Goal: Task Accomplishment & Management: Manage account settings

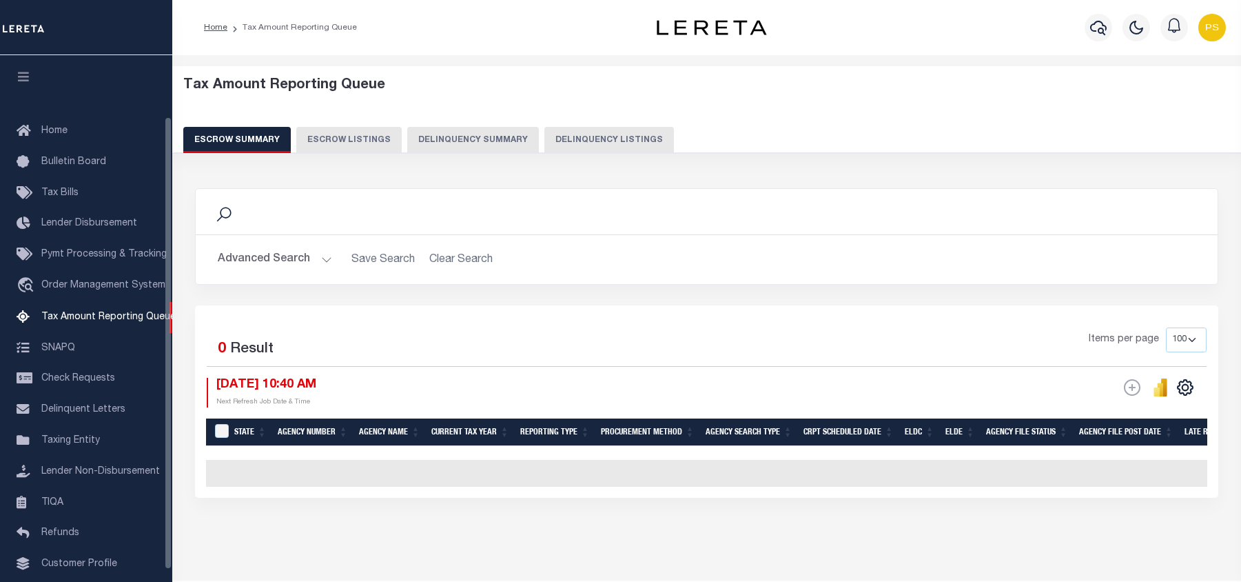
select select "100"
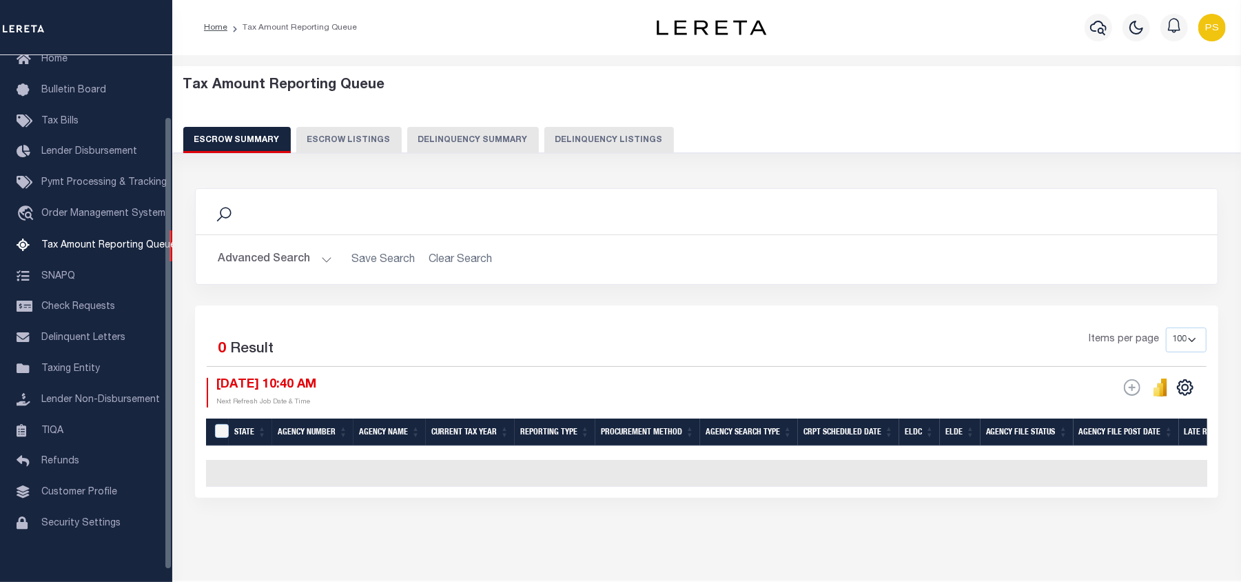
click at [624, 138] on button "Delinquency Listings" at bounding box center [609, 140] width 130 height 26
select select "100"
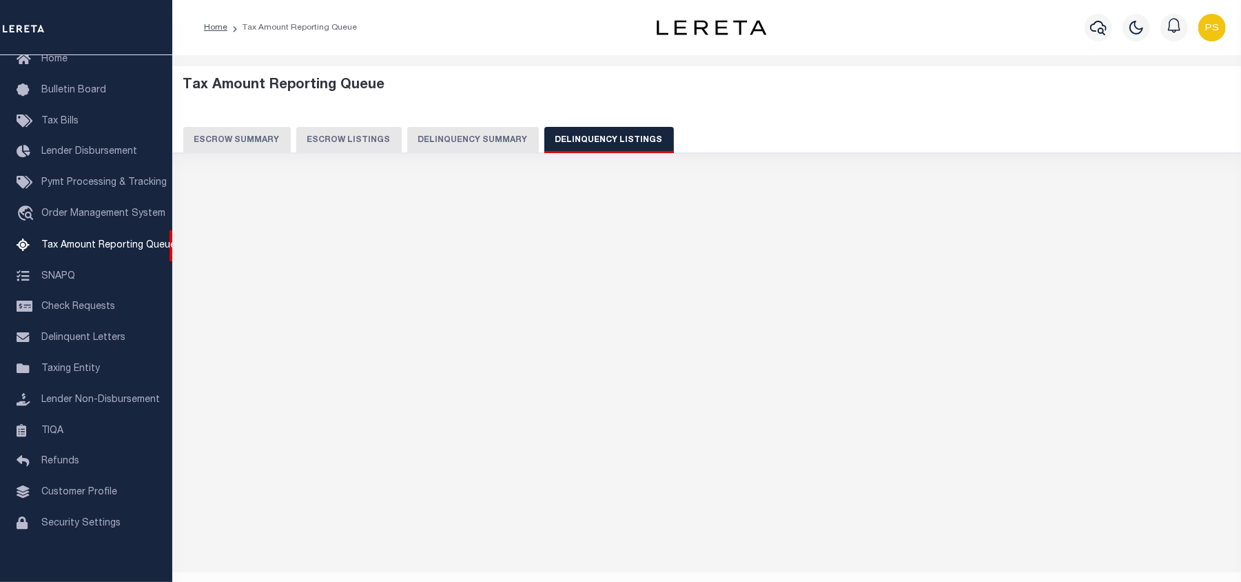
select select "100"
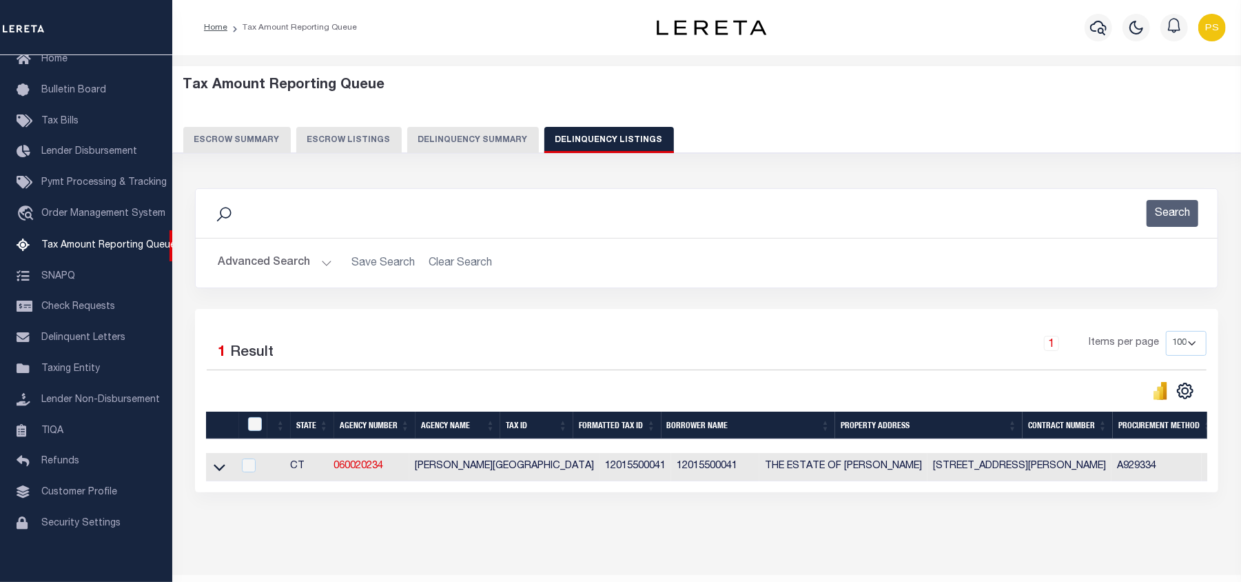
click at [258, 274] on button "Advanced Search" at bounding box center [275, 262] width 114 height 27
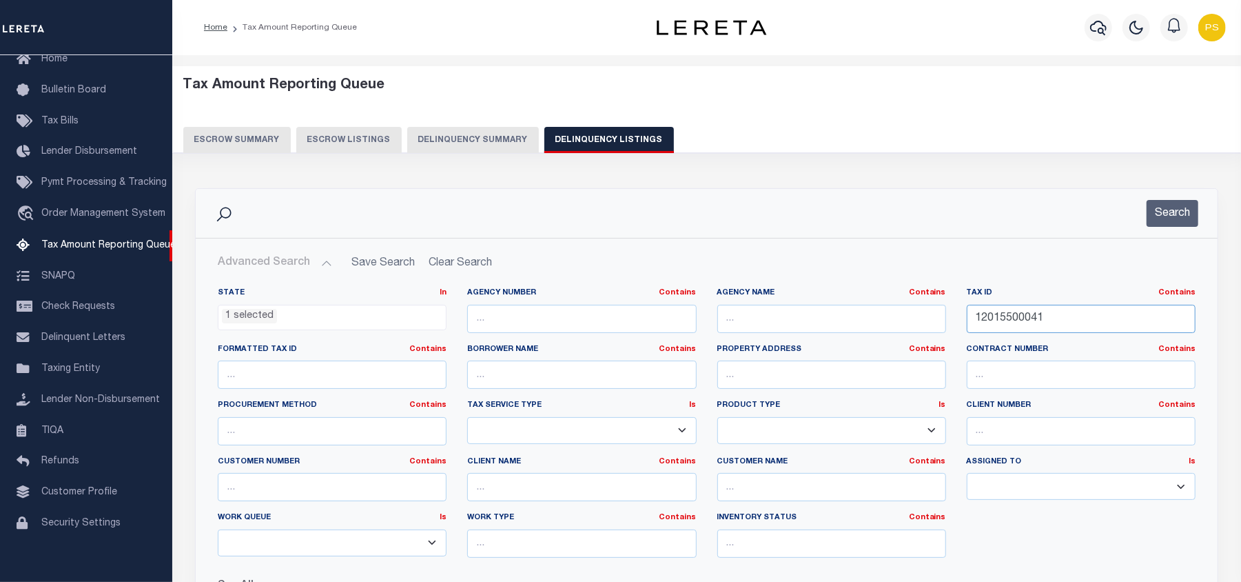
click at [1010, 318] on input "12015500041" at bounding box center [1081, 319] width 229 height 28
paste input "21004300060"
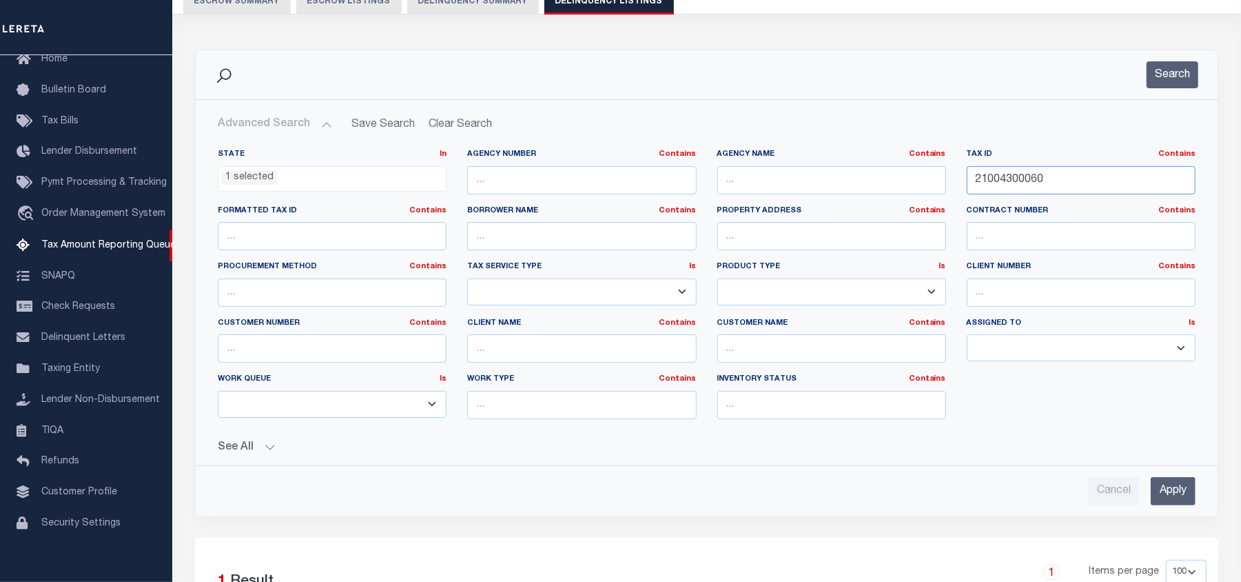
scroll to position [183, 0]
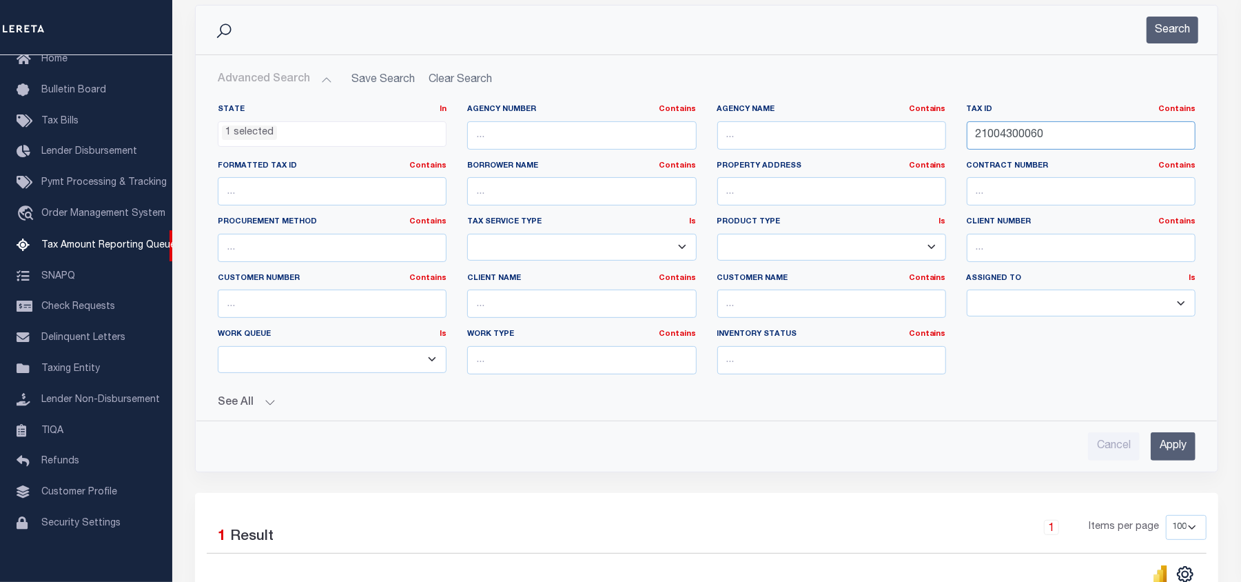
type input "21004300060"
click at [1170, 453] on input "Apply" at bounding box center [1173, 446] width 45 height 28
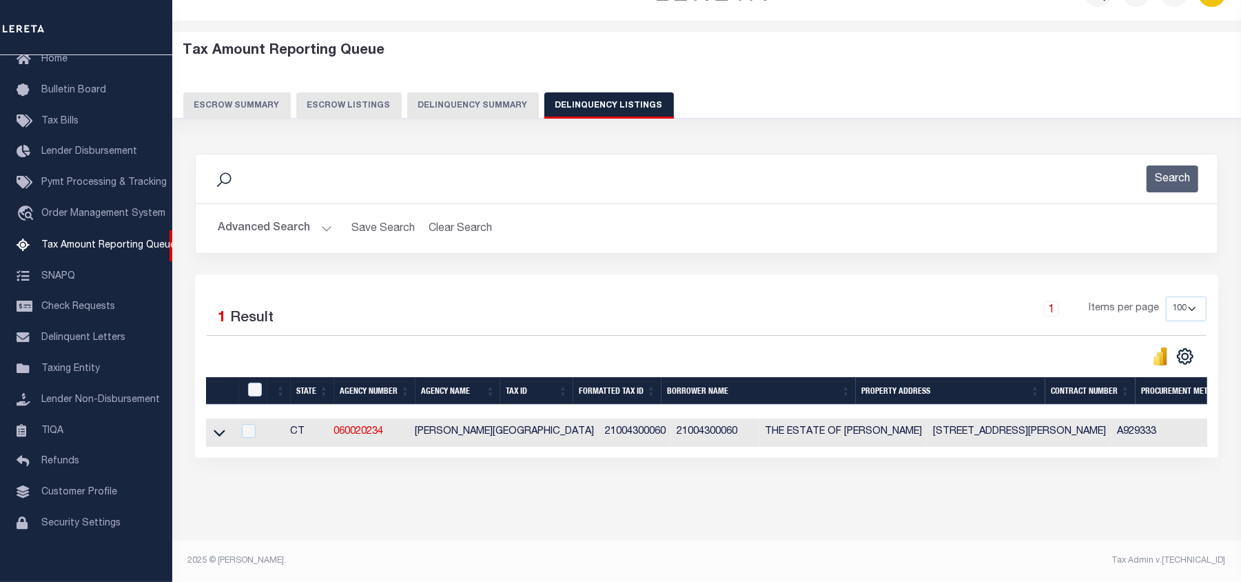
scroll to position [48, 0]
click at [219, 425] on icon at bounding box center [220, 432] width 12 height 14
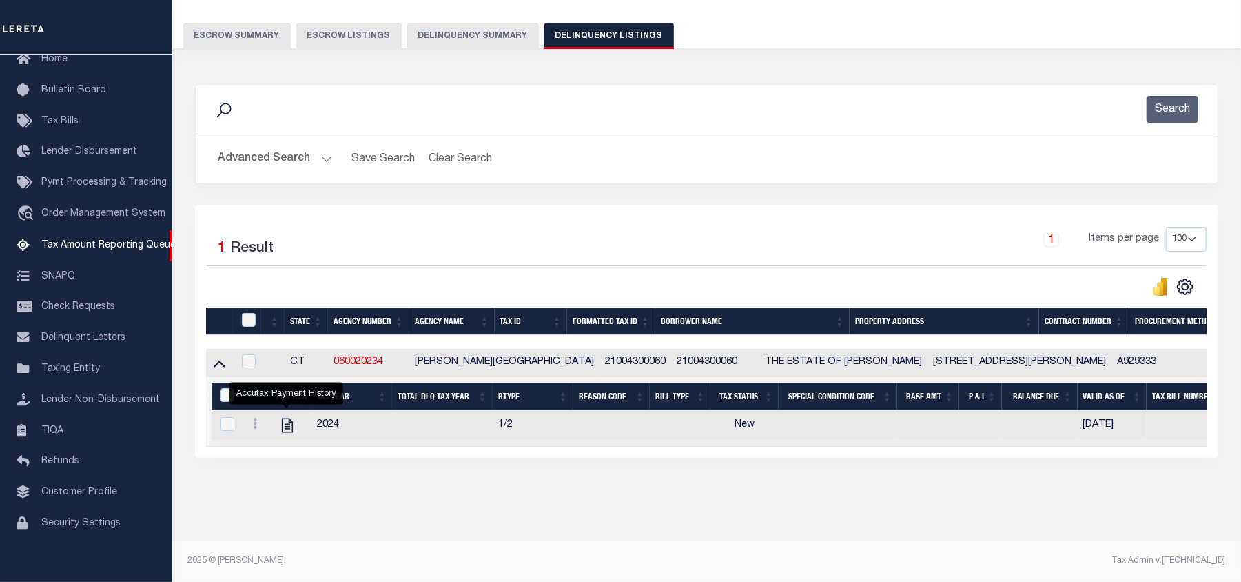
scroll to position [119, 0]
click at [288, 420] on icon "" at bounding box center [287, 425] width 11 height 14
checkbox input "true"
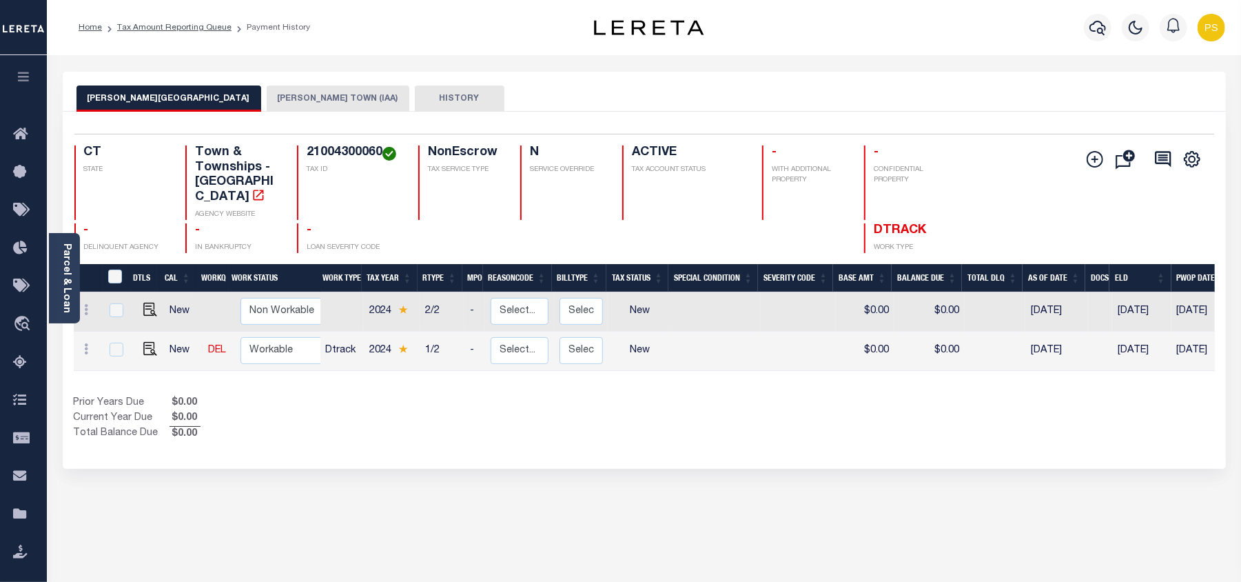
click at [146, 342] on td at bounding box center [148, 350] width 34 height 39
checkbox input "true"
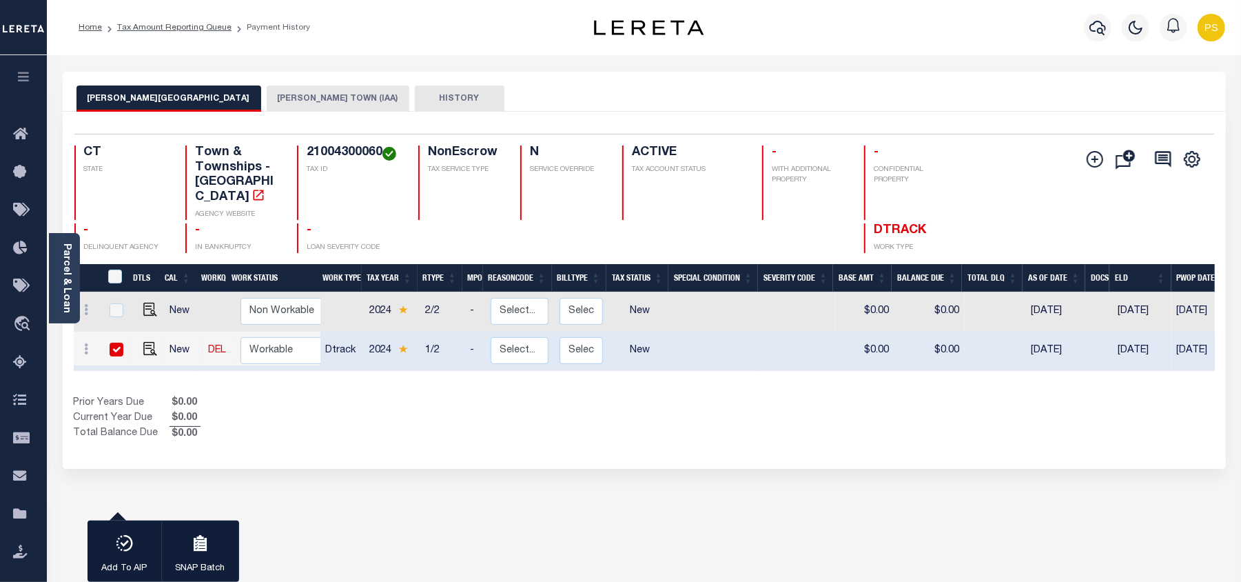
click at [116, 342] on input "checkbox" at bounding box center [117, 349] width 14 height 14
checkbox input "false"
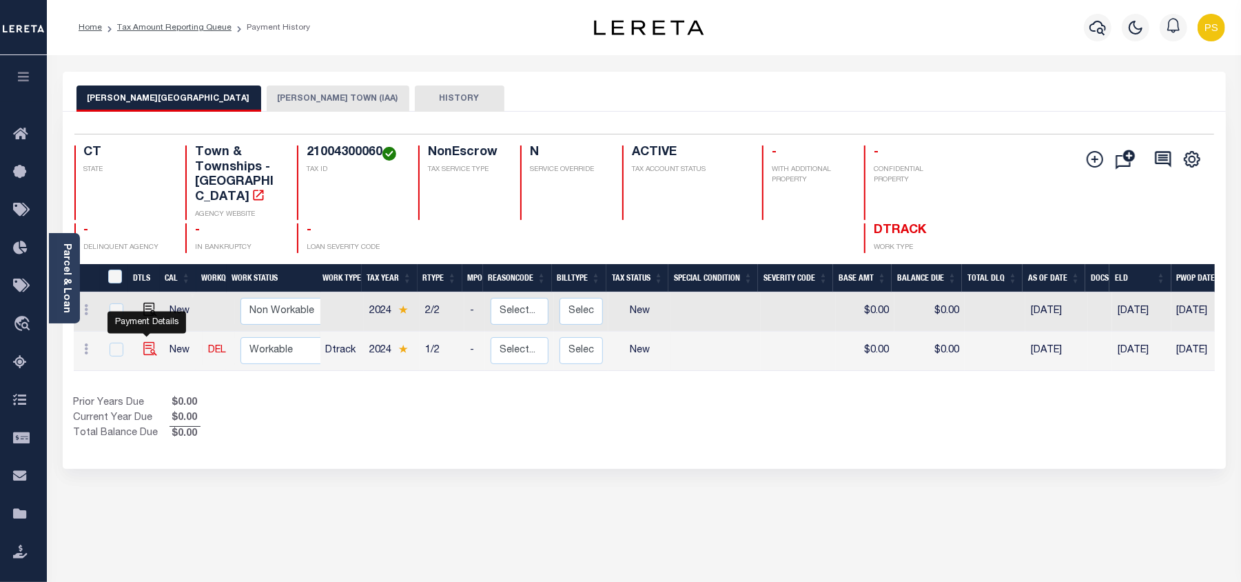
click at [144, 342] on img "" at bounding box center [150, 349] width 14 height 14
checkbox input "true"
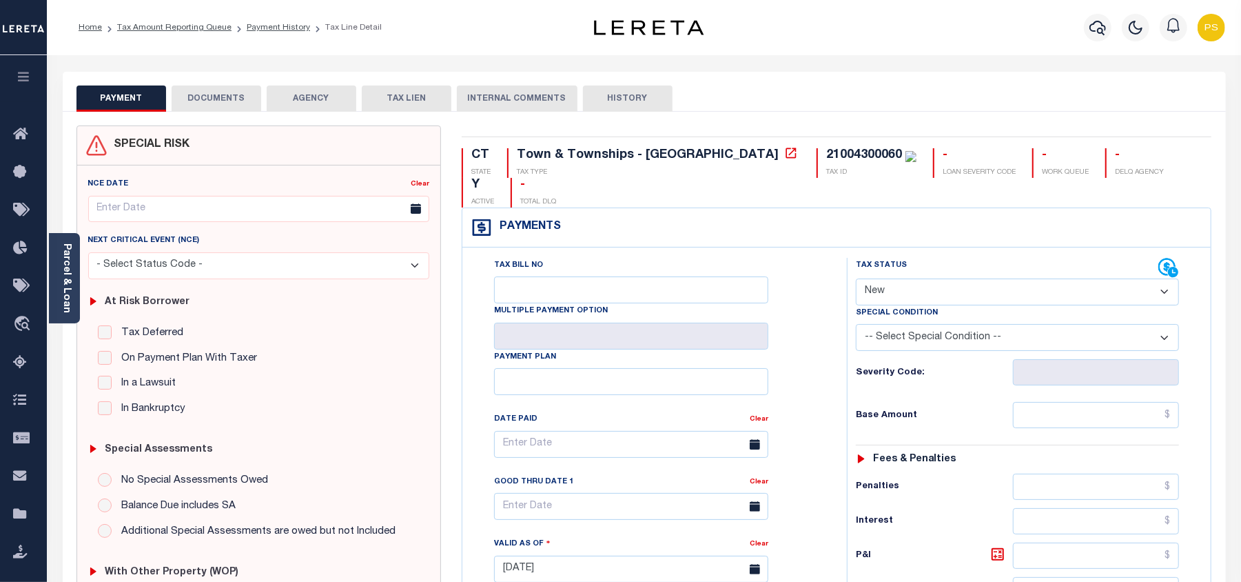
click at [233, 105] on button "DOCUMENTS" at bounding box center [217, 98] width 90 height 26
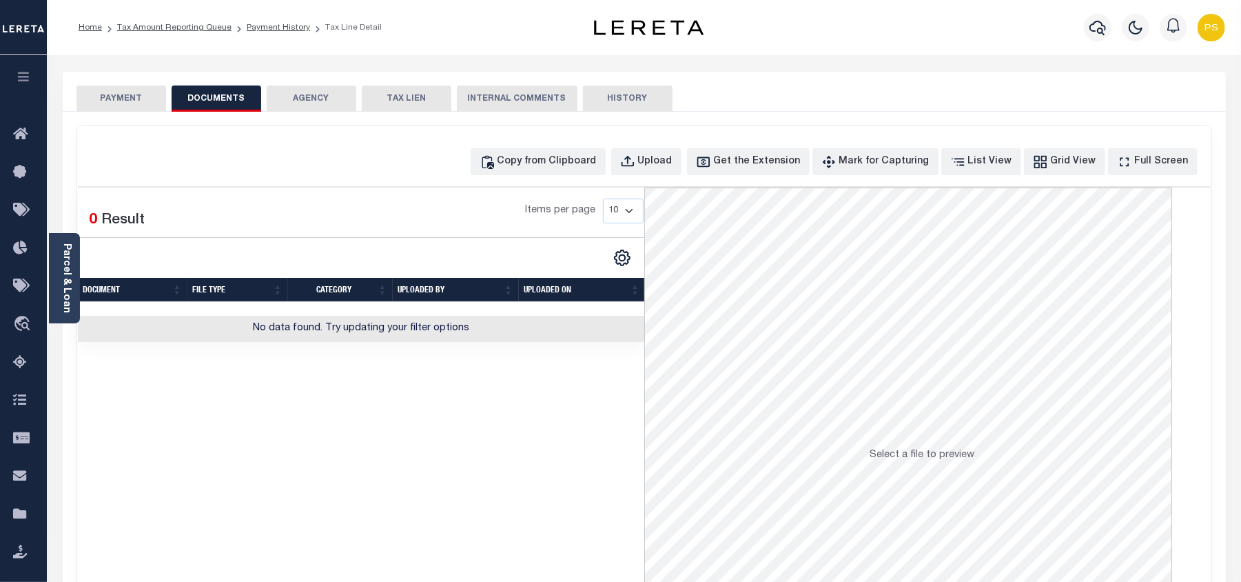
click at [121, 103] on button "PAYMENT" at bounding box center [121, 98] width 90 height 26
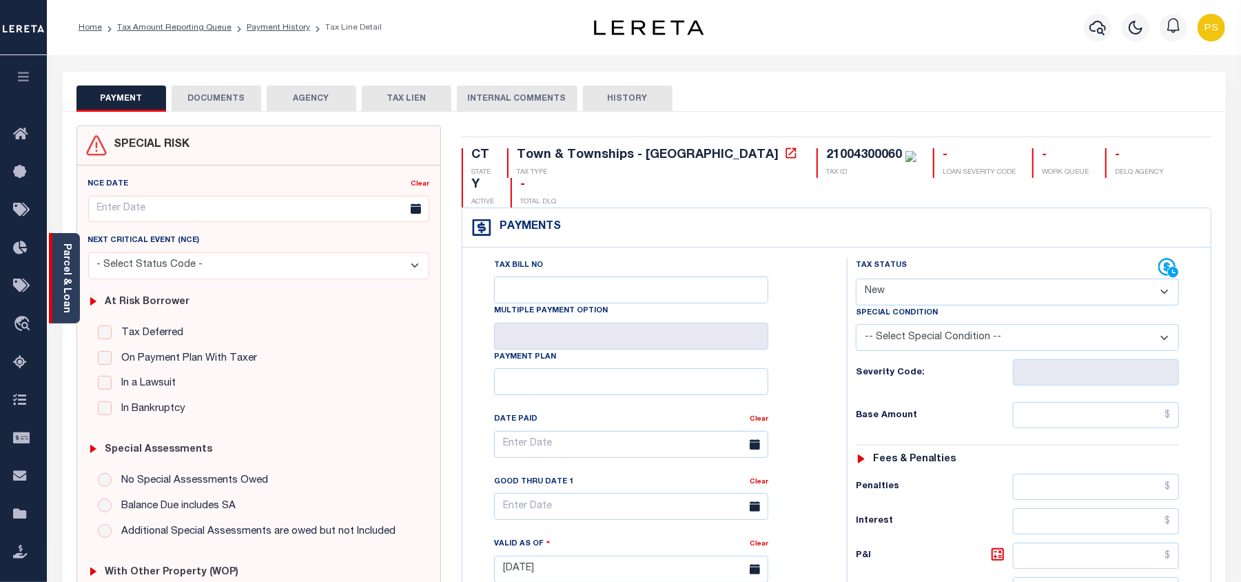
click at [61, 263] on link "Parcel & Loan" at bounding box center [66, 278] width 10 height 70
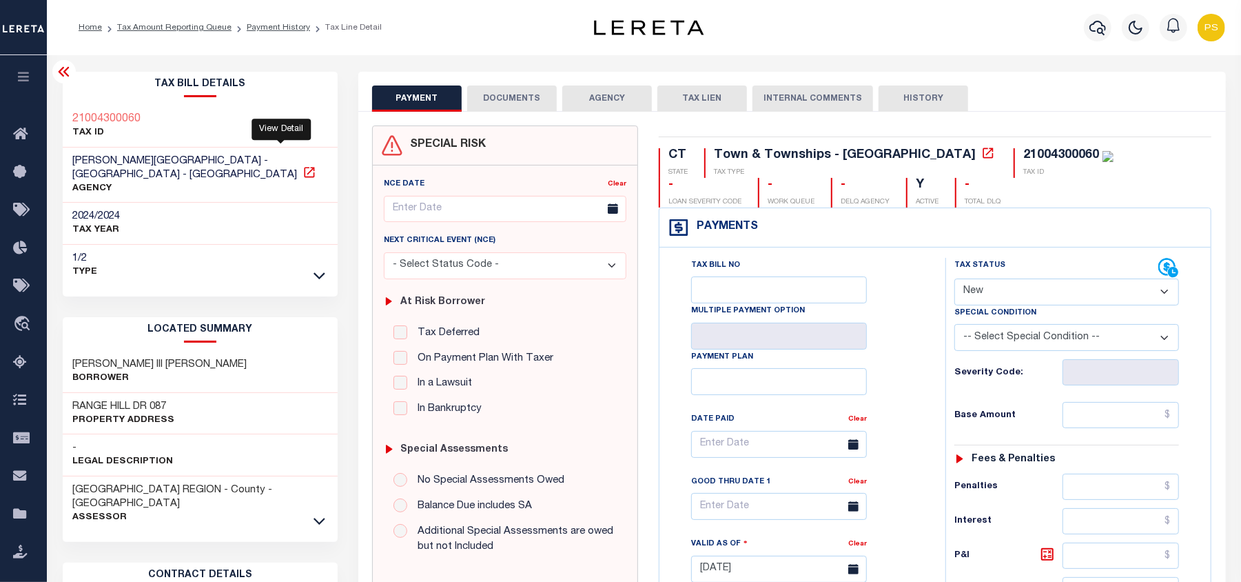
click at [302, 165] on icon at bounding box center [309, 172] width 14 height 14
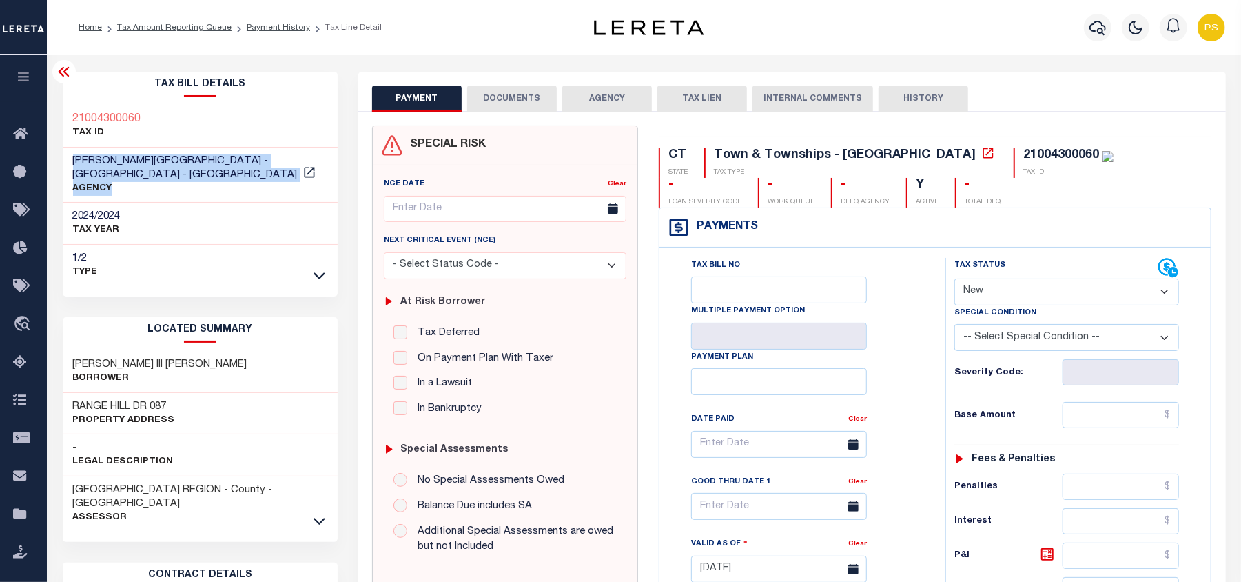
drag, startPoint x: 70, startPoint y: 160, endPoint x: 220, endPoint y: 171, distance: 151.3
click at [220, 171] on div "VERNON TOWN - Town & Townships - CT AGENCY" at bounding box center [201, 175] width 276 height 56
copy div "VERNON TOWN - Town & Townships - CT AGENCY"
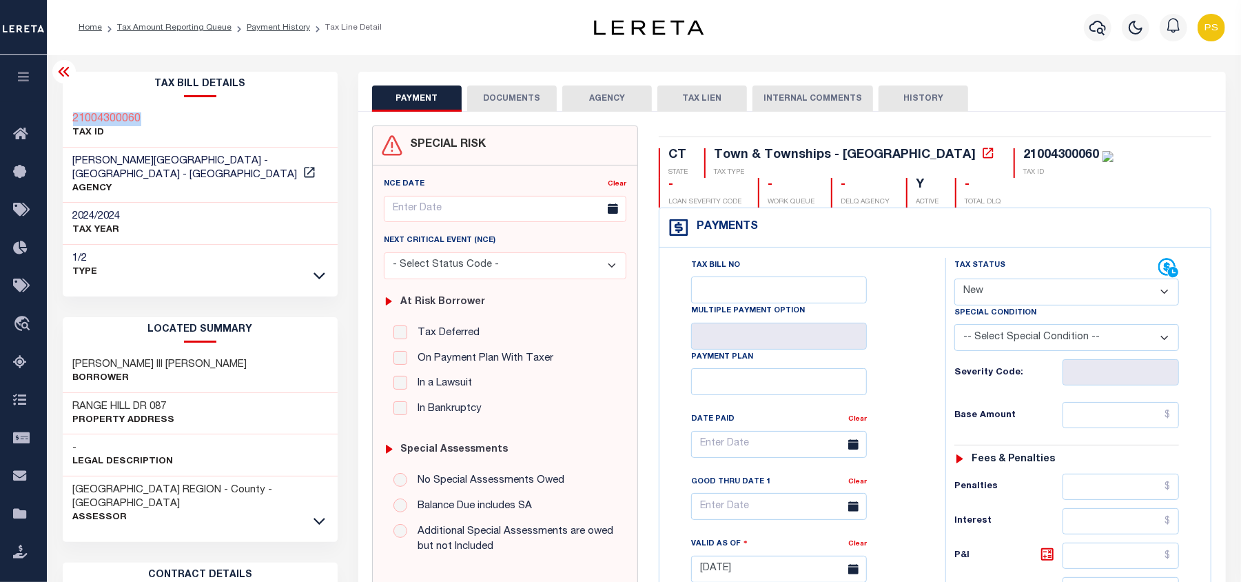
drag, startPoint x: 68, startPoint y: 109, endPoint x: 141, endPoint y: 117, distance: 73.5
click at [141, 117] on div "21004300060 TAX ID" at bounding box center [201, 126] width 276 height 42
copy h3 "21004300060"
click at [987, 288] on select "- Select Status Code - Open Due/Unpaid Paid Incomplete No Tax Due Internal Refu…" at bounding box center [1066, 291] width 225 height 27
select select "PYD"
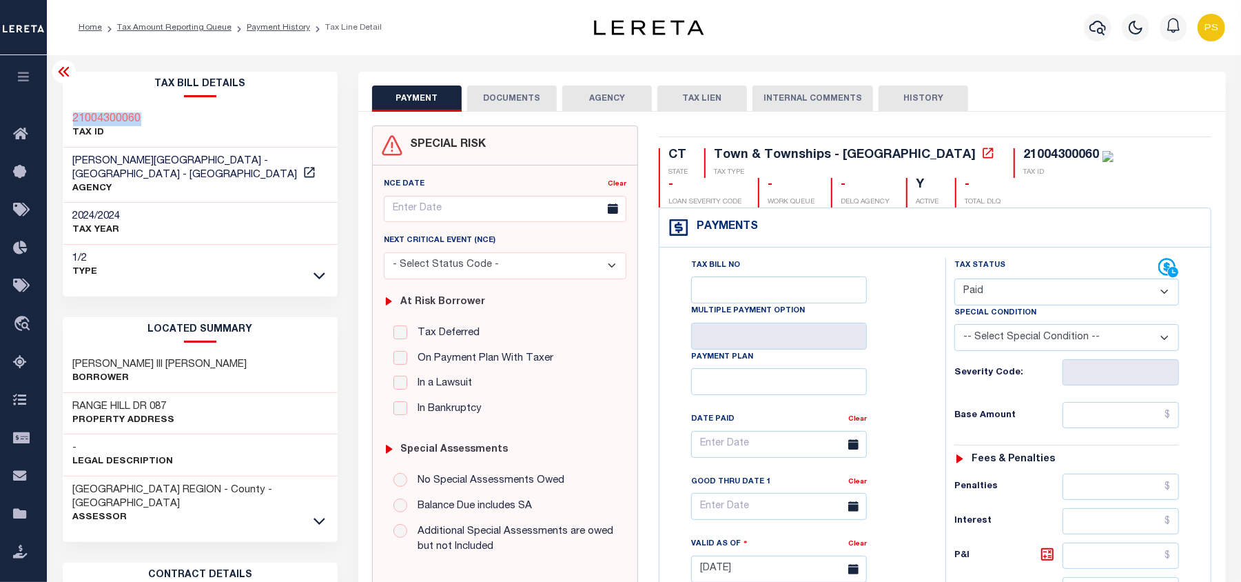
click at [954, 280] on select "- Select Status Code - Open Due/Unpaid Paid Incomplete No Tax Due Internal Refu…" at bounding box center [1066, 291] width 225 height 27
type input "[DATE]"
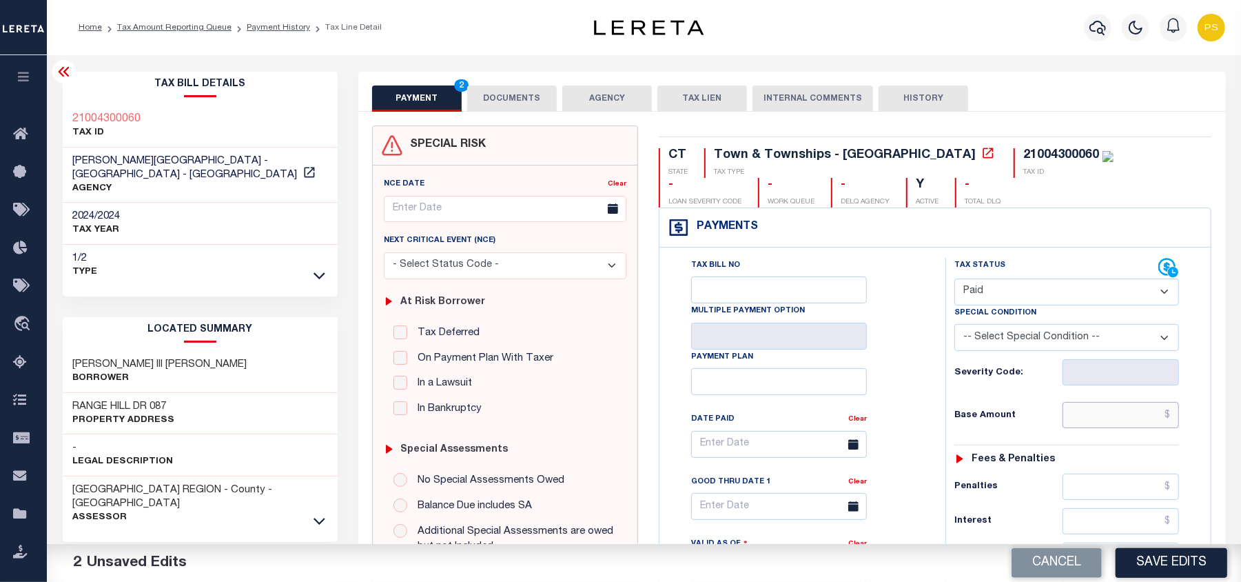
click at [1136, 424] on input "text" at bounding box center [1121, 415] width 117 height 26
paste input "2,183.99"
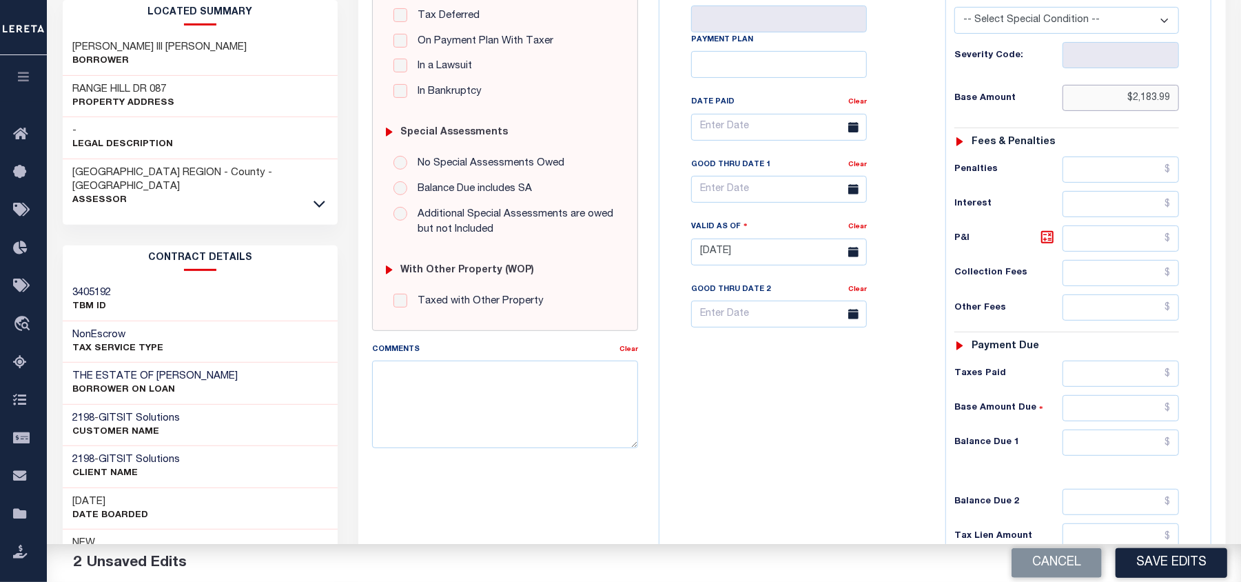
scroll to position [367, 0]
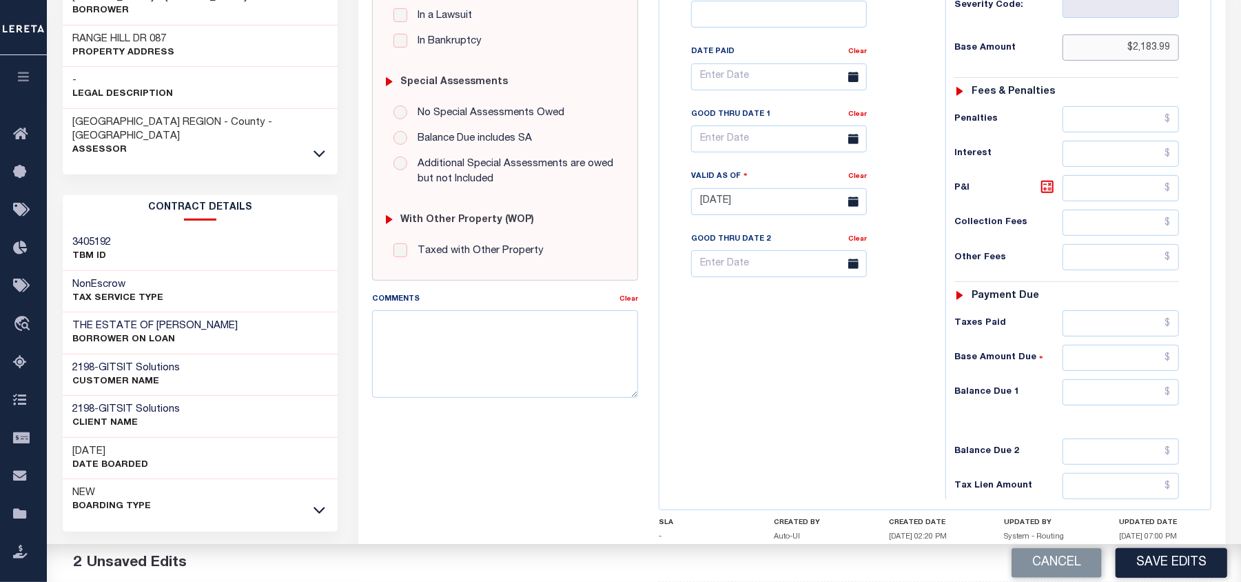
type input "$2,183.99"
drag, startPoint x: 1134, startPoint y: 402, endPoint x: 1147, endPoint y: 420, distance: 21.2
click at [1134, 402] on input "text" at bounding box center [1121, 392] width 117 height 26
type input "$0.00"
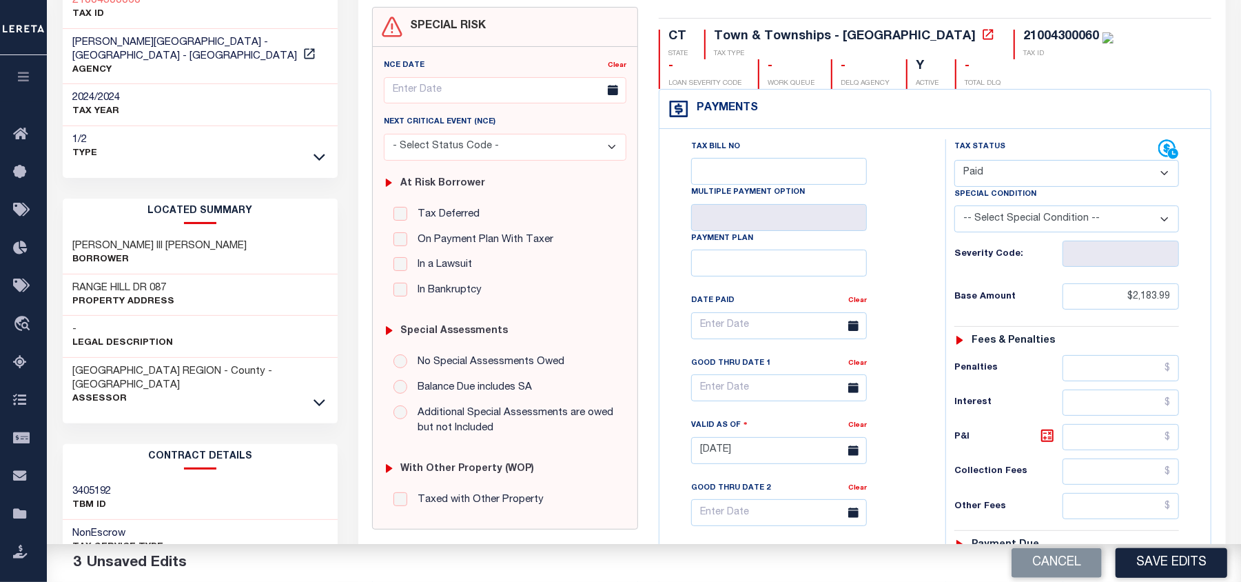
scroll to position [0, 0]
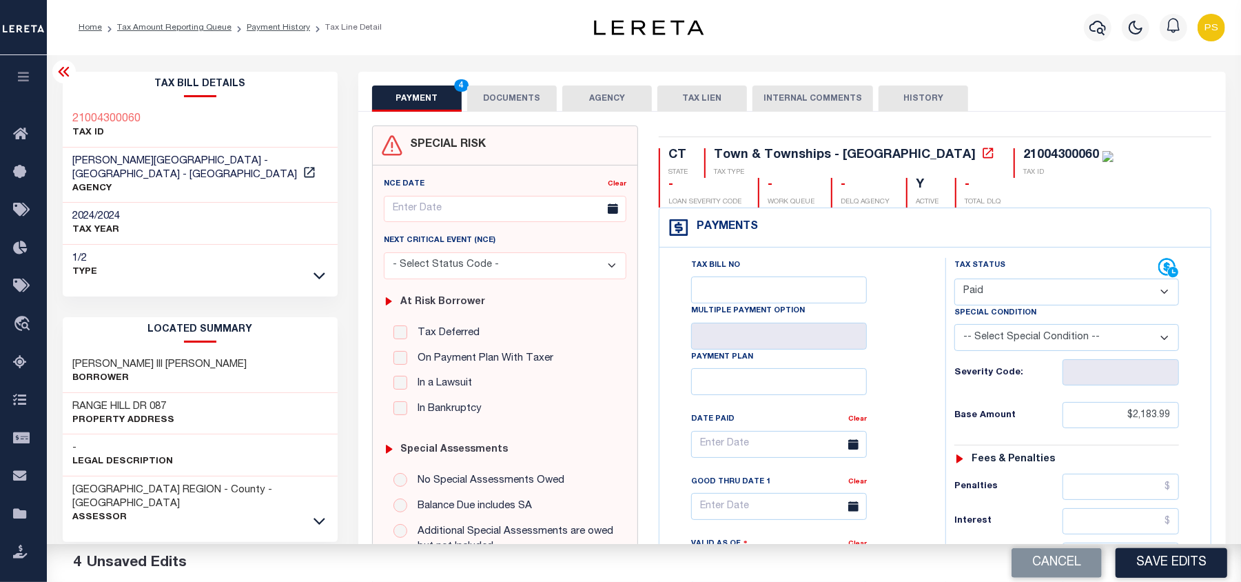
click at [505, 99] on button "DOCUMENTS" at bounding box center [512, 98] width 90 height 26
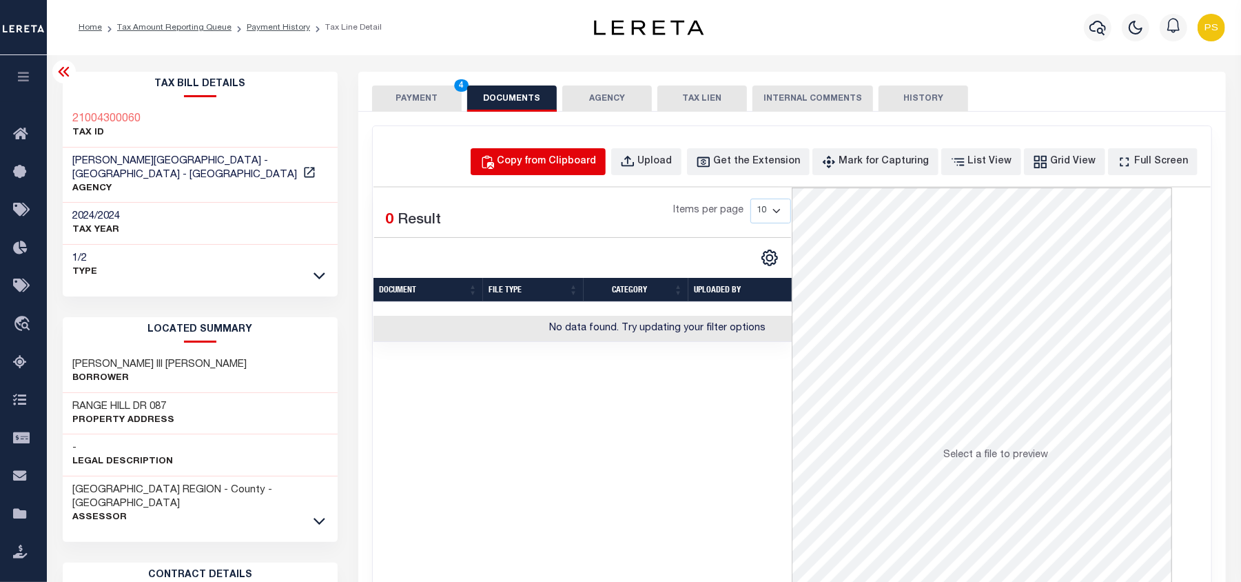
click at [586, 152] on button "Copy from Clipboard" at bounding box center [538, 161] width 135 height 27
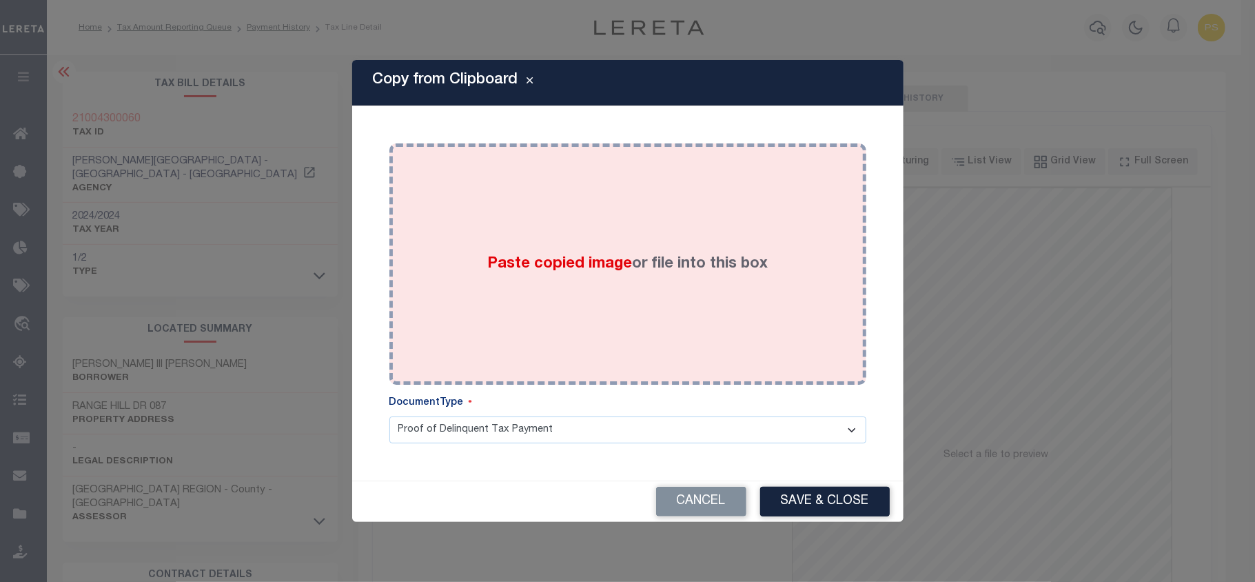
click at [577, 301] on div "Paste copied image or file into this box" at bounding box center [628, 264] width 456 height 220
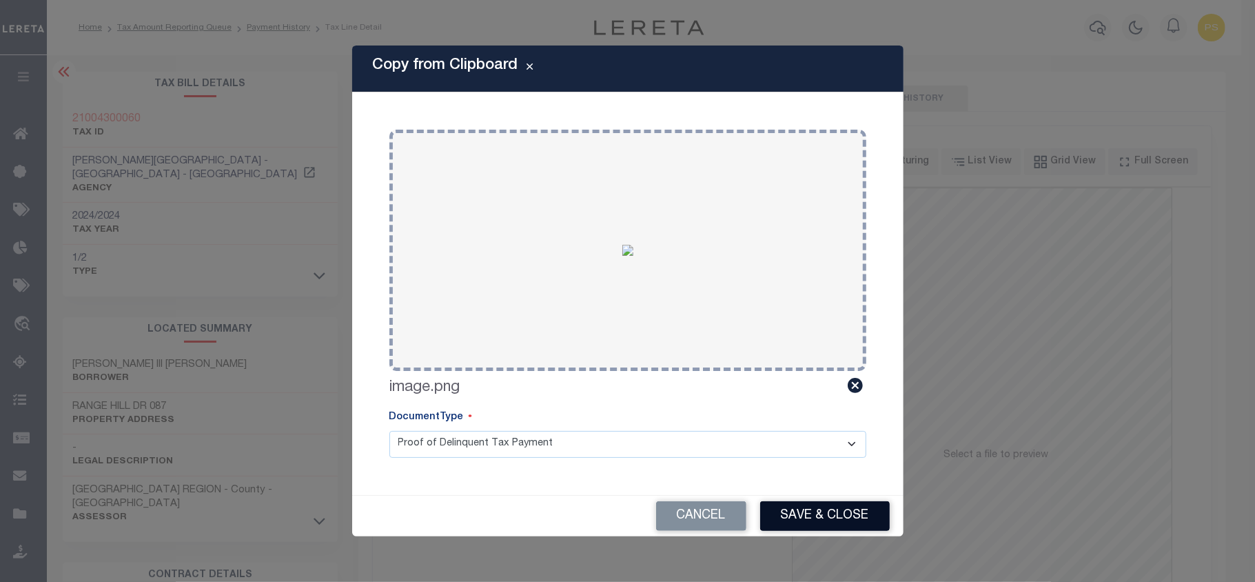
click at [803, 520] on button "Save & Close" at bounding box center [825, 516] width 130 height 30
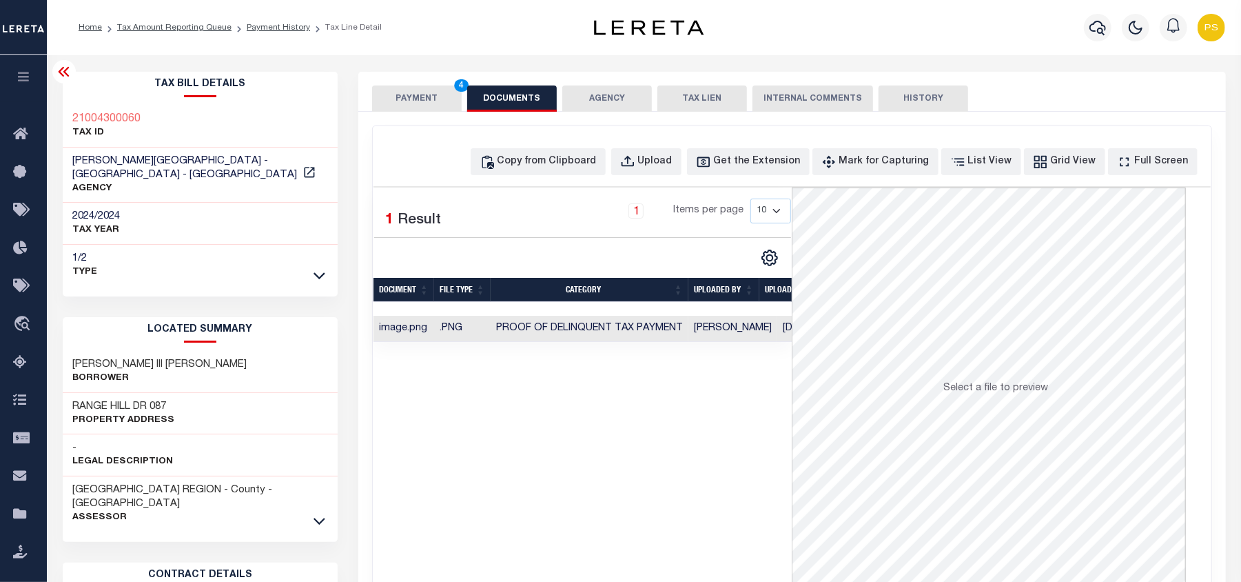
click at [402, 88] on button "PAYMENT 4" at bounding box center [417, 98] width 90 height 26
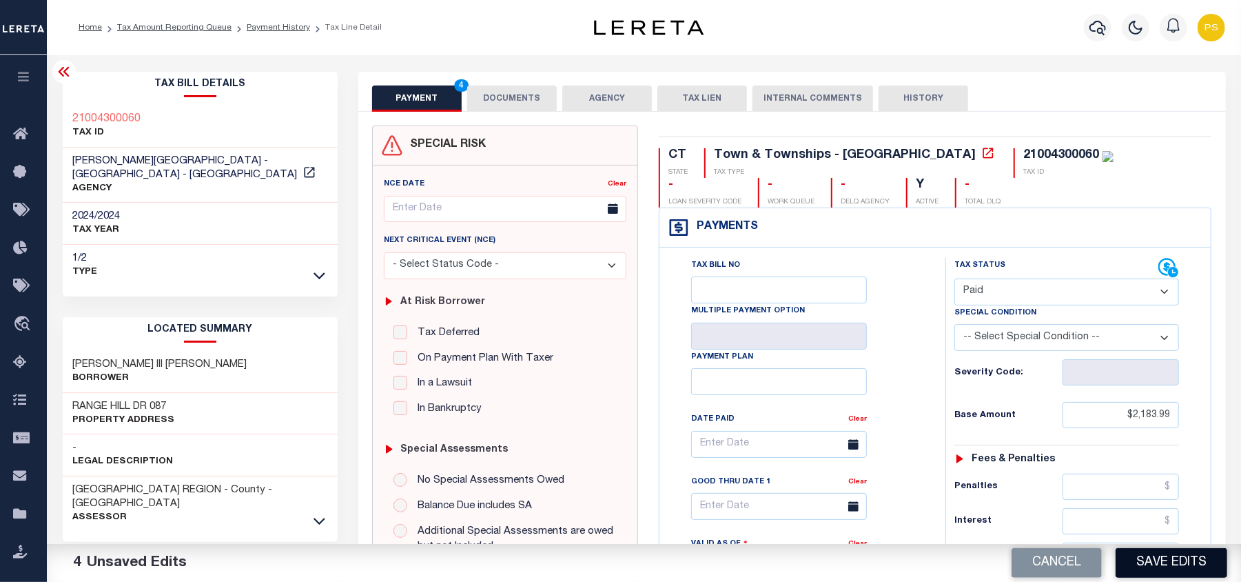
click at [1191, 566] on button "Save Edits" at bounding box center [1172, 563] width 112 height 30
checkbox input "false"
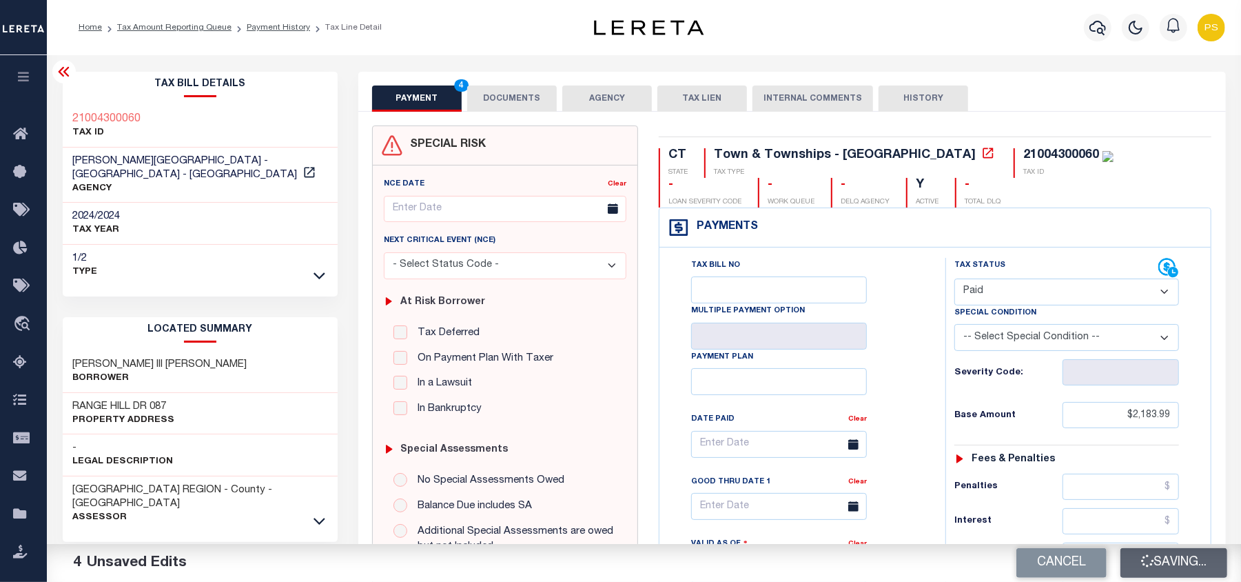
type input "$2,183.99"
type input "$0"
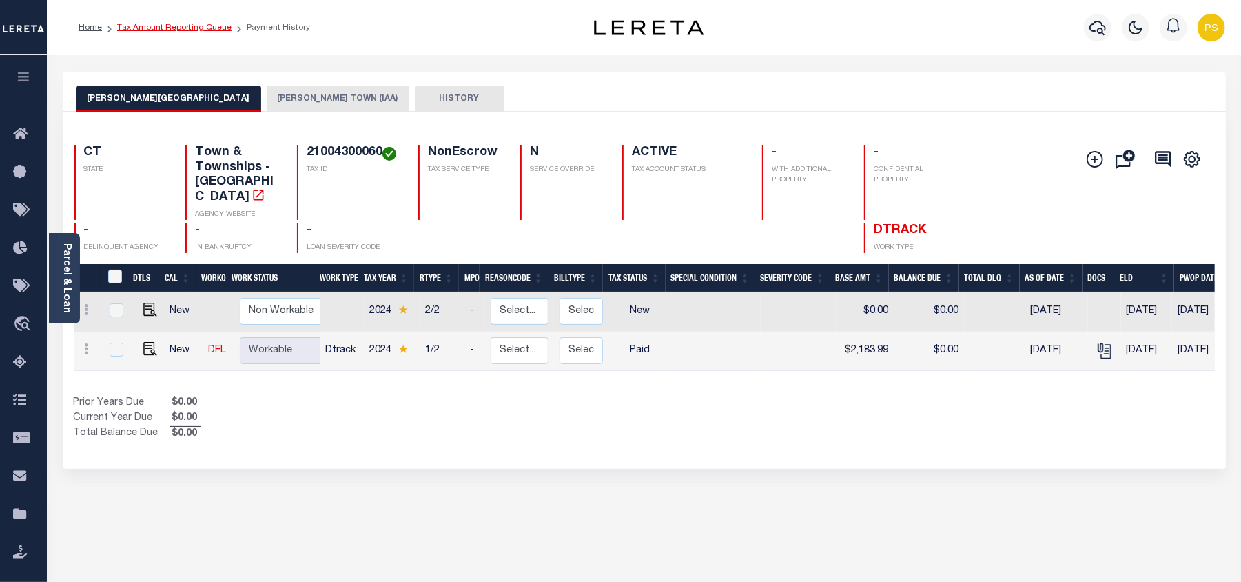
click at [205, 25] on link "Tax Amount Reporting Queue" at bounding box center [174, 27] width 114 height 8
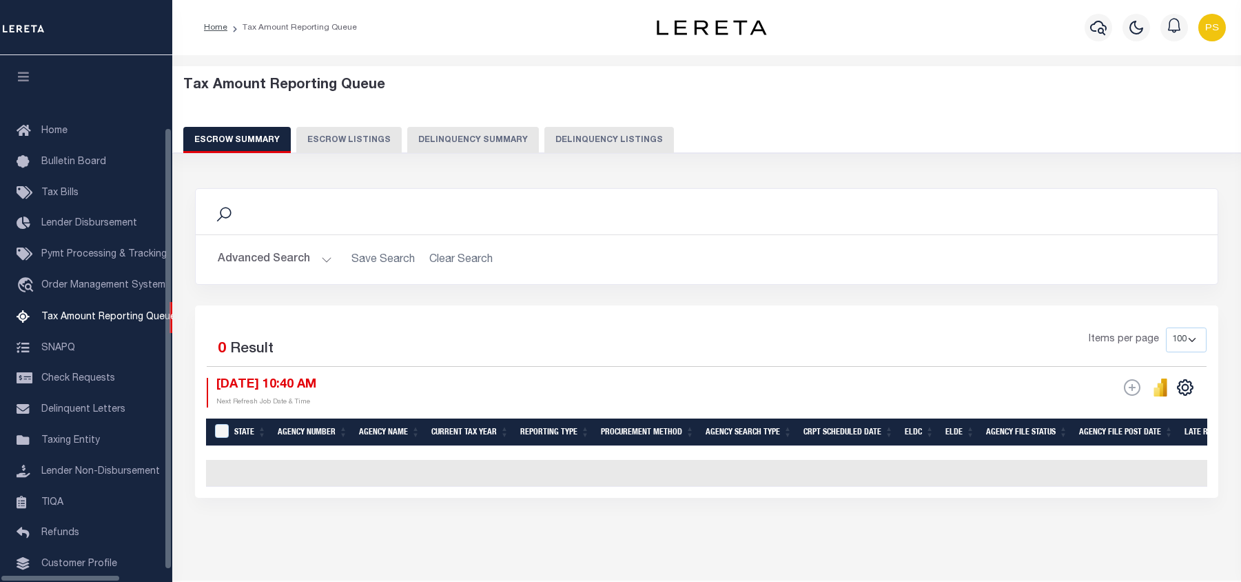
select select "100"
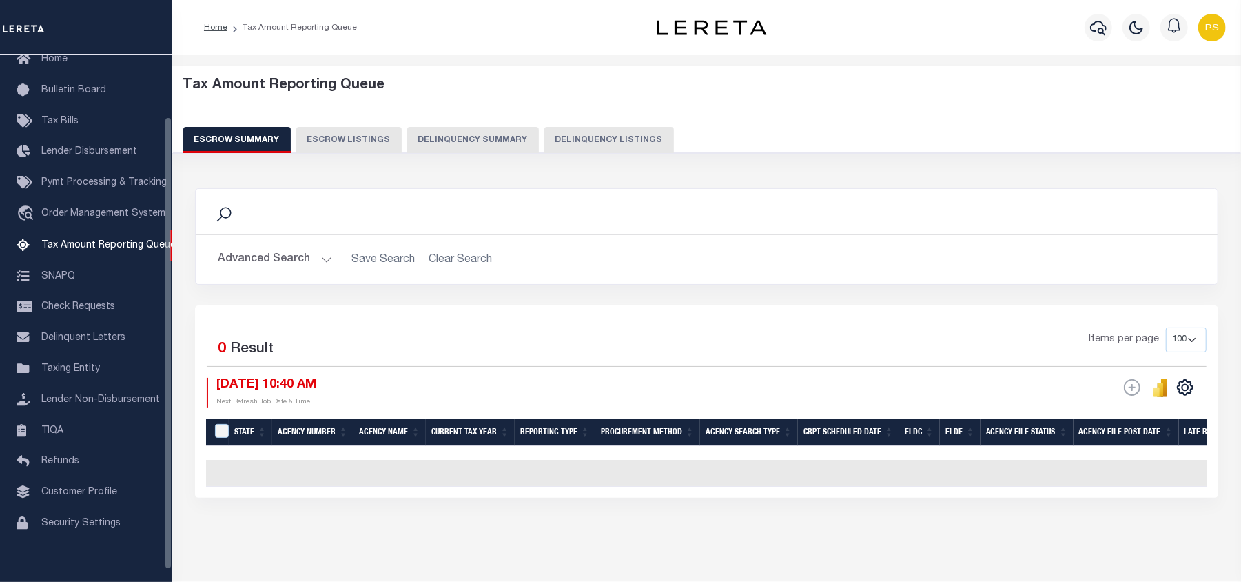
click at [599, 135] on button "Delinquency Listings" at bounding box center [609, 140] width 130 height 26
select select "100"
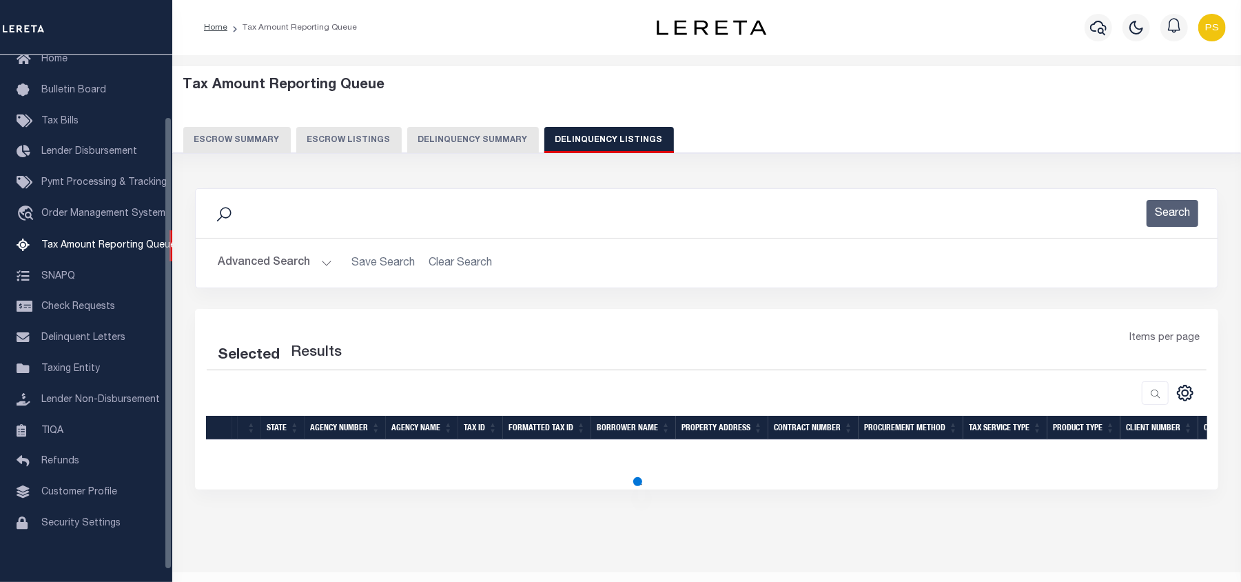
select select "100"
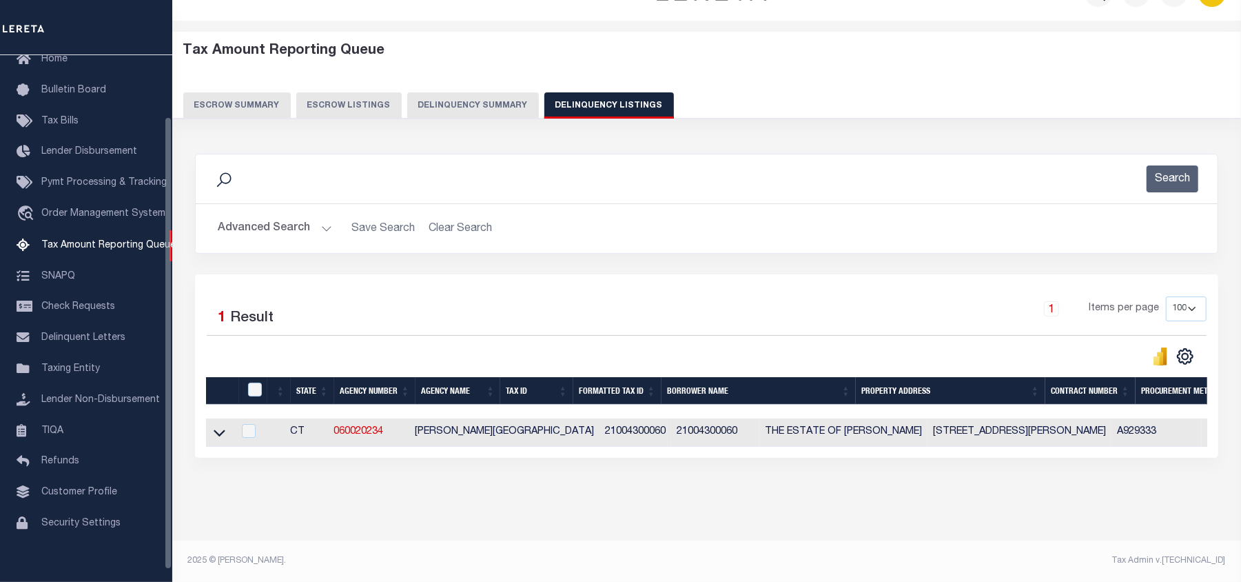
scroll to position [48, 0]
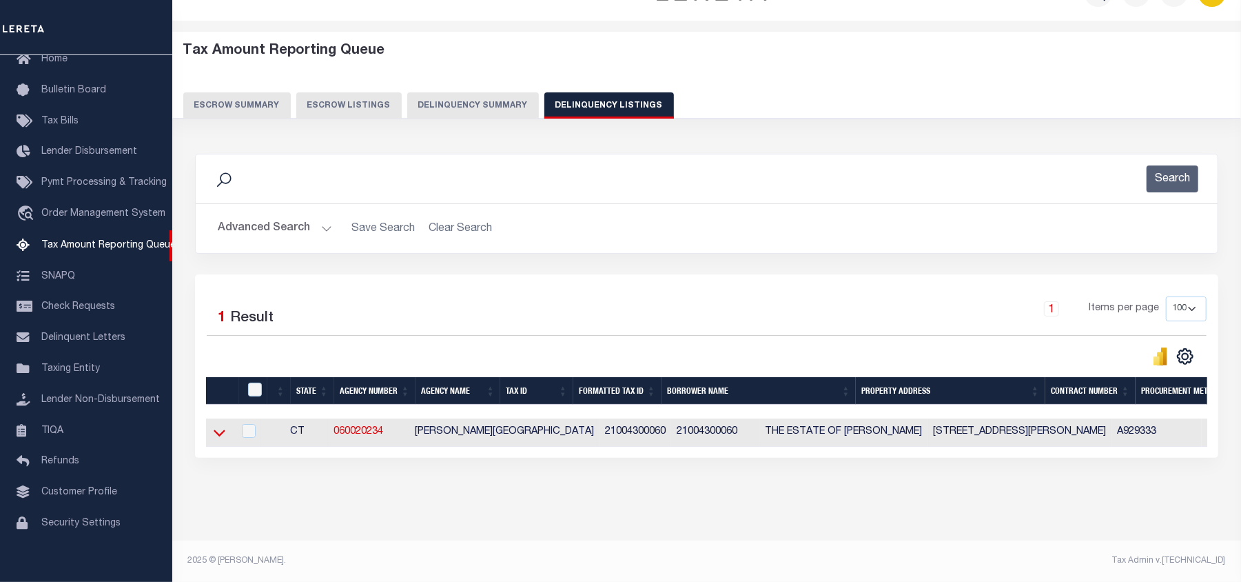
click at [220, 425] on icon at bounding box center [220, 432] width 12 height 14
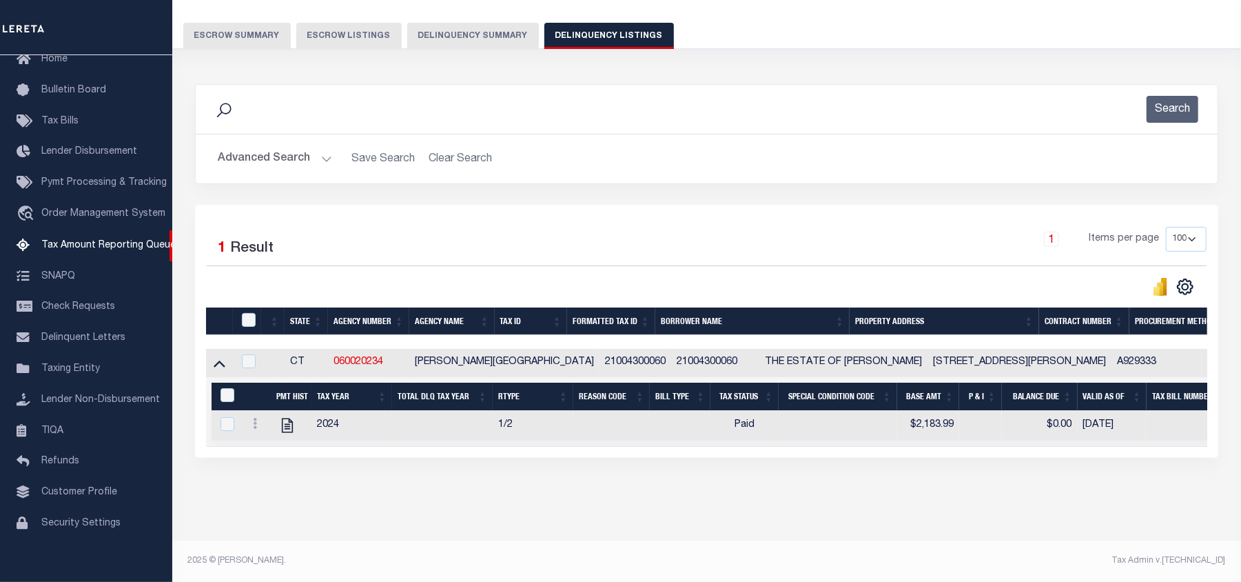
scroll to position [119, 0]
click at [225, 388] on input "&nbsp;" at bounding box center [227, 395] width 14 height 14
checkbox input "true"
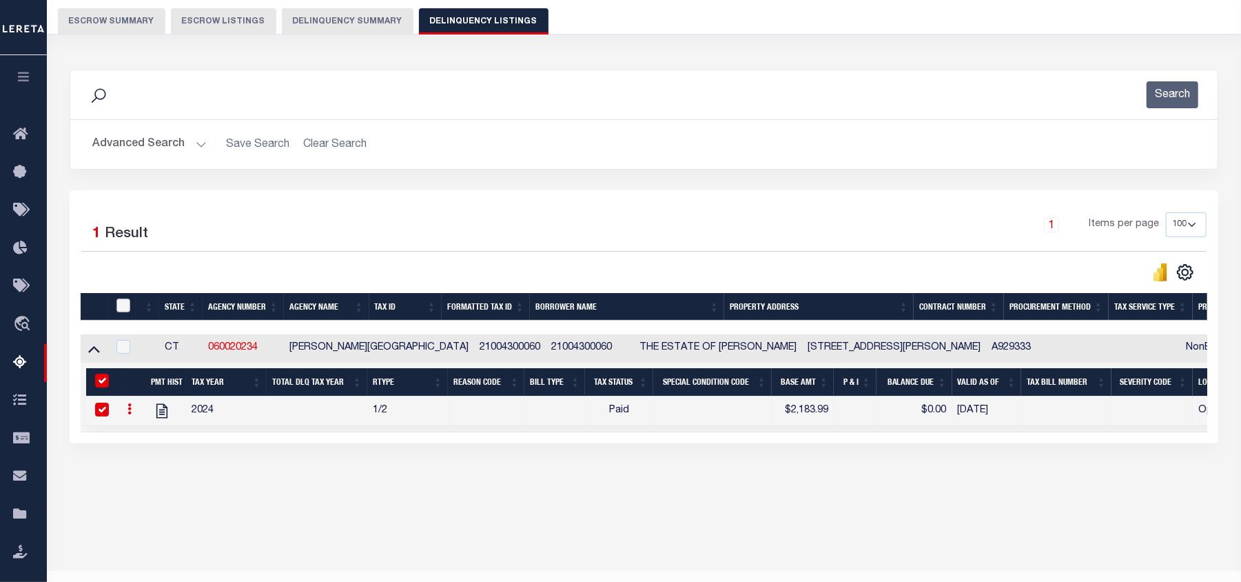
click at [122, 309] on input "checkbox" at bounding box center [123, 305] width 14 height 14
checkbox input "true"
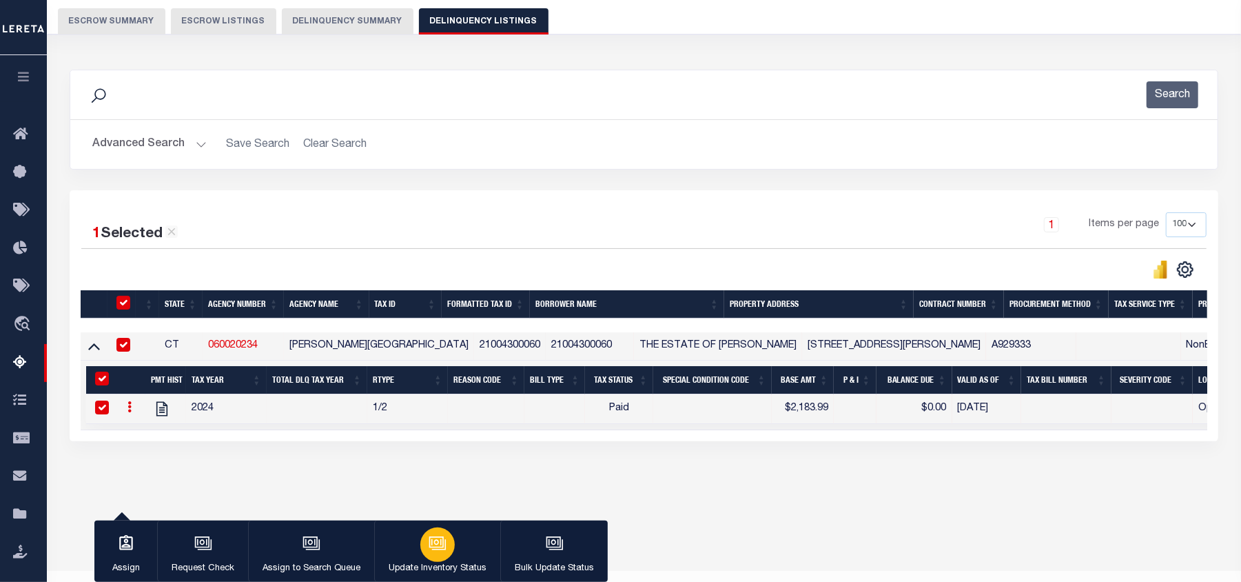
click at [451, 546] on div "button" at bounding box center [437, 544] width 34 height 34
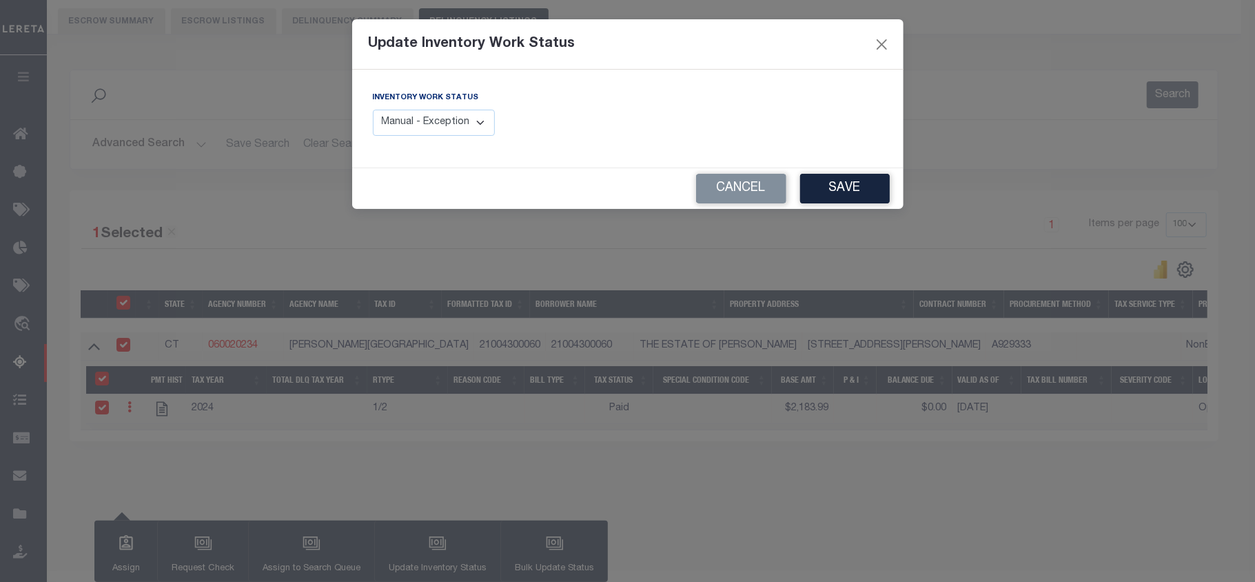
click at [429, 125] on select "Manual - Exception Pended - Awaiting Search Late Add Exception Completed" at bounding box center [434, 123] width 123 height 27
select select "4"
click at [373, 110] on select "Manual - Exception Pended - Awaiting Search Late Add Exception Completed" at bounding box center [434, 123] width 123 height 27
click at [841, 187] on button "Save" at bounding box center [845, 189] width 90 height 30
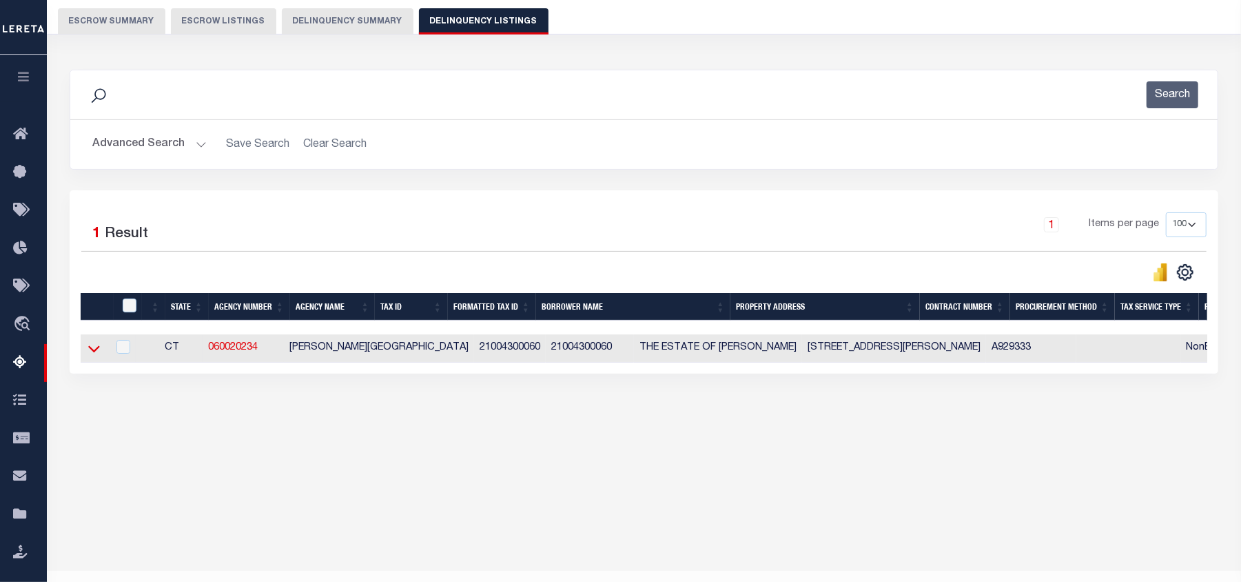
click at [94, 351] on icon at bounding box center [94, 348] width 12 height 14
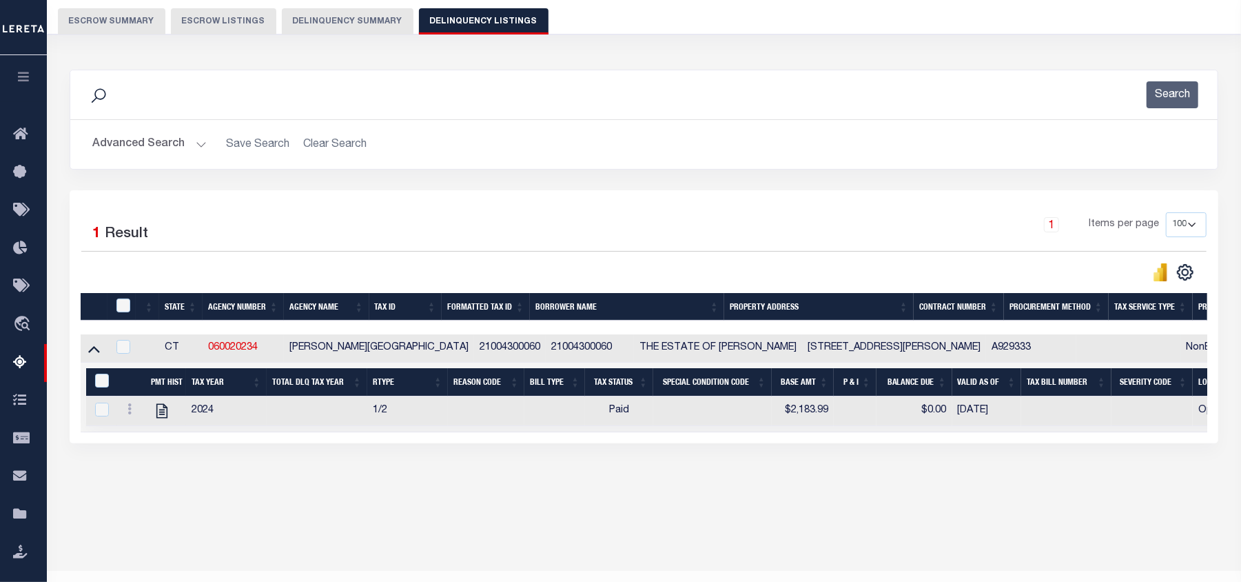
click at [145, 138] on button "Advanced Search" at bounding box center [149, 144] width 114 height 27
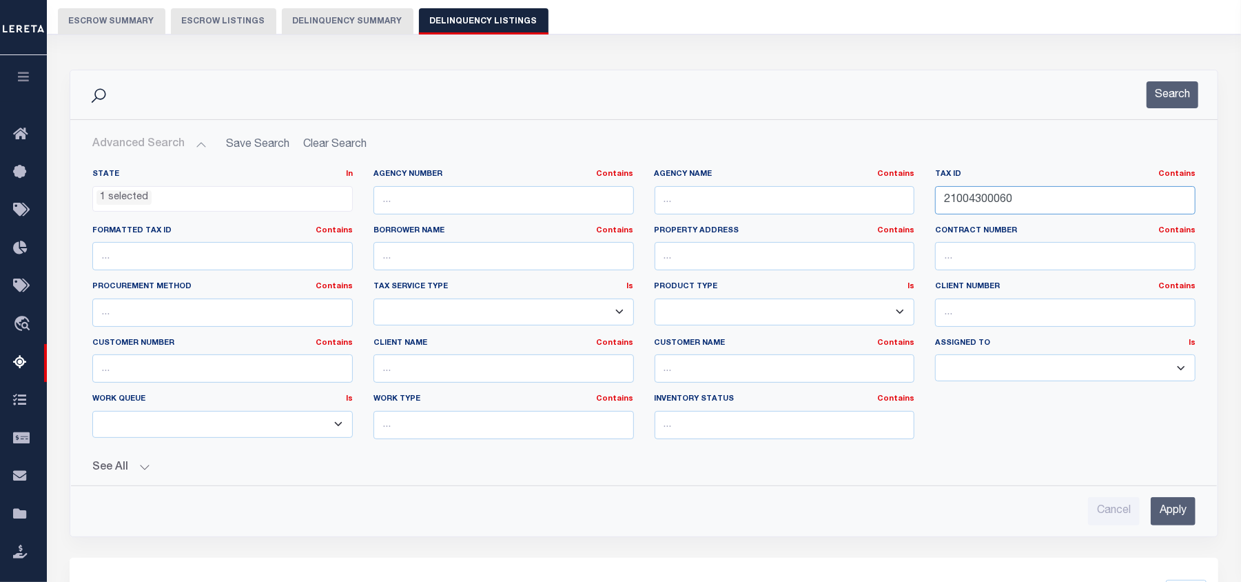
click at [968, 202] on input "21004300060" at bounding box center [1065, 200] width 260 height 28
paste input "39008700009"
type input "39008700009"
click at [1173, 511] on input "Apply" at bounding box center [1173, 511] width 45 height 28
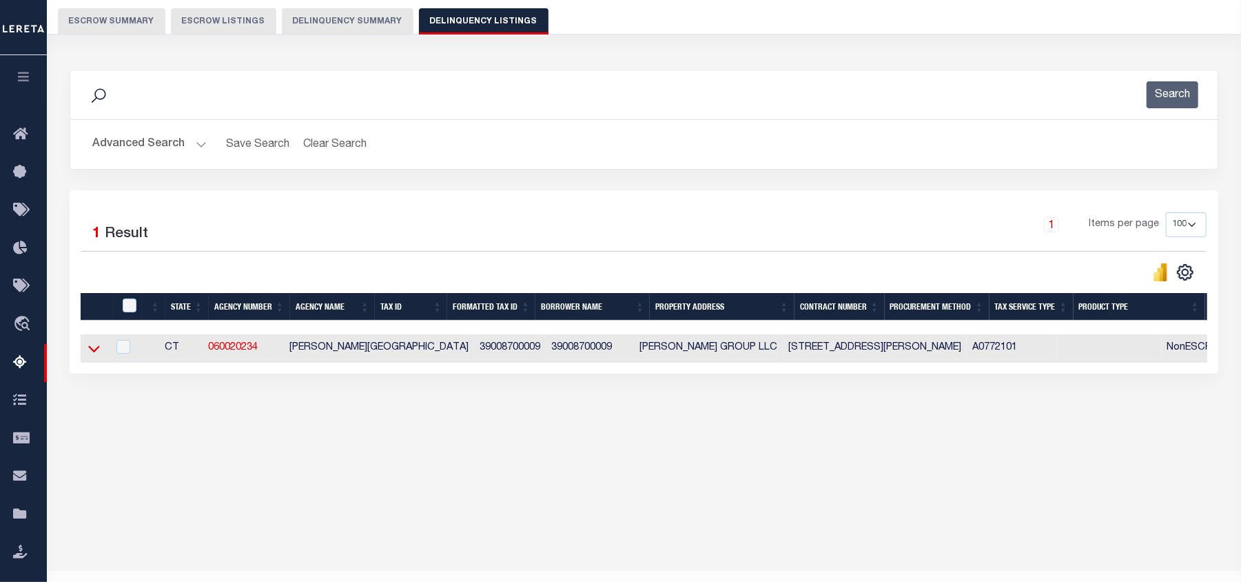
click at [94, 351] on icon at bounding box center [94, 348] width 12 height 14
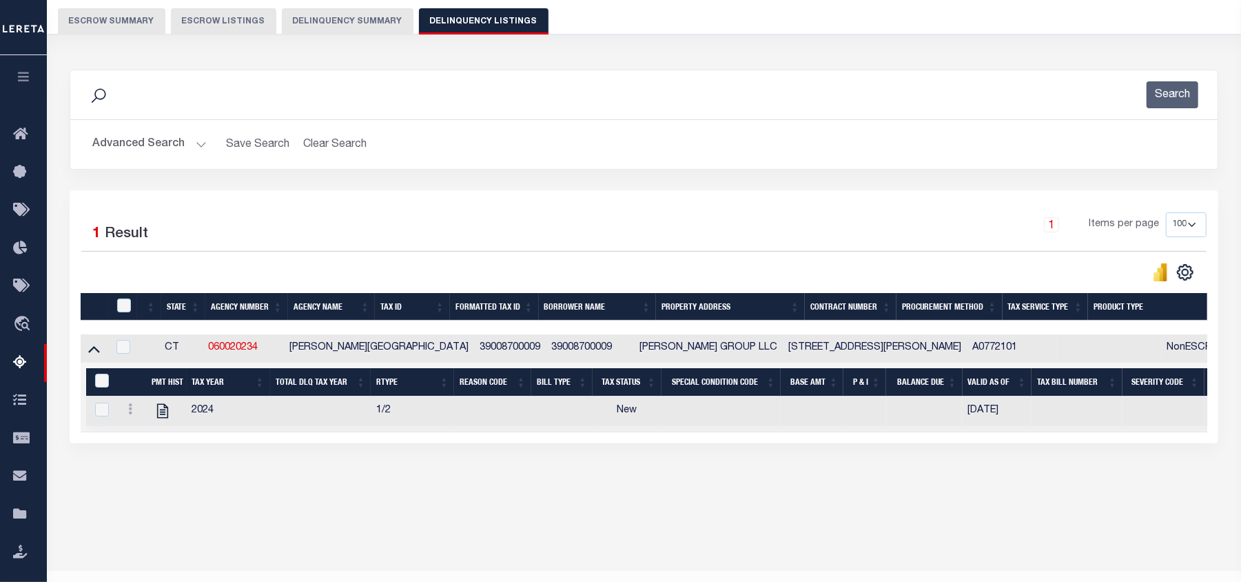
scroll to position [149, 0]
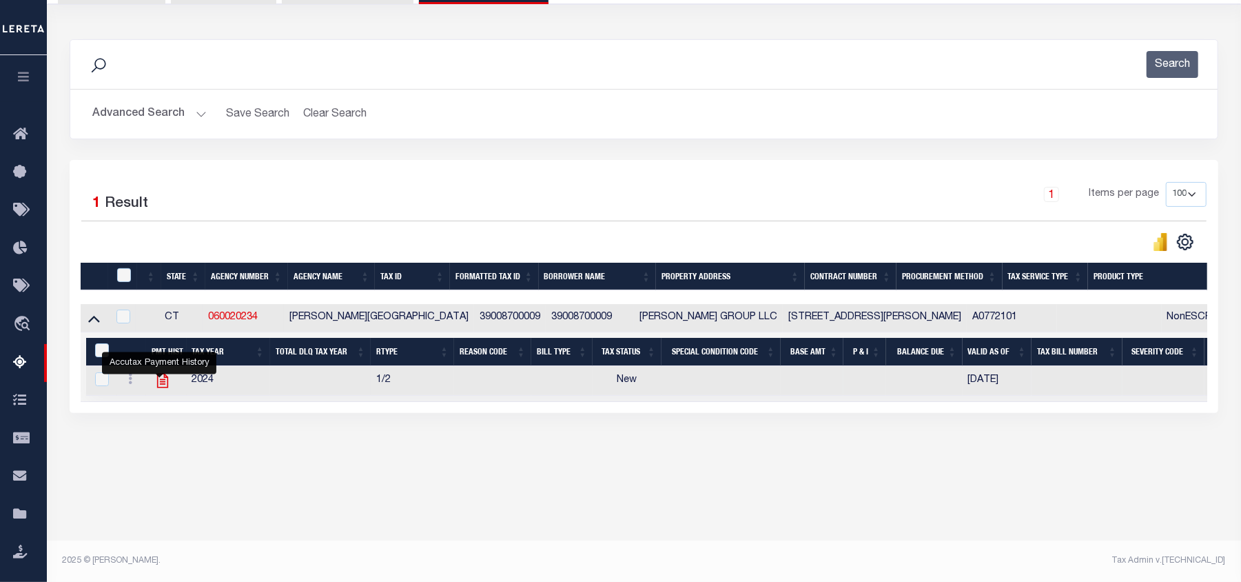
click at [161, 386] on icon "" at bounding box center [163, 380] width 18 height 18
checkbox input "true"
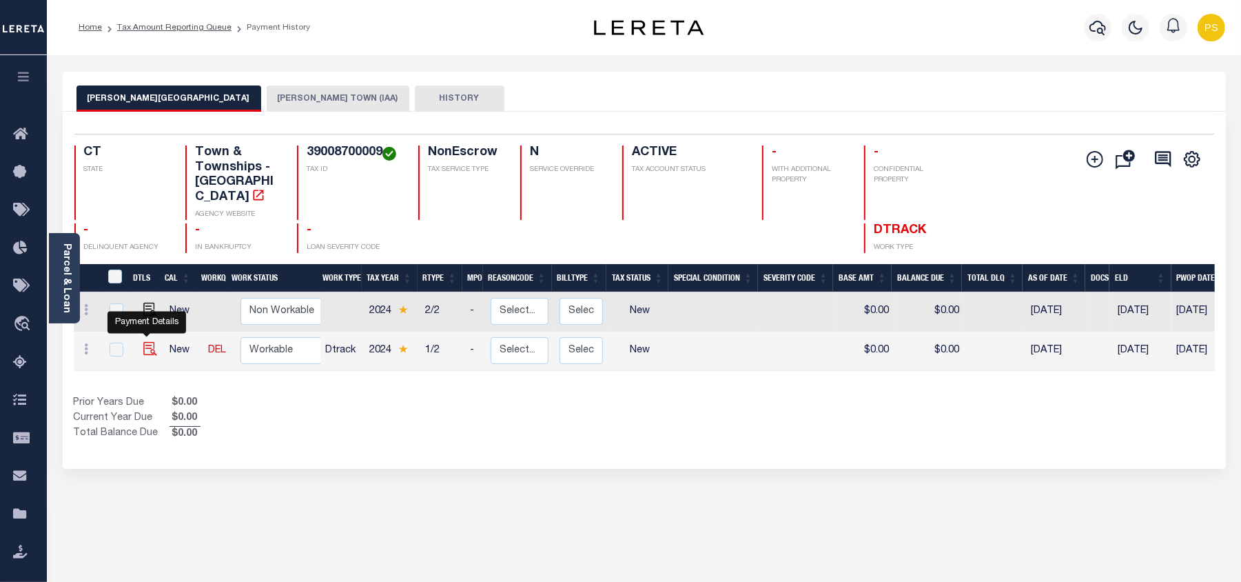
click at [145, 342] on img "" at bounding box center [150, 349] width 14 height 14
checkbox input "true"
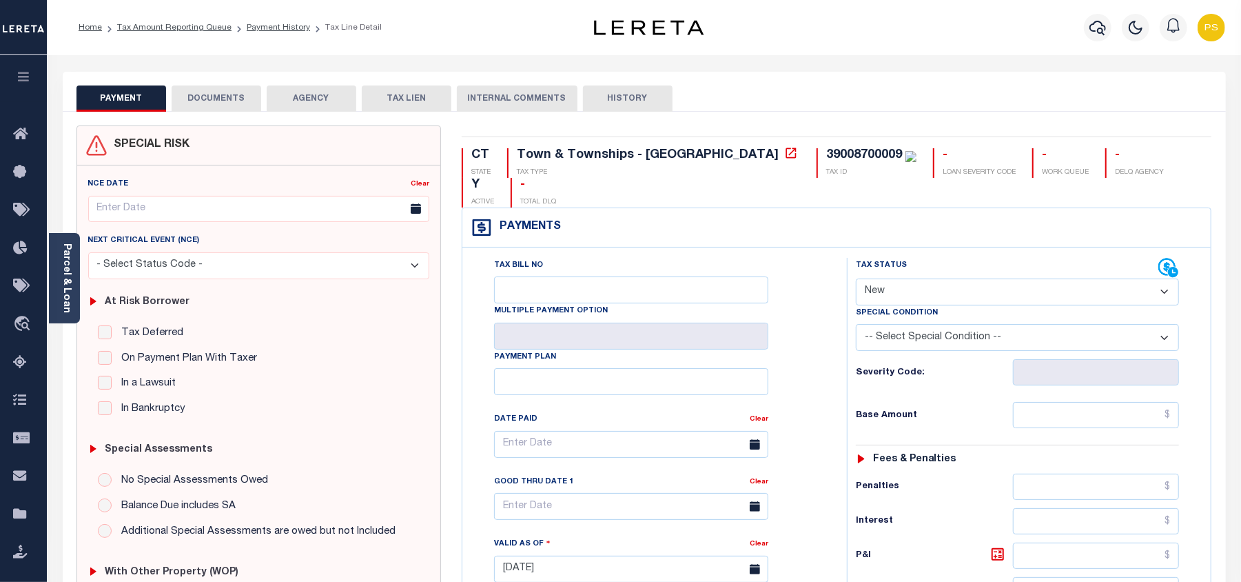
click at [874, 278] on select "- Select Status Code - Open Due/Unpaid Paid Incomplete No Tax Due Internal Refu…" at bounding box center [1017, 291] width 323 height 27
select select "PYD"
click at [856, 278] on select "- Select Status Code - Open Due/Unpaid Paid Incomplete No Tax Due Internal Refu…" at bounding box center [1017, 291] width 323 height 27
type input "[DATE]"
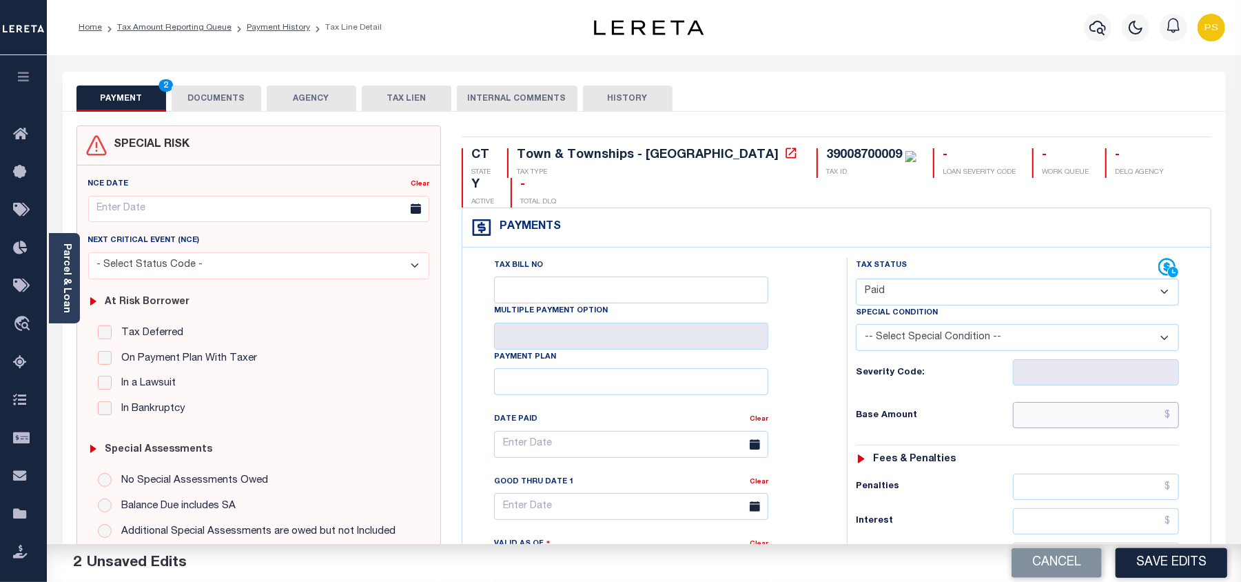
click at [1127, 402] on input "text" at bounding box center [1096, 415] width 166 height 26
paste input "2,252.74"
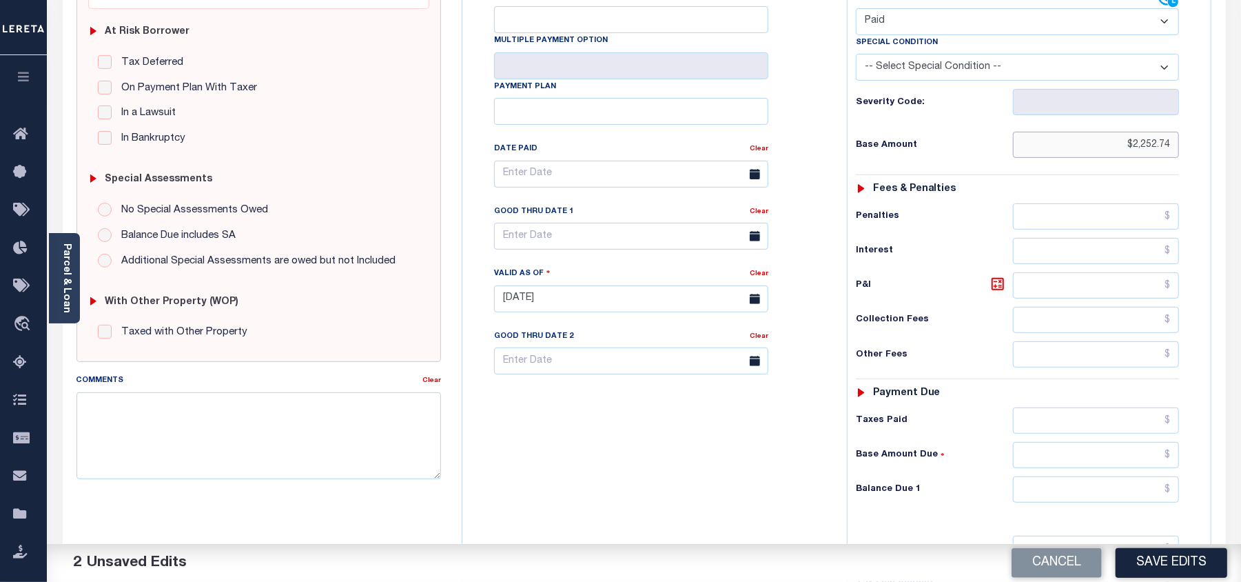
scroll to position [276, 0]
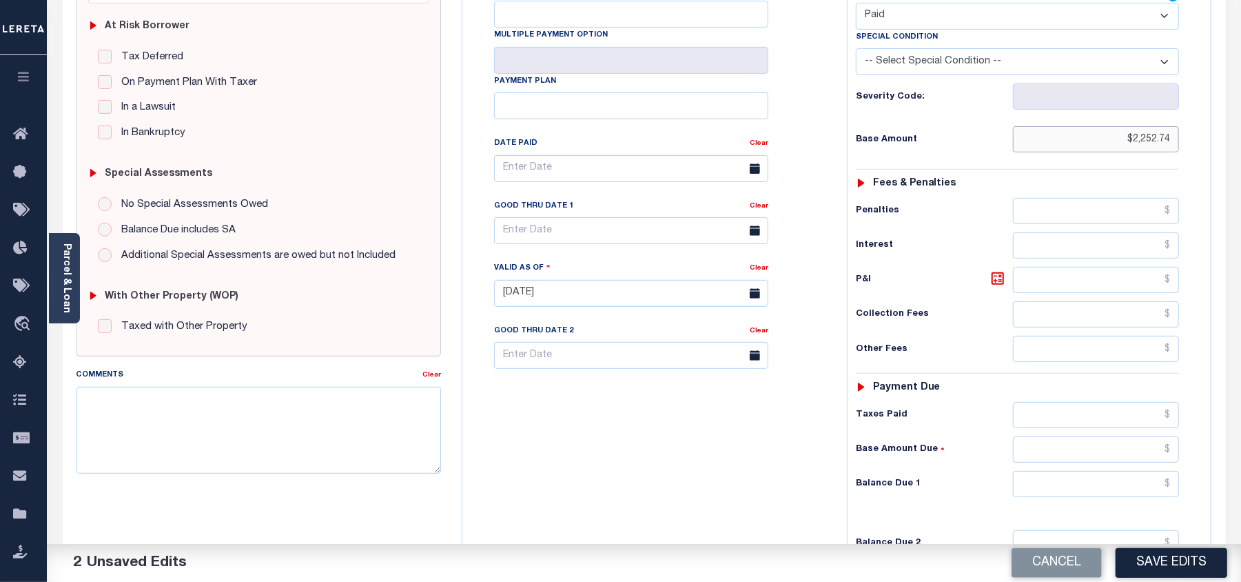
type input "$2,252.74"
click at [1111, 471] on input "text" at bounding box center [1096, 484] width 166 height 26
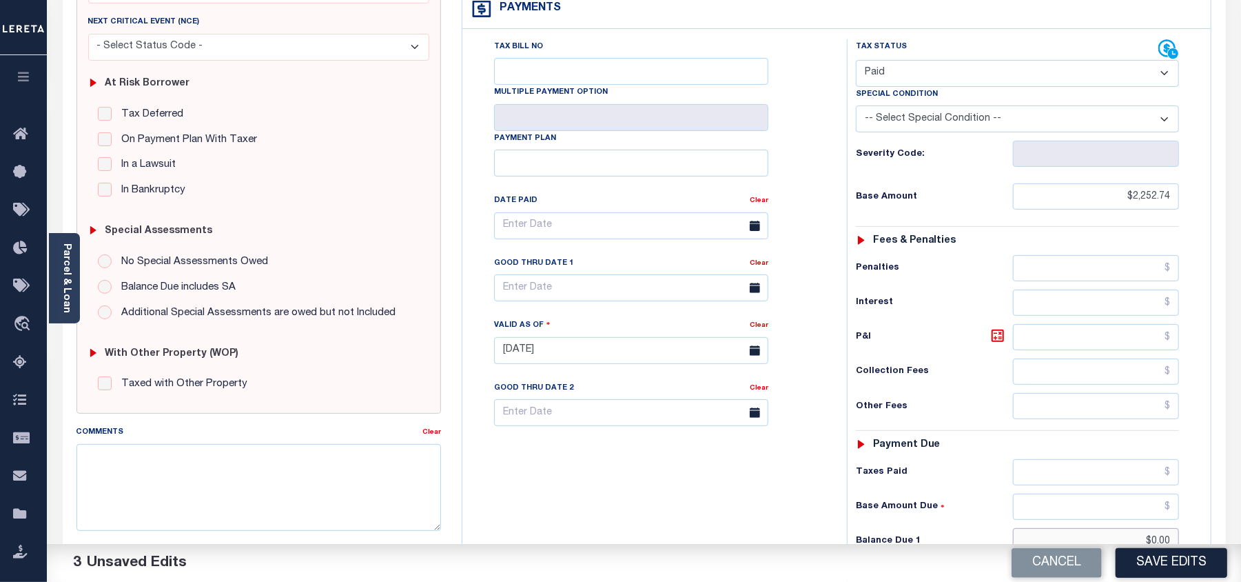
scroll to position [0, 0]
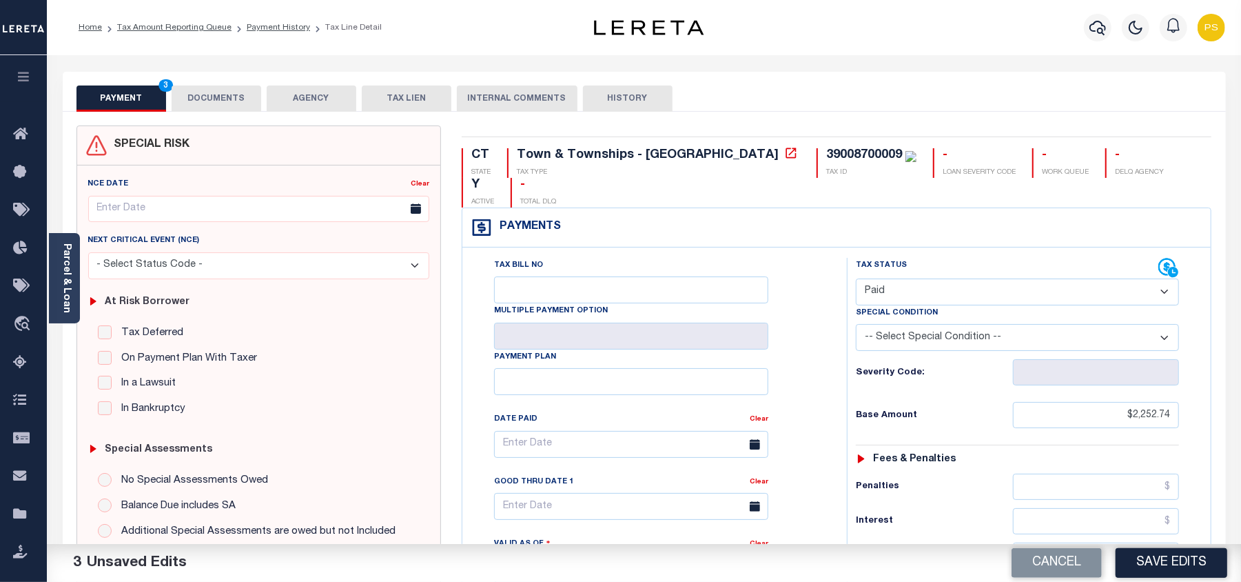
type input "$0.00"
click at [240, 102] on button "DOCUMENTS" at bounding box center [217, 98] width 90 height 26
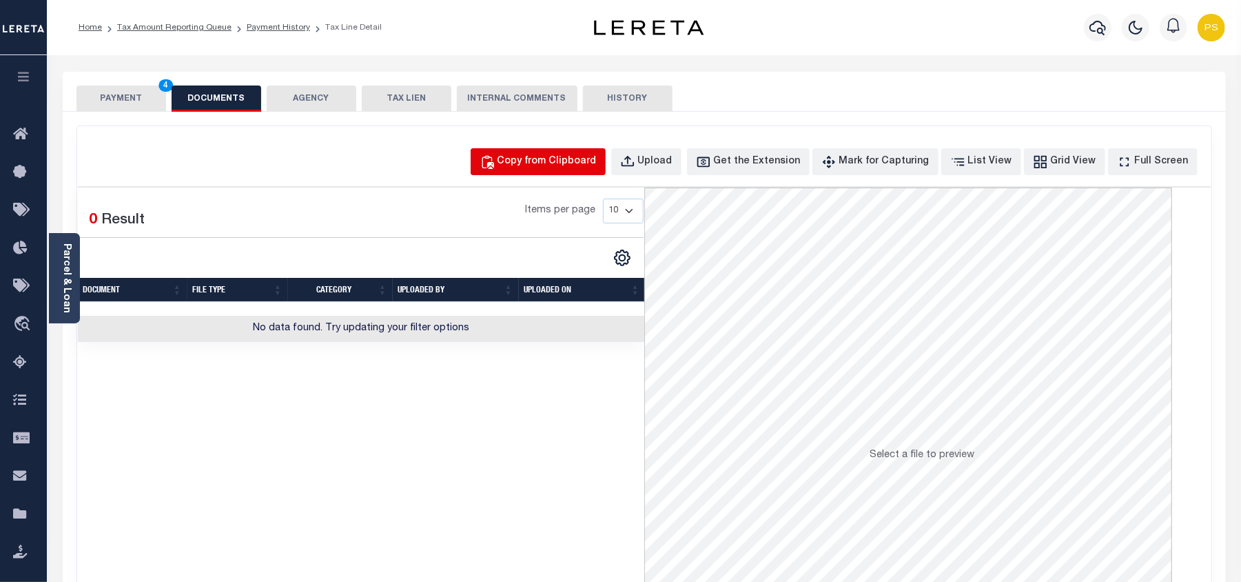
click at [577, 163] on div "Copy from Clipboard" at bounding box center [546, 161] width 99 height 15
select select "POP"
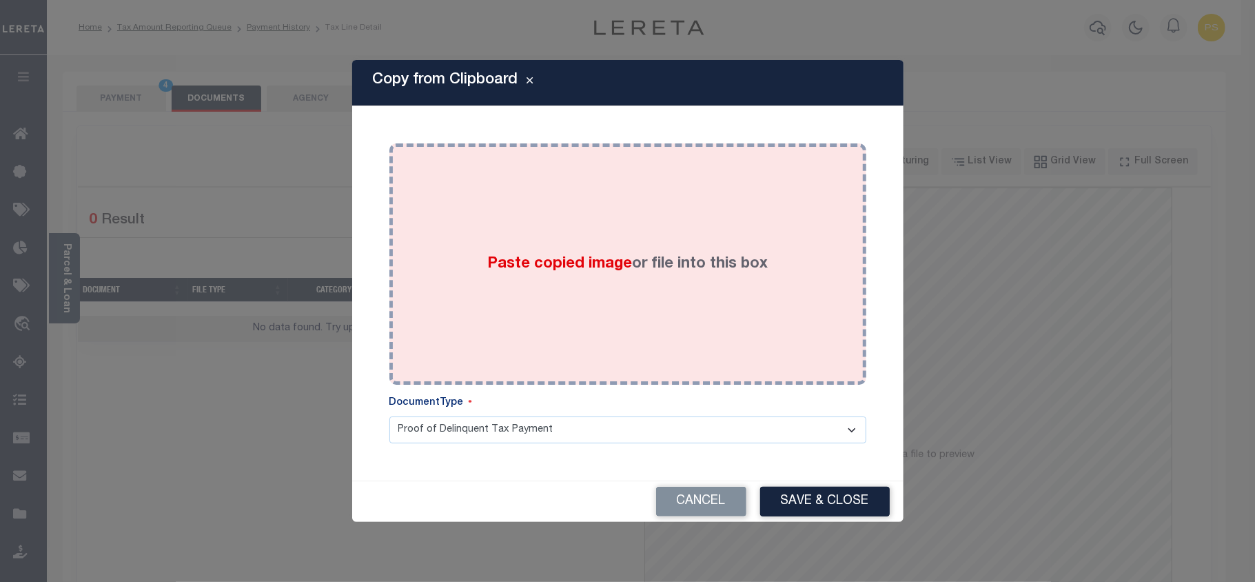
click at [599, 278] on div "Paste copied image or file into this box" at bounding box center [628, 264] width 456 height 220
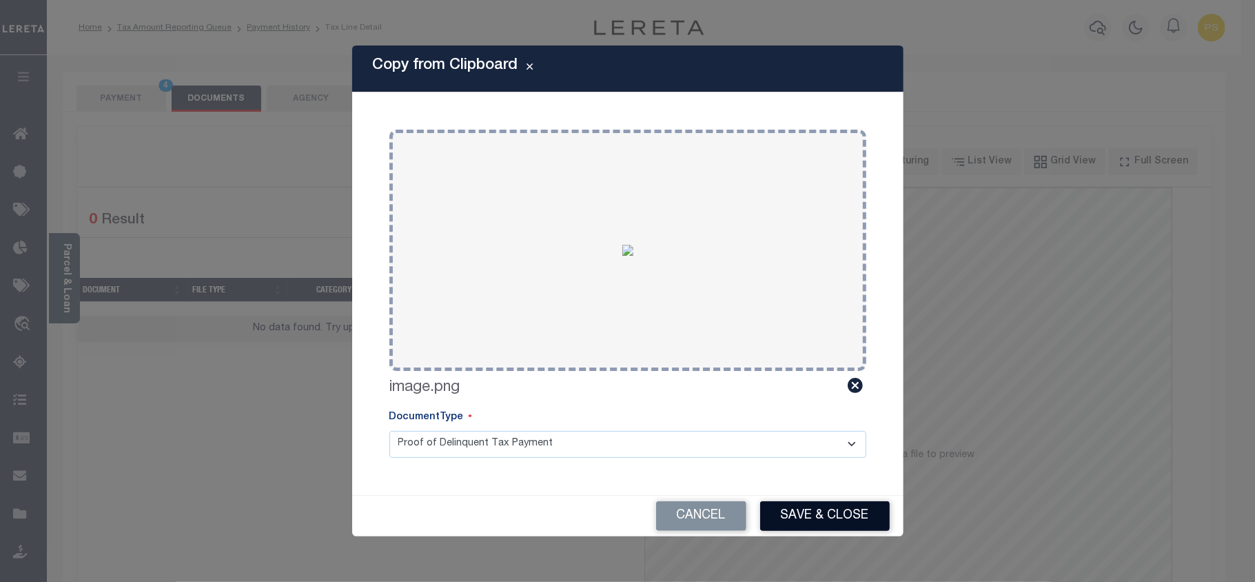
click at [853, 515] on button "Save & Close" at bounding box center [825, 516] width 130 height 30
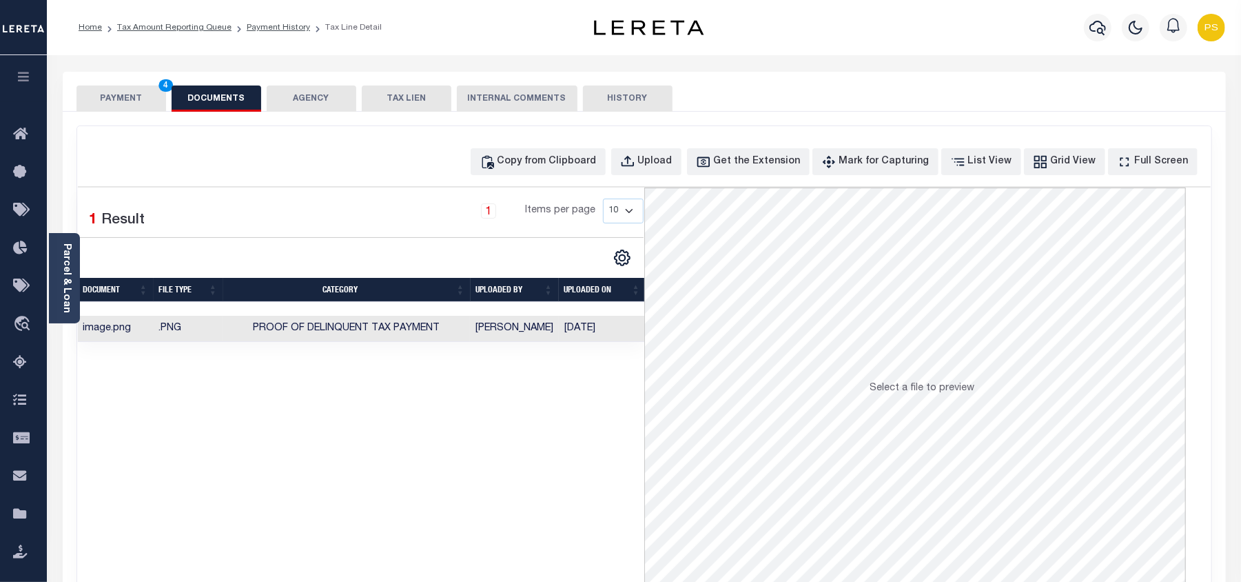
click at [121, 98] on button "PAYMENT 4" at bounding box center [121, 98] width 90 height 26
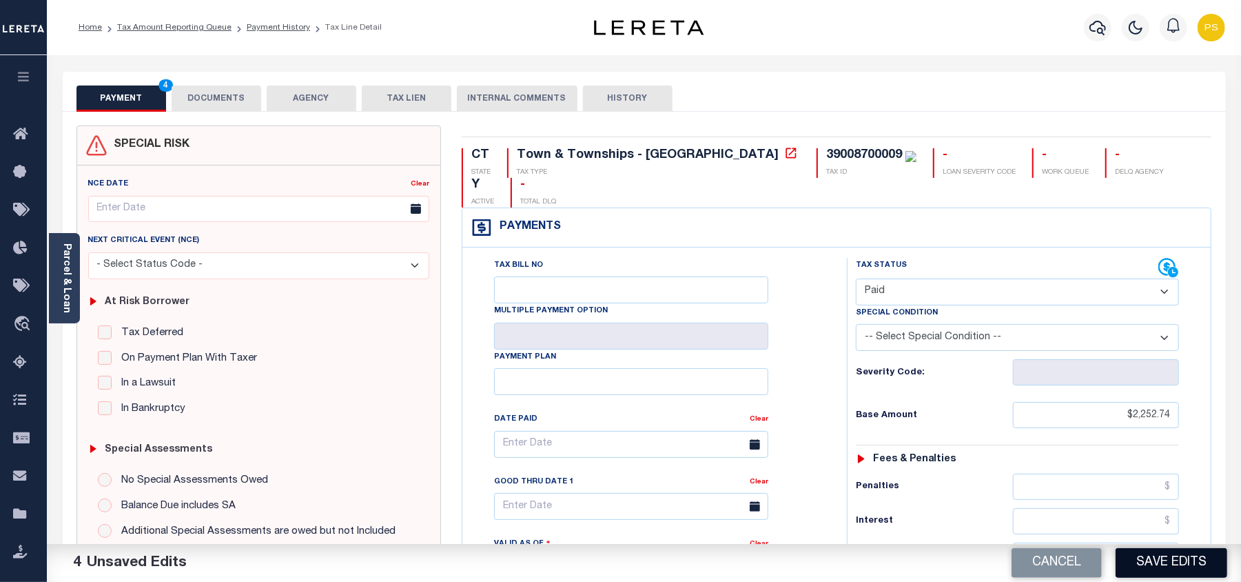
click at [1183, 557] on button "Save Edits" at bounding box center [1172, 563] width 112 height 30
checkbox input "false"
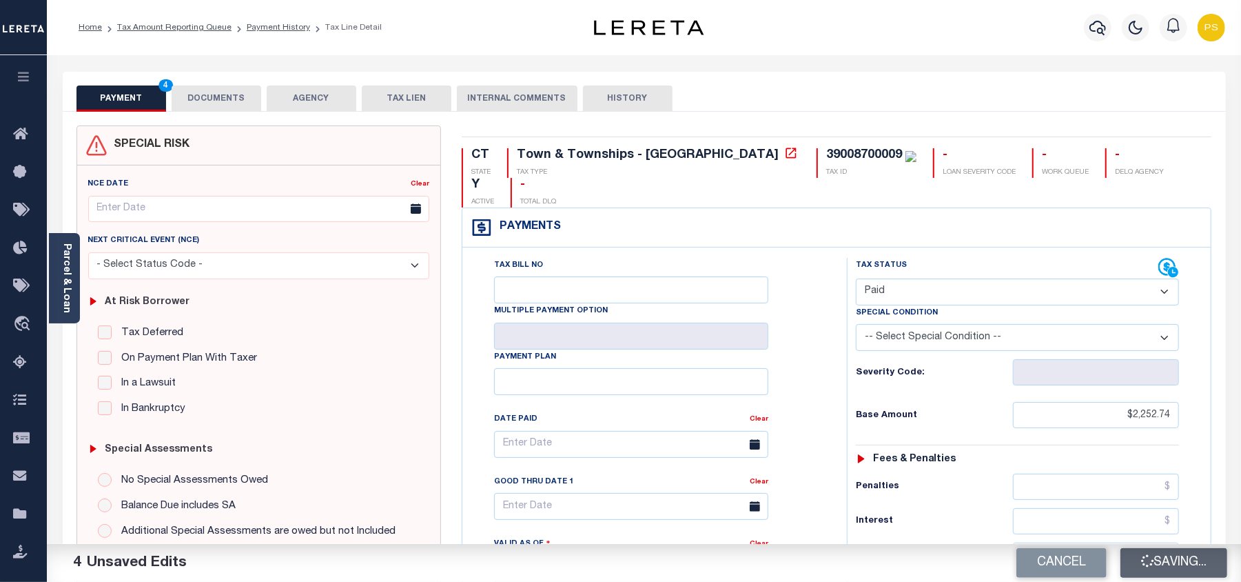
type input "$2,252.74"
type input "$0"
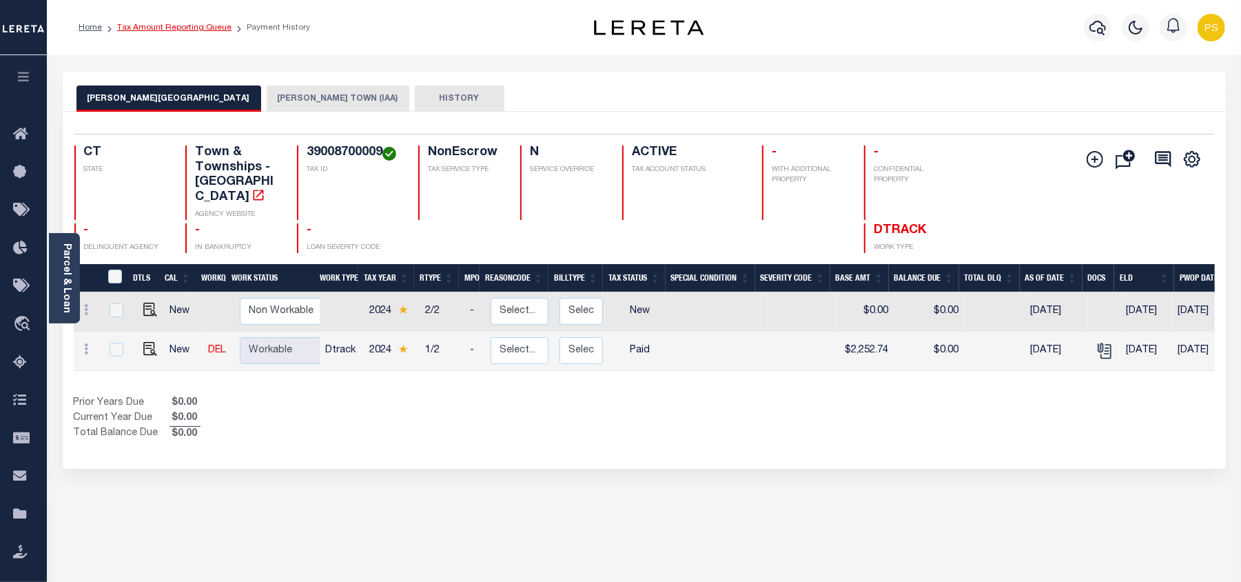
click at [205, 31] on link "Tax Amount Reporting Queue" at bounding box center [174, 27] width 114 height 8
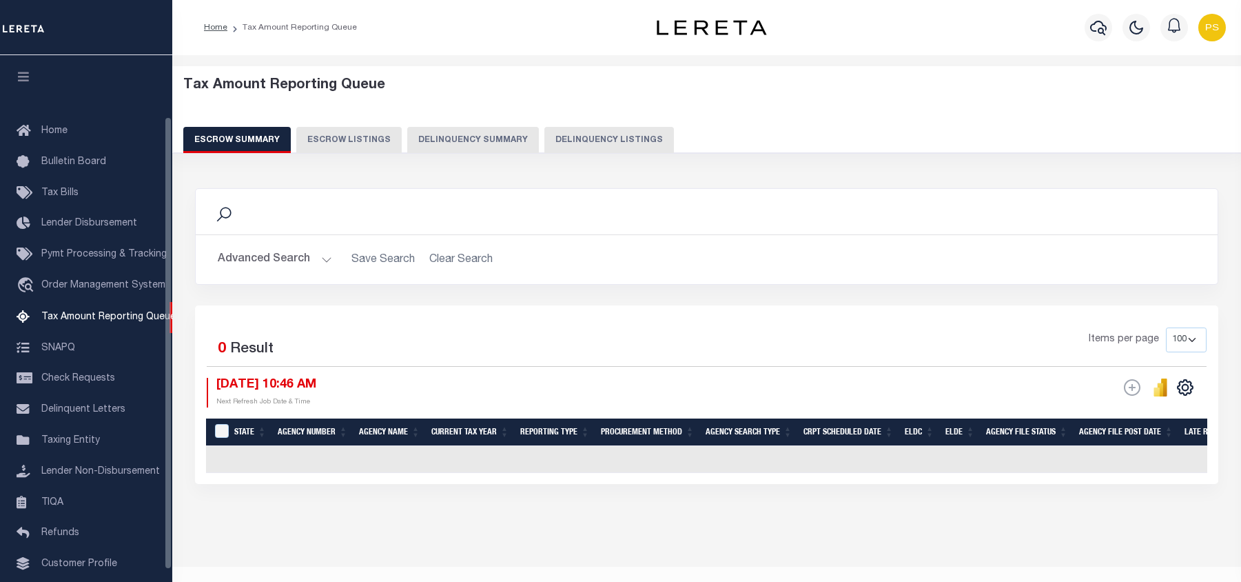
select select "100"
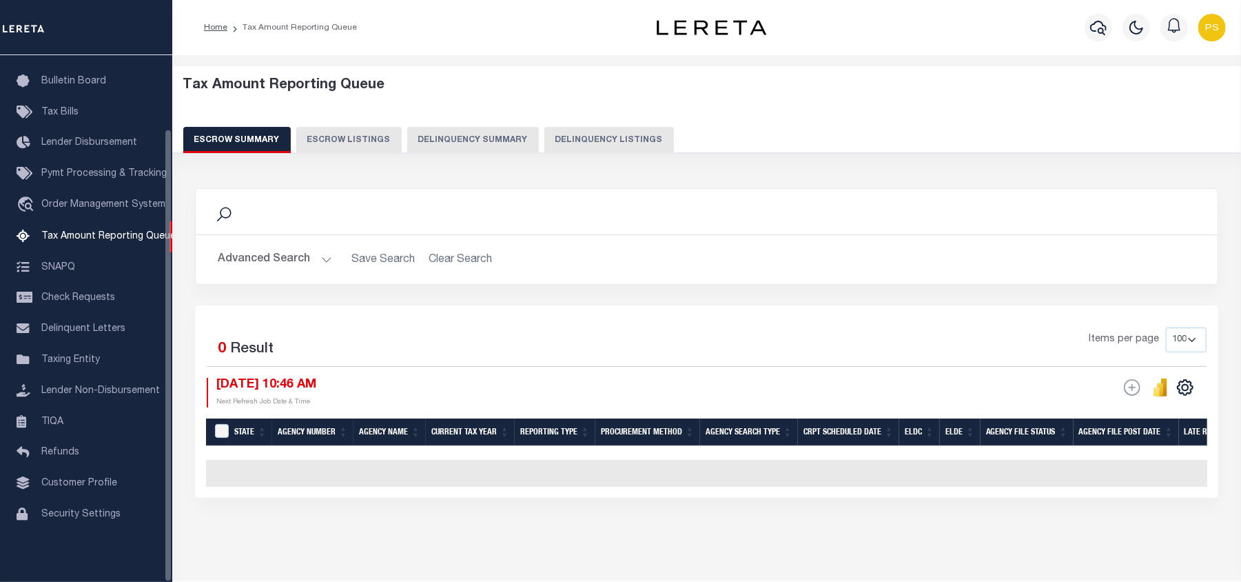
click at [622, 147] on button "Delinquency Listings" at bounding box center [609, 140] width 130 height 26
select select "100"
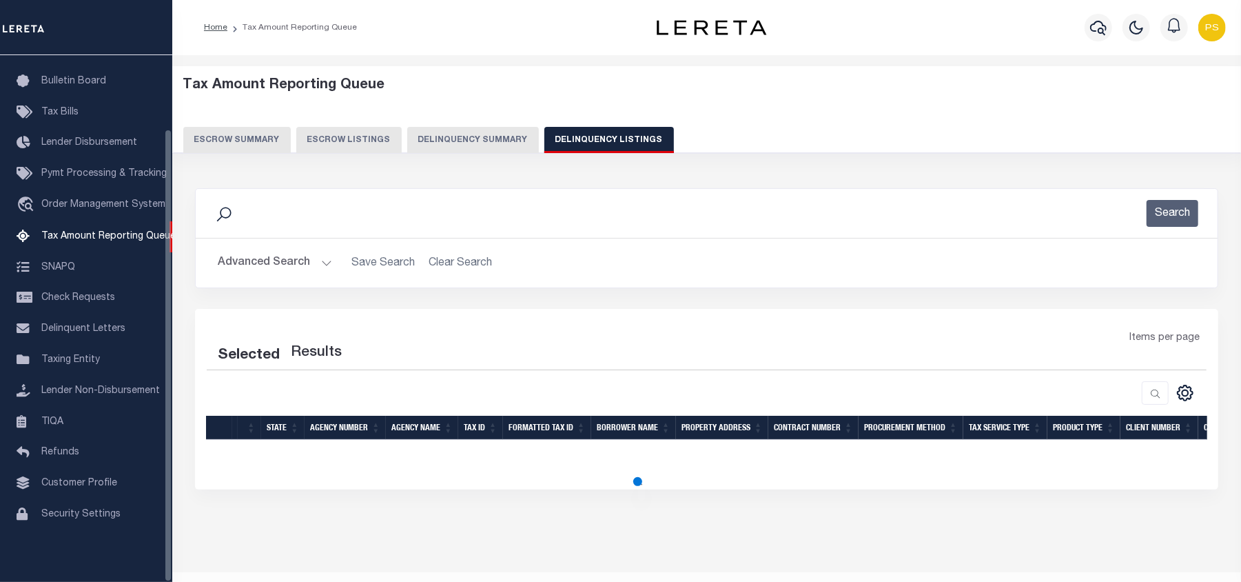
select select "100"
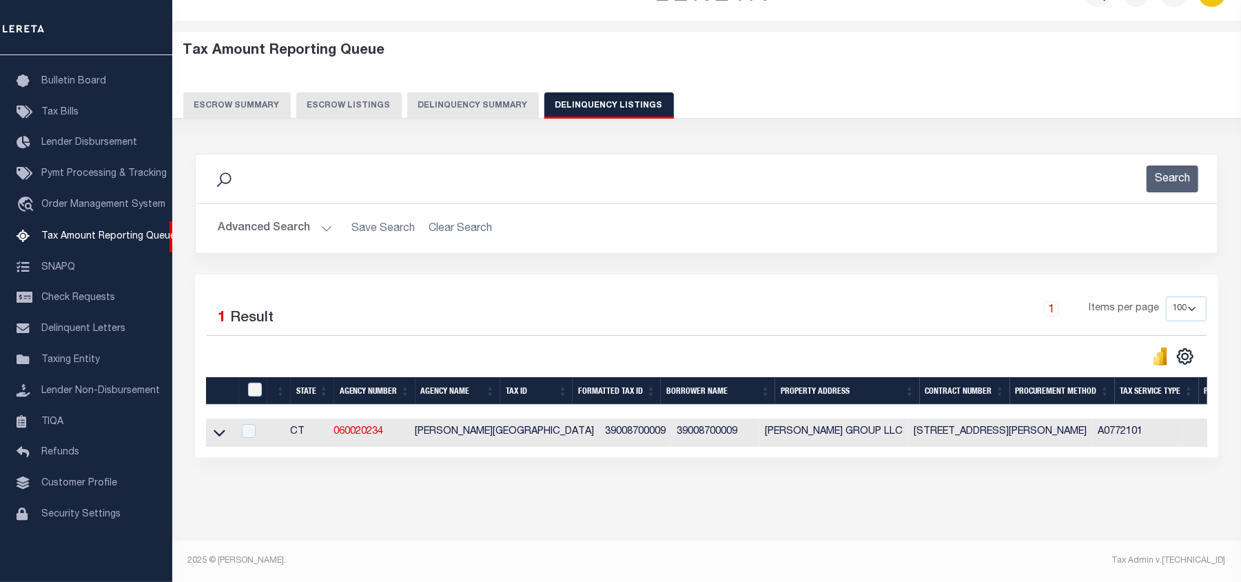
scroll to position [48, 0]
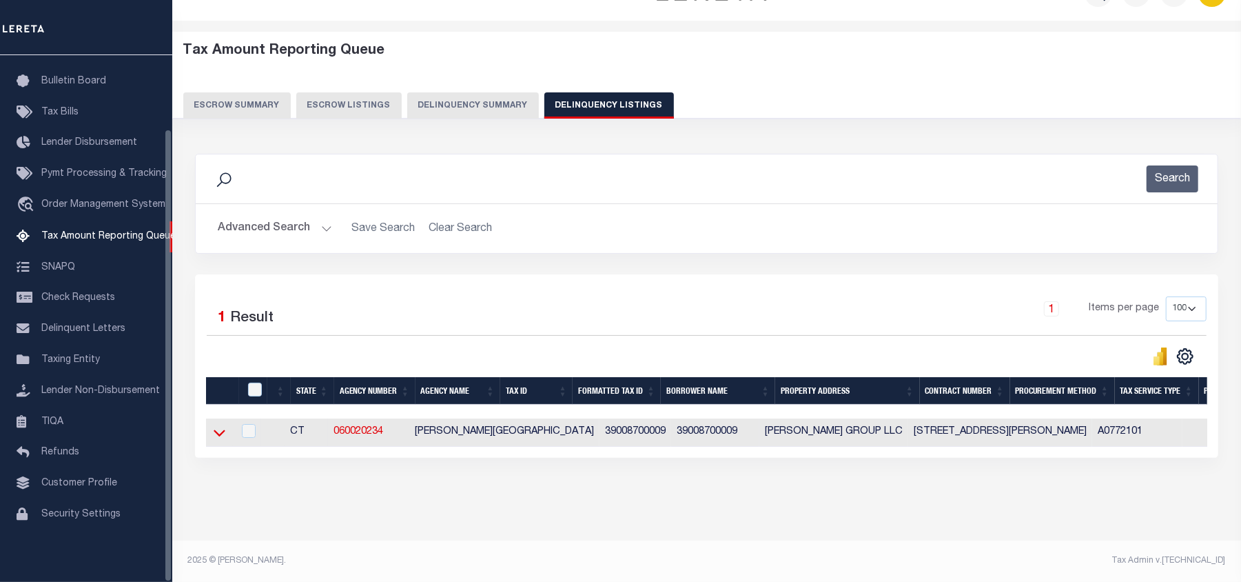
click at [220, 425] on icon at bounding box center [220, 432] width 12 height 14
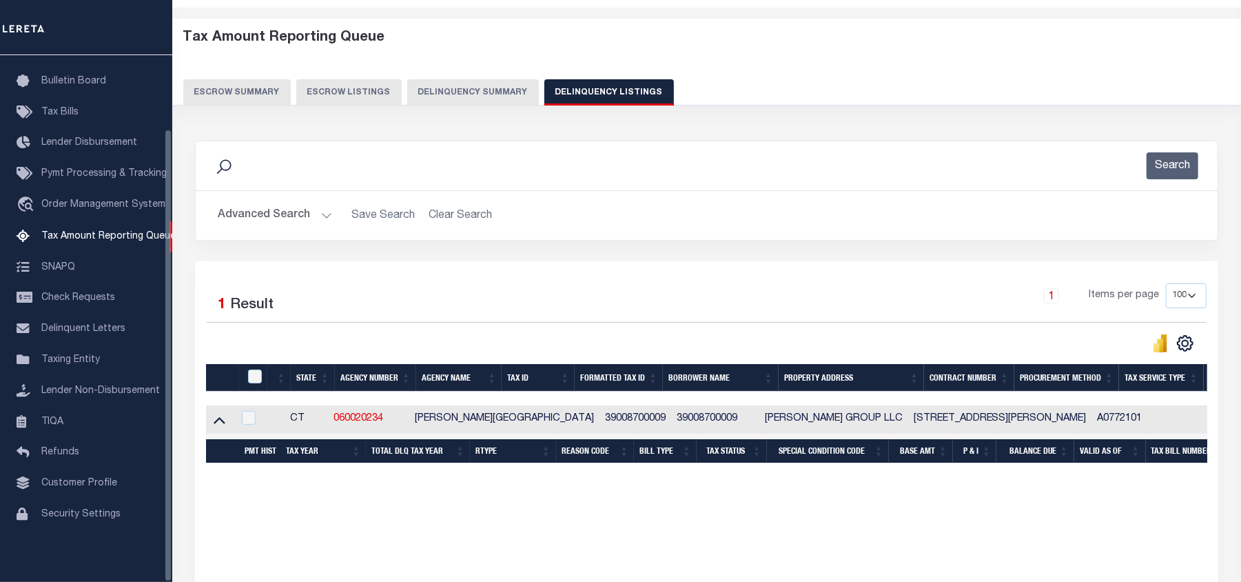
scroll to position [119, 0]
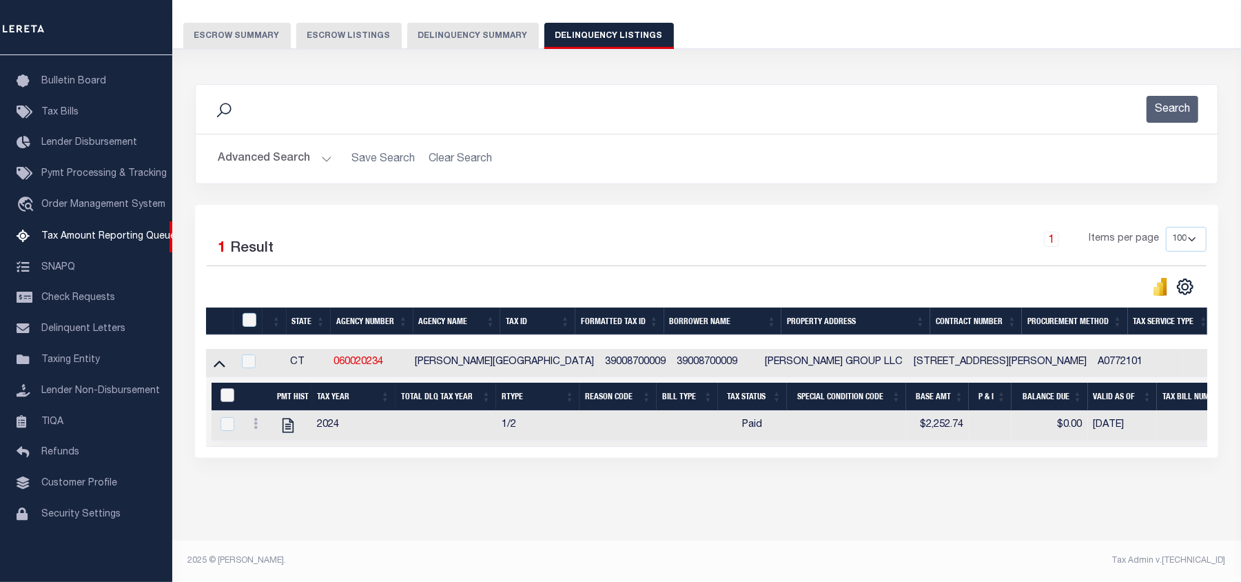
click at [223, 388] on input "&nbsp;" at bounding box center [227, 395] width 14 height 14
checkbox input "true"
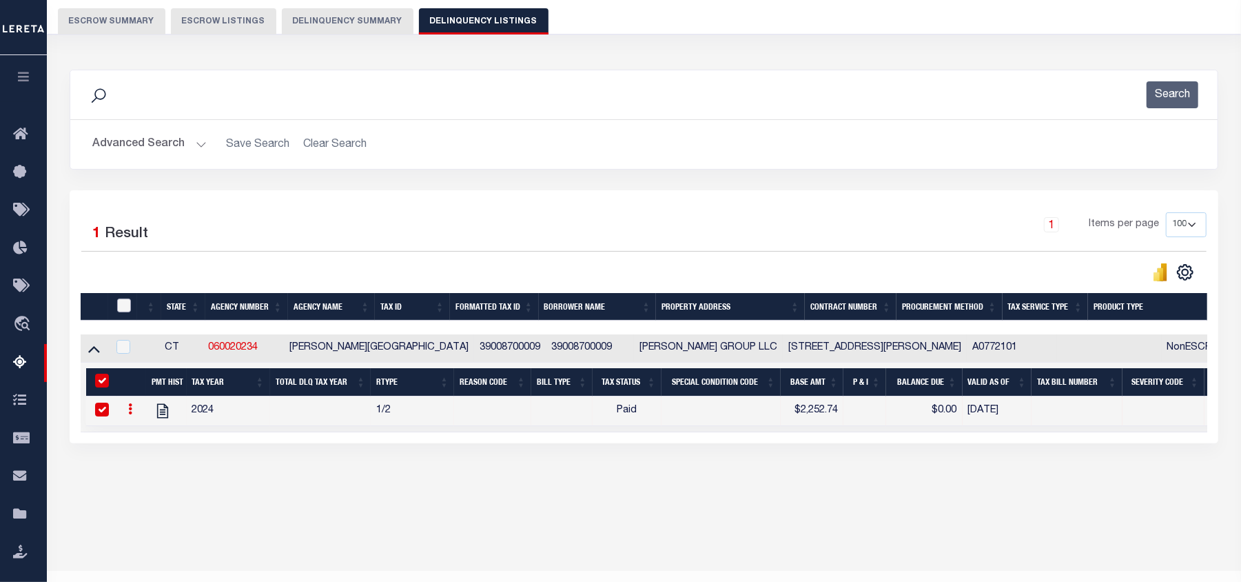
click at [121, 307] on input "checkbox" at bounding box center [124, 305] width 14 height 14
checkbox input "true"
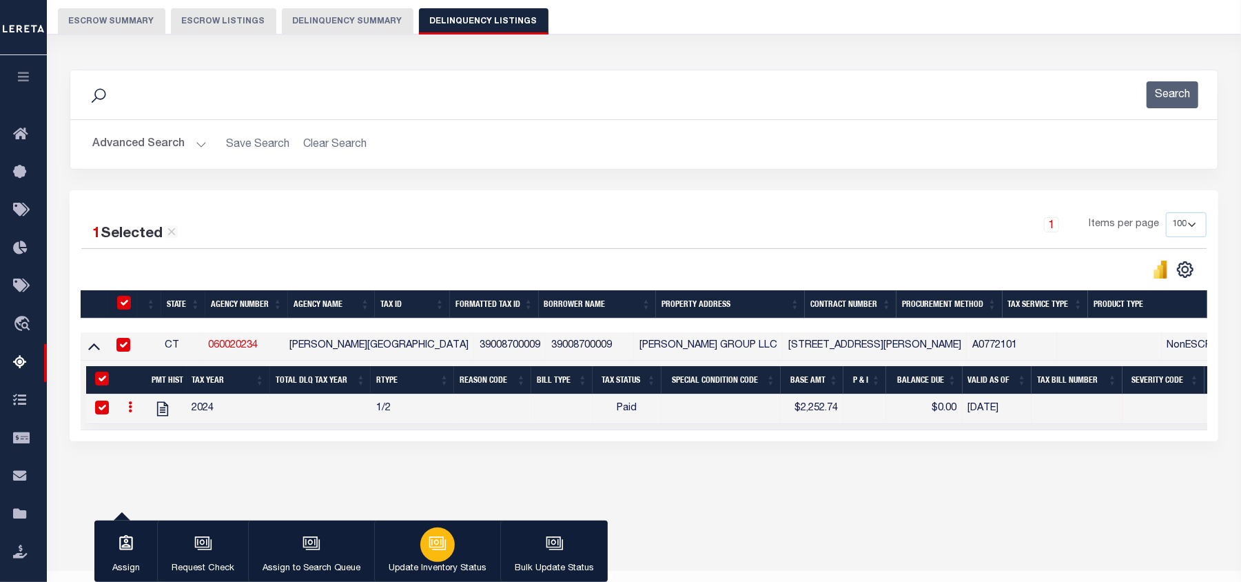
click at [430, 549] on icon "button" at bounding box center [438, 543] width 18 height 18
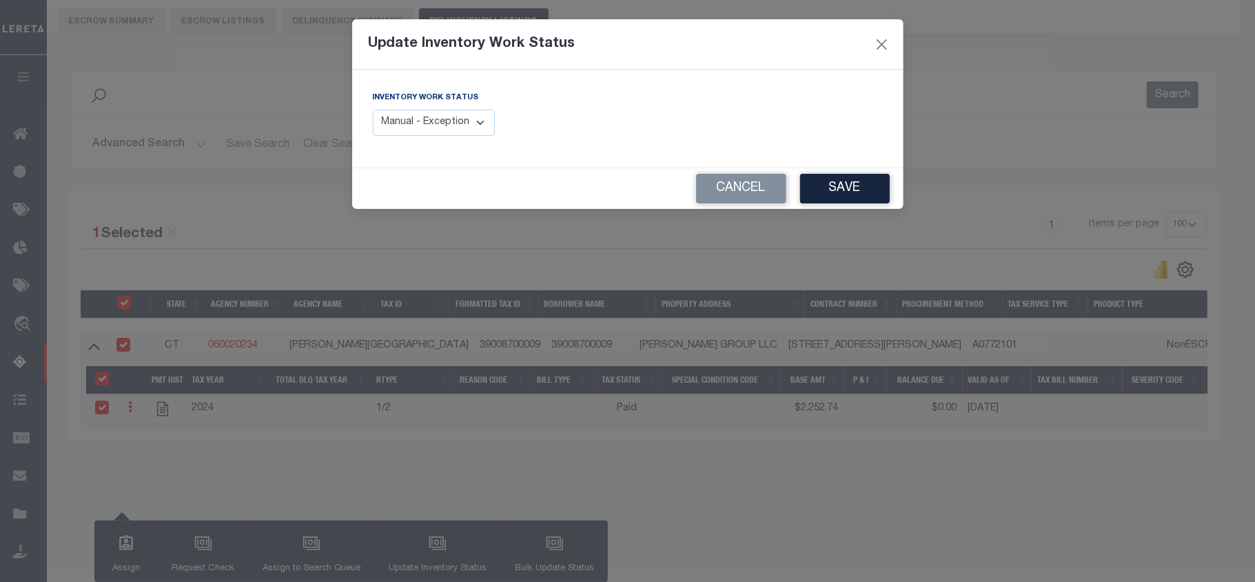
drag, startPoint x: 456, startPoint y: 125, endPoint x: 452, endPoint y: 132, distance: 8.6
click at [456, 125] on select "Manual - Exception Pended - Awaiting Search Late Add Exception Completed" at bounding box center [434, 123] width 123 height 27
select select "4"
click at [373, 110] on select "Manual - Exception Pended - Awaiting Search Late Add Exception Completed" at bounding box center [434, 123] width 123 height 27
click at [825, 176] on button "Save" at bounding box center [845, 189] width 90 height 30
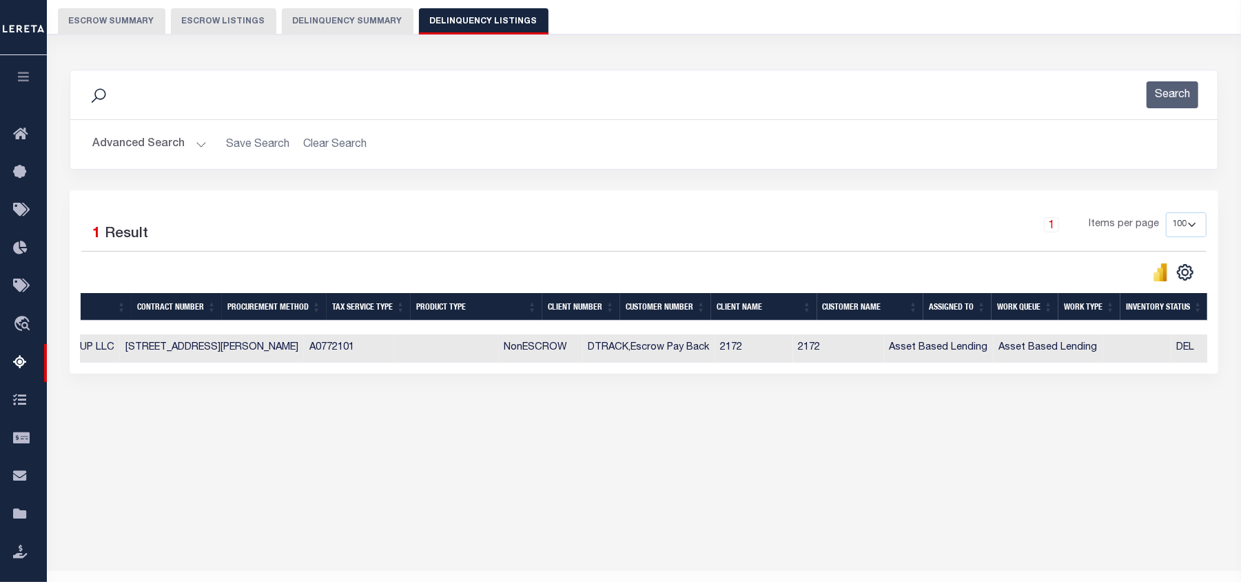
scroll to position [0, 0]
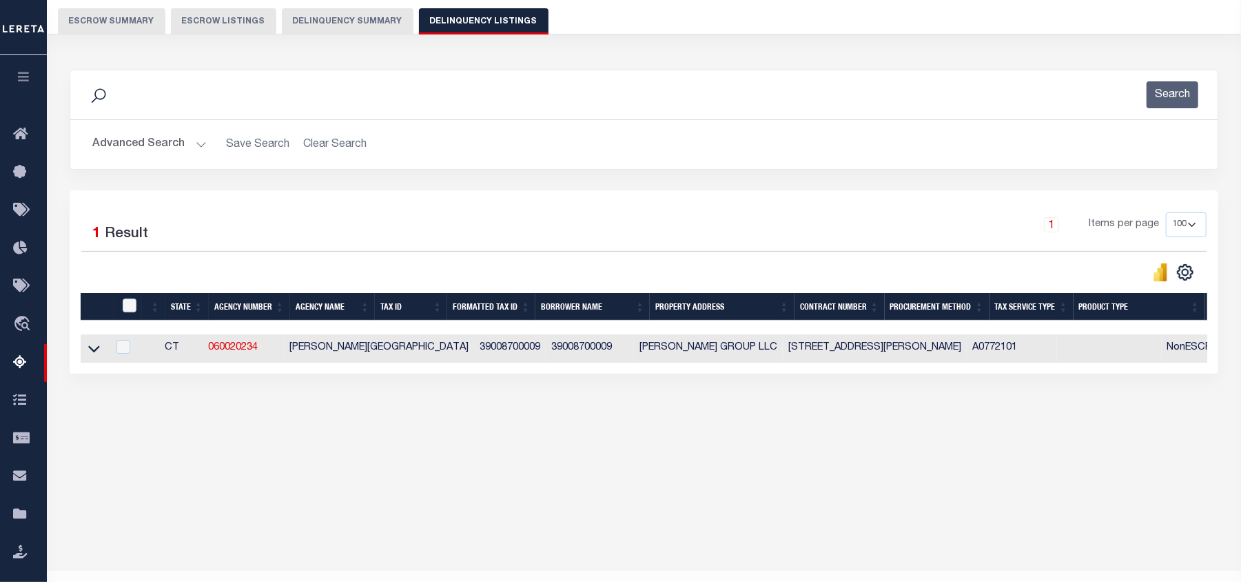
click at [141, 149] on button "Advanced Search" at bounding box center [149, 144] width 114 height 27
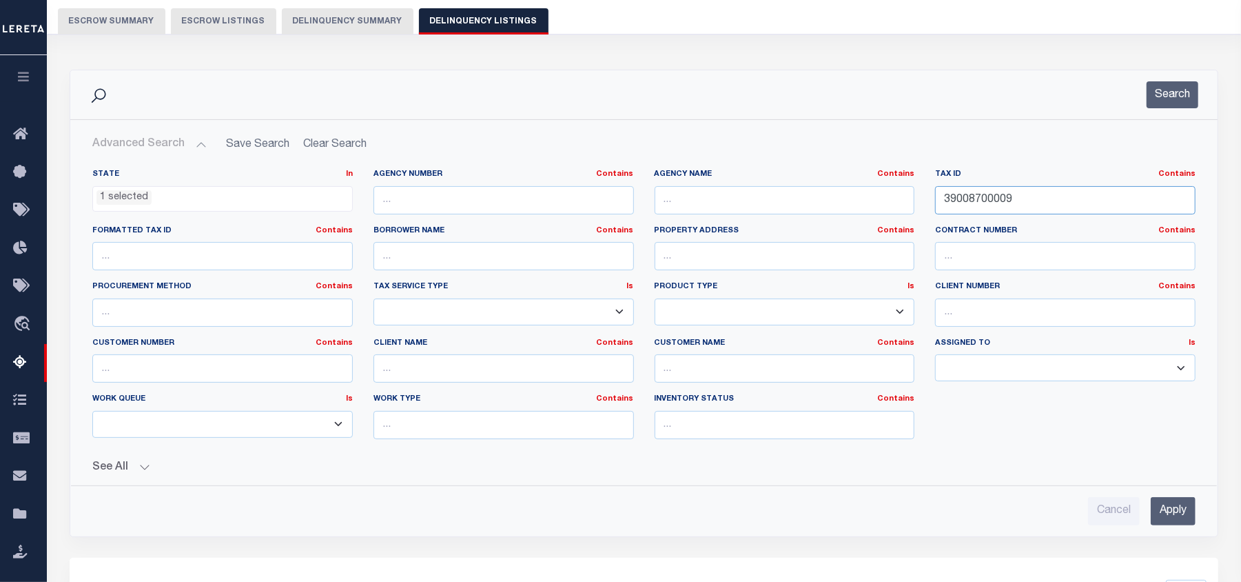
click at [970, 205] on input "39008700009" at bounding box center [1065, 200] width 260 height 28
paste input "B0468000"
type input "B0468000"
click at [1180, 525] on input "Apply" at bounding box center [1173, 511] width 45 height 28
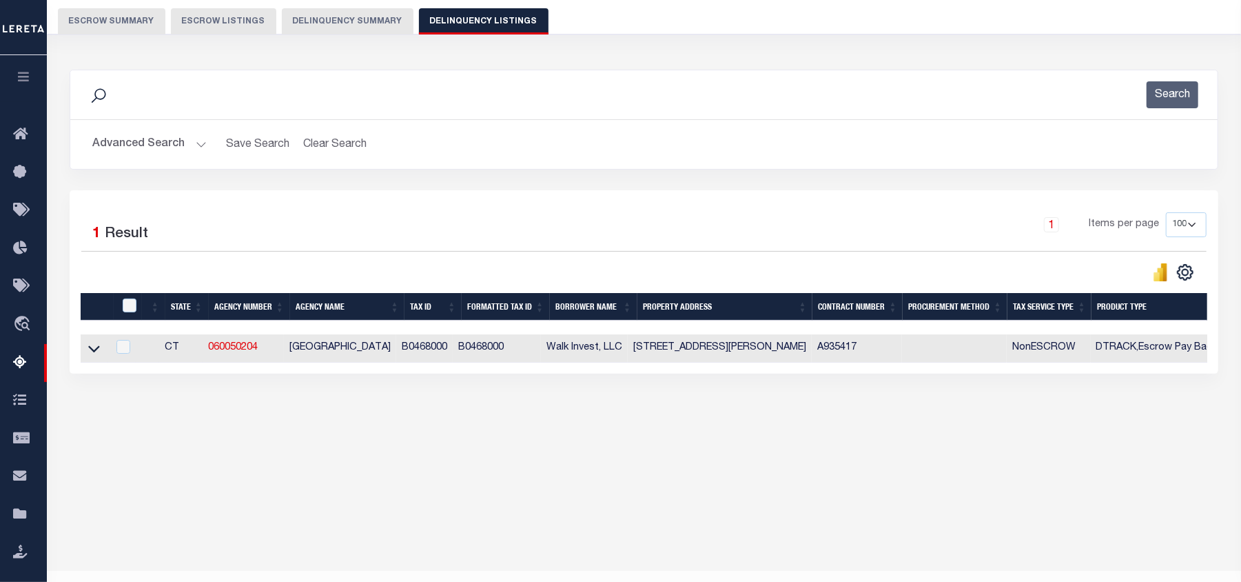
drag, startPoint x: 94, startPoint y: 354, endPoint x: 336, endPoint y: 314, distance: 245.1
click at [94, 354] on icon at bounding box center [94, 348] width 12 height 14
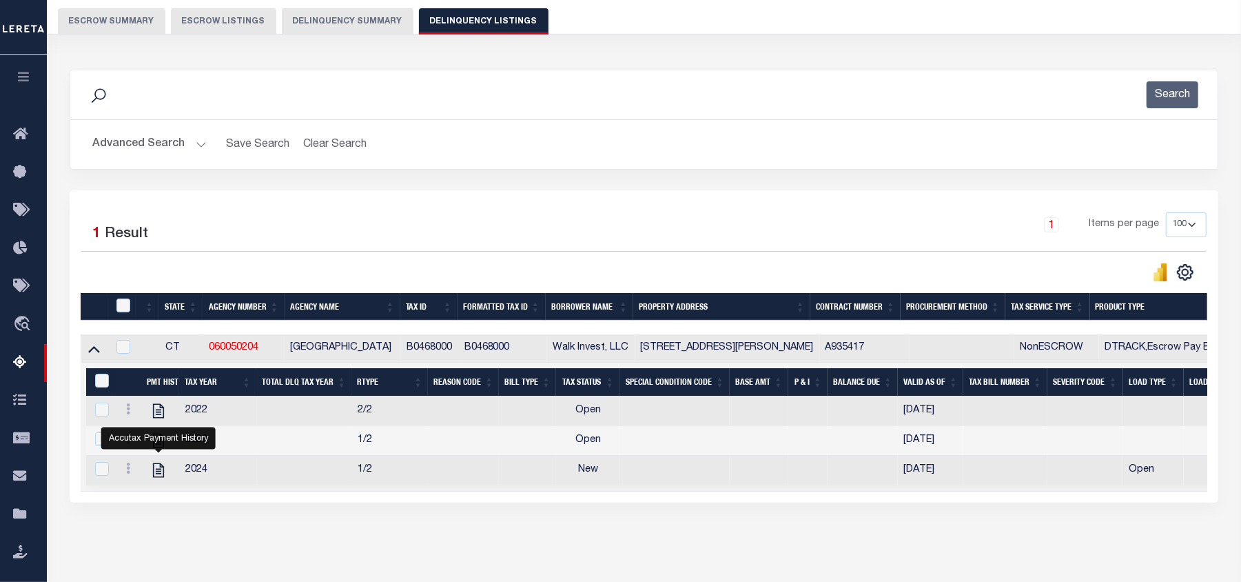
scroll to position [149, 0]
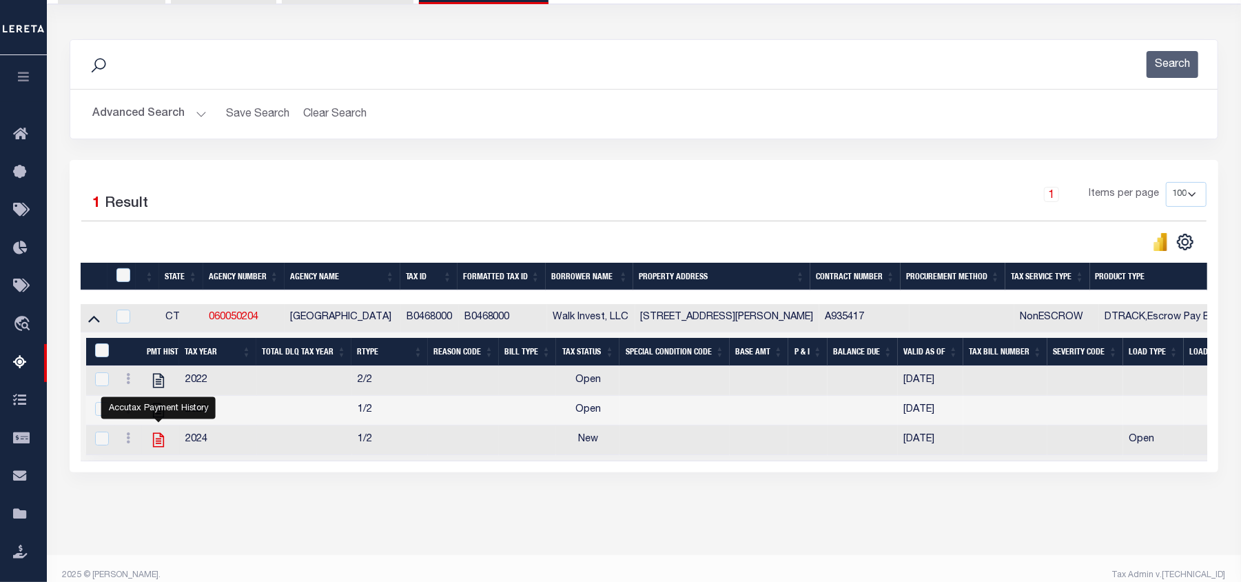
click at [156, 447] on icon "" at bounding box center [158, 440] width 11 height 14
checkbox input "false"
checkbox input "true"
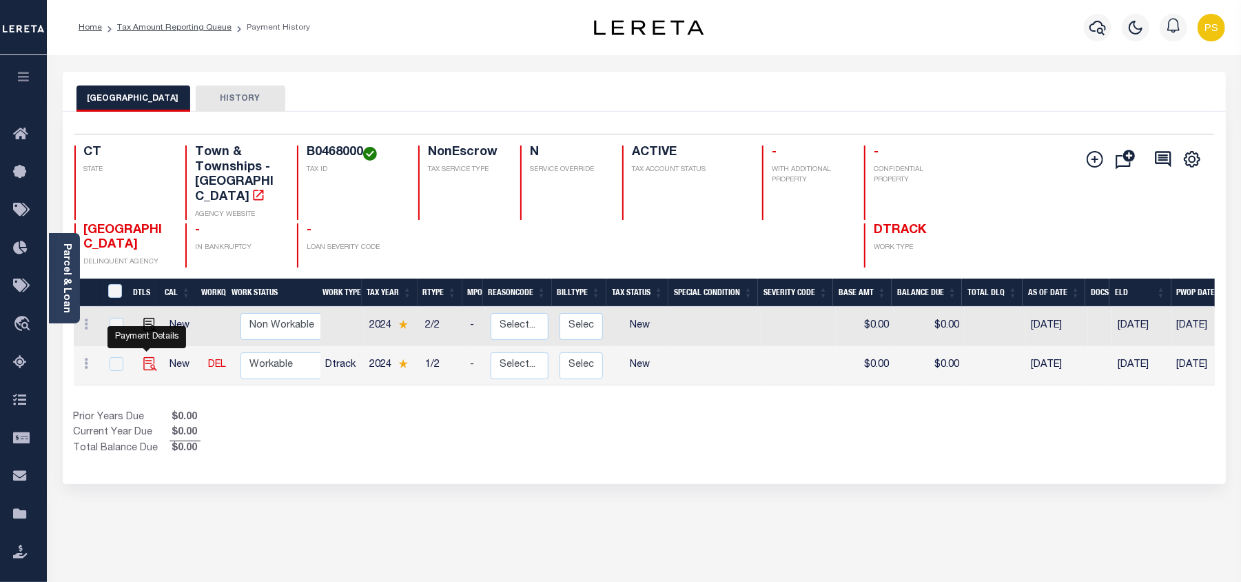
click at [150, 357] on img "" at bounding box center [150, 364] width 14 height 14
checkbox input "true"
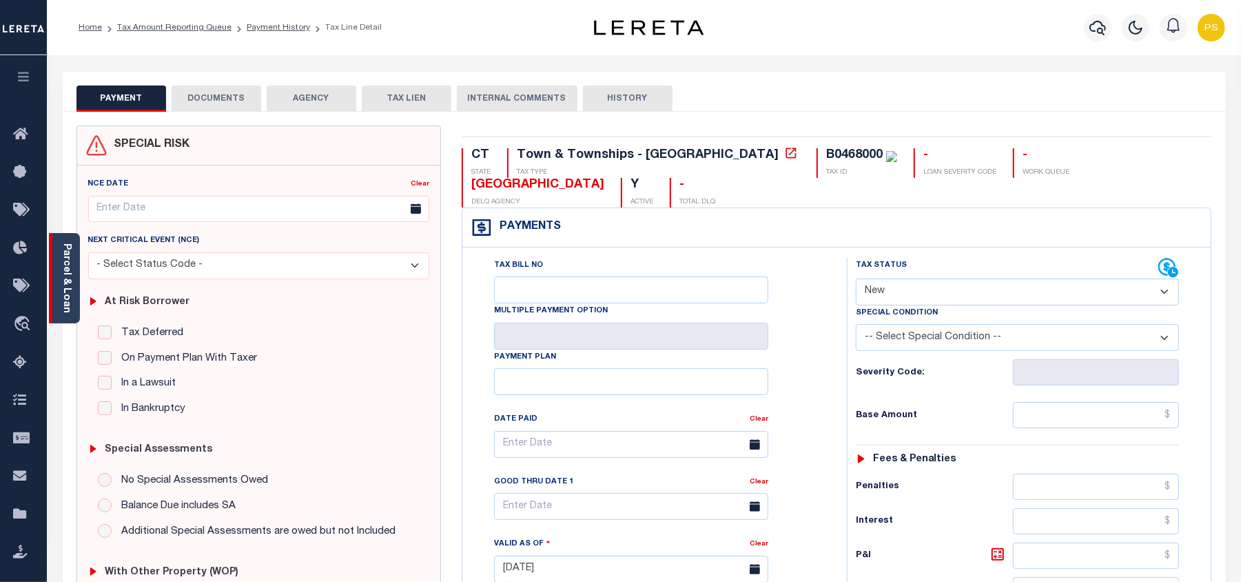
click at [62, 267] on link "Parcel & Loan" at bounding box center [66, 278] width 10 height 70
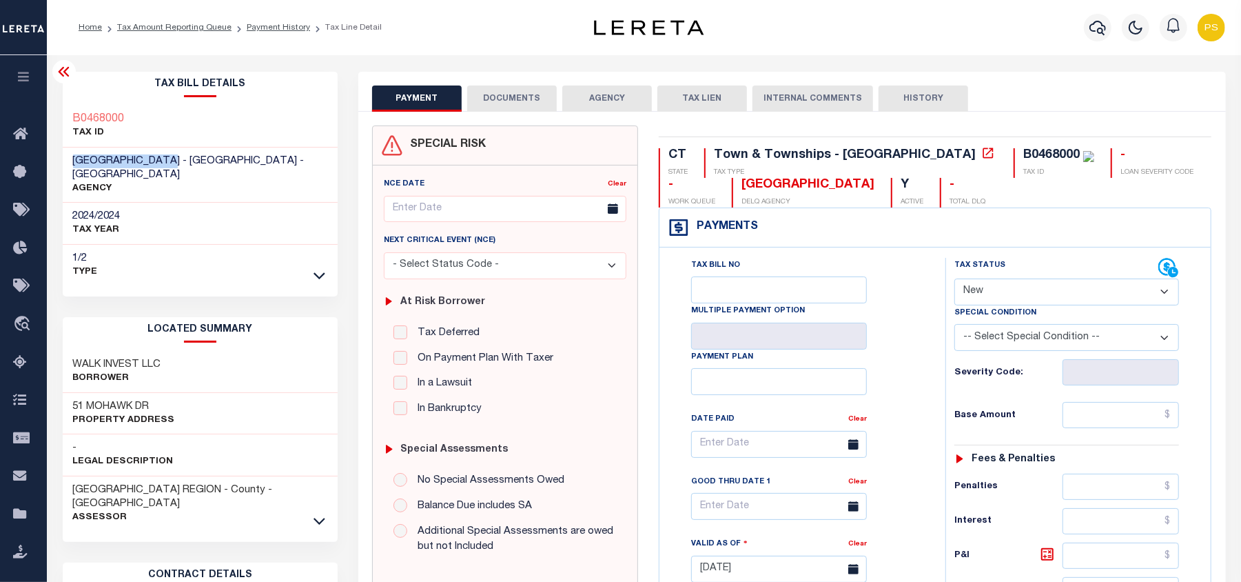
drag, startPoint x: 86, startPoint y: 160, endPoint x: 181, endPoint y: 167, distance: 94.7
click at [181, 167] on div "WALLINGFORD TOWN - Town & Townships - CT AGENCY" at bounding box center [201, 175] width 276 height 56
copy span "[GEOGRAPHIC_DATA]"
click at [977, 298] on select "- Select Status Code - Open Due/Unpaid Paid Incomplete No Tax Due Internal Refu…" at bounding box center [1066, 291] width 225 height 27
select select "PYD"
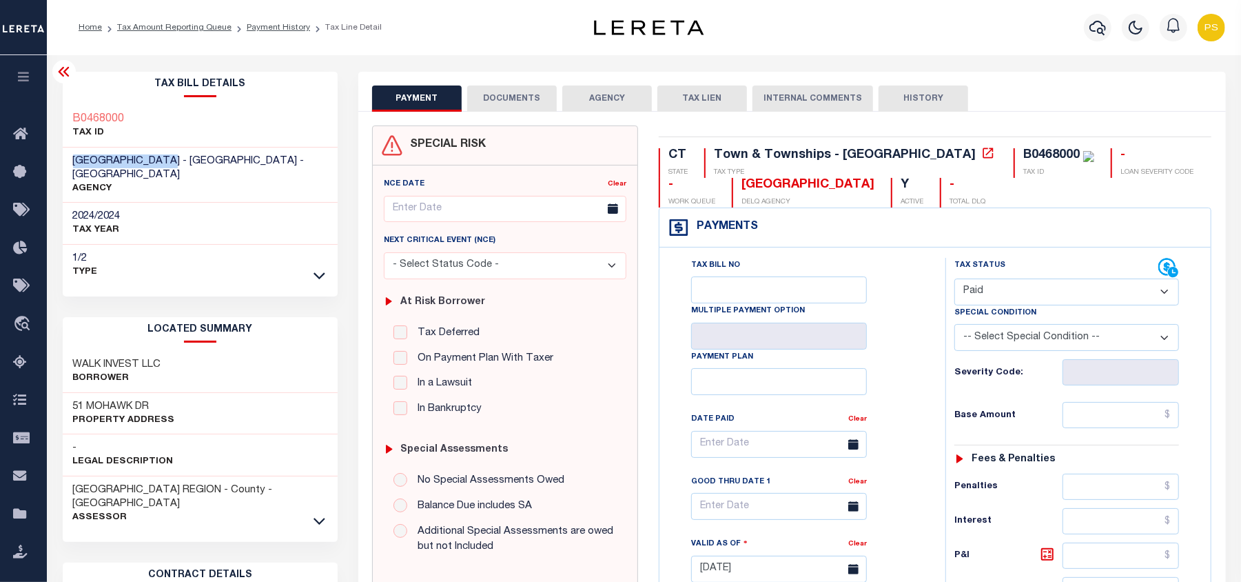
click at [954, 280] on select "- Select Status Code - Open Due/Unpaid Paid Incomplete No Tax Due Internal Refu…" at bounding box center [1066, 291] width 225 height 27
type input "09/04/2025"
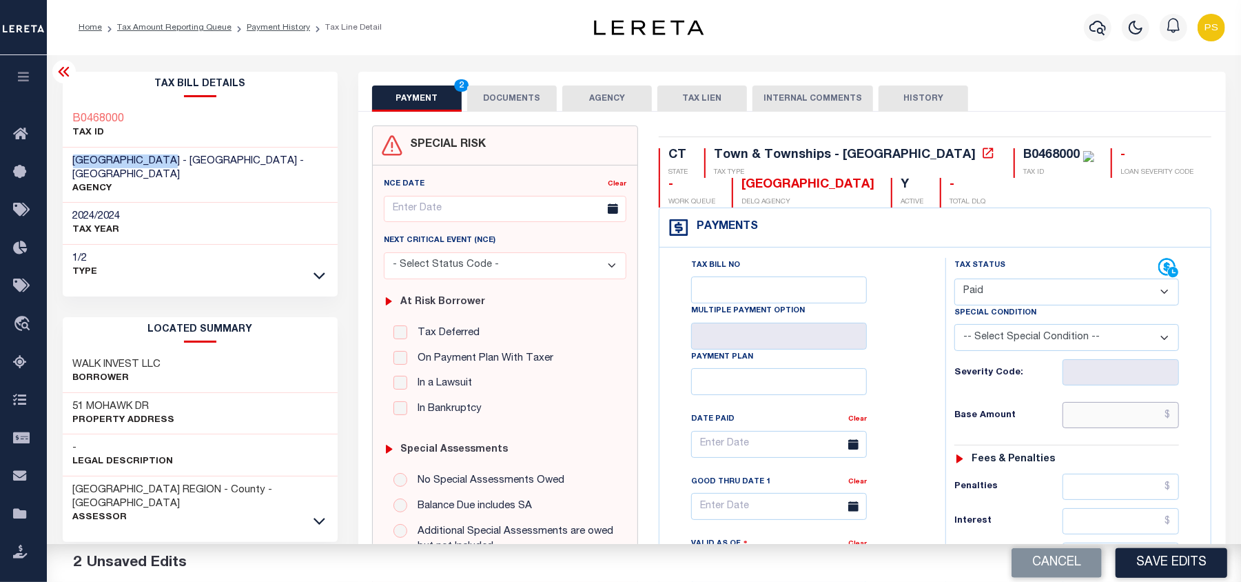
click at [1164, 420] on input "text" at bounding box center [1121, 415] width 117 height 26
paste input "3,097.01"
type input "$3,097.01"
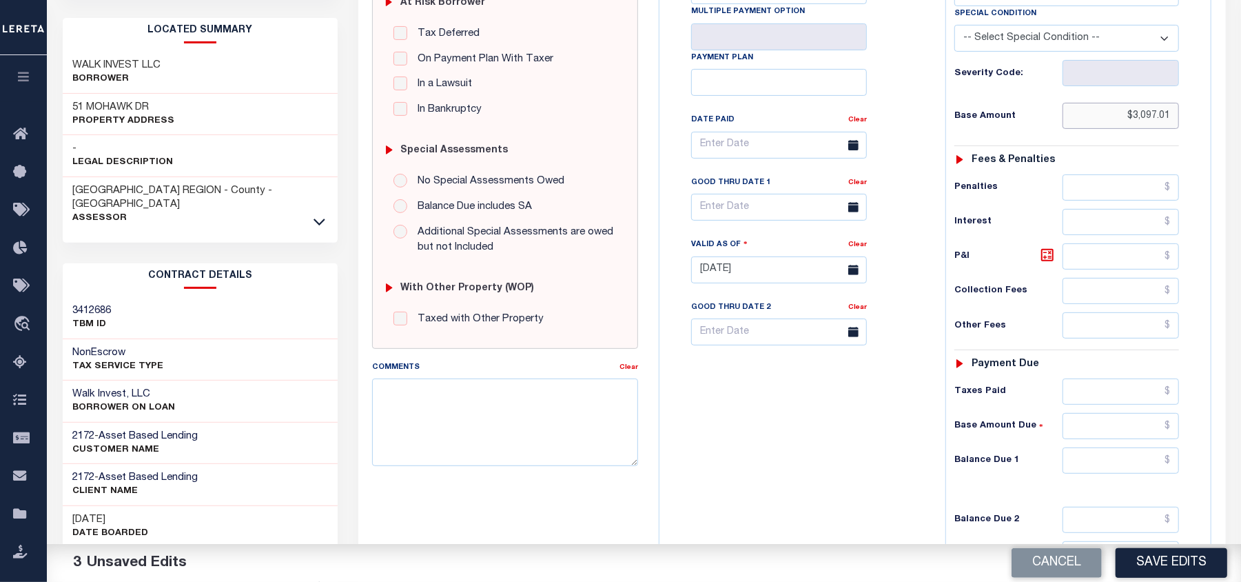
scroll to position [367, 0]
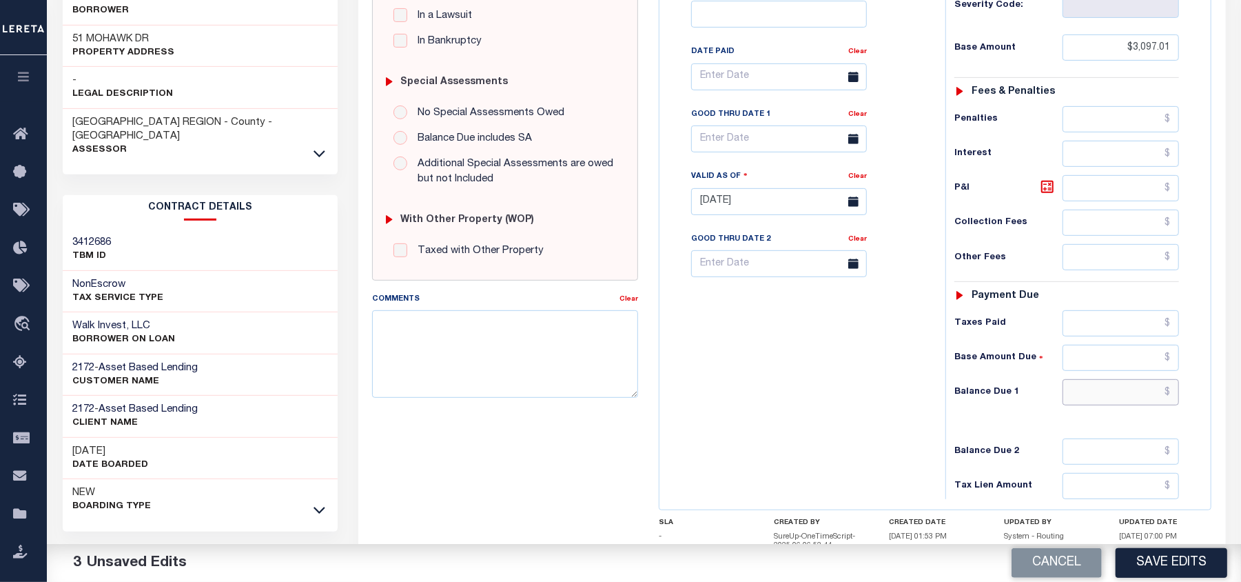
click at [1158, 405] on input "text" at bounding box center [1121, 392] width 117 height 26
type input "$0.00"
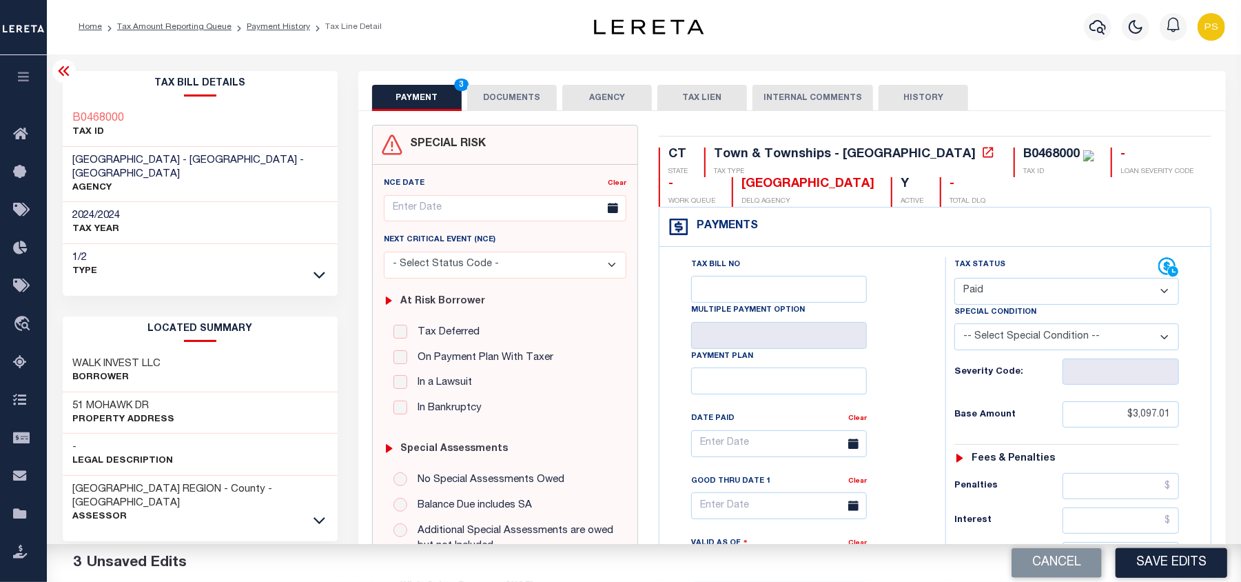
scroll to position [0, 0]
click at [535, 107] on button "DOCUMENTS" at bounding box center [512, 98] width 90 height 26
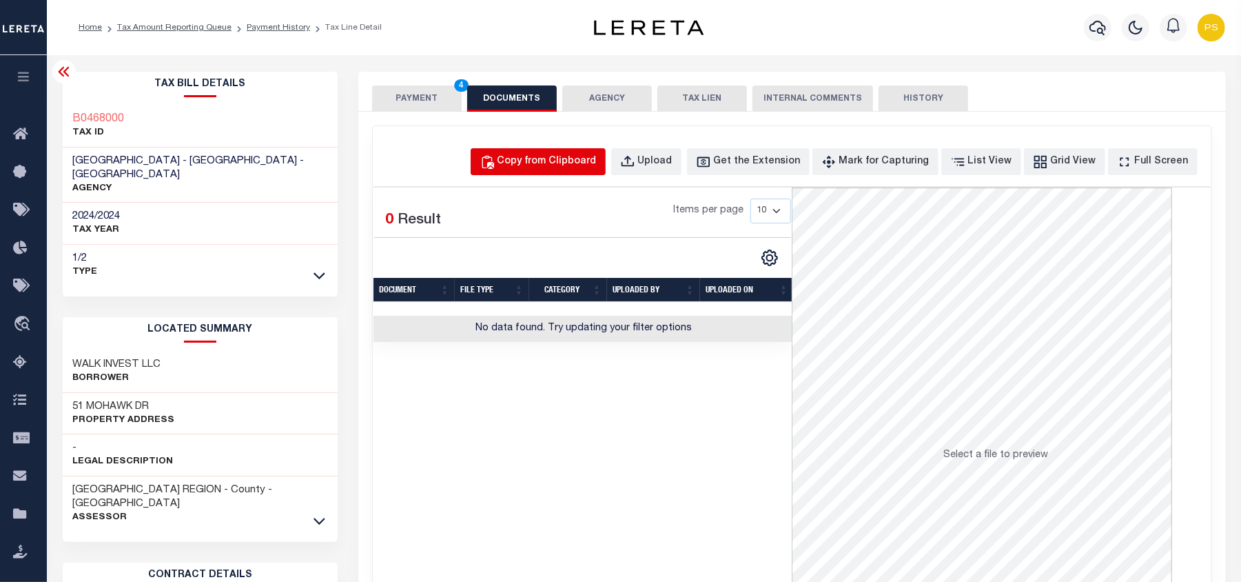
click at [597, 163] on div "Copy from Clipboard" at bounding box center [546, 161] width 99 height 15
select select "POP"
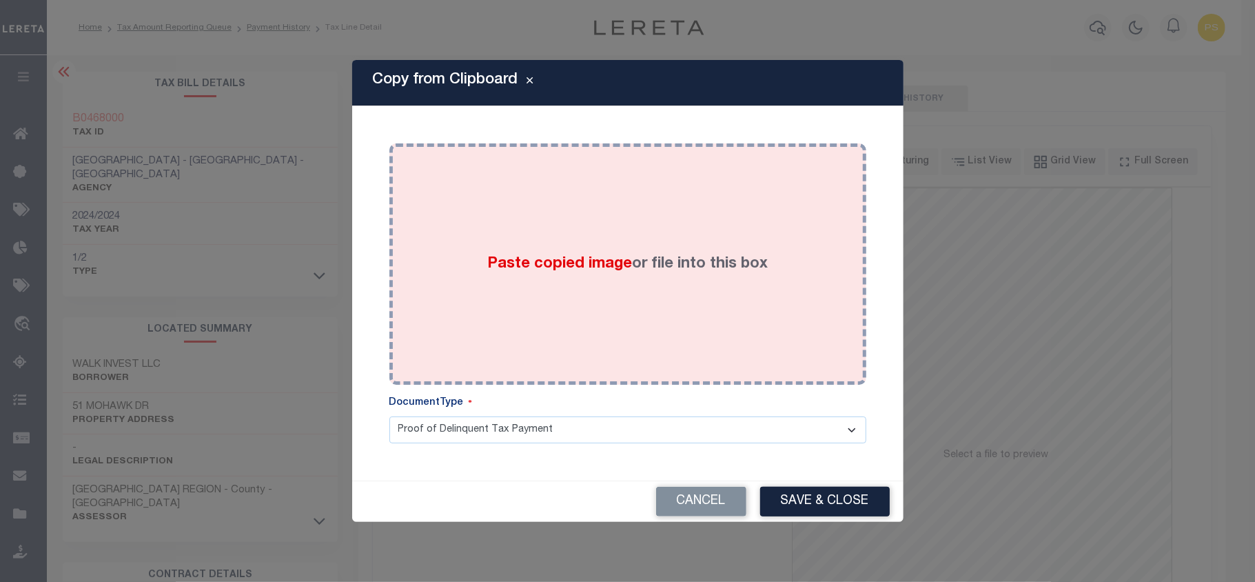
click at [571, 284] on div "Paste copied image or file into this box" at bounding box center [628, 264] width 456 height 220
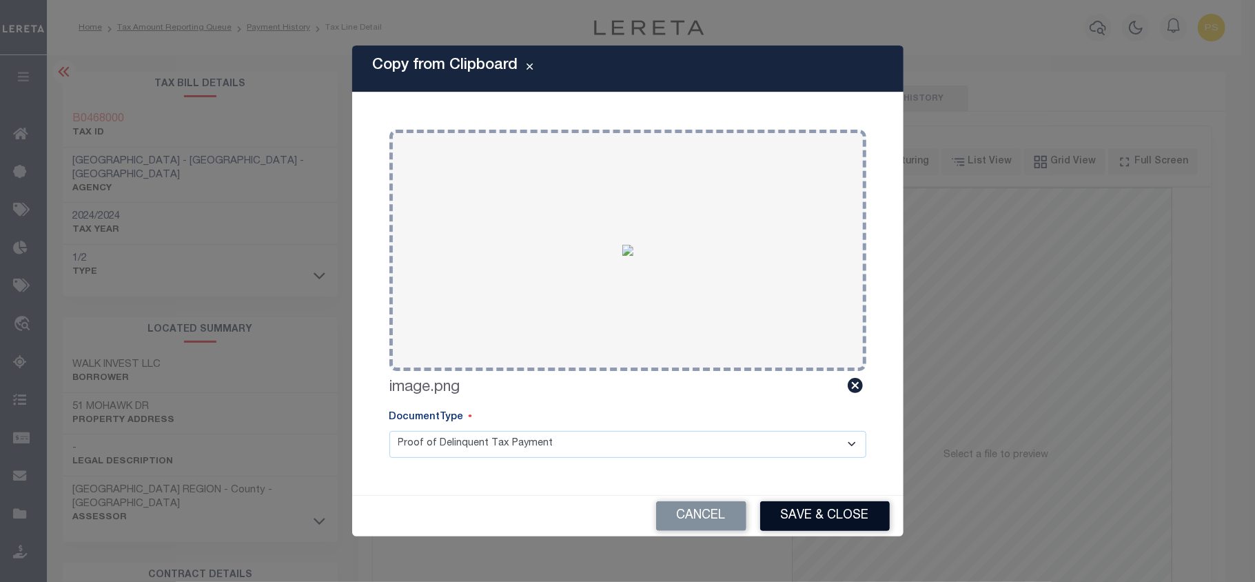
click at [817, 510] on button "Save & Close" at bounding box center [825, 516] width 130 height 30
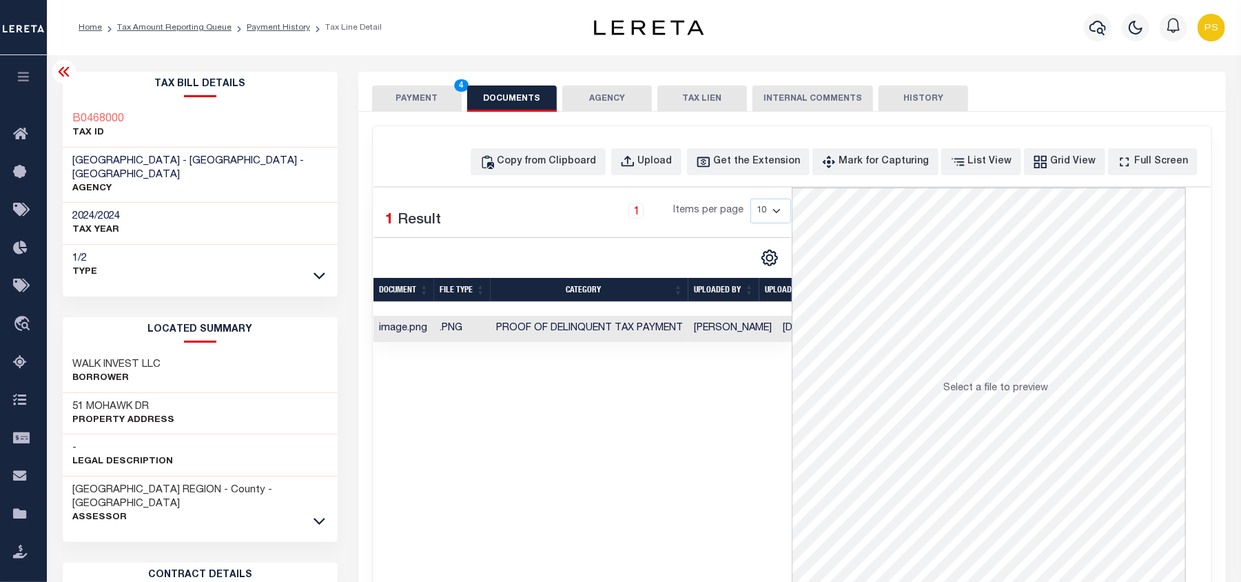
click at [405, 97] on button "PAYMENT 4" at bounding box center [417, 98] width 90 height 26
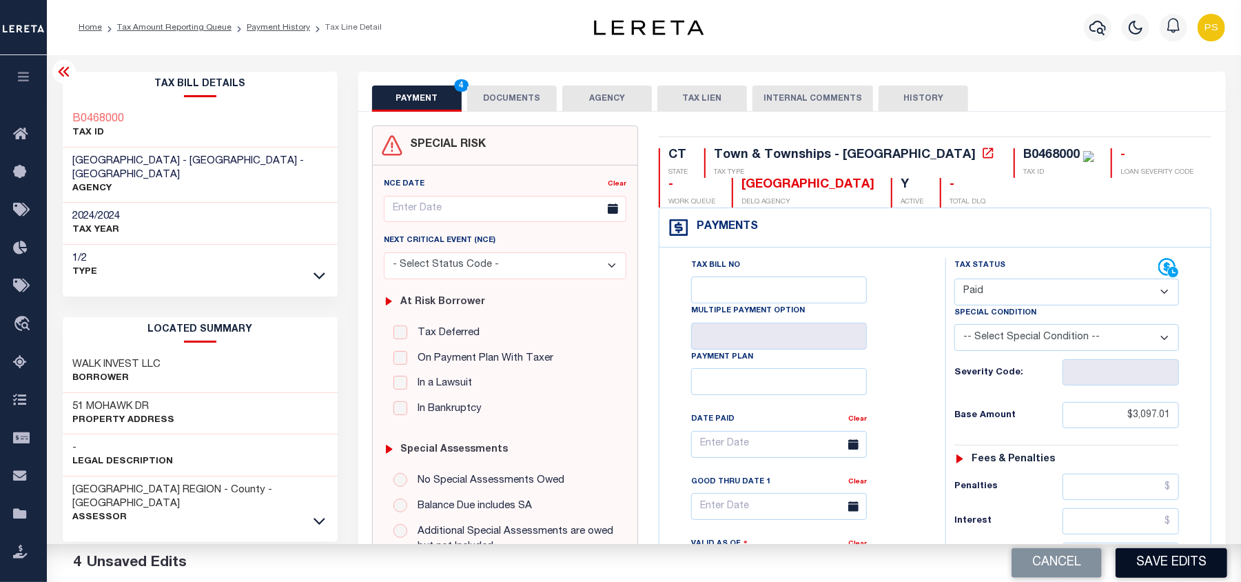
click at [1182, 562] on button "Save Edits" at bounding box center [1172, 563] width 112 height 30
checkbox input "false"
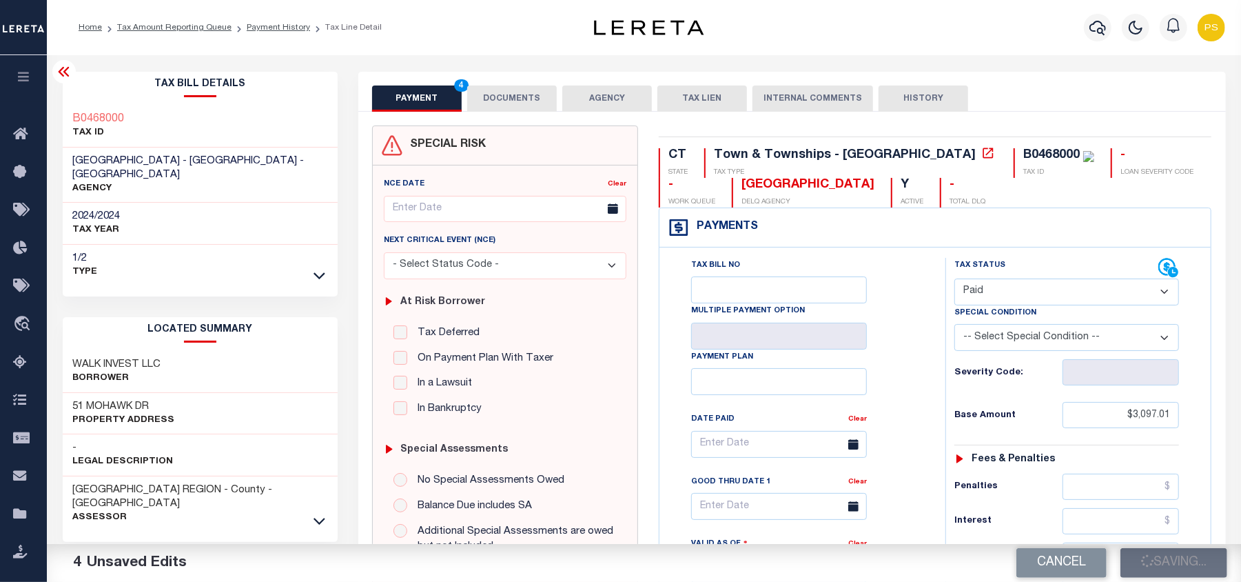
type input "$3,097.01"
type input "$0"
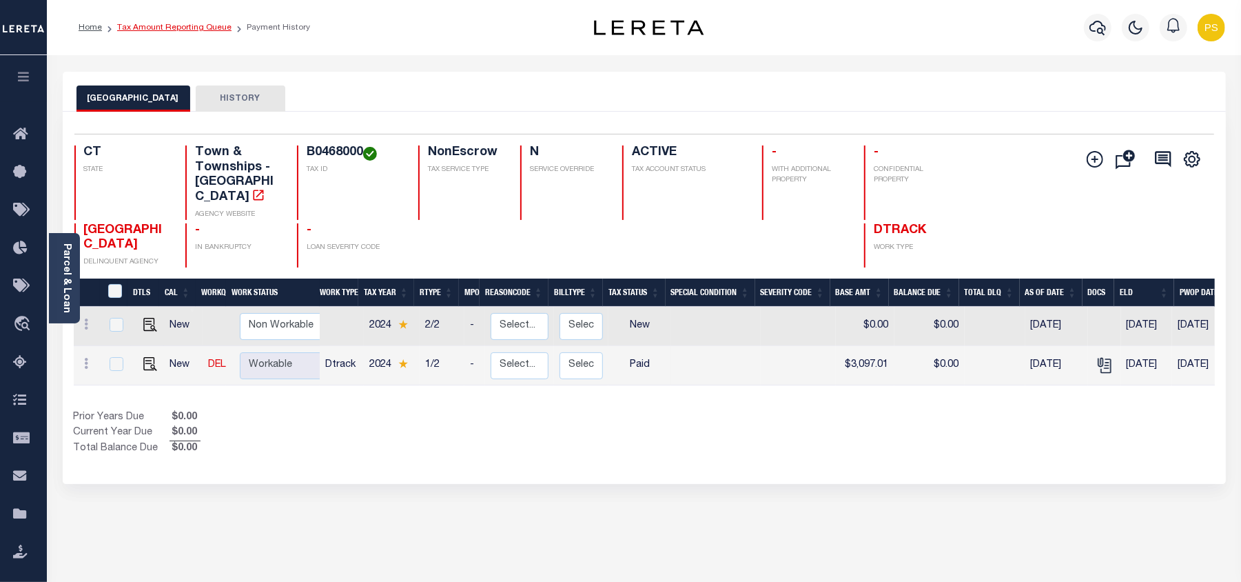
click at [200, 31] on link "Tax Amount Reporting Queue" at bounding box center [174, 27] width 114 height 8
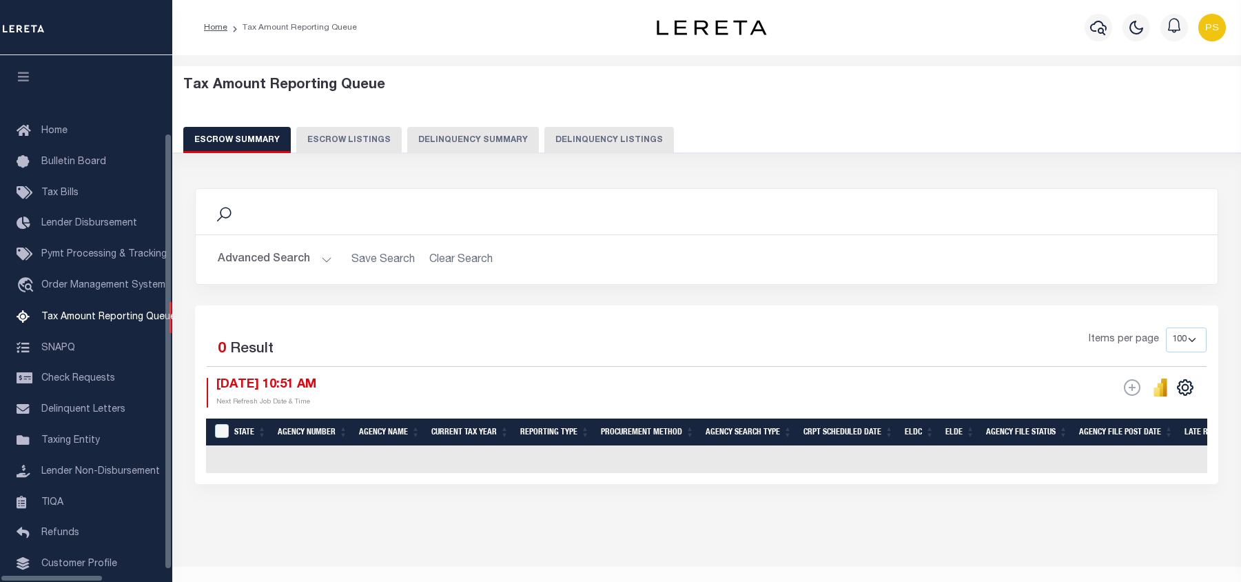
select select "100"
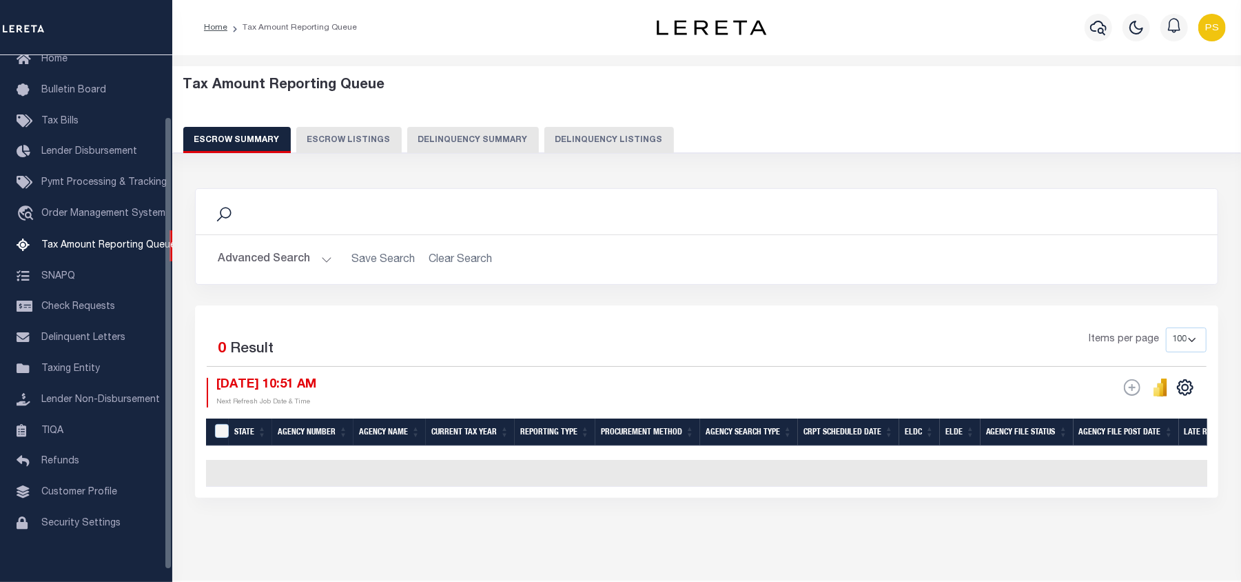
click at [572, 138] on button "Delinquency Listings" at bounding box center [609, 140] width 130 height 26
select select "100"
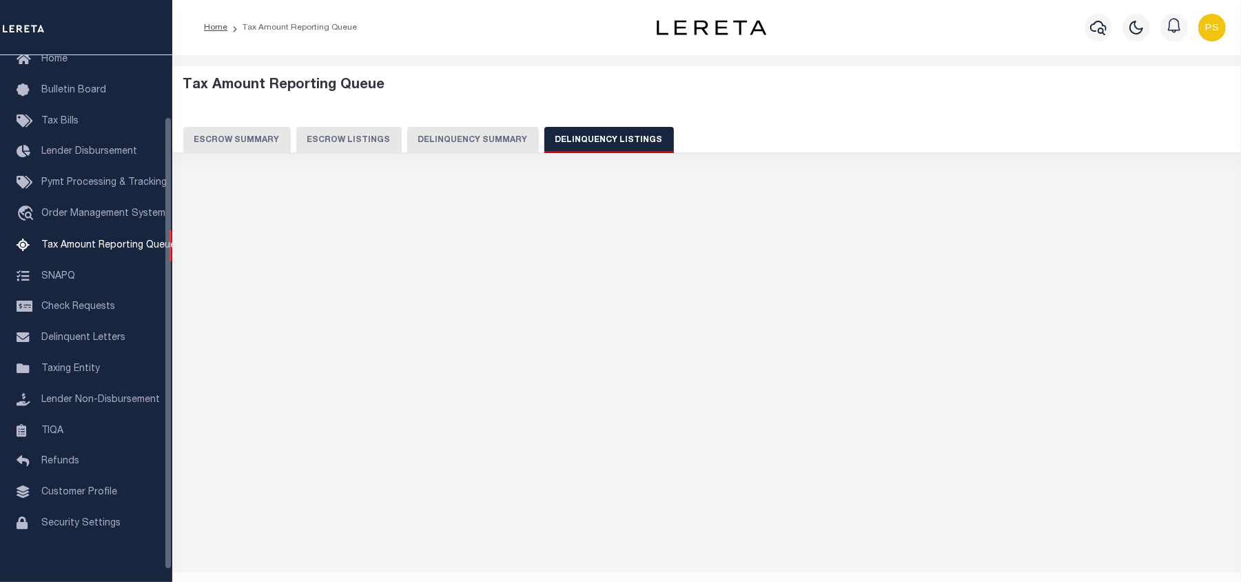
select select "100"
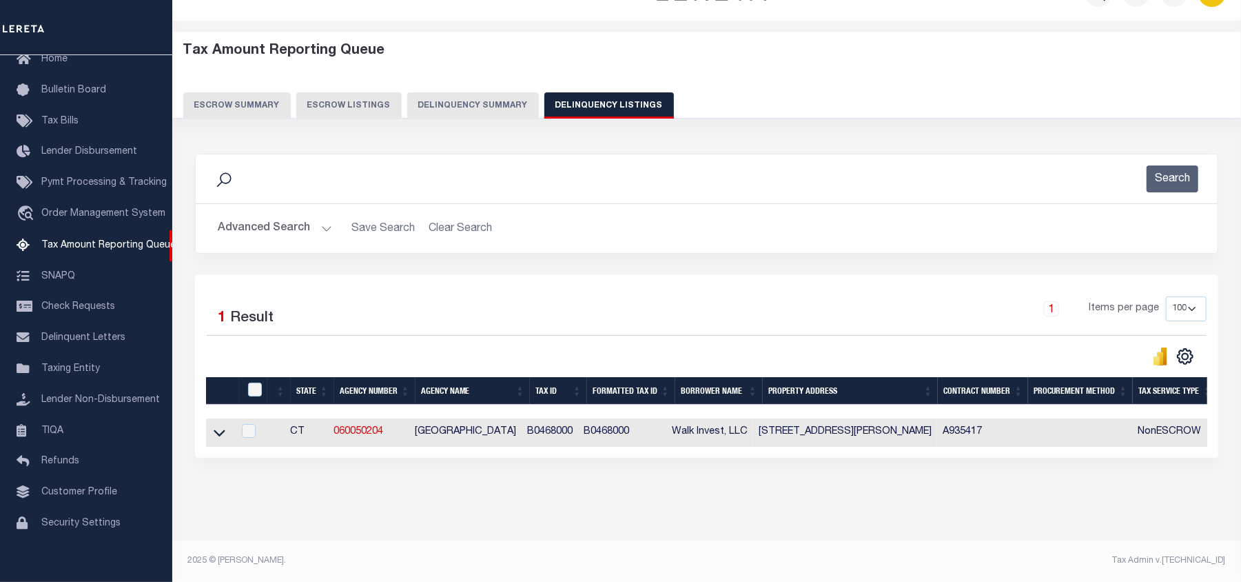
scroll to position [48, 0]
click at [218, 427] on icon at bounding box center [220, 432] width 12 height 14
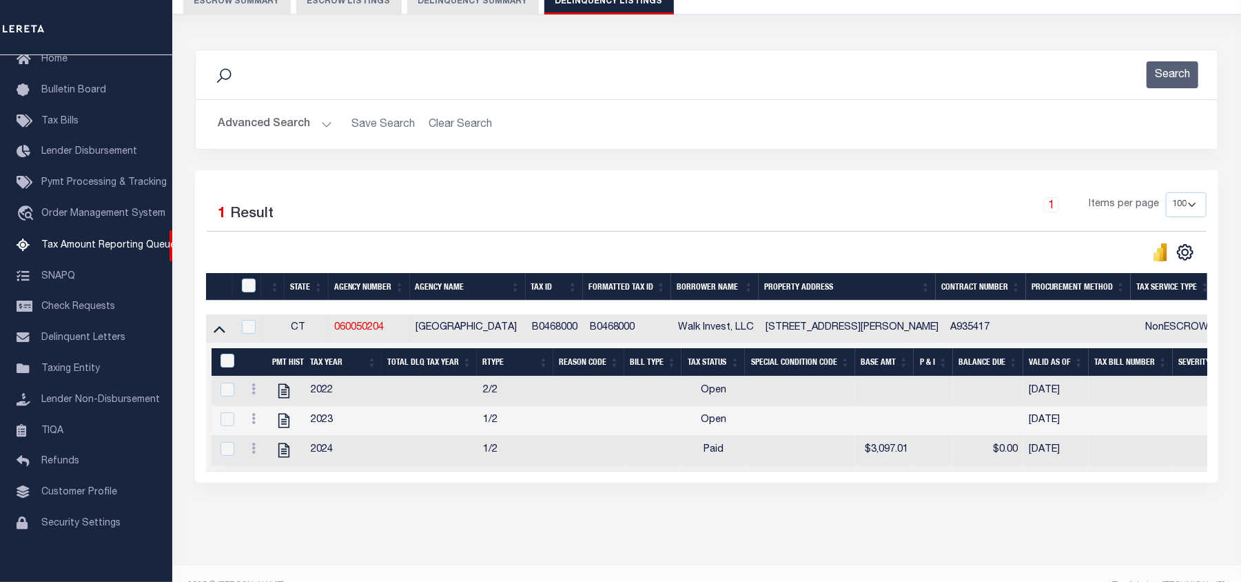
scroll to position [139, 0]
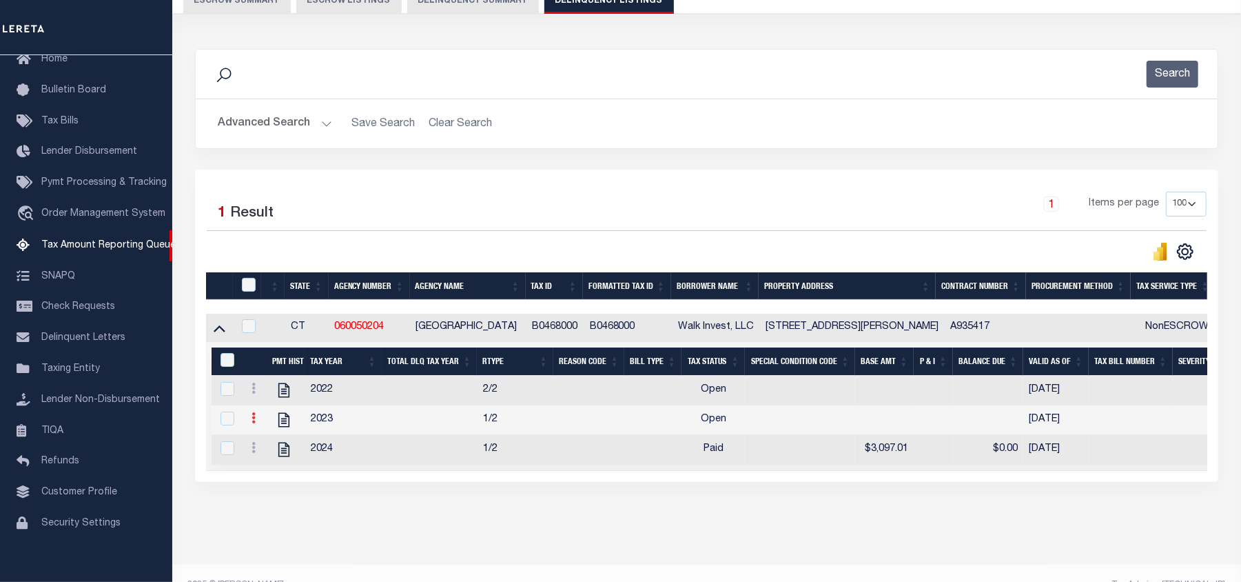
click at [254, 423] on icon at bounding box center [254, 417] width 4 height 11
click at [268, 471] on img "" at bounding box center [270, 463] width 14 height 14
select select "OP2"
select select
type input "[DATE]"
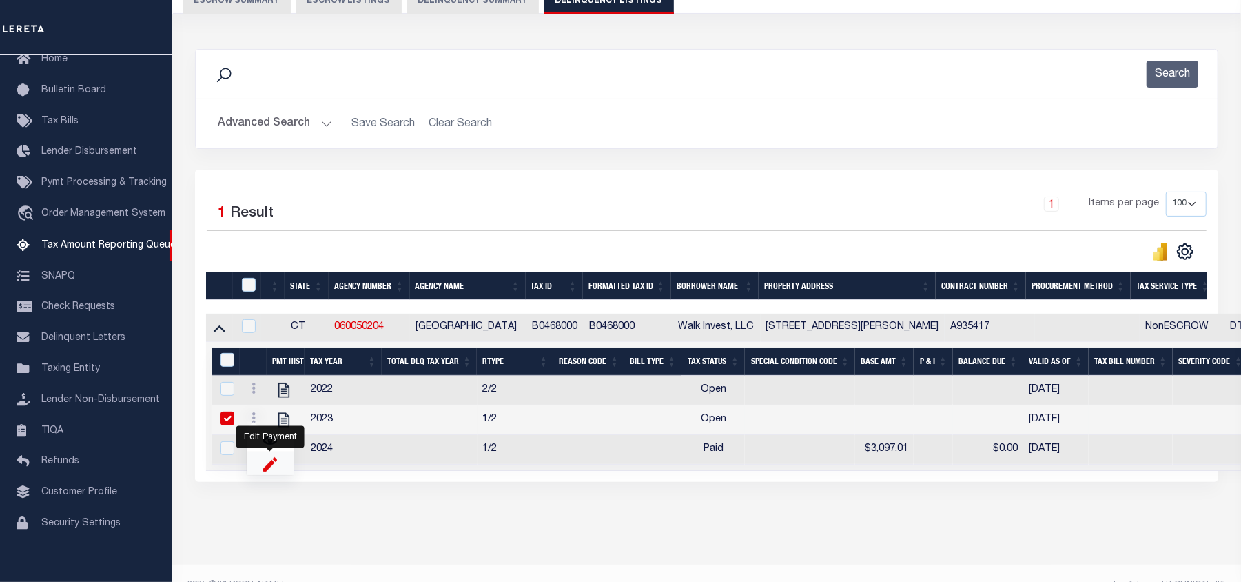
checkbox input "true"
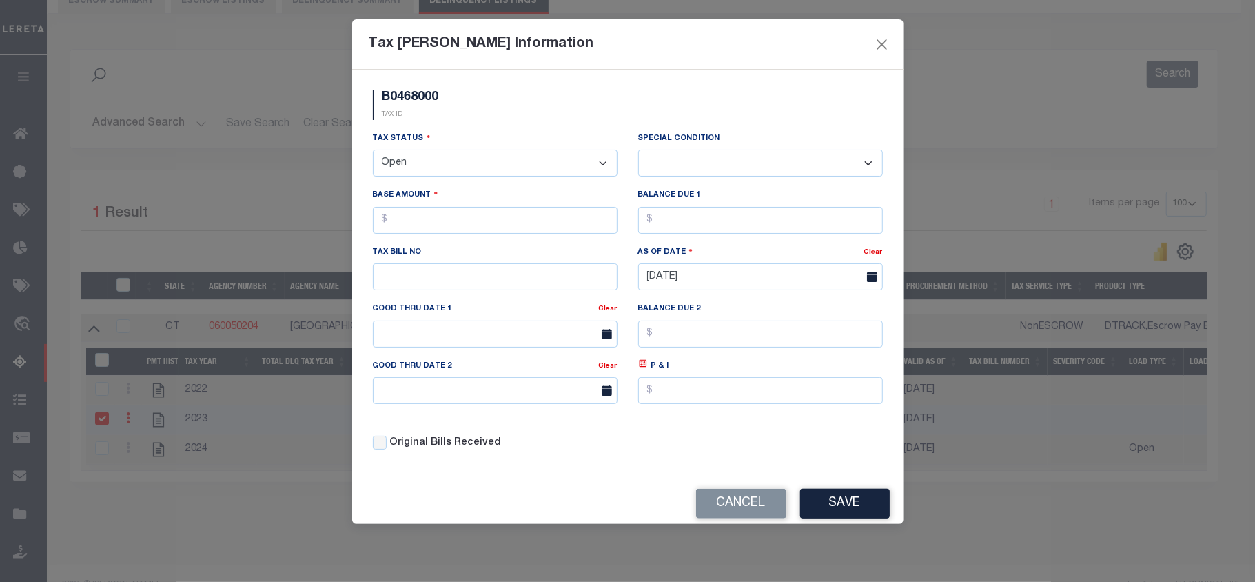
click at [433, 176] on select "- Select Status - Open Due/Unpaid Paid Incomplete No Tax Due Internal Refund Pr…" at bounding box center [495, 163] width 245 height 27
select select "PYD"
click at [373, 152] on select "- Select Status - Open Due/Unpaid Paid Incomplete No Tax Due Internal Refund Pr…" at bounding box center [495, 163] width 245 height 27
select select "0"
click at [447, 227] on input "text" at bounding box center [495, 220] width 245 height 27
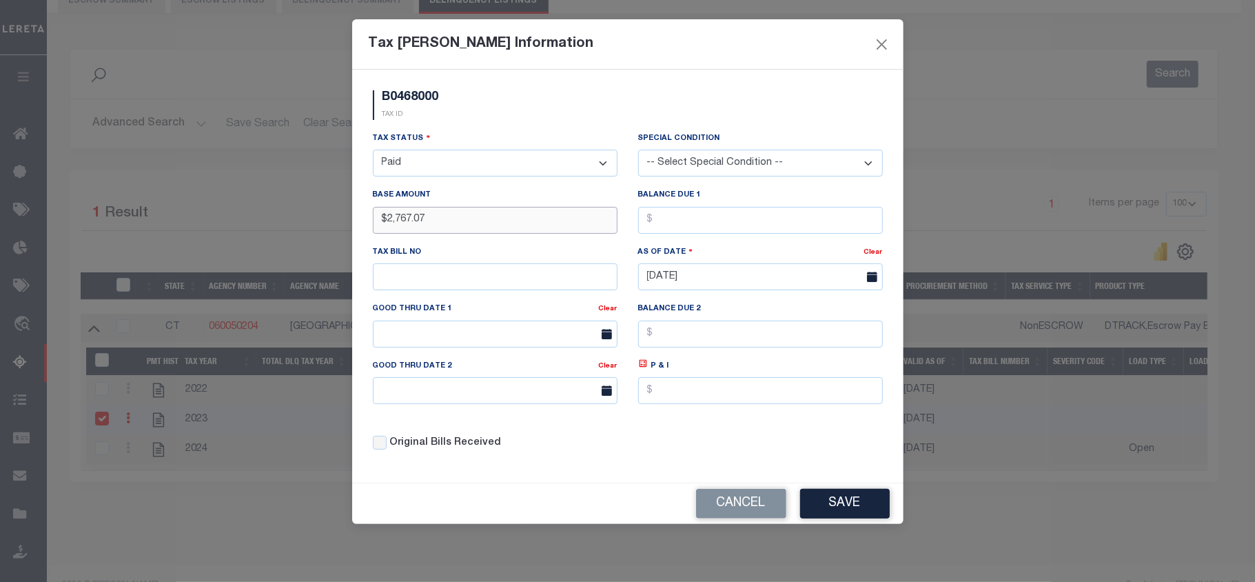
type input "$2,767.07"
click at [674, 213] on input "text" at bounding box center [760, 220] width 245 height 27
type input "$0.00"
click at [841, 514] on button "Save" at bounding box center [845, 504] width 90 height 30
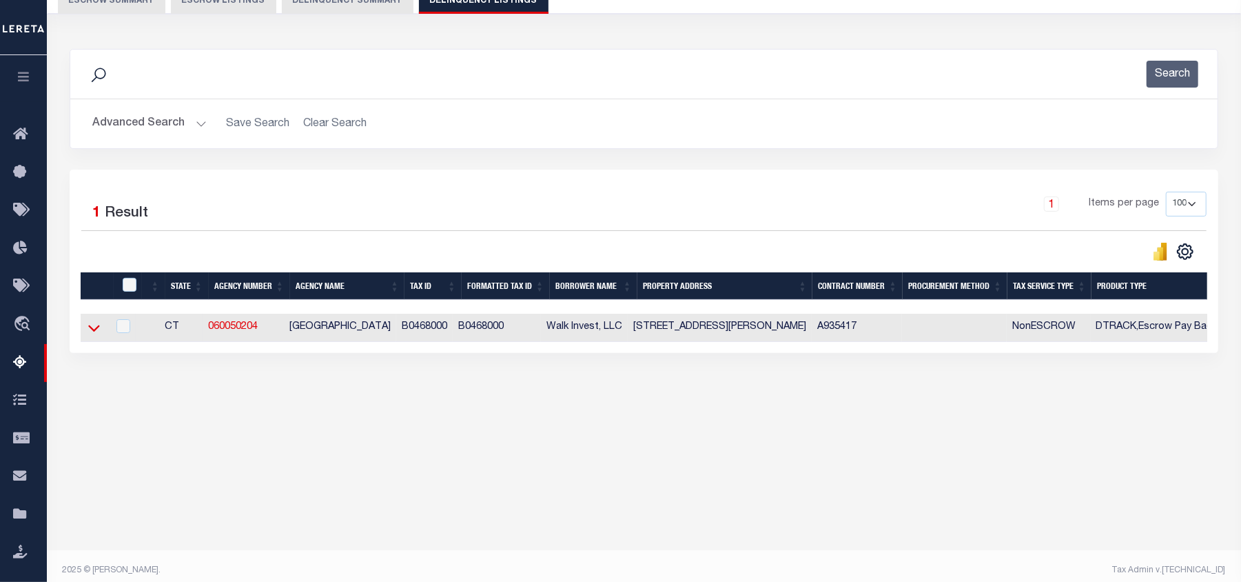
click at [90, 334] on icon at bounding box center [94, 327] width 12 height 14
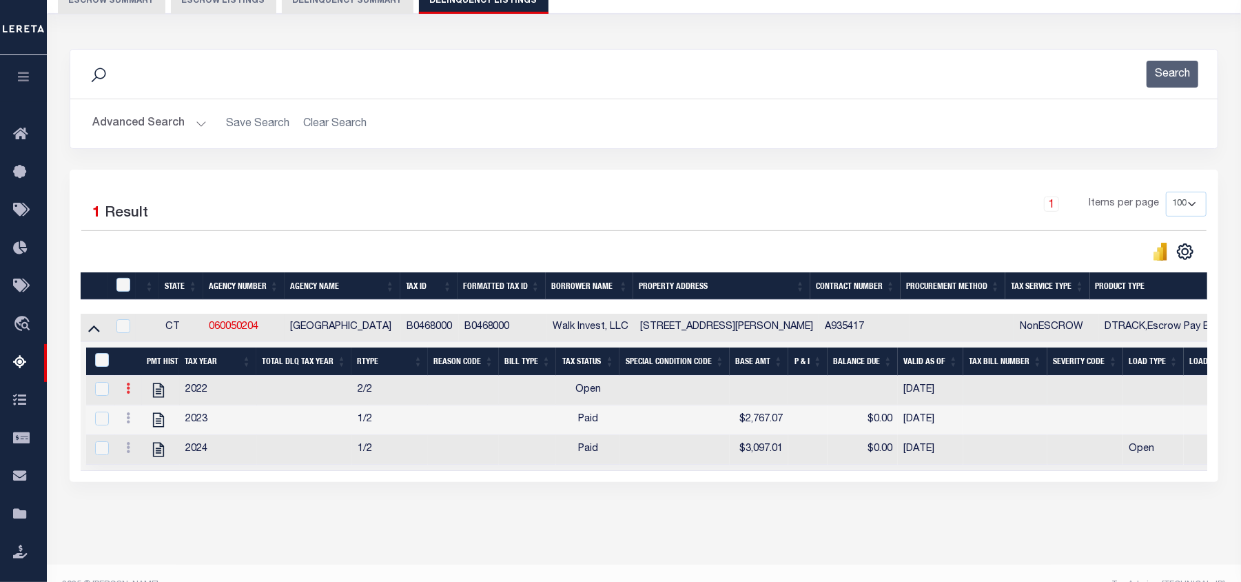
click at [130, 396] on link at bounding box center [128, 389] width 15 height 11
click at [141, 441] on img "" at bounding box center [145, 434] width 14 height 14
select select
checkbox input "true"
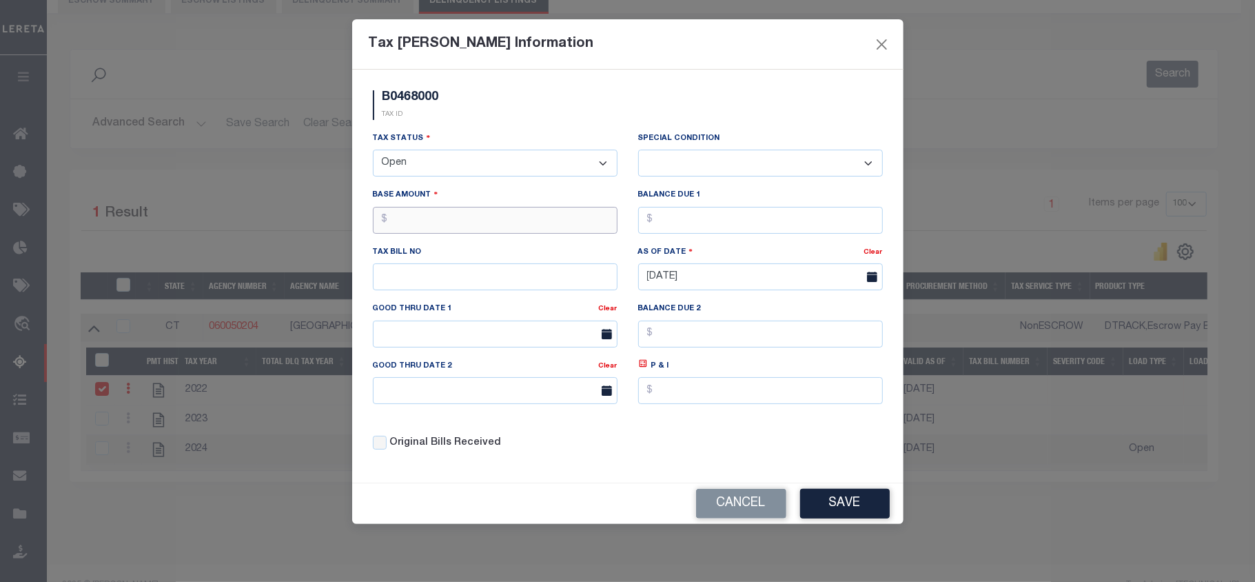
click at [424, 226] on input "text" at bounding box center [495, 220] width 245 height 27
type input "$2,647.94"
drag, startPoint x: 528, startPoint y: 170, endPoint x: 522, endPoint y: 174, distance: 7.3
click at [528, 170] on select "- Select Status - Open Due/Unpaid Paid Incomplete No Tax Due Internal Refund Pr…" at bounding box center [495, 163] width 245 height 27
select select "PYD"
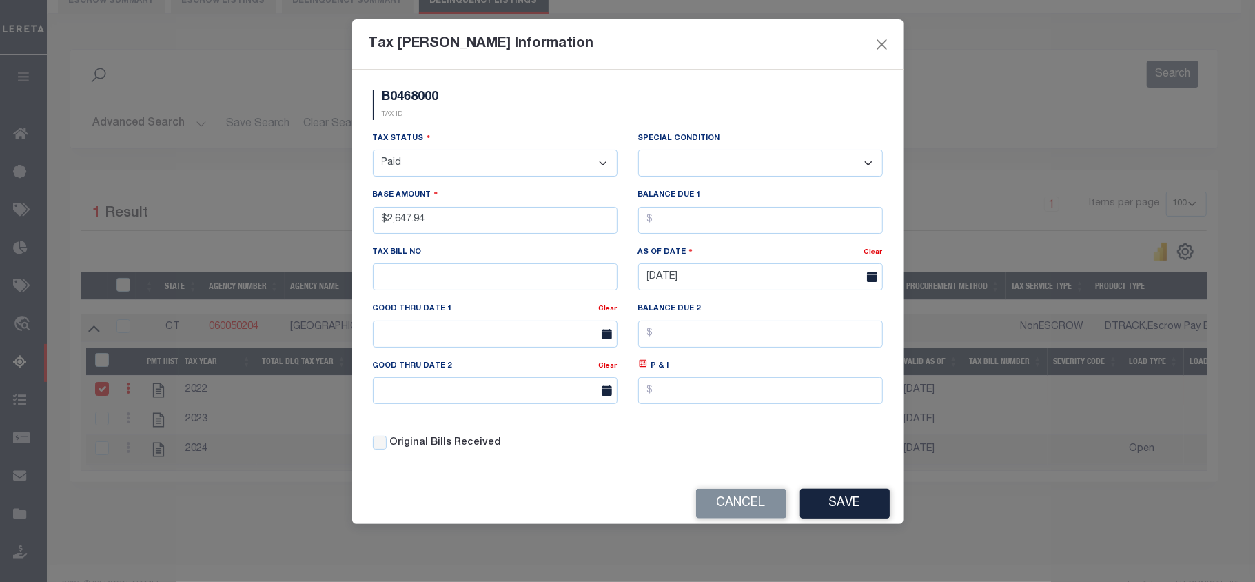
click at [373, 152] on select "- Select Status - Open Due/Unpaid Paid Incomplete No Tax Due Internal Refund Pr…" at bounding box center [495, 163] width 245 height 27
select select "0"
click at [665, 224] on input "text" at bounding box center [760, 220] width 245 height 27
type input "$0.00"
click at [834, 510] on button "Save" at bounding box center [845, 504] width 90 height 30
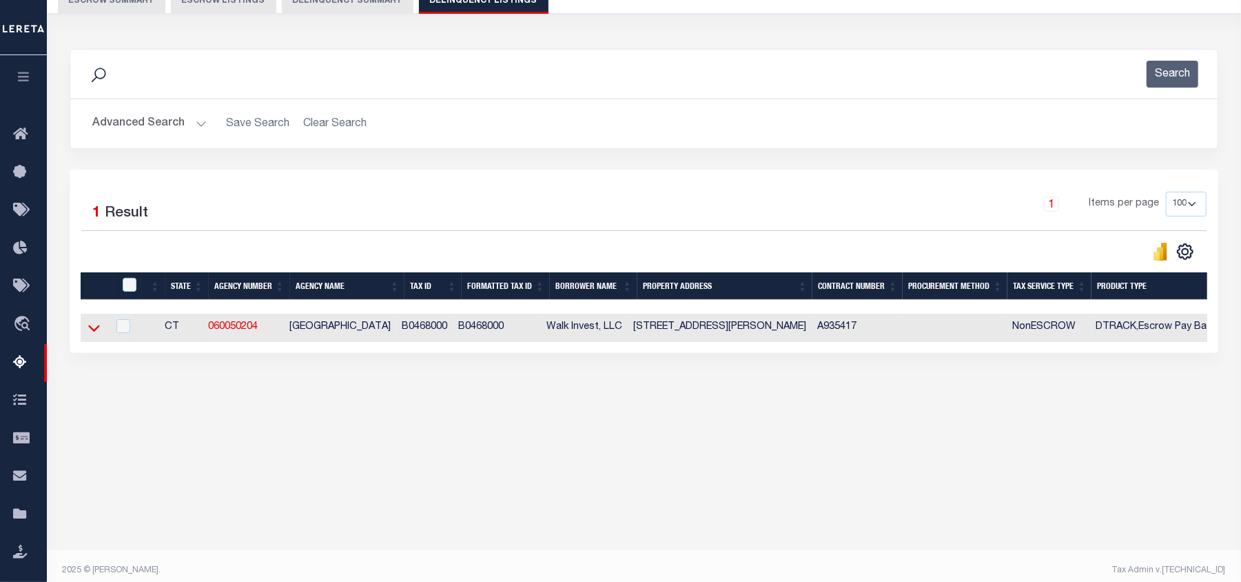
click at [94, 335] on icon at bounding box center [94, 327] width 12 height 14
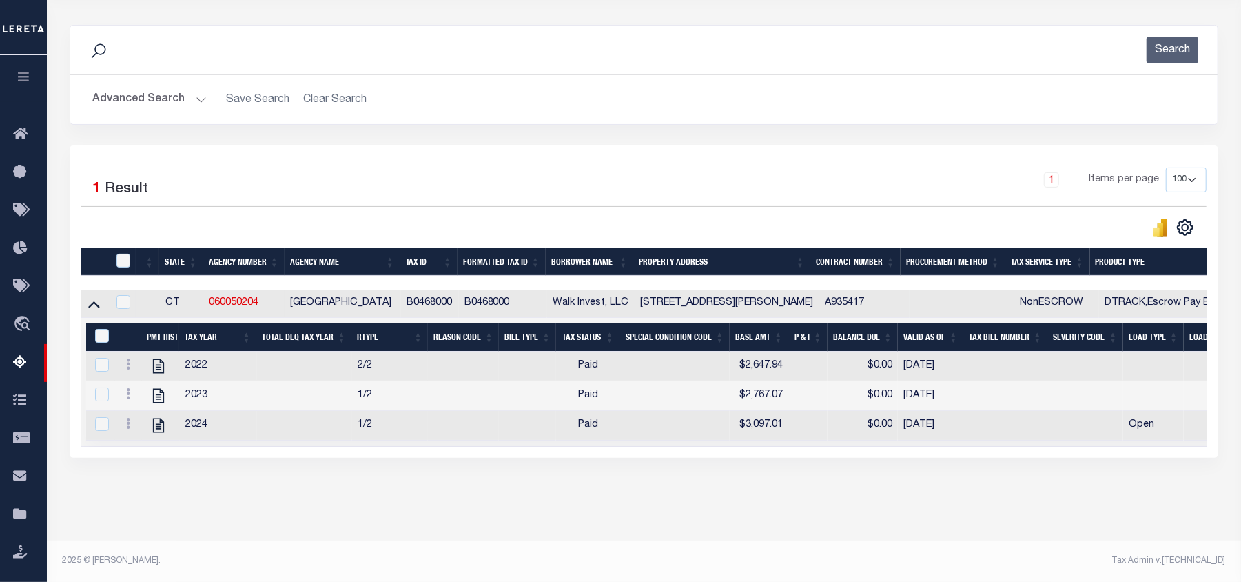
scroll to position [180, 0]
click at [158, 418] on icon "" at bounding box center [158, 425] width 11 height 14
checkbox input "true"
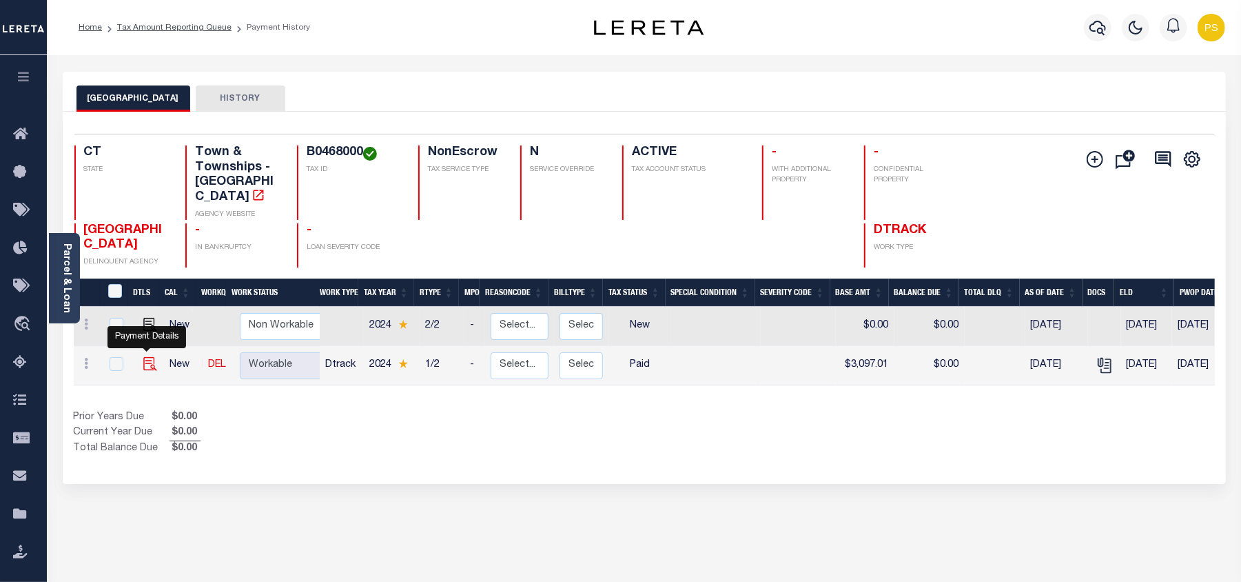
click at [150, 357] on img "" at bounding box center [150, 364] width 14 height 14
checkbox input "true"
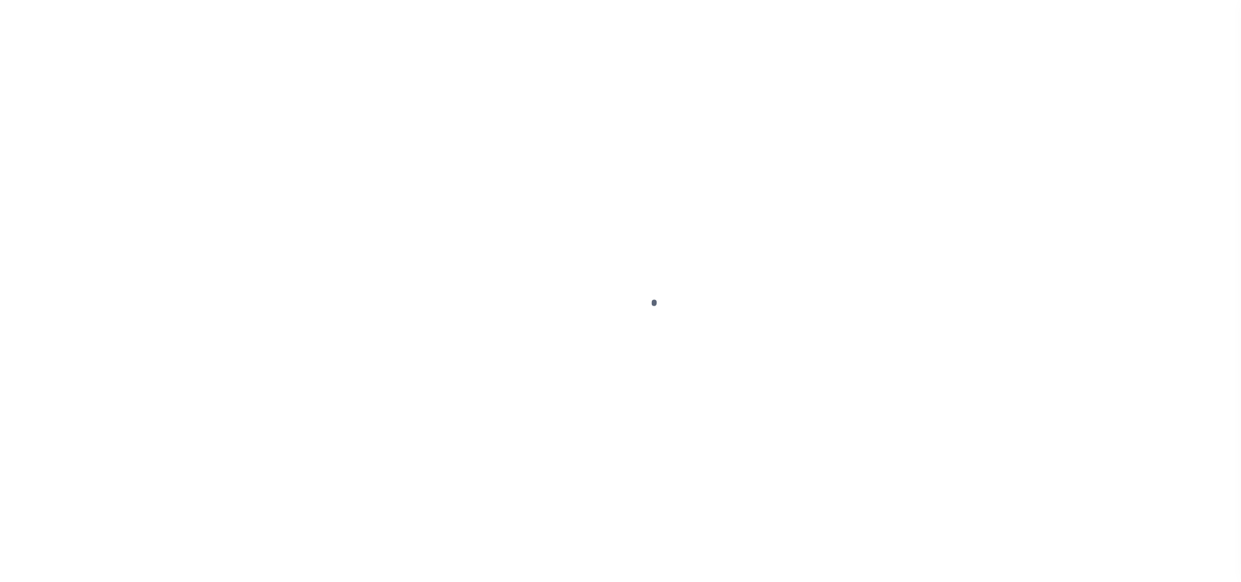
select select "PYD"
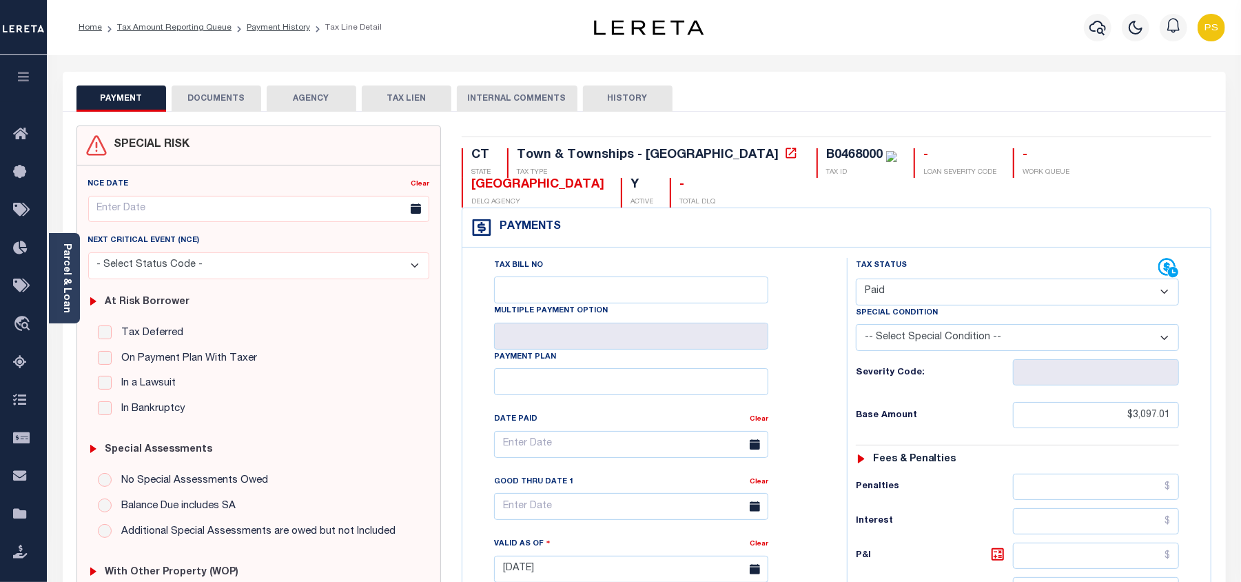
click at [220, 106] on button "DOCUMENTS" at bounding box center [217, 98] width 90 height 26
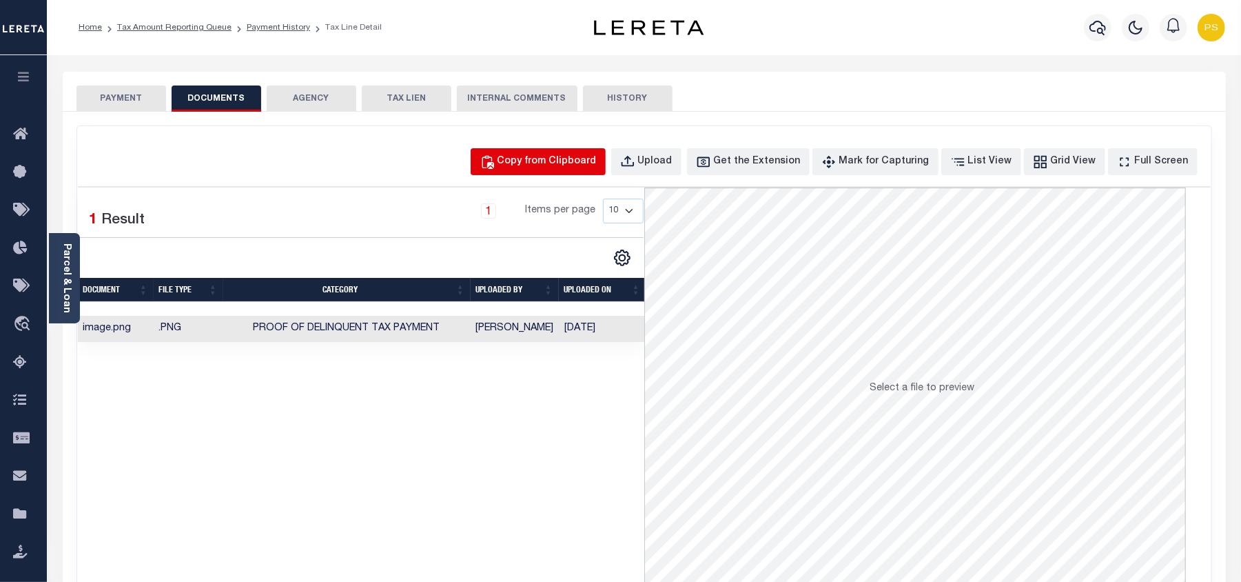
click at [597, 161] on div "Copy from Clipboard" at bounding box center [546, 161] width 99 height 15
select select "POP"
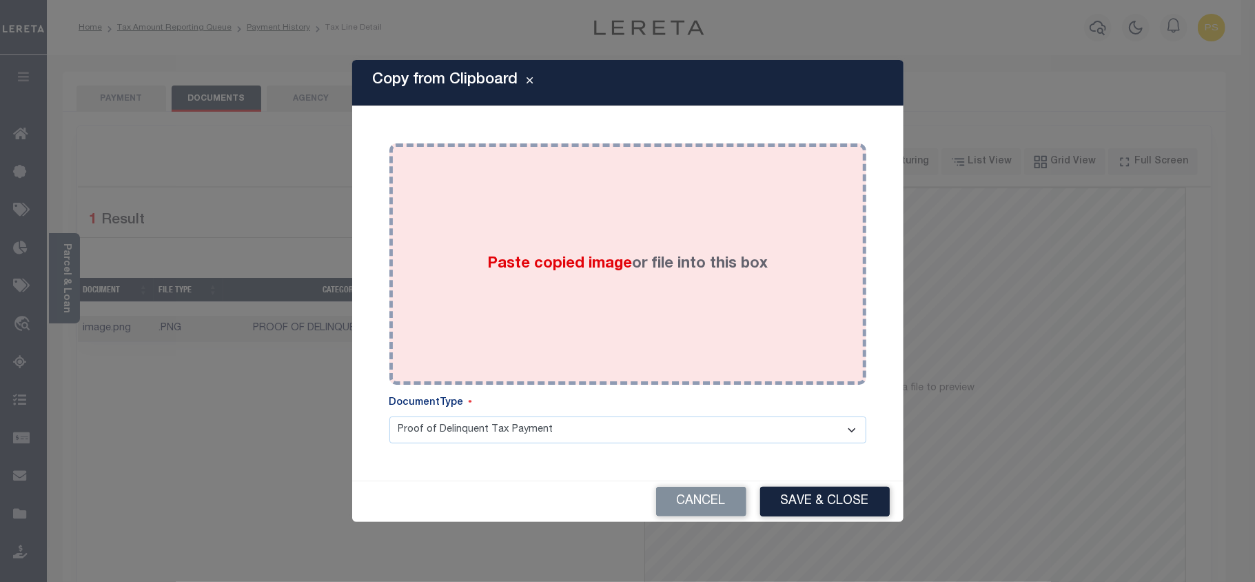
click at [633, 270] on label "Paste copied image or file into this box" at bounding box center [627, 264] width 280 height 23
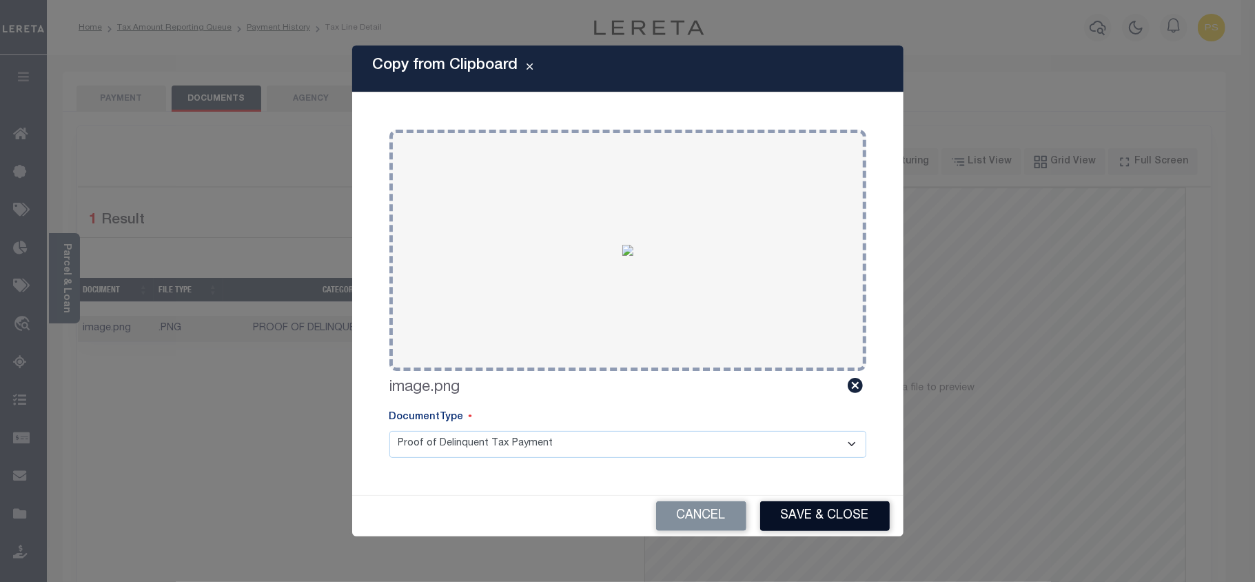
click at [797, 511] on button "Save & Close" at bounding box center [825, 516] width 130 height 30
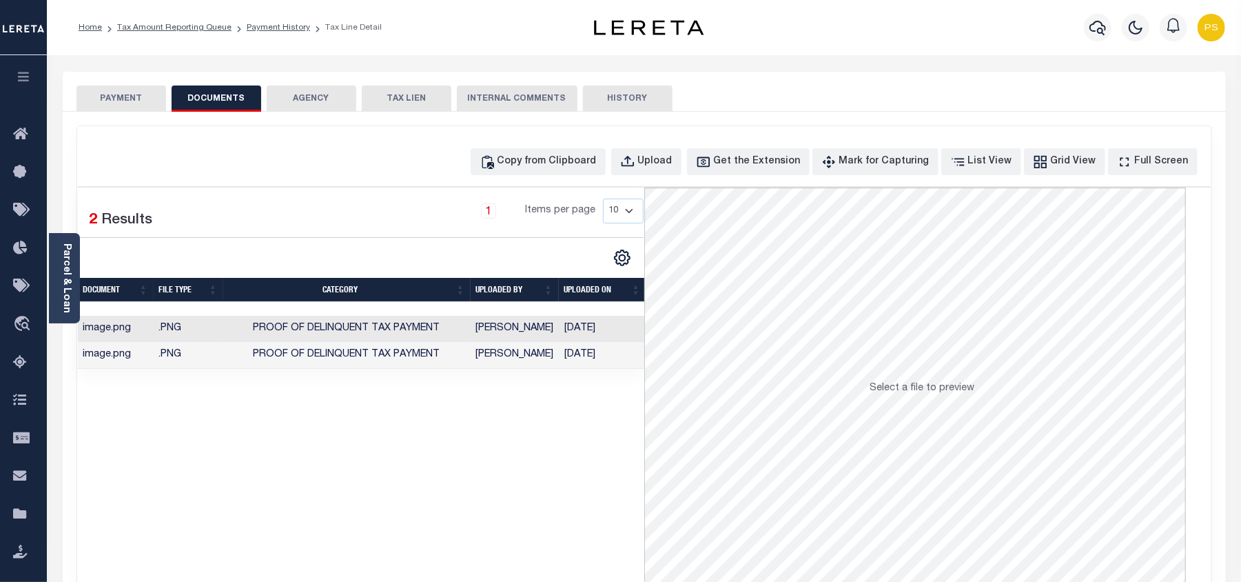
click at [121, 98] on button "PAYMENT" at bounding box center [121, 98] width 90 height 26
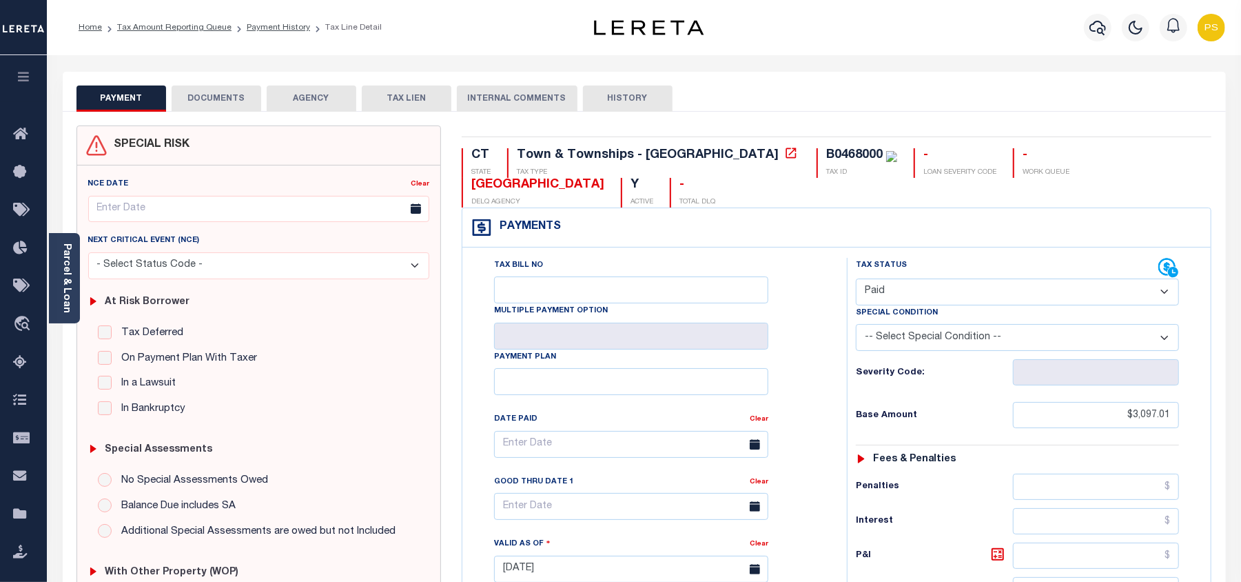
click at [232, 98] on button "DOCUMENTS" at bounding box center [217, 98] width 90 height 26
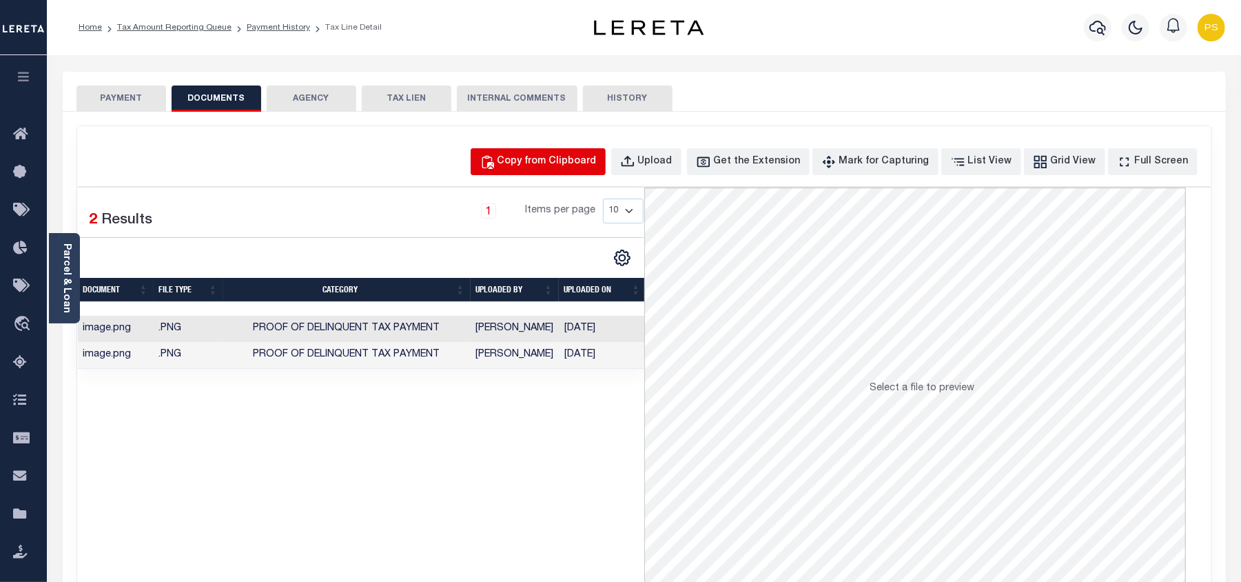
click at [584, 172] on button "Copy from Clipboard" at bounding box center [538, 161] width 135 height 27
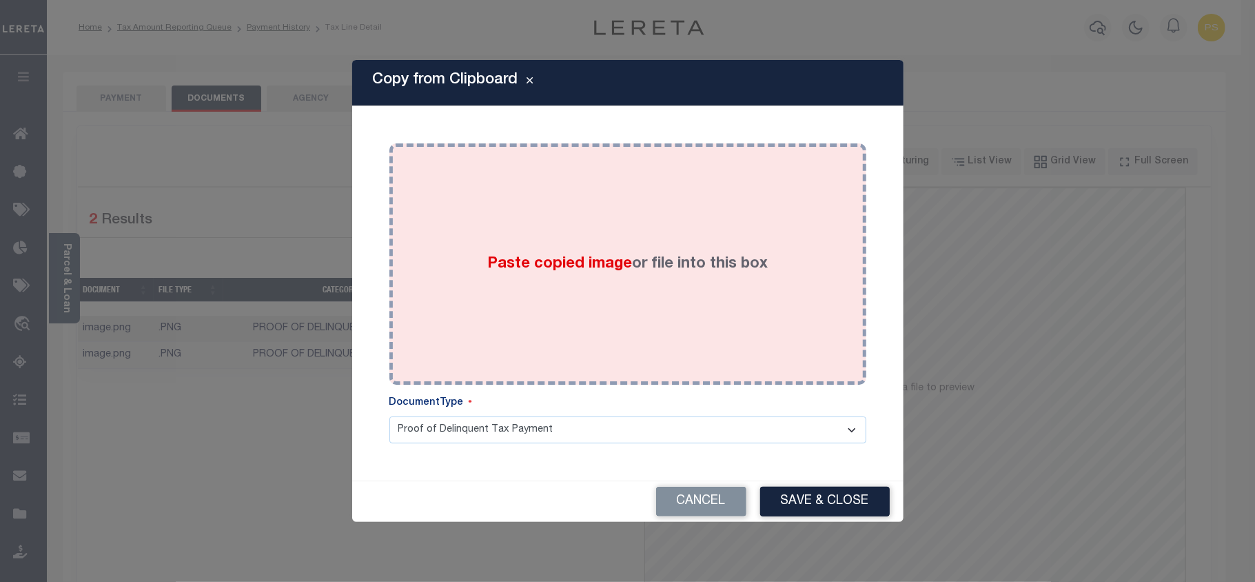
click at [646, 327] on div "Paste copied image or file into this box" at bounding box center [628, 264] width 456 height 220
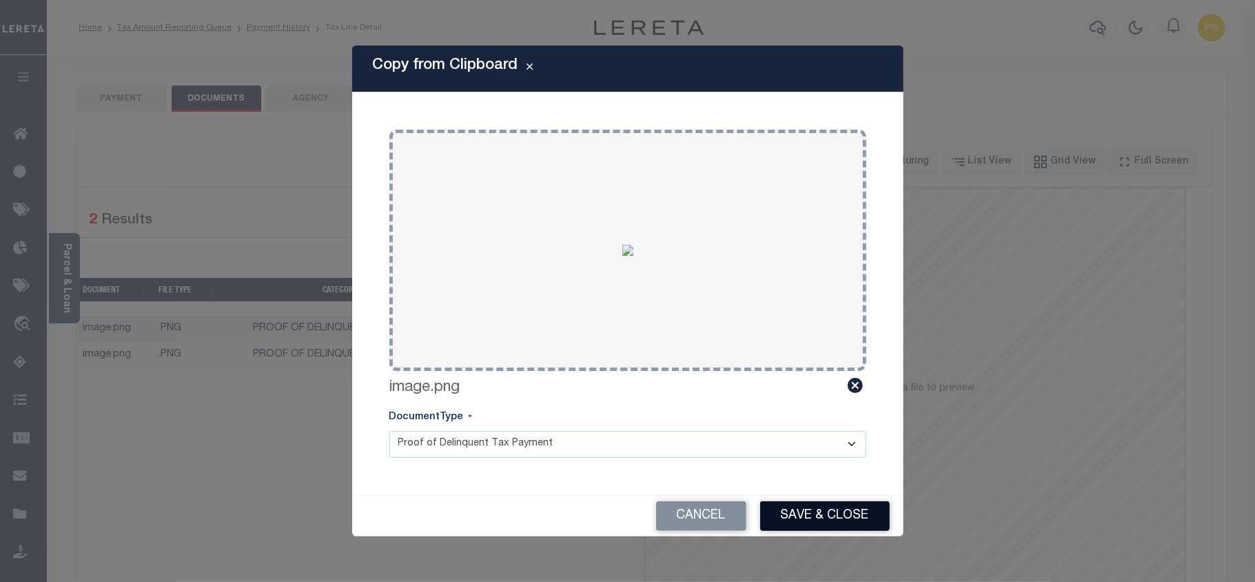
click at [838, 515] on button "Save & Close" at bounding box center [825, 516] width 130 height 30
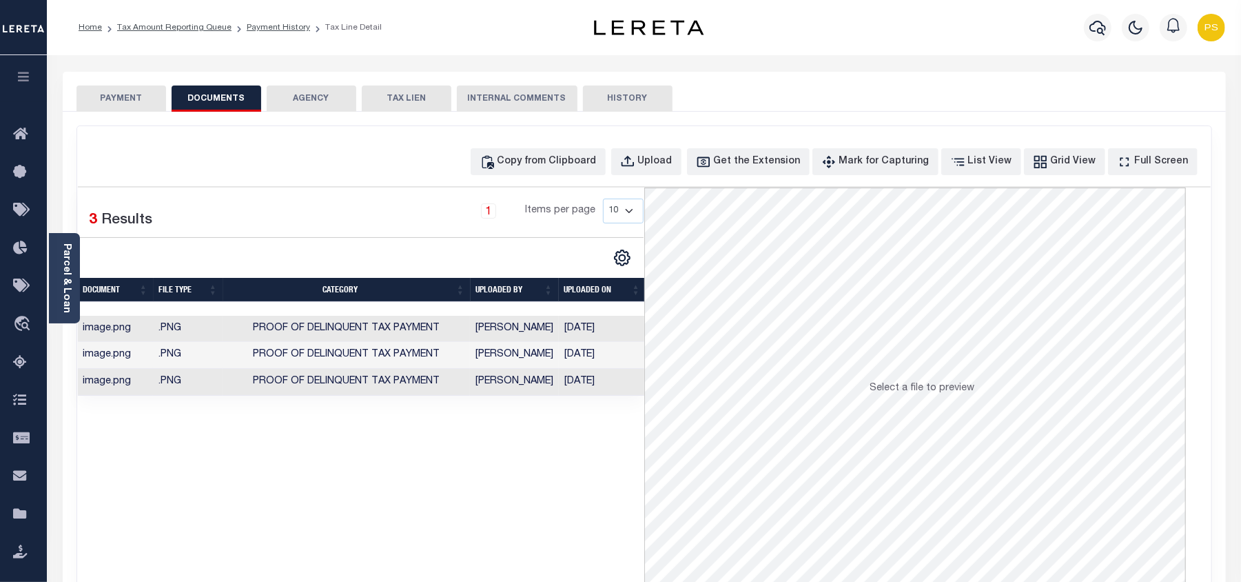
click at [127, 95] on button "PAYMENT" at bounding box center [121, 98] width 90 height 26
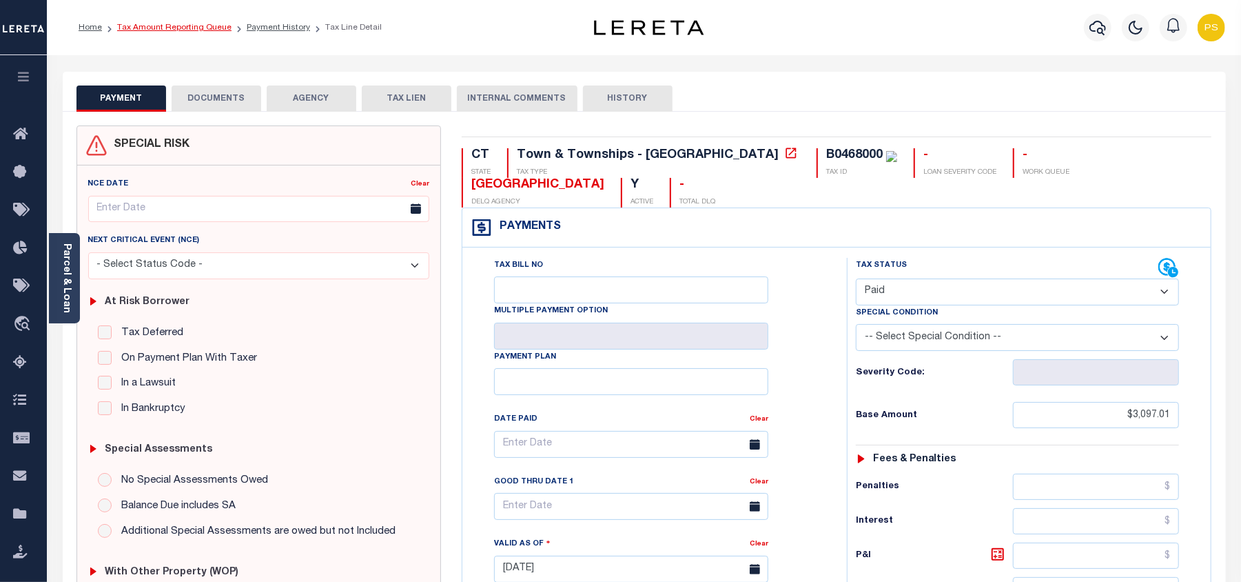
click at [205, 26] on link "Tax Amount Reporting Queue" at bounding box center [174, 27] width 114 height 8
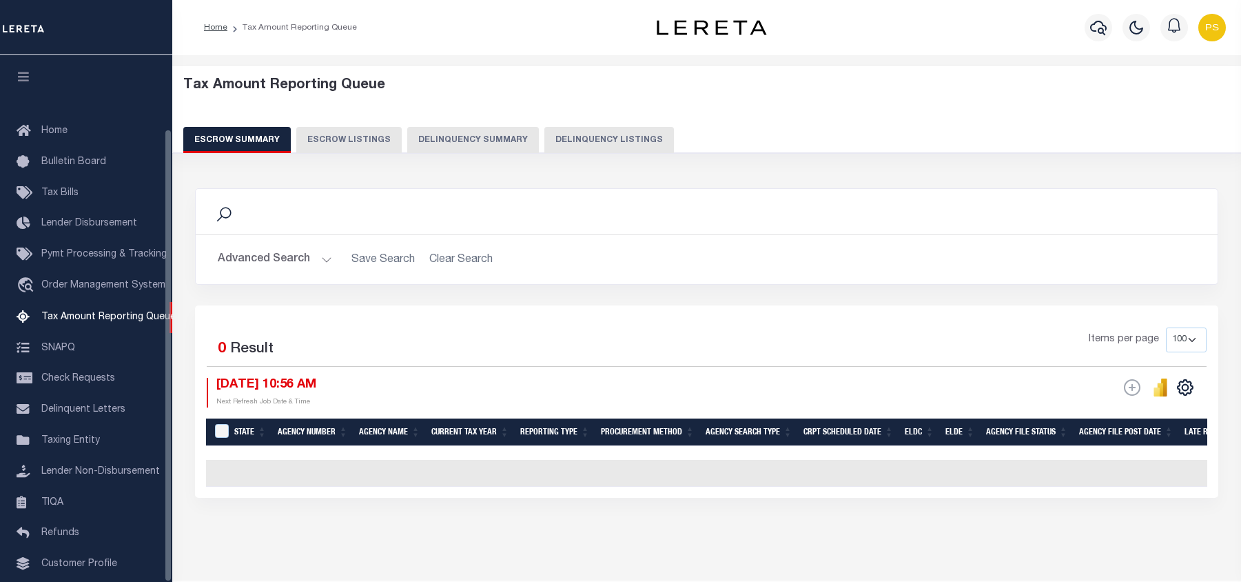
select select "100"
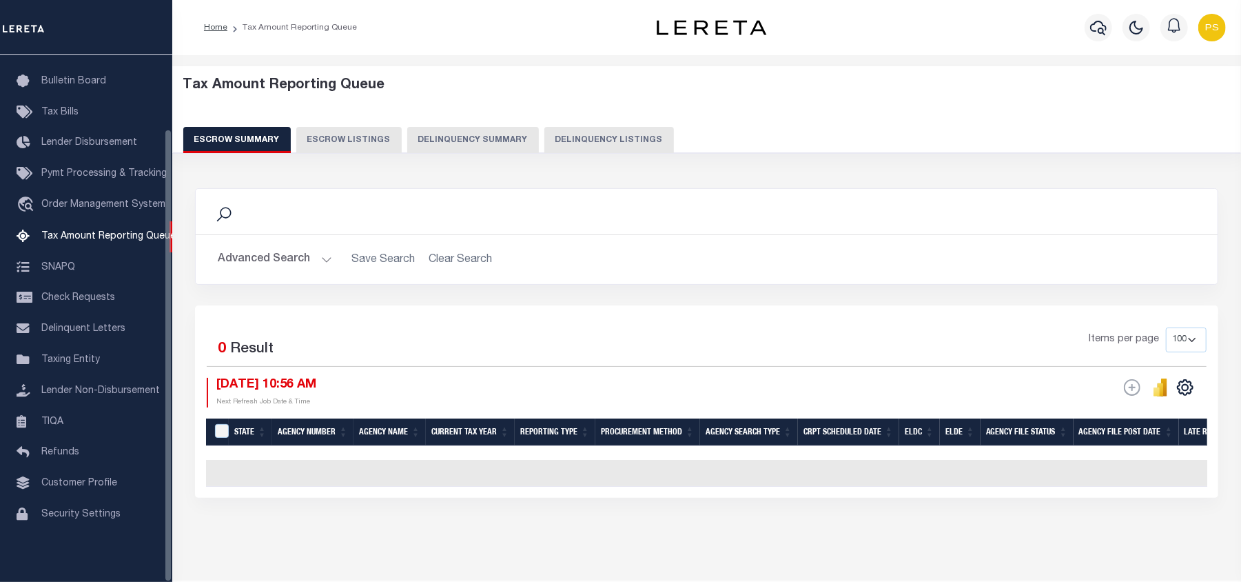
click at [641, 139] on button "Delinquency Listings" at bounding box center [609, 140] width 130 height 26
select select "100"
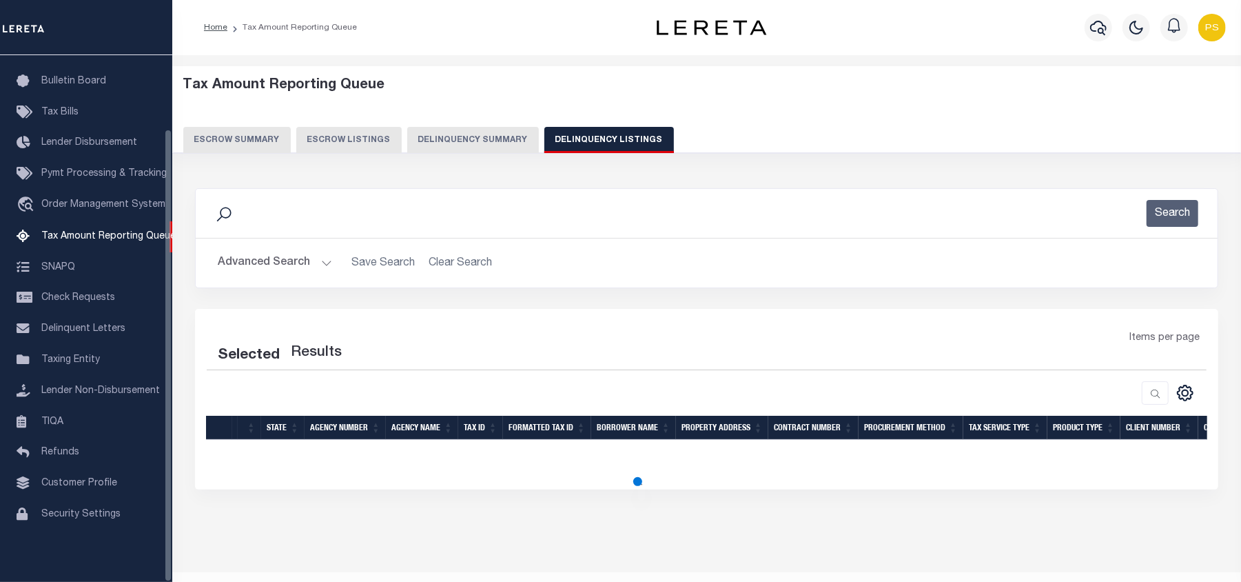
select select "100"
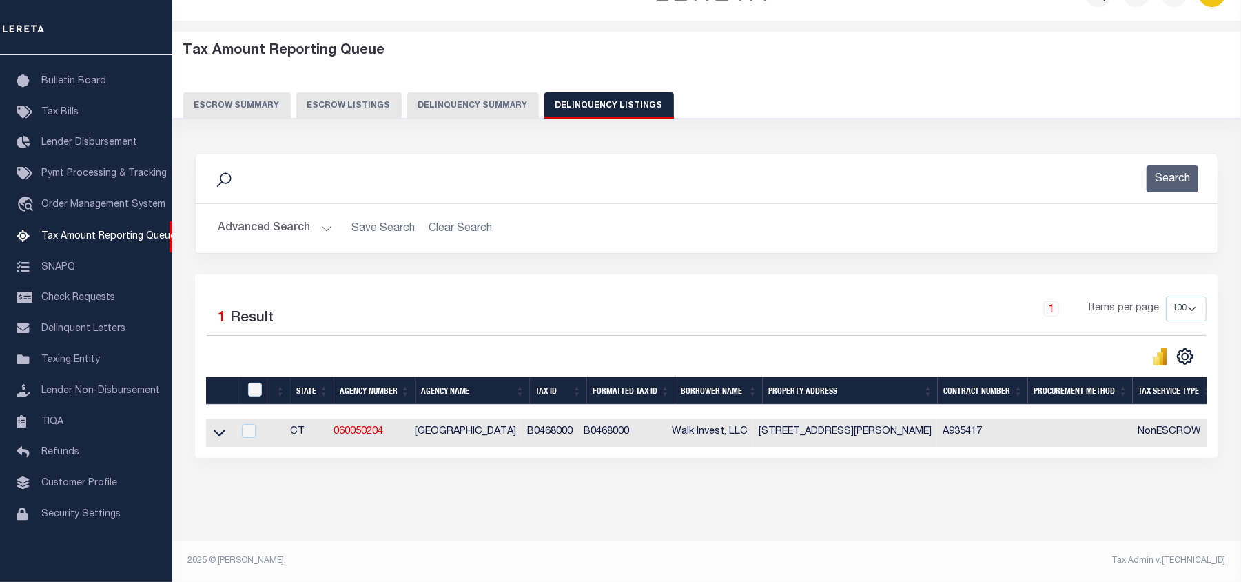
scroll to position [48, 0]
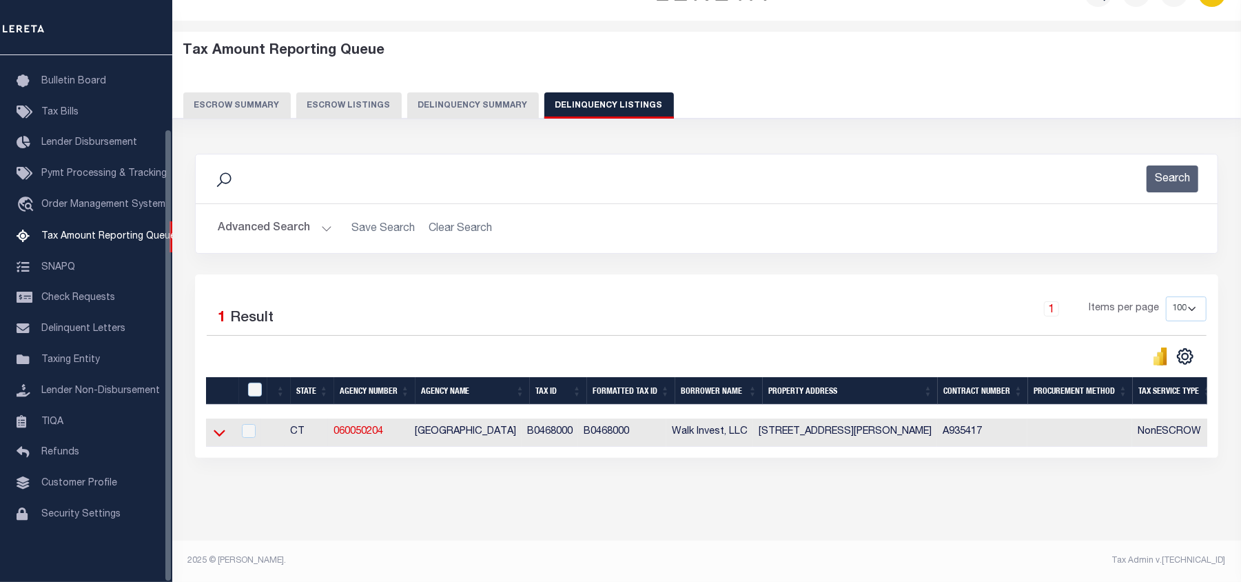
click at [216, 430] on icon at bounding box center [220, 433] width 12 height 7
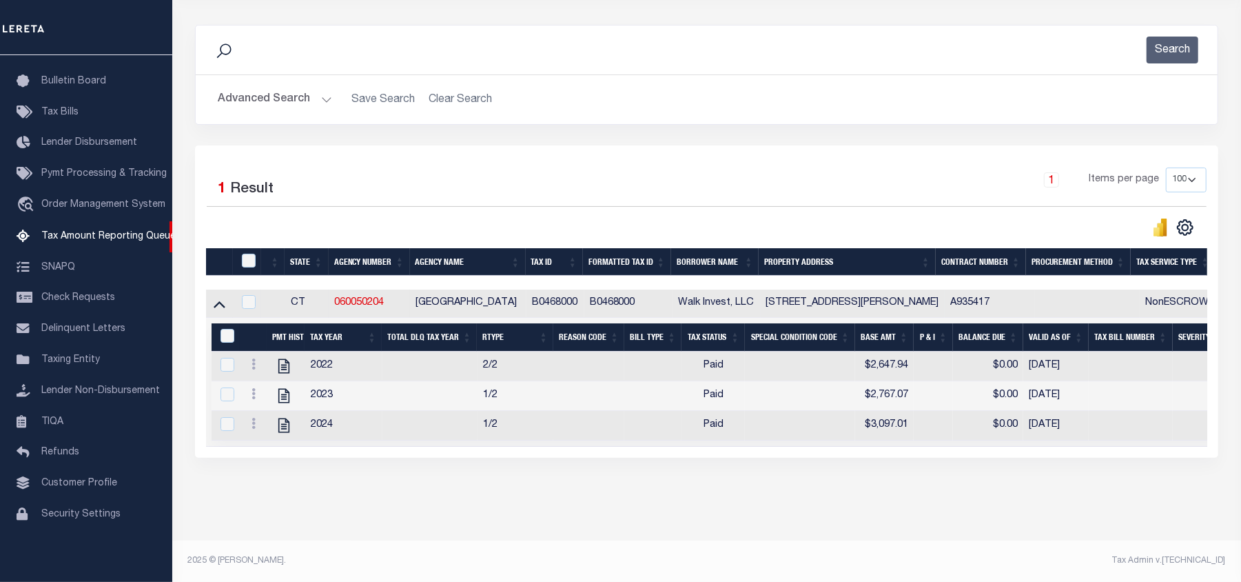
scroll to position [180, 0]
click at [227, 329] on input "&nbsp;" at bounding box center [227, 336] width 14 height 14
checkbox input "true"
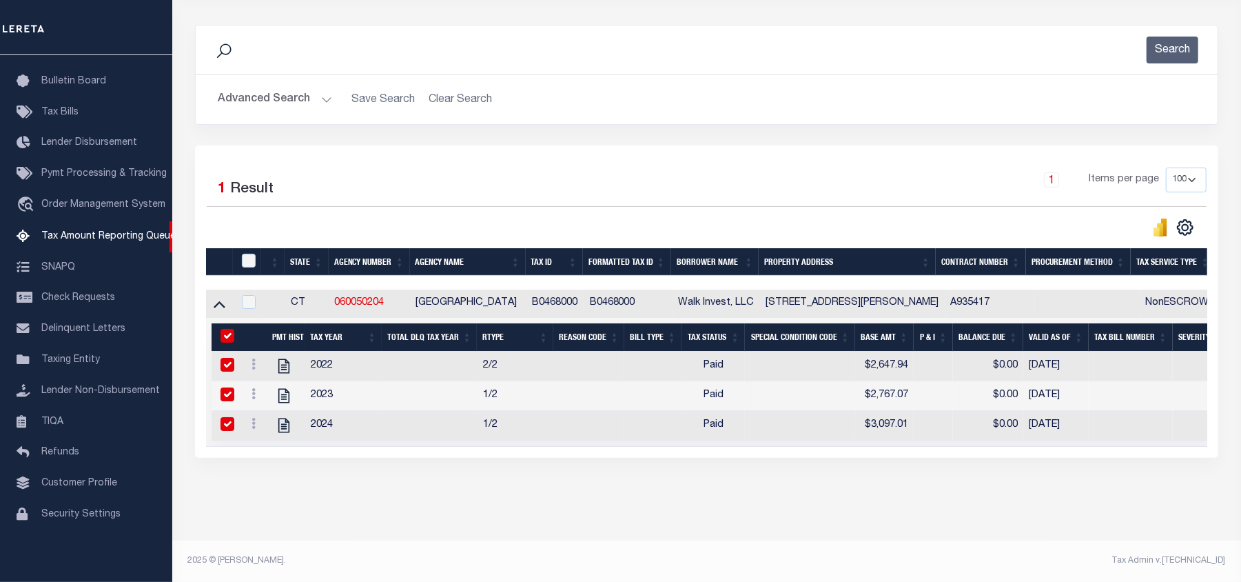
checkbox input "true"
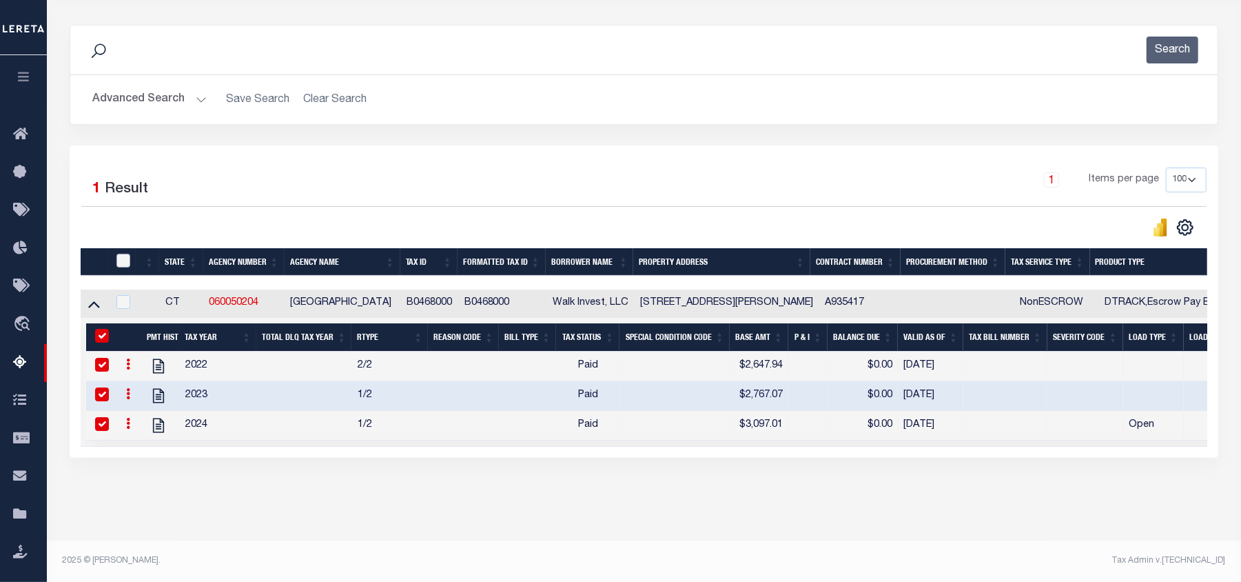
click at [123, 254] on input "checkbox" at bounding box center [123, 261] width 14 height 14
checkbox input "true"
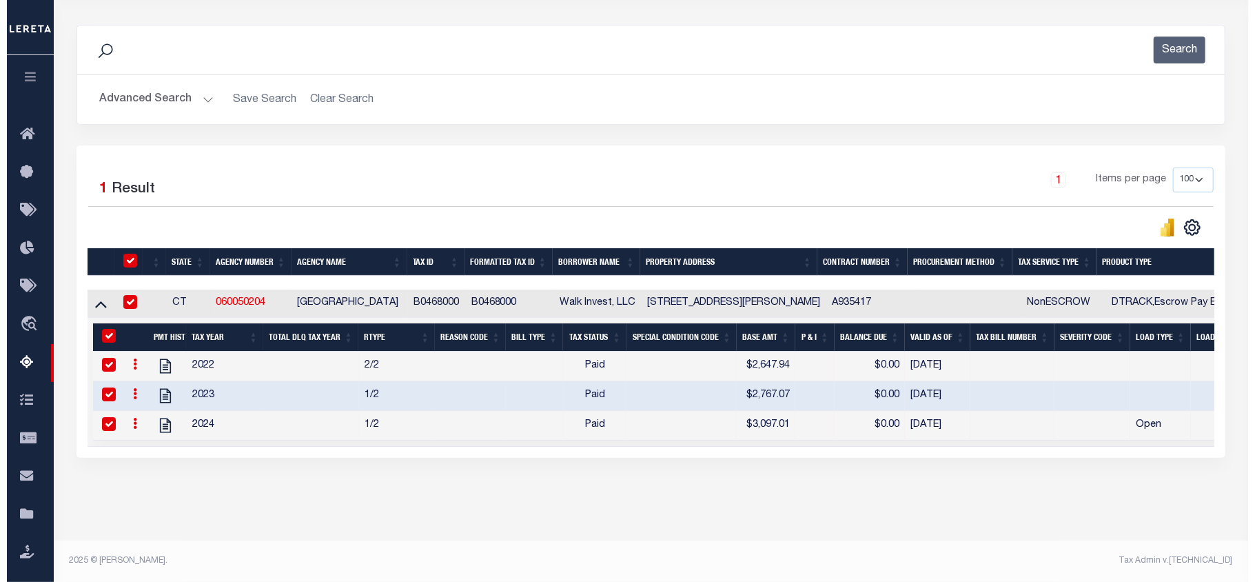
scroll to position [177, 0]
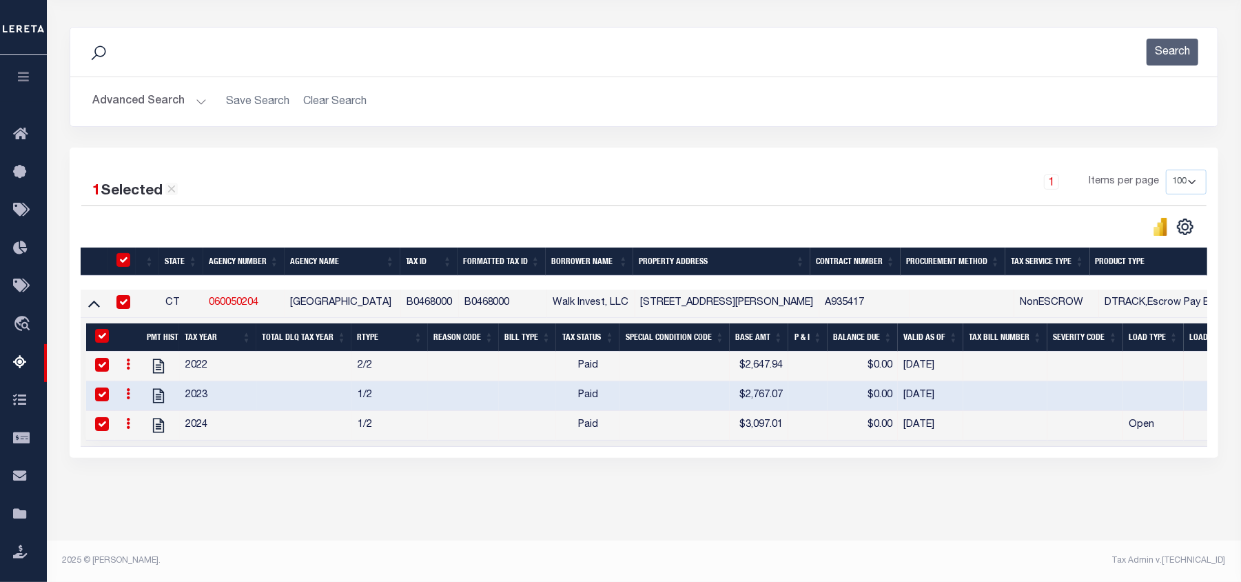
click at [444, 546] on icon "button" at bounding box center [439, 544] width 14 height 10
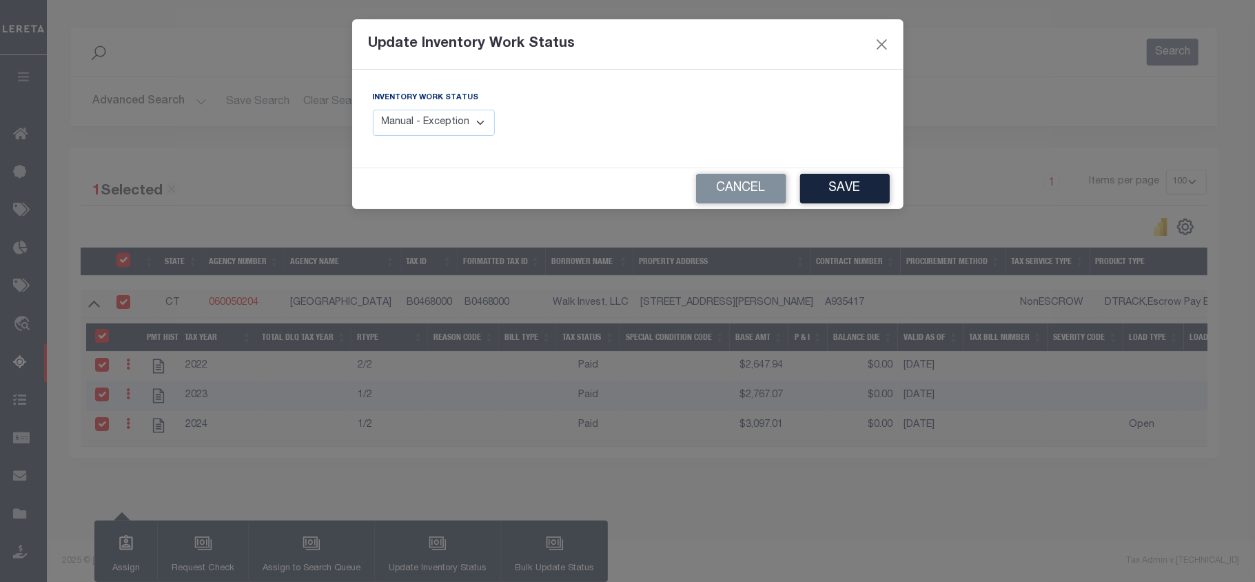
click at [463, 125] on select "Manual - Exception Pended - Awaiting Search Late Add Exception Completed" at bounding box center [434, 123] width 123 height 27
select select "4"
click at [373, 110] on select "Manual - Exception Pended - Awaiting Search Late Add Exception Completed" at bounding box center [434, 123] width 123 height 27
click at [838, 196] on button "Save" at bounding box center [845, 189] width 90 height 30
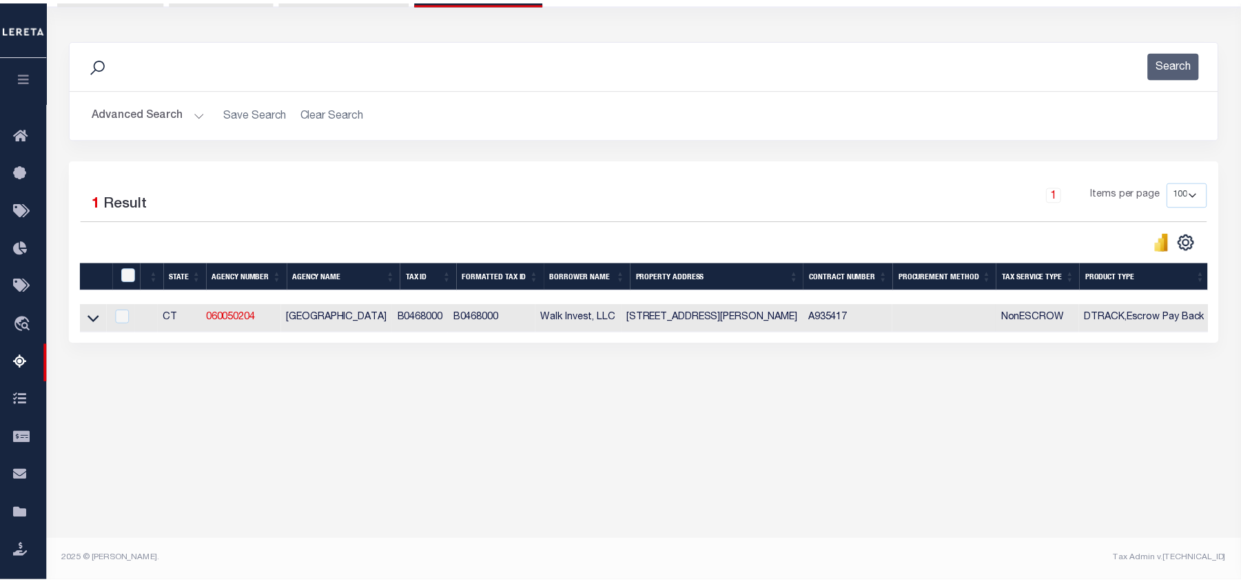
scroll to position [149, 0]
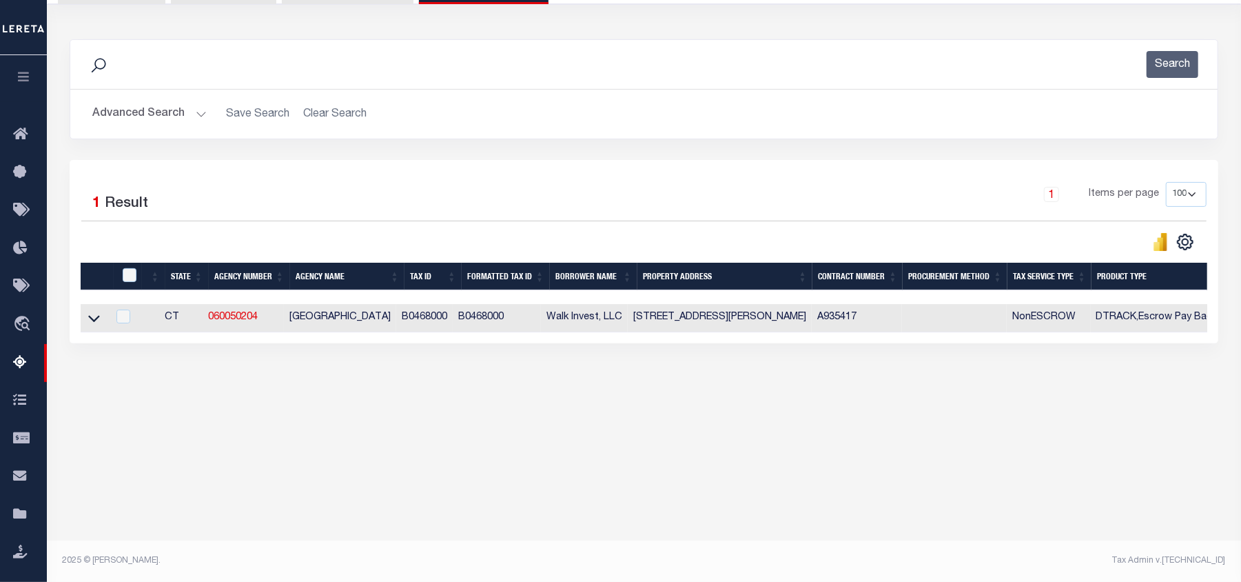
click at [155, 119] on button "Advanced Search" at bounding box center [149, 114] width 114 height 27
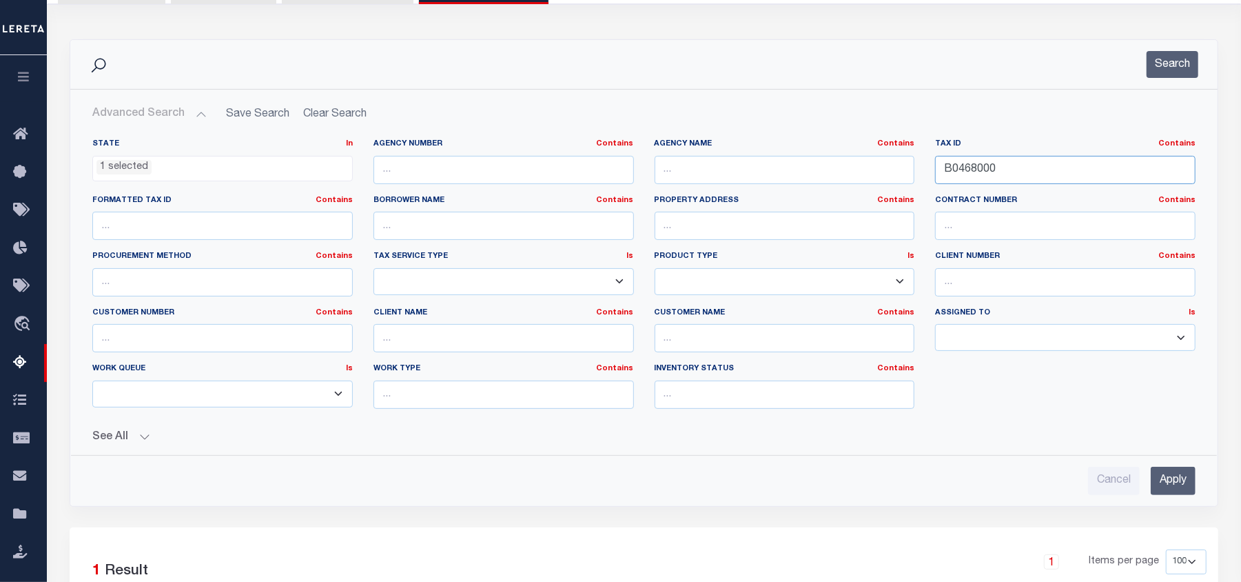
click at [976, 168] on input "B0468000" at bounding box center [1065, 170] width 260 height 28
paste input "R027136"
type input "R0271360"
click at [1173, 478] on input "Apply" at bounding box center [1173, 480] width 45 height 28
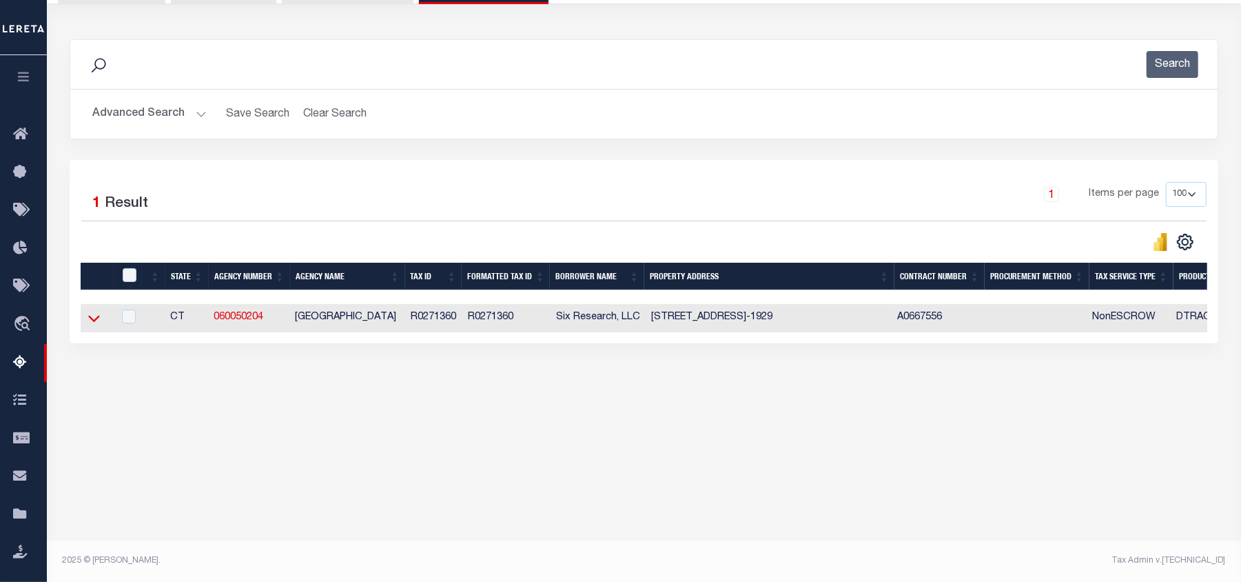
click at [92, 322] on icon at bounding box center [94, 319] width 12 height 7
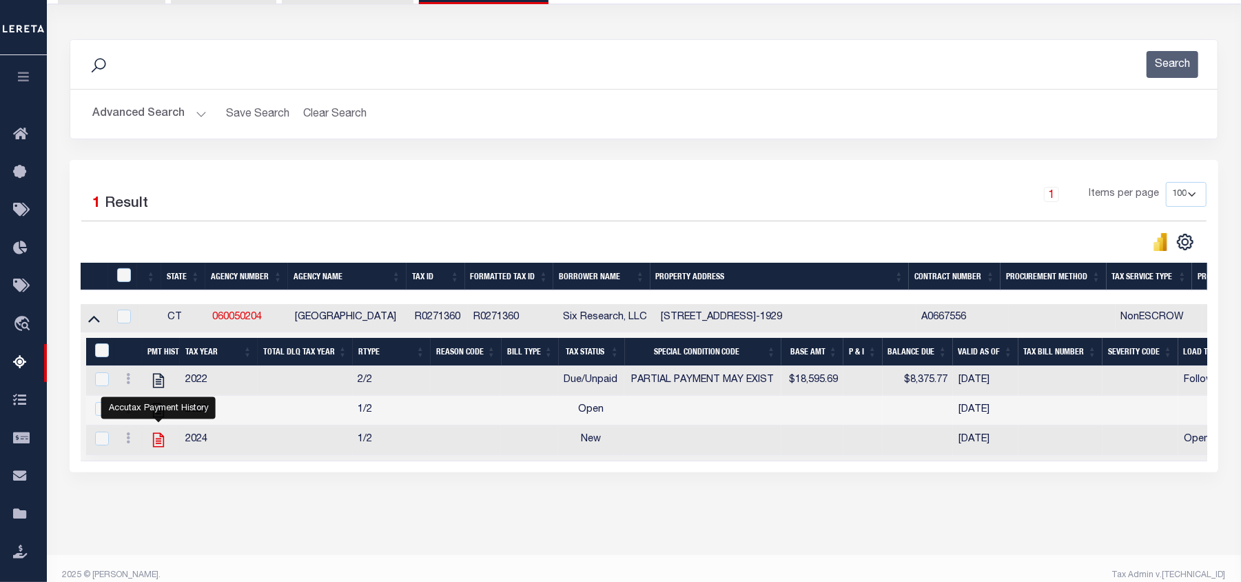
click at [158, 447] on icon "" at bounding box center [158, 440] width 11 height 14
checkbox input "false"
checkbox input "true"
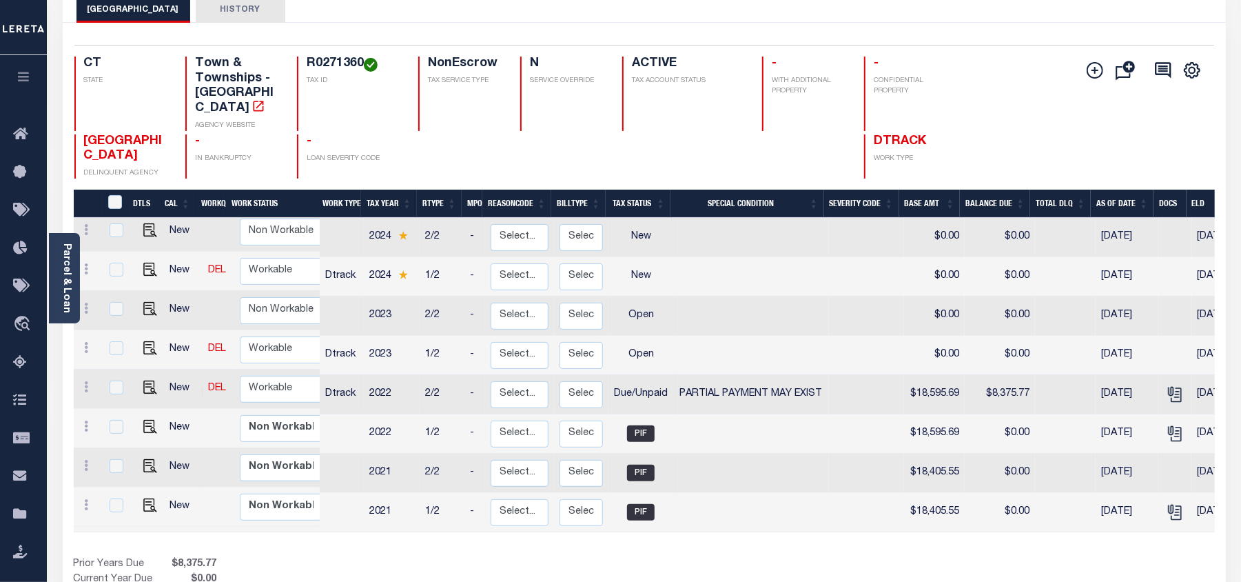
scroll to position [92, 0]
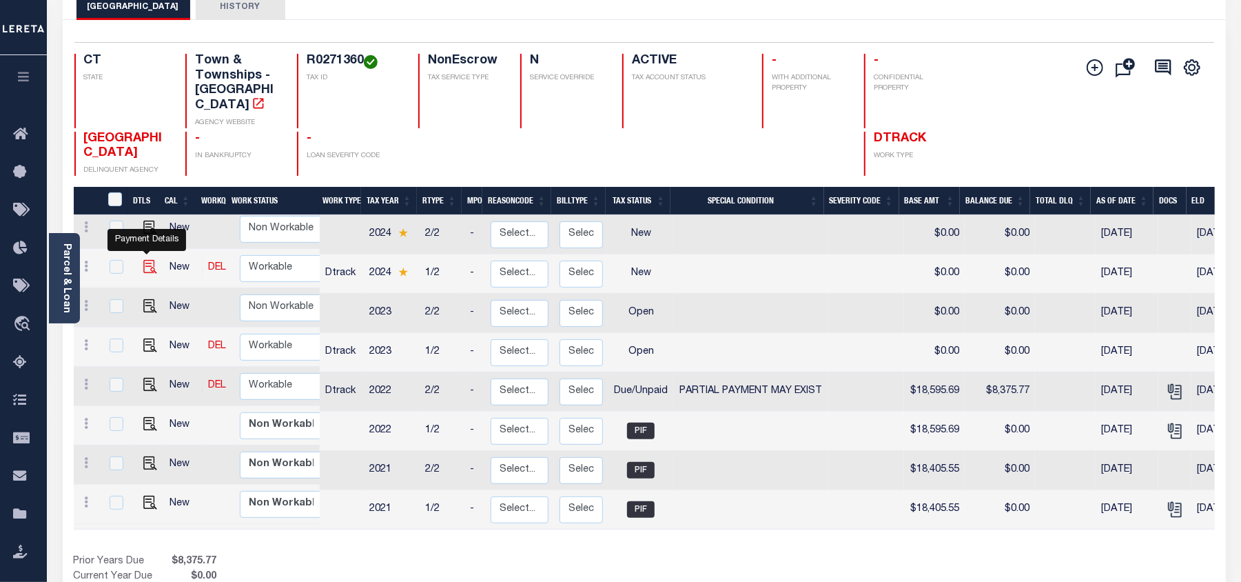
click at [147, 260] on img "" at bounding box center [150, 267] width 14 height 14
checkbox input "true"
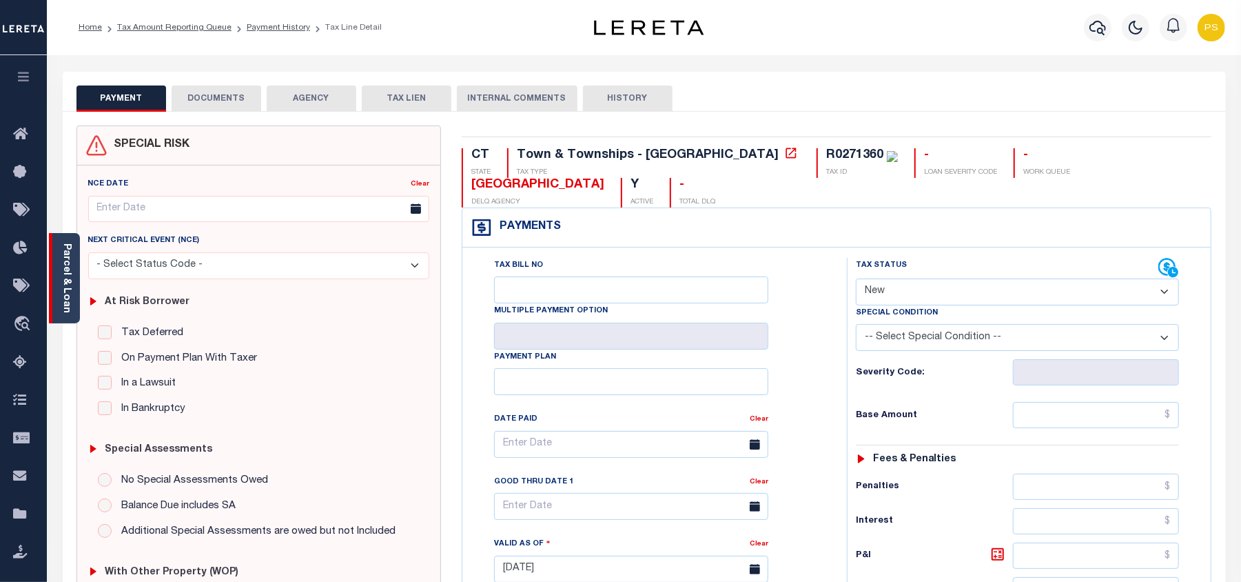
click at [59, 243] on div "Parcel & Loan" at bounding box center [64, 278] width 31 height 90
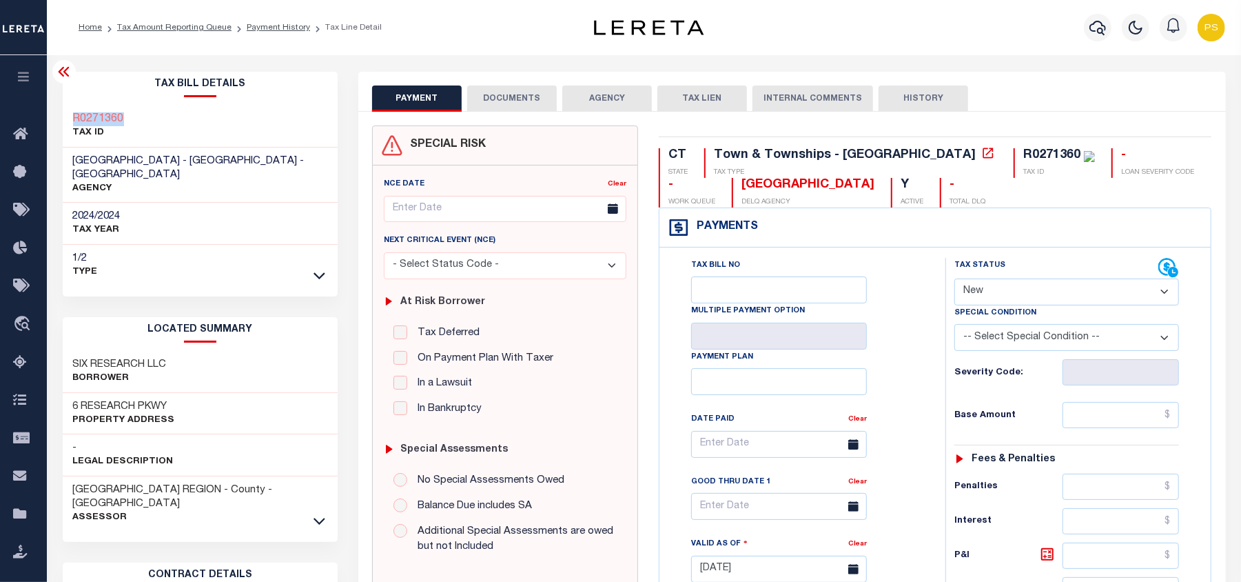
drag, startPoint x: 63, startPoint y: 112, endPoint x: 150, endPoint y: 116, distance: 86.9
click at [150, 116] on div "R0271360 TAX ID" at bounding box center [201, 126] width 276 height 42
copy h3 "R0271360"
click at [1056, 293] on select "- Select Status Code - Open Due/Unpaid Paid Incomplete No Tax Due Internal Refu…" at bounding box center [1066, 291] width 225 height 27
select select "DUE"
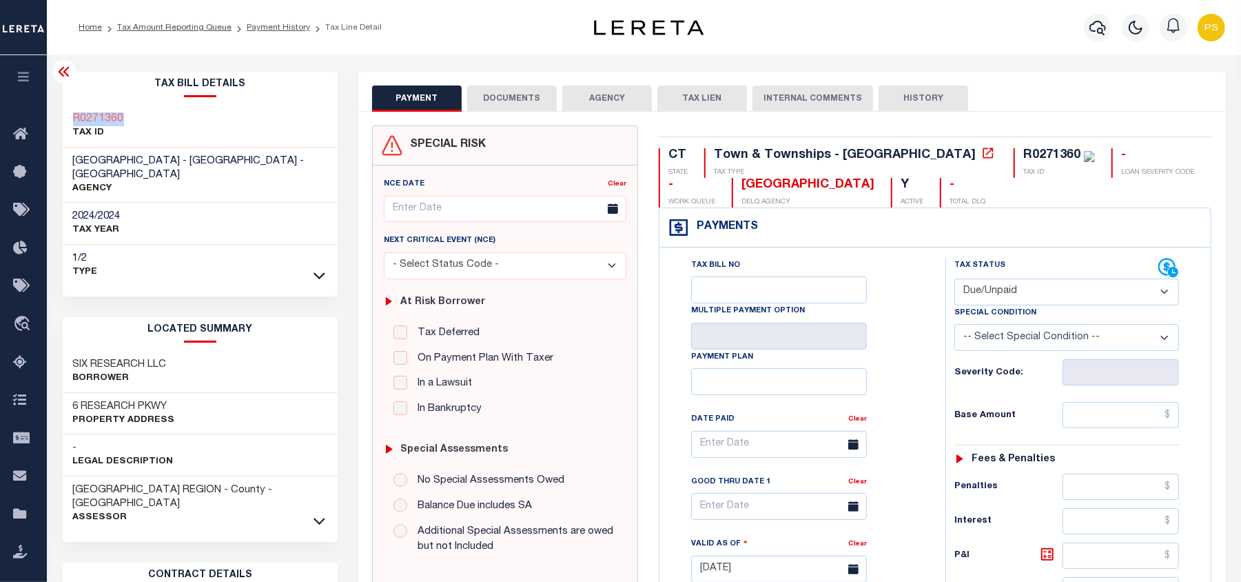
click at [954, 280] on select "- Select Status Code - Open Due/Unpaid Paid Incomplete No Tax Due Internal Refu…" at bounding box center [1066, 291] width 225 height 27
type input "[DATE]"
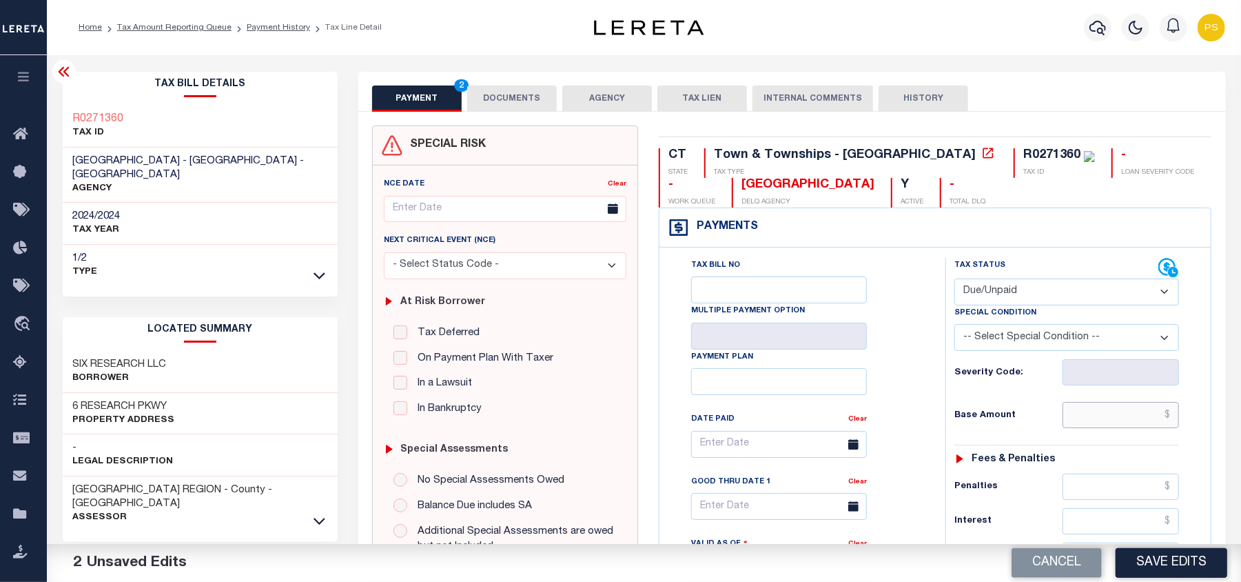
click at [1164, 422] on input "text" at bounding box center [1121, 415] width 117 height 26
paste input "21,639.50"
type input "$21,639.50"
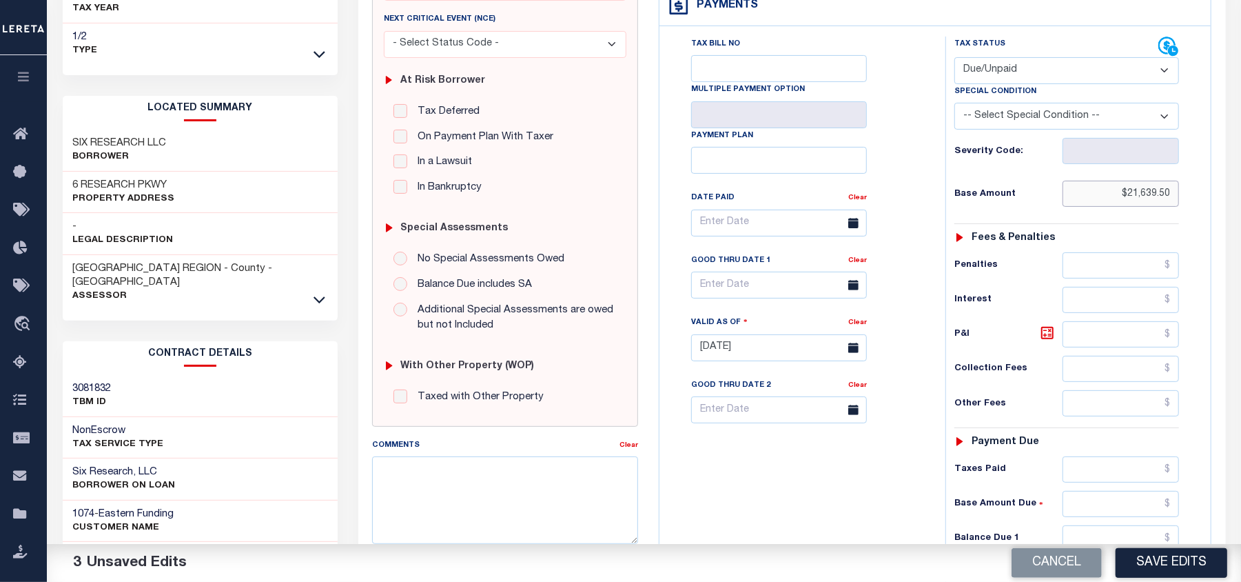
scroll to position [276, 0]
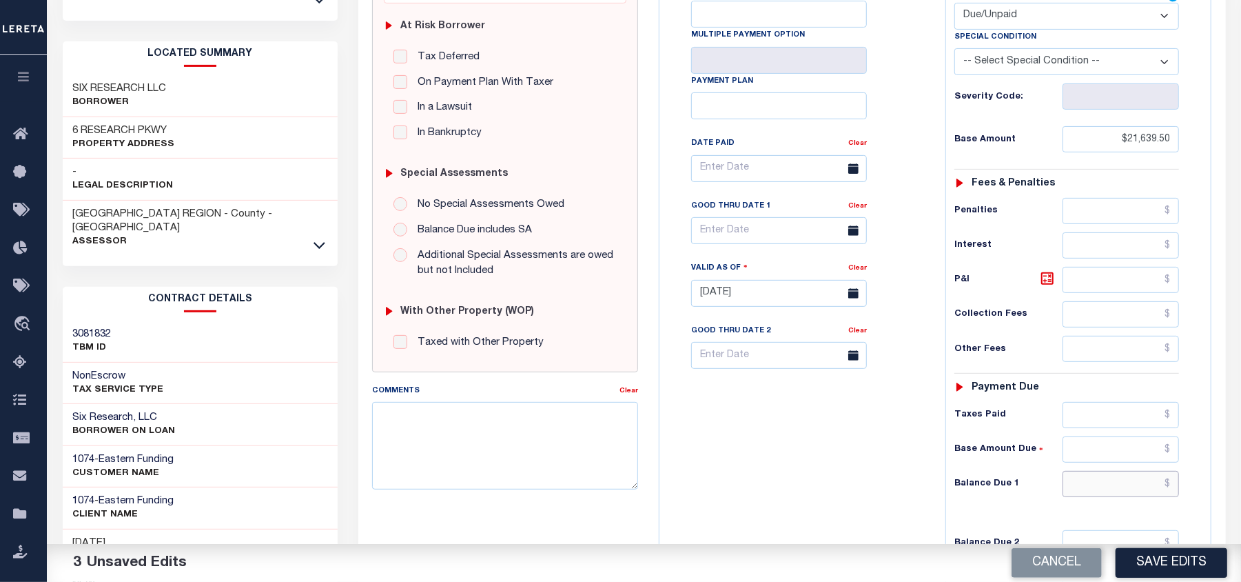
click at [1131, 488] on input "text" at bounding box center [1121, 484] width 117 height 26
paste input "22,613.28"
type input "$22,613.28"
click at [1045, 283] on icon at bounding box center [1047, 278] width 8 height 8
type input "$973.78"
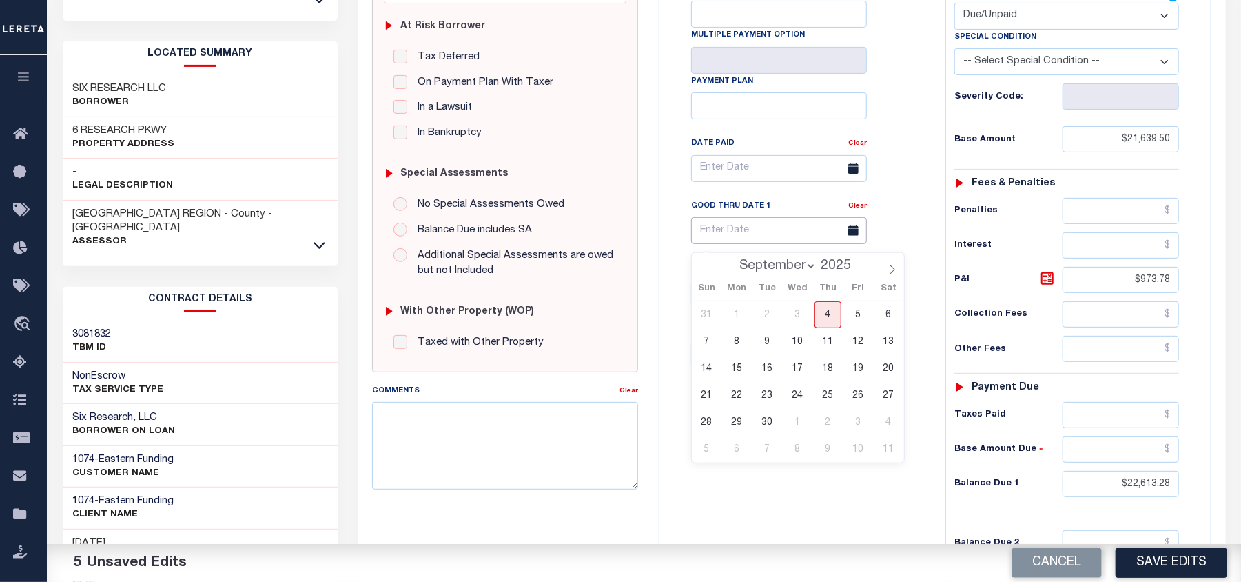
click at [707, 244] on input "text" at bounding box center [779, 230] width 176 height 27
click at [831, 318] on span "4" at bounding box center [827, 314] width 27 height 27
type input "[DATE]"
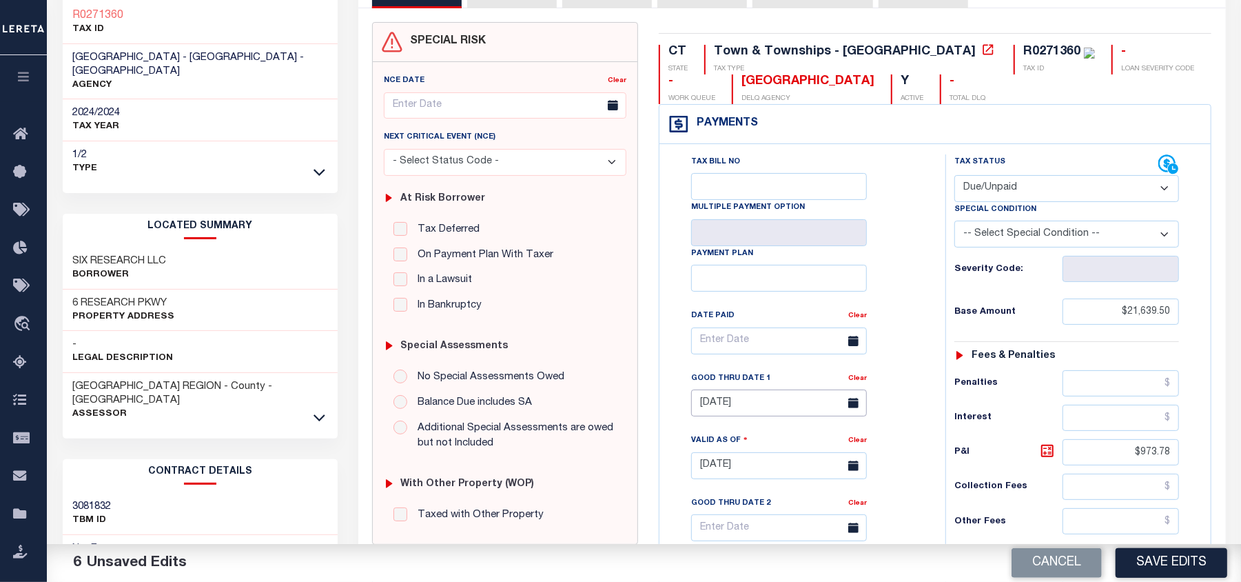
scroll to position [0, 0]
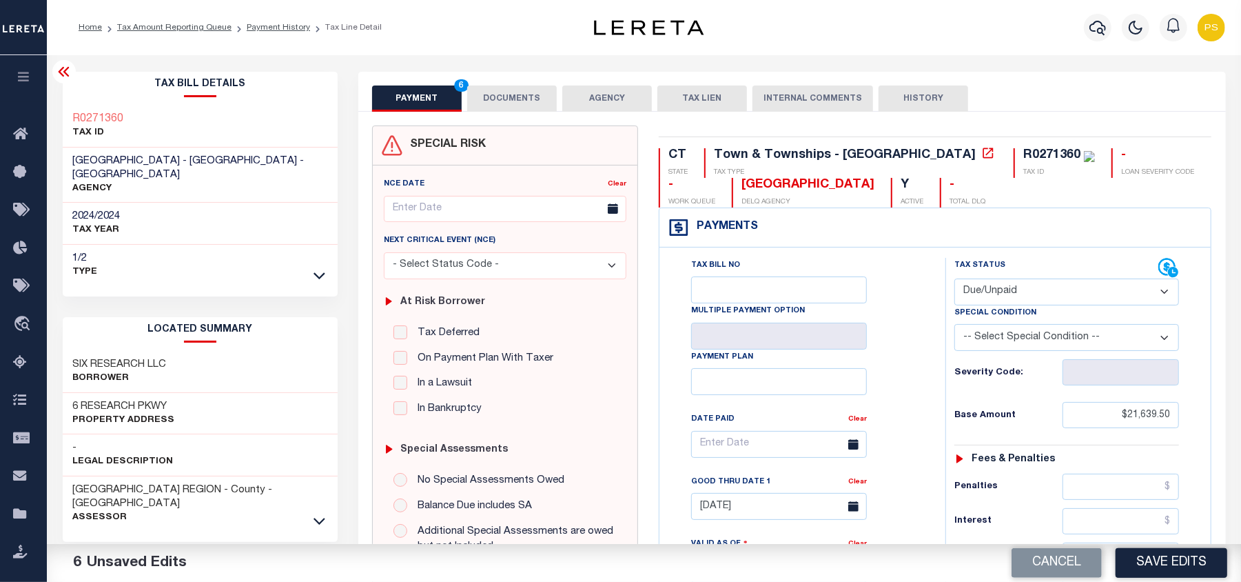
click at [508, 99] on button "DOCUMENTS" at bounding box center [512, 98] width 90 height 26
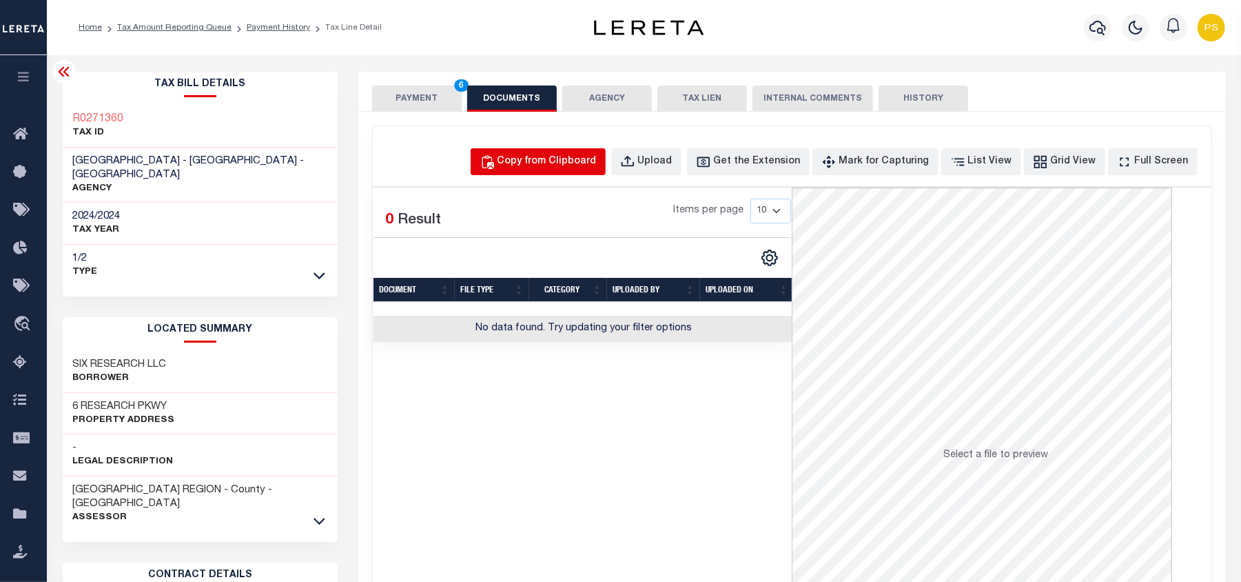
click at [586, 156] on div "Copy from Clipboard" at bounding box center [546, 161] width 99 height 15
select select "POP"
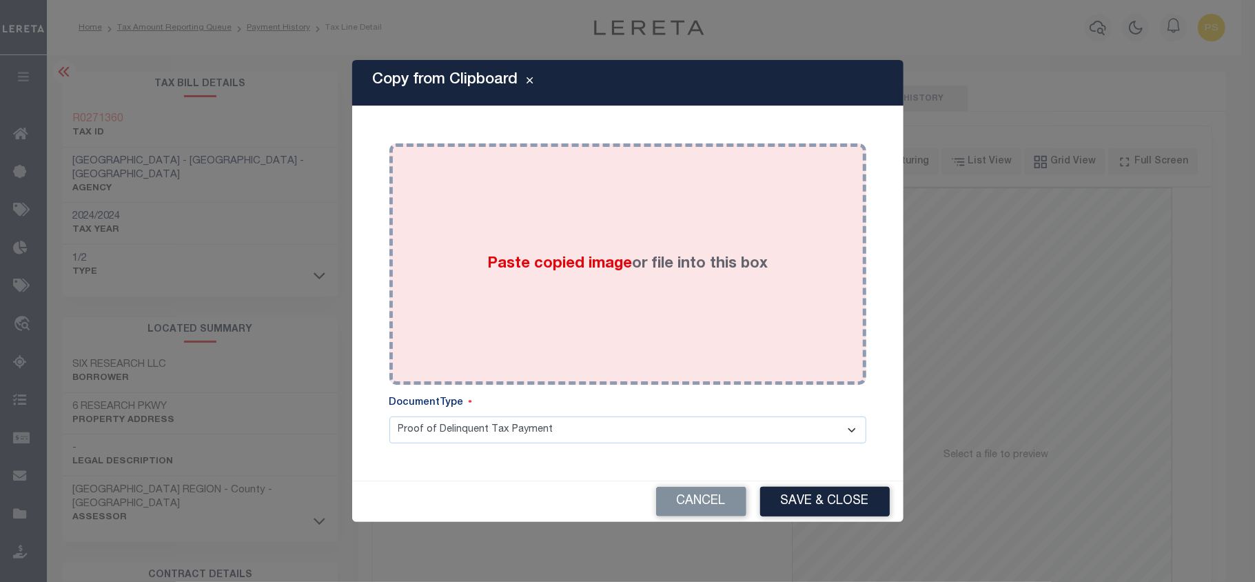
click at [659, 281] on div "Paste copied image or file into this box" at bounding box center [628, 264] width 456 height 220
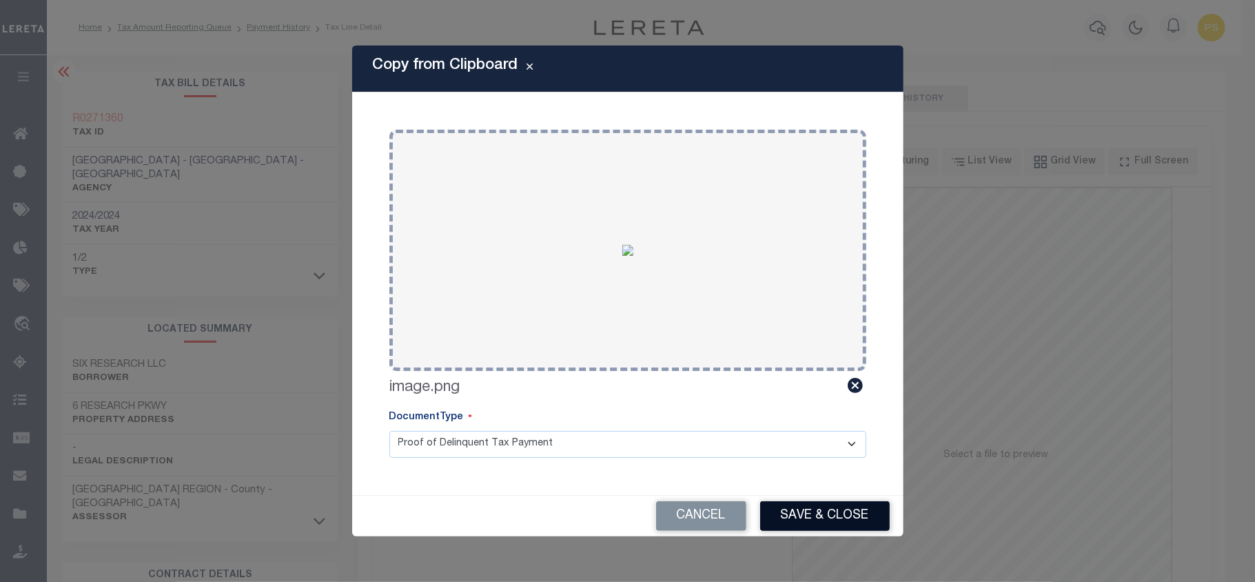
click at [824, 513] on button "Save & Close" at bounding box center [825, 516] width 130 height 30
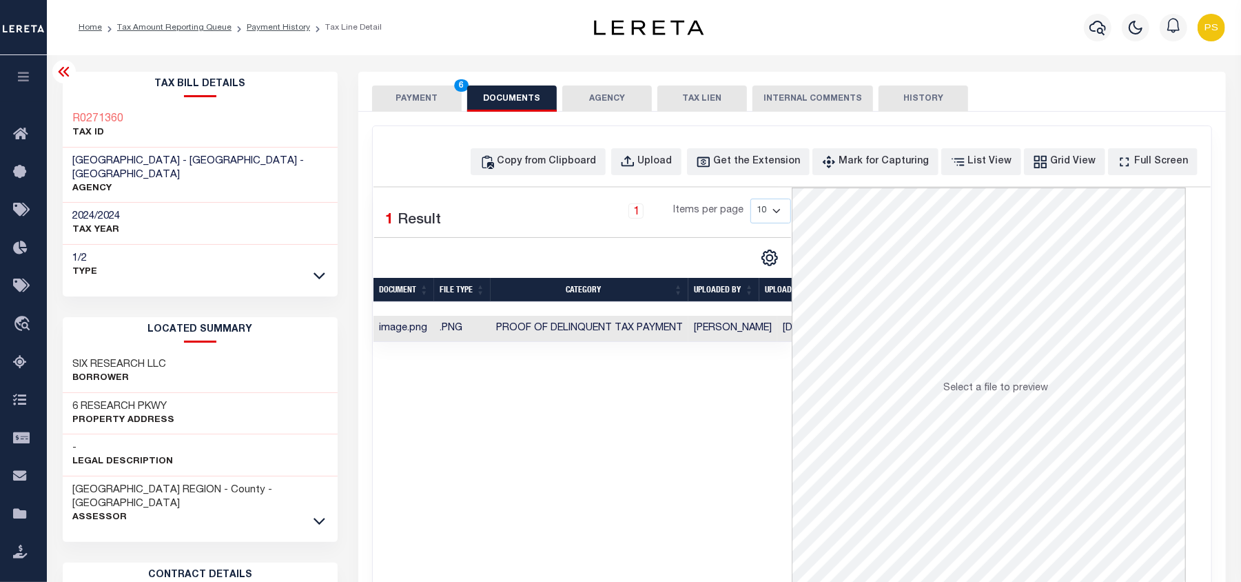
click at [406, 94] on button "PAYMENT 6" at bounding box center [417, 98] width 90 height 26
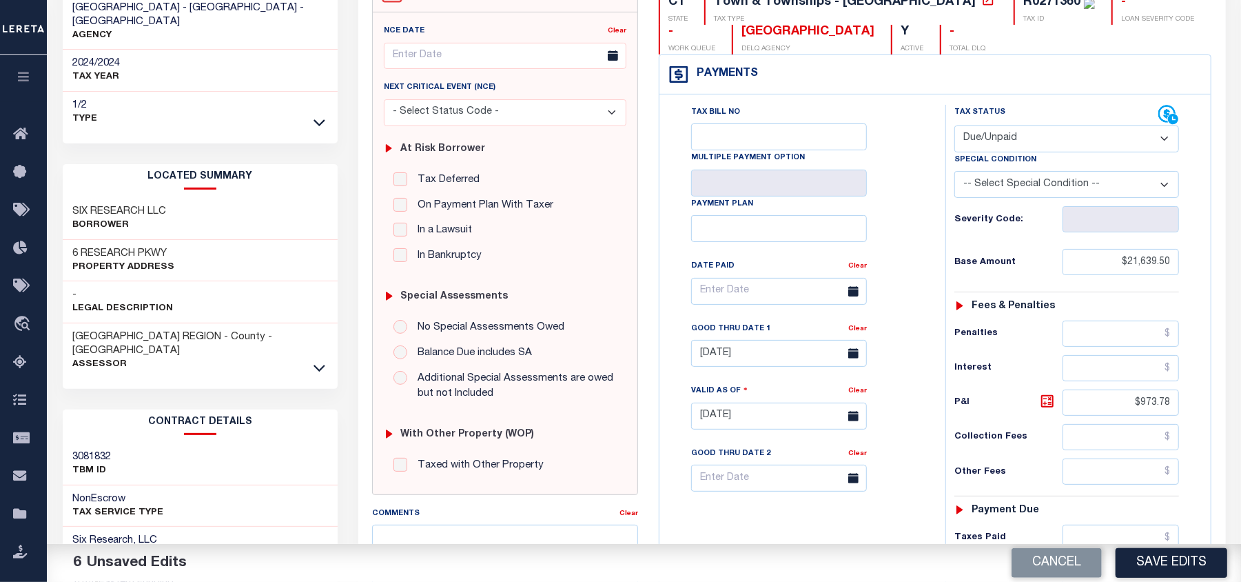
scroll to position [183, 0]
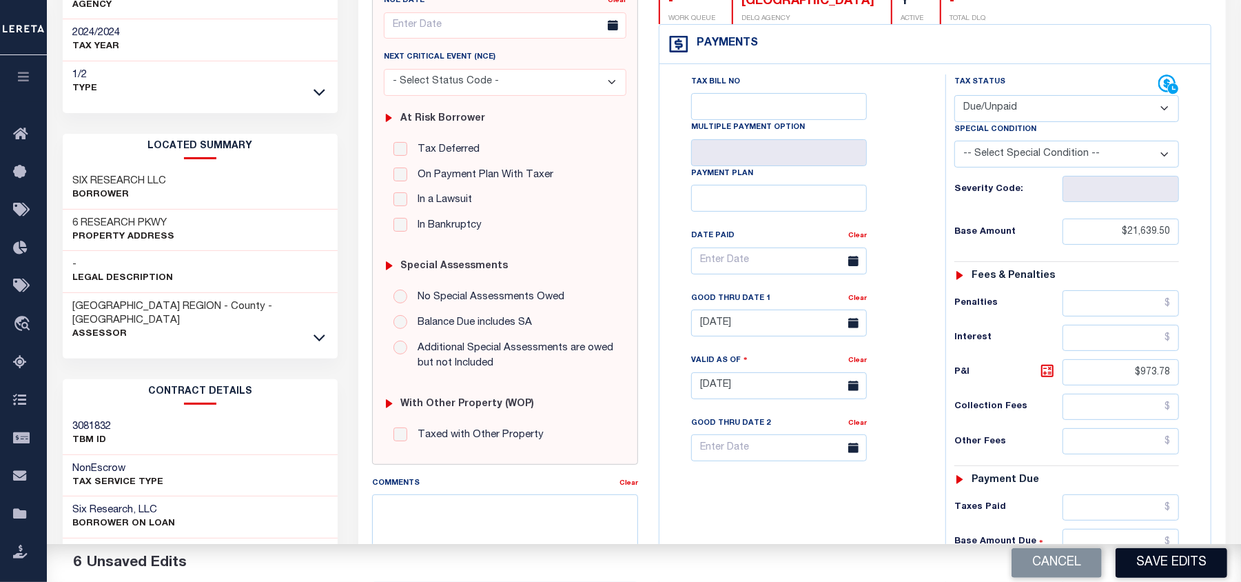
click at [1178, 564] on button "Save Edits" at bounding box center [1172, 563] width 112 height 30
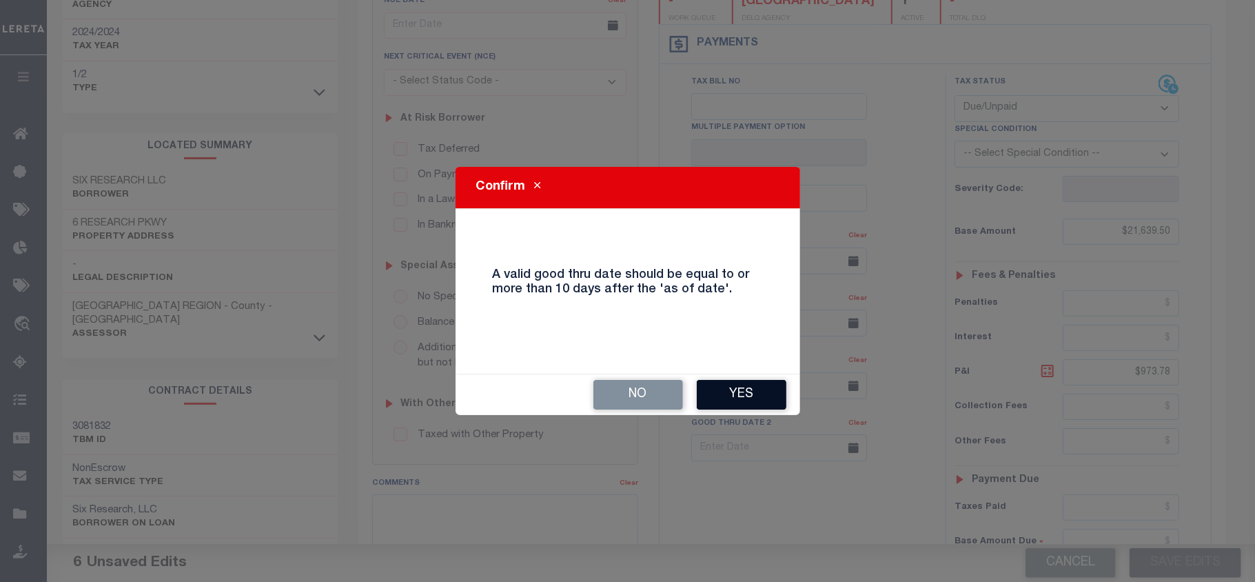
click at [761, 389] on button "Yes" at bounding box center [742, 395] width 90 height 30
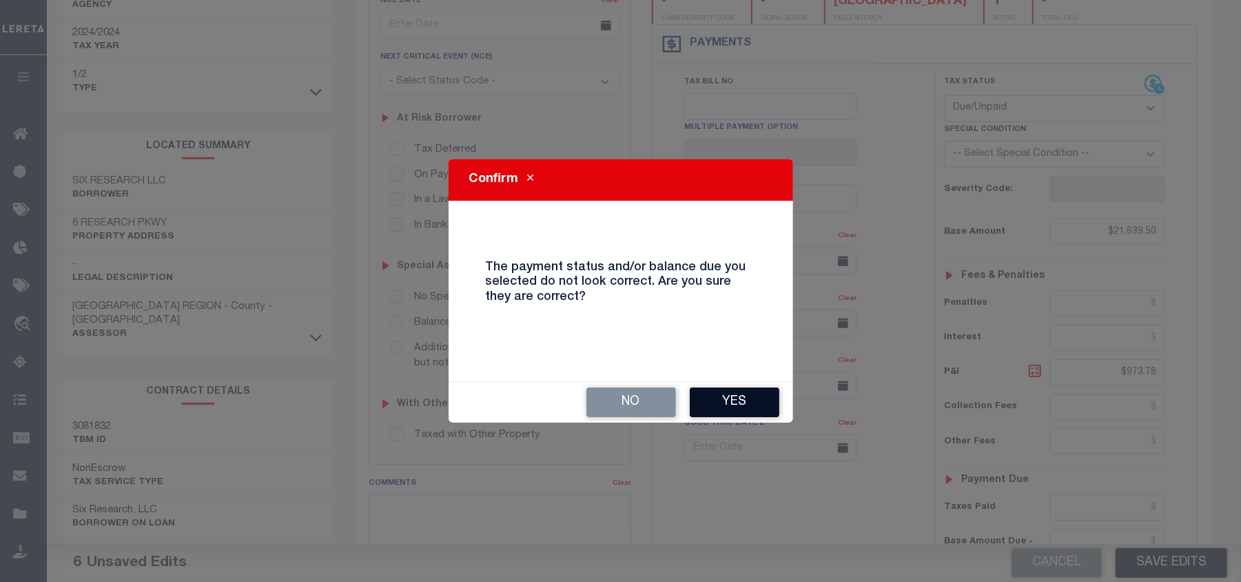
click at [755, 389] on button "Yes" at bounding box center [735, 402] width 90 height 30
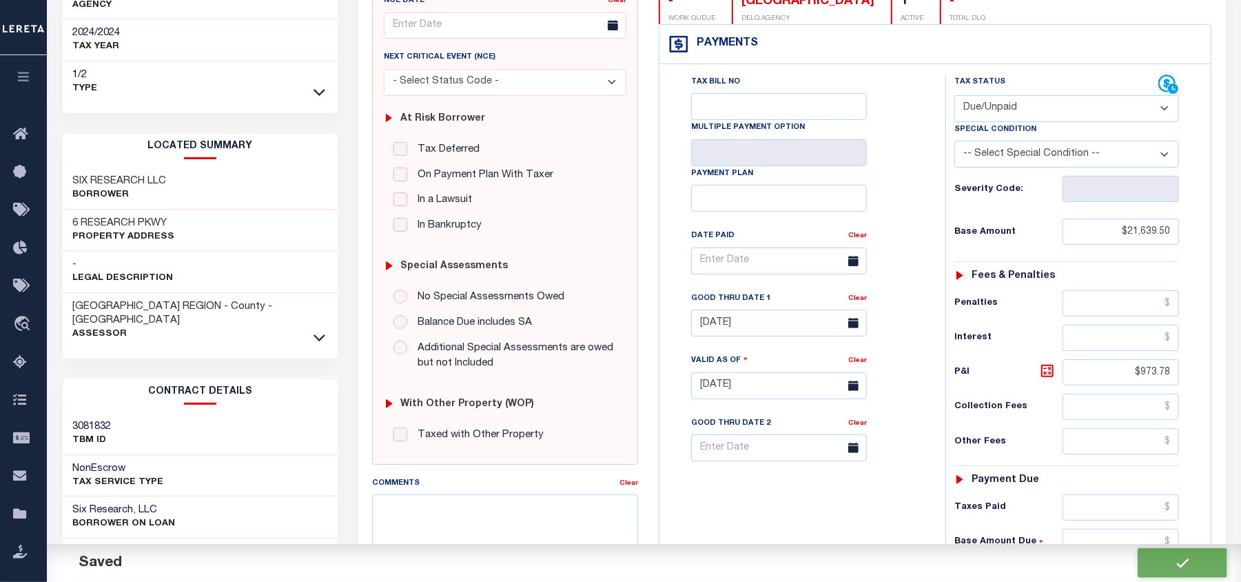
checkbox input "false"
type input "$21,639.5"
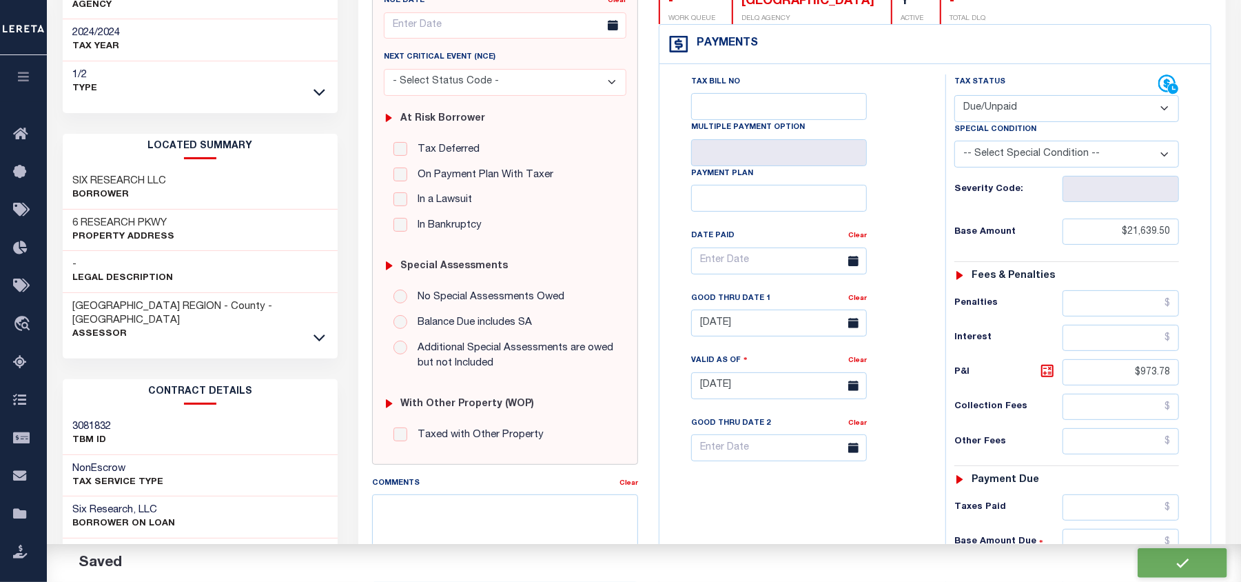
type input "$973.78"
type input "$22,613.28"
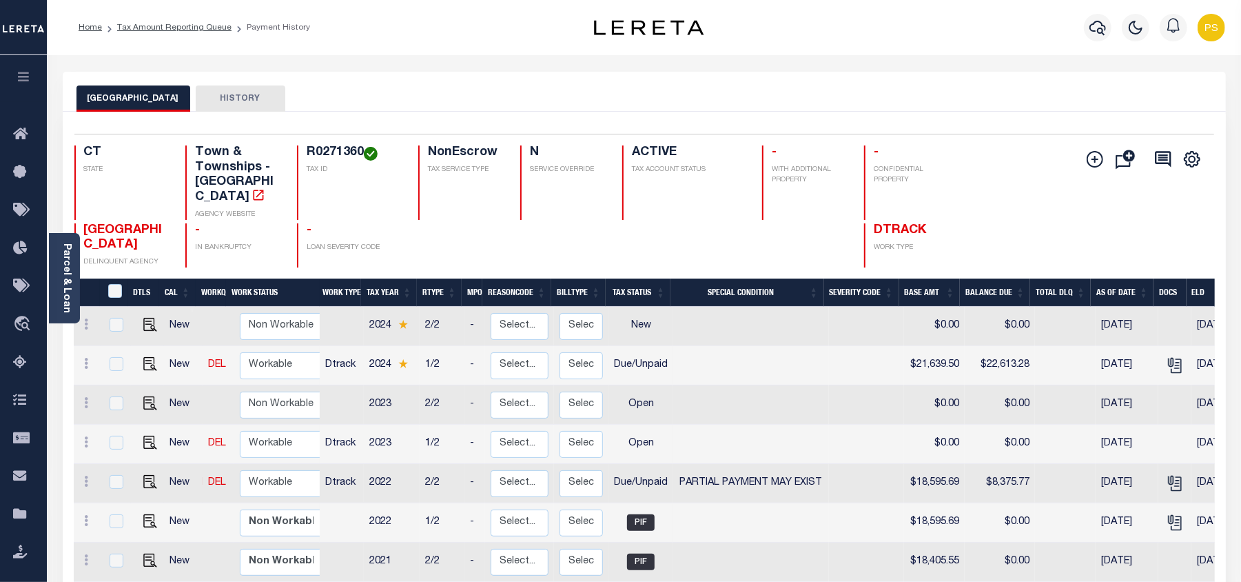
click at [307, 74] on div "WALLINGFORD TOWN HISTORY" at bounding box center [644, 92] width 1163 height 40
click at [143, 435] on img "" at bounding box center [150, 442] width 14 height 14
checkbox input "true"
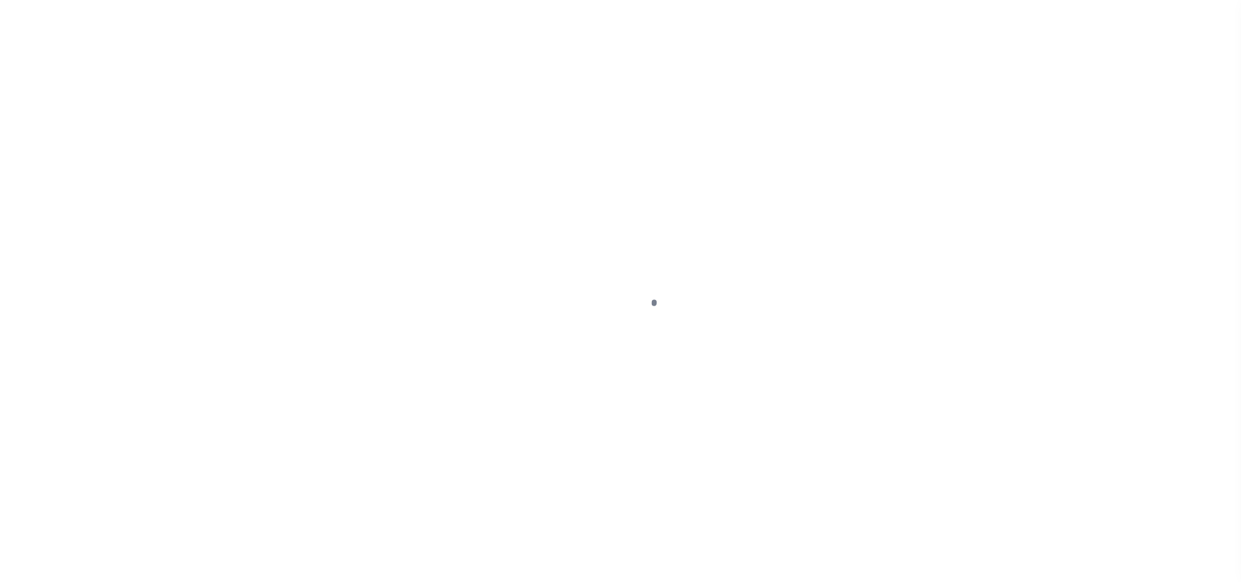
select select "OP2"
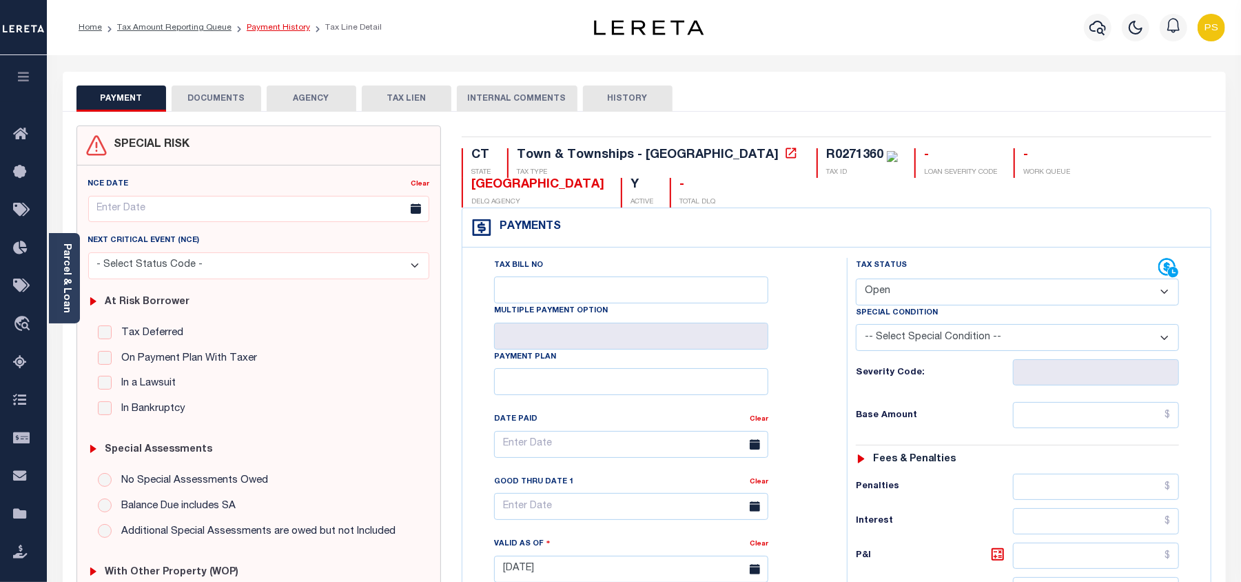
click at [285, 28] on link "Payment History" at bounding box center [278, 27] width 63 height 8
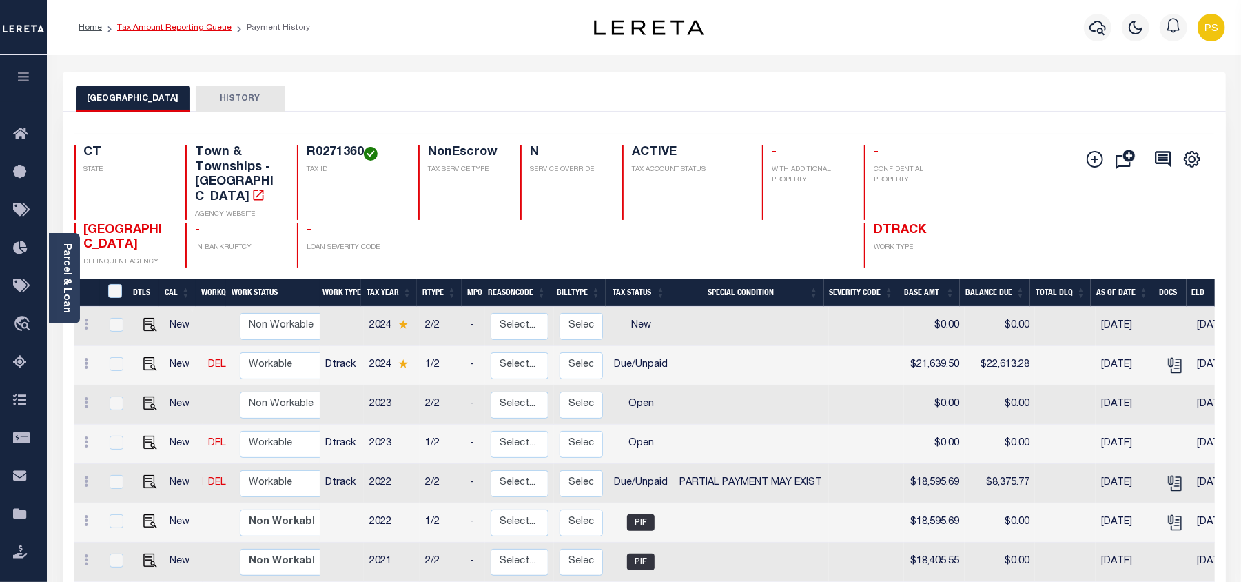
click at [203, 30] on link "Tax Amount Reporting Queue" at bounding box center [174, 27] width 114 height 8
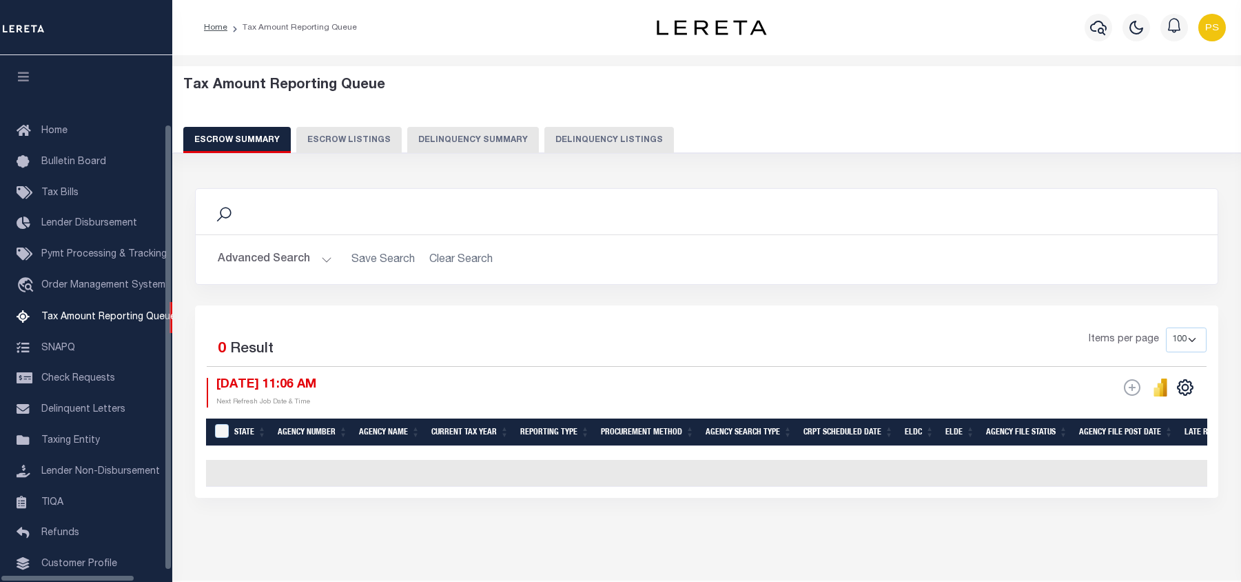
select select "100"
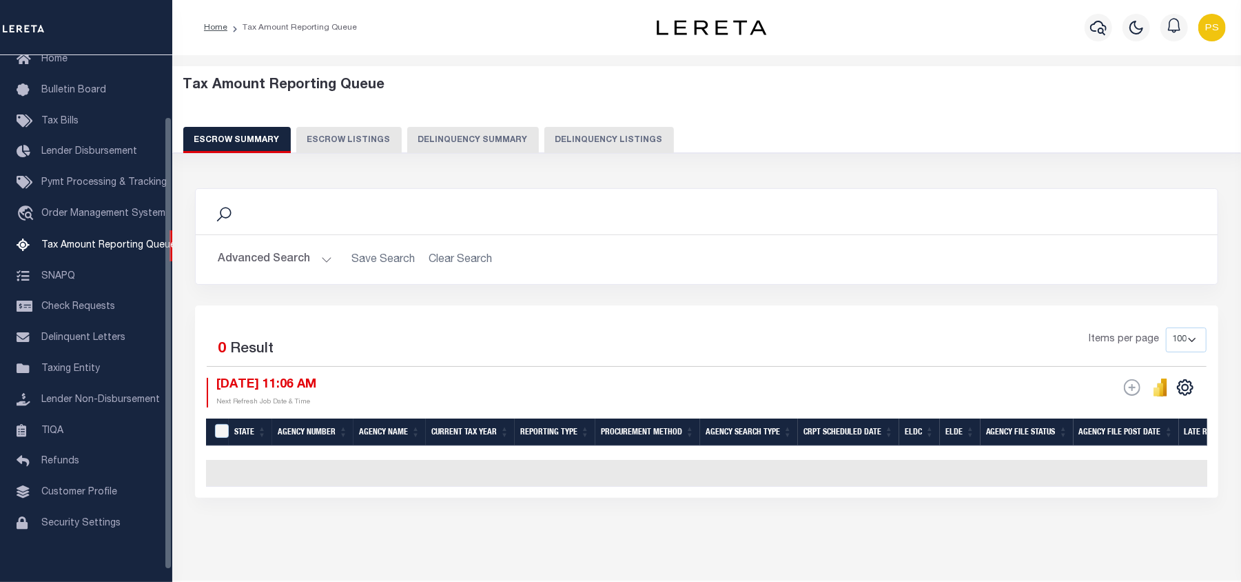
click at [565, 145] on button "Delinquency Listings" at bounding box center [609, 140] width 130 height 26
select select "100"
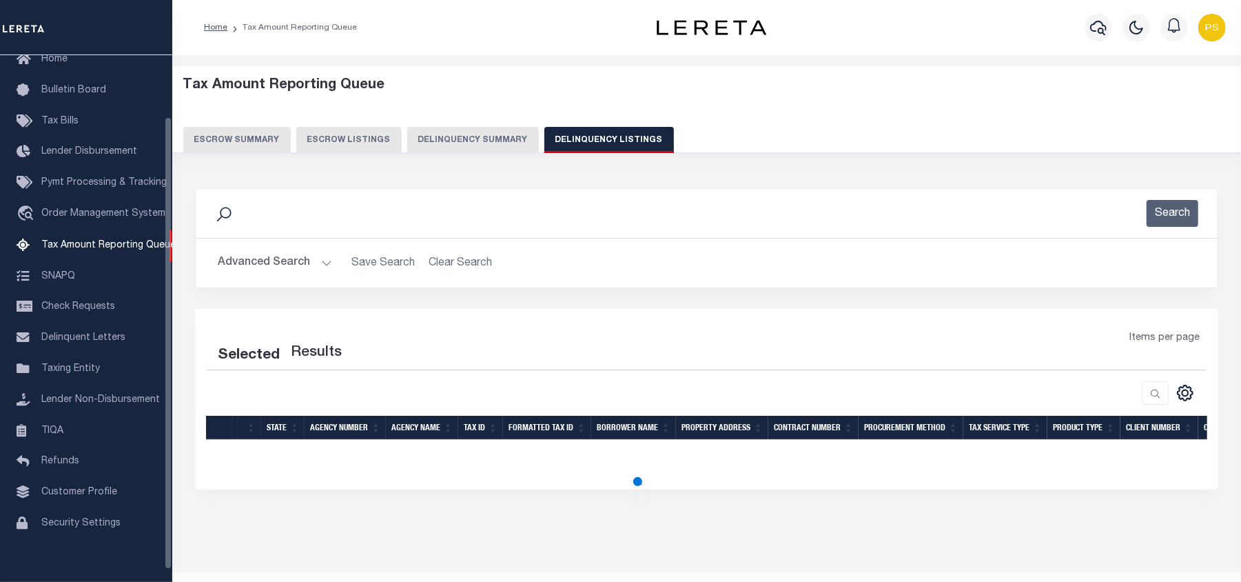
select select "100"
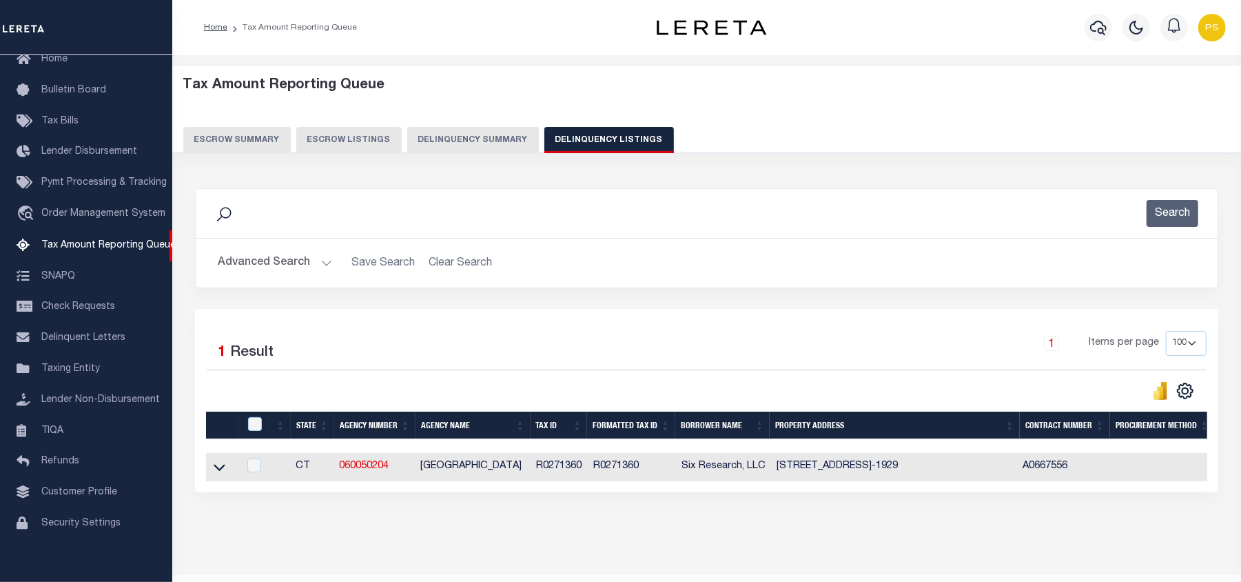
click at [258, 267] on button "Advanced Search" at bounding box center [275, 262] width 114 height 27
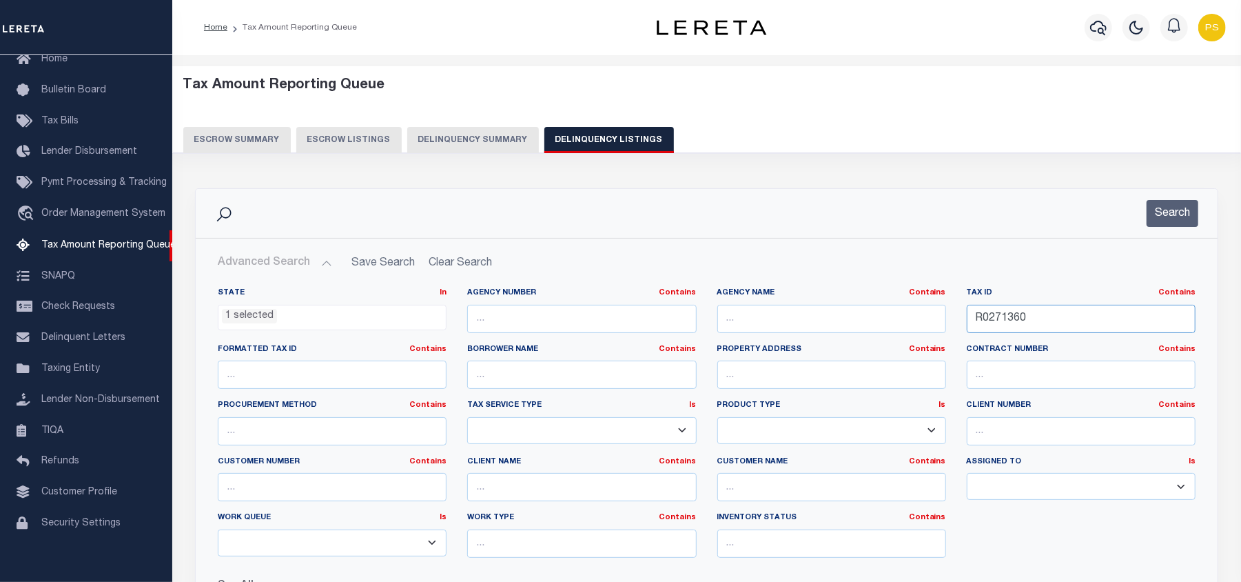
click at [1015, 320] on input "R0271360" at bounding box center [1081, 319] width 229 height 28
paste input "H004020"
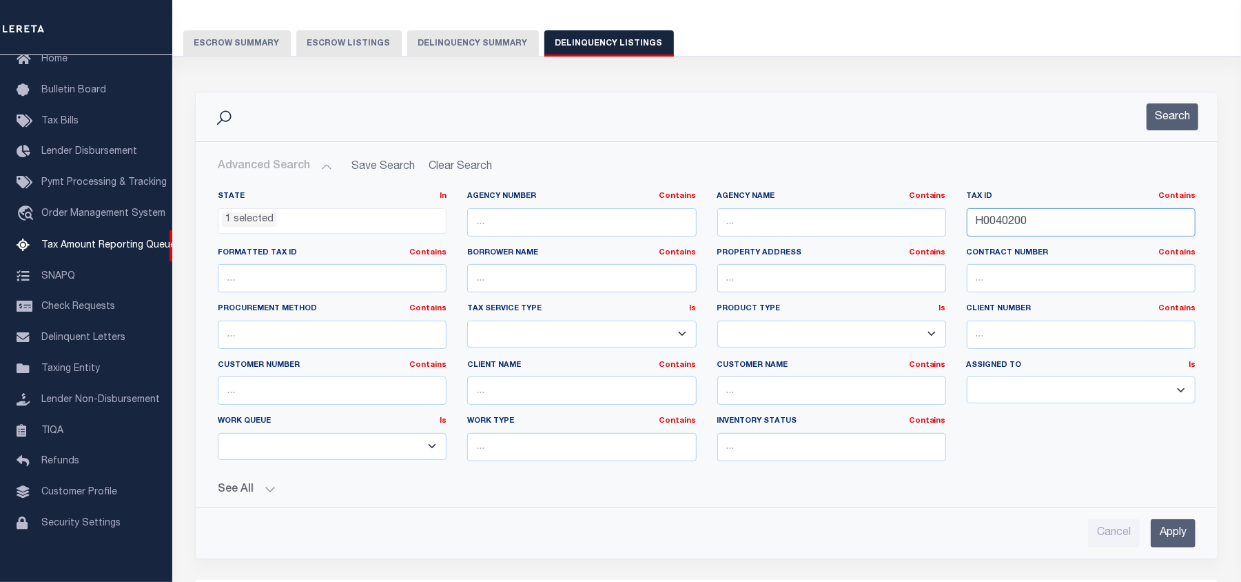
scroll to position [183, 0]
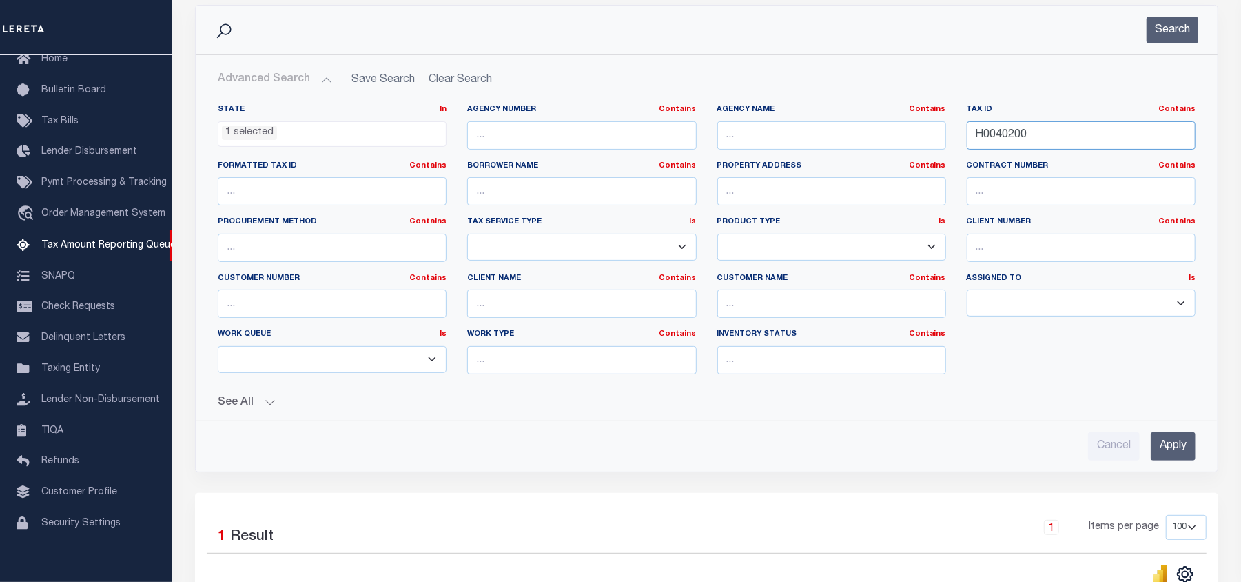
type input "H0040200"
click at [1170, 456] on input "Apply" at bounding box center [1173, 446] width 45 height 28
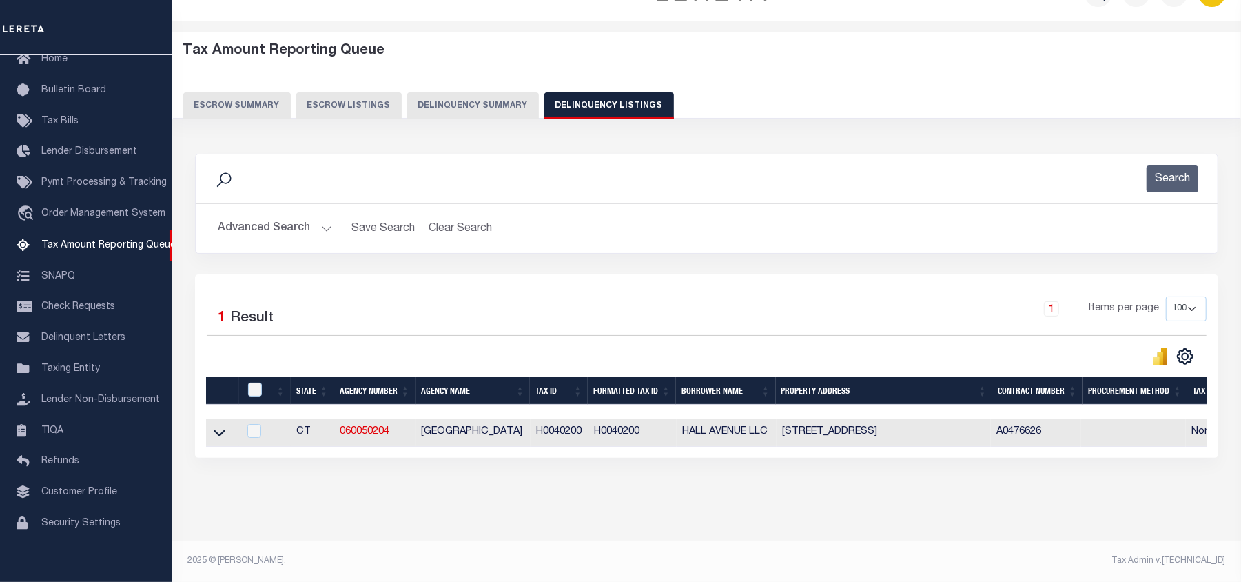
scroll to position [48, 0]
click at [214, 425] on icon at bounding box center [220, 432] width 12 height 14
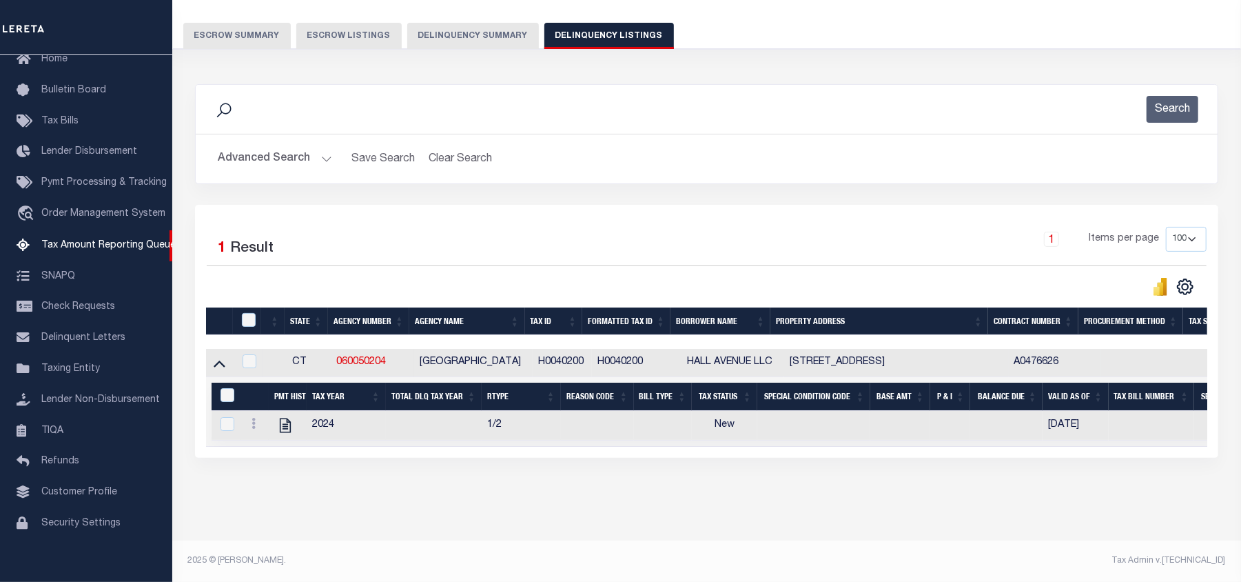
scroll to position [101, 0]
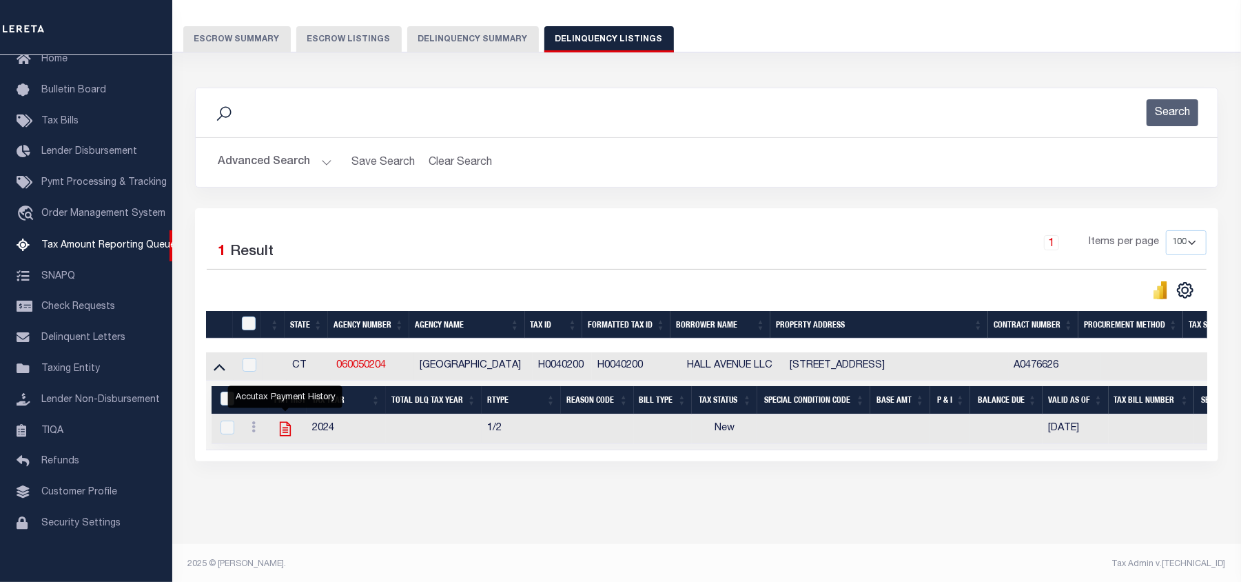
click at [285, 428] on icon "" at bounding box center [285, 429] width 18 height 18
checkbox input "true"
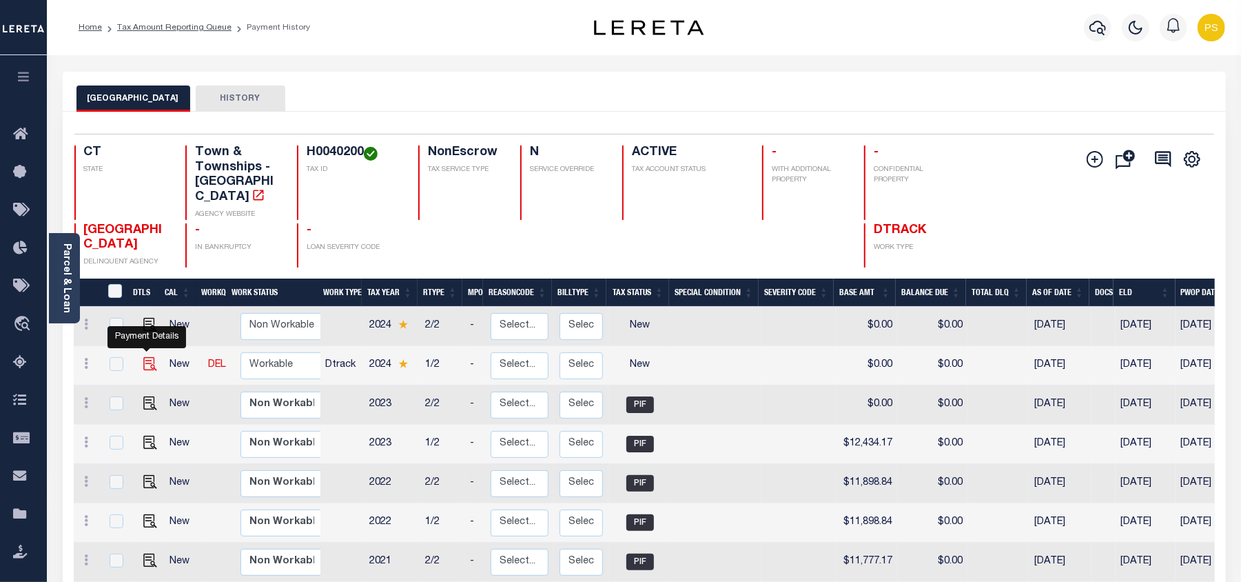
click at [143, 357] on img "" at bounding box center [150, 364] width 14 height 14
checkbox input "true"
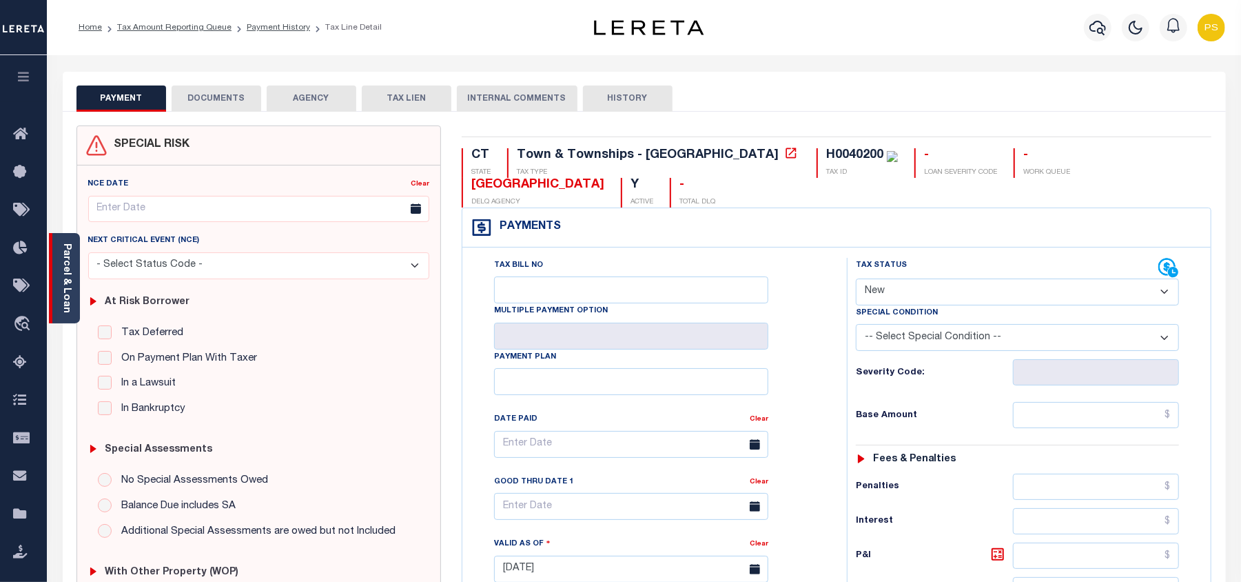
click at [61, 260] on link "Parcel & Loan" at bounding box center [66, 278] width 10 height 70
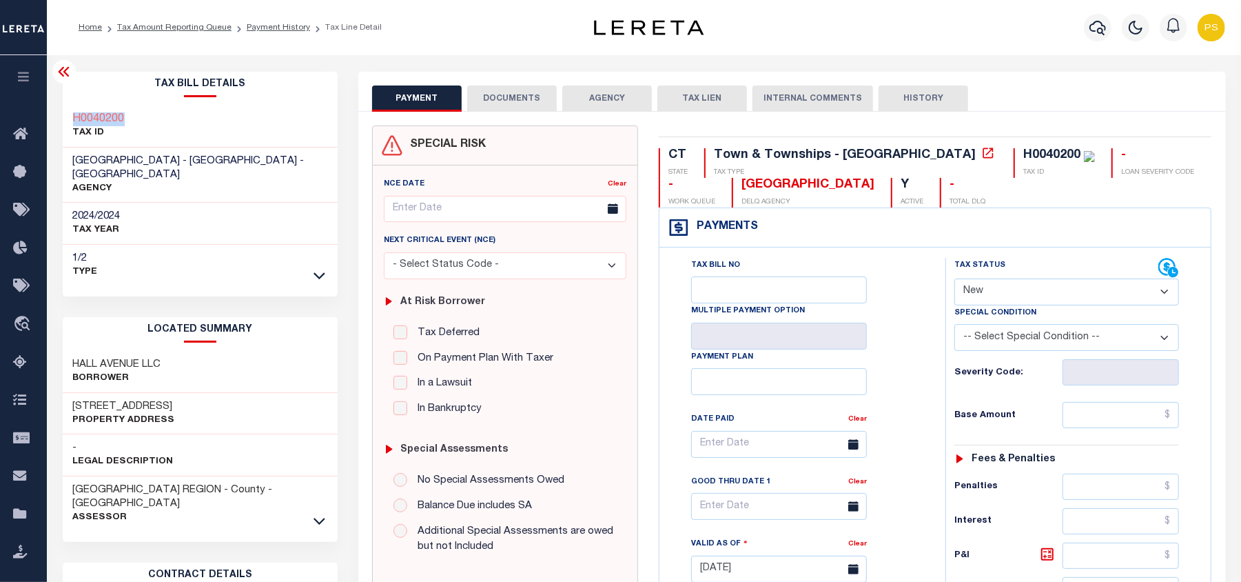
drag, startPoint x: 68, startPoint y: 114, endPoint x: 161, endPoint y: 114, distance: 93.7
click at [161, 114] on div "H0040200 TAX ID" at bounding box center [201, 126] width 276 height 42
copy h3 "H0040200"
click at [998, 299] on select "- Select Status Code - Open Due/Unpaid Paid Incomplete No Tax Due Internal Refu…" at bounding box center [1066, 291] width 225 height 27
select select "PYD"
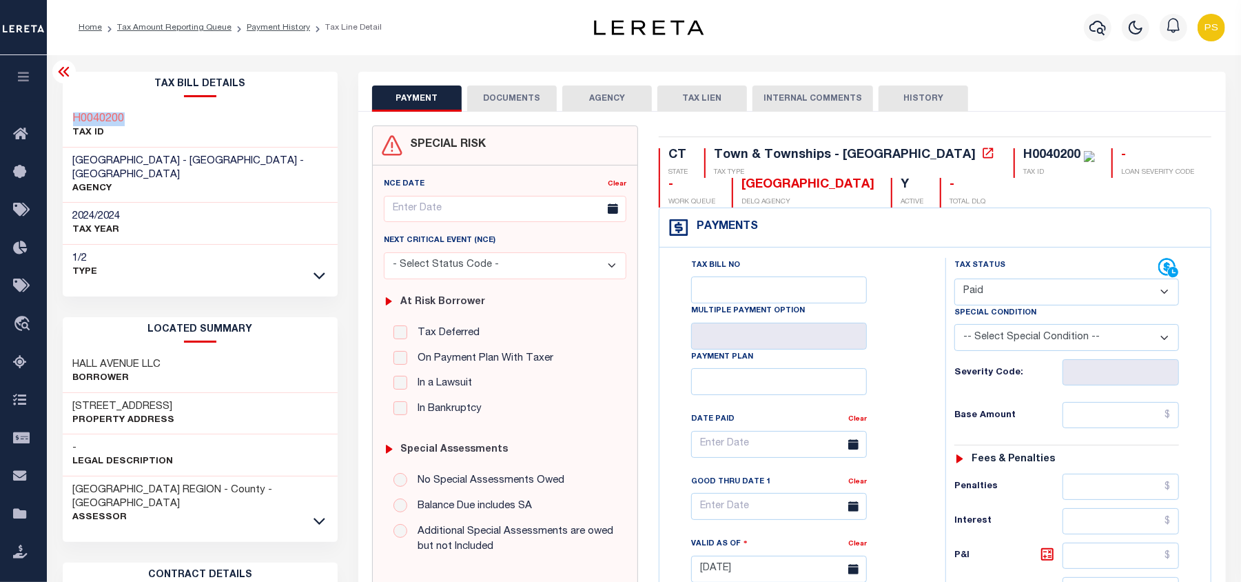
click at [954, 280] on select "- Select Status Code - Open Due/Unpaid Paid Incomplete No Tax Due Internal Refu…" at bounding box center [1066, 291] width 225 height 27
type input "09/04/2025"
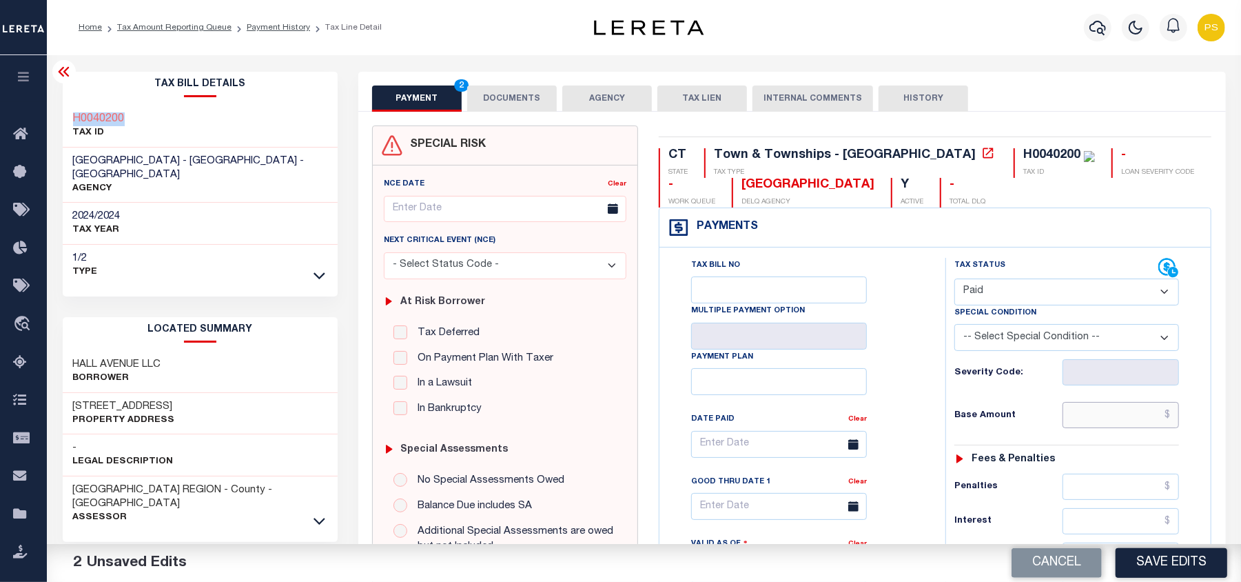
click at [1142, 420] on input "text" at bounding box center [1121, 415] width 117 height 26
paste input "13,937.26"
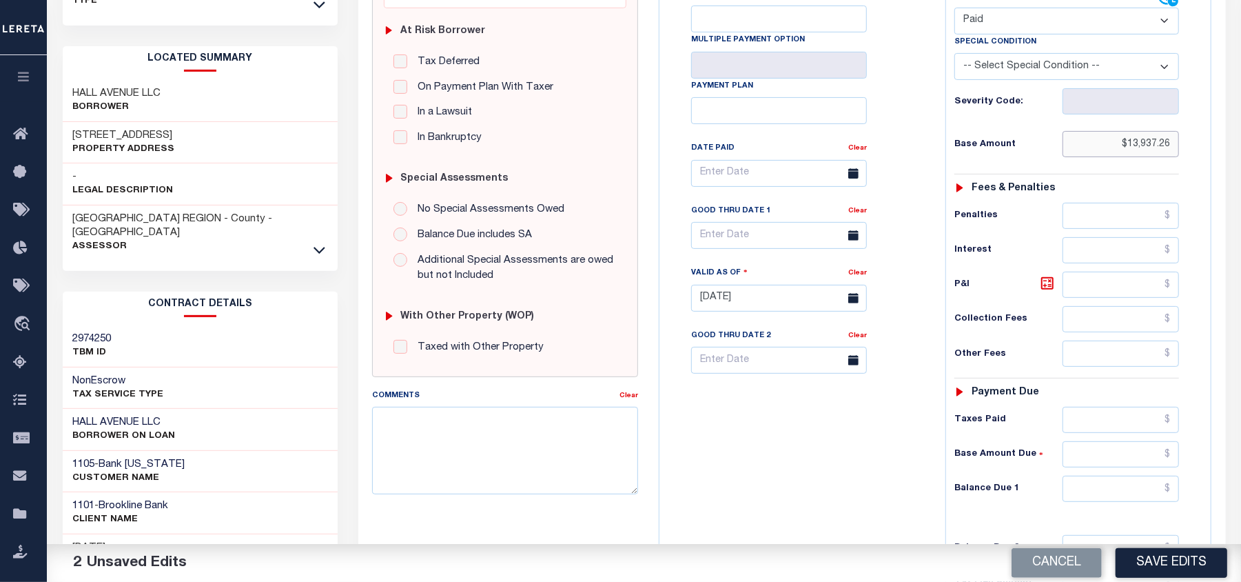
scroll to position [276, 0]
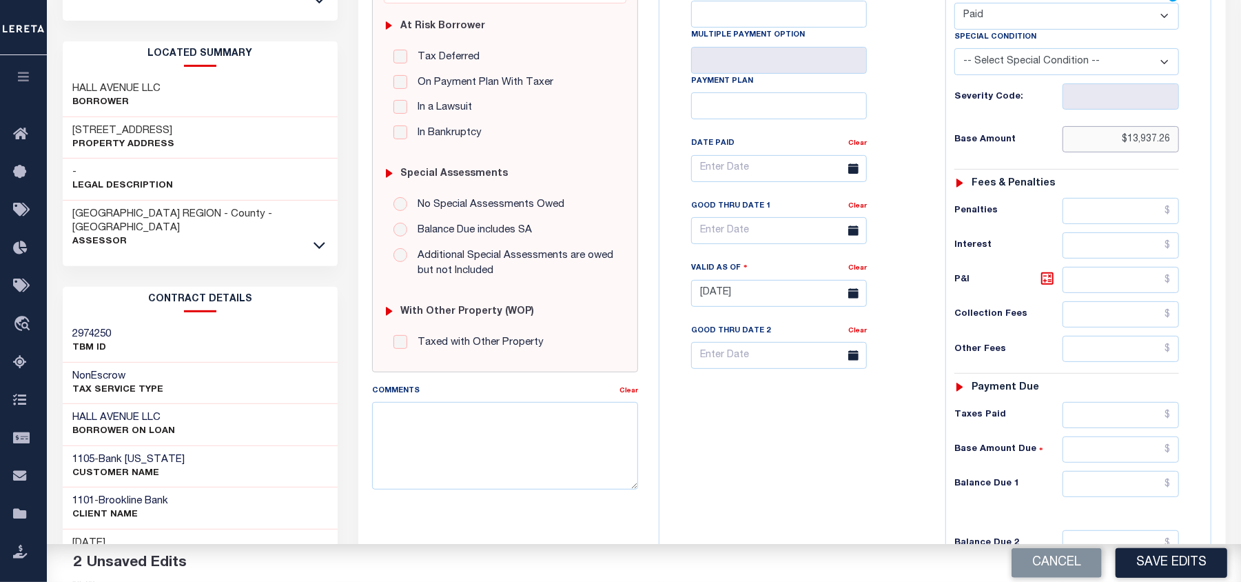
type input "$13,937.26"
click at [1122, 496] on input "text" at bounding box center [1121, 484] width 117 height 26
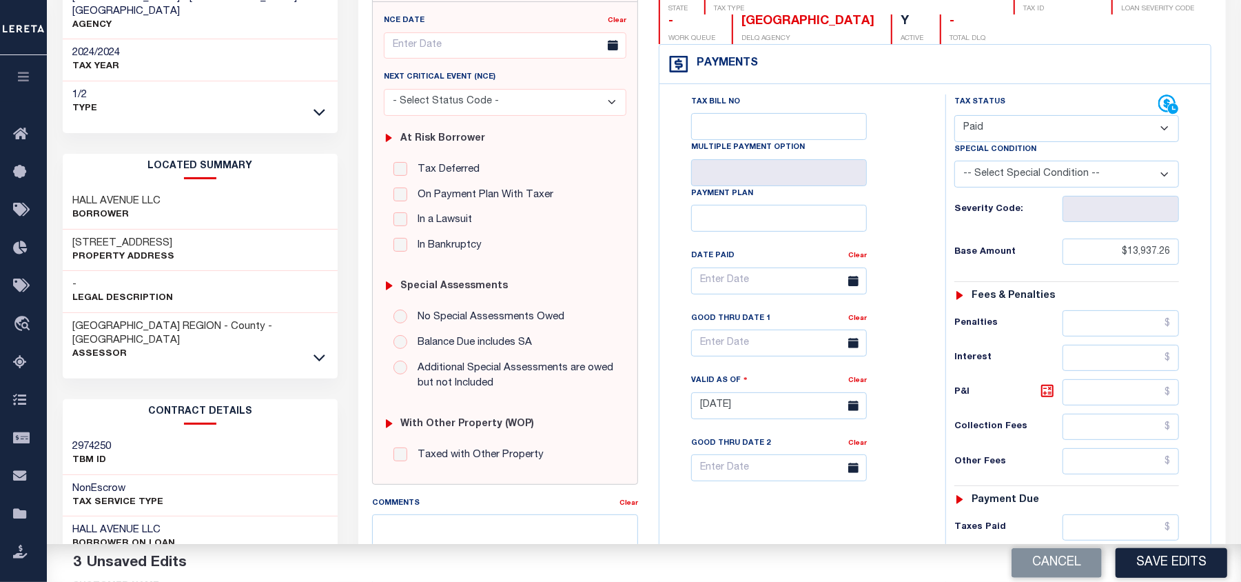
scroll to position [0, 0]
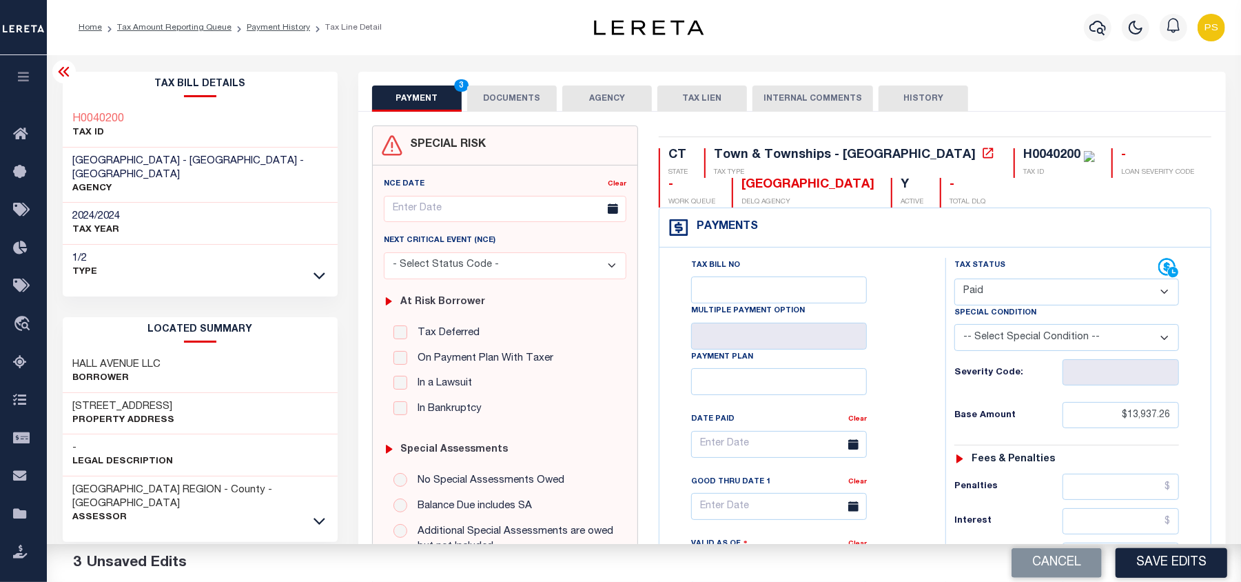
type input "$0.00"
click at [517, 103] on button "DOCUMENTS" at bounding box center [512, 98] width 90 height 26
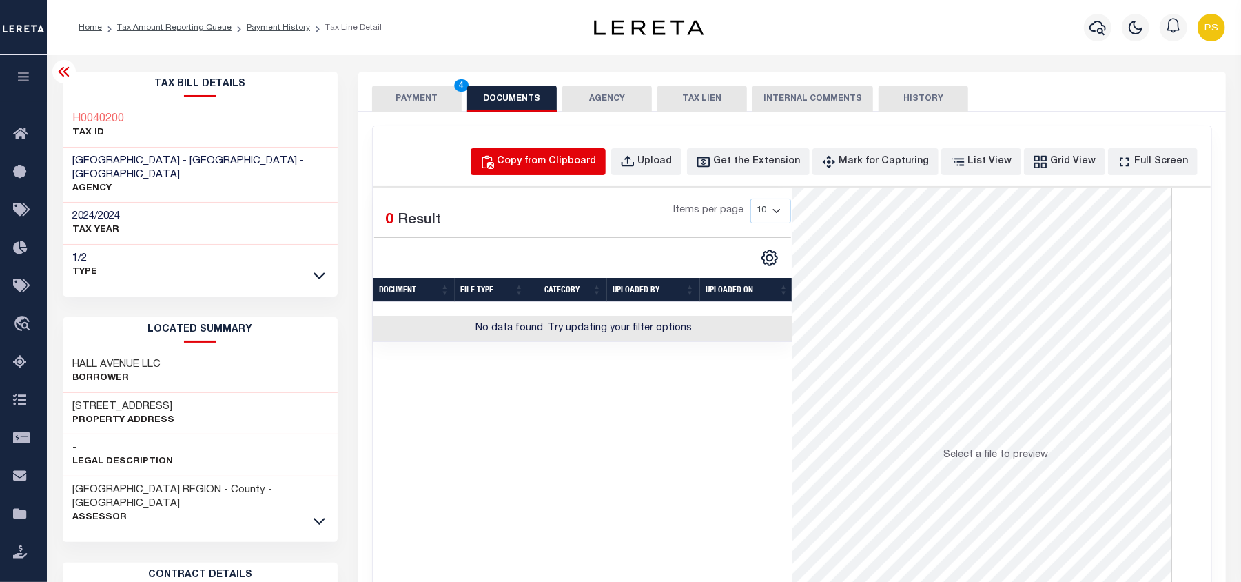
click at [566, 172] on button "Copy from Clipboard" at bounding box center [538, 161] width 135 height 27
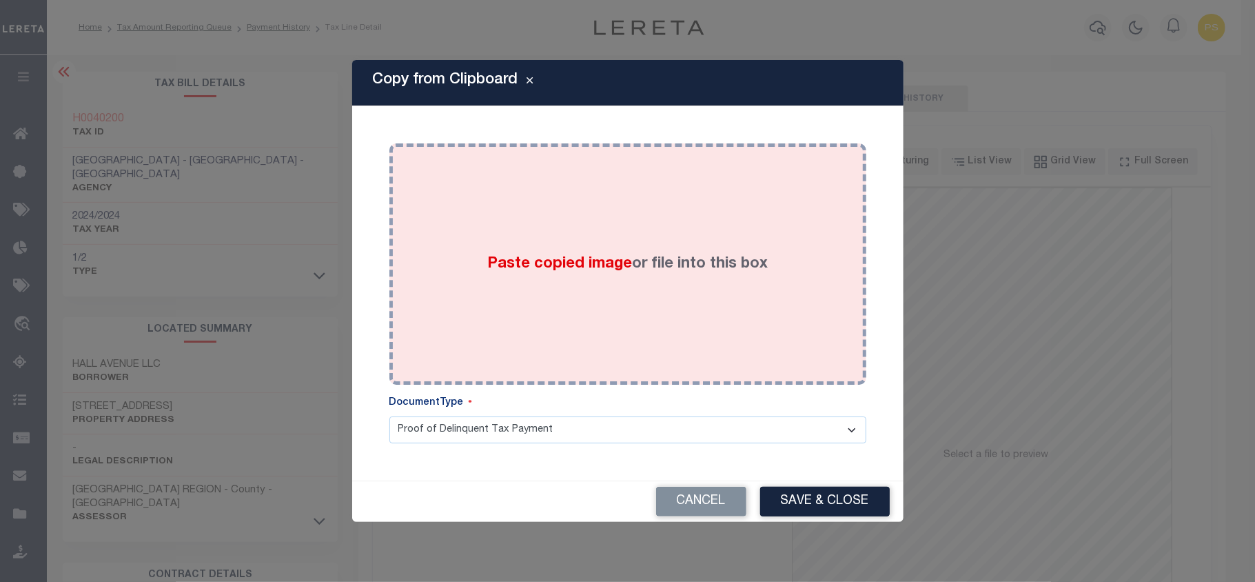
click at [618, 298] on div "Paste copied image or file into this box" at bounding box center [628, 264] width 456 height 220
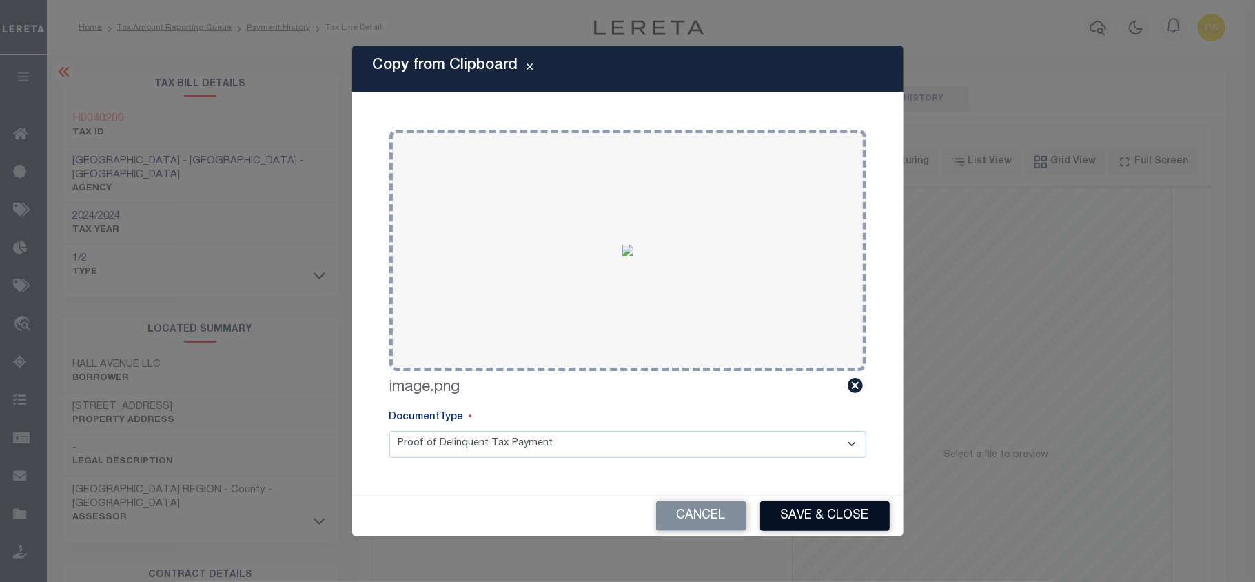
click at [858, 515] on button "Save & Close" at bounding box center [825, 516] width 130 height 30
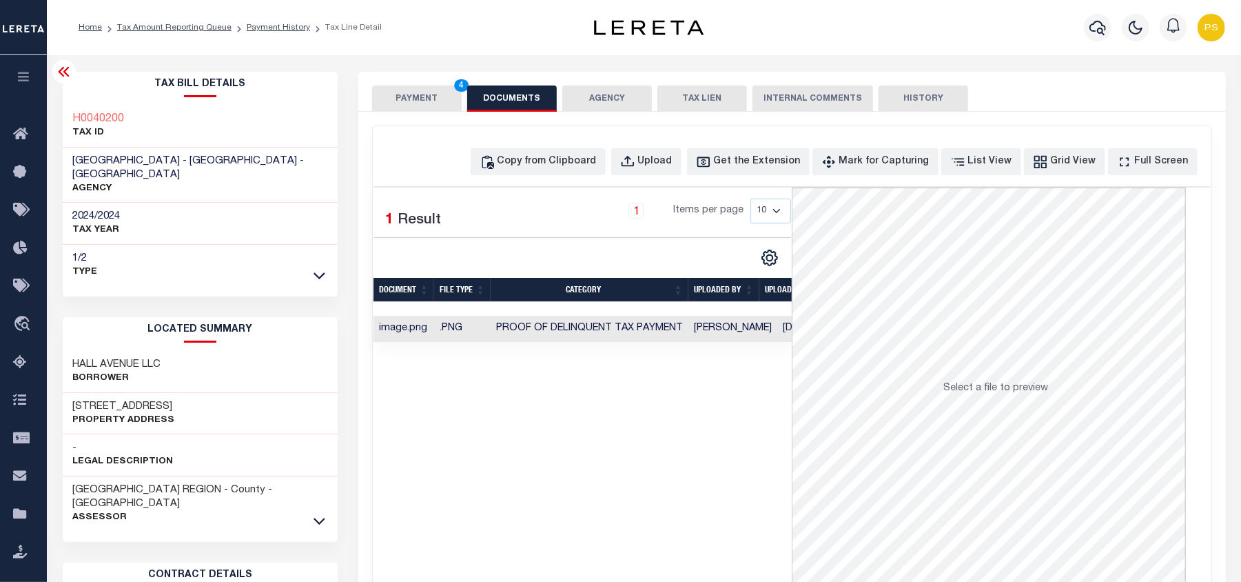
click at [413, 99] on button "PAYMENT 4" at bounding box center [417, 98] width 90 height 26
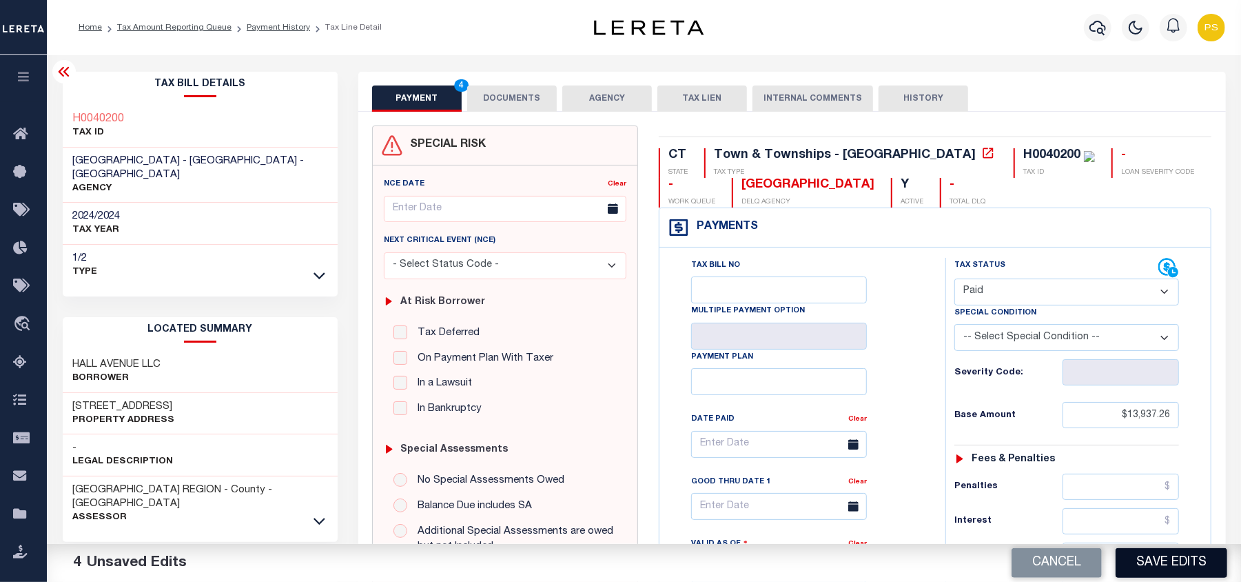
click at [1172, 557] on button "Save Edits" at bounding box center [1172, 563] width 112 height 30
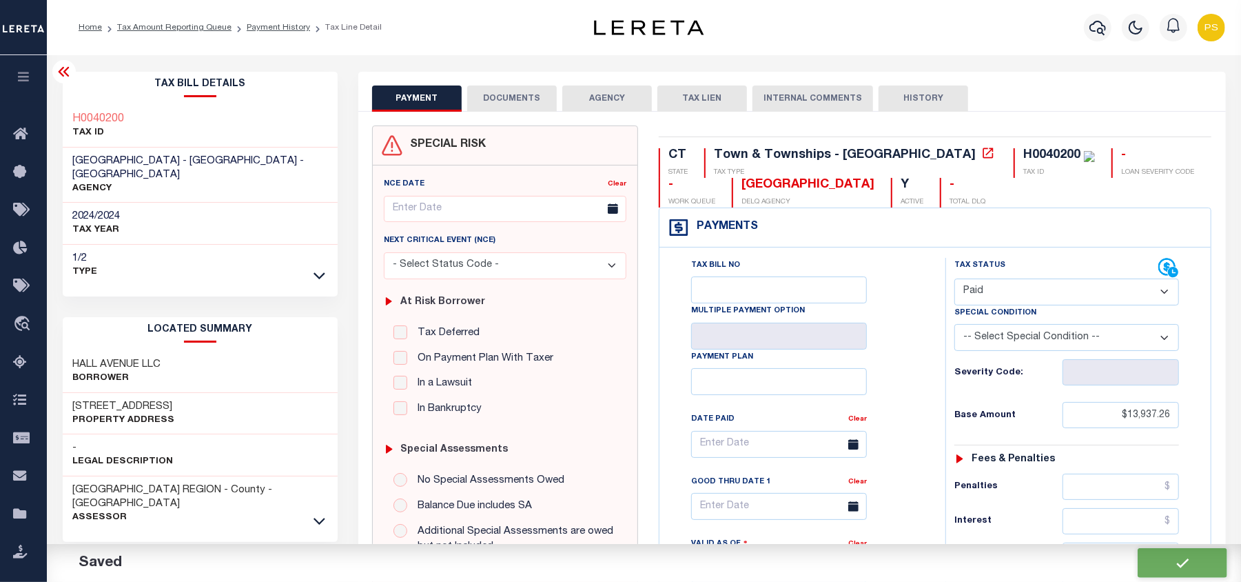
checkbox input "false"
type input "$13,937.26"
type input "$0"
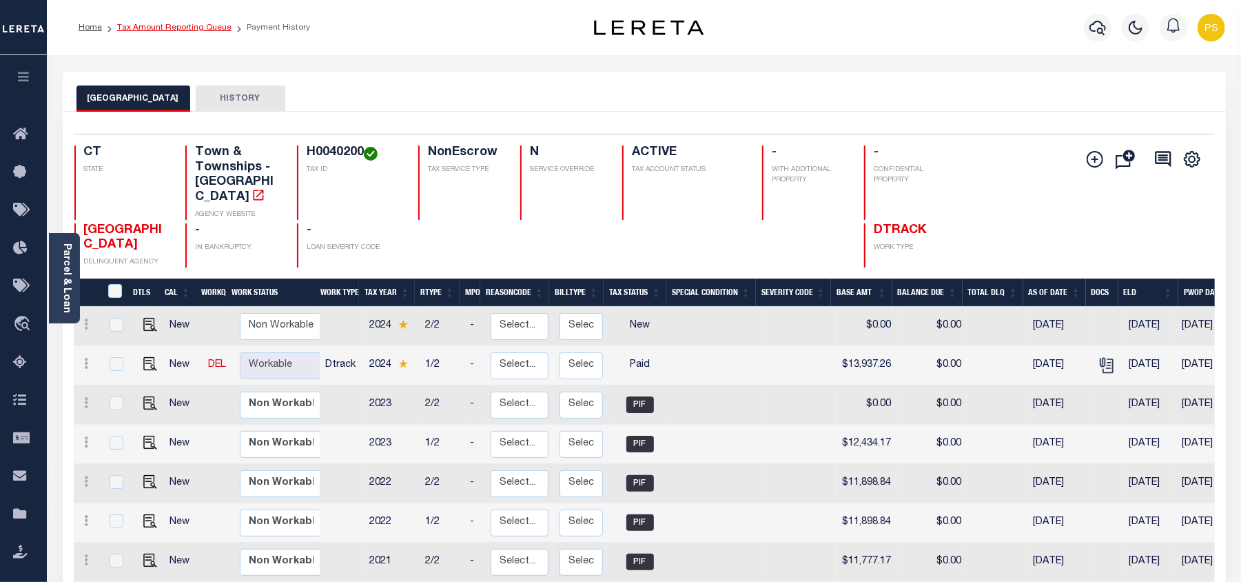
click at [203, 28] on link "Tax Amount Reporting Queue" at bounding box center [174, 27] width 114 height 8
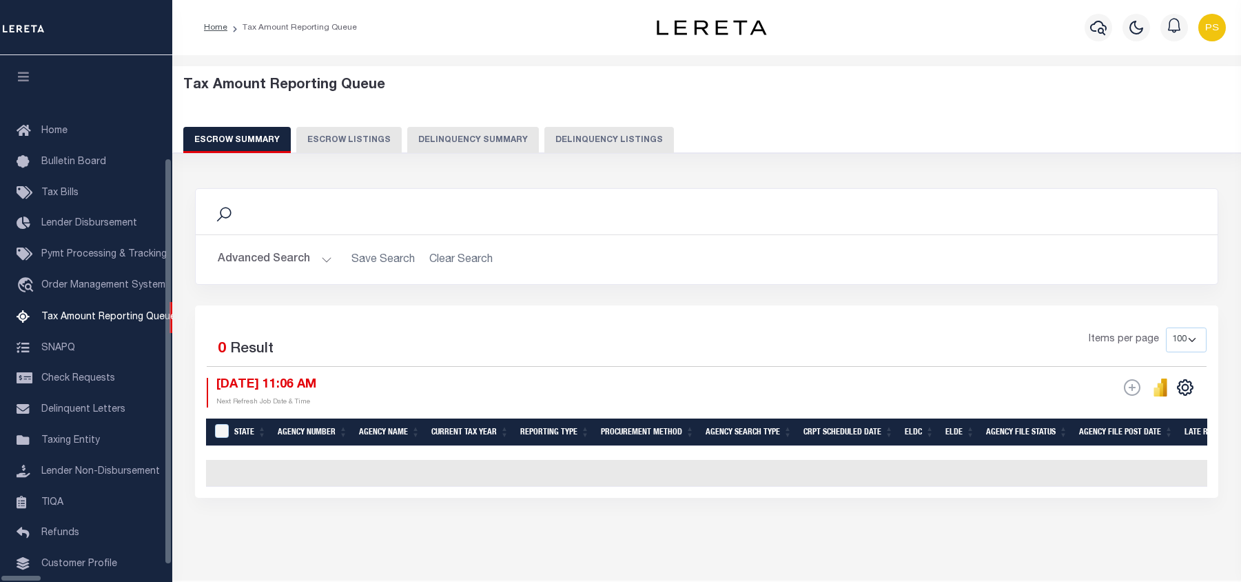
select select "100"
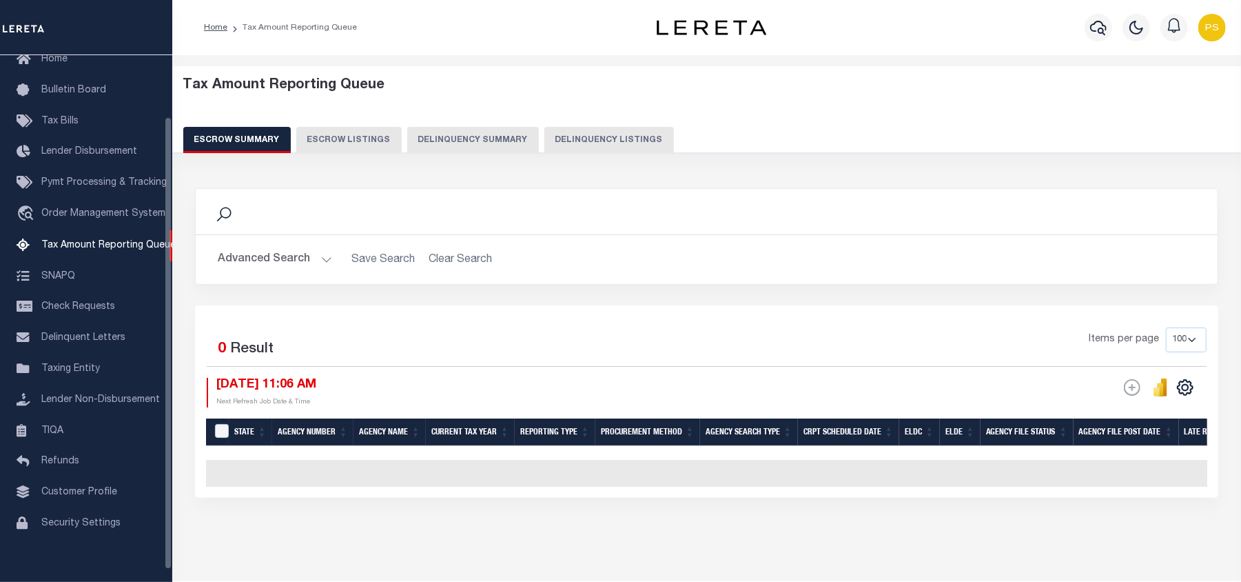
click at [635, 138] on button "Delinquency Listings" at bounding box center [609, 140] width 130 height 26
select select "100"
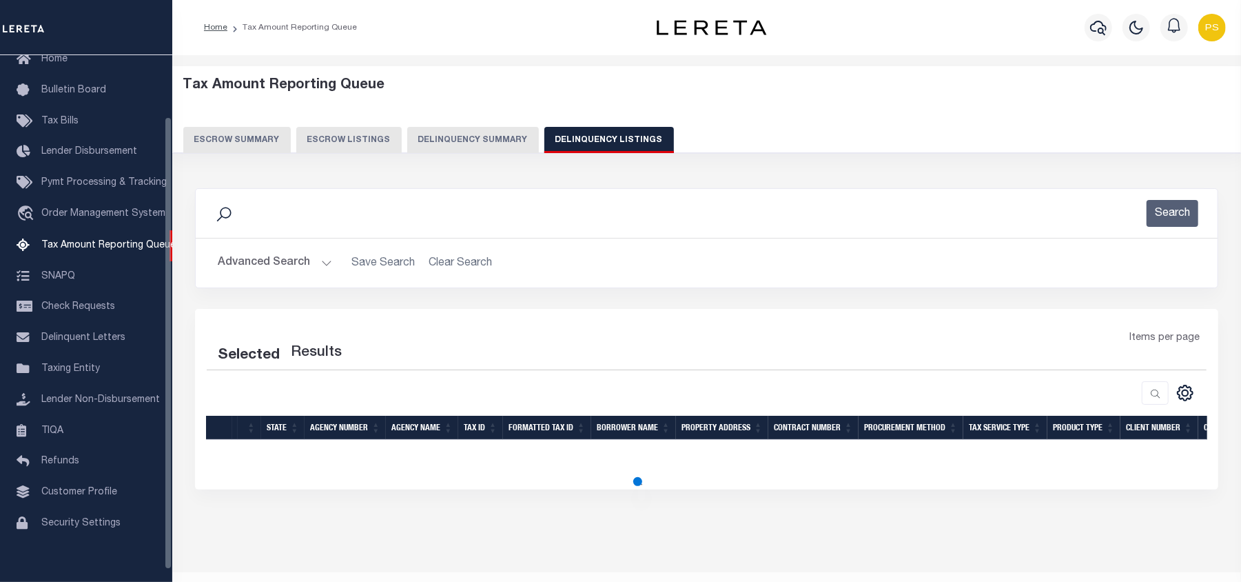
select select "100"
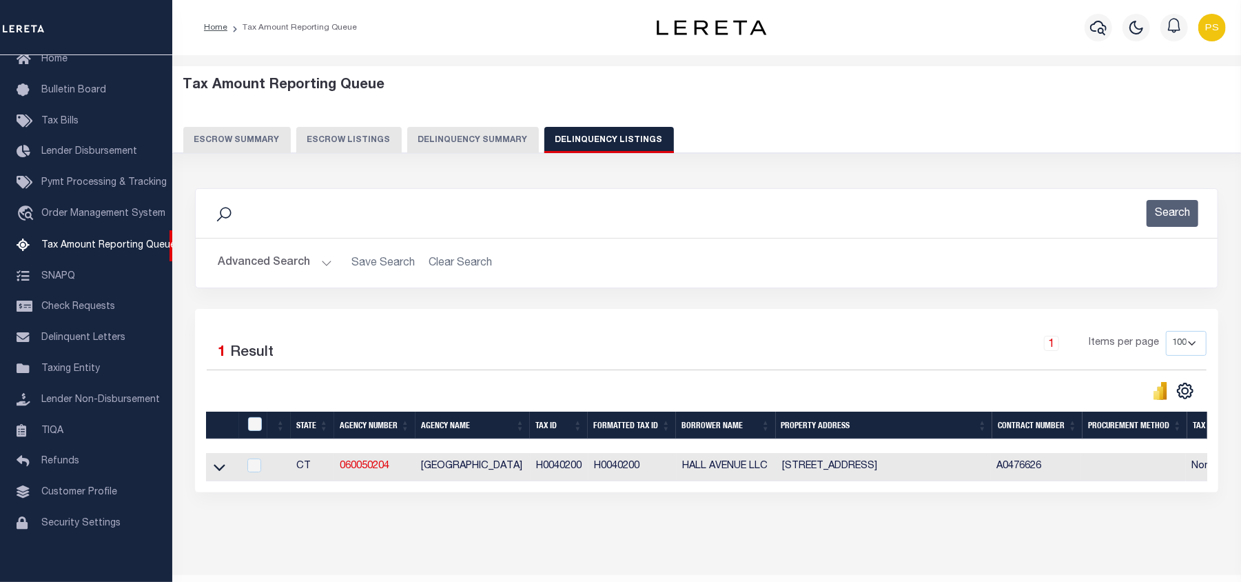
click at [223, 480] on td at bounding box center [222, 467] width 33 height 28
checkbox input "true"
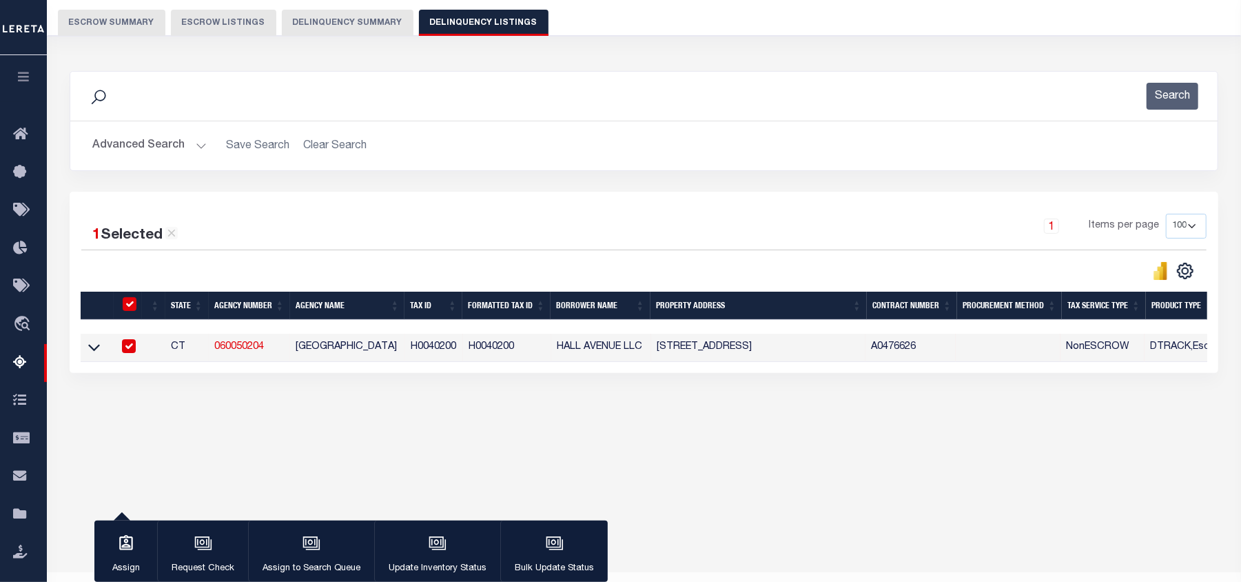
scroll to position [149, 0]
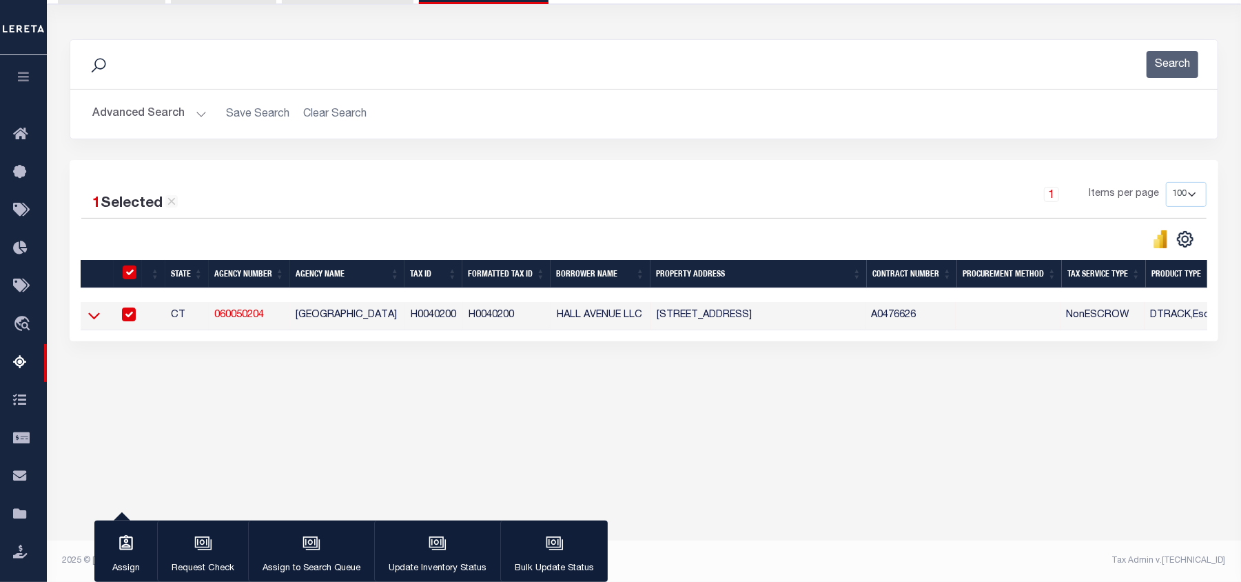
click at [94, 321] on icon at bounding box center [94, 315] width 12 height 14
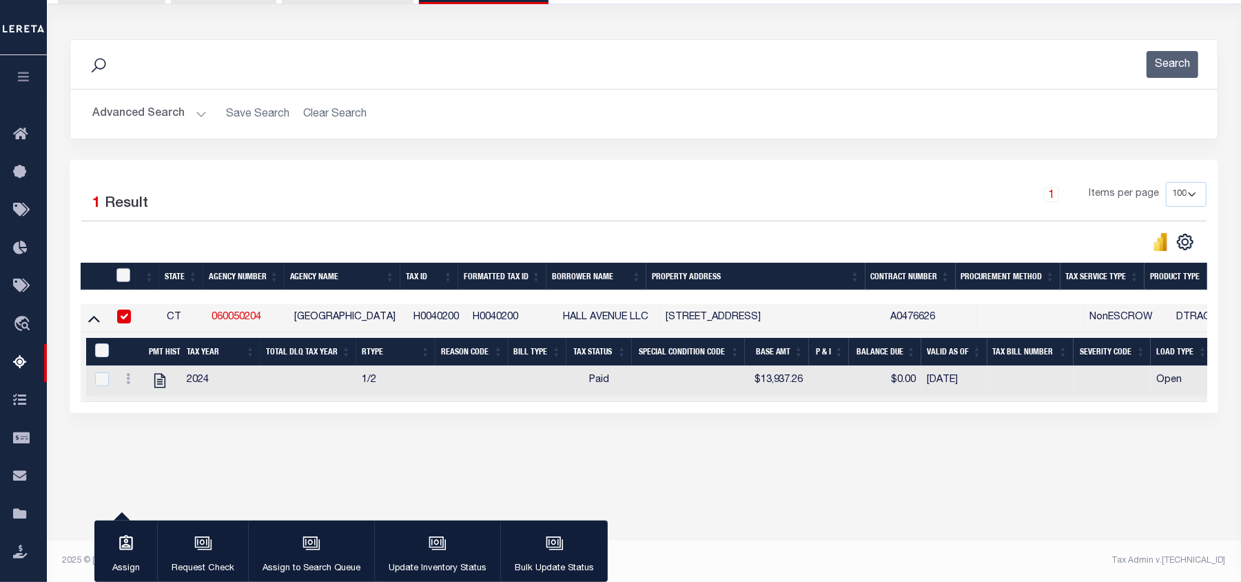
drag, startPoint x: 121, startPoint y: 278, endPoint x: 121, endPoint y: 316, distance: 37.2
click at [121, 278] on input "checkbox" at bounding box center [123, 275] width 14 height 14
checkbox input "true"
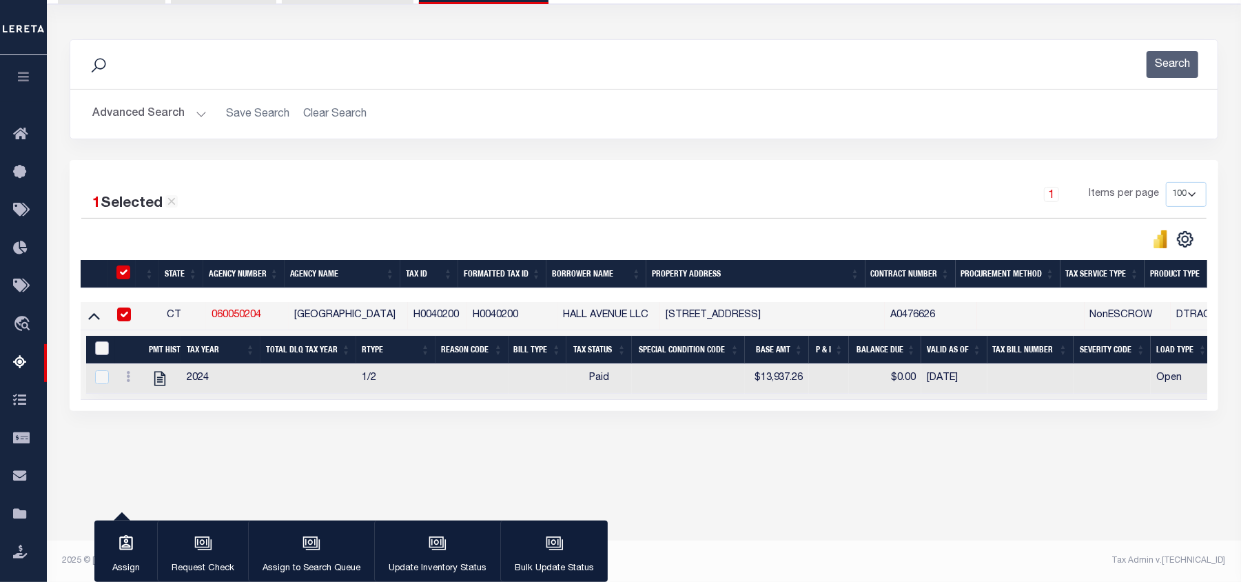
click at [95, 351] on input "&nbsp;" at bounding box center [102, 348] width 14 height 14
checkbox input "true"
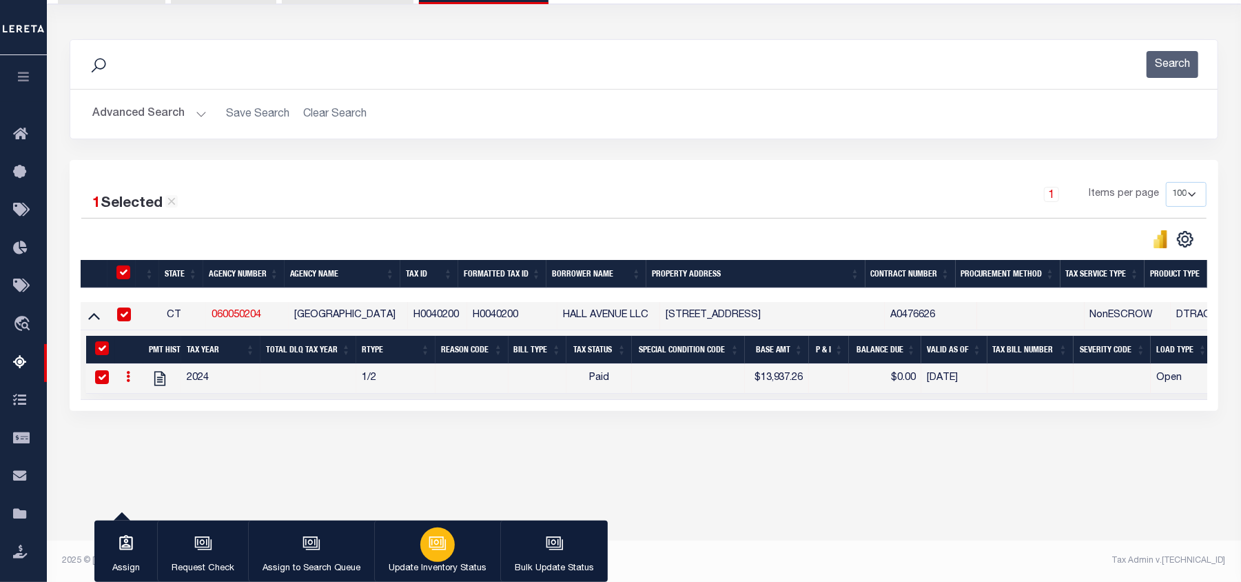
click at [455, 548] on button "Update Inventory Status" at bounding box center [437, 551] width 126 height 62
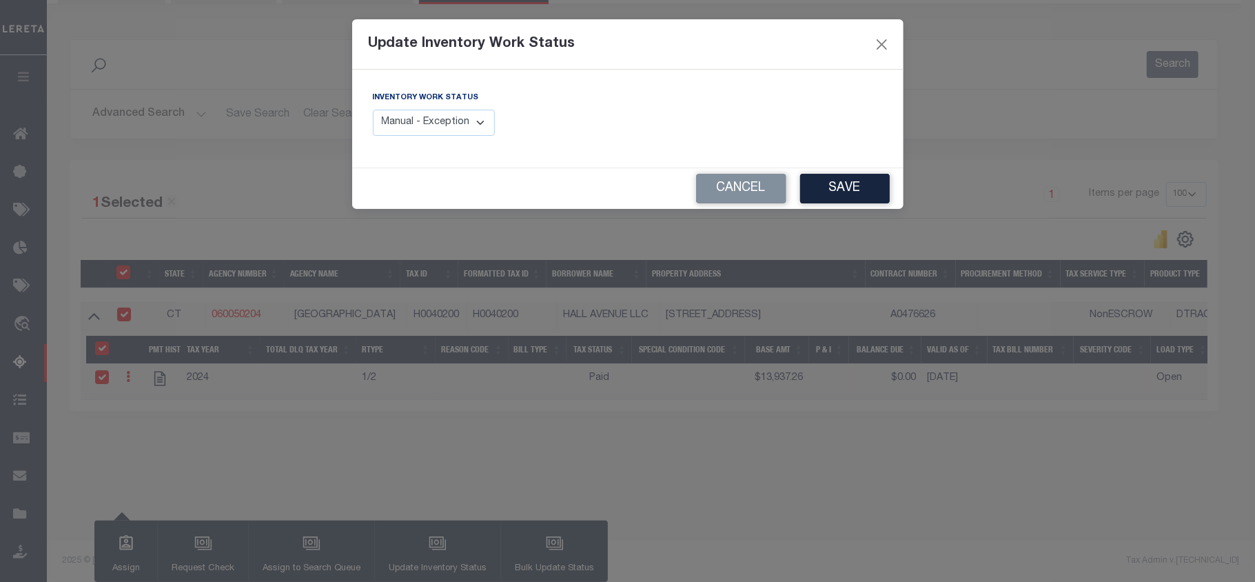
click at [447, 125] on select "Manual - Exception Pended - Awaiting Search Late Add Exception Completed" at bounding box center [434, 123] width 123 height 27
select select "4"
click at [373, 110] on select "Manual - Exception Pended - Awaiting Search Late Add Exception Completed" at bounding box center [434, 123] width 123 height 27
click at [839, 192] on button "Save" at bounding box center [845, 189] width 90 height 30
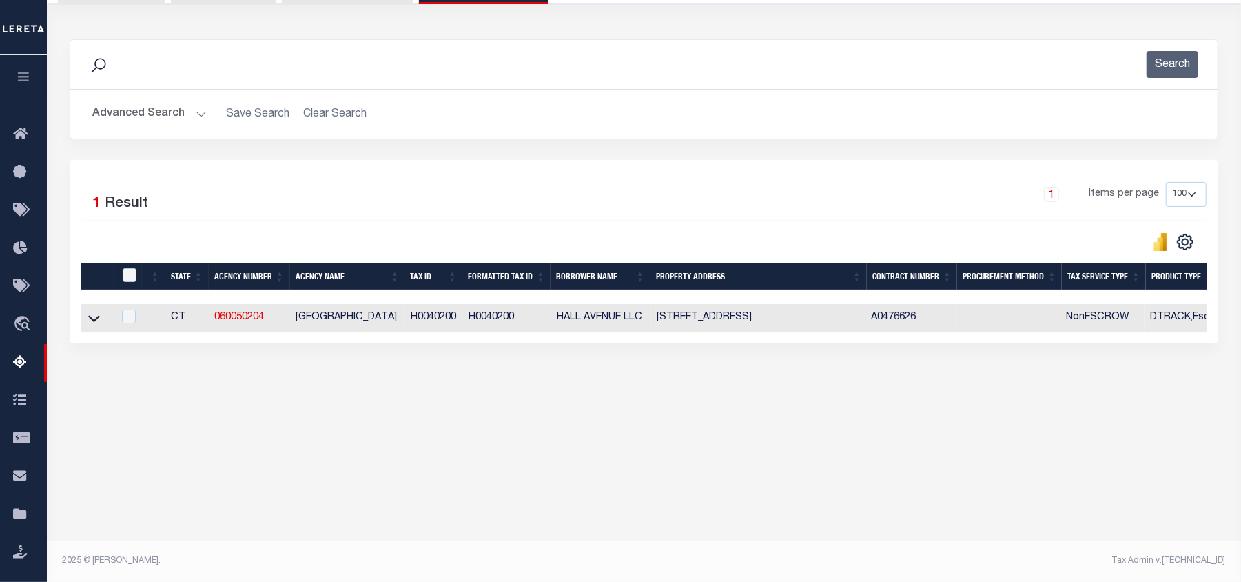
click at [141, 110] on button "Advanced Search" at bounding box center [149, 114] width 114 height 27
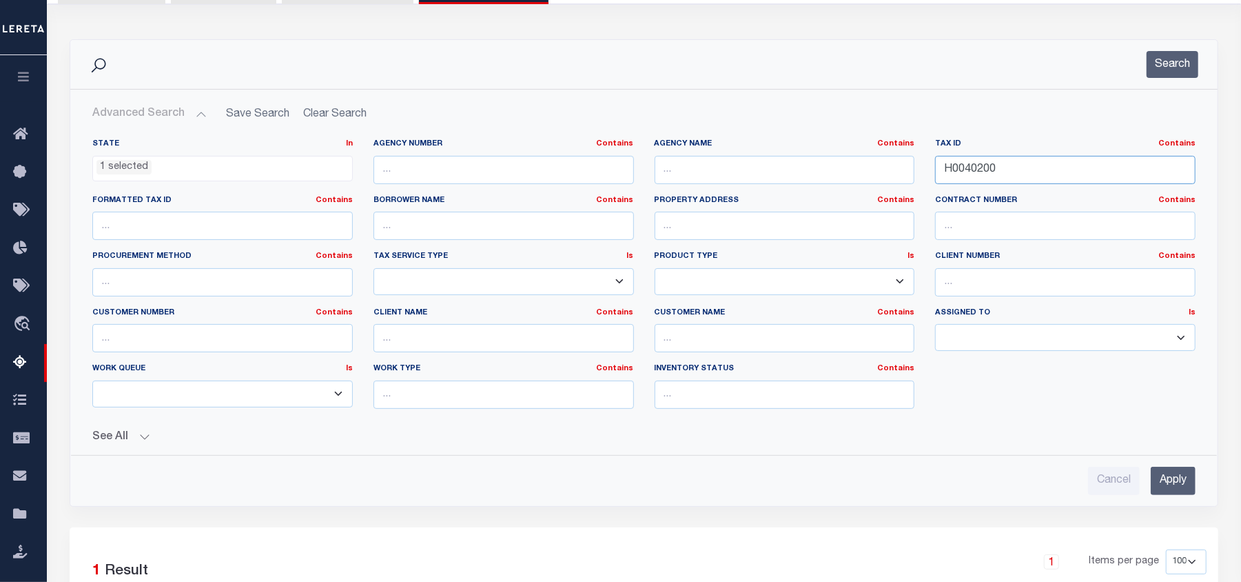
click at [958, 165] on input "H0040200" at bounding box center [1065, 170] width 260 height 28
paste input "025005280051"
type input "025005280051"
click at [1169, 486] on input "Apply" at bounding box center [1173, 480] width 45 height 28
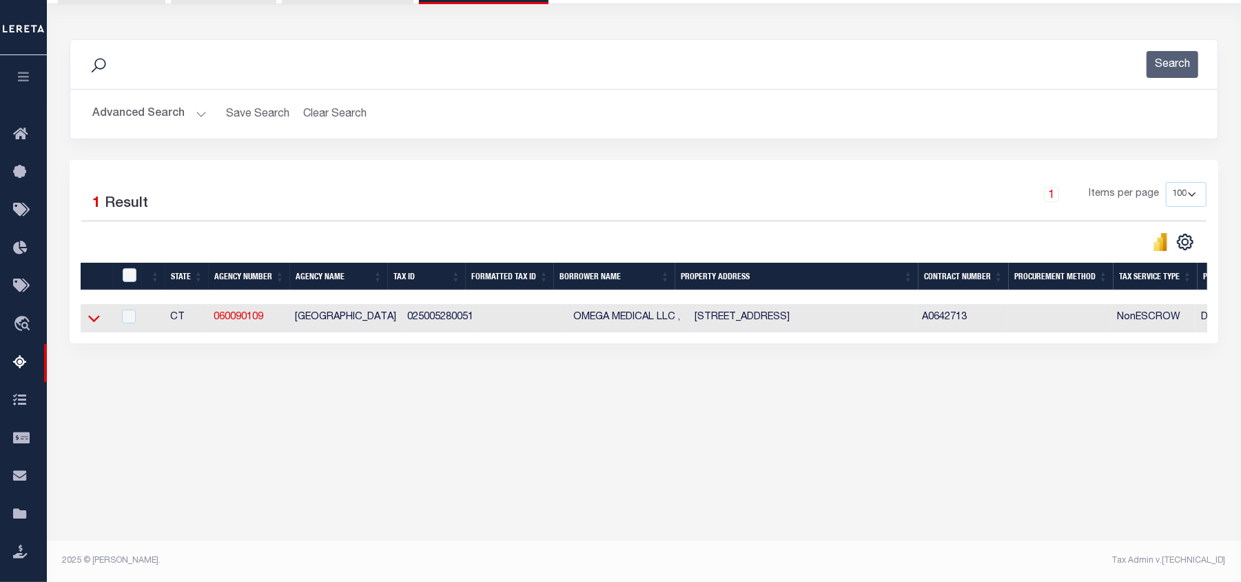
click at [91, 325] on icon at bounding box center [94, 318] width 12 height 14
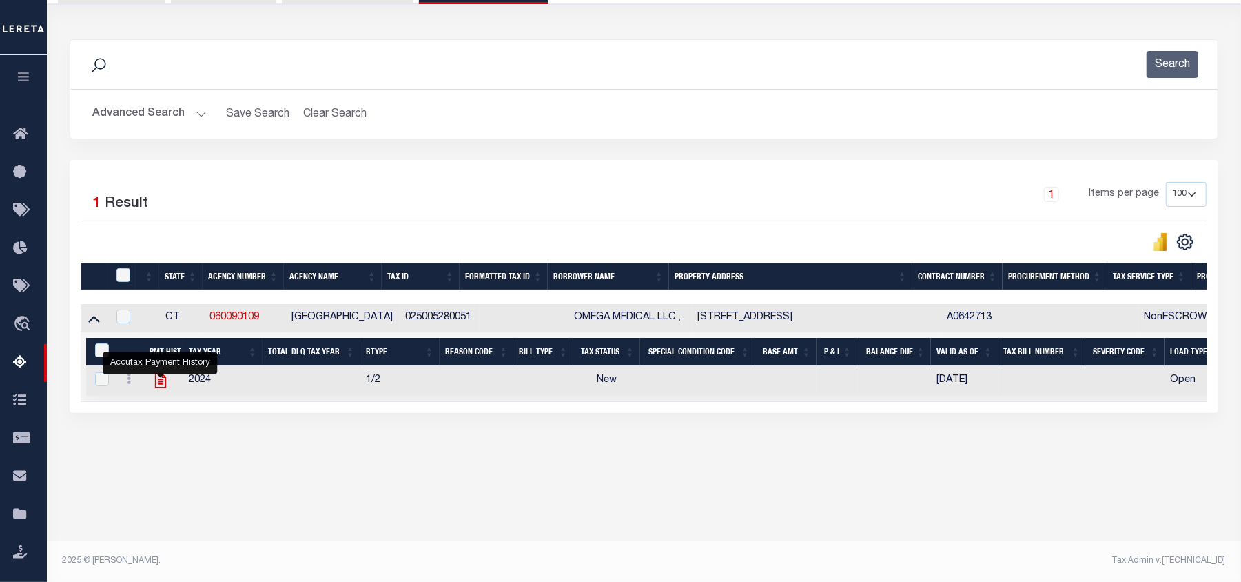
click at [161, 389] on icon "" at bounding box center [161, 380] width 18 height 18
checkbox input "true"
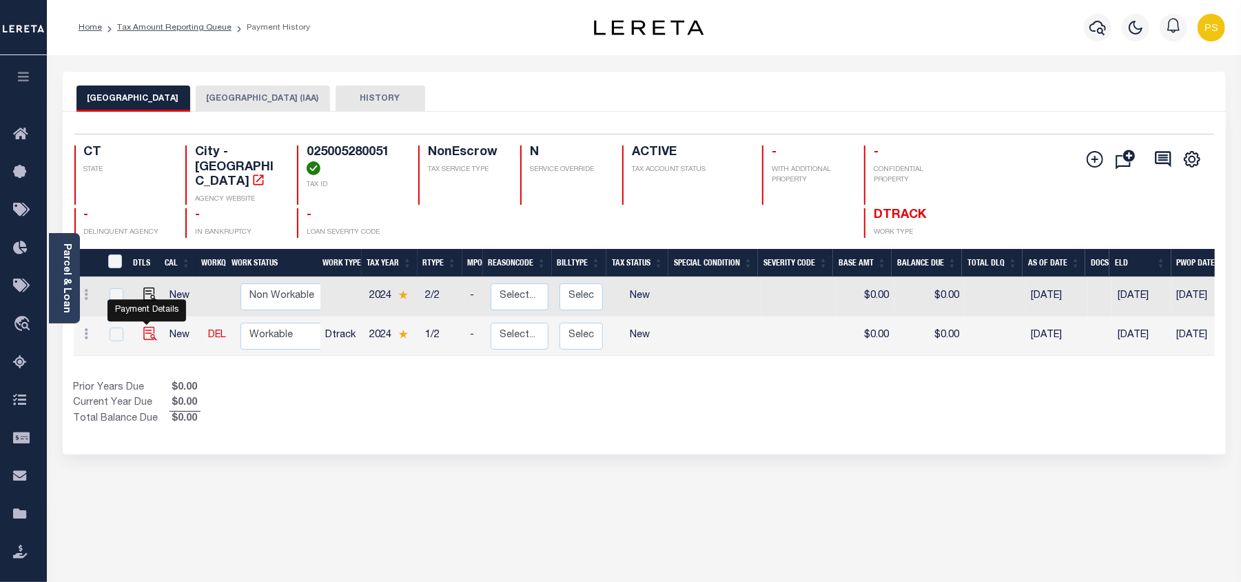
click at [143, 327] on img "" at bounding box center [150, 334] width 14 height 14
checkbox input "true"
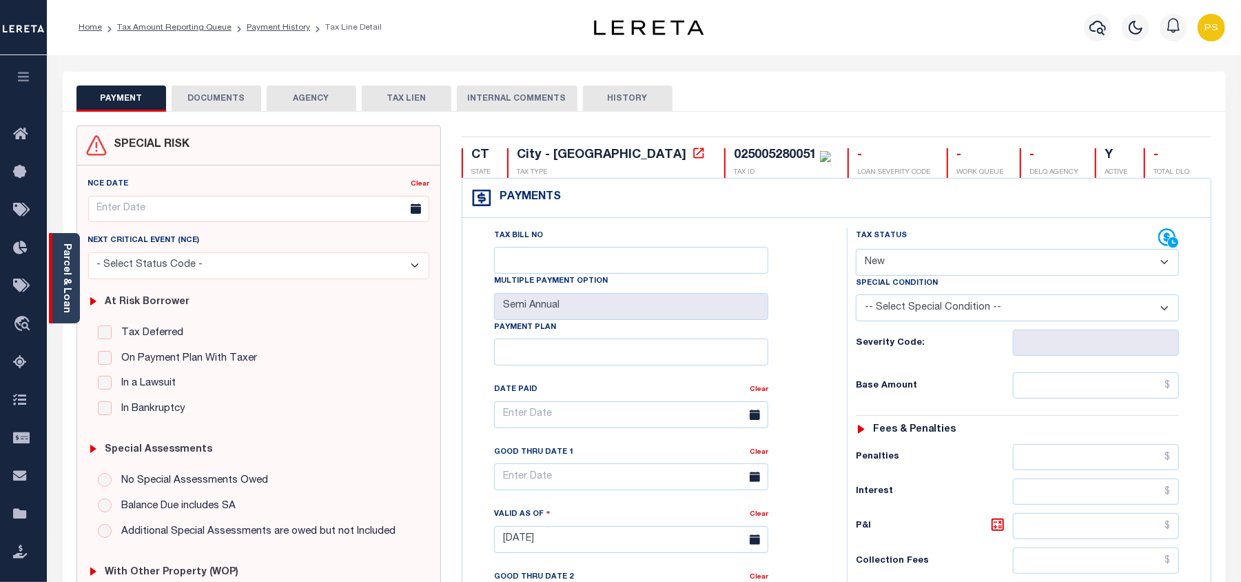
click at [59, 265] on div "Parcel & Loan" at bounding box center [64, 278] width 31 height 90
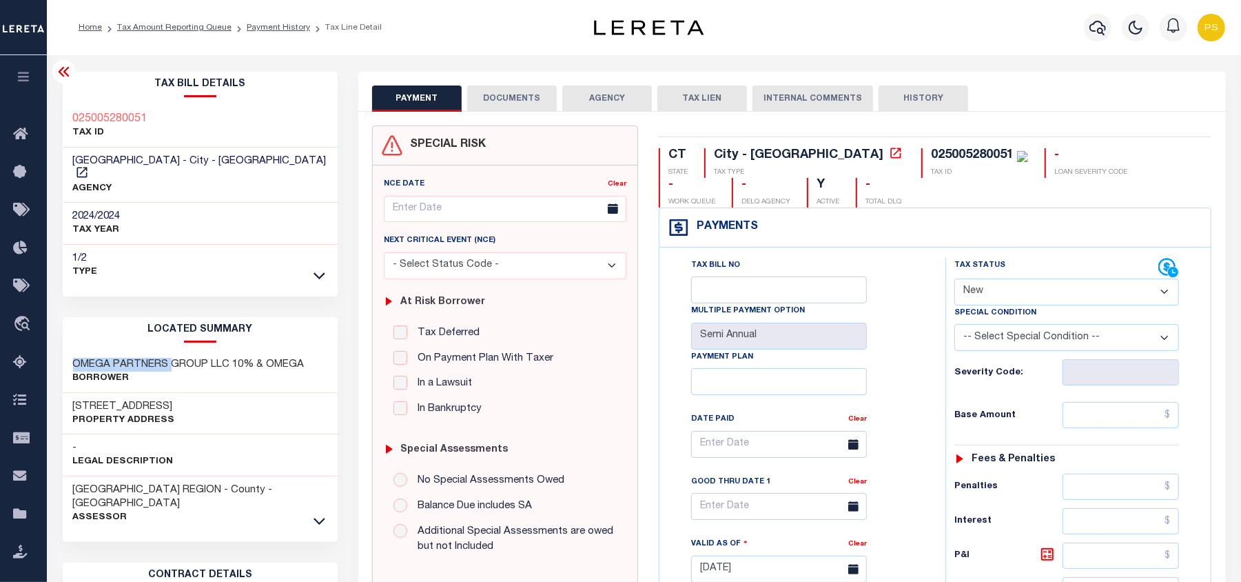
drag, startPoint x: 65, startPoint y: 354, endPoint x: 85, endPoint y: 170, distance: 185.8
click at [171, 351] on div "OMEGA PARTNERS GROUP LLC 10% & OMEGA Borrower" at bounding box center [201, 372] width 276 height 42
click at [89, 165] on icon at bounding box center [82, 172] width 14 height 14
drag, startPoint x: 72, startPoint y: 112, endPoint x: 154, endPoint y: 119, distance: 83.0
click at [154, 119] on div "025005280051 TAX ID" at bounding box center [201, 126] width 276 height 42
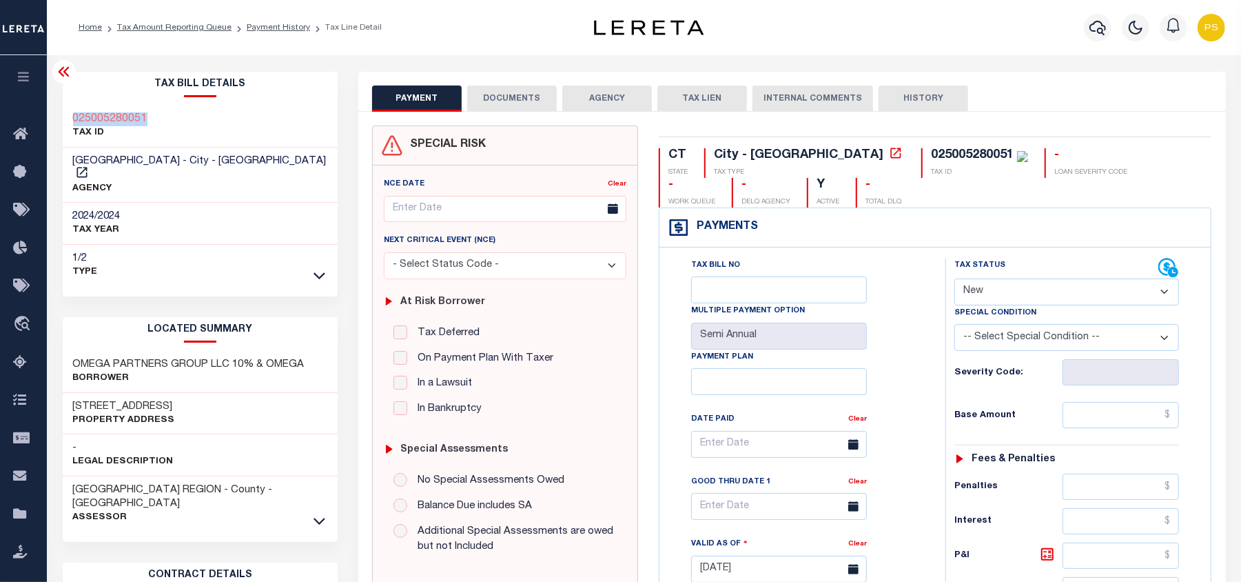
copy h3 "025005280051"
click at [995, 302] on select "- Select Status Code - Open Due/Unpaid Paid Incomplete No Tax Due Internal Refu…" at bounding box center [1066, 291] width 225 height 27
select select "PYD"
click at [954, 280] on select "- Select Status Code - Open Due/Unpaid Paid Incomplete No Tax Due Internal Refu…" at bounding box center [1066, 291] width 225 height 27
type input "[DATE]"
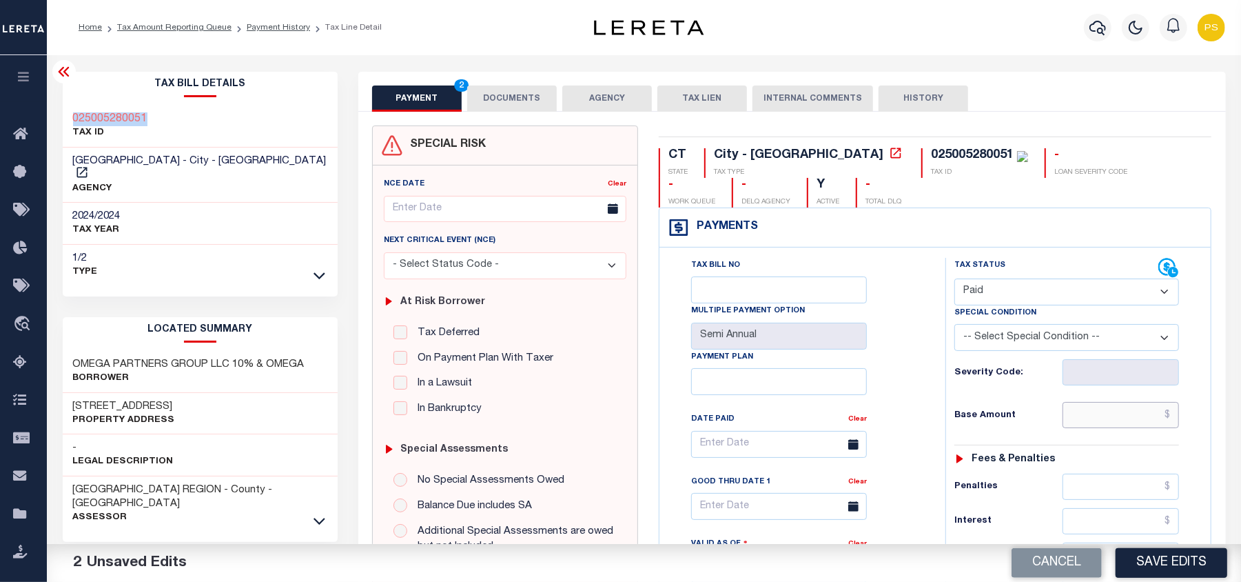
click at [1172, 420] on input "text" at bounding box center [1121, 415] width 117 height 26
paste input "124,833.22"
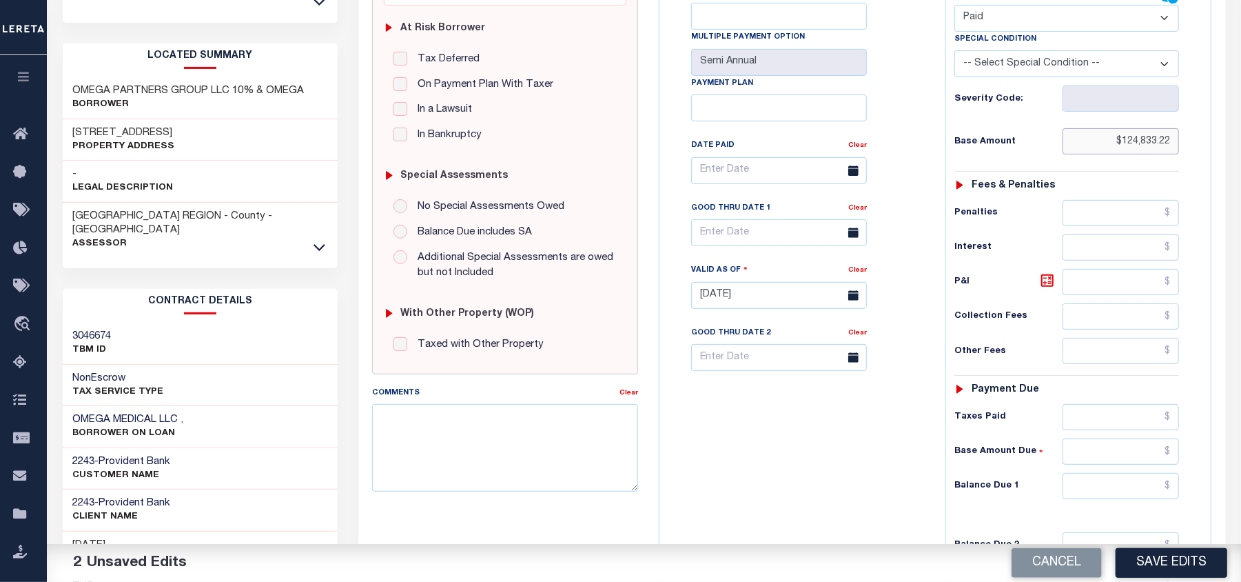
scroll to position [276, 0]
type input "$124,833.22"
click at [1167, 497] on input "text" at bounding box center [1121, 484] width 117 height 26
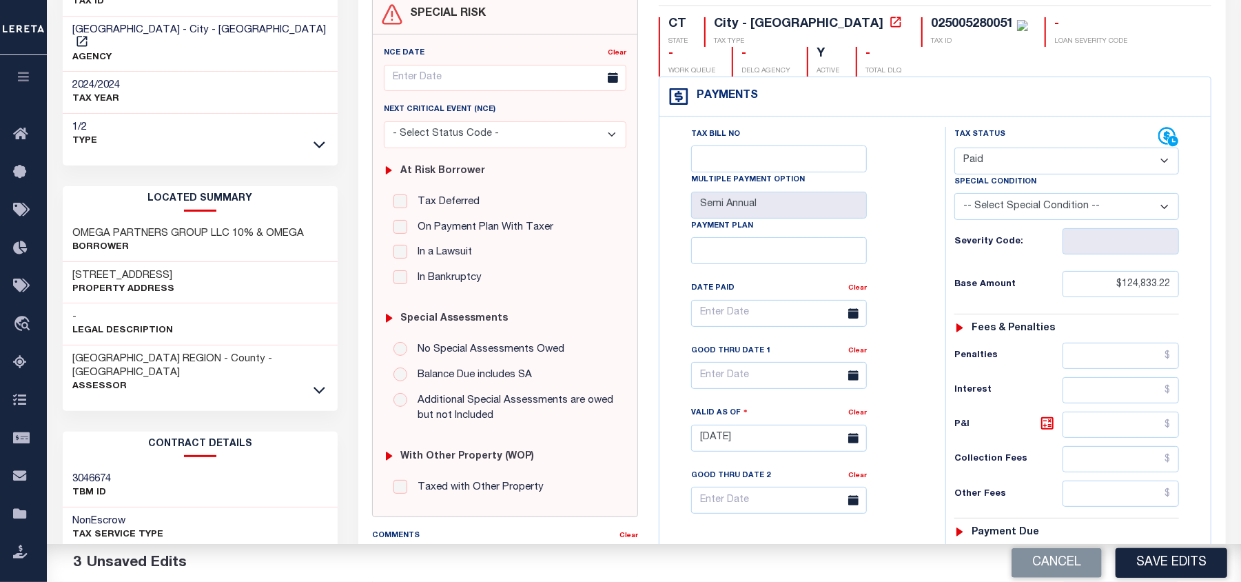
scroll to position [0, 0]
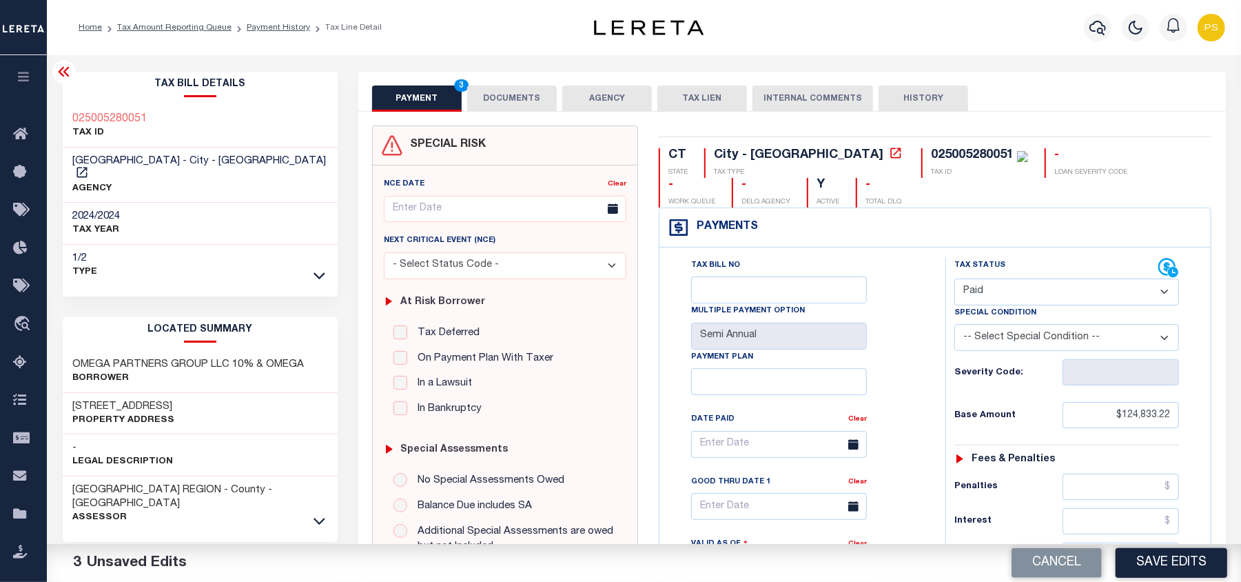
type input "$0.00"
click at [494, 95] on button "DOCUMENTS" at bounding box center [512, 98] width 90 height 26
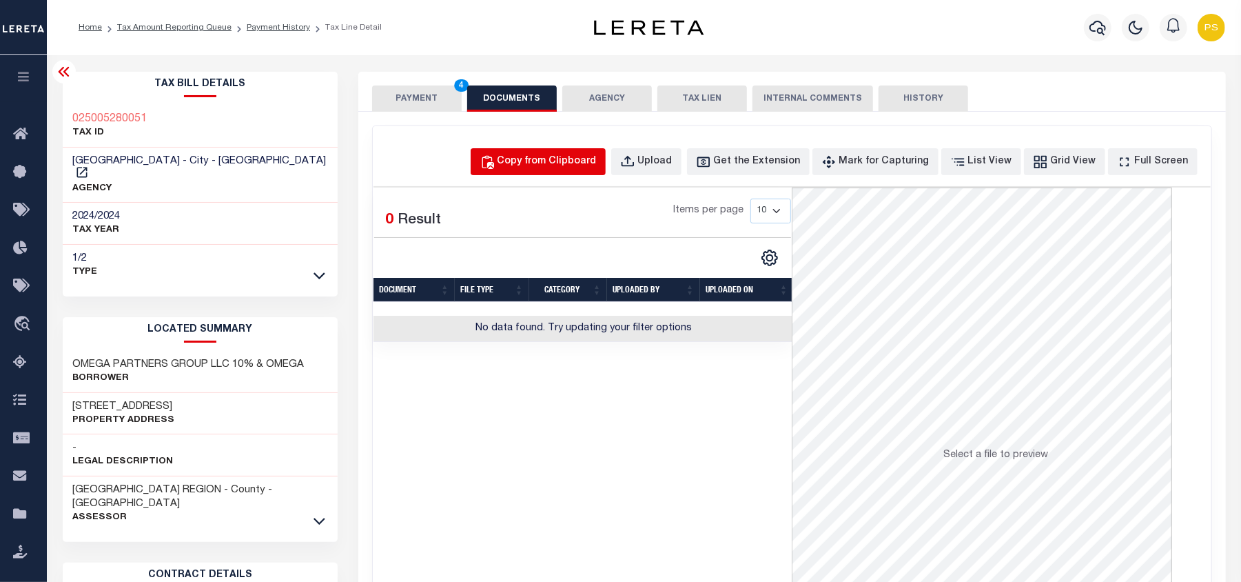
click at [568, 160] on div "Copy from Clipboard" at bounding box center [546, 161] width 99 height 15
select select "POP"
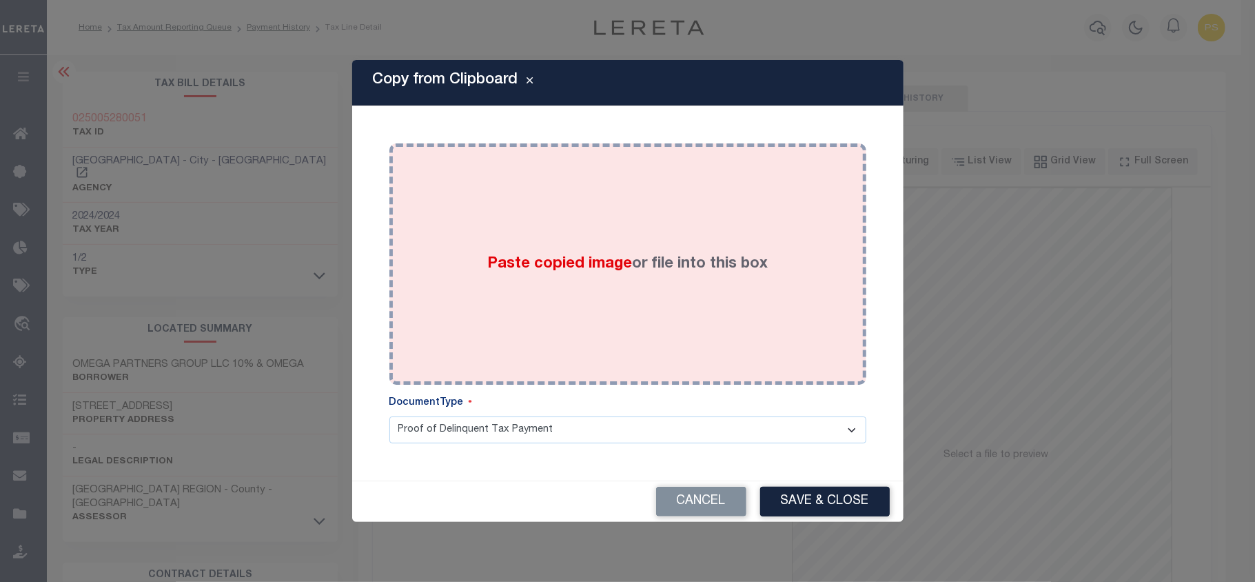
click at [631, 280] on div "Paste copied image or file into this box" at bounding box center [628, 264] width 456 height 220
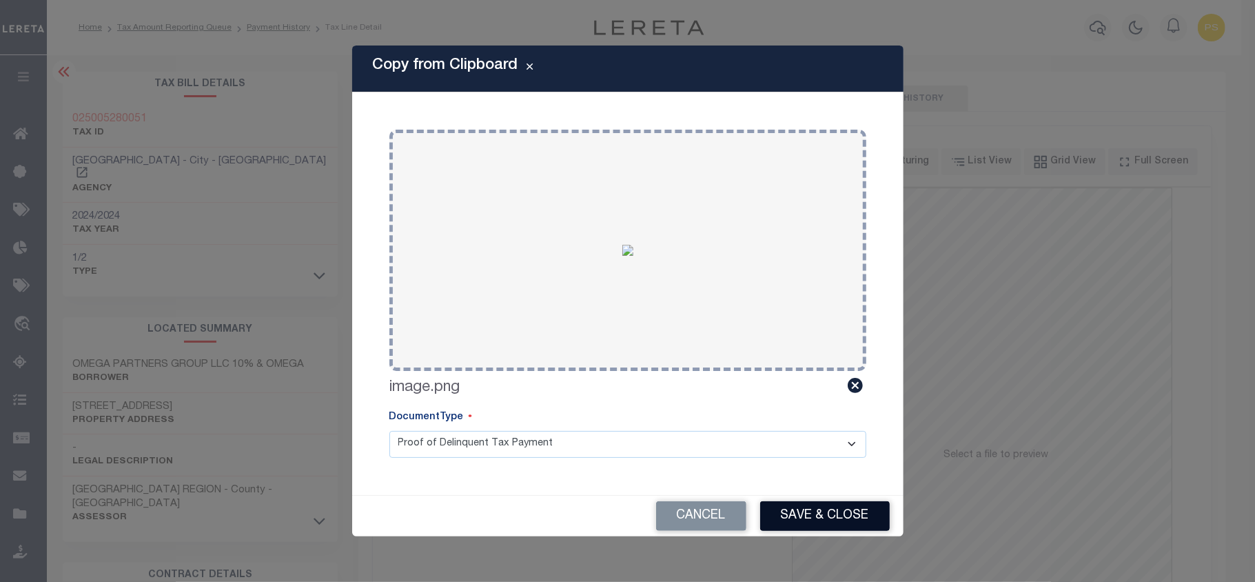
click at [833, 513] on button "Save & Close" at bounding box center [825, 516] width 130 height 30
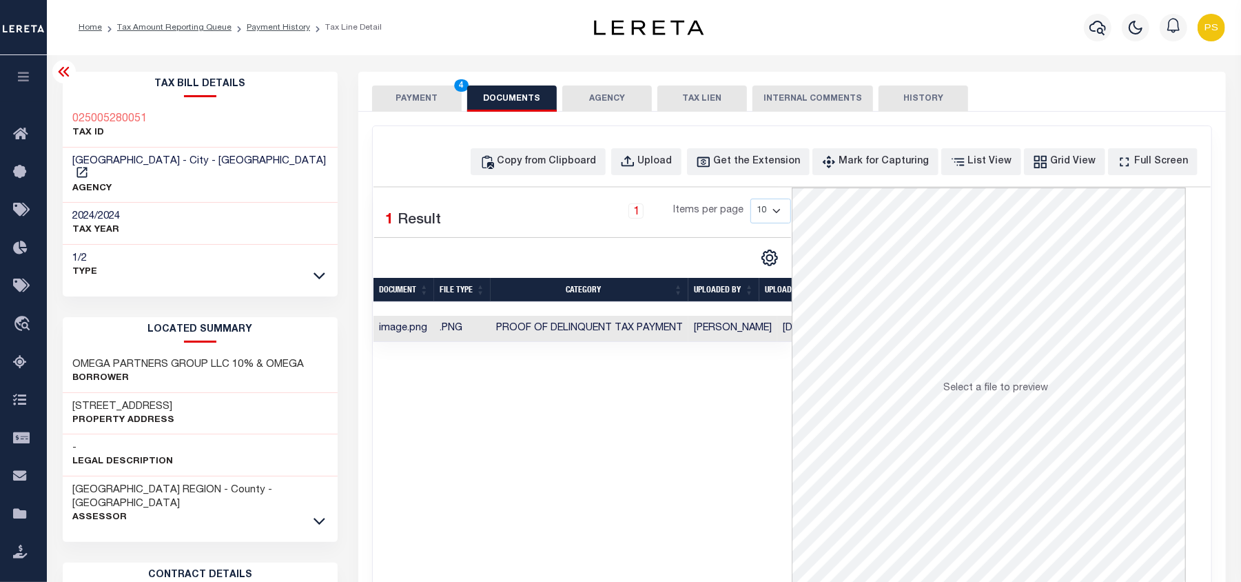
click at [409, 97] on button "PAYMENT 4" at bounding box center [417, 98] width 90 height 26
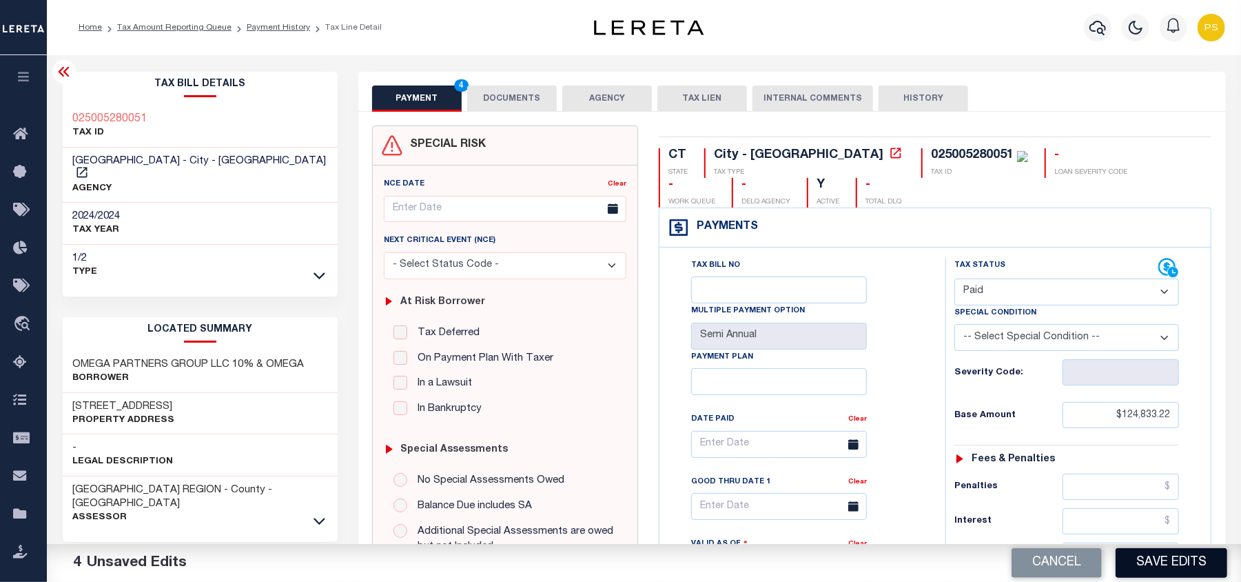
click at [1180, 550] on button "Save Edits" at bounding box center [1172, 563] width 112 height 30
checkbox input "false"
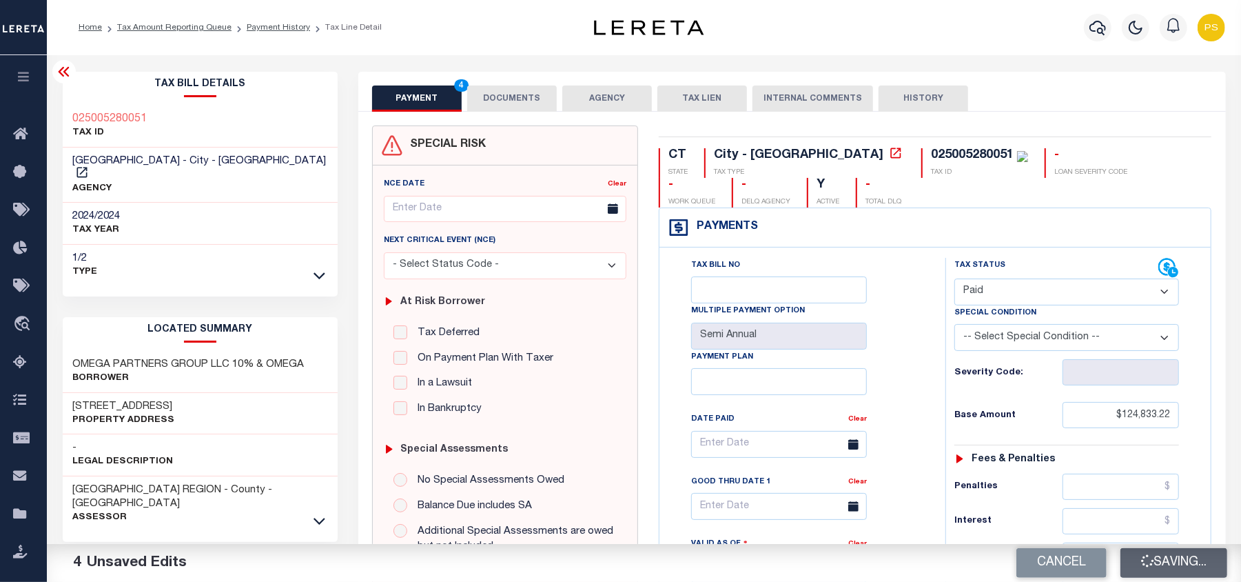
type input "$124,833.22"
type input "$0"
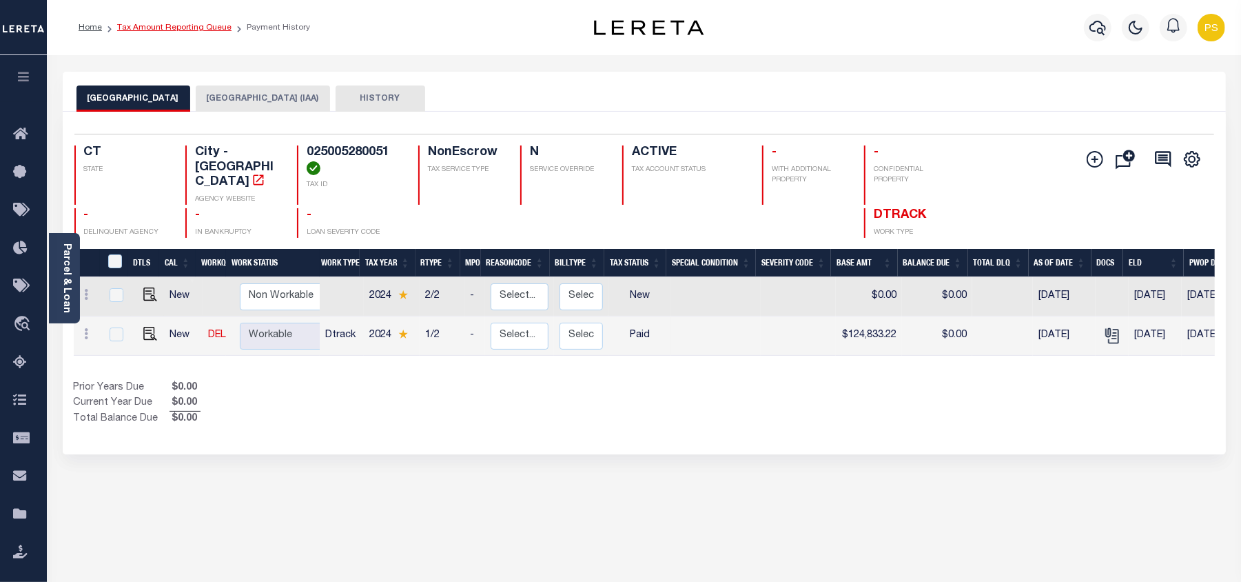
click at [205, 30] on link "Tax Amount Reporting Queue" at bounding box center [174, 27] width 114 height 8
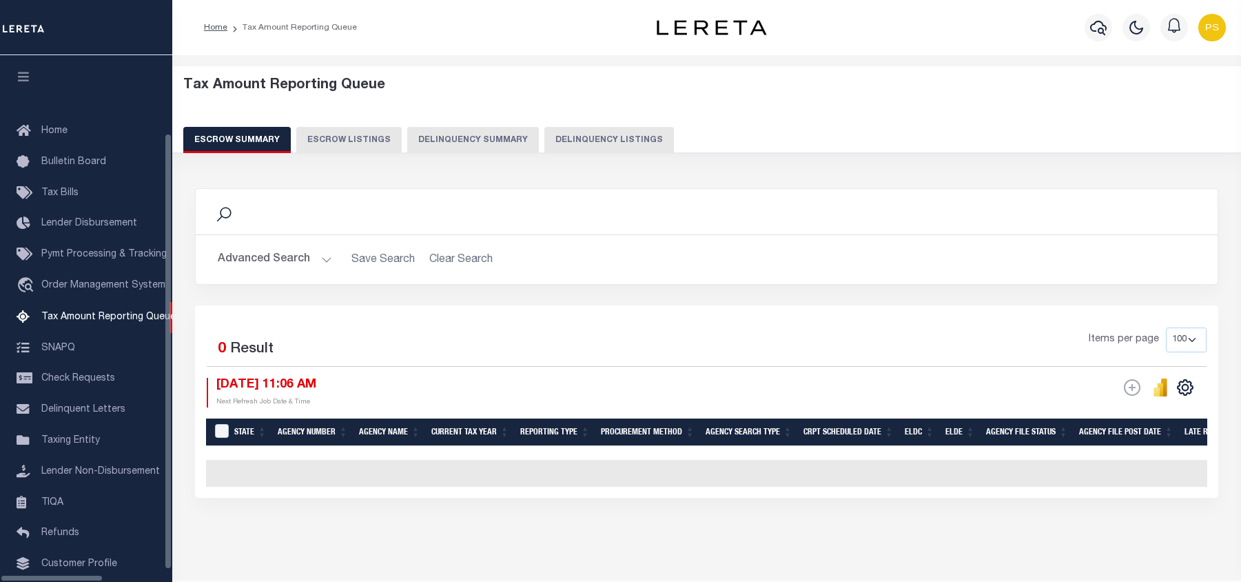
select select "100"
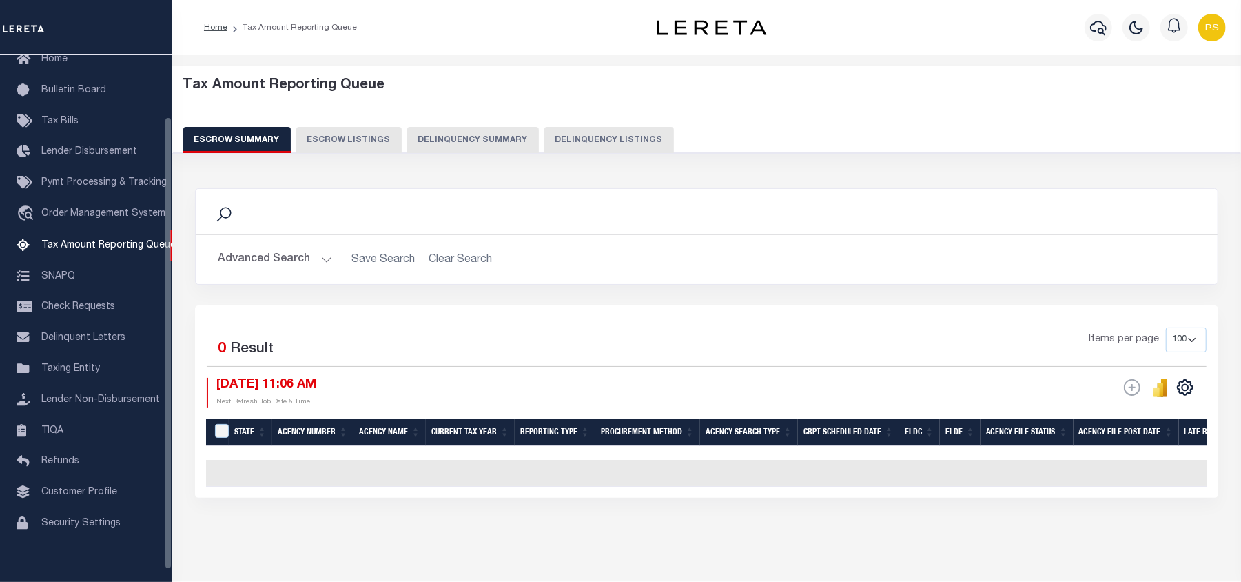
click at [599, 142] on button "Delinquency Listings" at bounding box center [609, 140] width 130 height 26
select select "100"
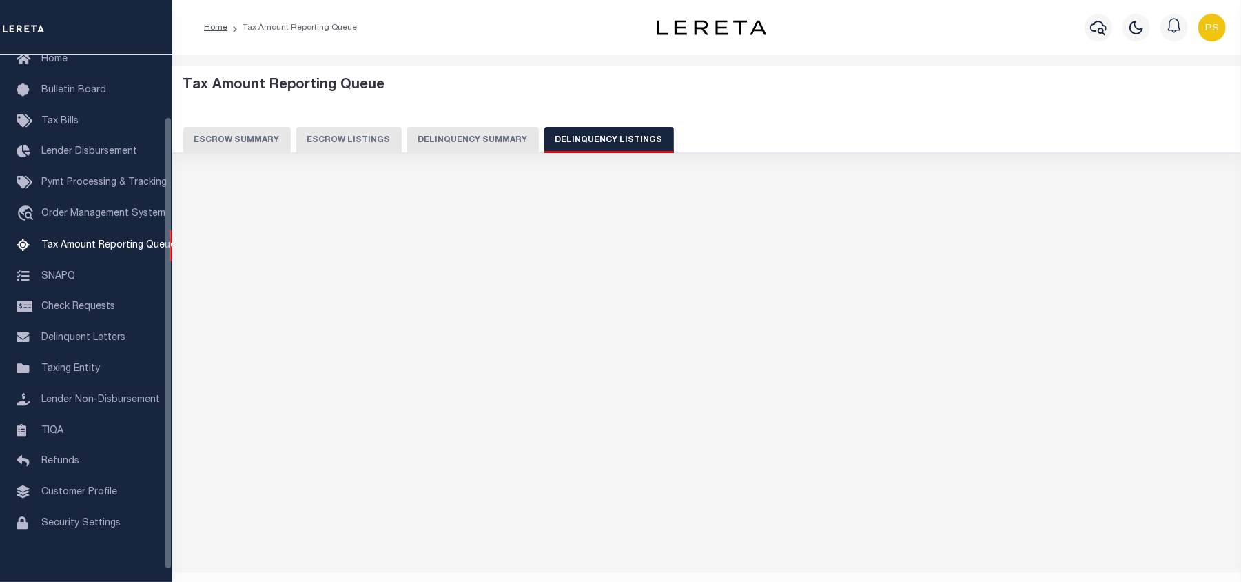
select select "100"
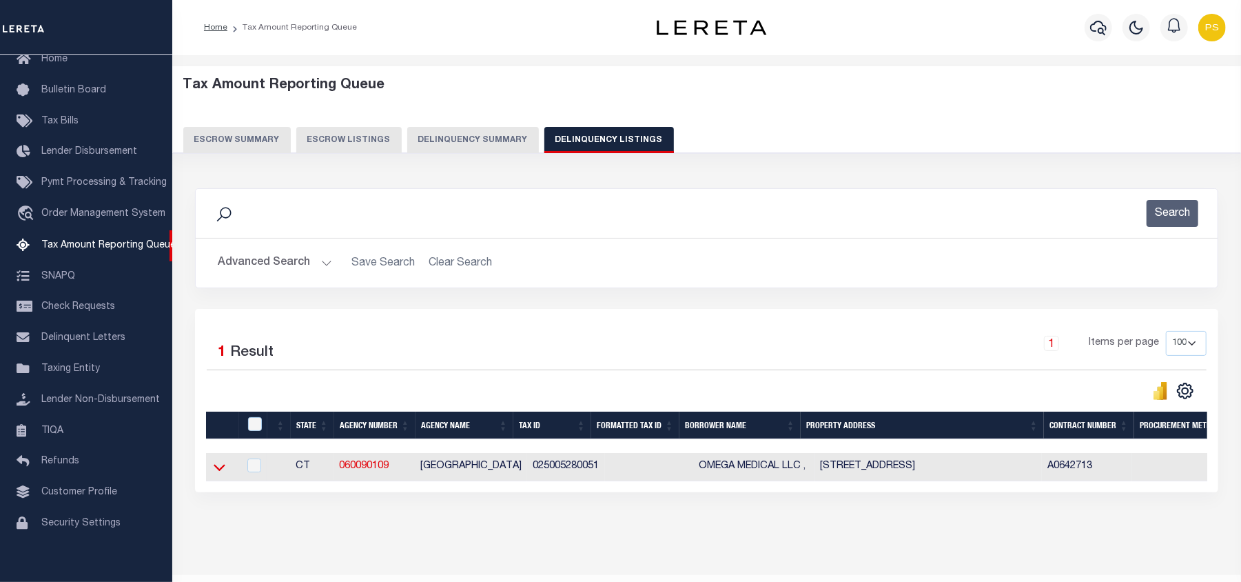
click at [222, 474] on icon at bounding box center [220, 467] width 12 height 14
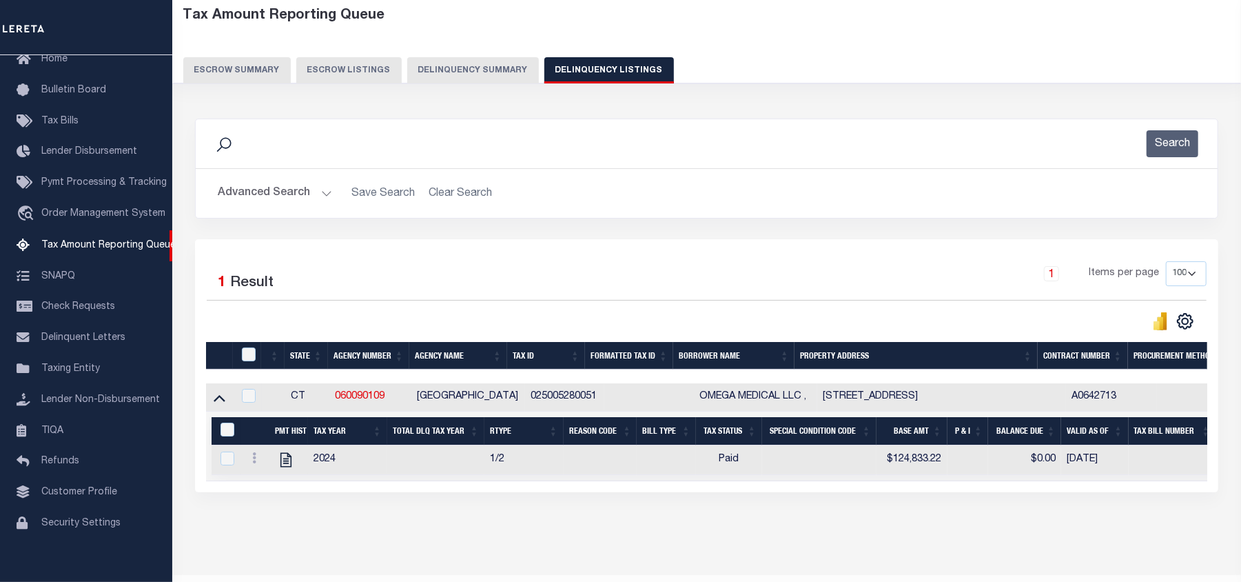
scroll to position [119, 0]
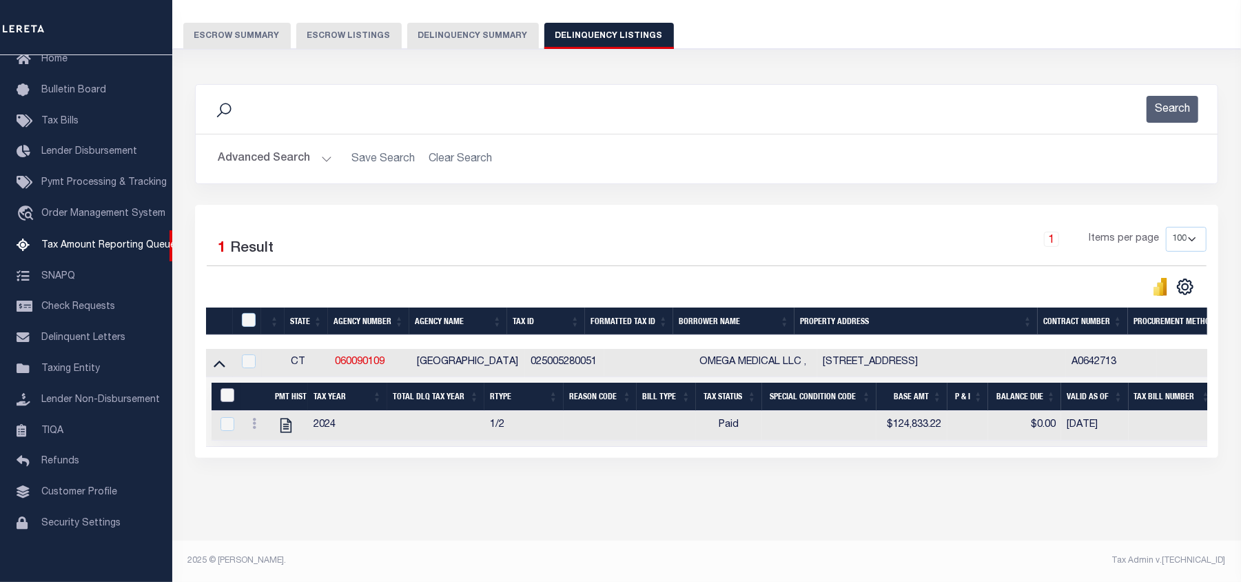
click at [224, 388] on input "&nbsp;" at bounding box center [227, 395] width 14 height 14
checkbox input "true"
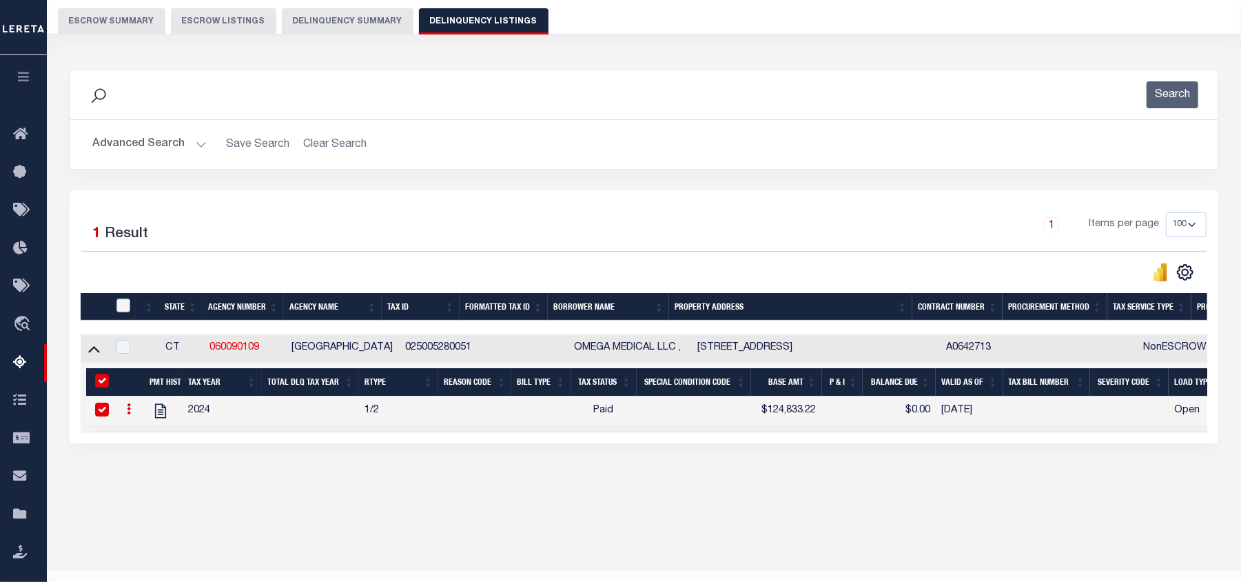
click at [123, 304] on input "checkbox" at bounding box center [123, 305] width 14 height 14
checkbox input "true"
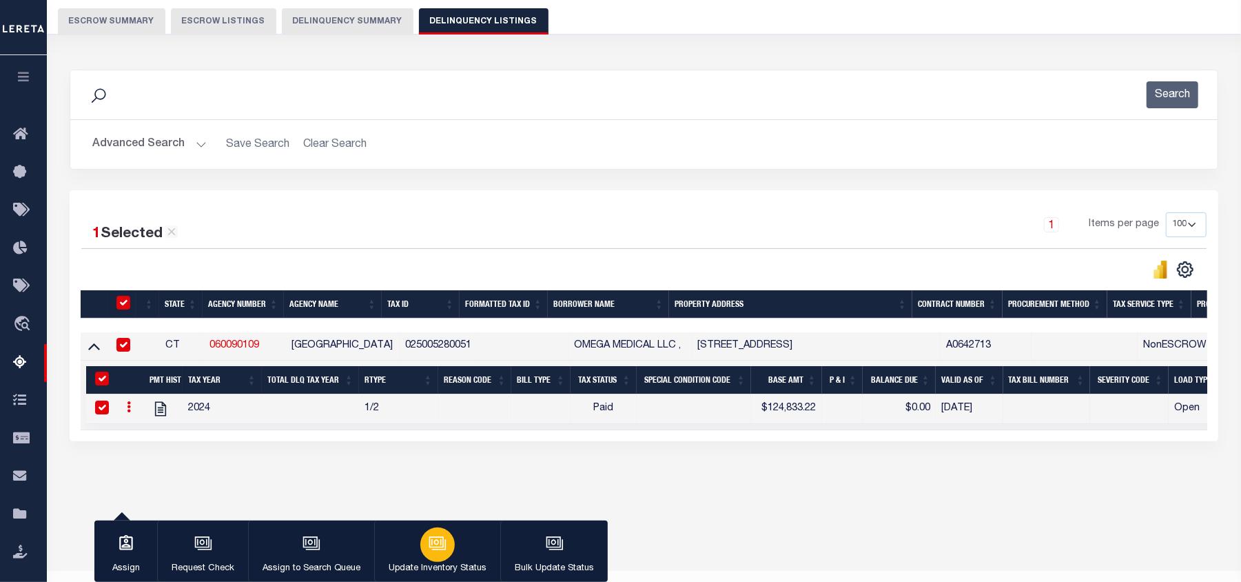
click at [414, 549] on button "Update Inventory Status" at bounding box center [437, 551] width 126 height 62
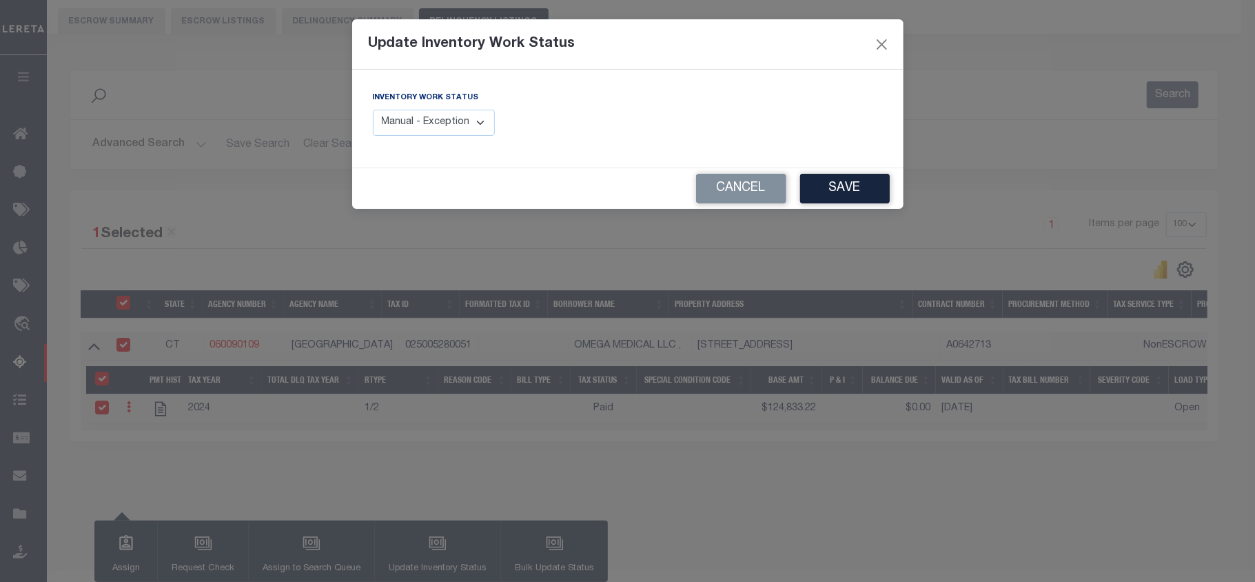
click at [436, 127] on select "Manual - Exception Pended - Awaiting Search Late Add Exception Completed" at bounding box center [434, 123] width 123 height 27
select select "4"
click at [373, 110] on select "Manual - Exception Pended - Awaiting Search Late Add Exception Completed" at bounding box center [434, 123] width 123 height 27
click at [855, 183] on button "Save" at bounding box center [845, 189] width 90 height 30
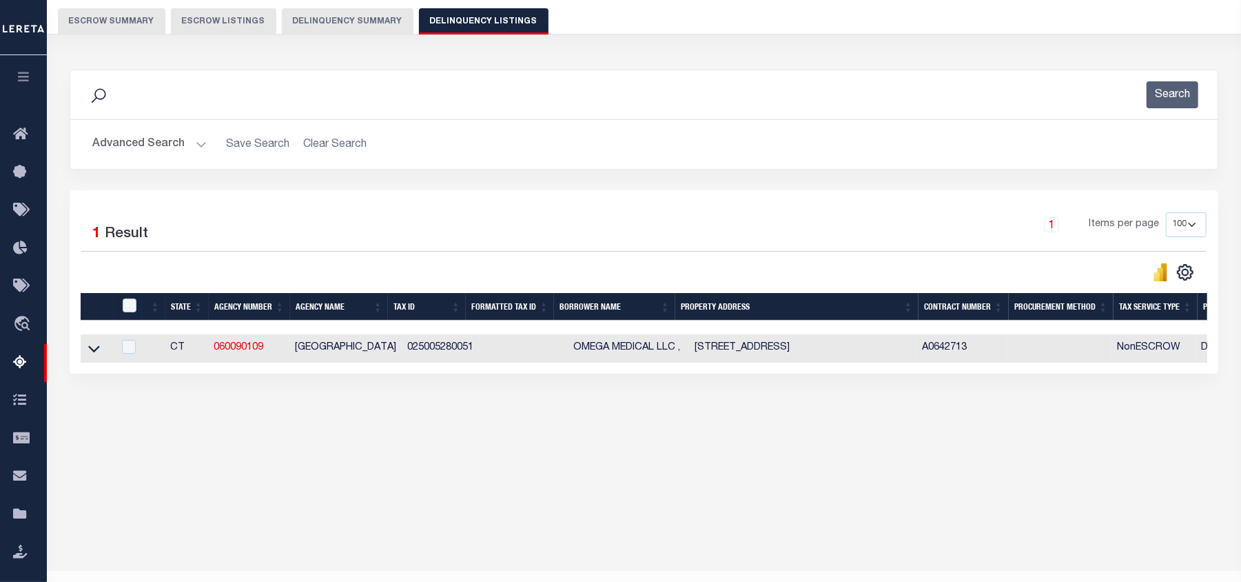
click at [166, 138] on button "Advanced Search" at bounding box center [149, 144] width 114 height 27
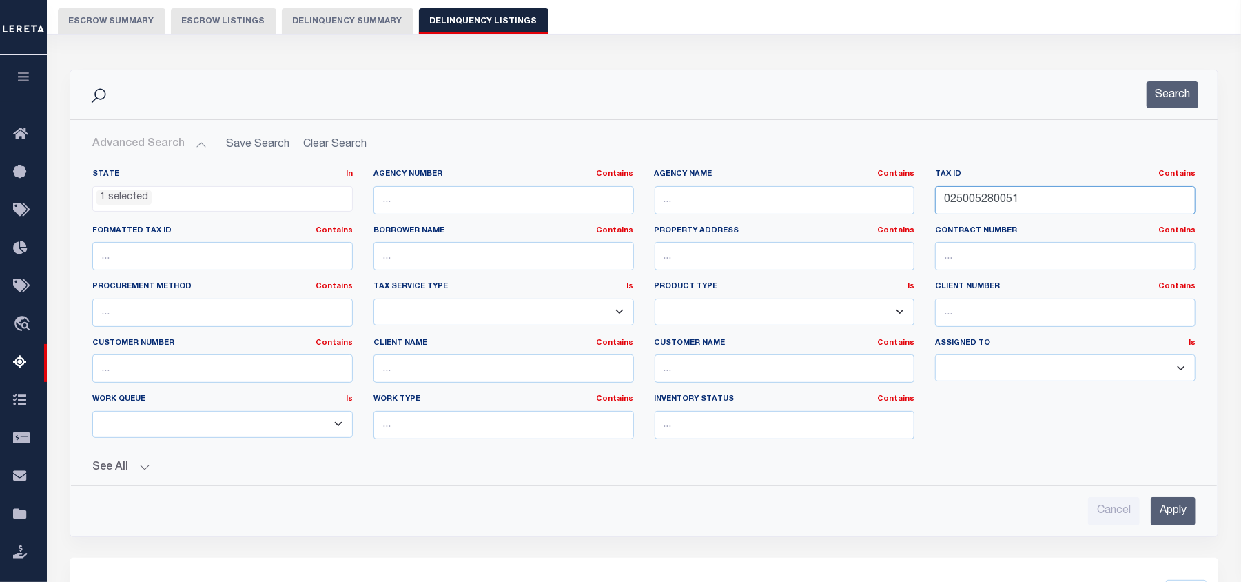
click at [976, 201] on input "025005280051" at bounding box center [1065, 200] width 260 height 28
paste input "31500420019"
type input "031500420019"
click at [1164, 510] on input "Apply" at bounding box center [1173, 511] width 45 height 28
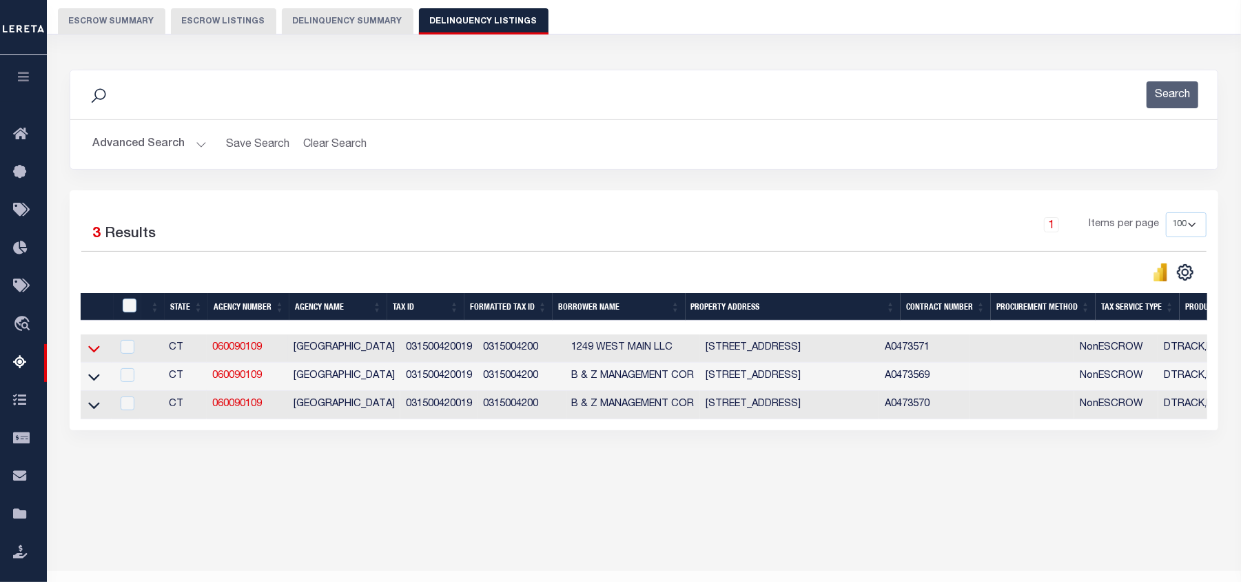
click at [97, 351] on icon at bounding box center [94, 348] width 12 height 14
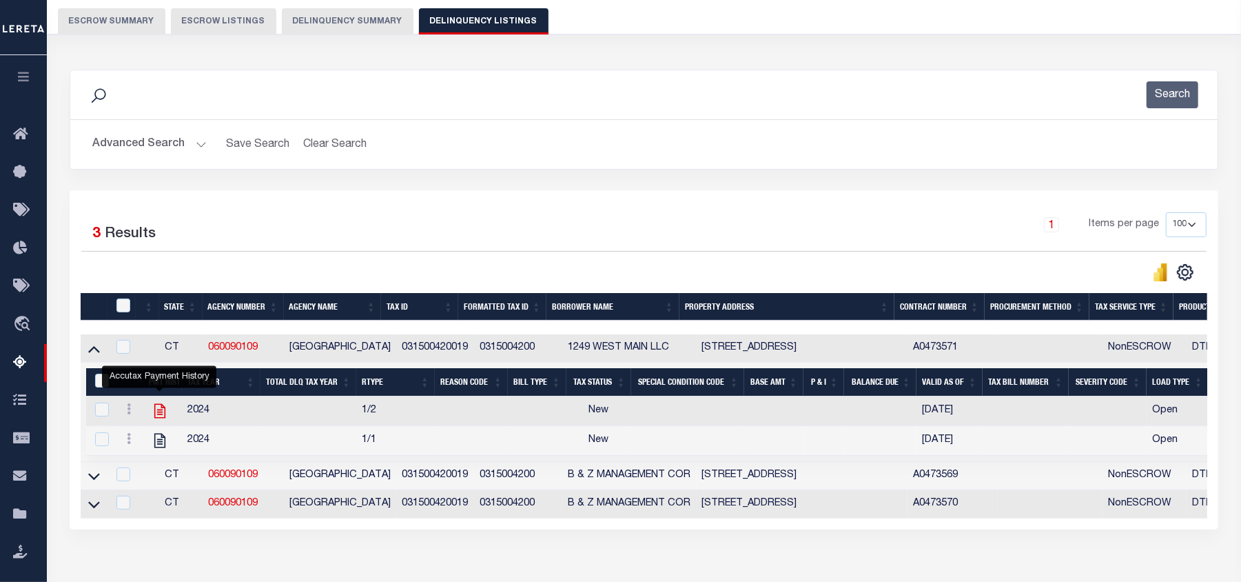
click at [161, 418] on icon "" at bounding box center [159, 411] width 11 height 14
checkbox input "false"
checkbox input "true"
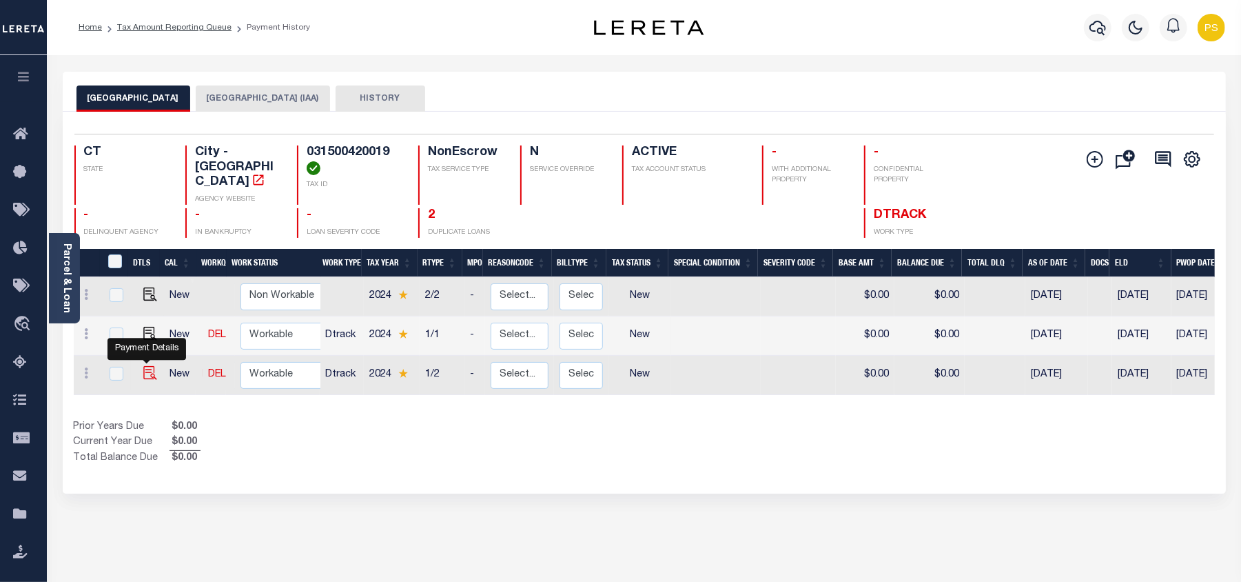
click at [144, 367] on img "" at bounding box center [150, 373] width 14 height 14
checkbox input "true"
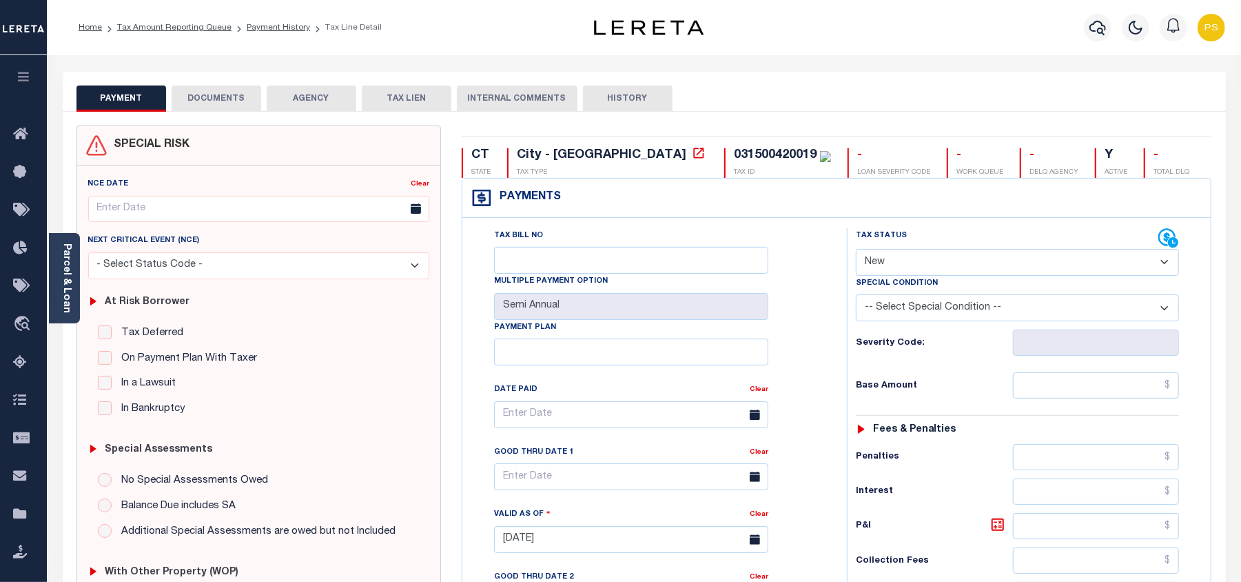
click at [888, 270] on select "- Select Status Code - Open Due/Unpaid Paid Incomplete No Tax Due Internal Refu…" at bounding box center [1017, 262] width 323 height 27
select select "PYD"
click at [856, 250] on select "- Select Status Code - Open Due/Unpaid Paid Incomplete No Tax Due Internal Refu…" at bounding box center [1017, 262] width 323 height 27
type input "[DATE]"
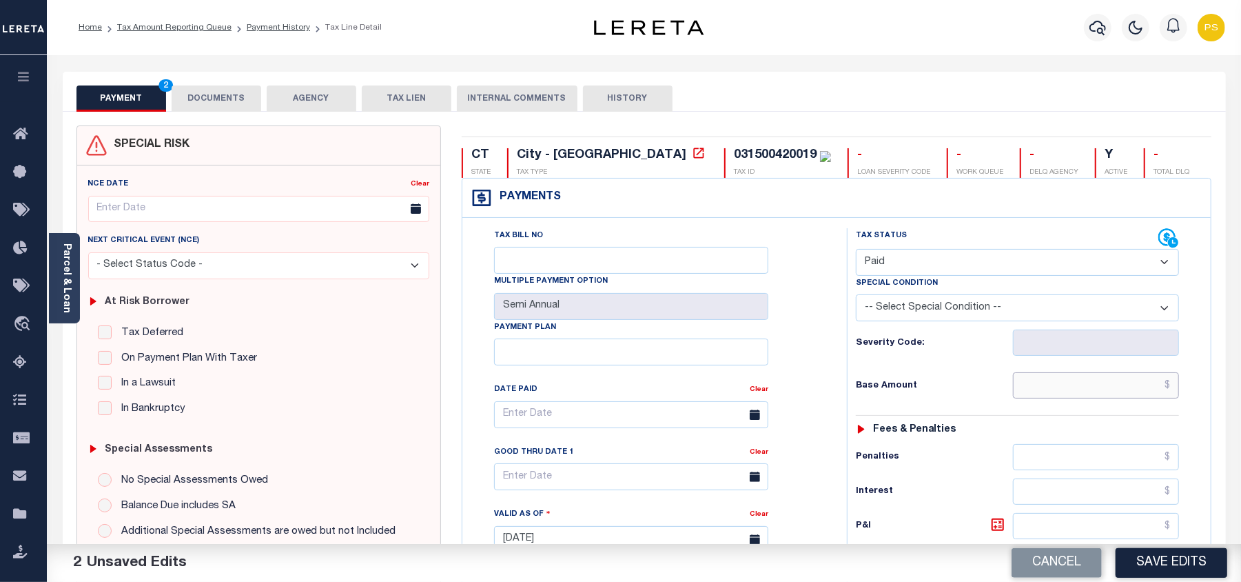
click at [1164, 382] on input "text" at bounding box center [1096, 385] width 166 height 26
paste input "53,651.36"
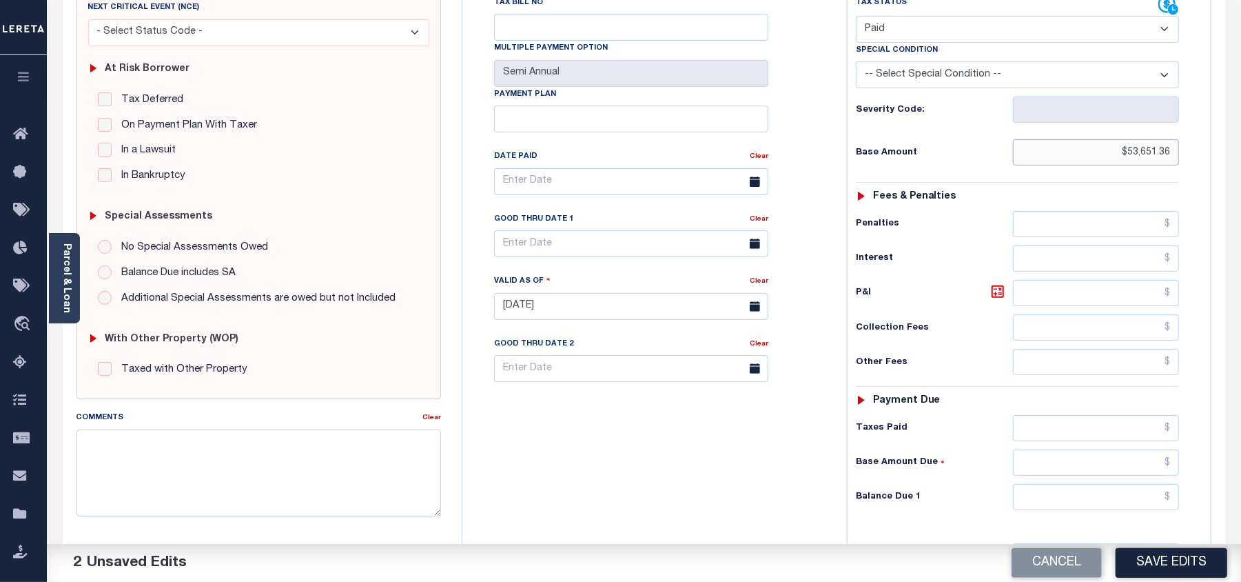
scroll to position [276, 0]
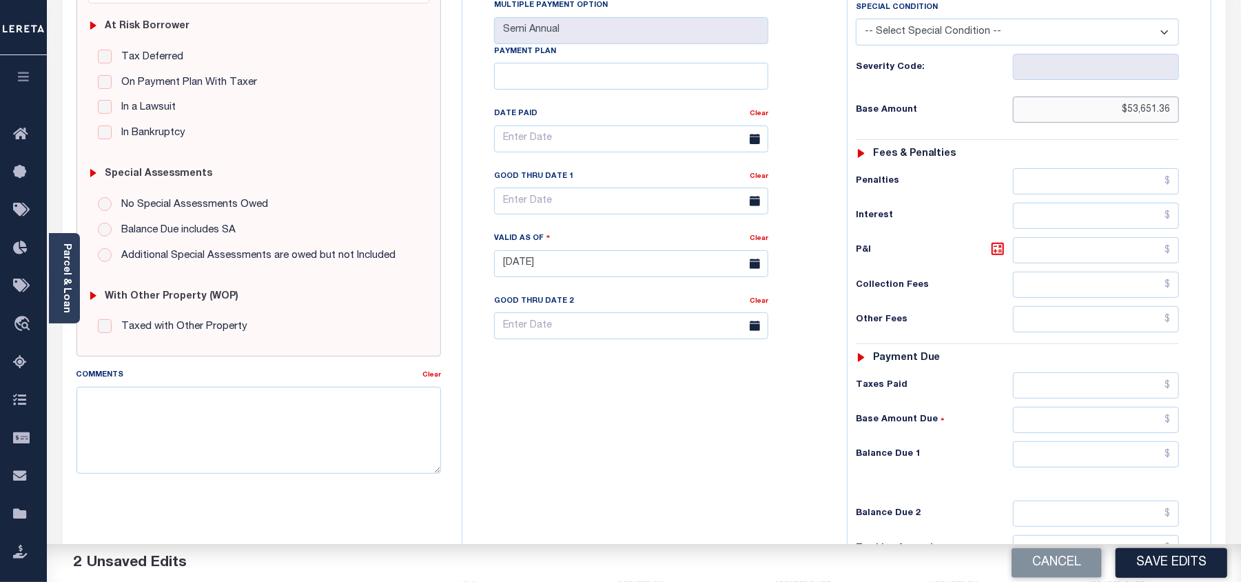
type input "$53,651.36"
click at [1120, 458] on input "text" at bounding box center [1096, 454] width 166 height 26
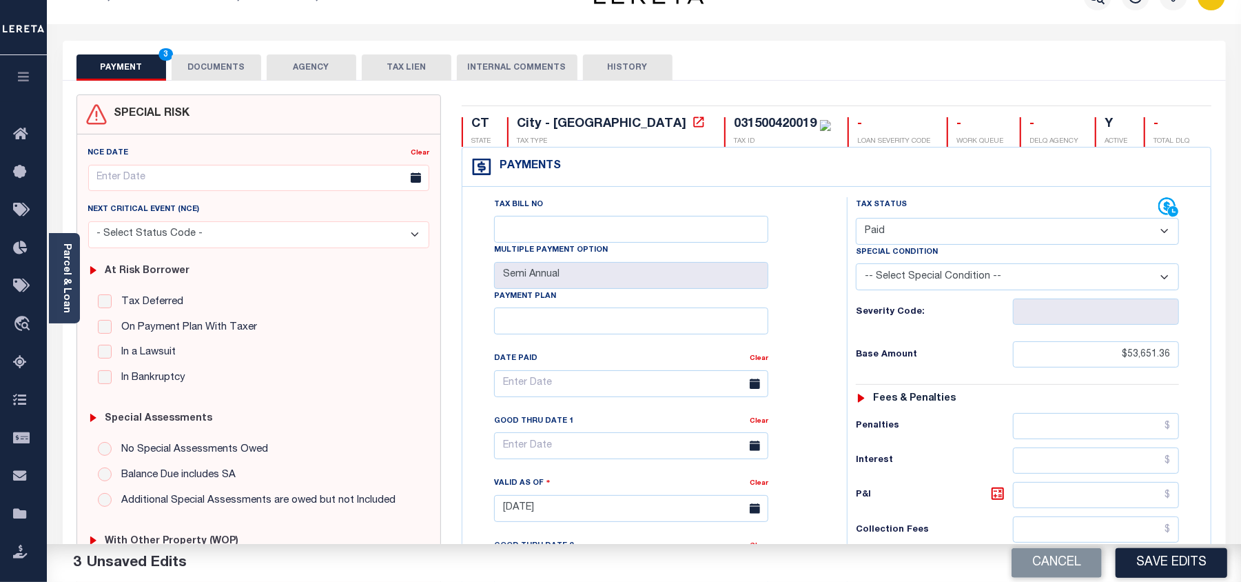
scroll to position [0, 0]
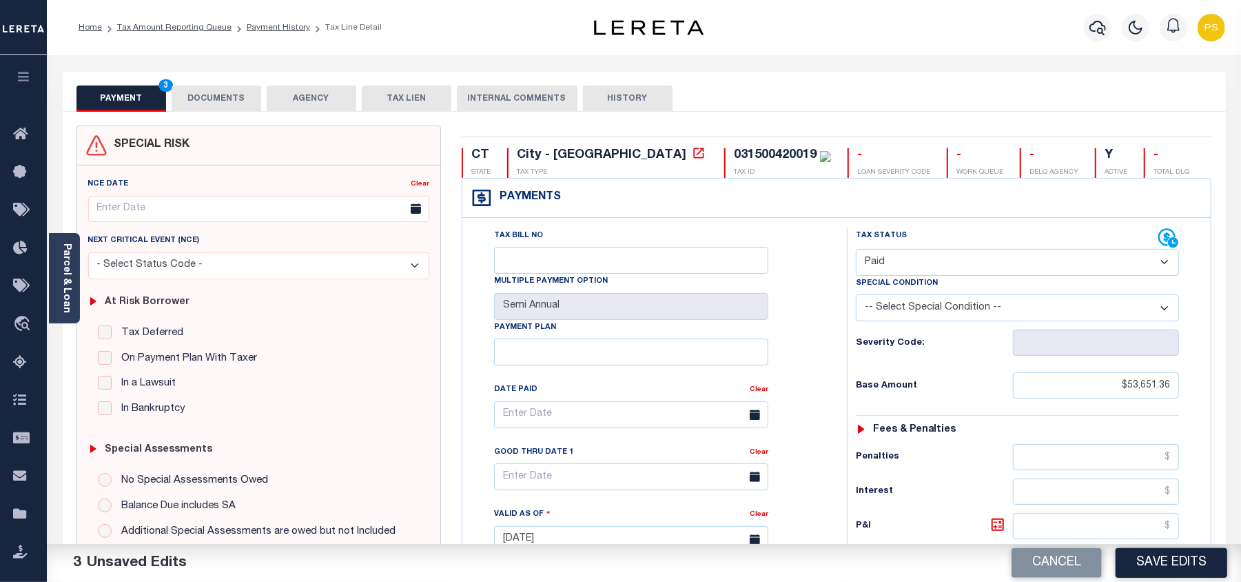
type input "$0.00"
click at [216, 97] on button "DOCUMENTS" at bounding box center [217, 98] width 90 height 26
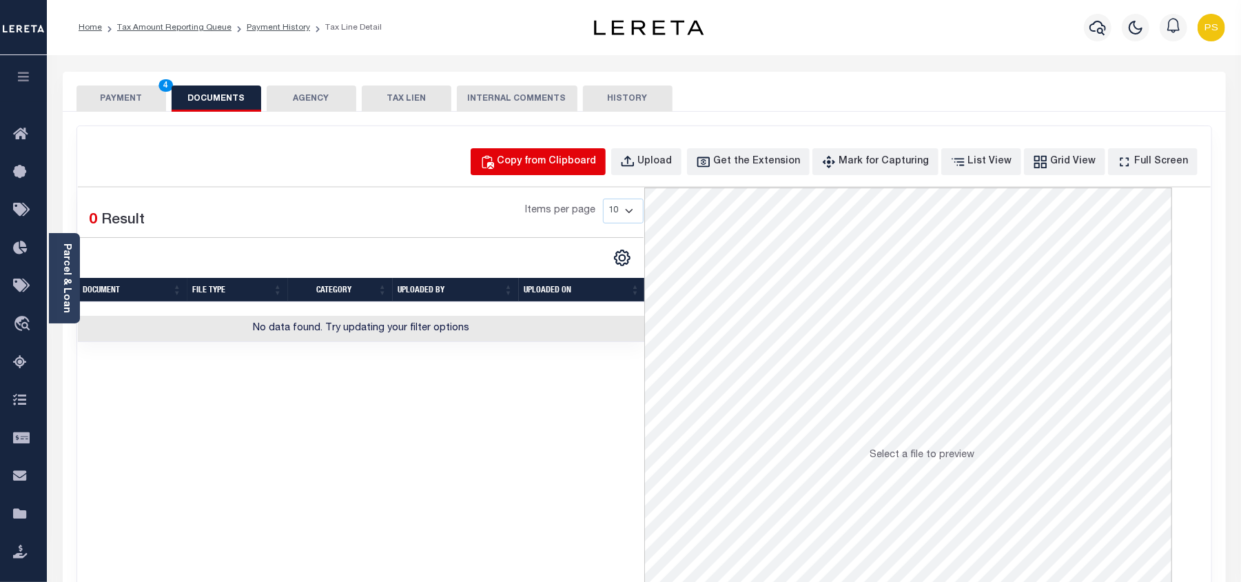
click at [563, 168] on div "Copy from Clipboard" at bounding box center [546, 161] width 99 height 15
select select "POP"
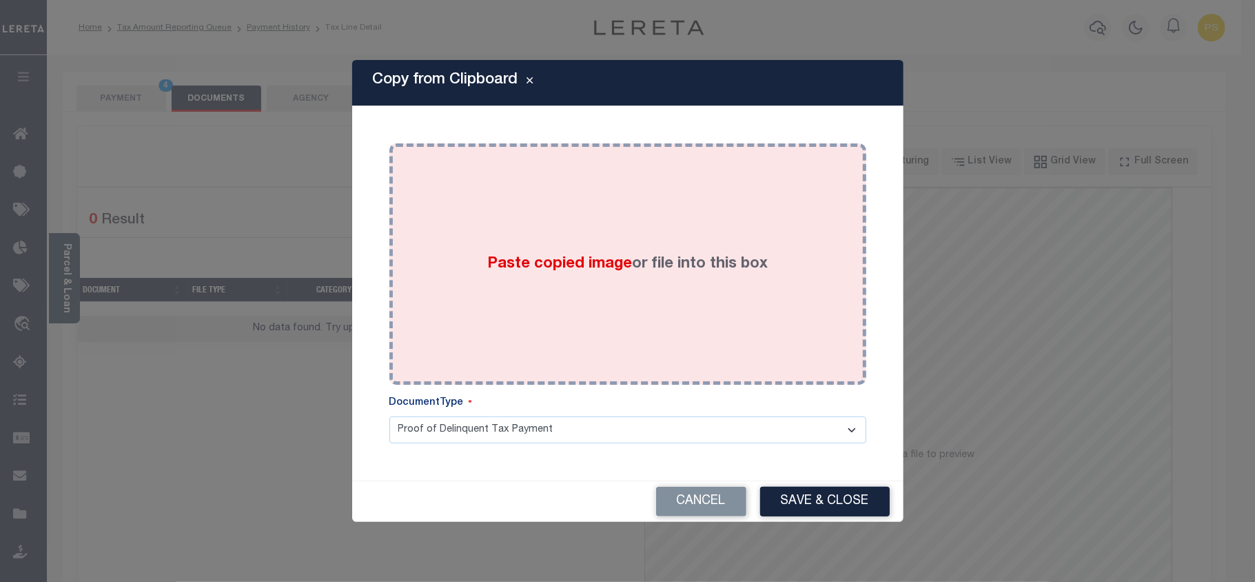
click at [582, 318] on div "Paste copied image or file into this box" at bounding box center [628, 264] width 456 height 220
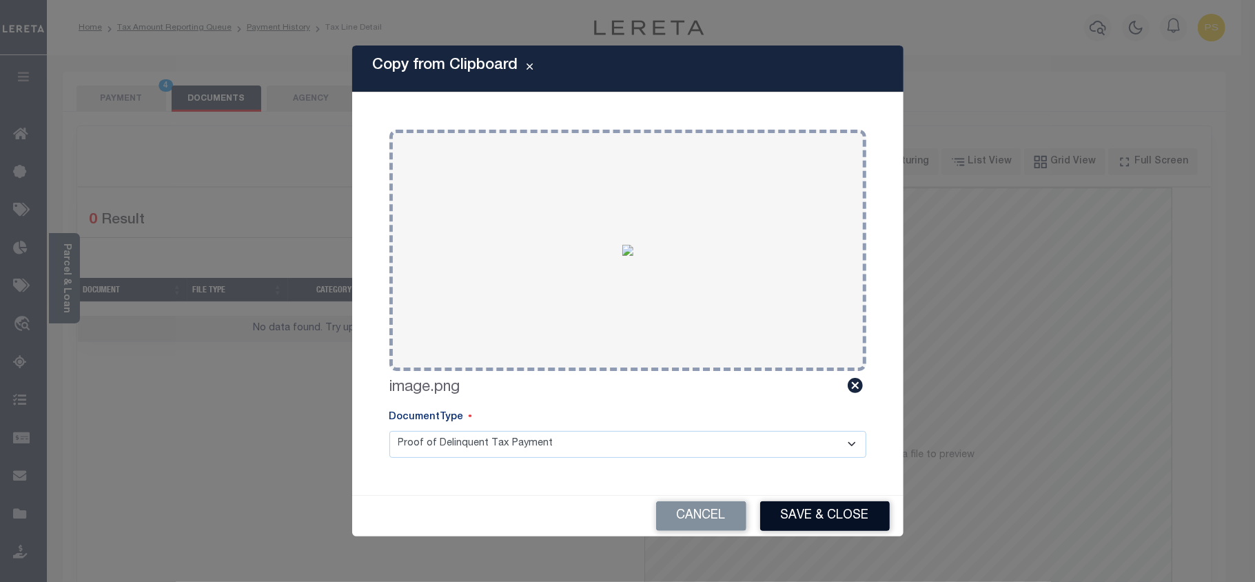
click at [817, 519] on button "Save & Close" at bounding box center [825, 516] width 130 height 30
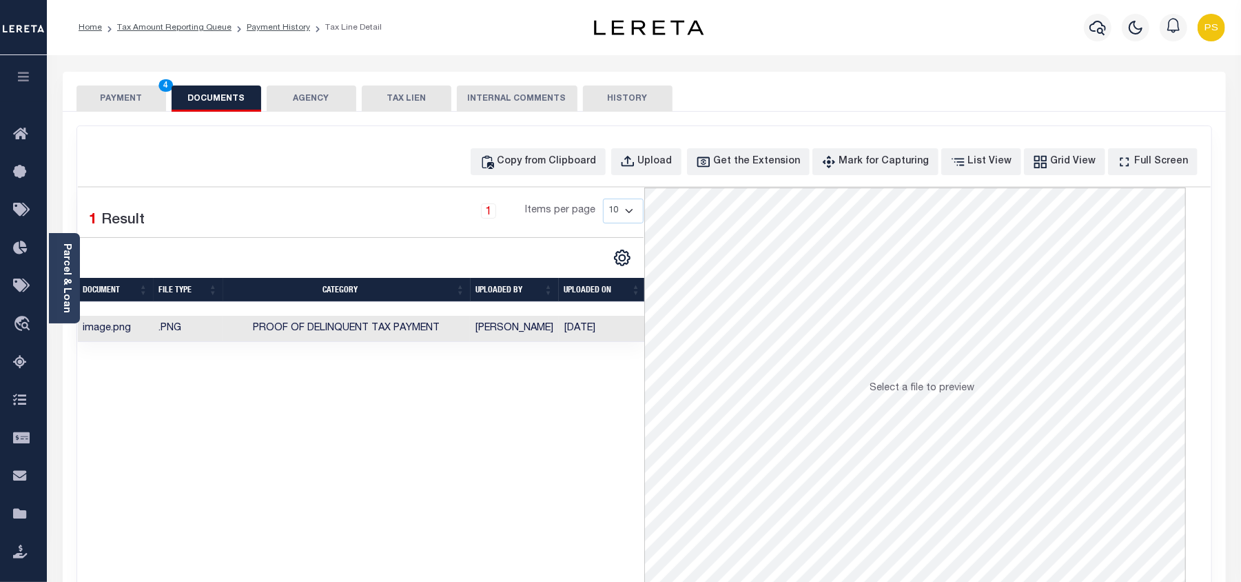
click at [125, 103] on button "PAYMENT 4" at bounding box center [121, 98] width 90 height 26
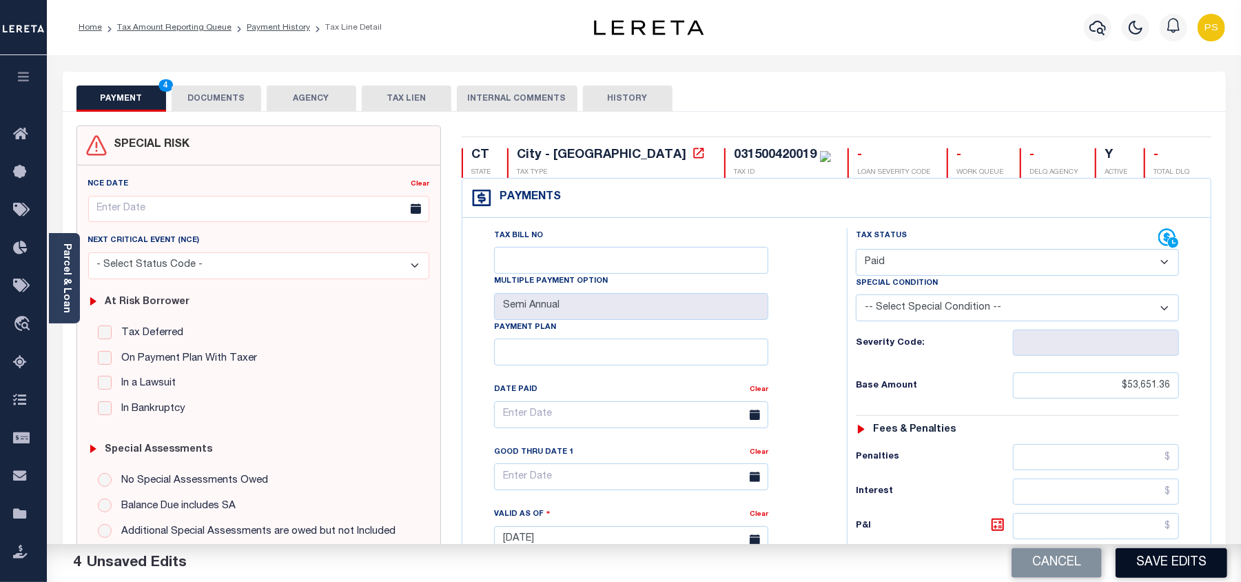
click at [1187, 553] on button "Save Edits" at bounding box center [1172, 563] width 112 height 30
checkbox input "false"
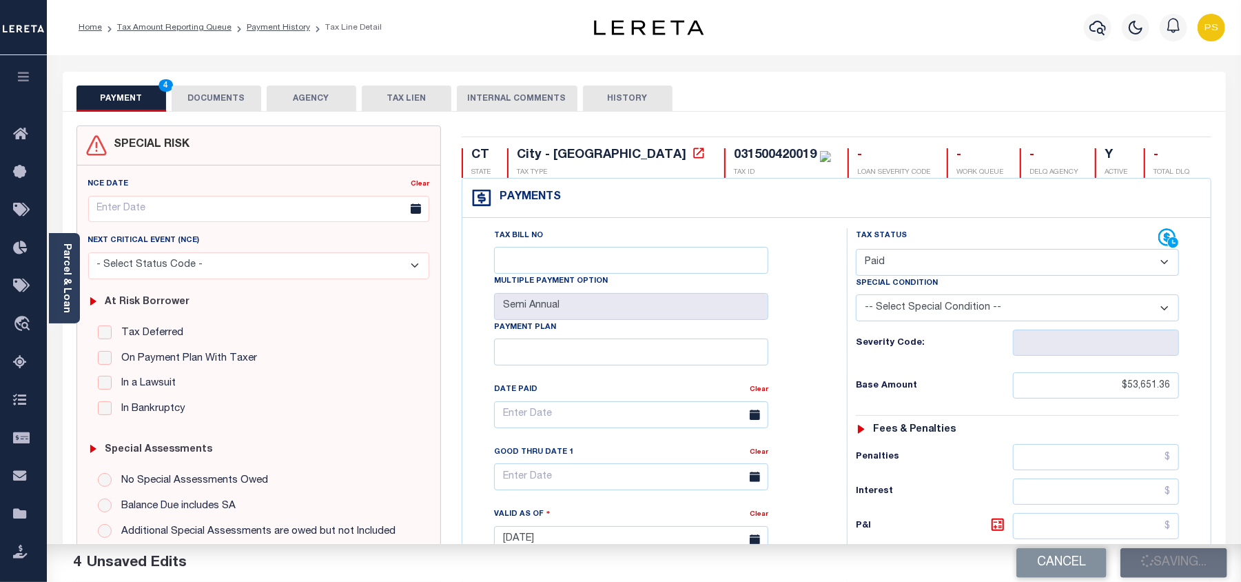
type input "$53,651.36"
type input "$0"
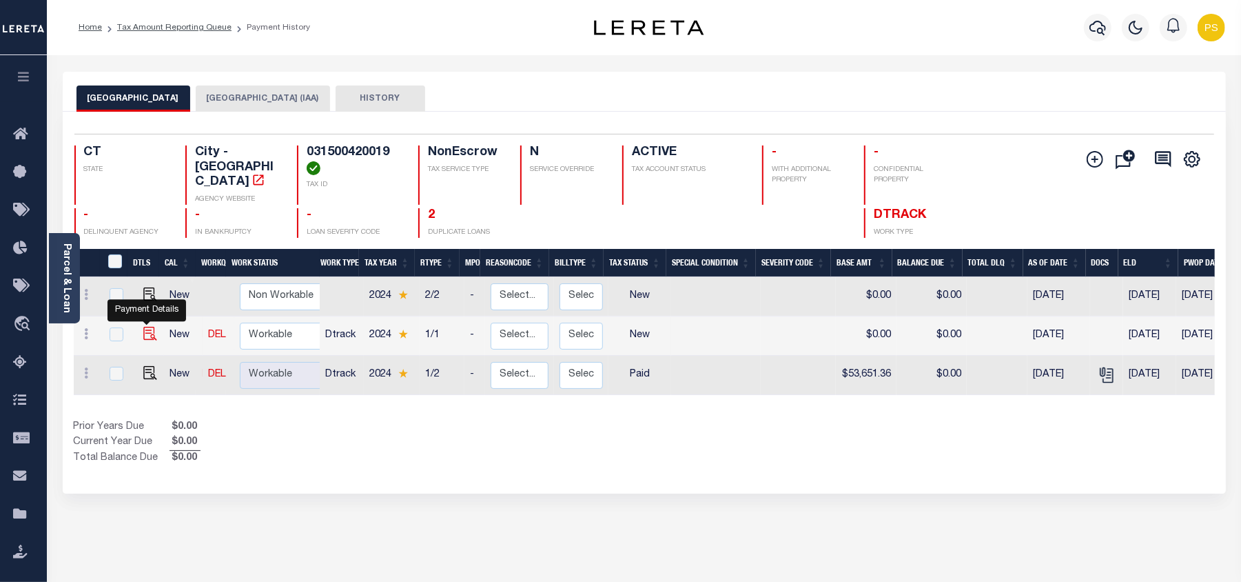
click at [143, 327] on img "" at bounding box center [150, 334] width 14 height 14
checkbox input "true"
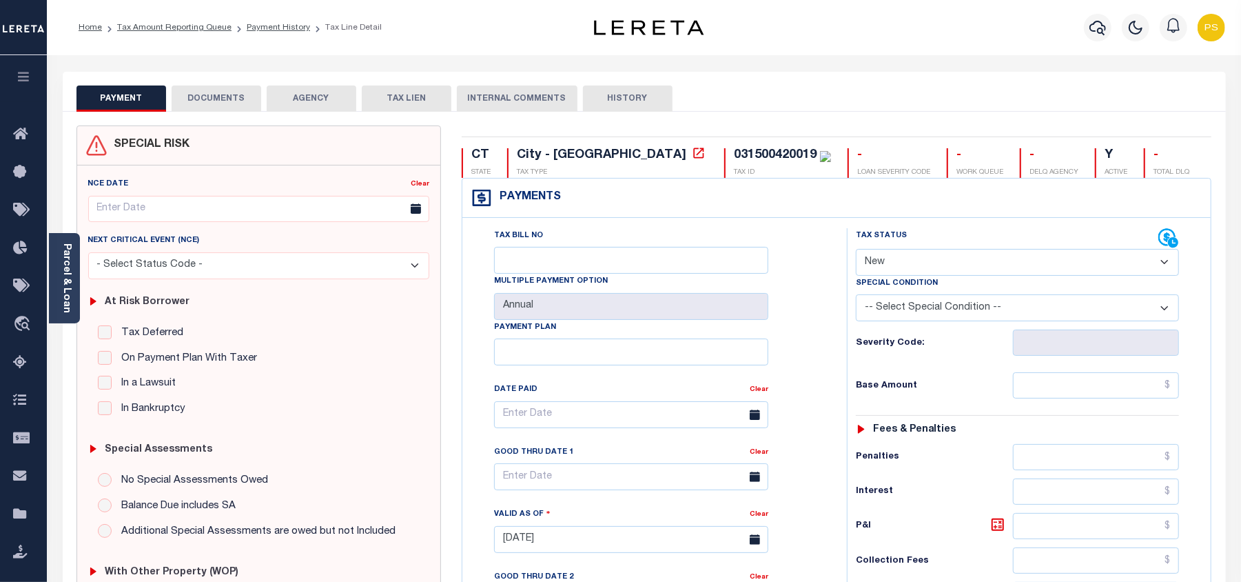
click at [915, 259] on select "- Select Status Code - Open Due/Unpaid Paid Incomplete No Tax Due Internal Refu…" at bounding box center [1017, 262] width 323 height 27
select select "PYD"
click at [856, 250] on select "- Select Status Code - Open Due/Unpaid Paid Incomplete No Tax Due Internal Refu…" at bounding box center [1017, 262] width 323 height 27
type input "[DATE]"
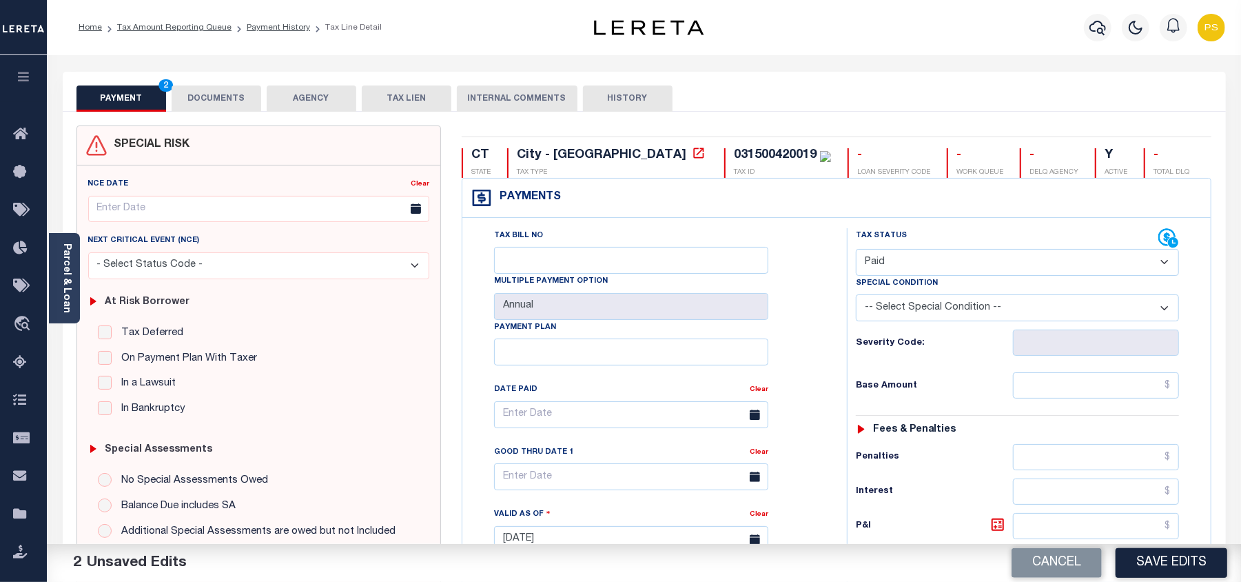
click at [220, 100] on button "DOCUMENTS" at bounding box center [217, 98] width 90 height 26
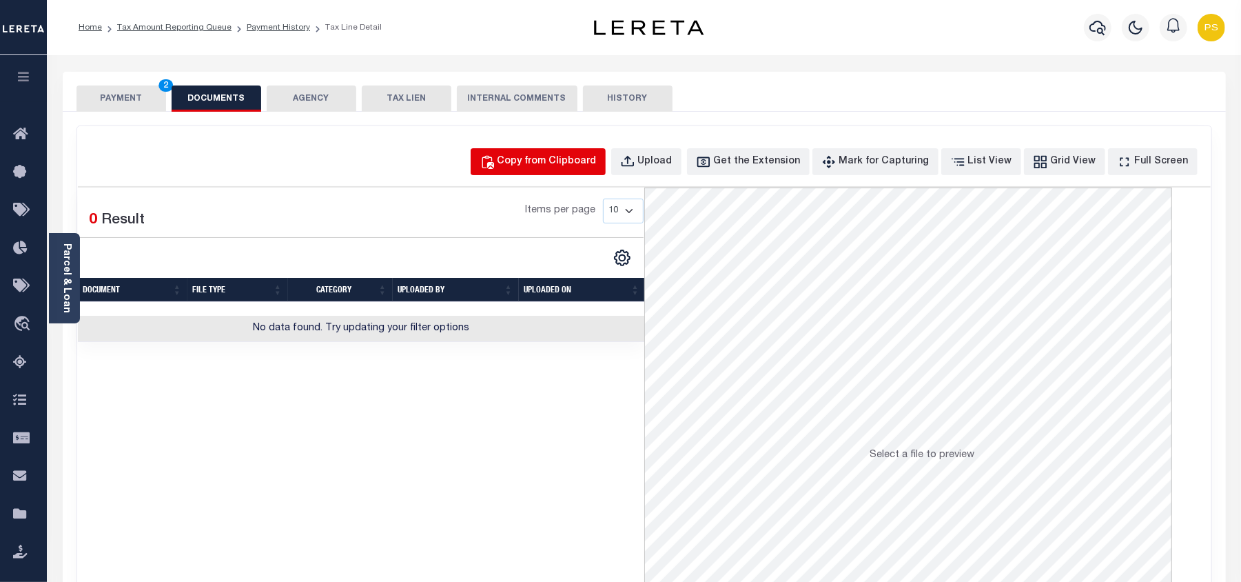
click at [574, 174] on button "Copy from Clipboard" at bounding box center [538, 161] width 135 height 27
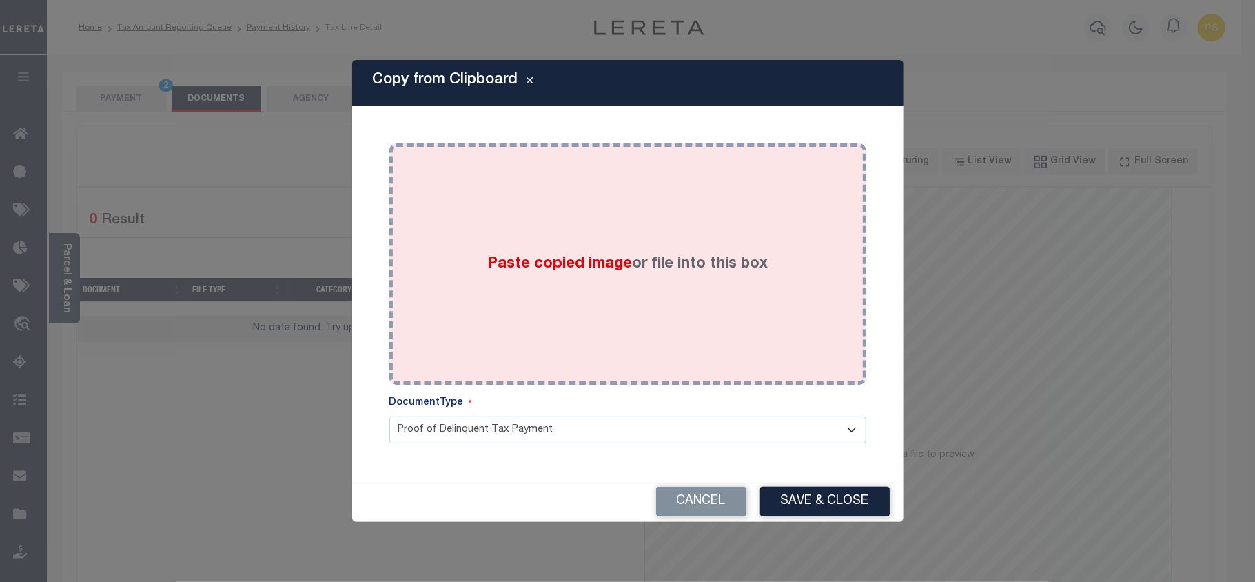
click at [633, 310] on div "Paste copied image or file into this box" at bounding box center [628, 264] width 456 height 220
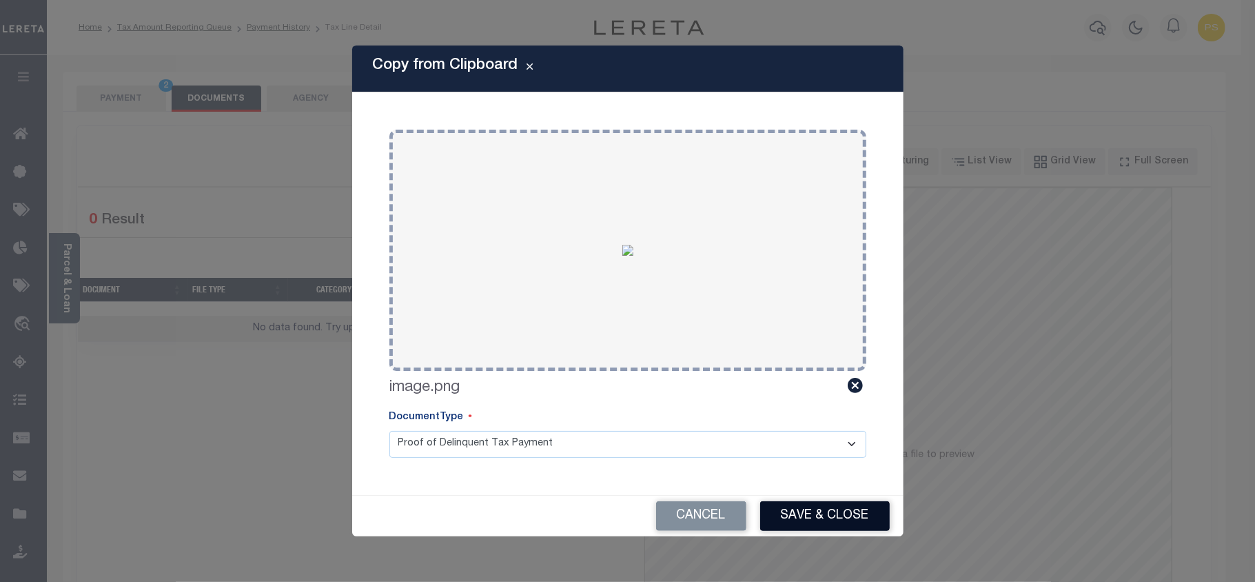
click at [813, 511] on button "Save & Close" at bounding box center [825, 516] width 130 height 30
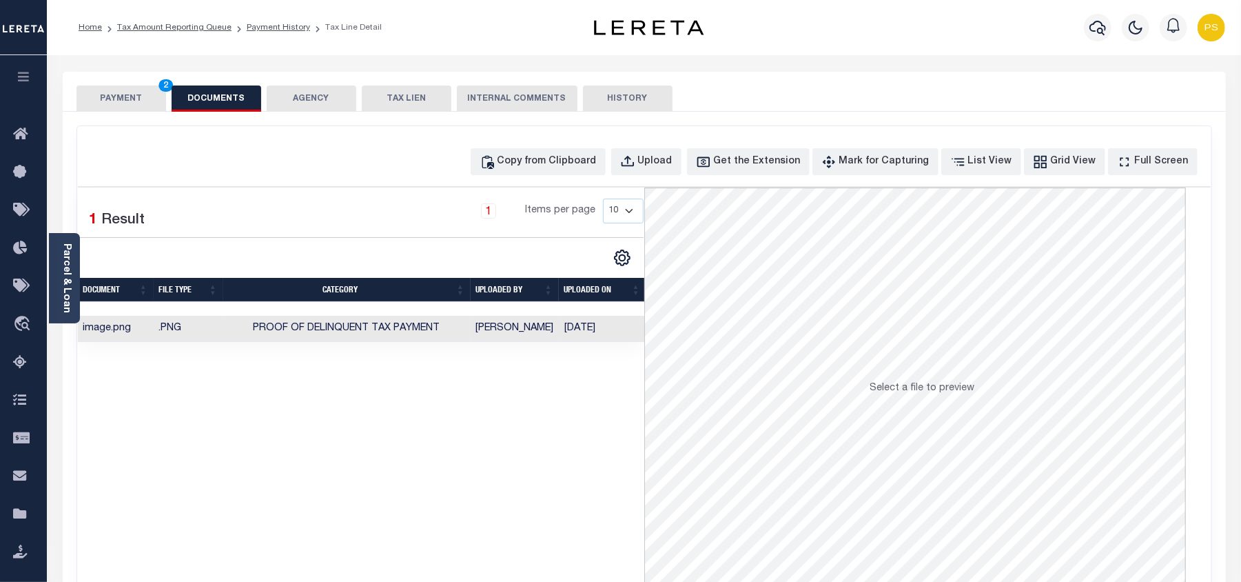
click at [122, 99] on button "PAYMENT 2" at bounding box center [121, 98] width 90 height 26
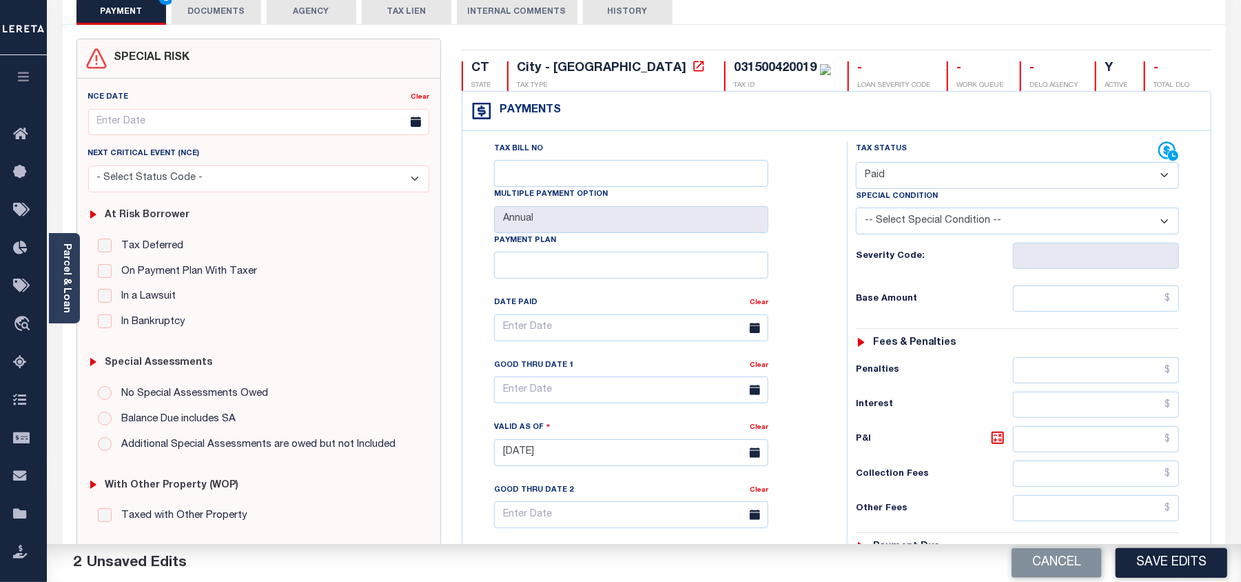
scroll to position [92, 0]
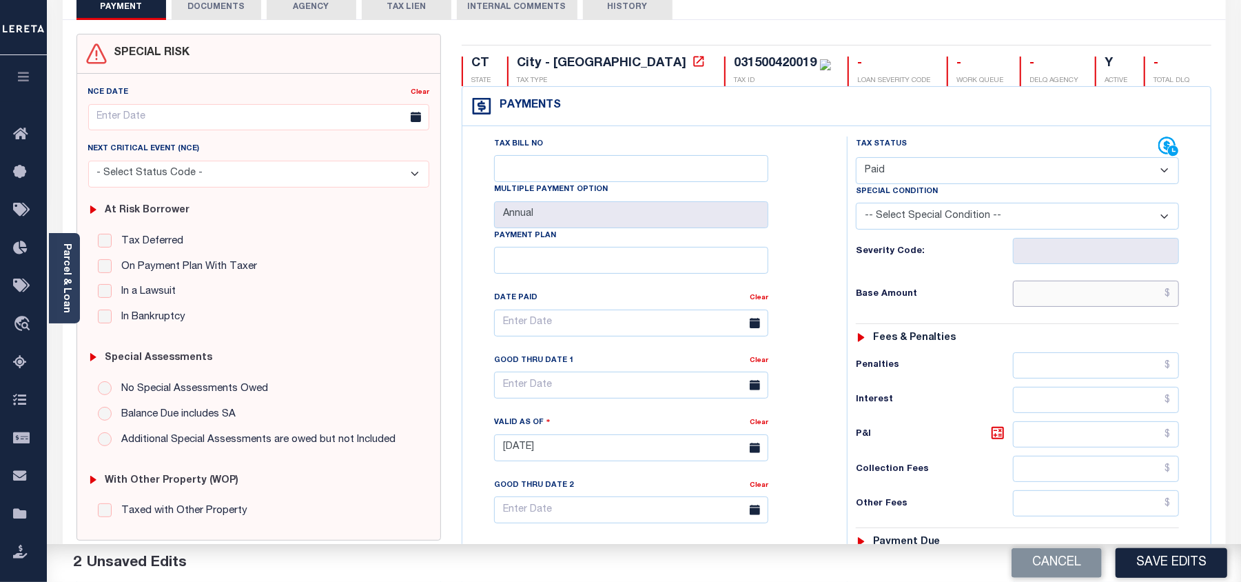
click at [1133, 301] on input "text" at bounding box center [1096, 293] width 166 height 26
paste input "53,651.36"
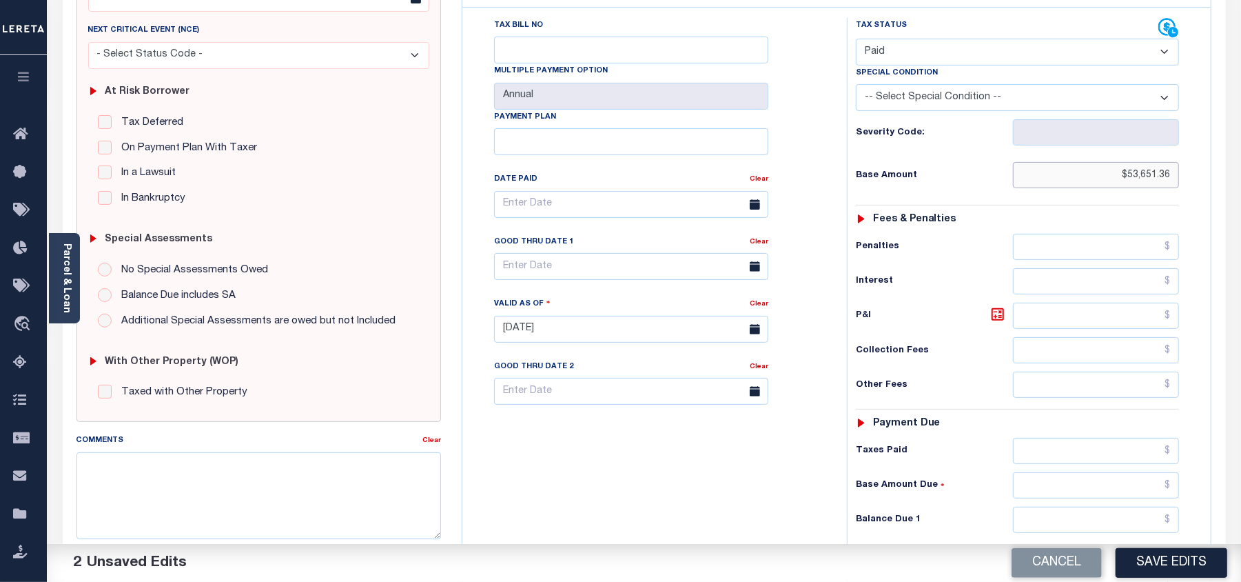
scroll to position [276, 0]
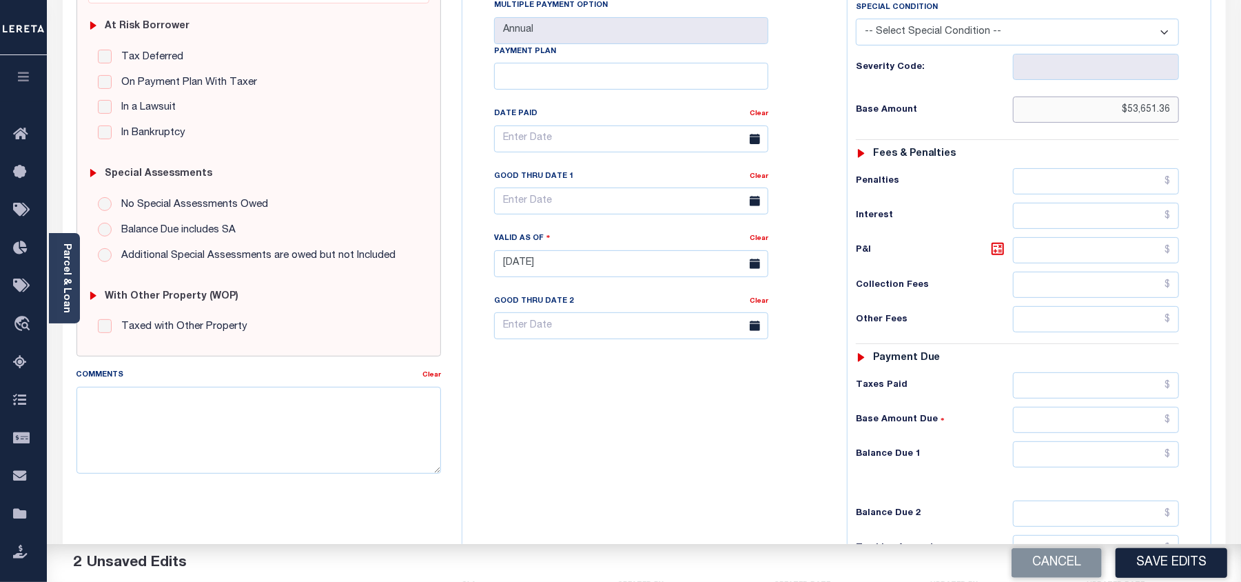
type input "$53,651.36"
click at [1151, 456] on input "text" at bounding box center [1096, 454] width 166 height 26
type input "$0.00"
click at [1200, 553] on button "Save Edits" at bounding box center [1172, 563] width 112 height 30
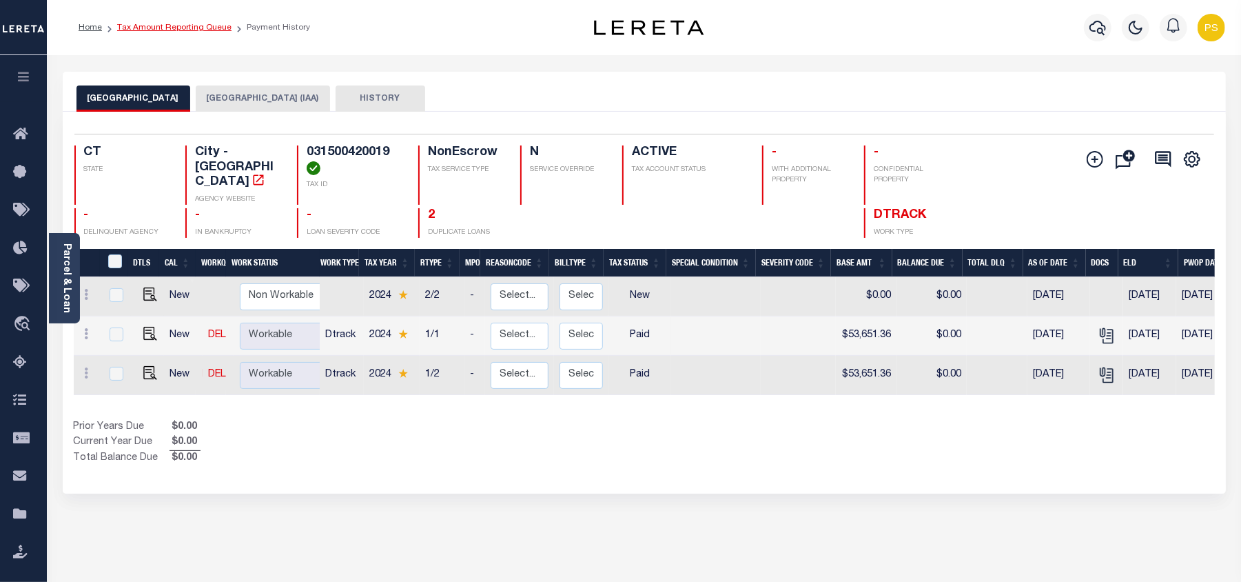
click at [192, 23] on link "Tax Amount Reporting Queue" at bounding box center [174, 27] width 114 height 8
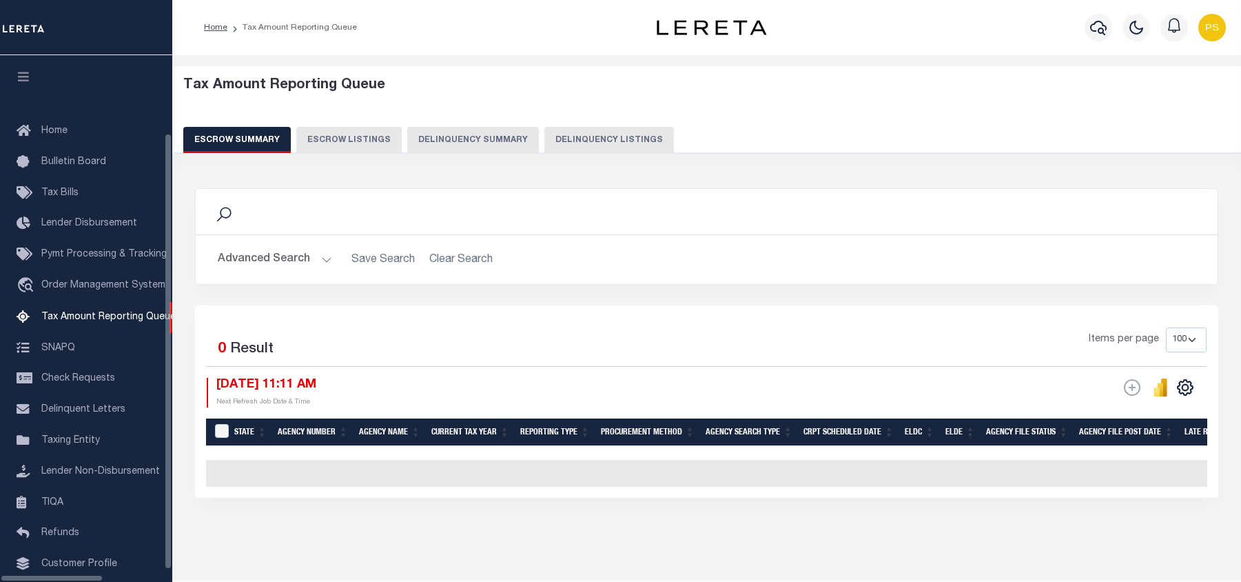
select select "100"
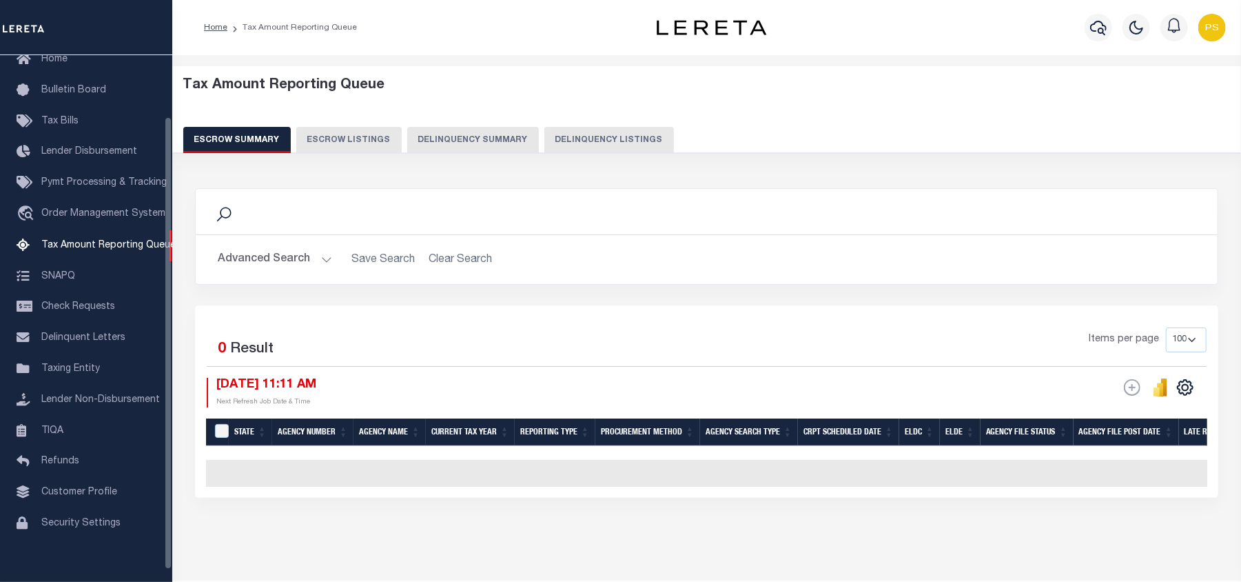
click at [595, 142] on button "Delinquency Listings" at bounding box center [609, 140] width 130 height 26
select select "100"
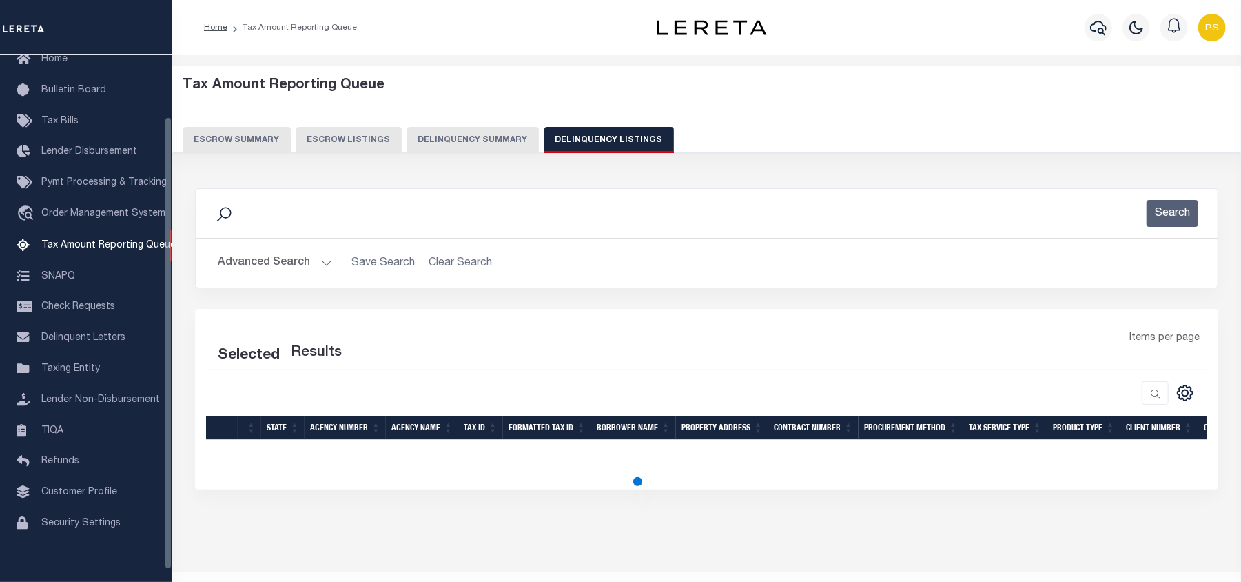
select select "100"
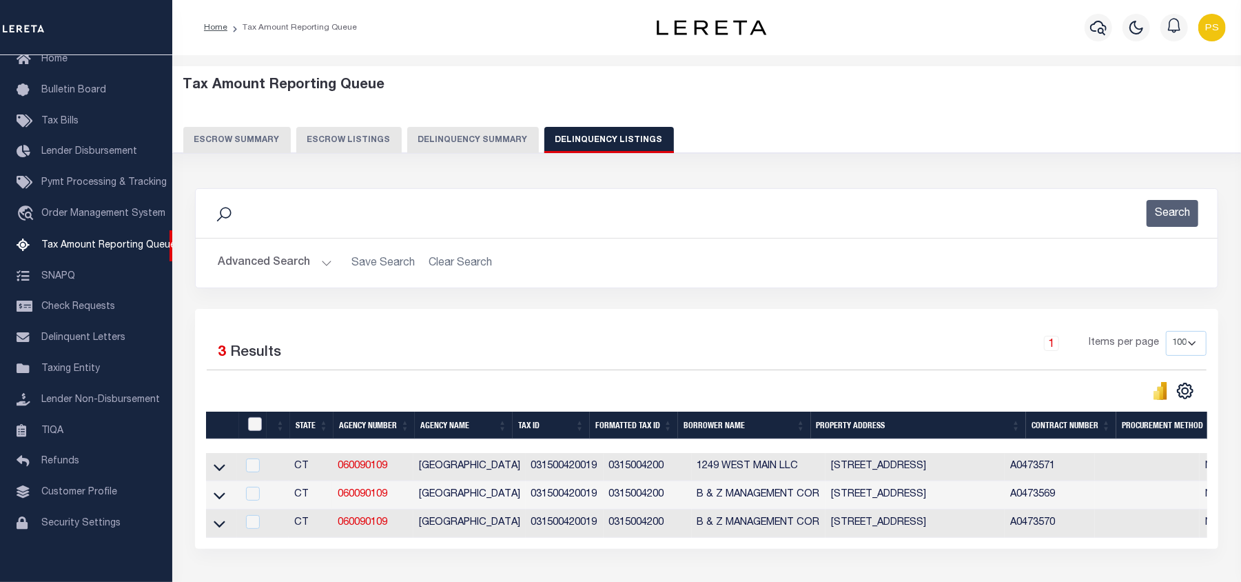
click at [248, 425] on input "checkbox" at bounding box center [255, 424] width 14 height 14
checkbox input "true"
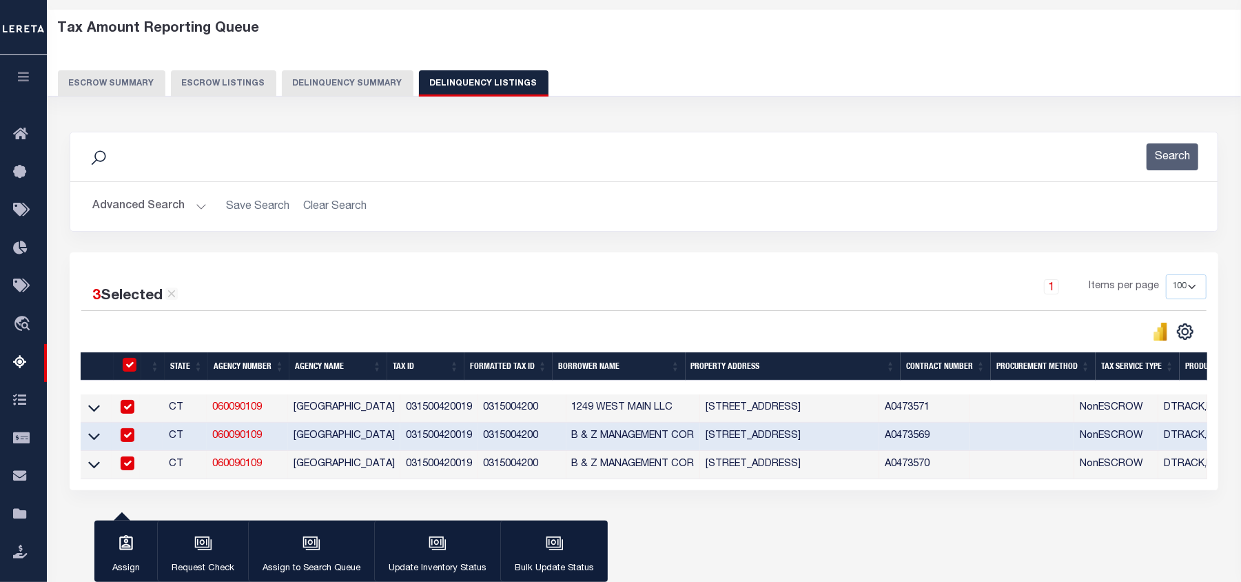
scroll to position [92, 0]
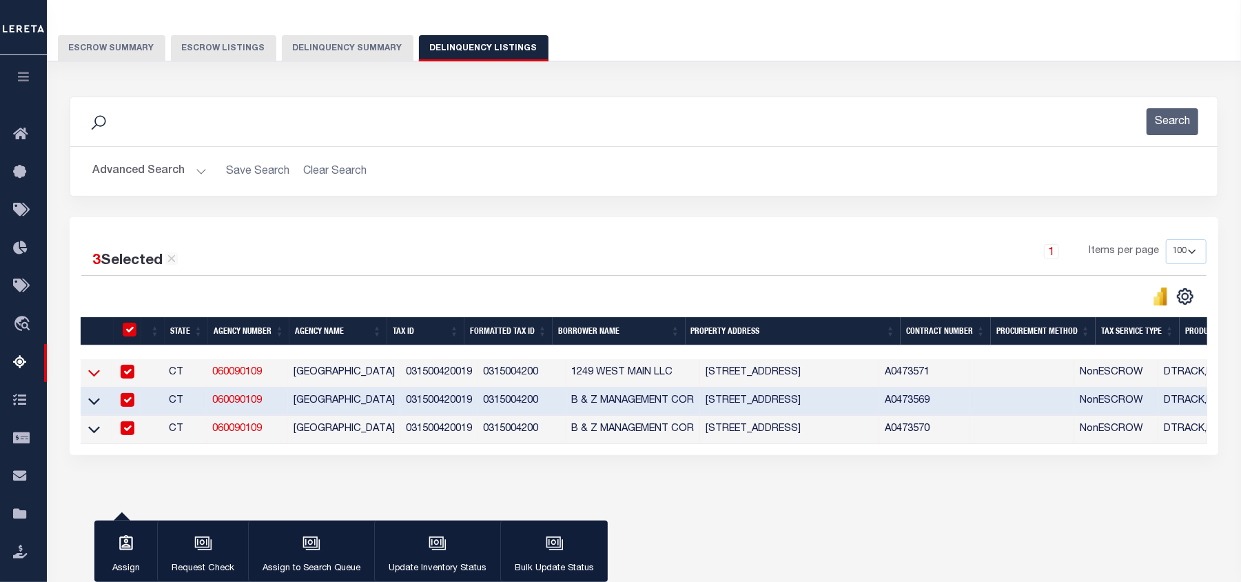
click at [95, 376] on icon at bounding box center [94, 372] width 12 height 14
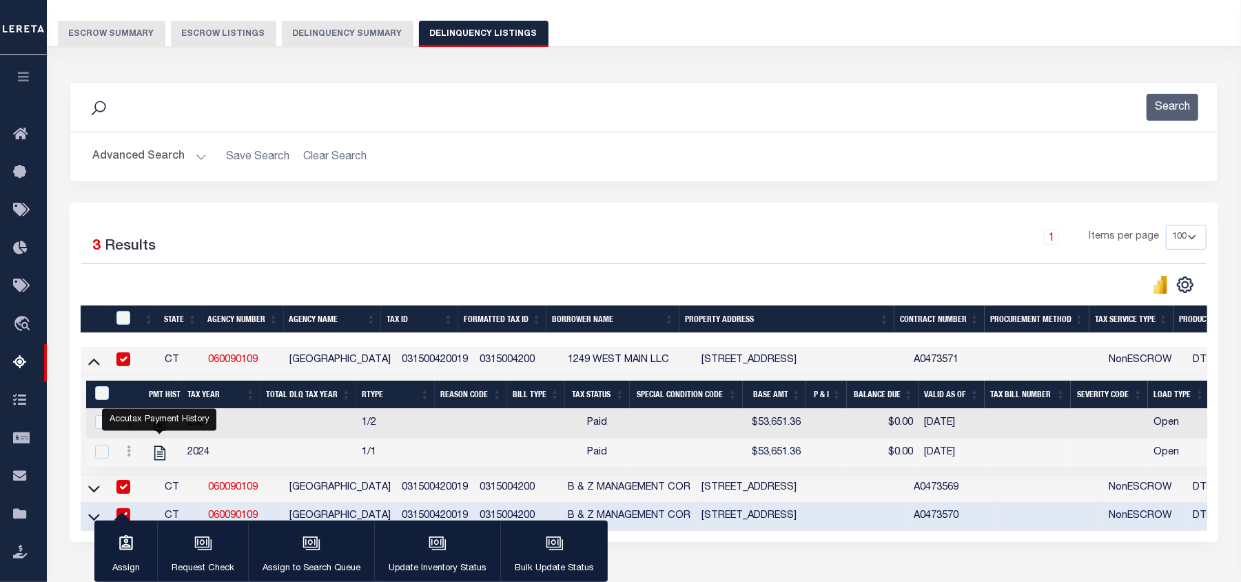
scroll to position [207, 0]
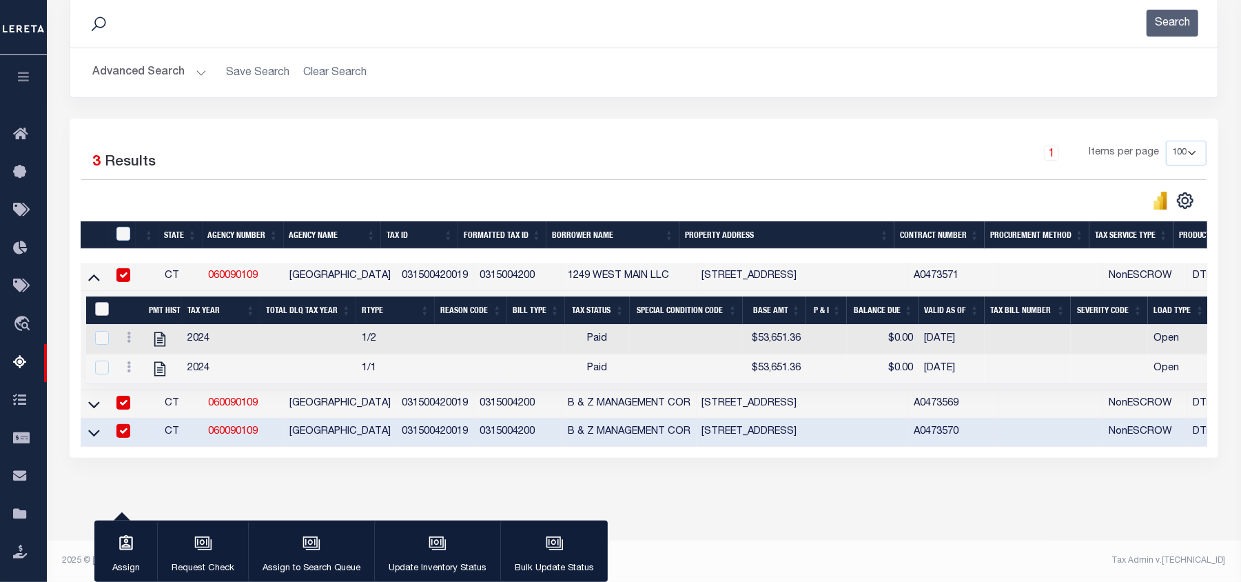
click at [99, 302] on input "&nbsp;" at bounding box center [102, 309] width 14 height 14
checkbox input "true"
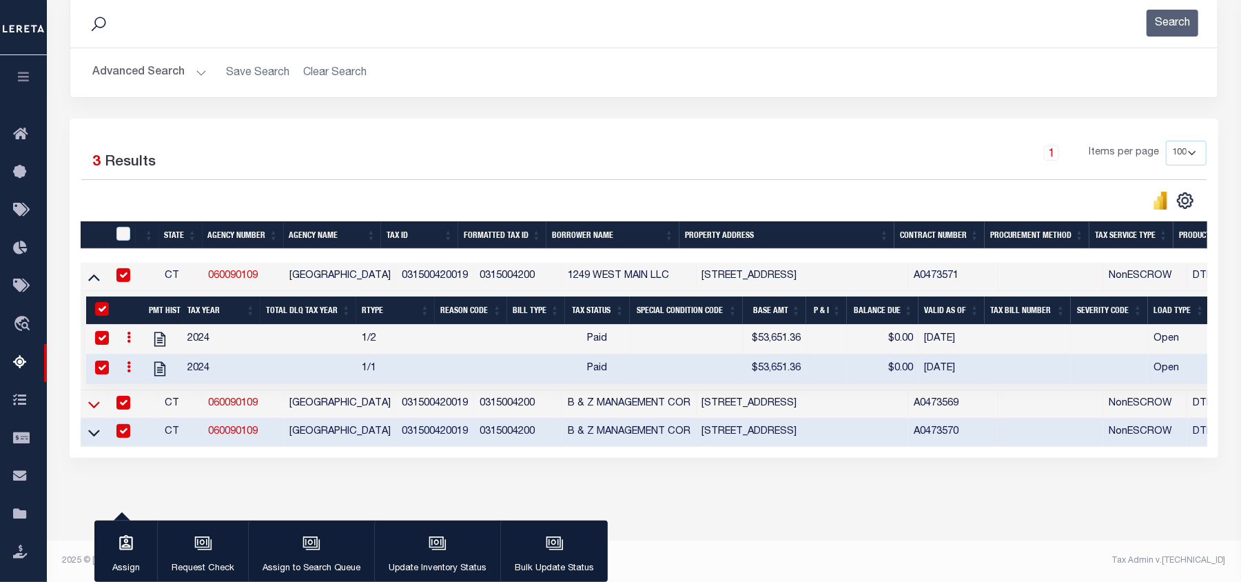
click at [92, 401] on icon at bounding box center [94, 404] width 12 height 7
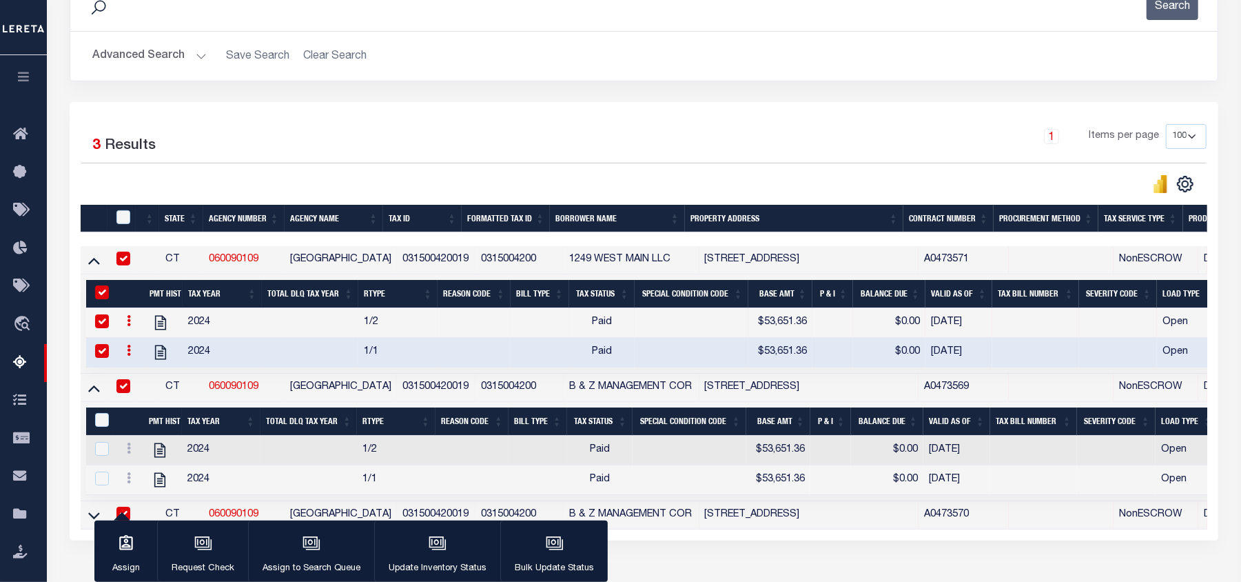
scroll to position [309, 0]
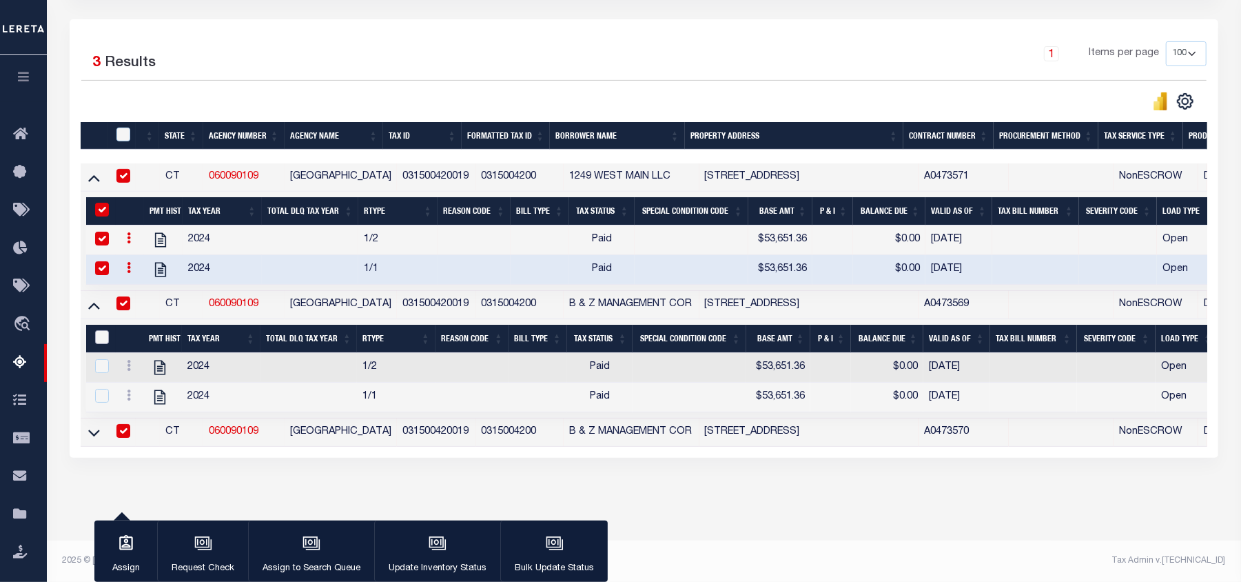
click at [95, 330] on input "&nbsp;" at bounding box center [102, 337] width 14 height 14
checkbox input "true"
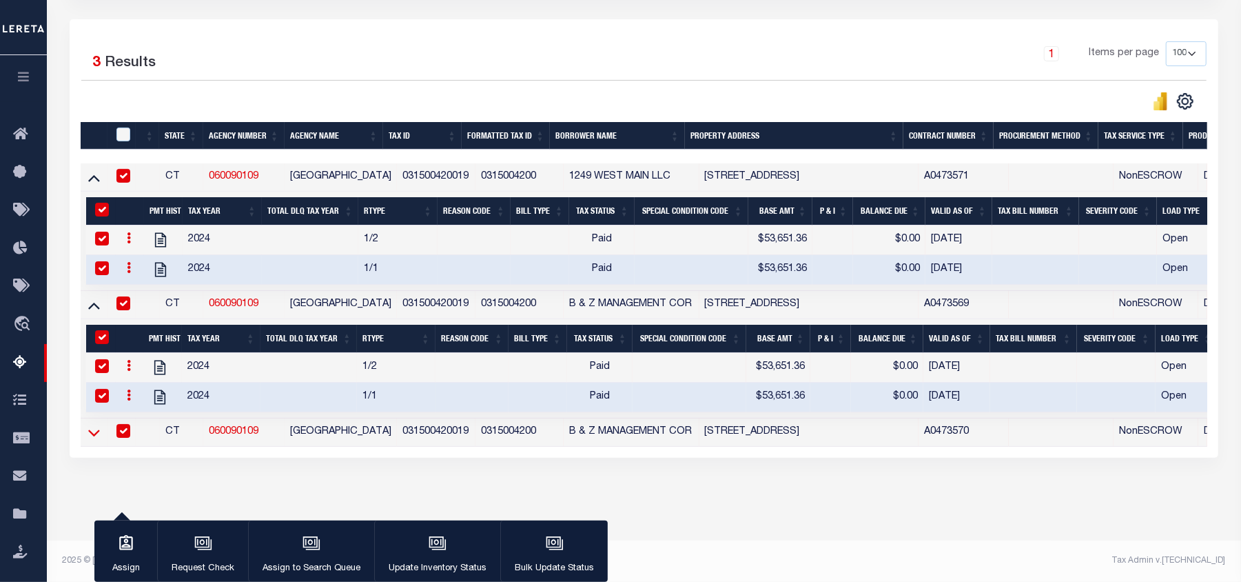
click at [92, 425] on icon at bounding box center [94, 432] width 12 height 14
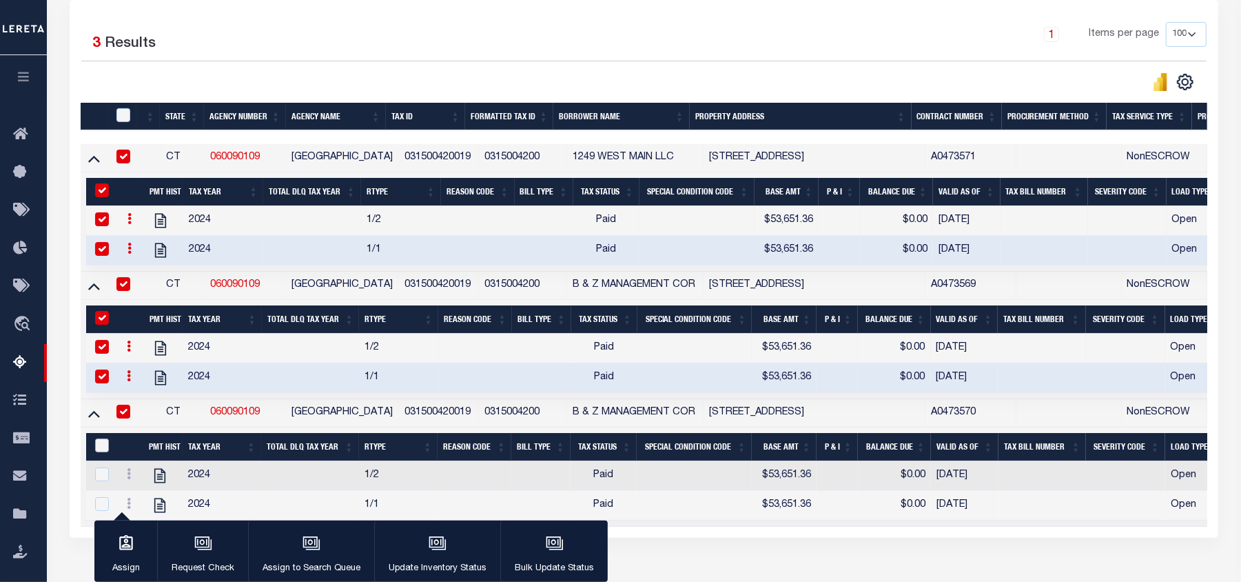
click at [102, 452] on input "&nbsp;" at bounding box center [102, 445] width 14 height 14
checkbox input "true"
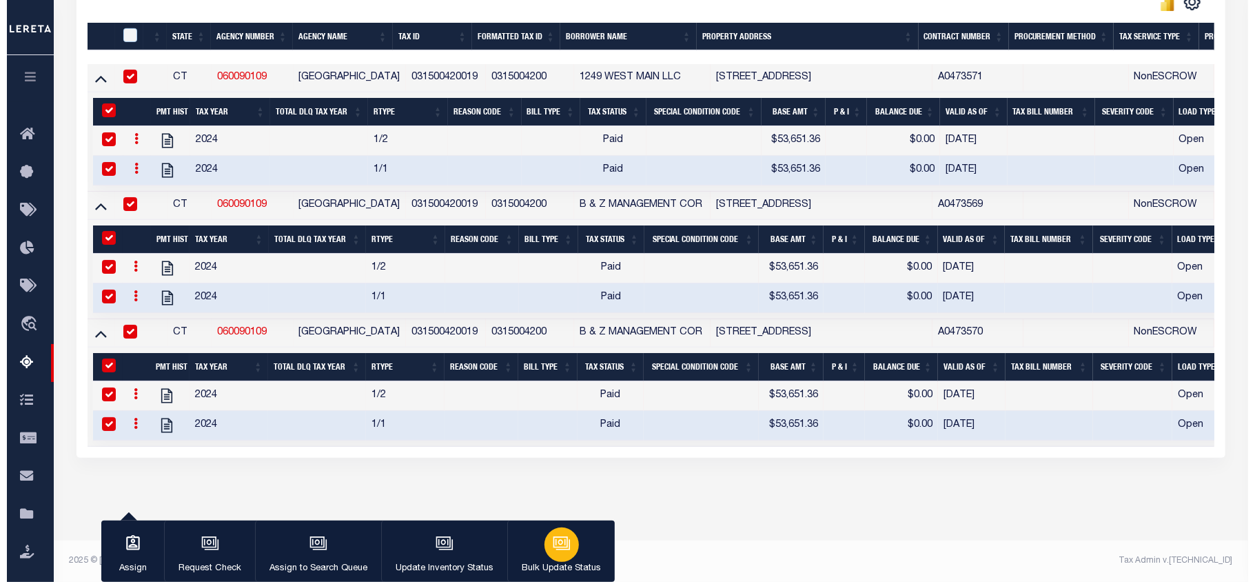
scroll to position [400, 0]
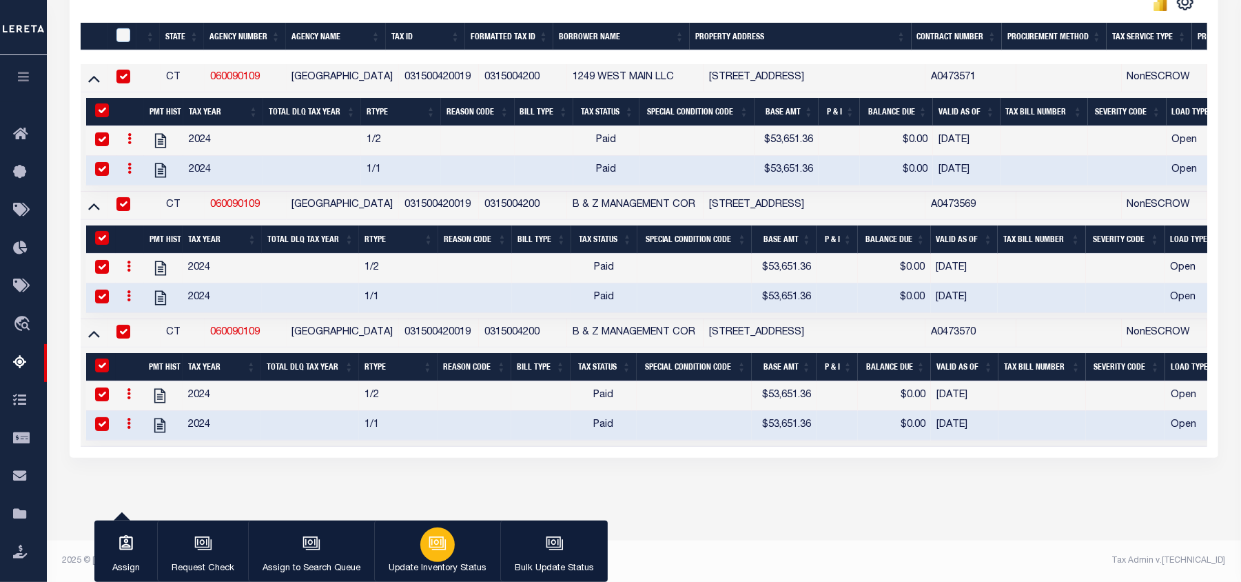
click at [461, 550] on button "Update Inventory Status" at bounding box center [437, 551] width 126 height 62
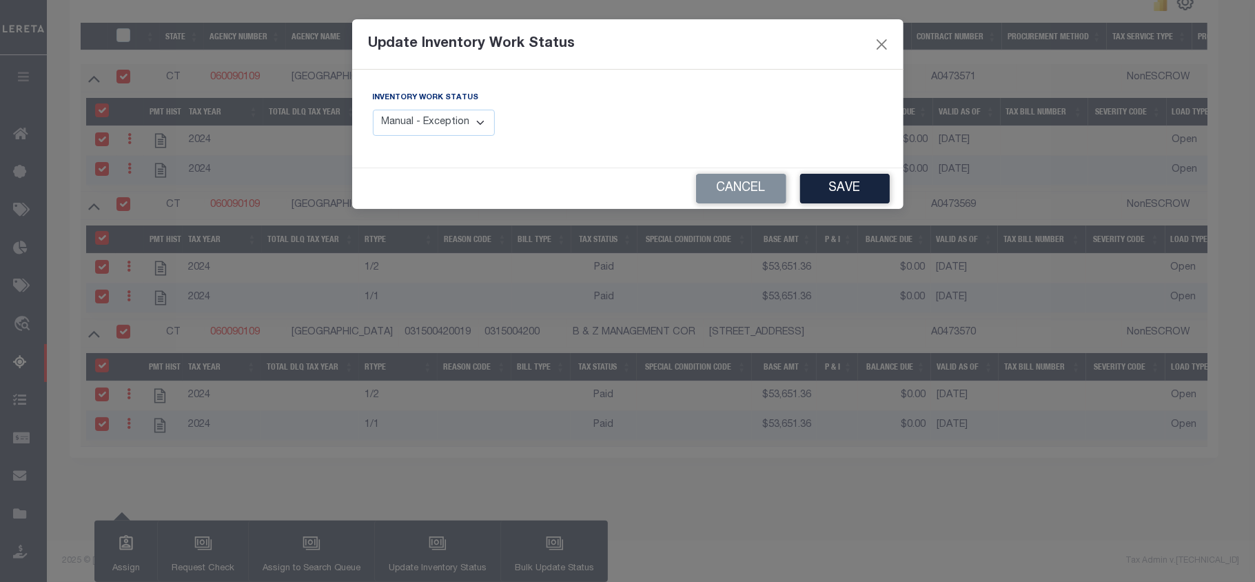
drag, startPoint x: 462, startPoint y: 120, endPoint x: 461, endPoint y: 130, distance: 10.4
click at [462, 120] on select "Manual - Exception Pended - Awaiting Search Late Add Exception Completed" at bounding box center [434, 123] width 123 height 27
select select "4"
click at [373, 110] on select "Manual - Exception Pended - Awaiting Search Late Add Exception Completed" at bounding box center [434, 123] width 123 height 27
click at [863, 190] on button "Save" at bounding box center [845, 189] width 90 height 30
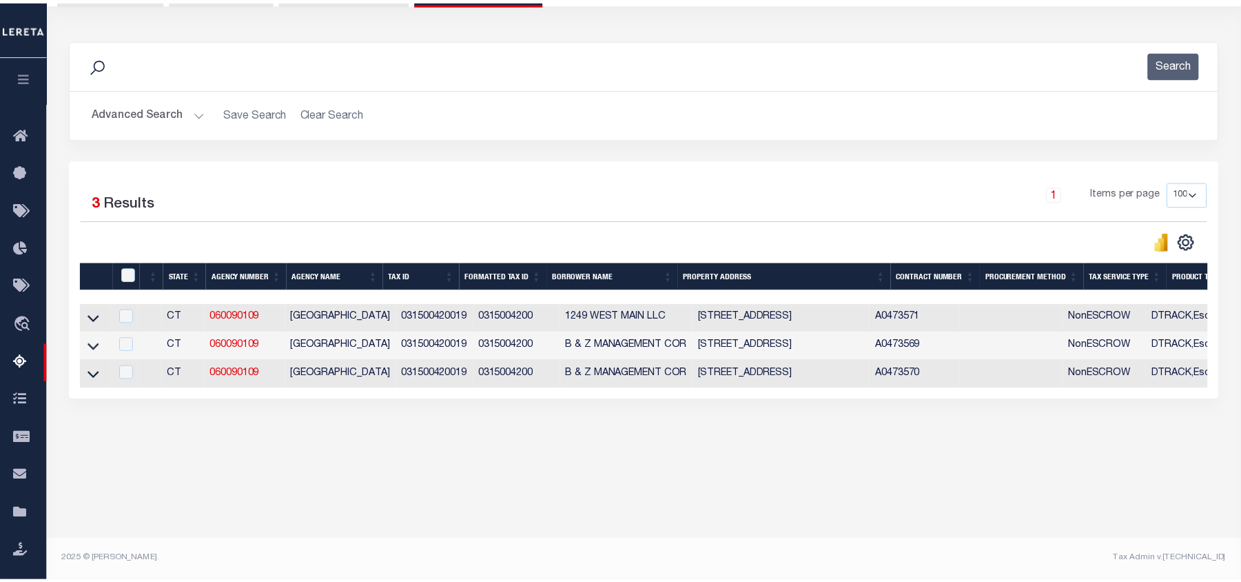
scroll to position [149, 0]
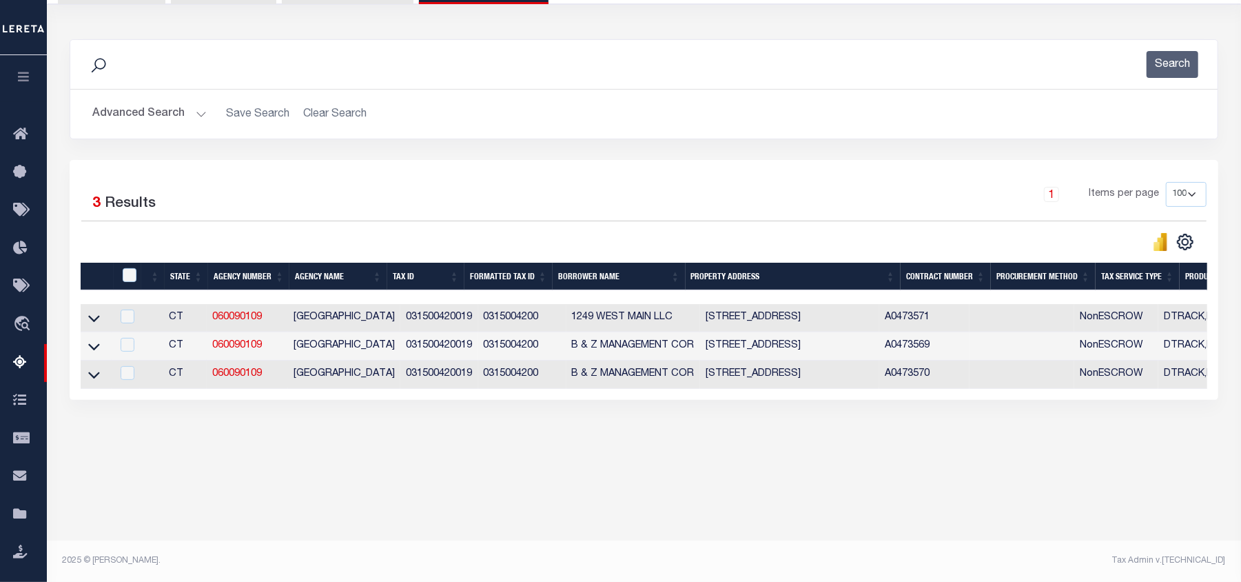
click at [152, 109] on button "Advanced Search" at bounding box center [149, 114] width 114 height 27
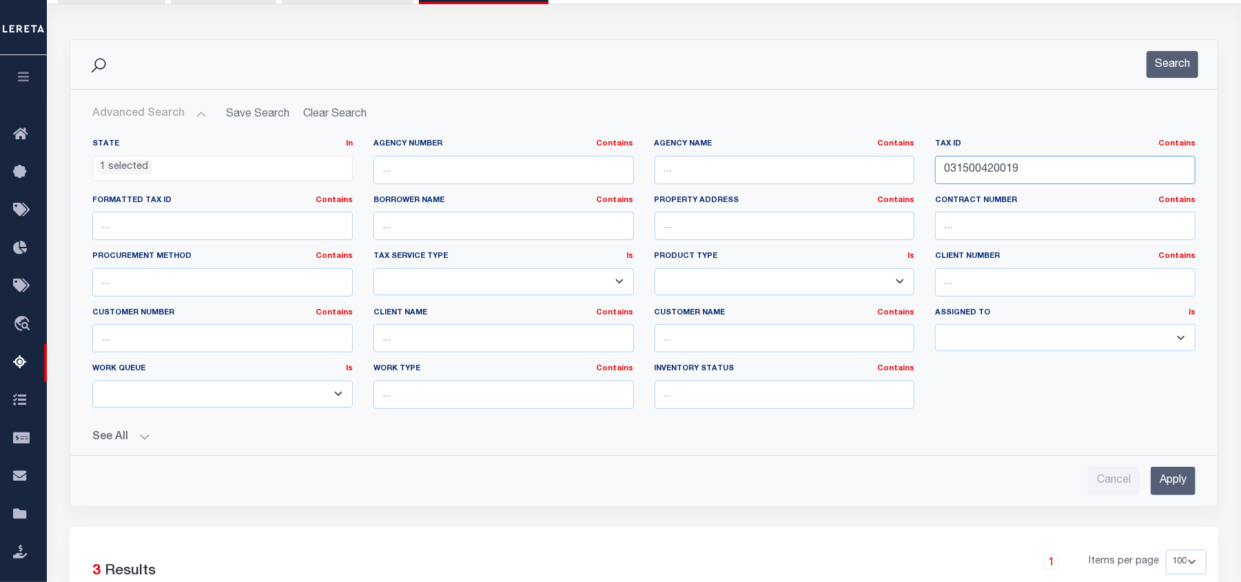
click at [963, 170] on input "031500420019" at bounding box center [1065, 170] width 260 height 28
paste input "44504880001"
type input "044504880001"
click at [1169, 478] on input "Apply" at bounding box center [1173, 480] width 45 height 28
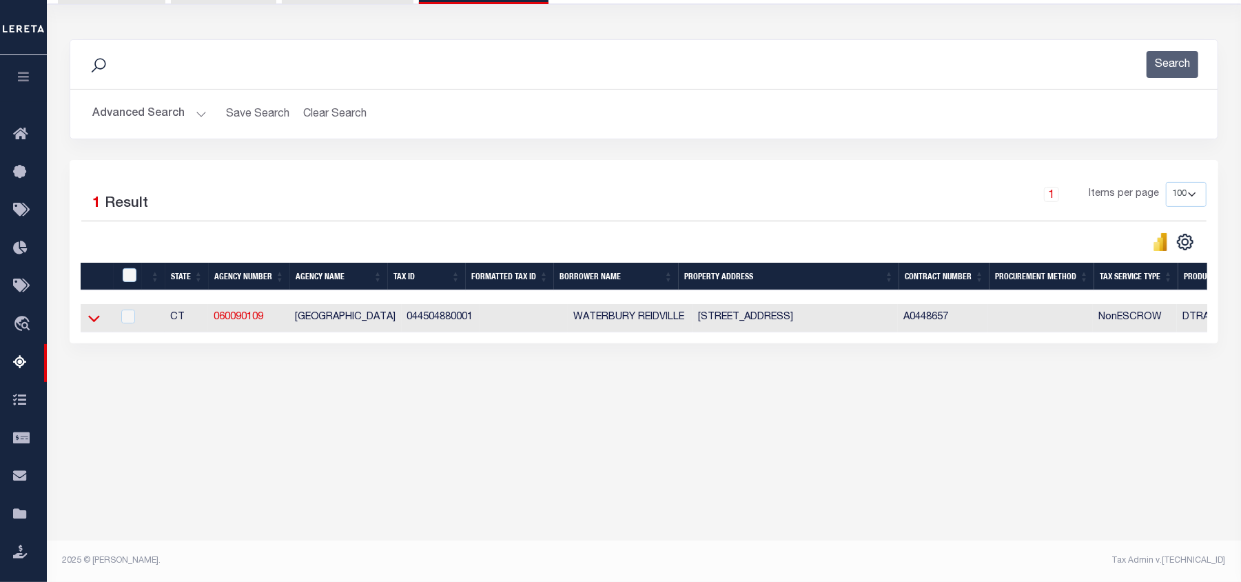
click at [92, 325] on icon at bounding box center [94, 318] width 12 height 14
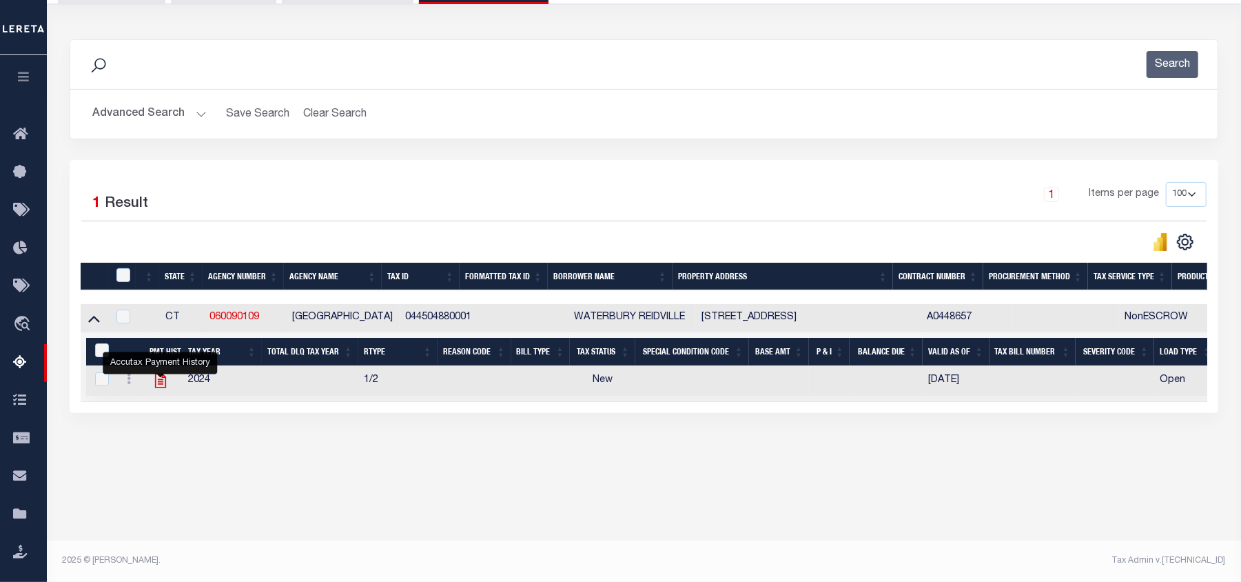
click at [160, 389] on icon "" at bounding box center [161, 380] width 18 height 18
checkbox input "true"
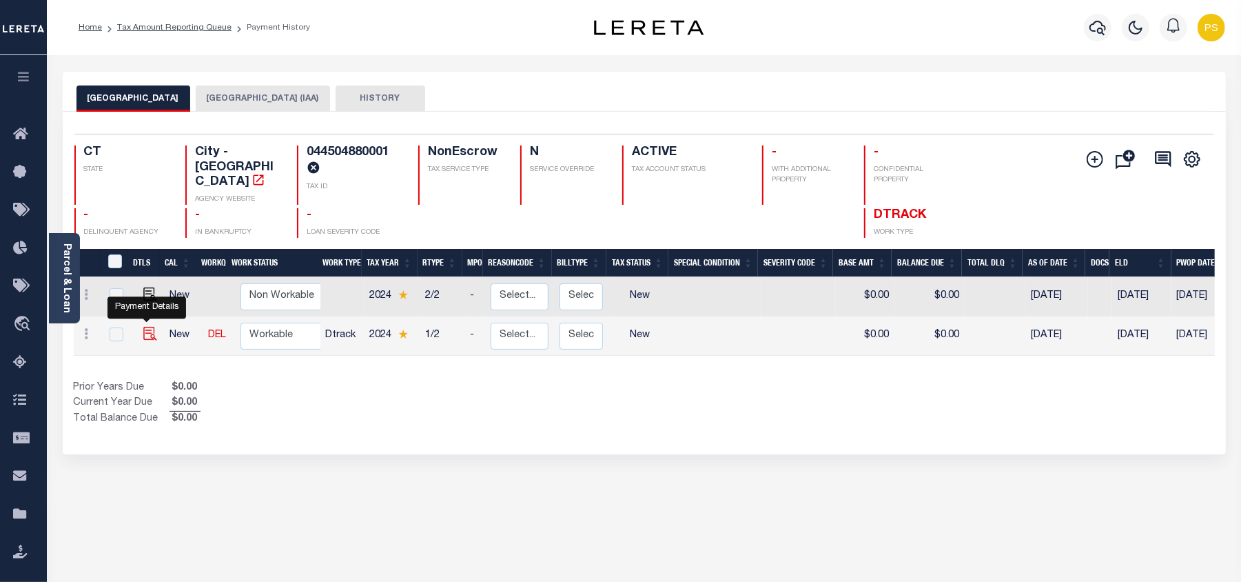
click at [149, 327] on img "" at bounding box center [150, 334] width 14 height 14
checkbox input "true"
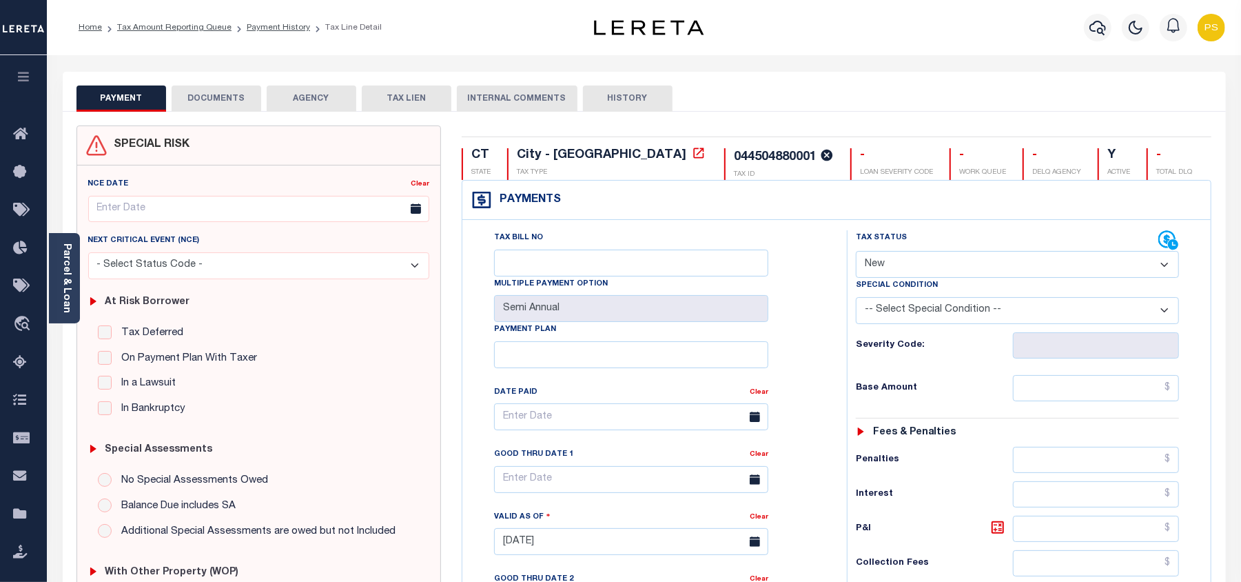
drag, startPoint x: 881, startPoint y: 257, endPoint x: 883, endPoint y: 274, distance: 17.4
click at [881, 257] on select "- Select Status Code - Open Due/Unpaid Paid Incomplete No Tax Due Internal Refu…" at bounding box center [1017, 264] width 323 height 27
select select "PYD"
click at [856, 251] on select "- Select Status Code - Open Due/Unpaid Paid Incomplete No Tax Due Internal Refu…" at bounding box center [1017, 264] width 323 height 27
type input "[DATE]"
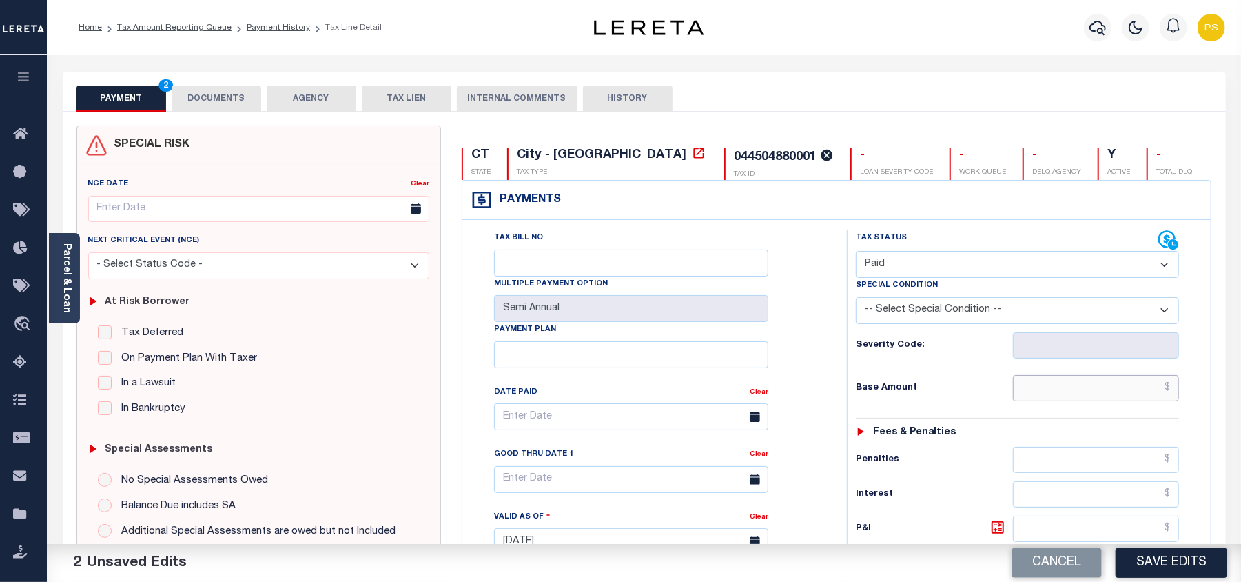
click at [1155, 400] on input "text" at bounding box center [1096, 388] width 166 height 26
paste input "380,728.94"
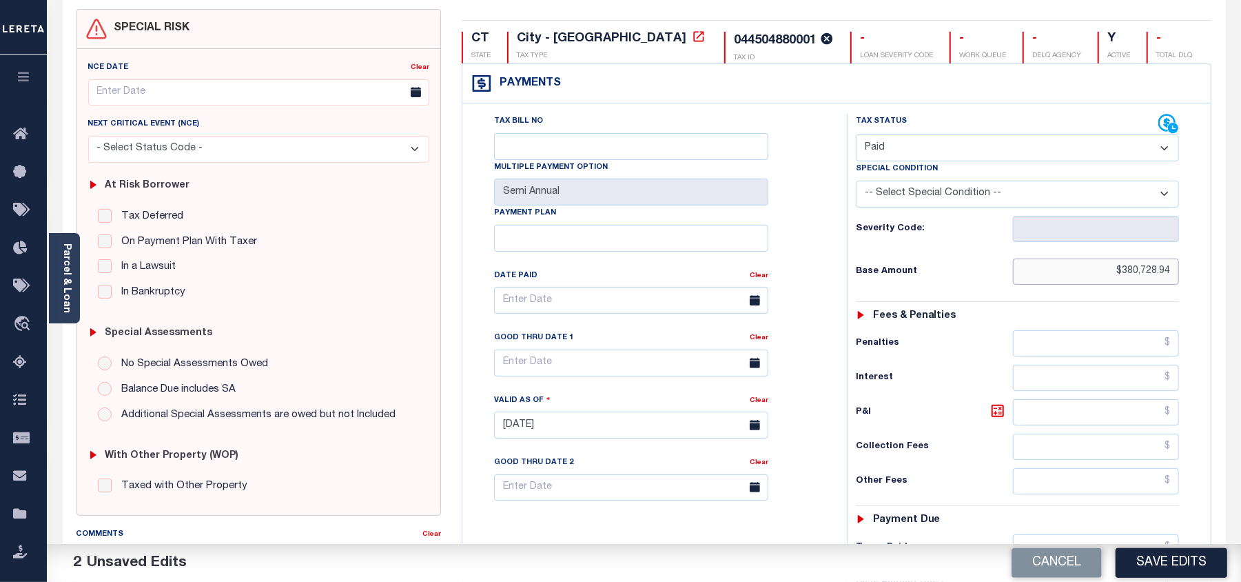
scroll to position [276, 0]
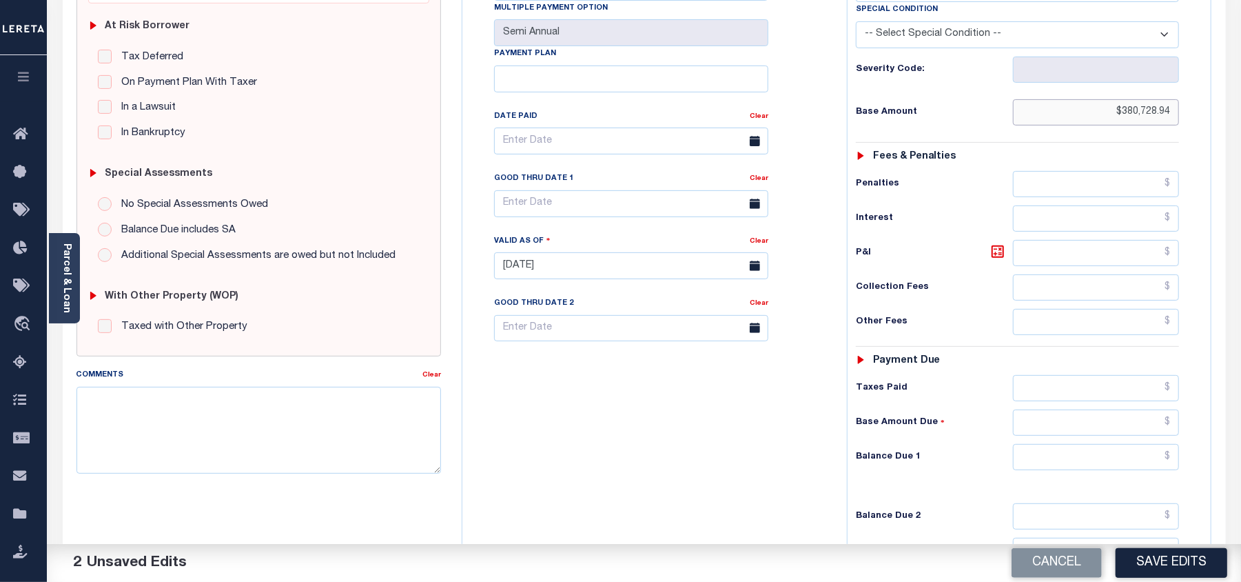
type input "$380,728.94"
click at [1098, 467] on input "text" at bounding box center [1096, 457] width 166 height 26
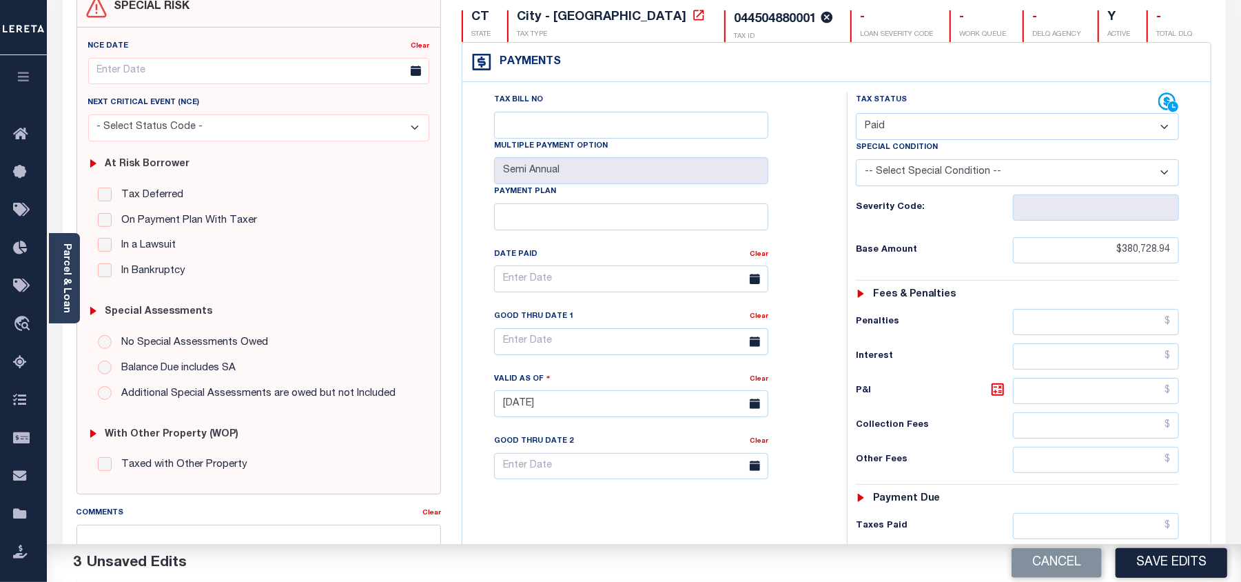
scroll to position [0, 0]
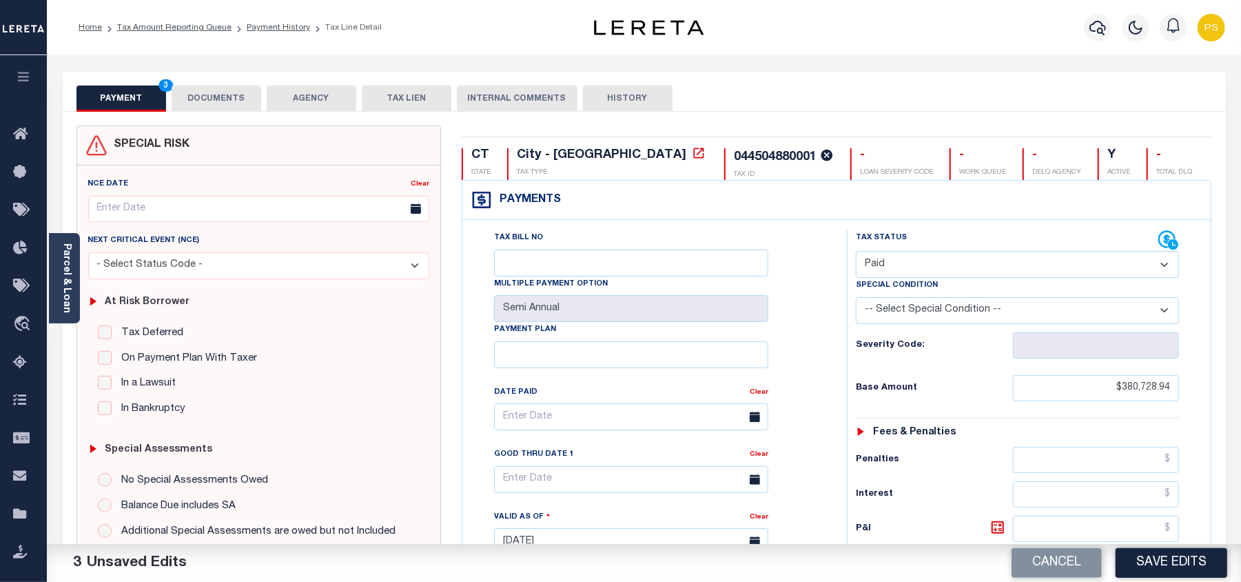
type input "$0.00"
drag, startPoint x: 234, startPoint y: 100, endPoint x: 369, endPoint y: 47, distance: 145.1
click at [234, 99] on button "DOCUMENTS" at bounding box center [217, 98] width 90 height 26
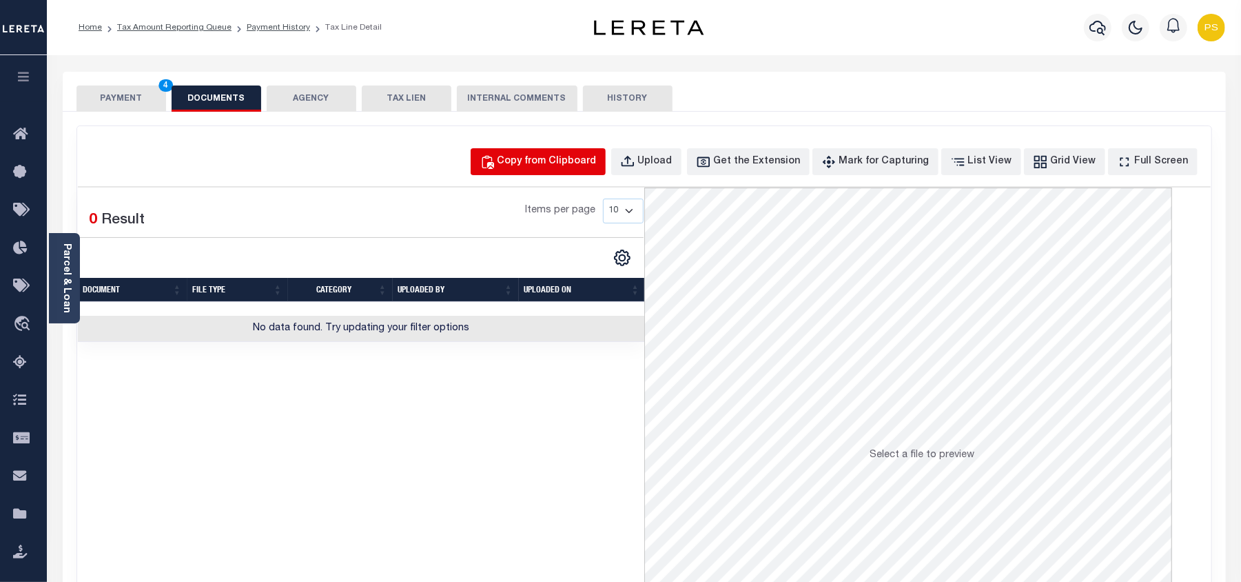
click at [557, 158] on div "Copy from Clipboard" at bounding box center [546, 161] width 99 height 15
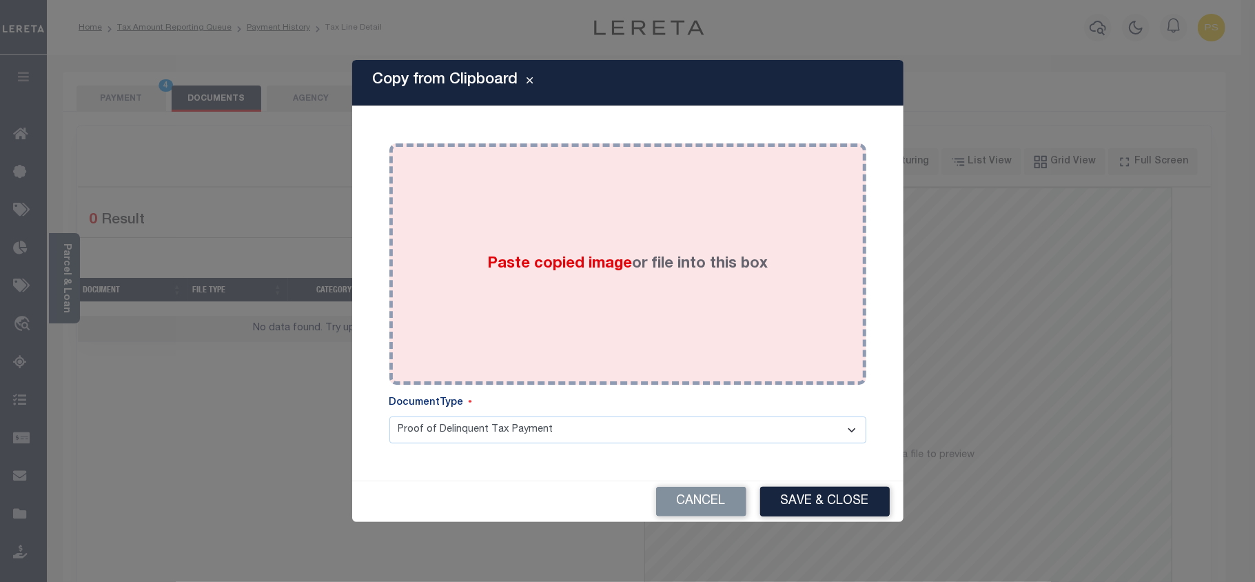
click at [577, 298] on div "Paste copied image or file into this box" at bounding box center [628, 264] width 456 height 220
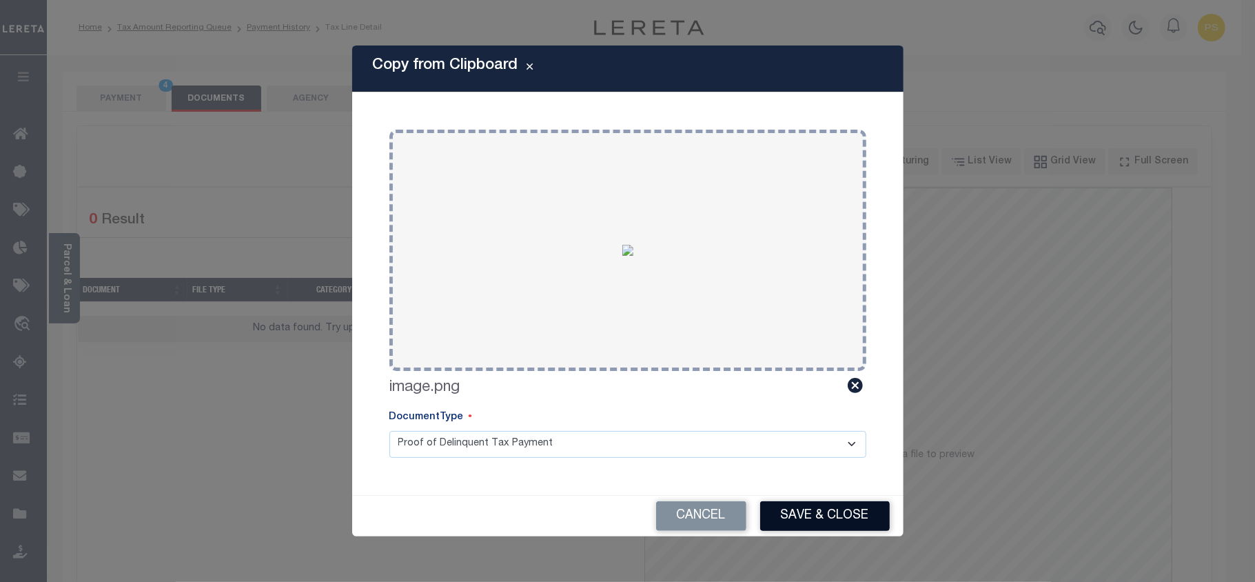
click at [814, 511] on button "Save & Close" at bounding box center [825, 516] width 130 height 30
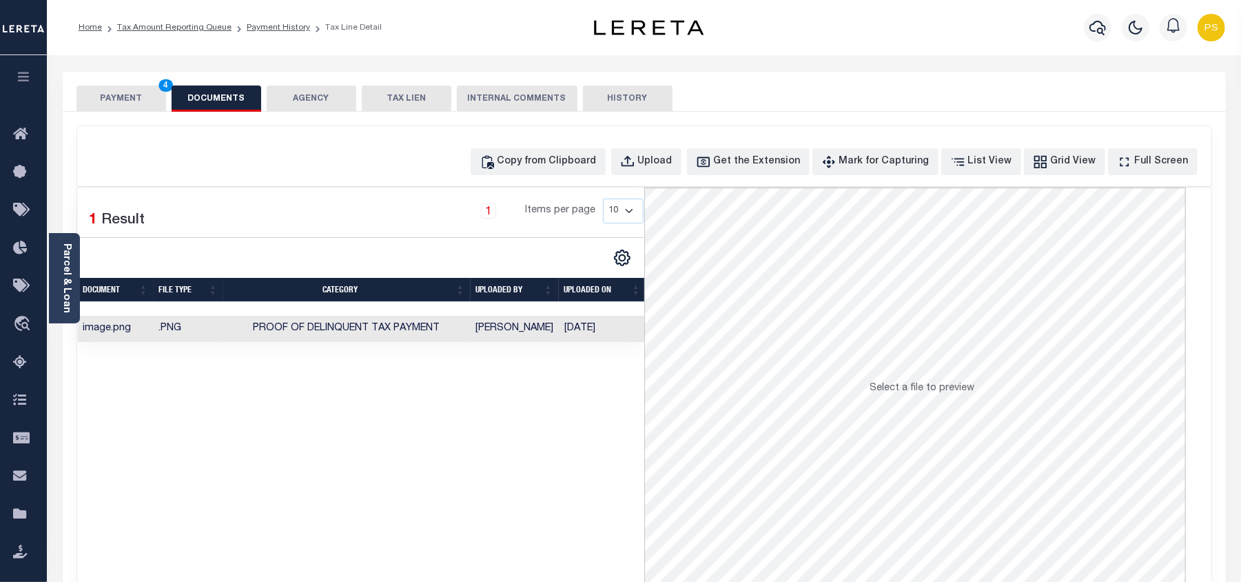
click at [135, 97] on button "PAYMENT 4" at bounding box center [121, 98] width 90 height 26
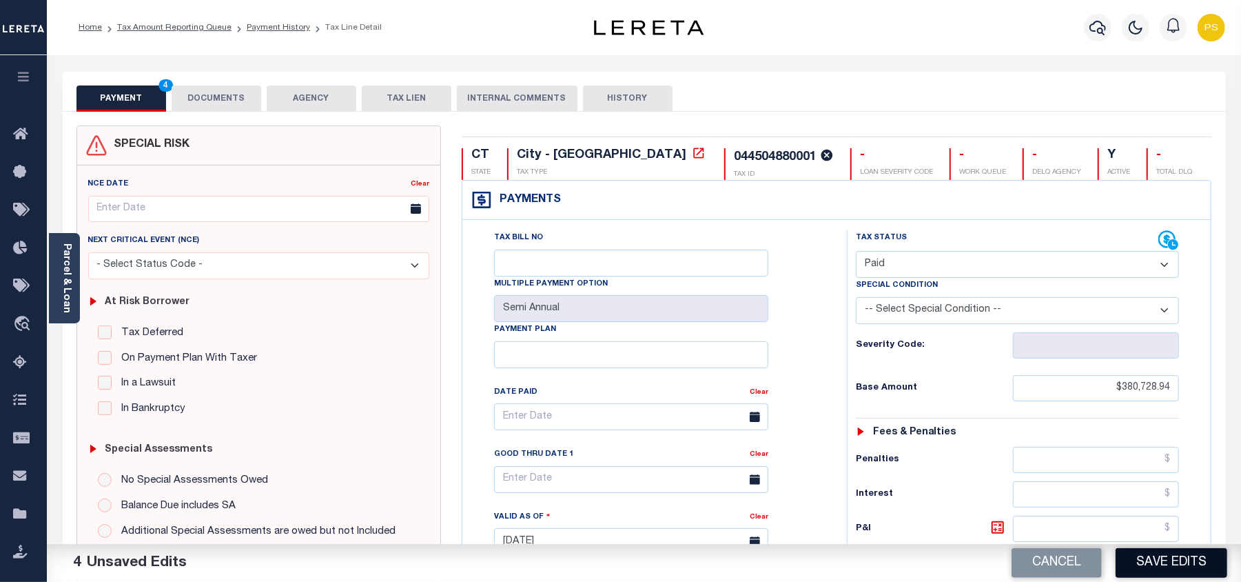
click at [1177, 562] on button "Save Edits" at bounding box center [1172, 563] width 112 height 30
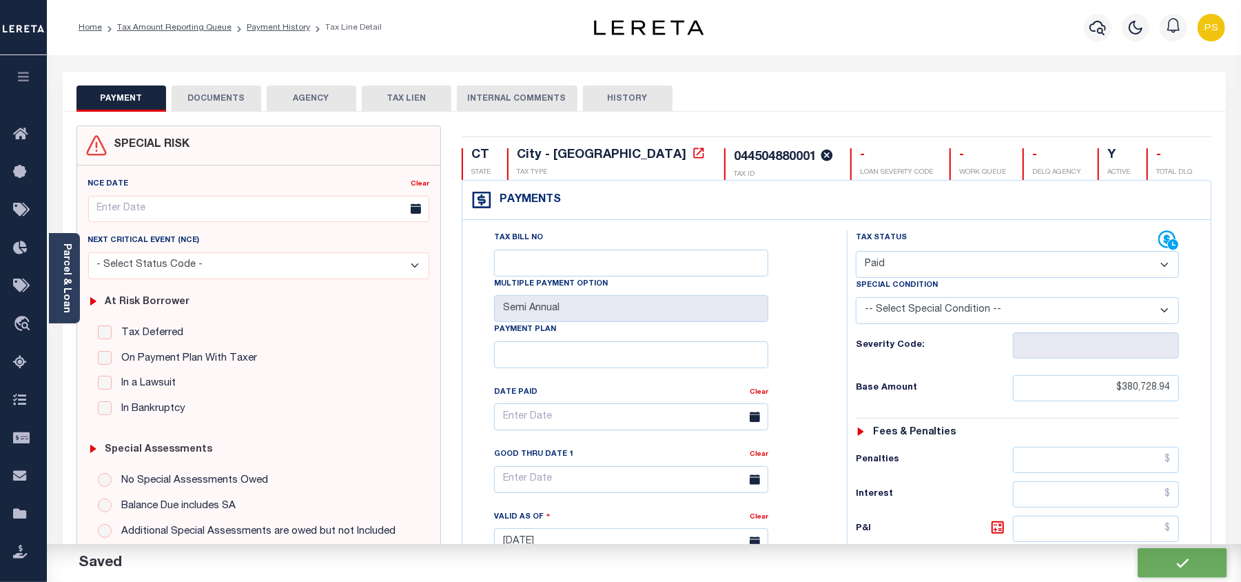
checkbox input "false"
type input "$380,728.94"
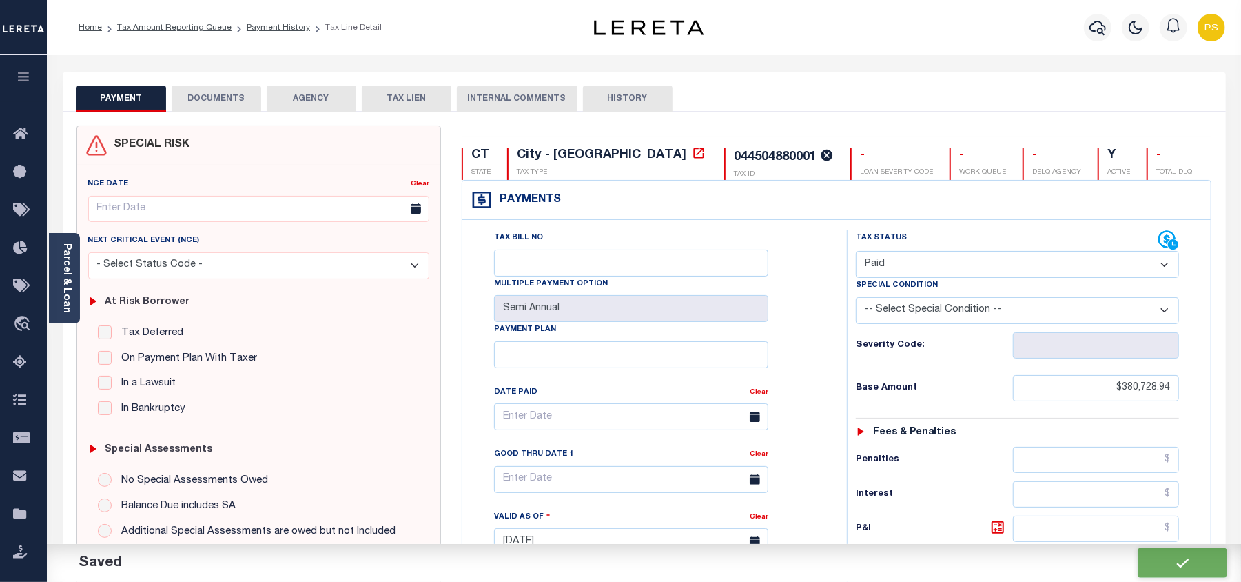
type input "$0"
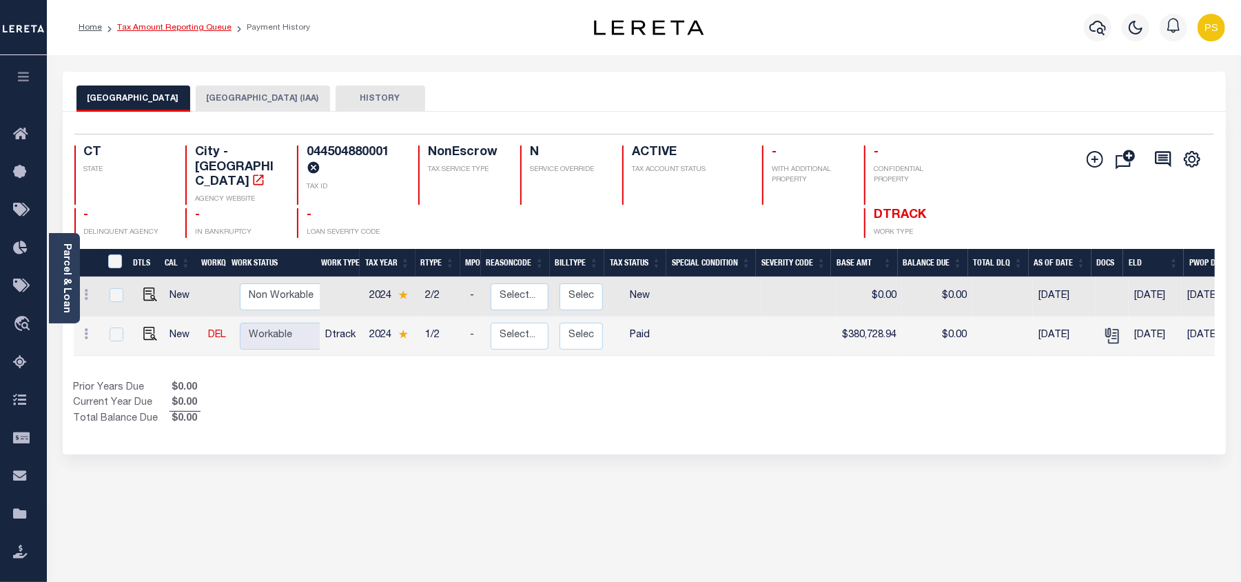
click at [188, 25] on link "Tax Amount Reporting Queue" at bounding box center [174, 27] width 114 height 8
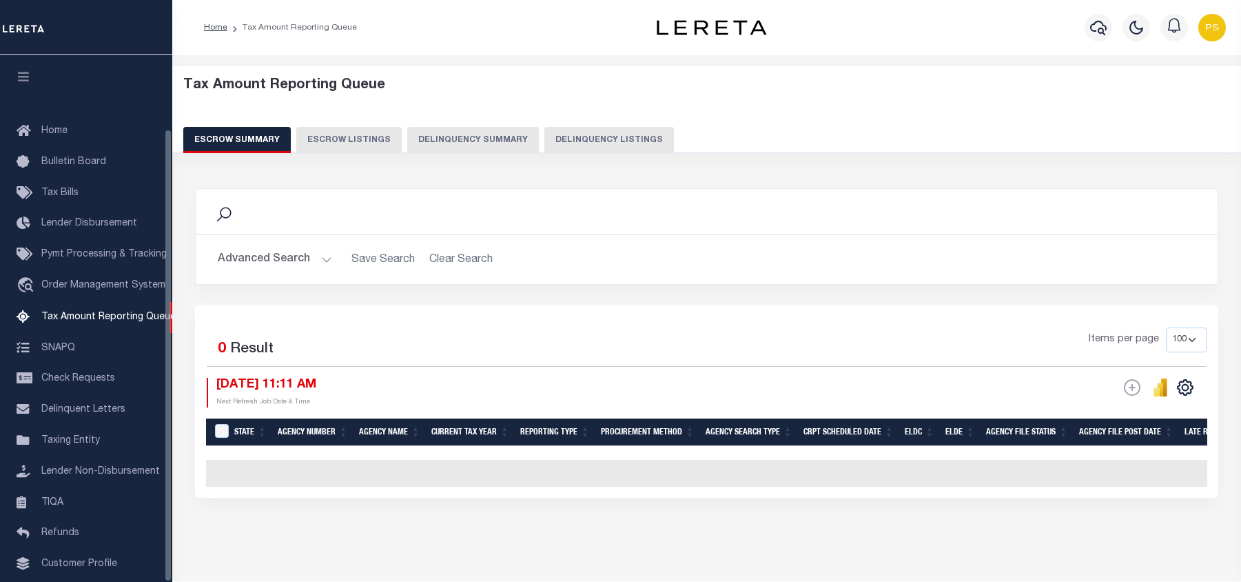
select select "100"
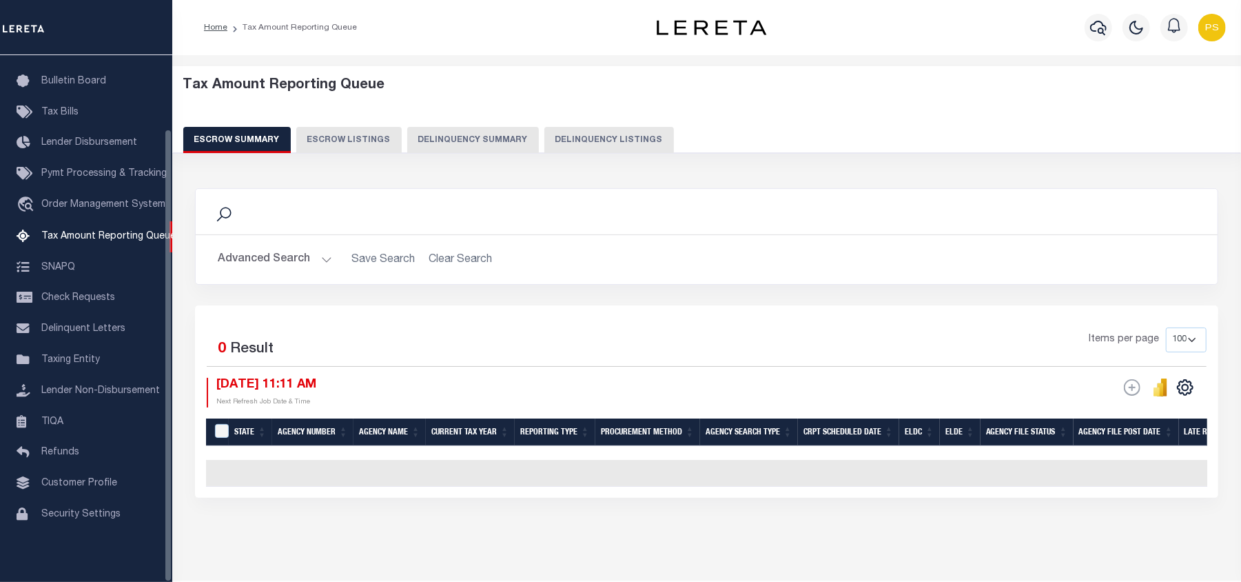
click at [597, 145] on button "Delinquency Listings" at bounding box center [609, 140] width 130 height 26
select select "100"
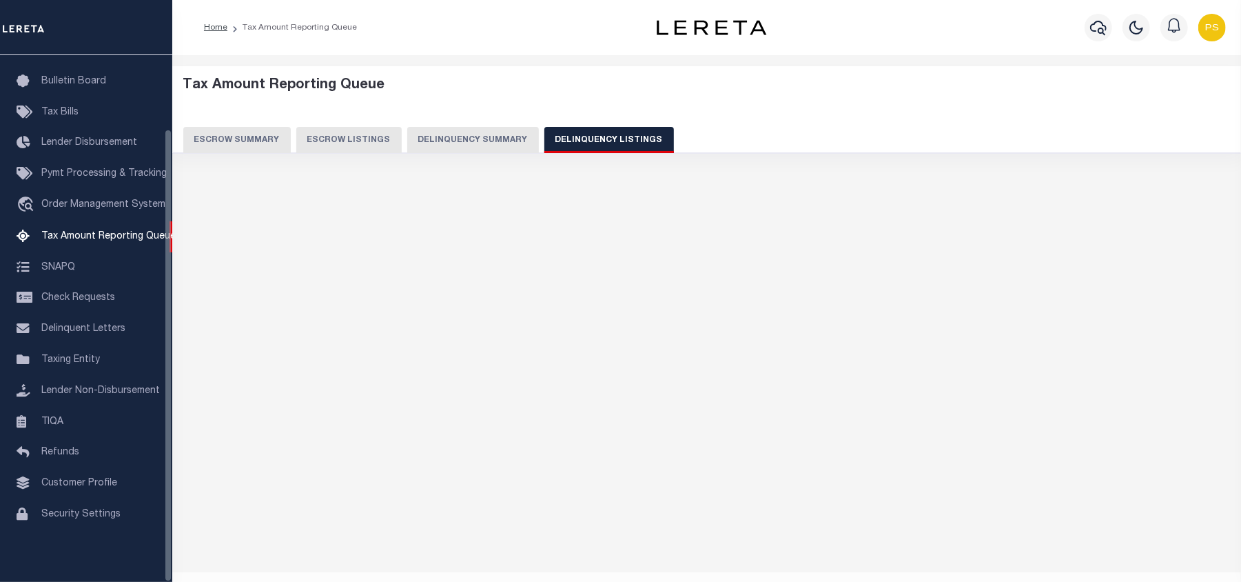
select select "100"
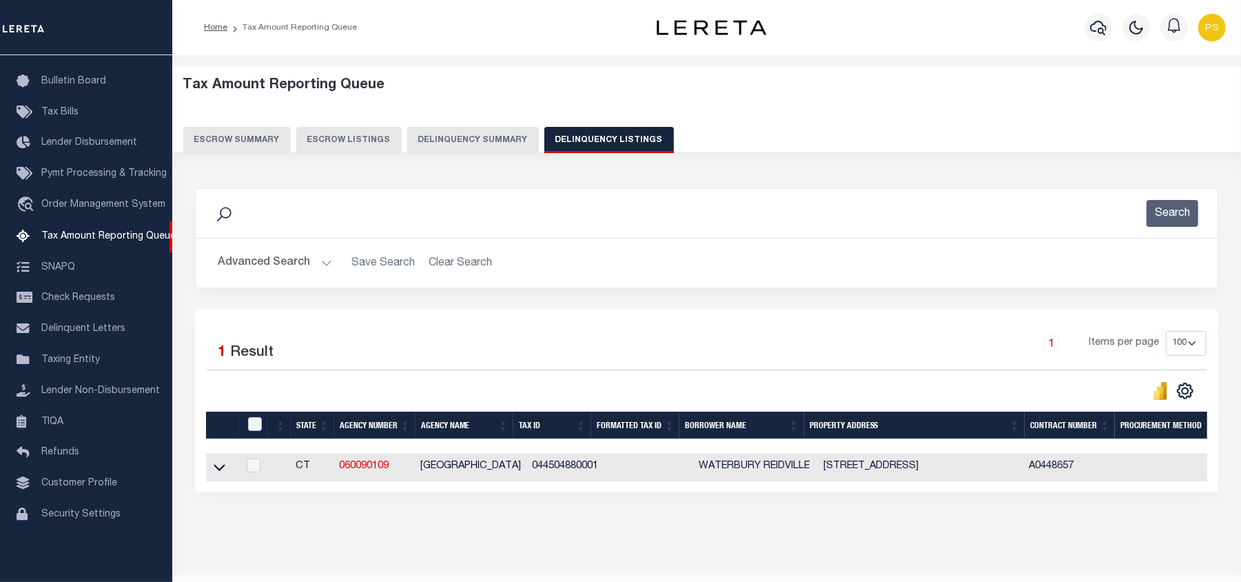
scroll to position [43, 0]
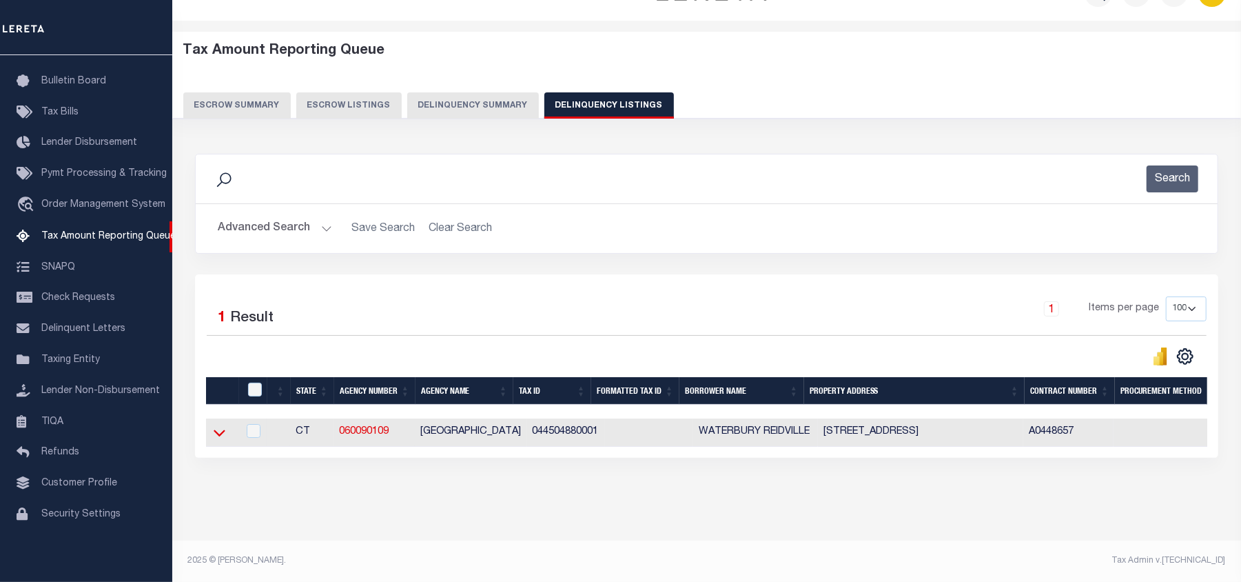
click at [221, 430] on icon at bounding box center [220, 433] width 12 height 7
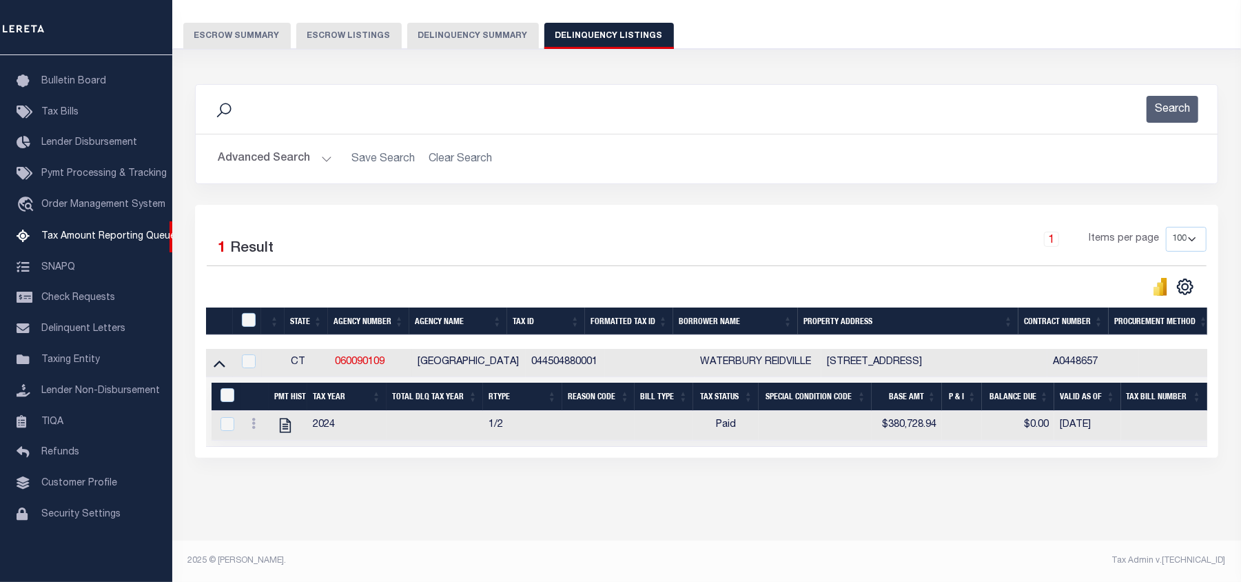
scroll to position [119, 0]
click at [225, 388] on input "&nbsp;" at bounding box center [227, 395] width 14 height 14
checkbox input "true"
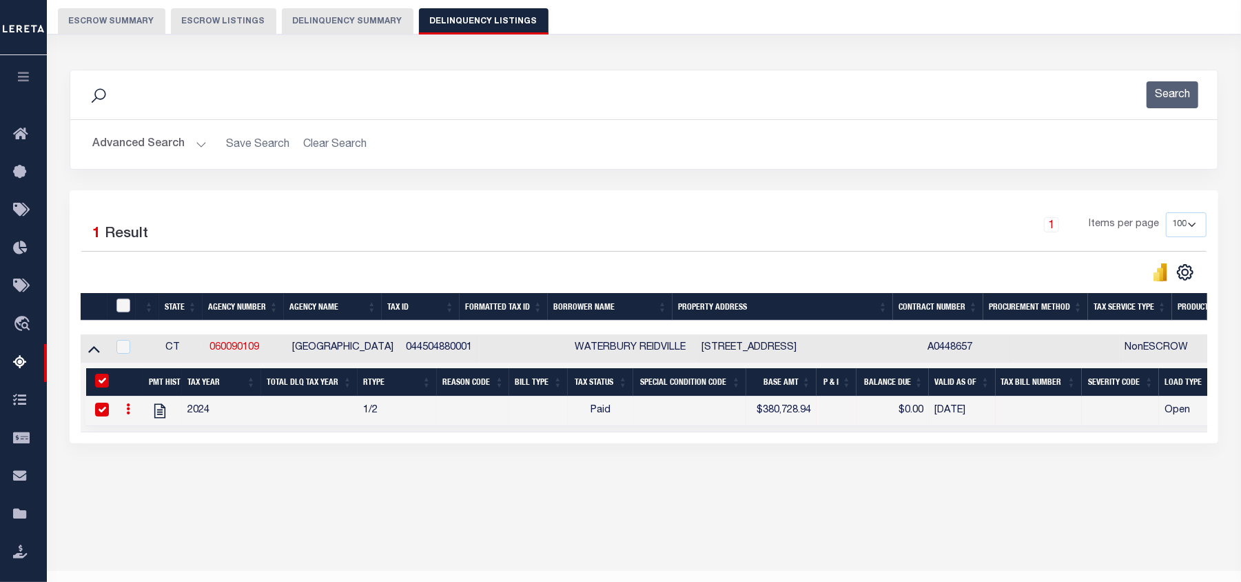
click at [125, 309] on input "checkbox" at bounding box center [123, 305] width 14 height 14
checkbox input "true"
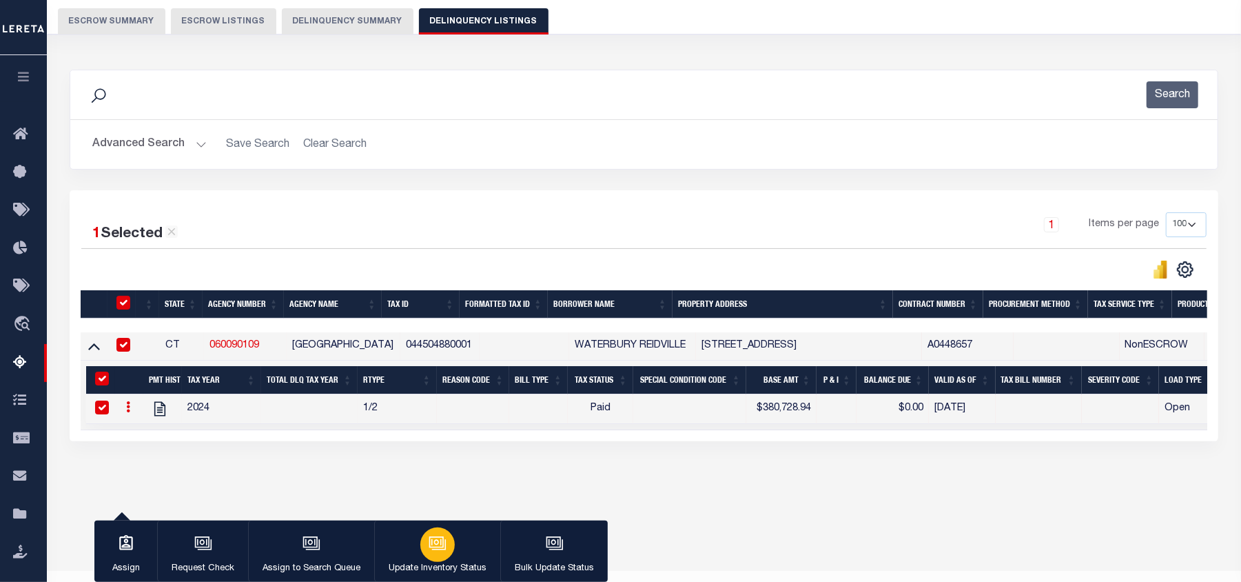
click at [436, 535] on icon "button" at bounding box center [438, 543] width 18 height 18
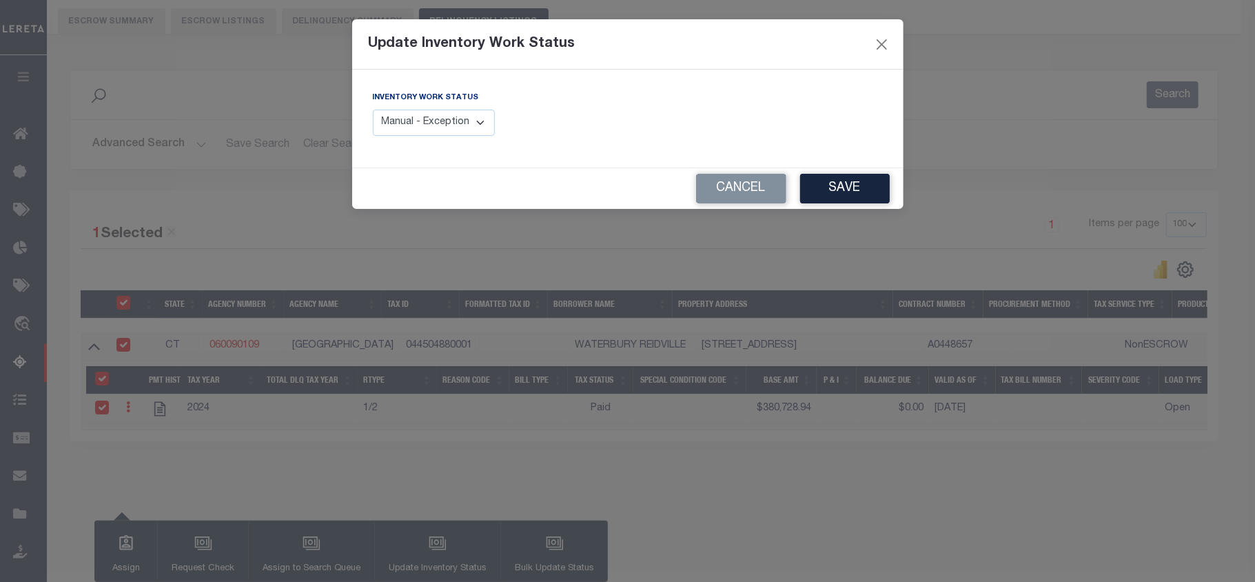
click at [461, 135] on select "Manual - Exception Pended - Awaiting Search Late Add Exception Completed" at bounding box center [434, 123] width 123 height 27
select select "4"
click at [373, 110] on select "Manual - Exception Pended - Awaiting Search Late Add Exception Completed" at bounding box center [434, 123] width 123 height 27
click at [863, 196] on button "Save" at bounding box center [845, 189] width 90 height 30
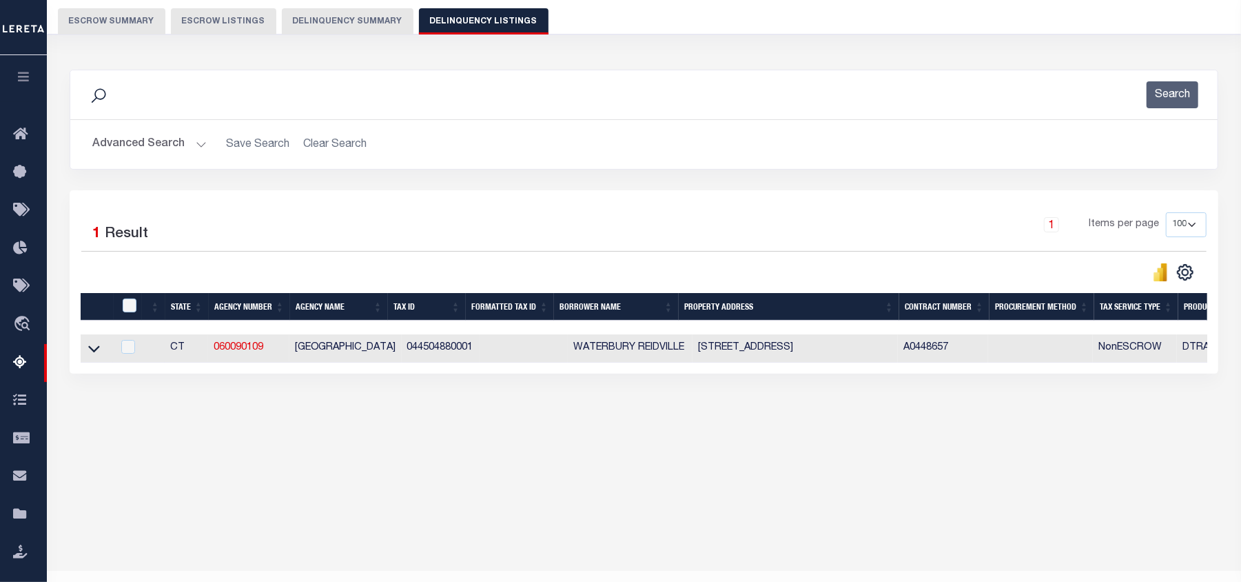
click at [124, 150] on button "Advanced Search" at bounding box center [149, 144] width 114 height 27
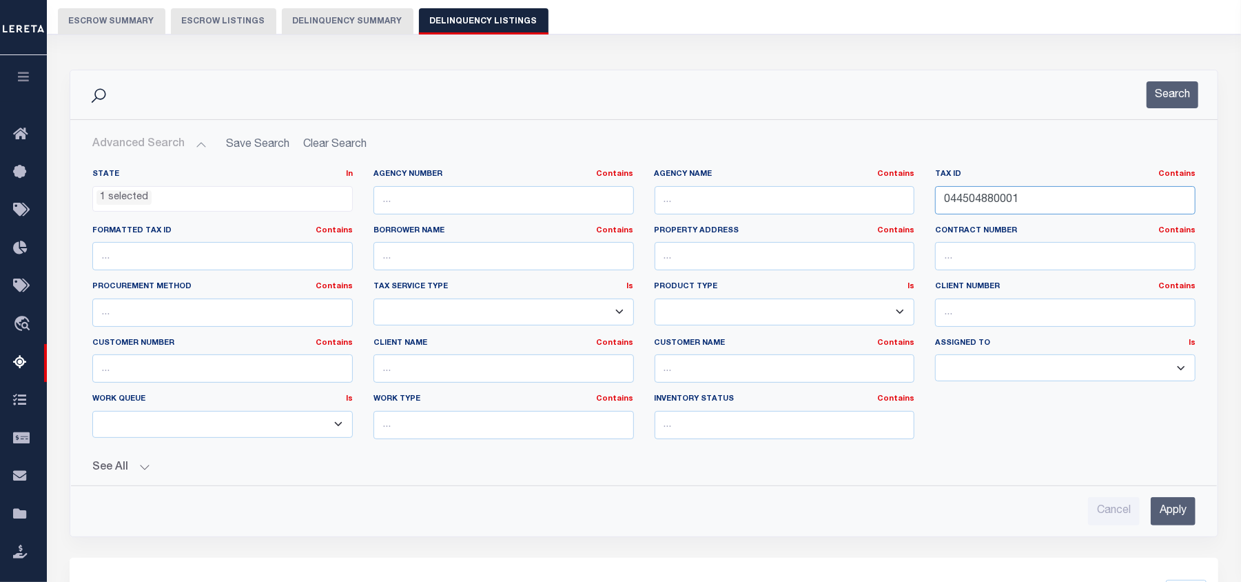
click at [968, 199] on input "044504880001" at bounding box center [1065, 200] width 260 height 28
paste input "0052000"
type input "00052000"
click at [1167, 497] on div "Cancel Apply" at bounding box center [643, 505] width 1125 height 39
click at [1174, 517] on input "Apply" at bounding box center [1173, 511] width 45 height 28
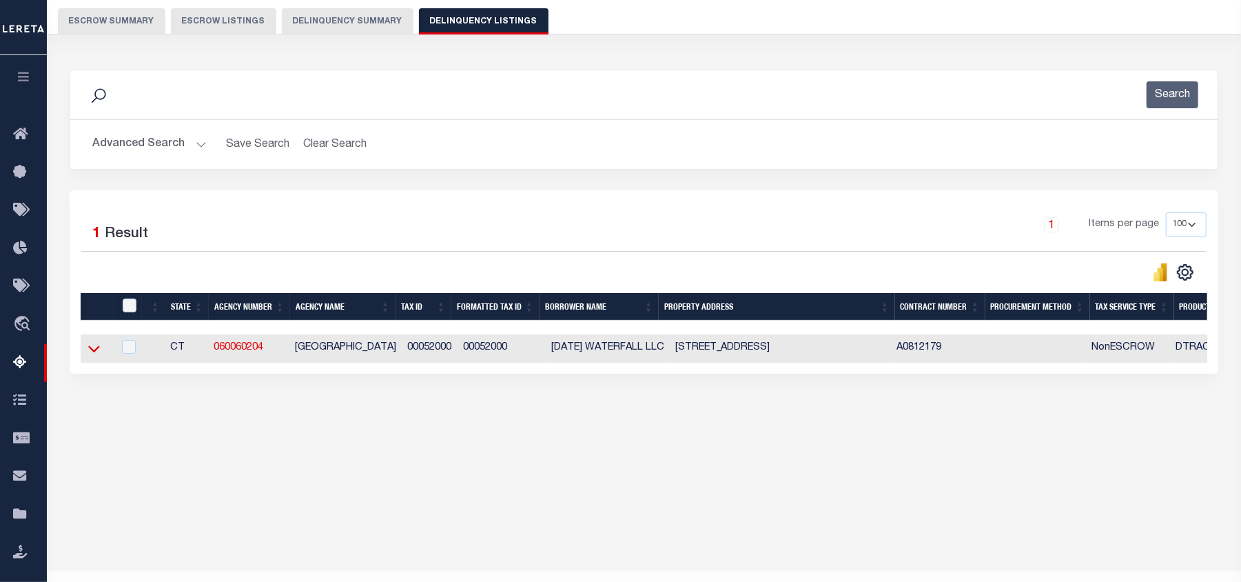
click at [96, 351] on icon at bounding box center [94, 348] width 12 height 14
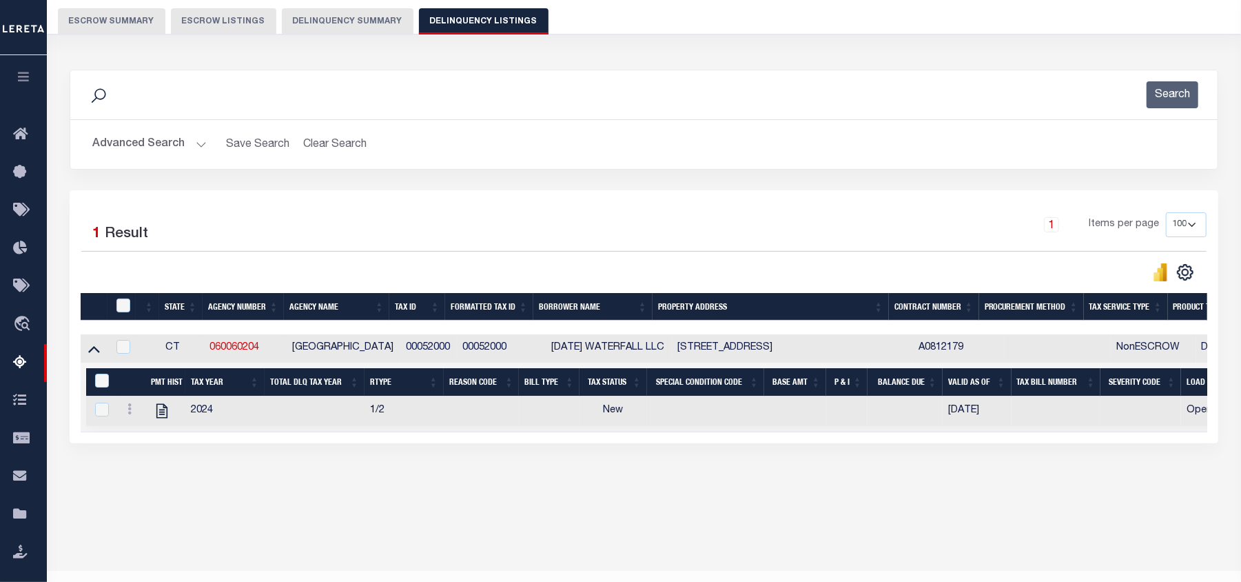
scroll to position [149, 0]
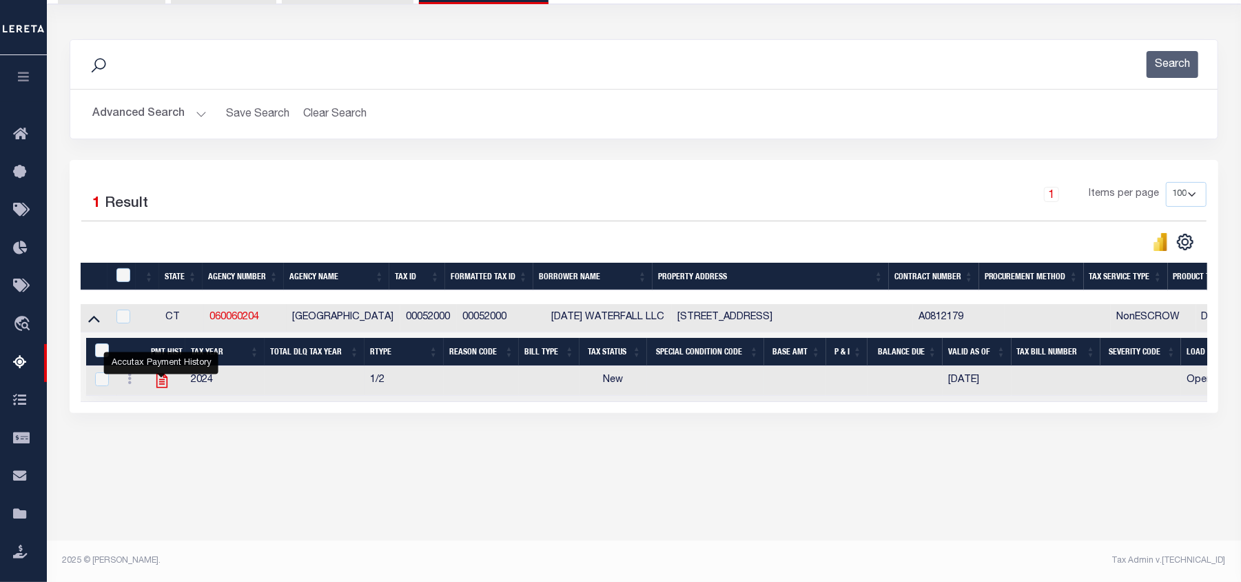
click at [161, 389] on icon "" at bounding box center [162, 380] width 18 height 18
checkbox input "true"
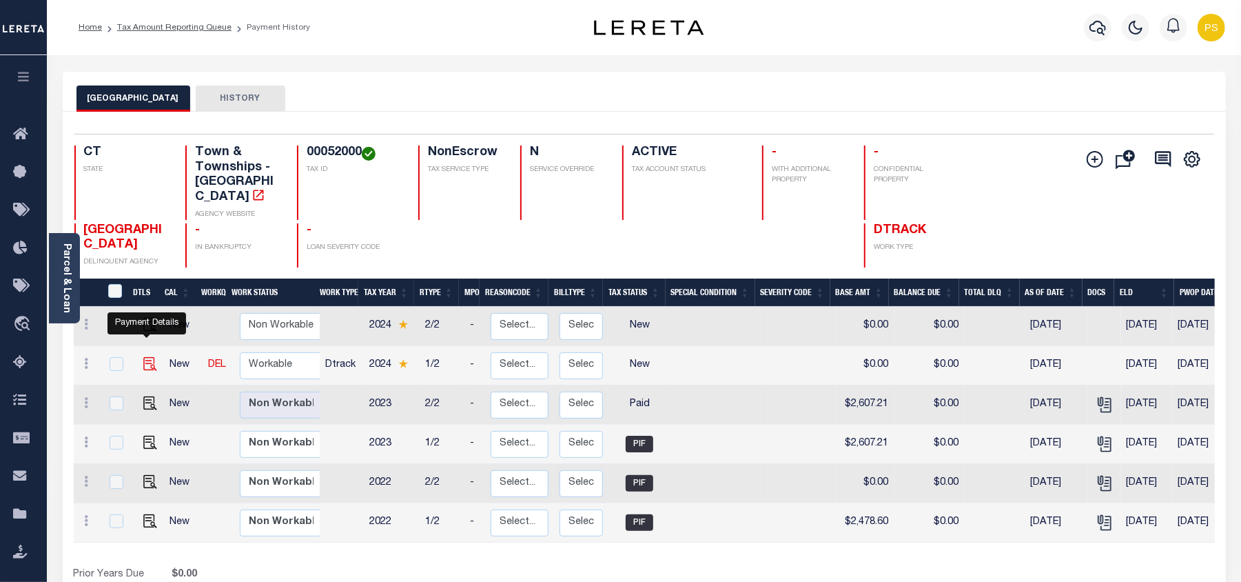
click at [146, 357] on img "" at bounding box center [150, 364] width 14 height 14
checkbox input "true"
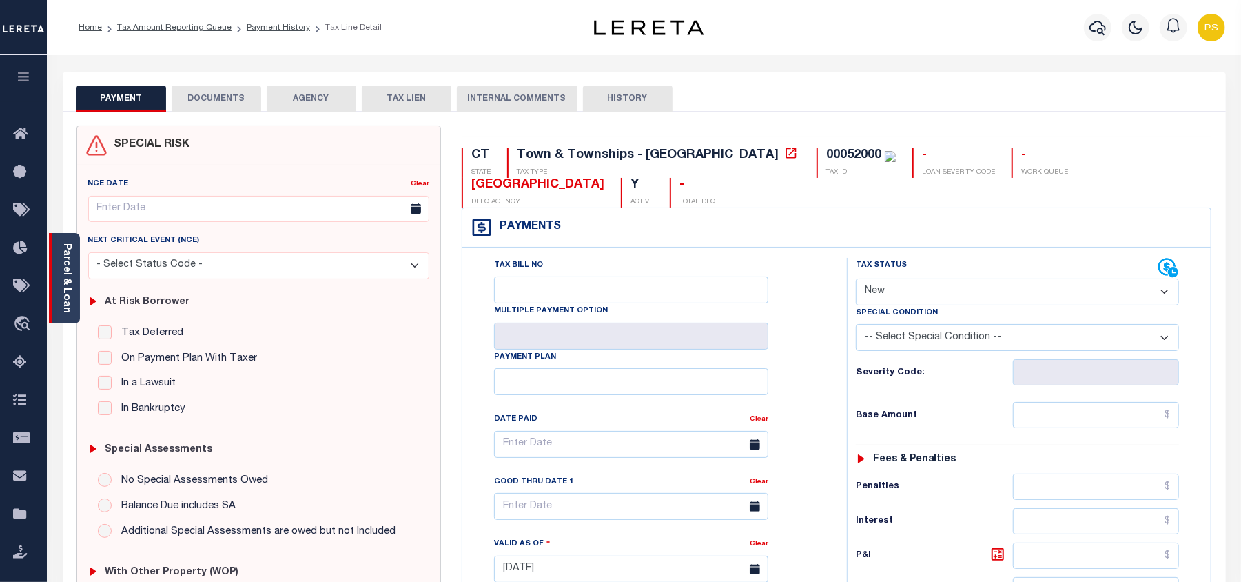
click at [63, 267] on link "Parcel & Loan" at bounding box center [66, 278] width 10 height 70
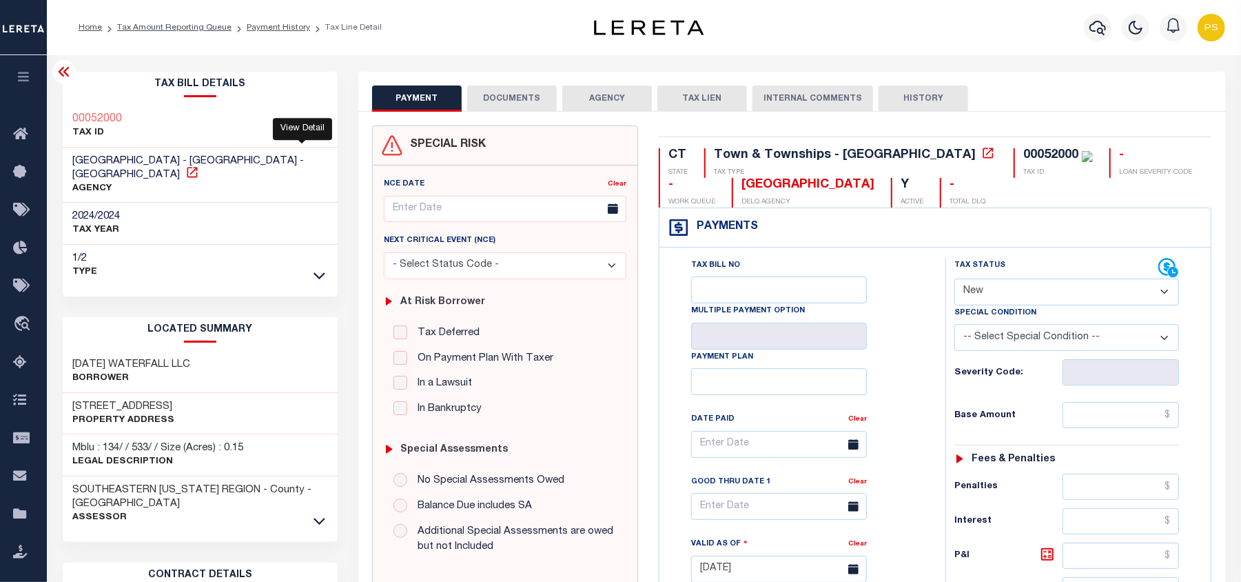
click at [199, 165] on icon at bounding box center [192, 172] width 14 height 14
click at [1026, 298] on select "- Select Status Code - Open Due/Unpaid Paid Incomplete No Tax Due Internal Refu…" at bounding box center [1066, 291] width 225 height 27
click at [1047, 289] on select "- Select Status Code - Open Due/Unpaid Paid Incomplete No Tax Due Internal Refu…" at bounding box center [1066, 291] width 225 height 27
select select "PYD"
click at [954, 280] on select "- Select Status Code - Open Due/Unpaid Paid Incomplete No Tax Due Internal Refu…" at bounding box center [1066, 291] width 225 height 27
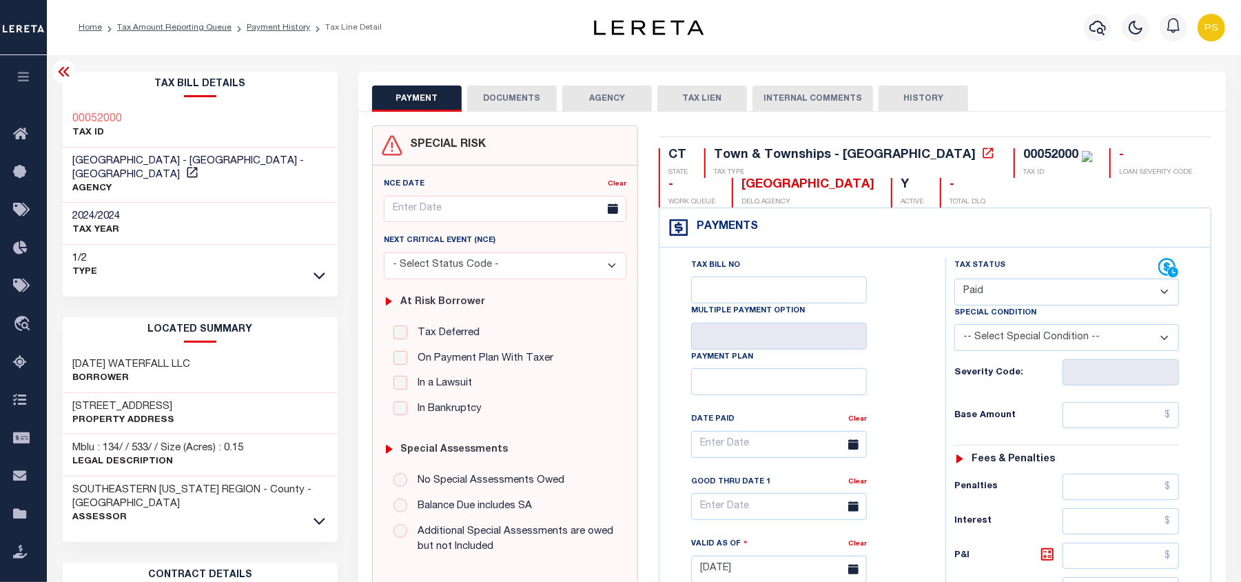
type input "[DATE]"
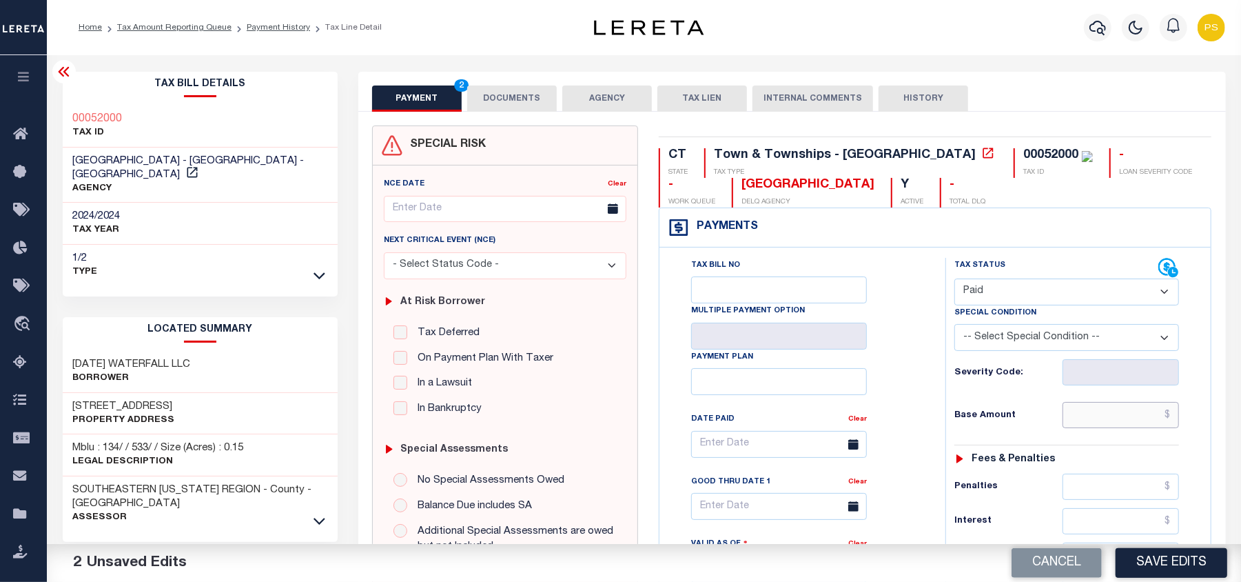
click at [1153, 422] on input "text" at bounding box center [1121, 415] width 117 height 26
paste input "2,731.14"
type input "$2,731.14"
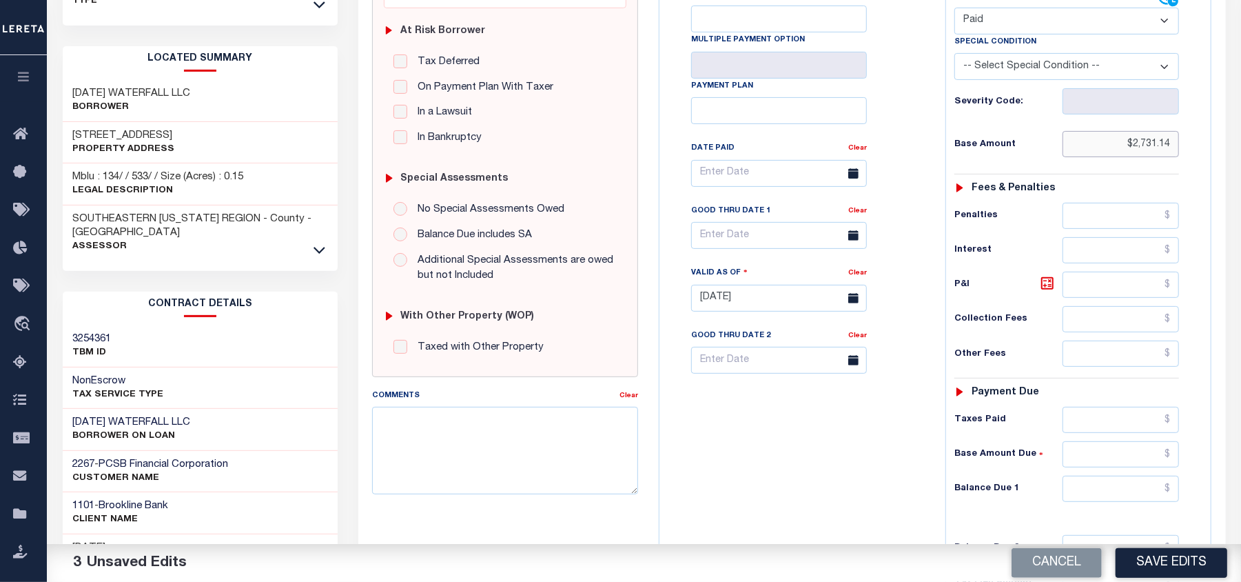
scroll to position [276, 0]
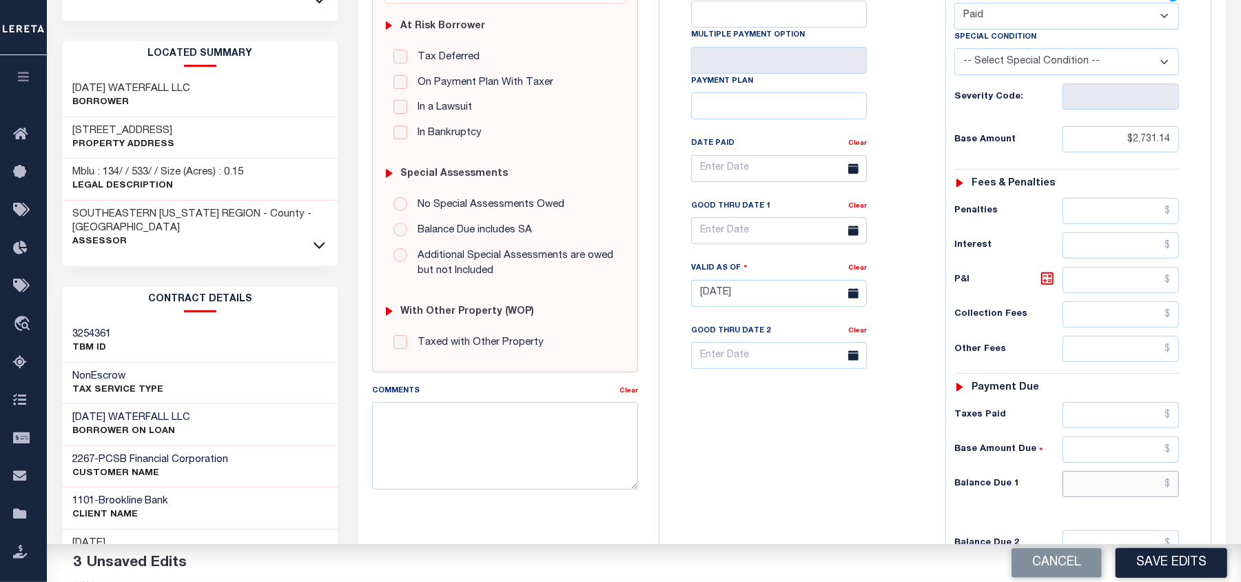
drag, startPoint x: 1141, startPoint y: 485, endPoint x: 1145, endPoint y: 492, distance: 7.7
click at [1141, 485] on input "text" at bounding box center [1121, 484] width 117 height 26
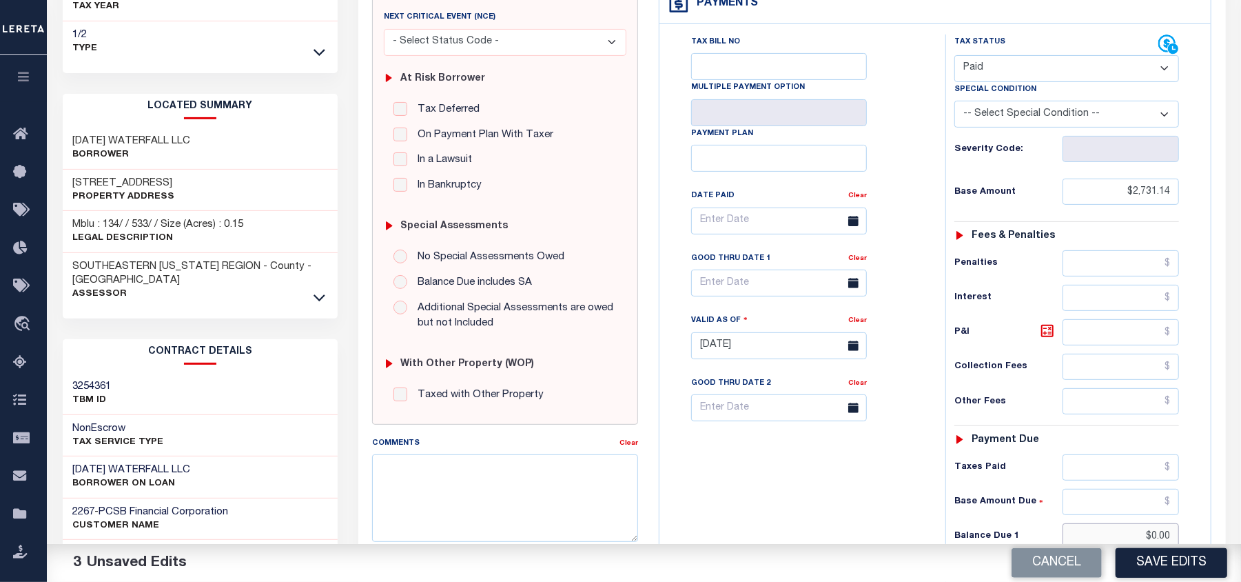
scroll to position [0, 0]
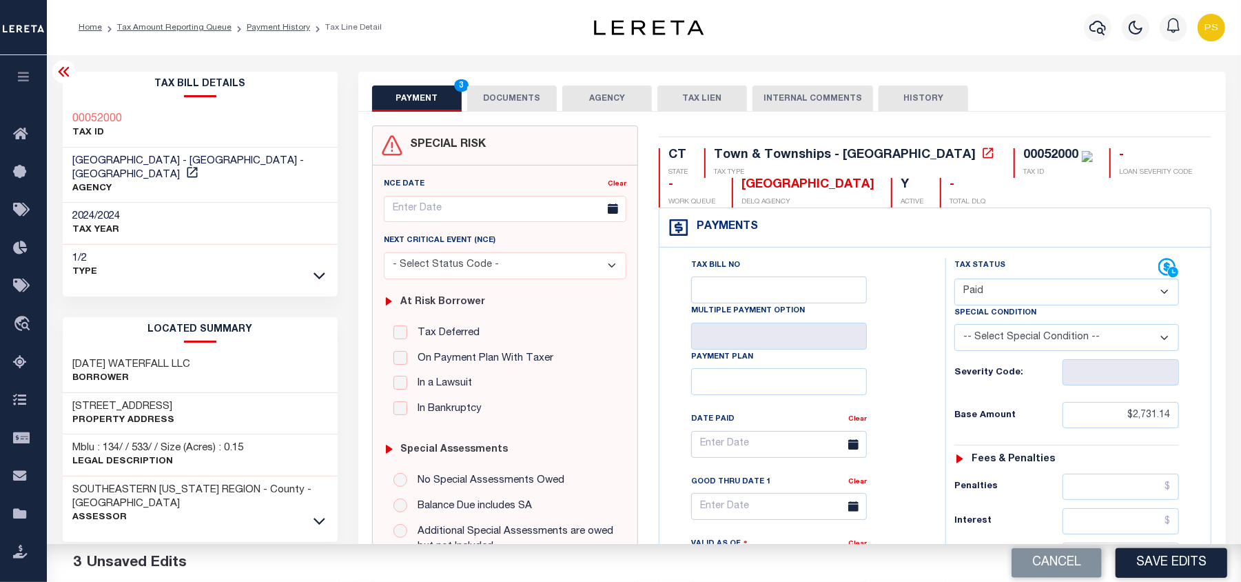
type input "$0.00"
click at [488, 94] on button "DOCUMENTS" at bounding box center [512, 98] width 90 height 26
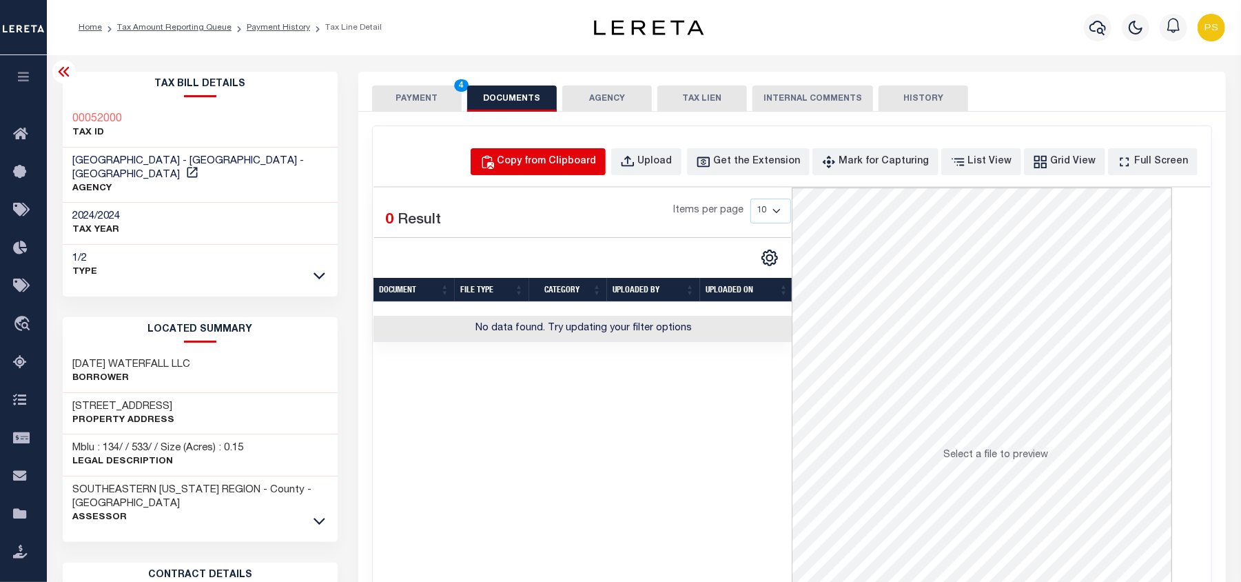
click at [571, 158] on div "Copy from Clipboard" at bounding box center [546, 161] width 99 height 15
select select "POP"
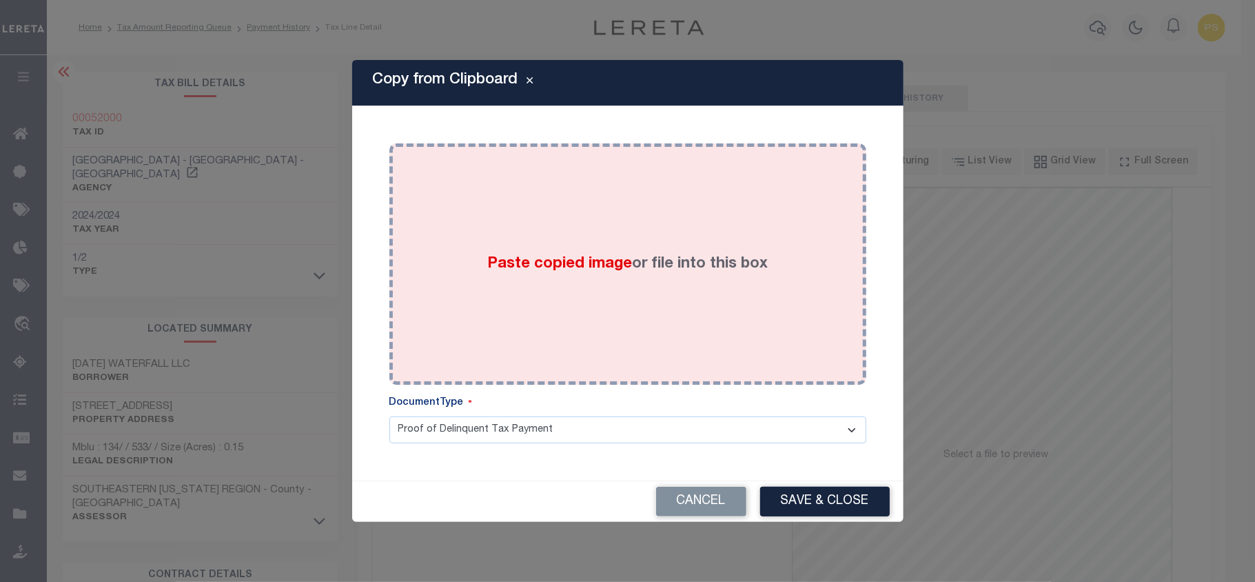
click at [659, 258] on label "Paste copied image or file into this box" at bounding box center [627, 264] width 280 height 23
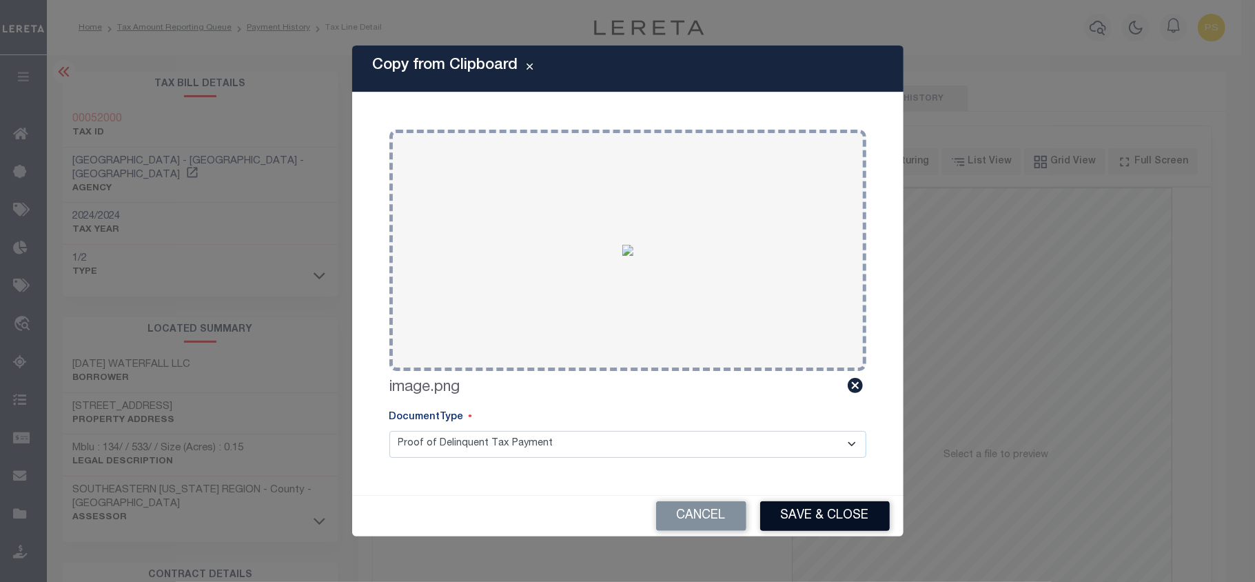
click at [839, 517] on button "Save & Close" at bounding box center [825, 516] width 130 height 30
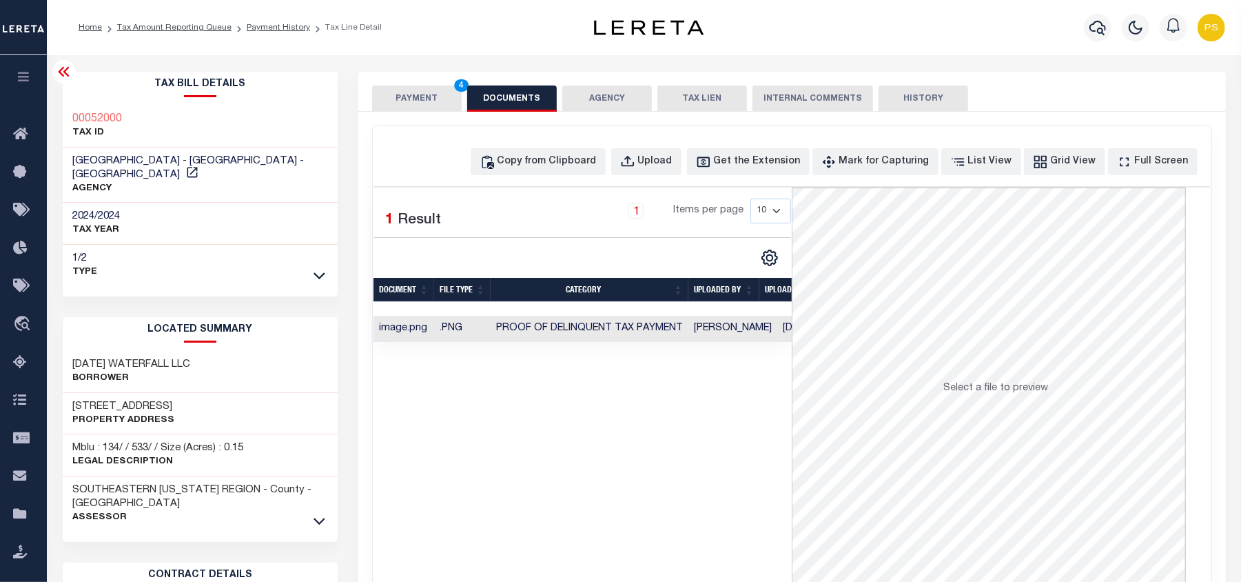
click at [409, 101] on button "PAYMENT 4" at bounding box center [417, 98] width 90 height 26
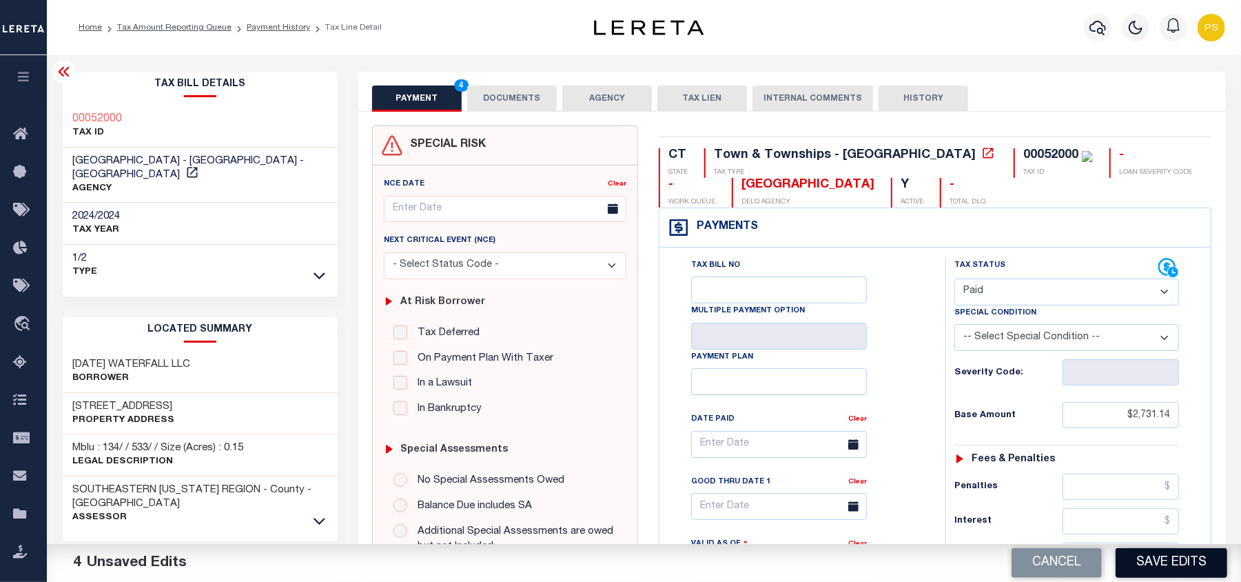
click at [1167, 565] on button "Save Edits" at bounding box center [1172, 563] width 112 height 30
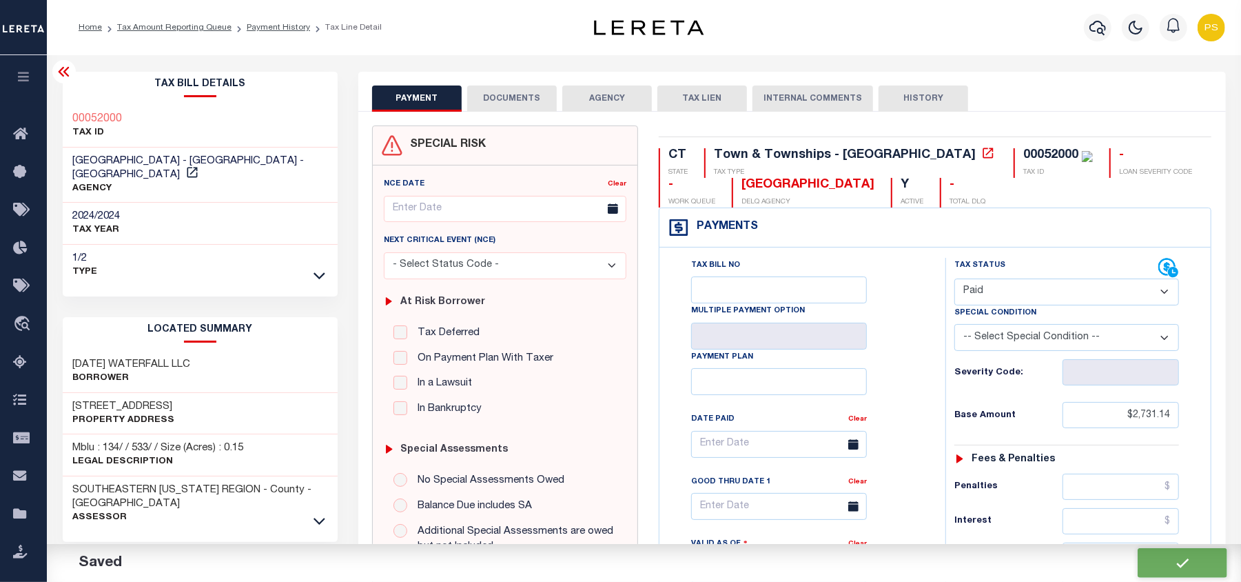
checkbox input "false"
type input "$2,731.14"
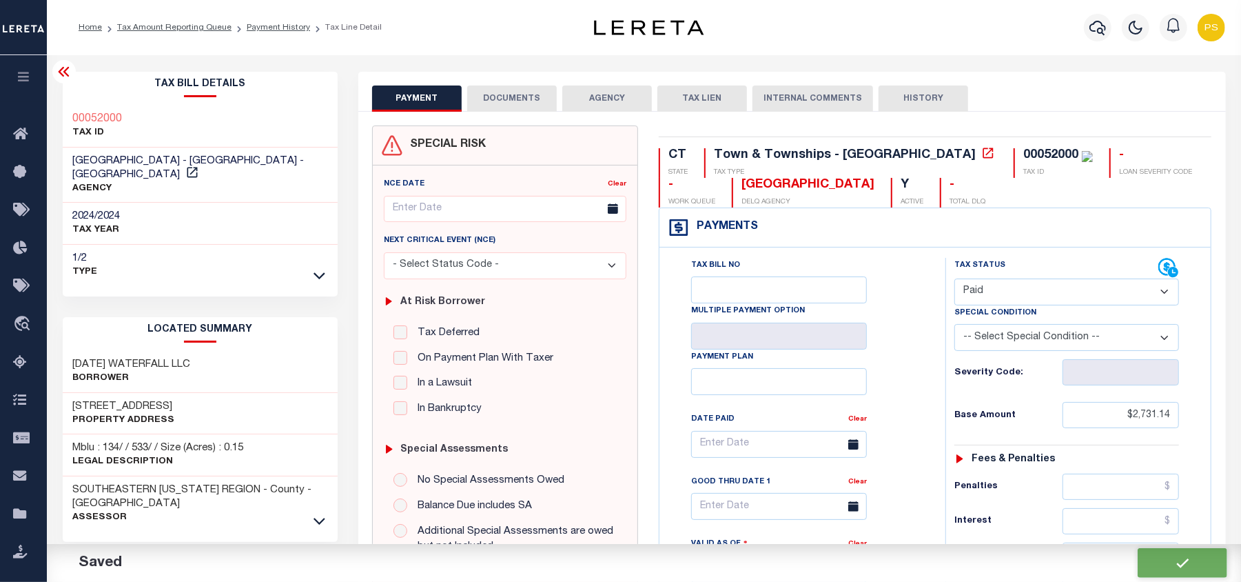
type input "$0"
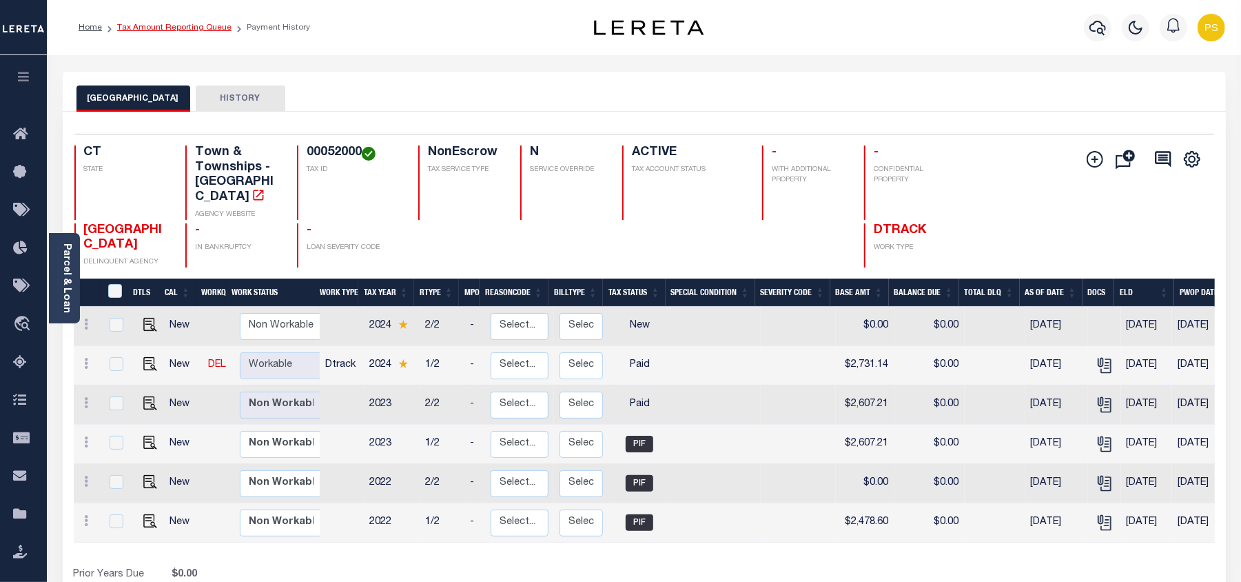
click at [163, 23] on link "Tax Amount Reporting Queue" at bounding box center [174, 27] width 114 height 8
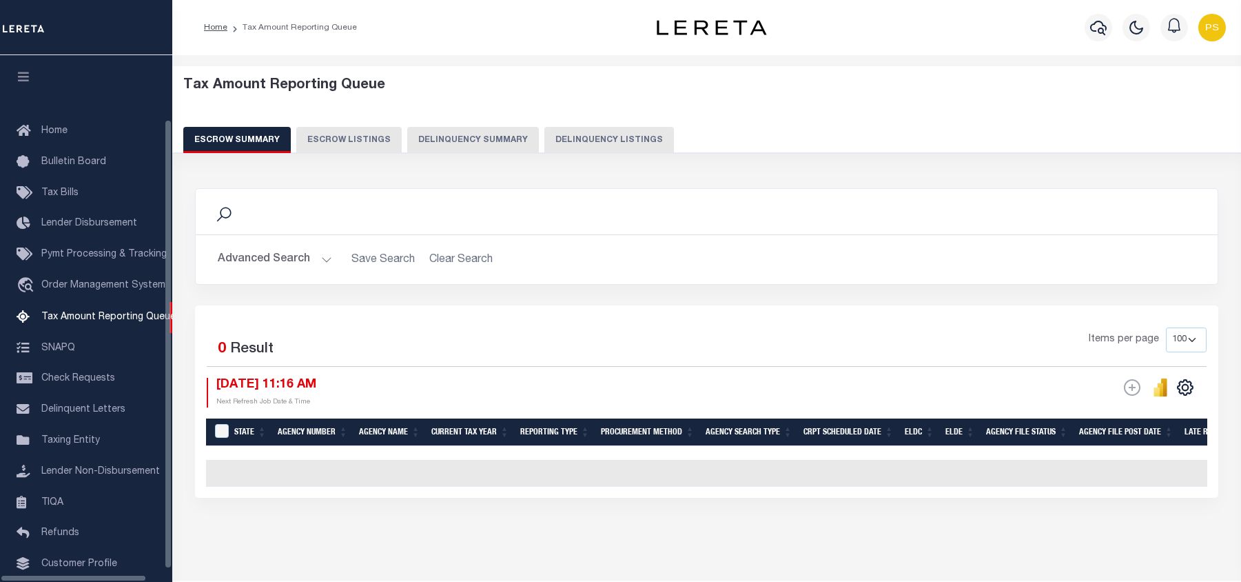
select select "100"
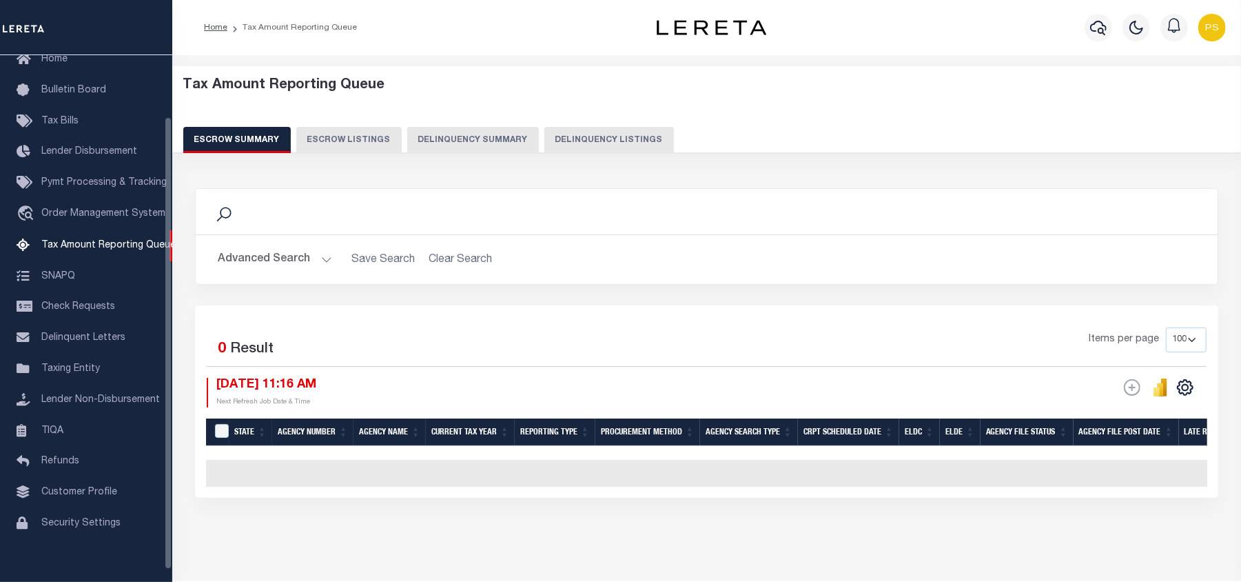
click at [588, 145] on button "Delinquency Listings" at bounding box center [609, 140] width 130 height 26
select select "100"
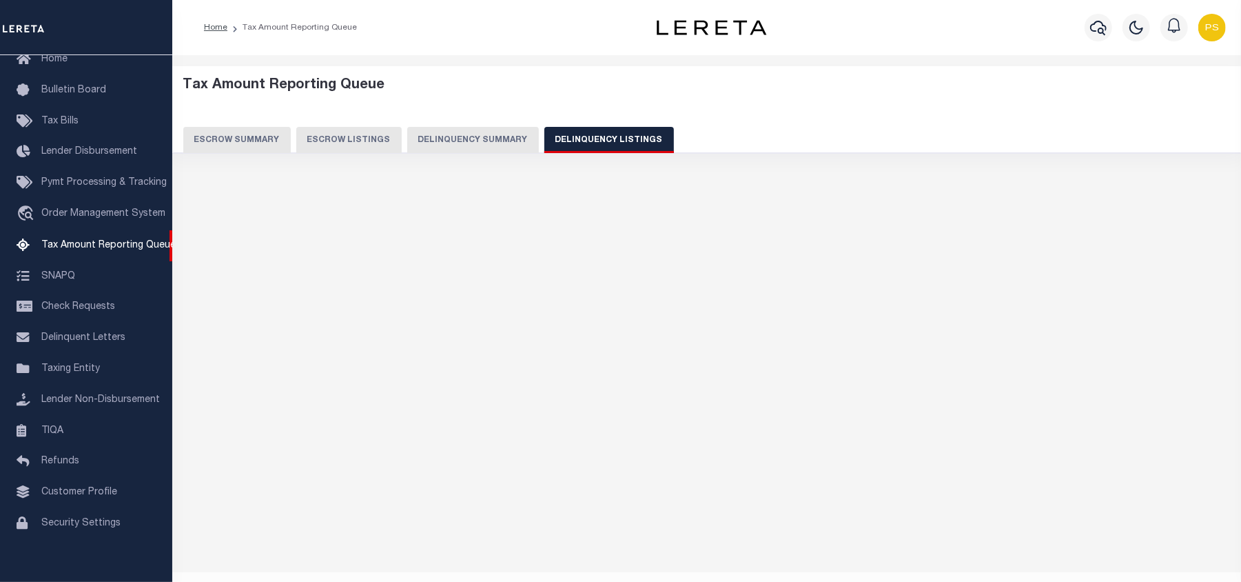
select select "100"
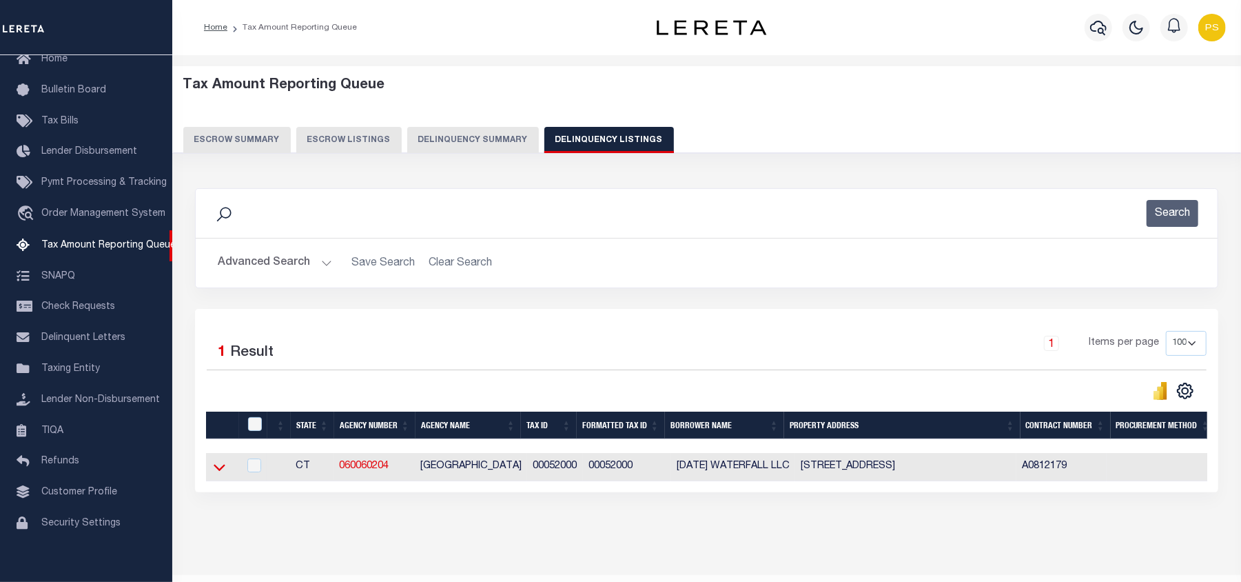
click at [219, 471] on icon at bounding box center [220, 467] width 12 height 7
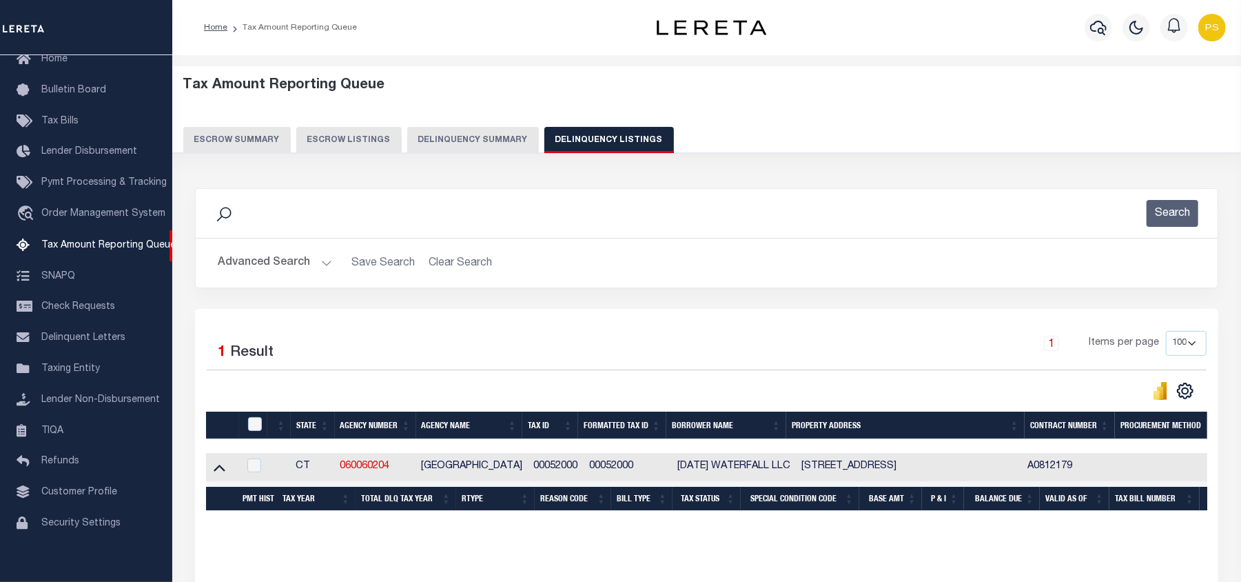
scroll to position [48, 0]
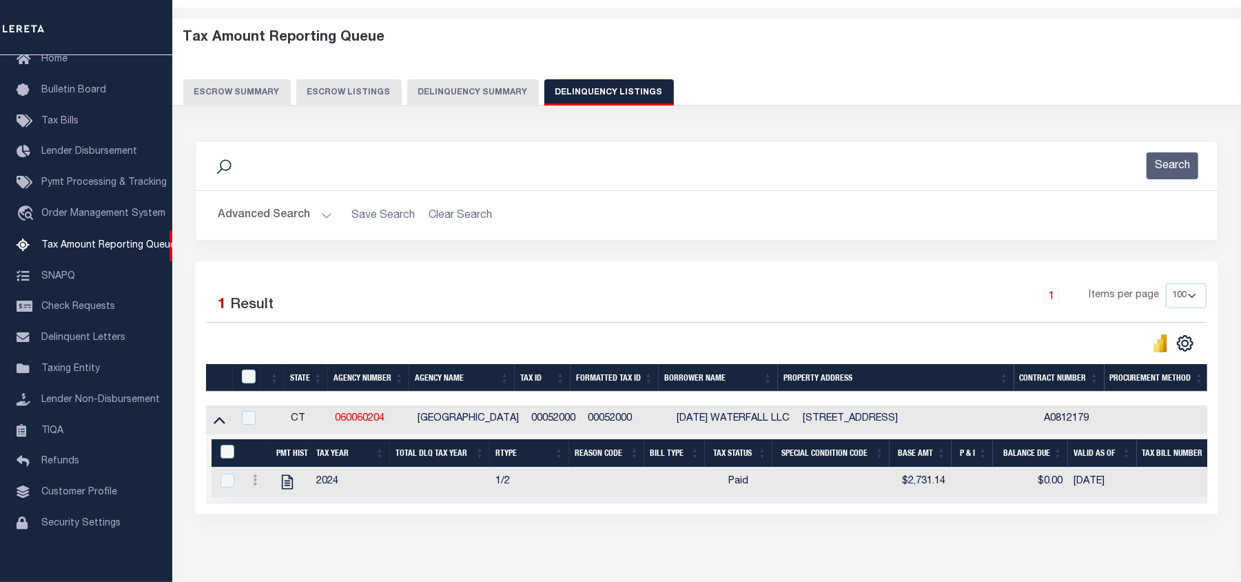
click at [230, 456] on input "&nbsp;" at bounding box center [227, 451] width 14 height 14
checkbox input "true"
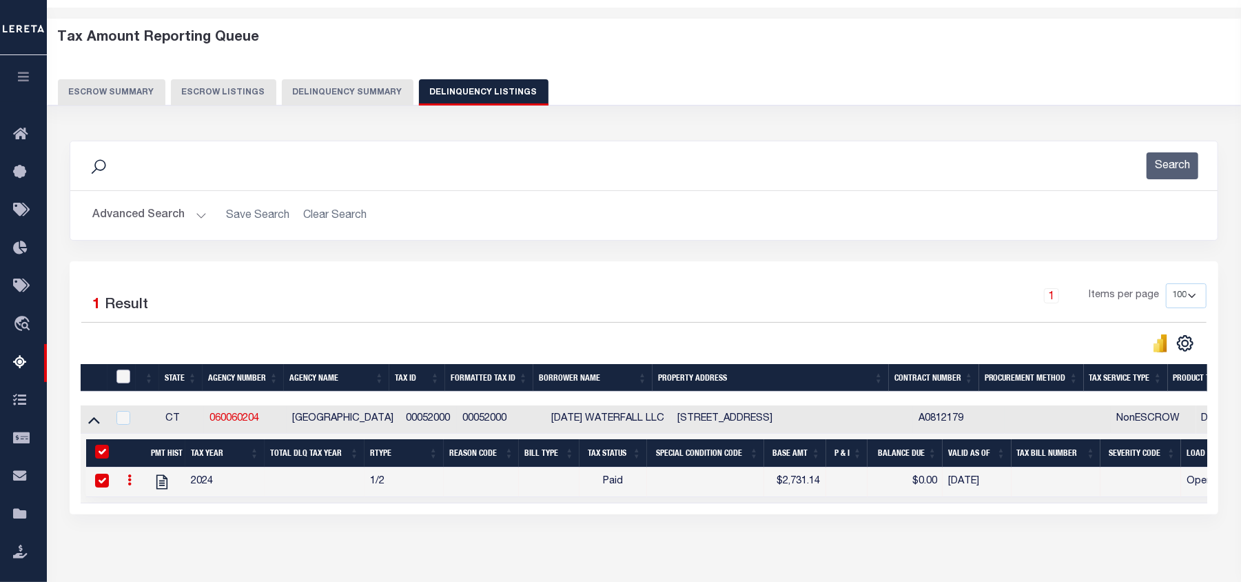
click at [123, 383] on input "checkbox" at bounding box center [123, 376] width 14 height 14
checkbox input "true"
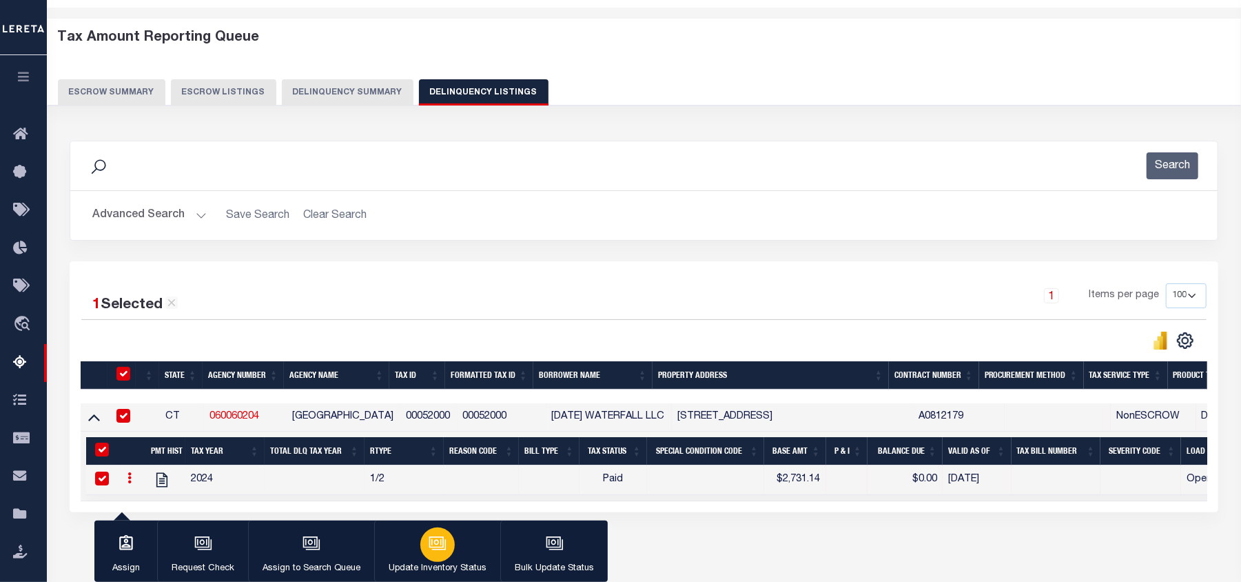
click at [434, 555] on div "button" at bounding box center [437, 544] width 34 height 34
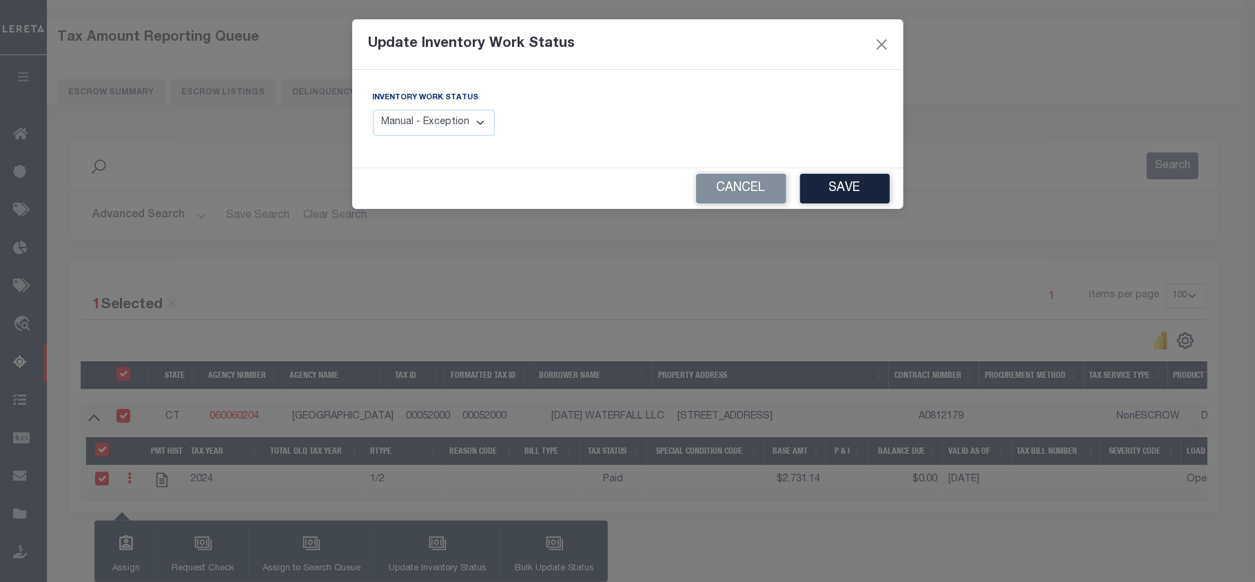
click at [445, 119] on select "Manual - Exception Pended - Awaiting Search Late Add Exception Completed" at bounding box center [434, 123] width 123 height 27
select select "4"
click at [373, 110] on select "Manual - Exception Pended - Awaiting Search Late Add Exception Completed" at bounding box center [434, 123] width 123 height 27
click at [854, 189] on button "Save" at bounding box center [845, 189] width 90 height 30
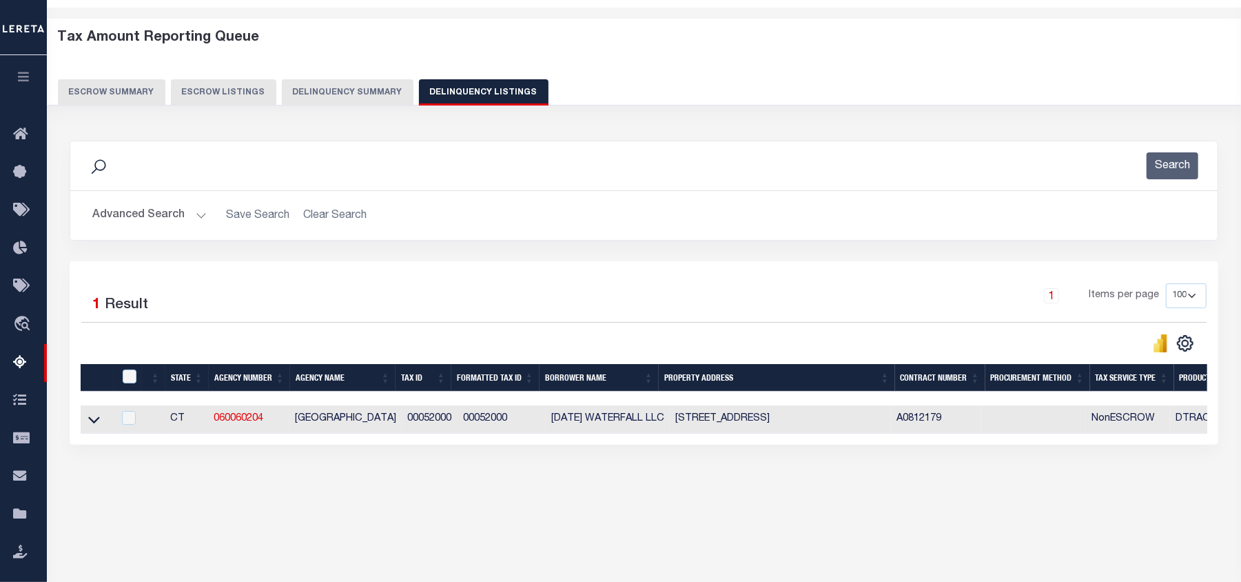
click at [131, 221] on button "Advanced Search" at bounding box center [149, 215] width 114 height 27
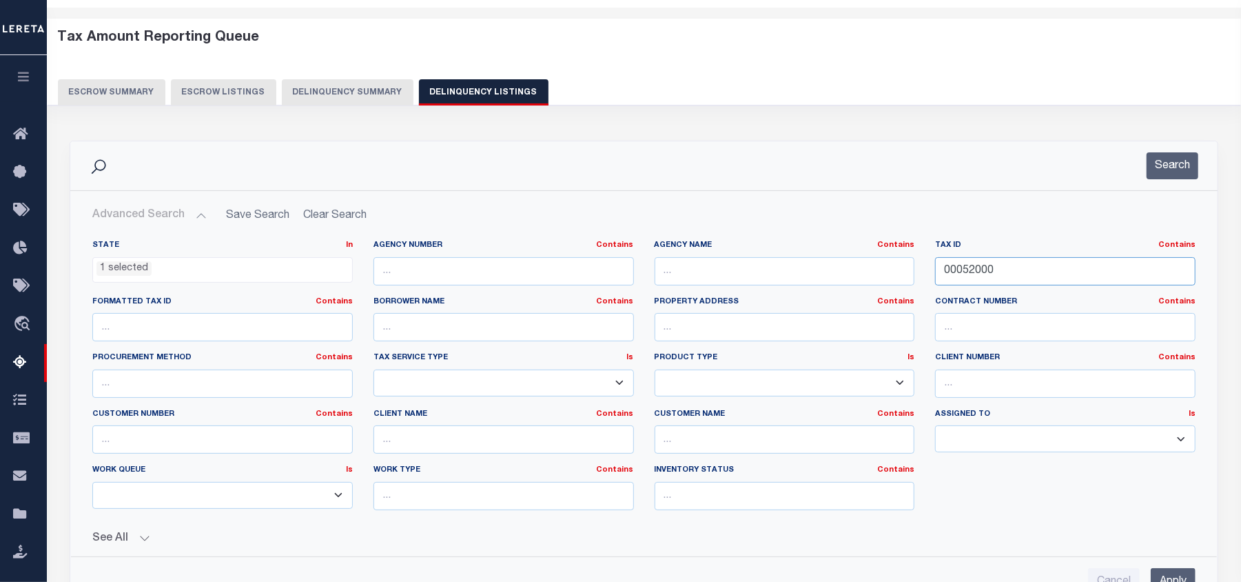
click at [969, 270] on input "00052000" at bounding box center [1065, 271] width 260 height 28
paste input "8"
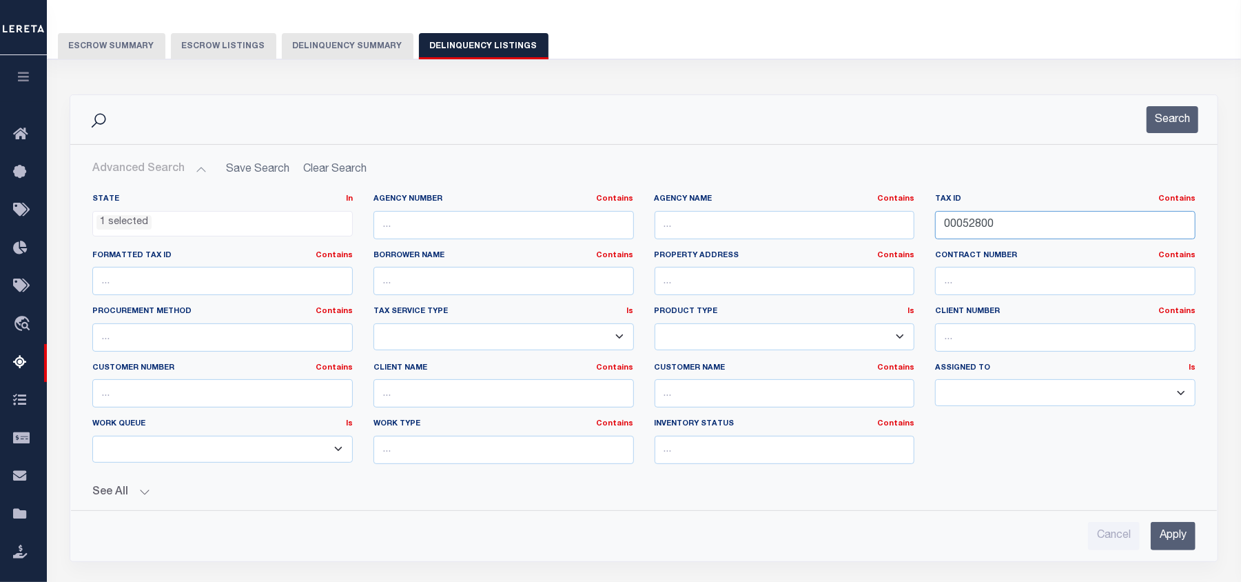
scroll to position [139, 0]
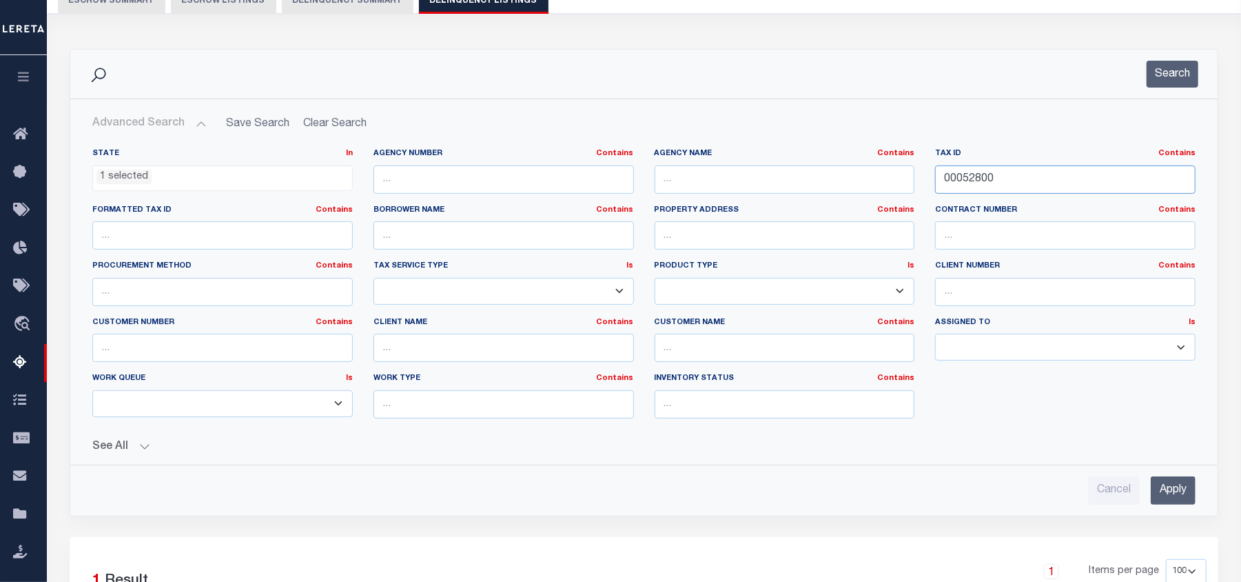
type input "00052800"
click at [1170, 500] on input "Apply" at bounding box center [1173, 490] width 45 height 28
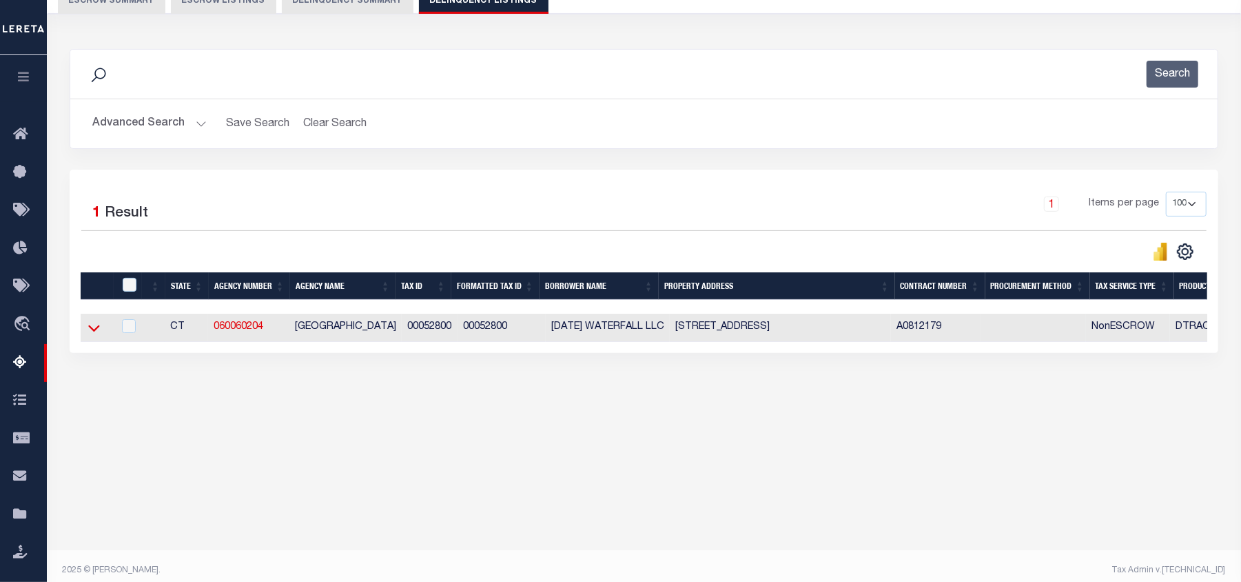
click at [99, 329] on icon at bounding box center [94, 328] width 12 height 7
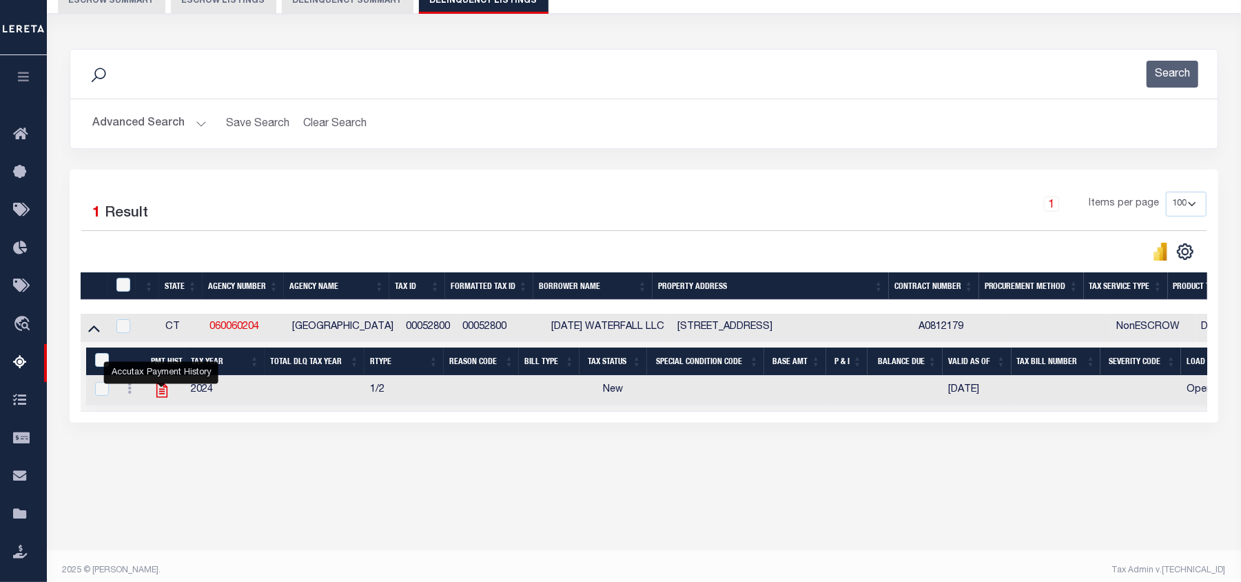
click at [161, 398] on icon "" at bounding box center [161, 390] width 11 height 14
checkbox input "true"
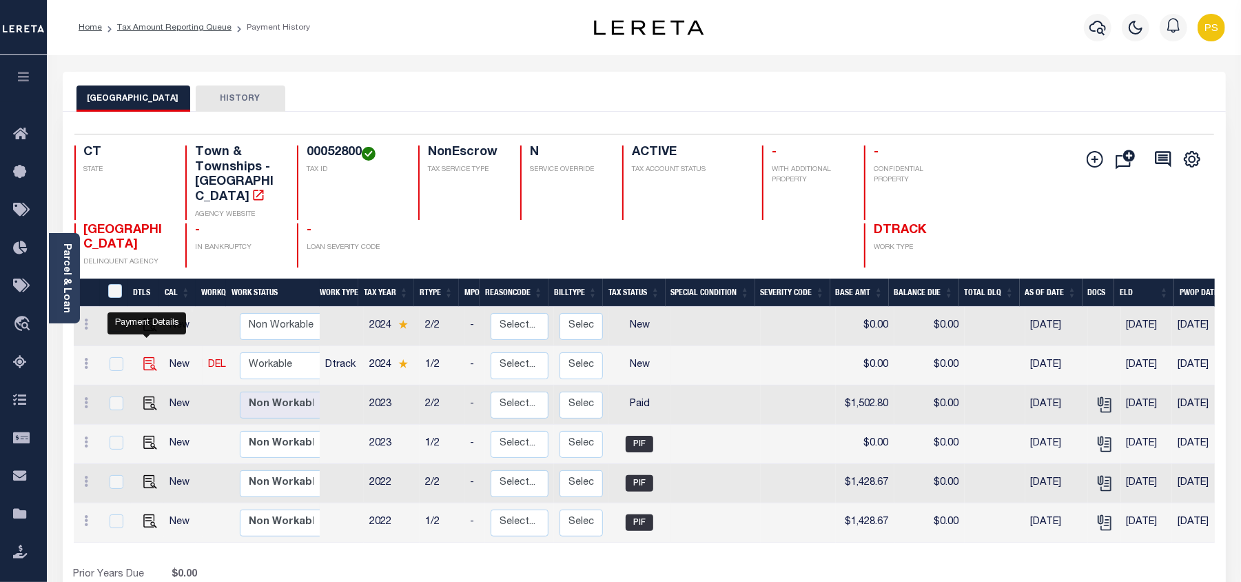
click at [143, 357] on img "" at bounding box center [150, 364] width 14 height 14
checkbox input "true"
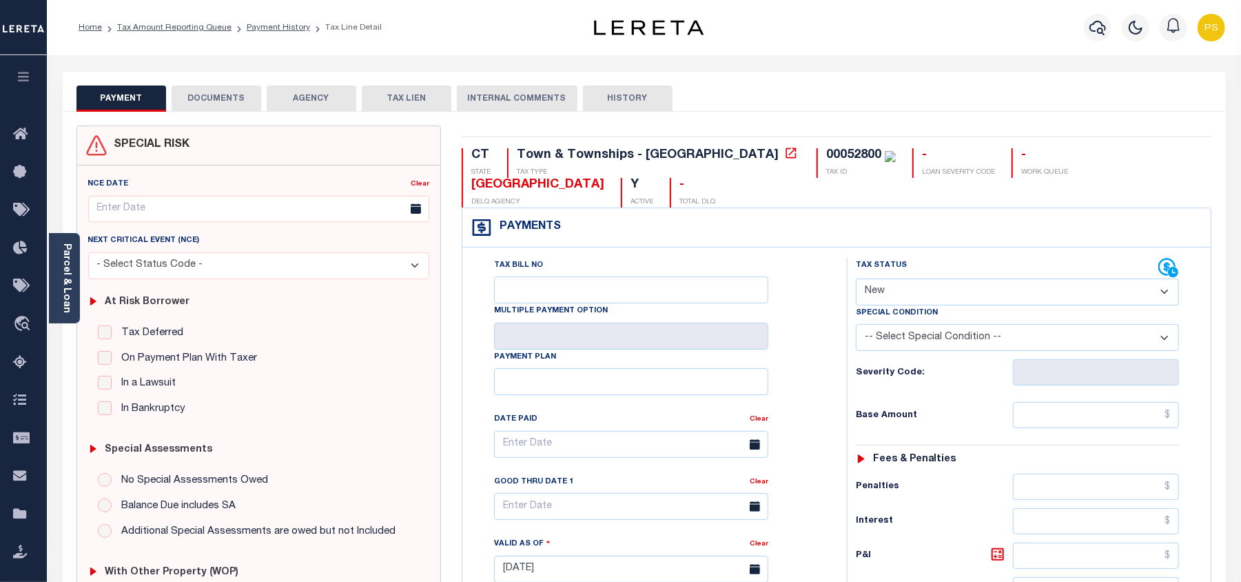
click at [888, 296] on select "- Select Status Code - Open Due/Unpaid Paid Incomplete No Tax Due Internal Refu…" at bounding box center [1017, 291] width 323 height 27
select select "PYD"
click at [856, 280] on select "- Select Status Code - Open Due/Unpaid Paid Incomplete No Tax Due Internal Refu…" at bounding box center [1017, 291] width 323 height 27
type input "[DATE]"
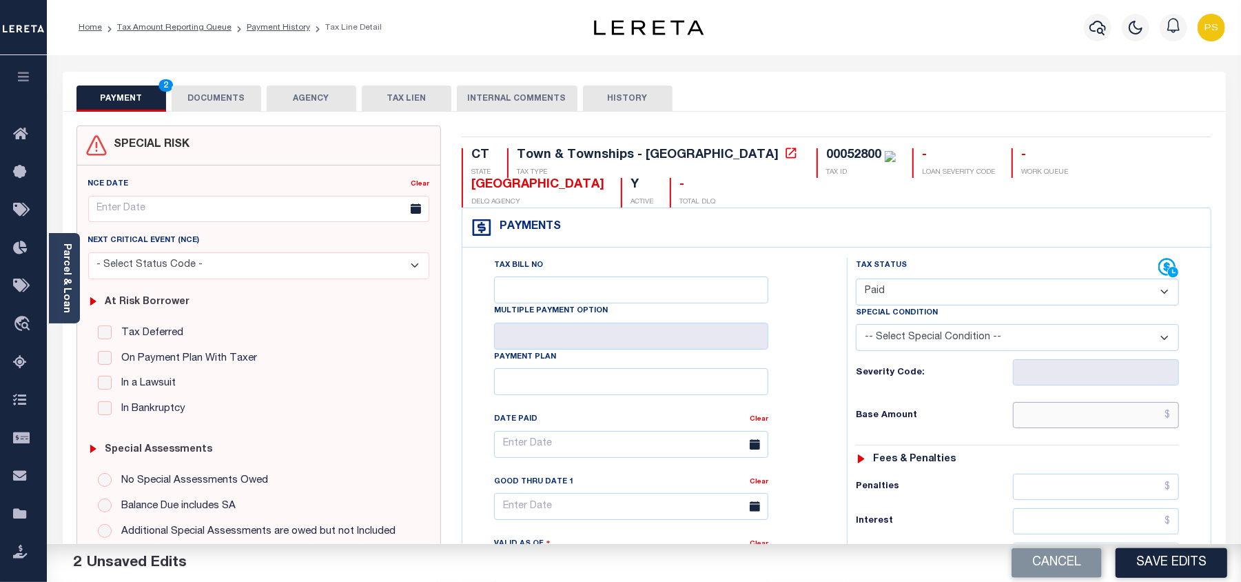
click at [1091, 424] on input "text" at bounding box center [1096, 415] width 166 height 26
paste input "1,574.23"
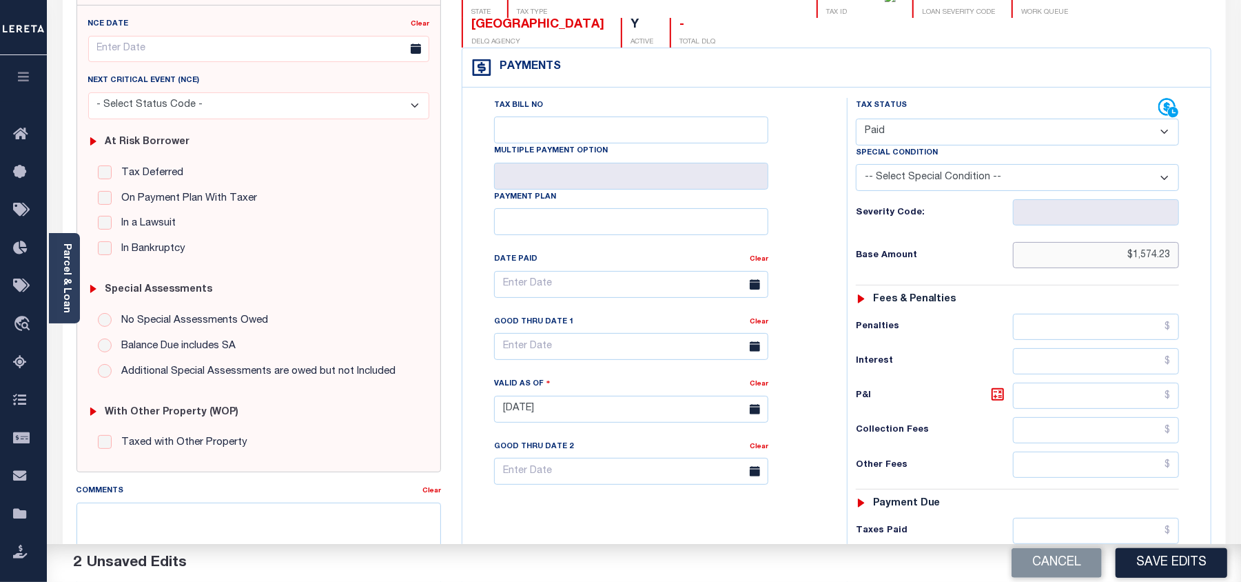
scroll to position [367, 0]
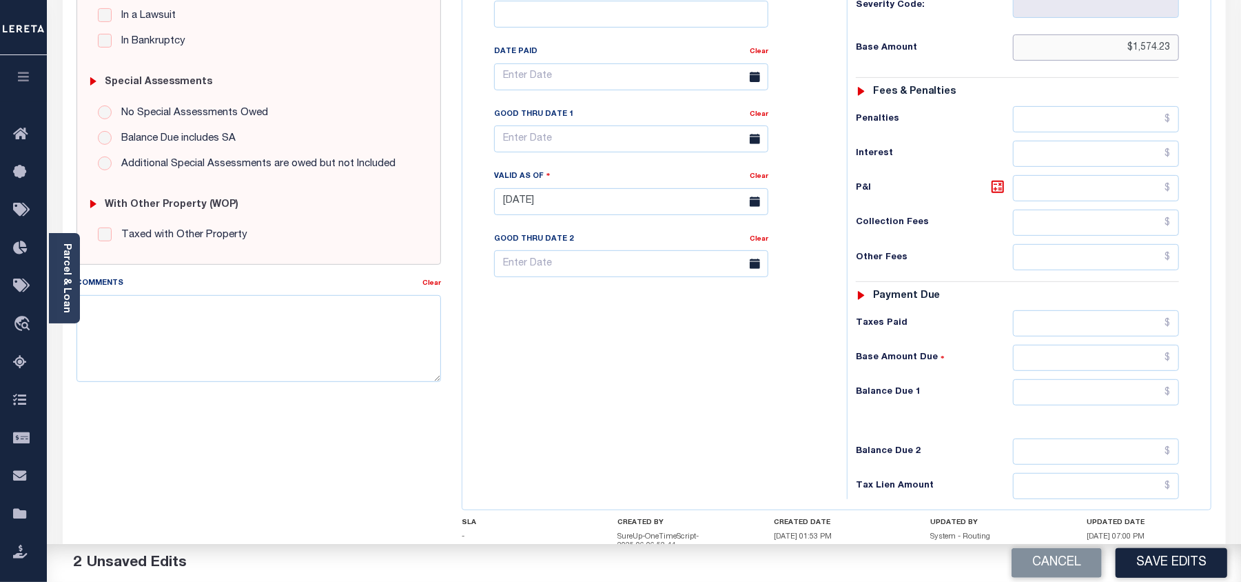
type input "$1,574.23"
click at [1098, 403] on input "text" at bounding box center [1096, 392] width 166 height 26
type input "$0.00"
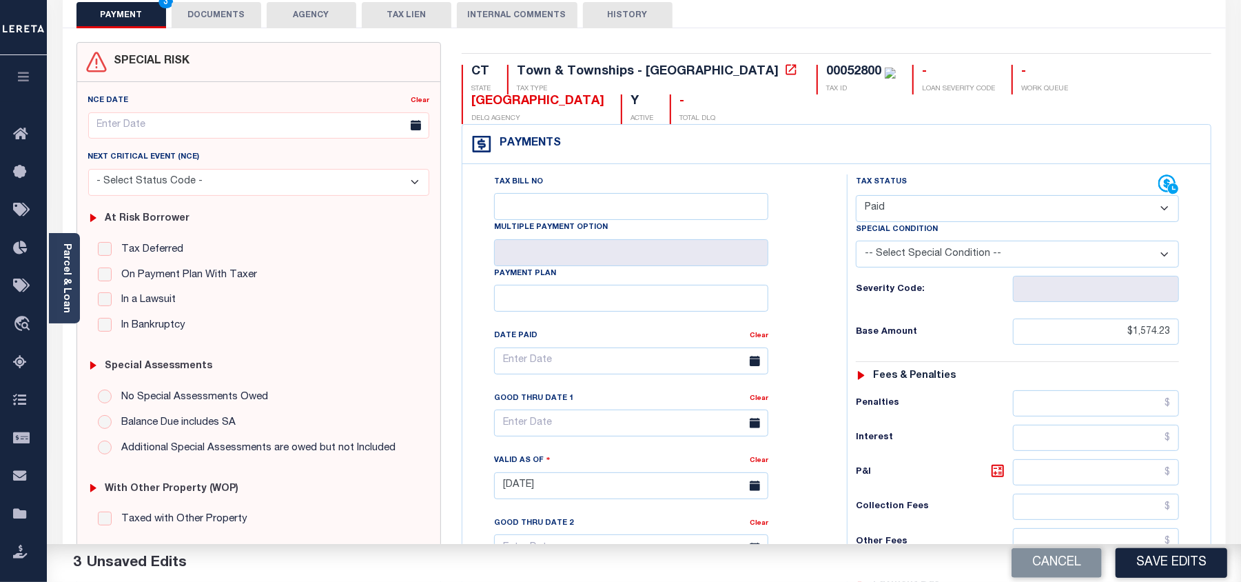
scroll to position [0, 0]
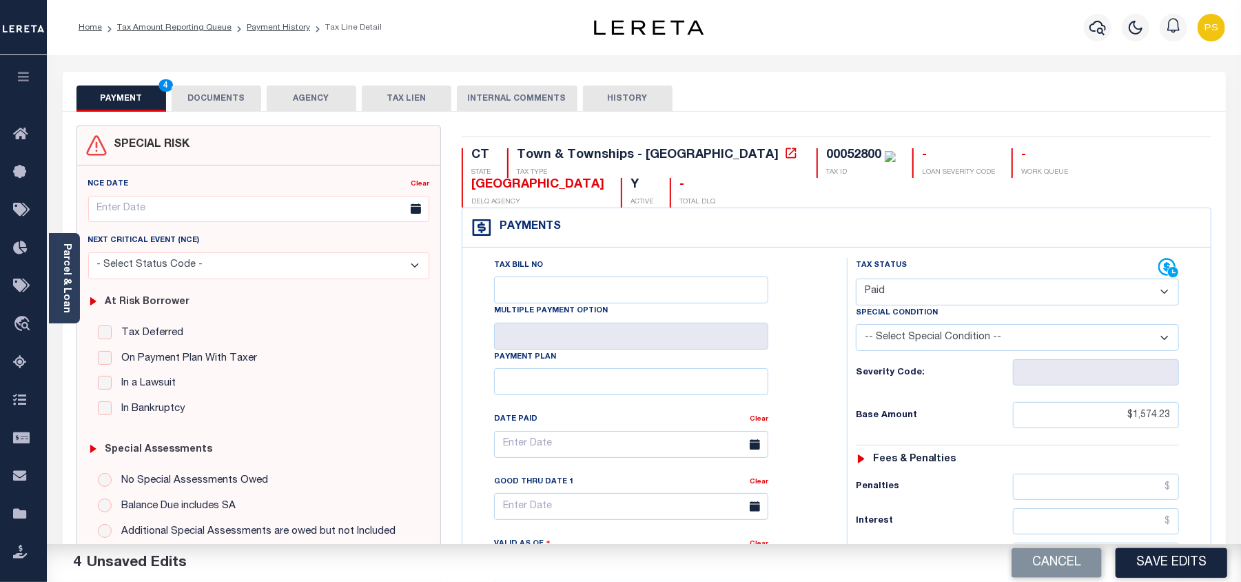
click at [208, 101] on button "DOCUMENTS" at bounding box center [217, 98] width 90 height 26
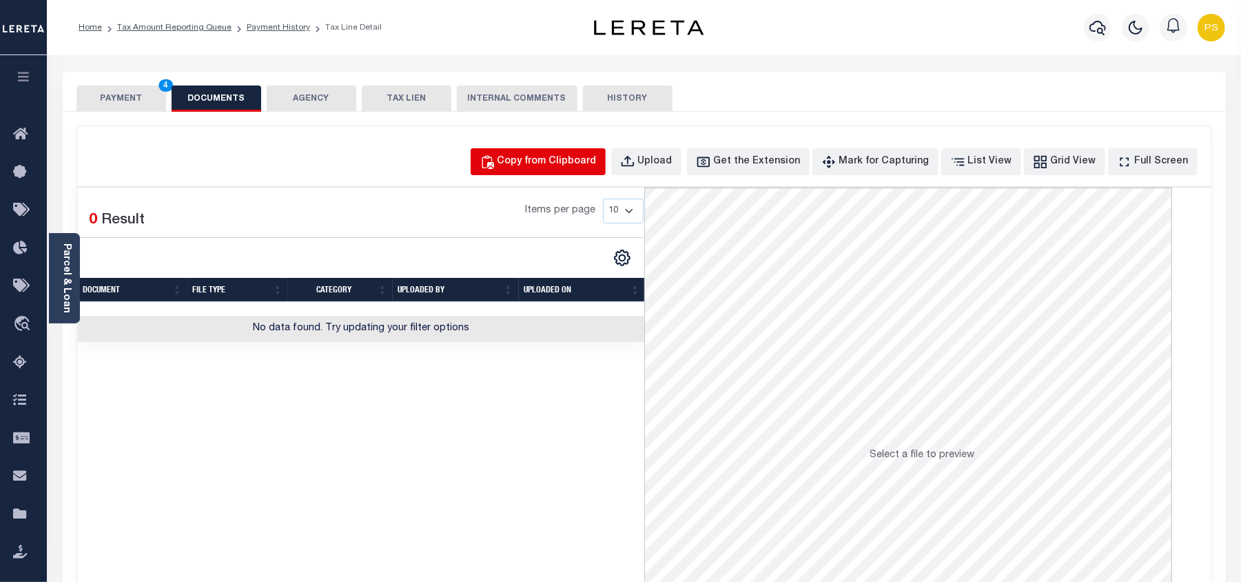
click at [552, 158] on div "Copy from Clipboard" at bounding box center [546, 161] width 99 height 15
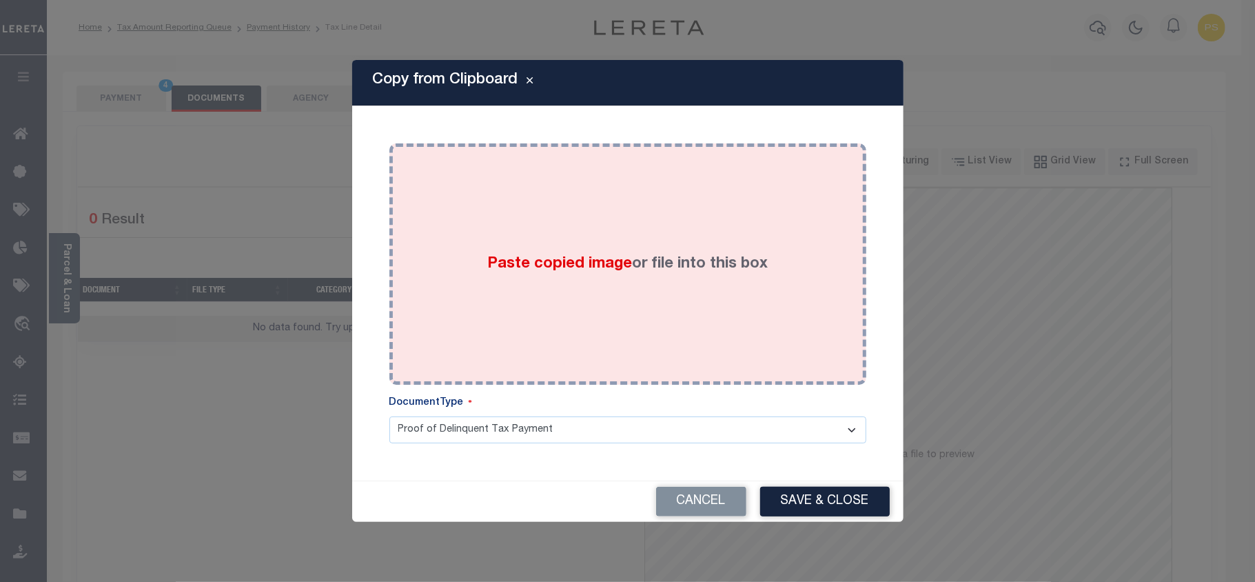
click at [594, 288] on div "Paste copied image or file into this box" at bounding box center [628, 264] width 456 height 220
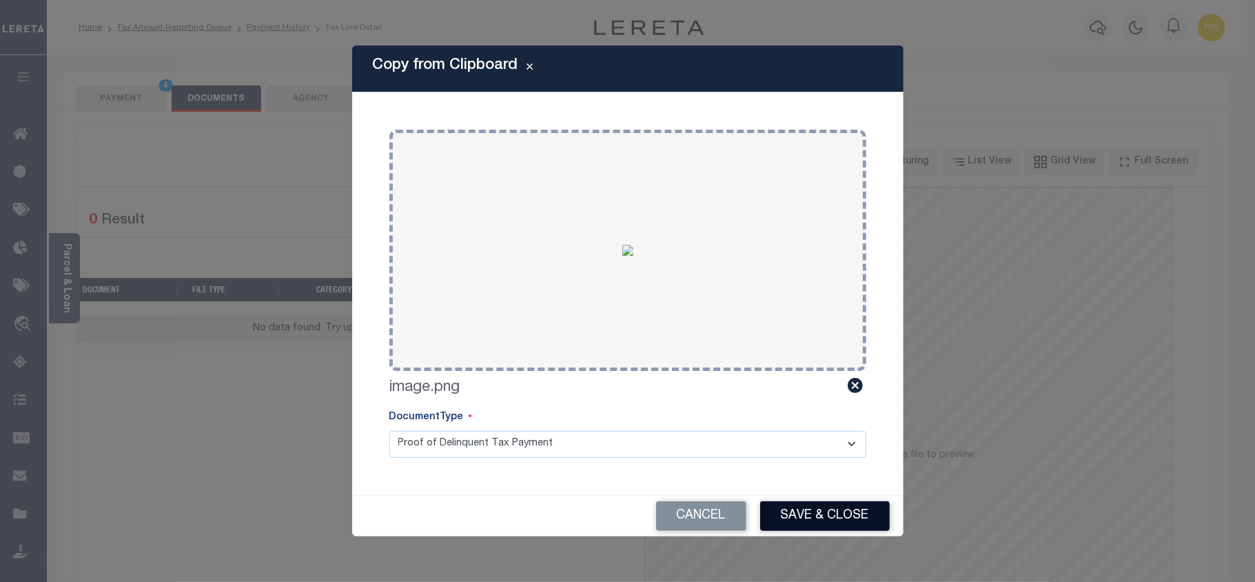
click at [799, 524] on button "Save & Close" at bounding box center [825, 516] width 130 height 30
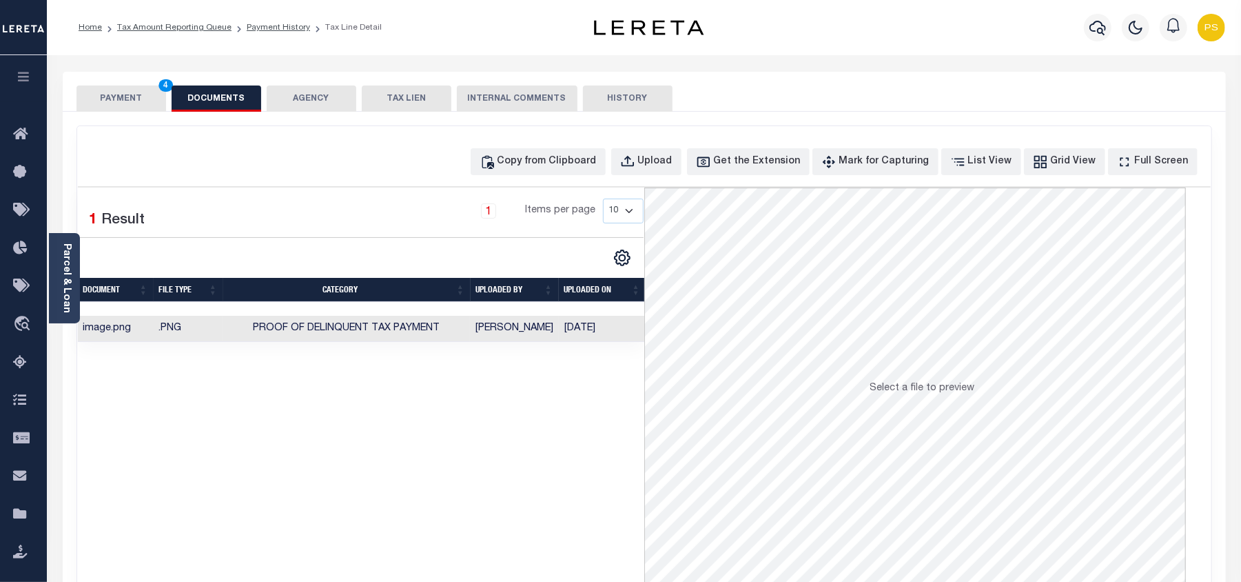
click at [124, 102] on button "PAYMENT 4" at bounding box center [121, 98] width 90 height 26
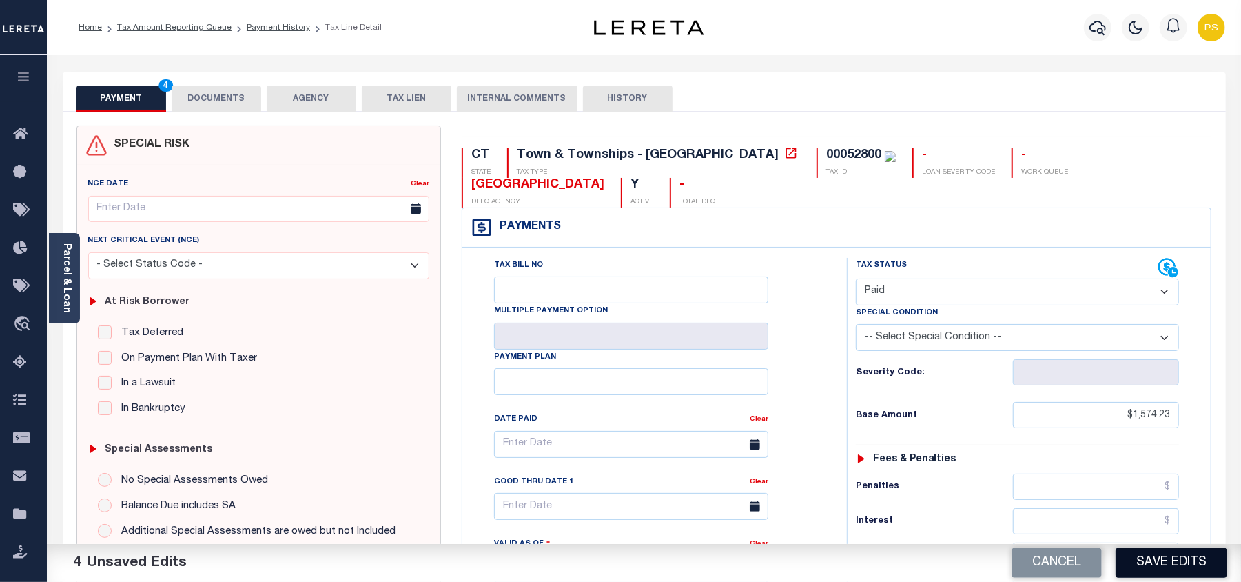
click at [1175, 563] on button "Save Edits" at bounding box center [1172, 563] width 112 height 30
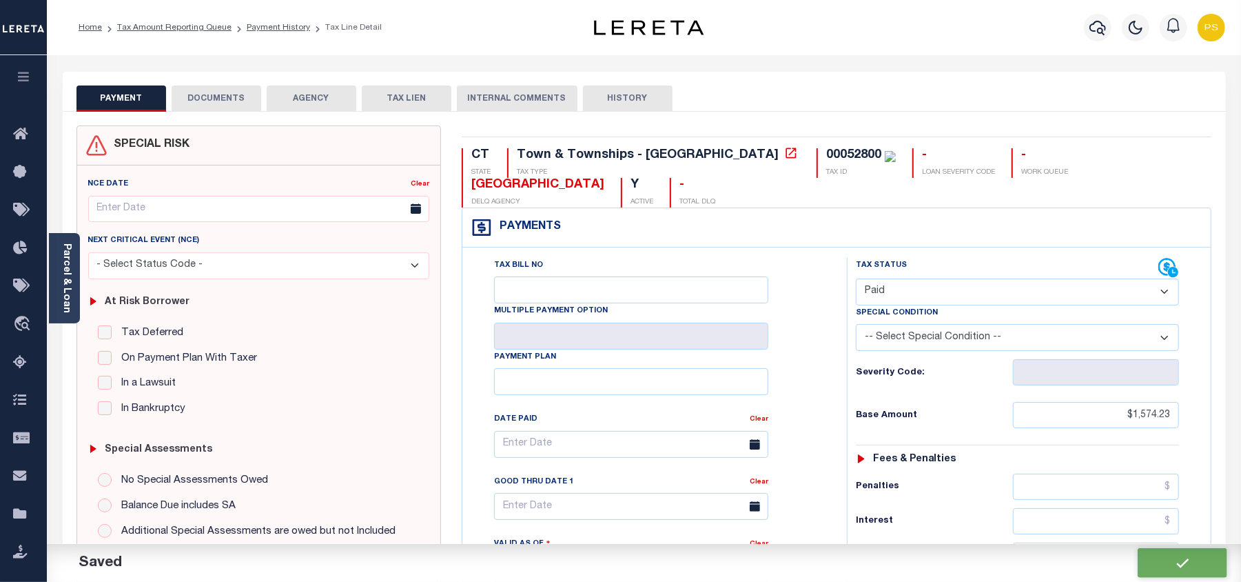
checkbox input "false"
type input "$1,574.23"
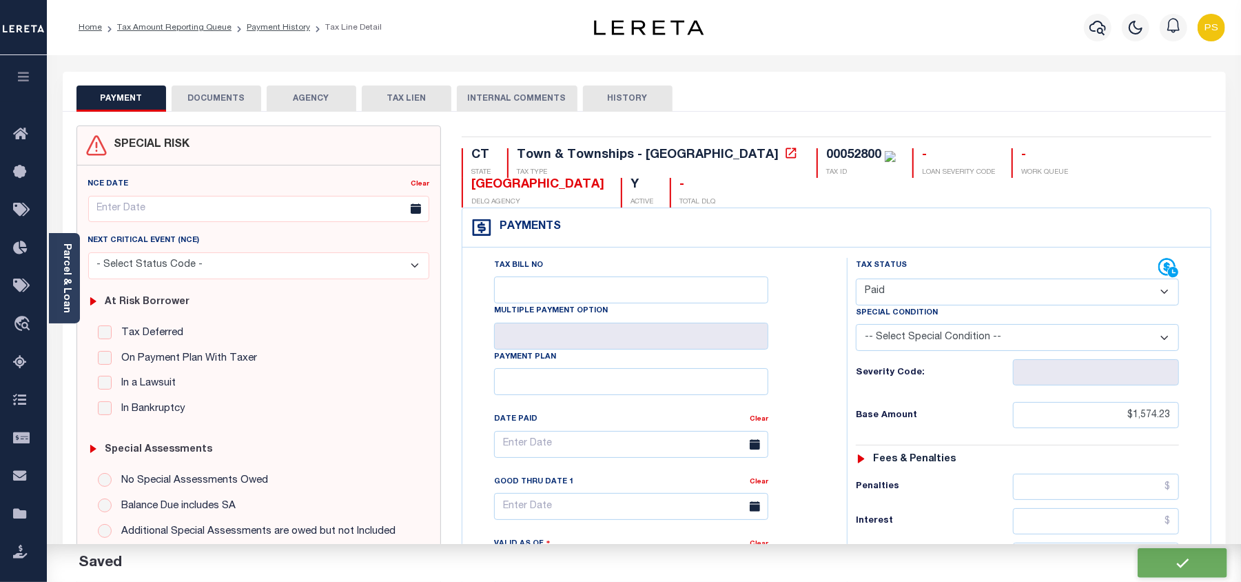
type input "$0"
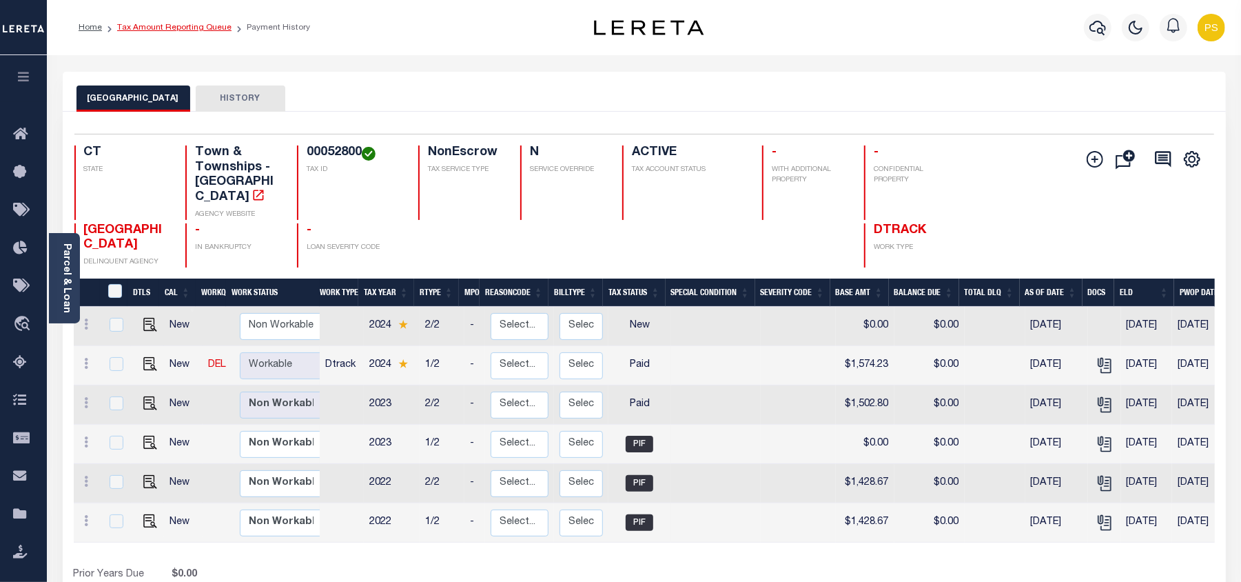
click at [205, 29] on link "Tax Amount Reporting Queue" at bounding box center [174, 27] width 114 height 8
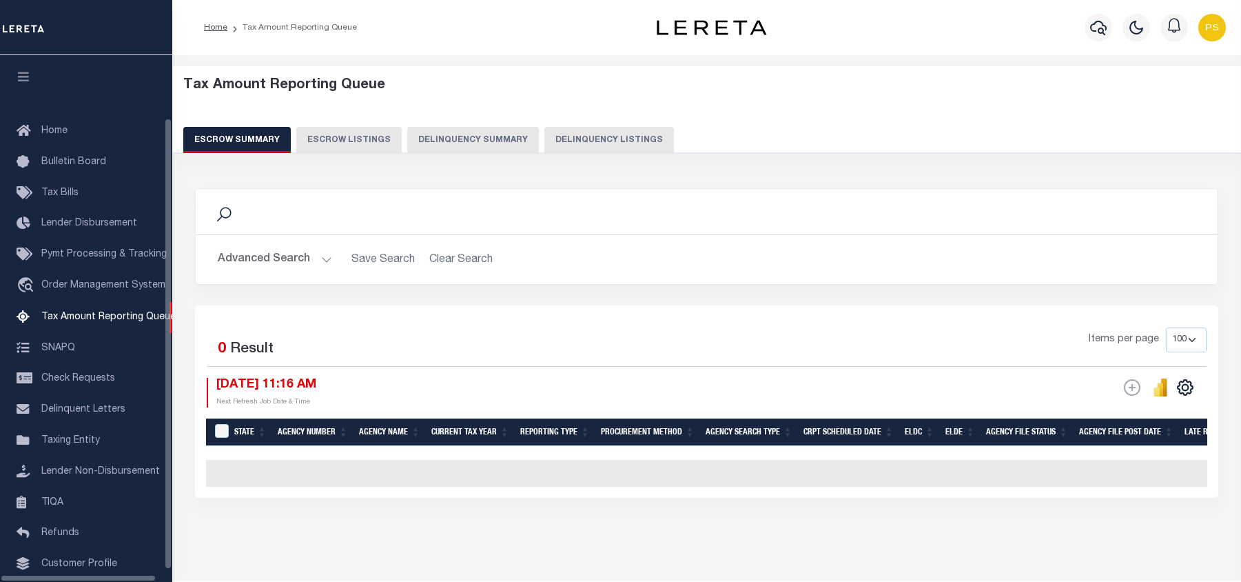
select select "100"
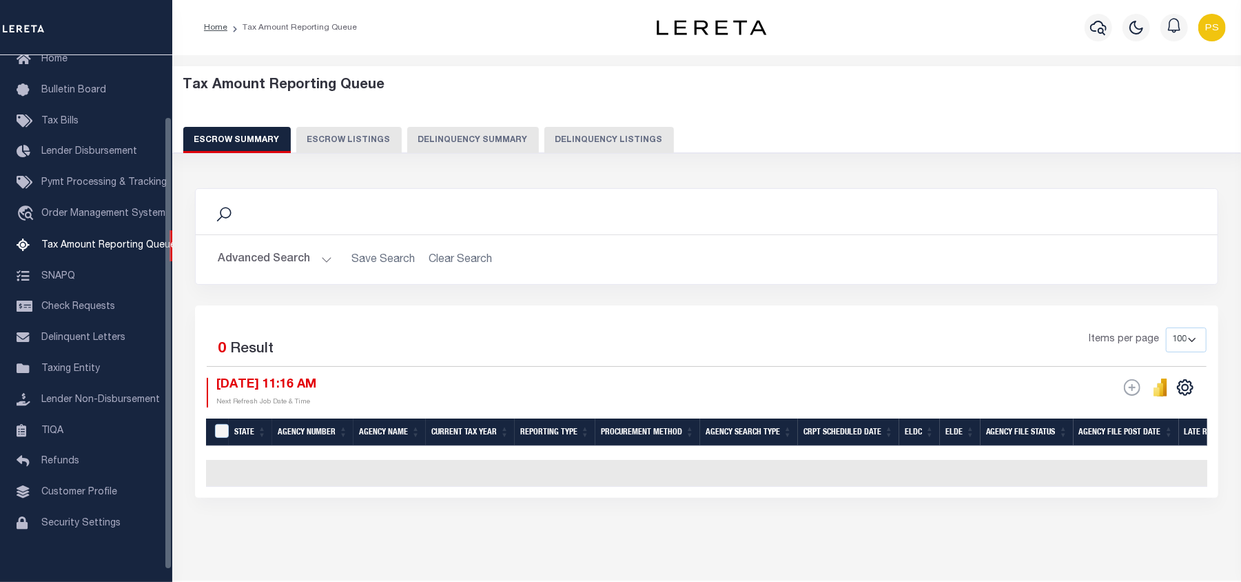
click at [634, 133] on button "Delinquency Listings" at bounding box center [609, 140] width 130 height 26
select select "100"
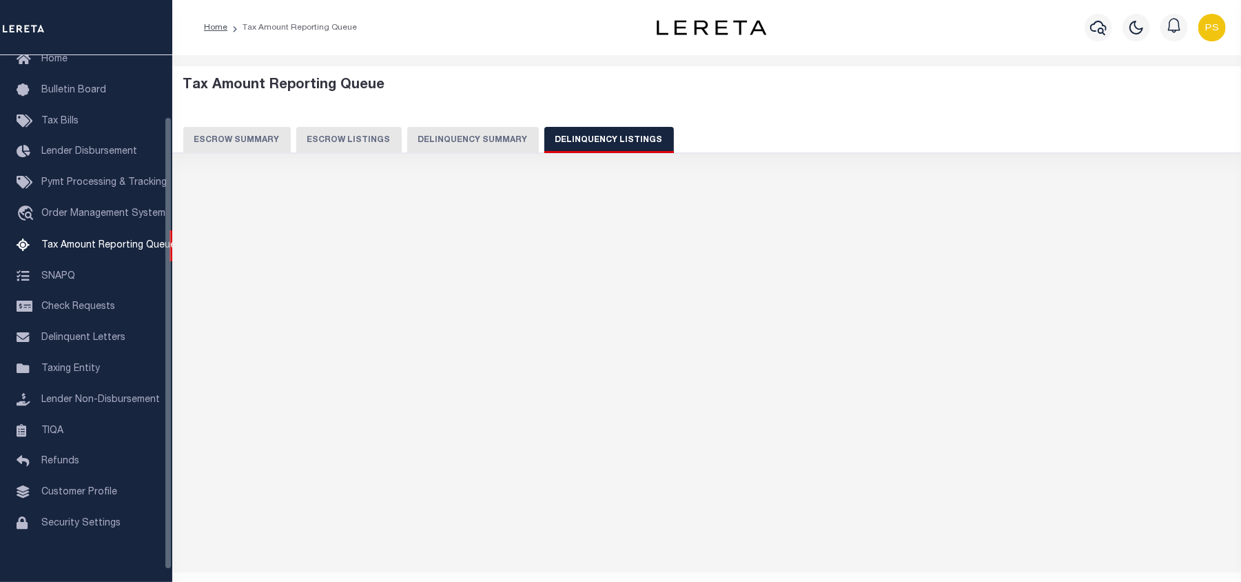
select select "100"
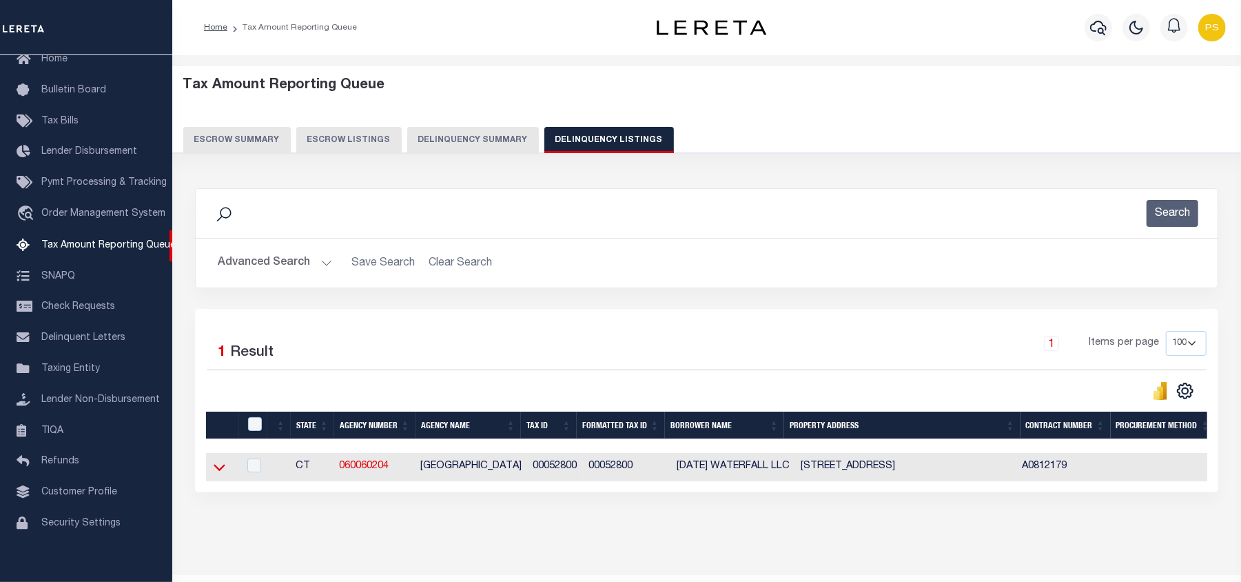
click at [218, 474] on icon at bounding box center [220, 467] width 12 height 14
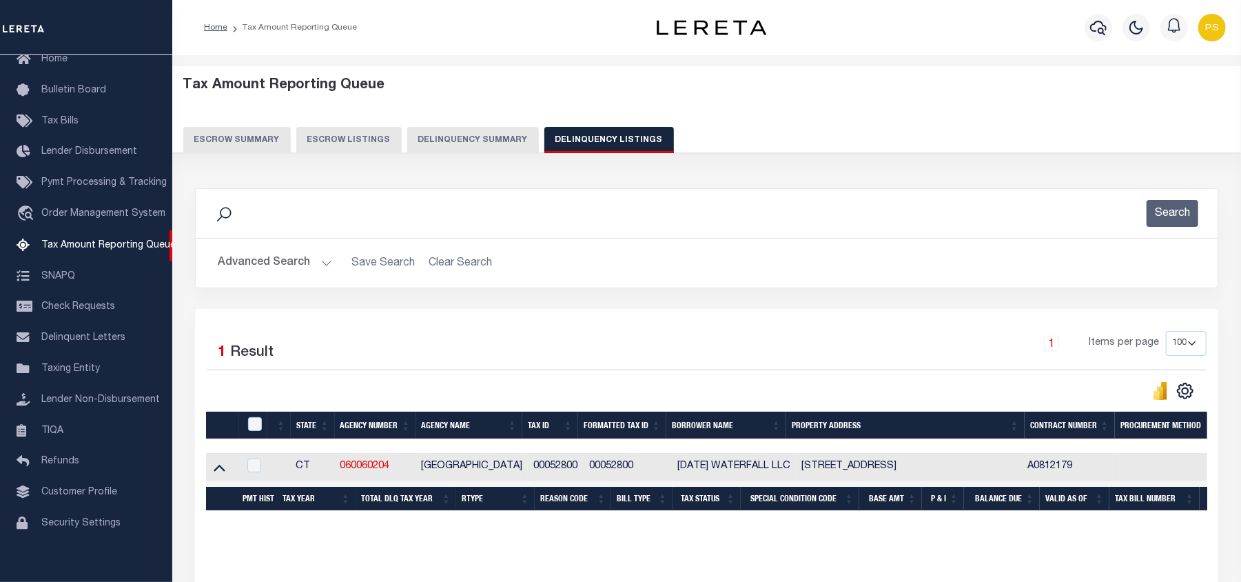
scroll to position [48, 0]
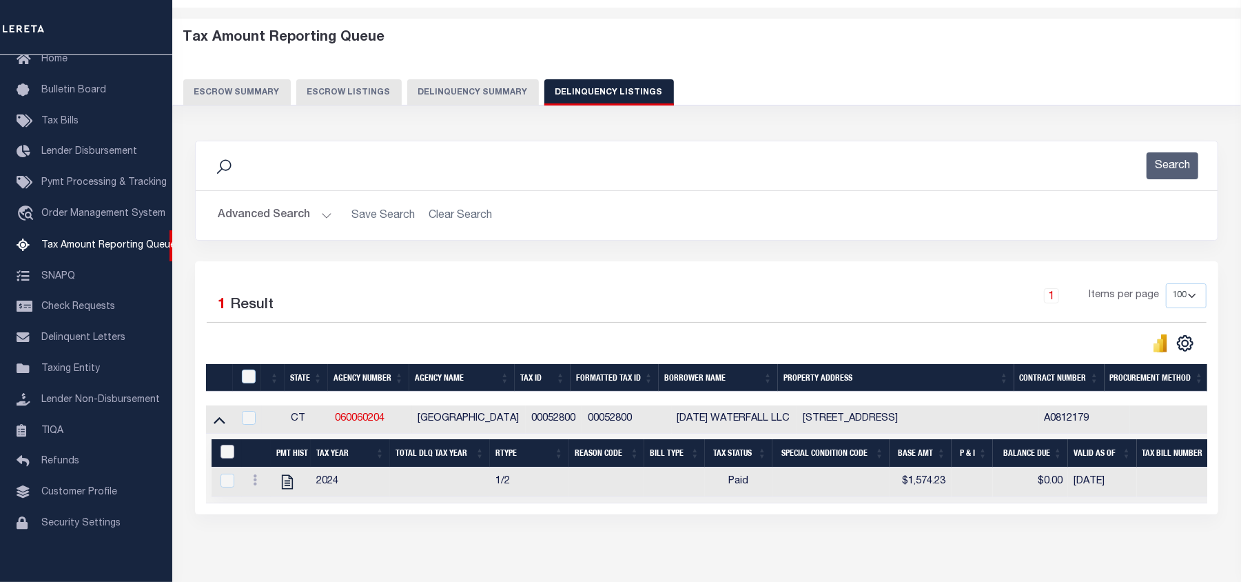
click at [223, 458] on input "&nbsp;" at bounding box center [227, 451] width 14 height 14
checkbox input "true"
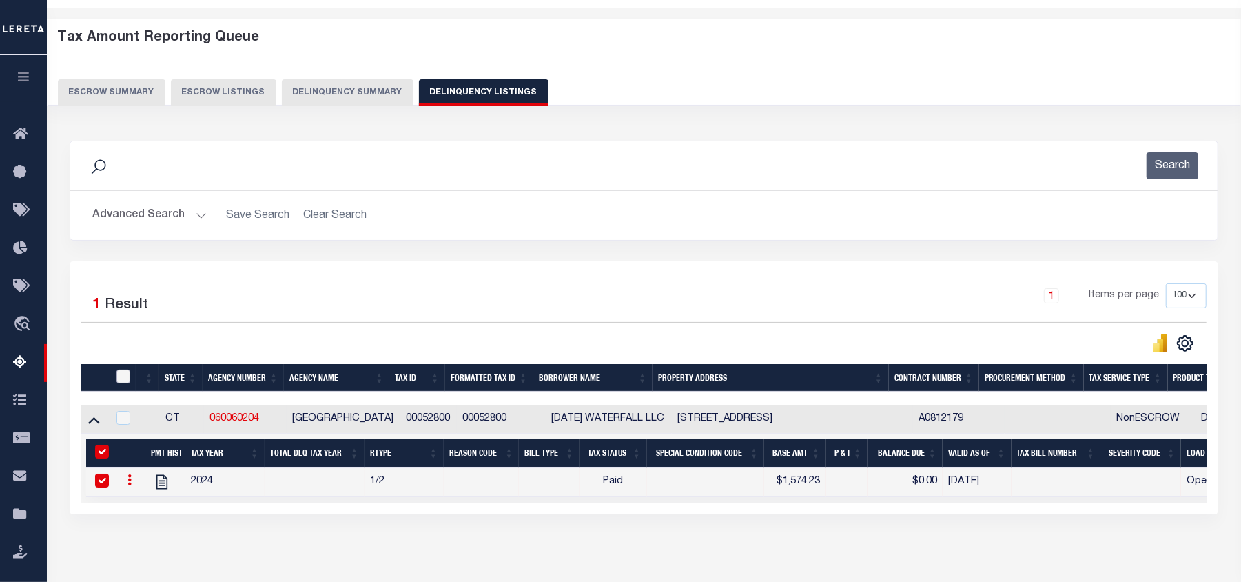
click at [125, 380] on input "checkbox" at bounding box center [123, 376] width 14 height 14
checkbox input "true"
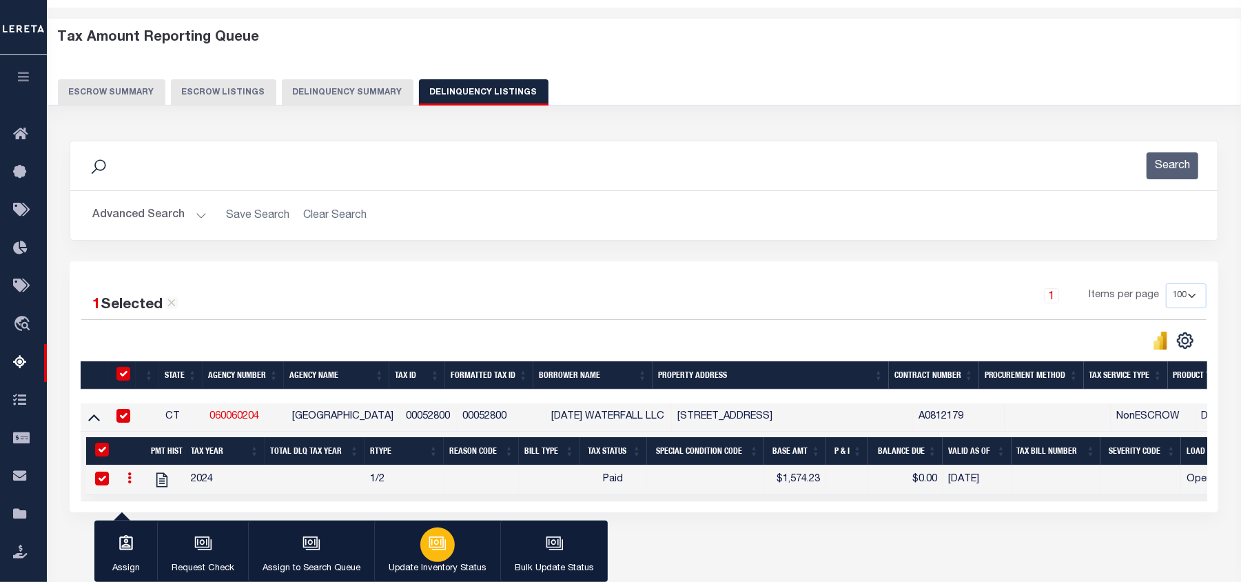
click at [444, 535] on icon "button" at bounding box center [438, 543] width 18 height 18
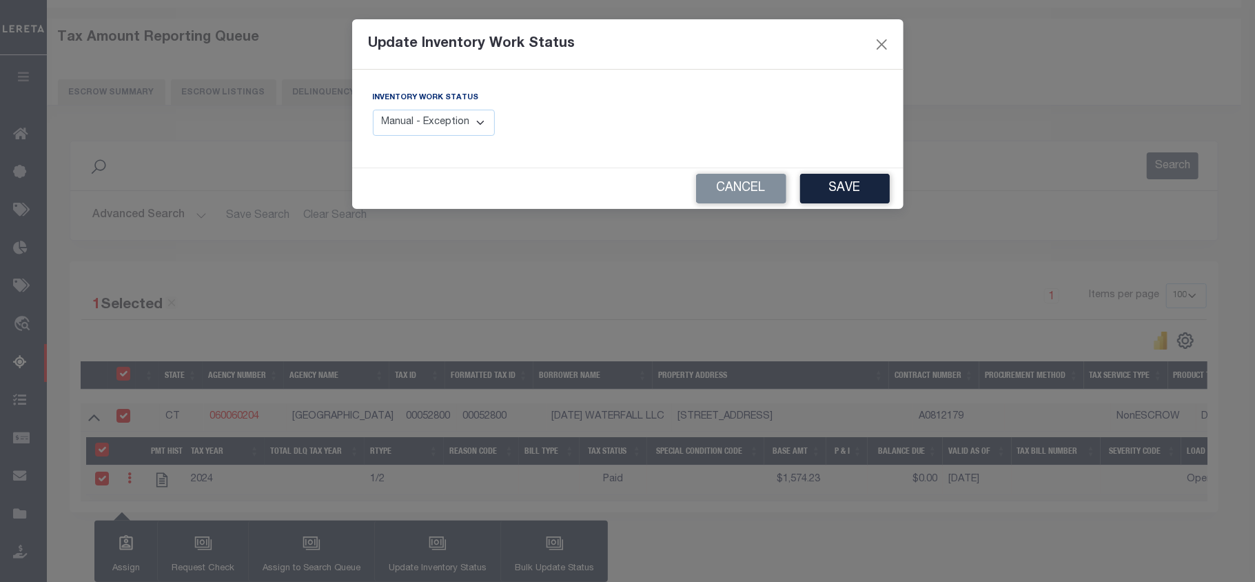
click at [456, 132] on select "Manual - Exception Pended - Awaiting Search Late Add Exception Completed" at bounding box center [434, 123] width 123 height 27
select select "4"
click at [373, 110] on select "Manual - Exception Pended - Awaiting Search Late Add Exception Completed" at bounding box center [434, 123] width 123 height 27
click at [845, 183] on button "Save" at bounding box center [845, 189] width 90 height 30
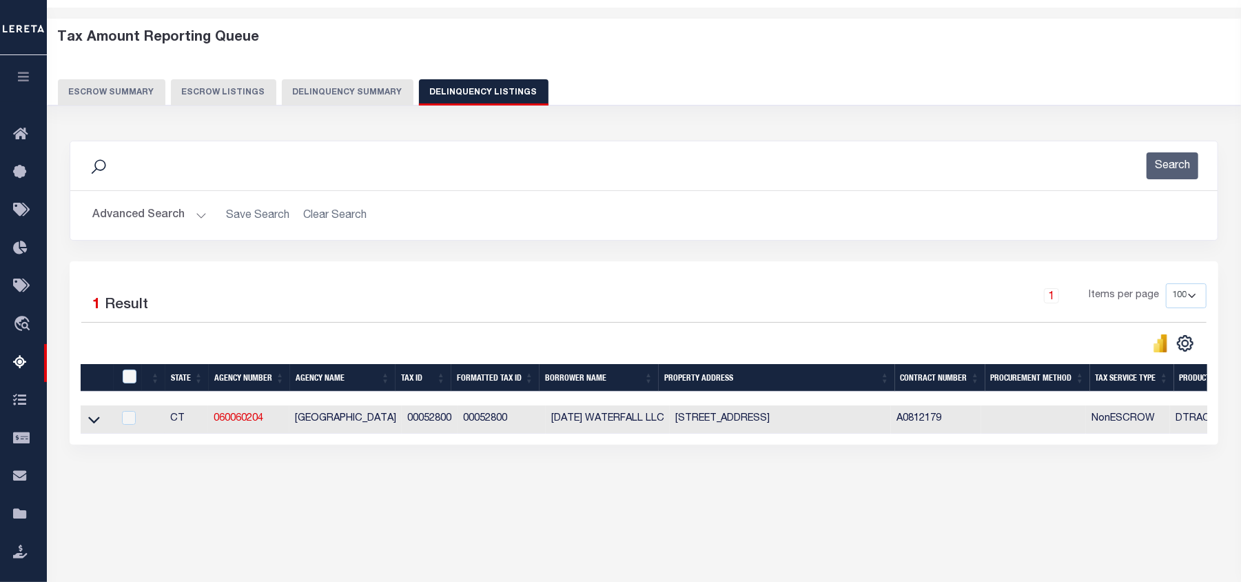
click at [143, 218] on button "Advanced Search" at bounding box center [149, 215] width 114 height 27
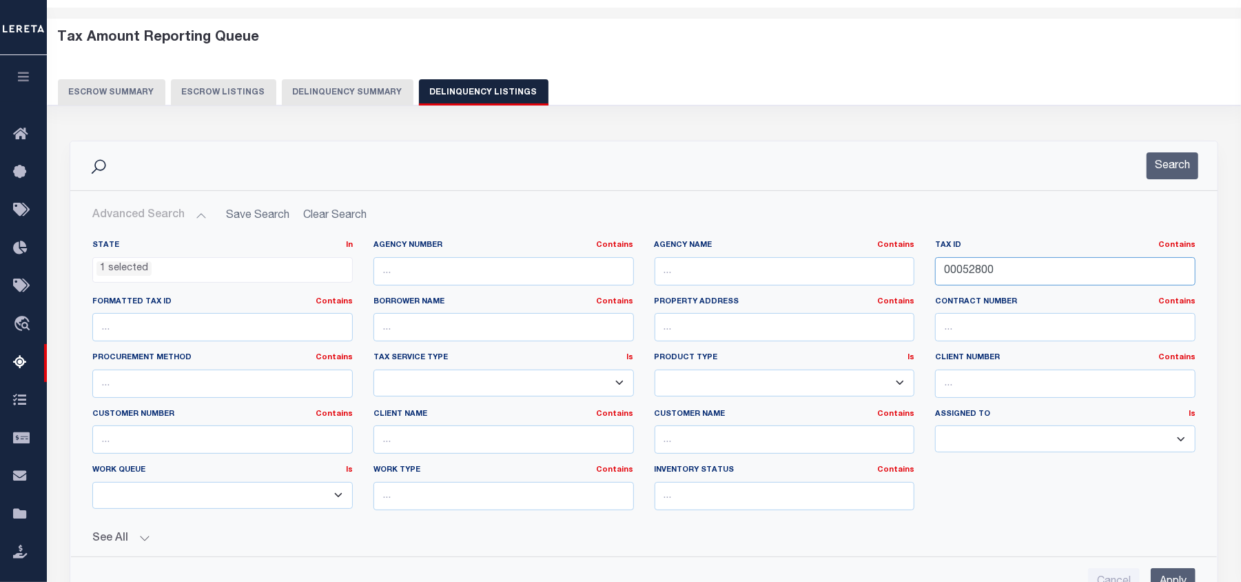
click at [981, 271] on input "00052800" at bounding box center [1065, 271] width 260 height 28
paste input "66"
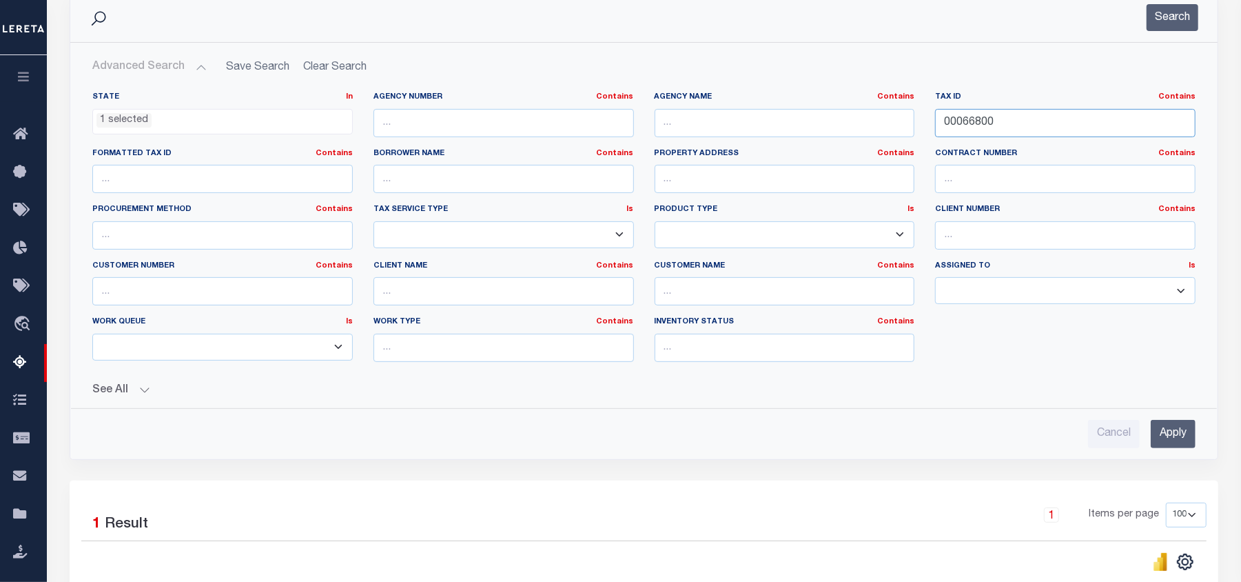
scroll to position [232, 0]
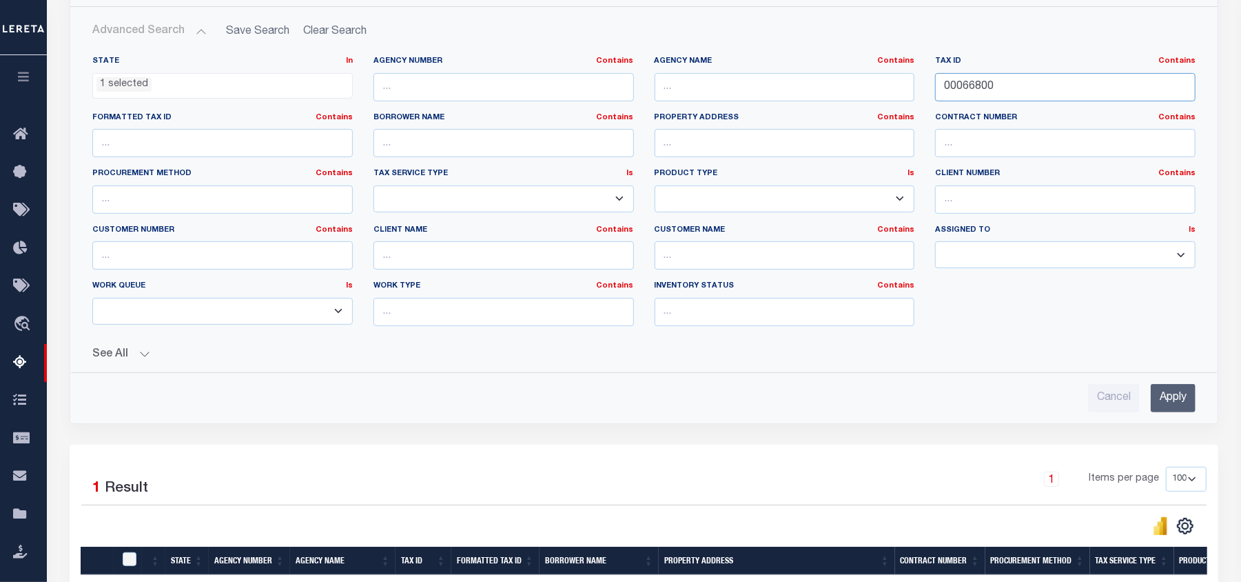
type input "00066800"
click at [1180, 407] on input "Apply" at bounding box center [1173, 398] width 45 height 28
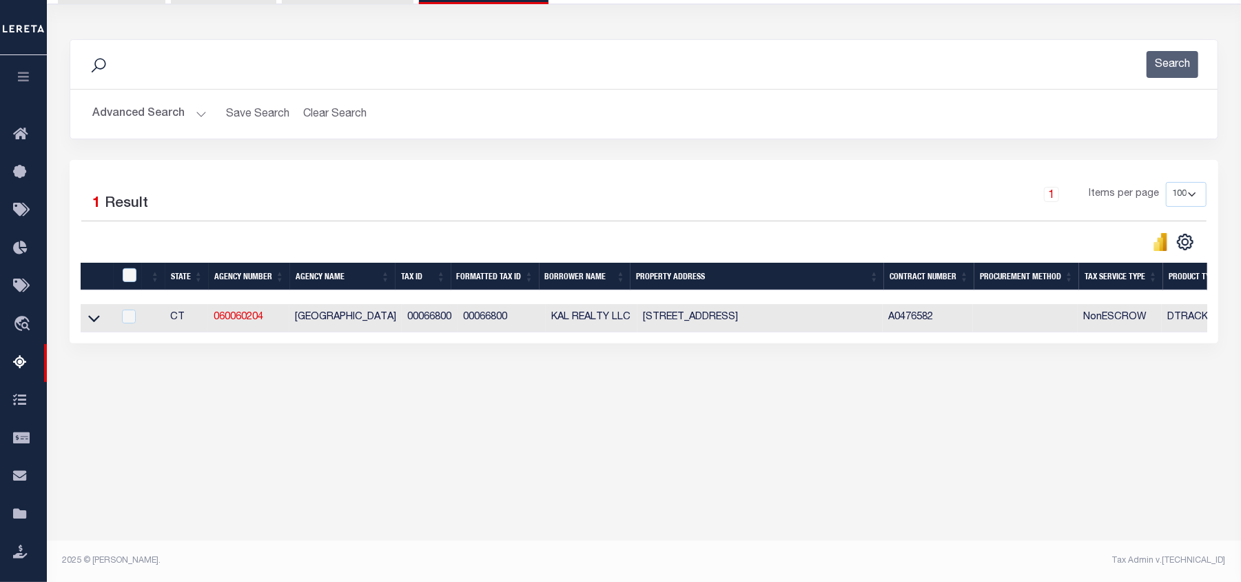
scroll to position [149, 0]
click at [95, 325] on icon at bounding box center [94, 318] width 12 height 14
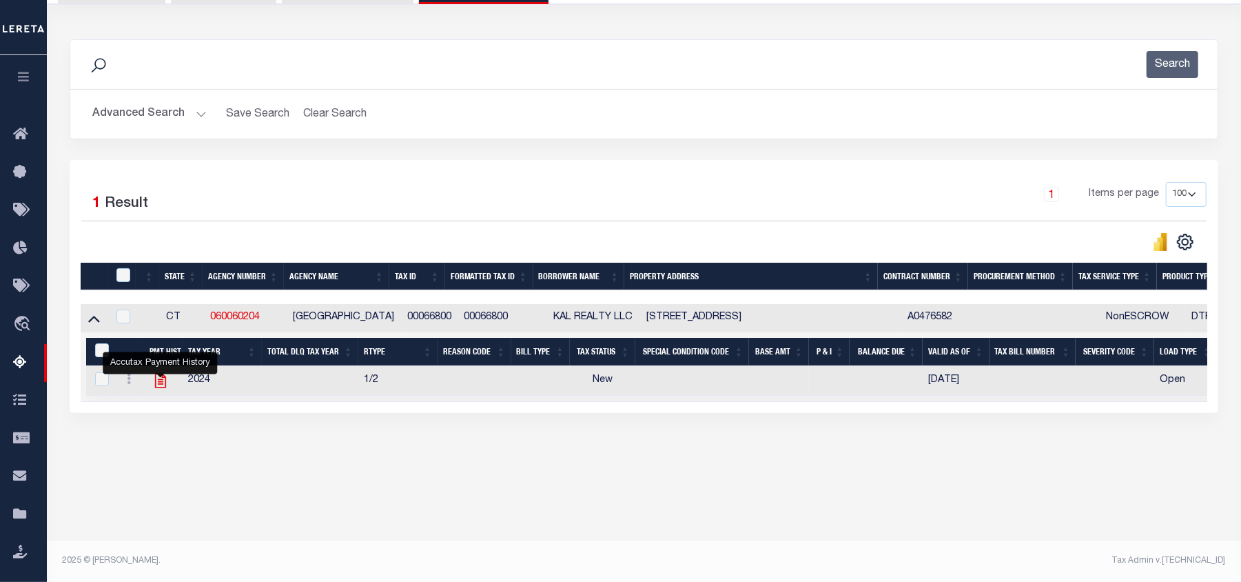
click at [161, 389] on icon "" at bounding box center [161, 380] width 18 height 18
checkbox input "true"
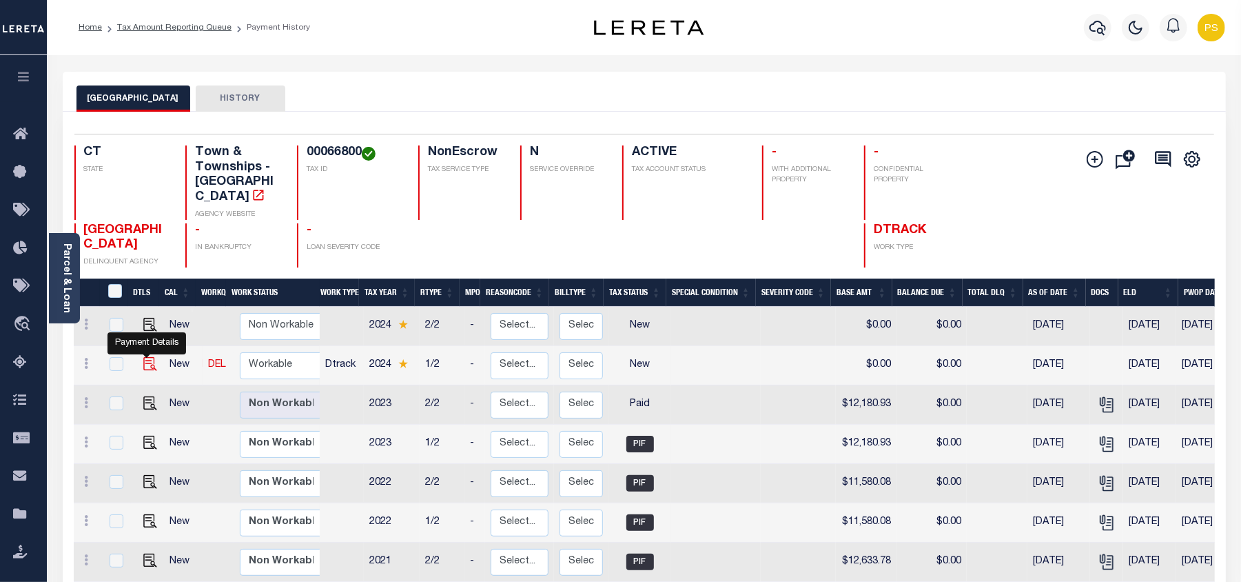
click at [150, 357] on img "" at bounding box center [150, 364] width 14 height 14
checkbox input "true"
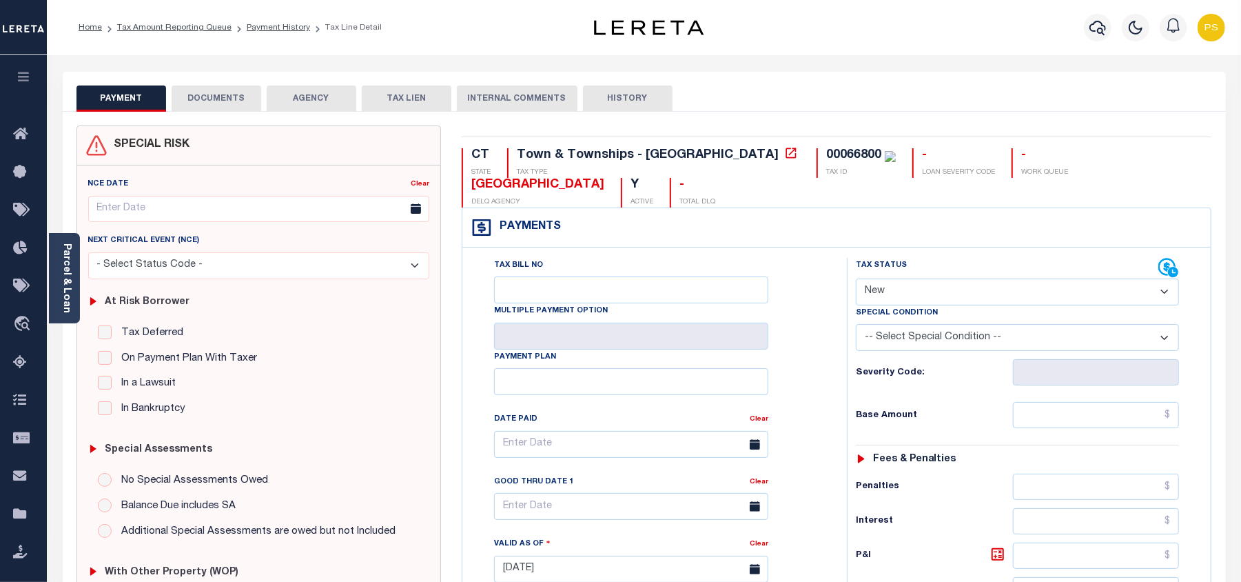
click at [921, 293] on select "- Select Status Code - Open Due/Unpaid Paid Incomplete No Tax Due Internal Refu…" at bounding box center [1017, 291] width 323 height 27
select select "PYD"
click at [856, 280] on select "- Select Status Code - Open Due/Unpaid Paid Incomplete No Tax Due Internal Refu…" at bounding box center [1017, 291] width 323 height 27
type input "[DATE]"
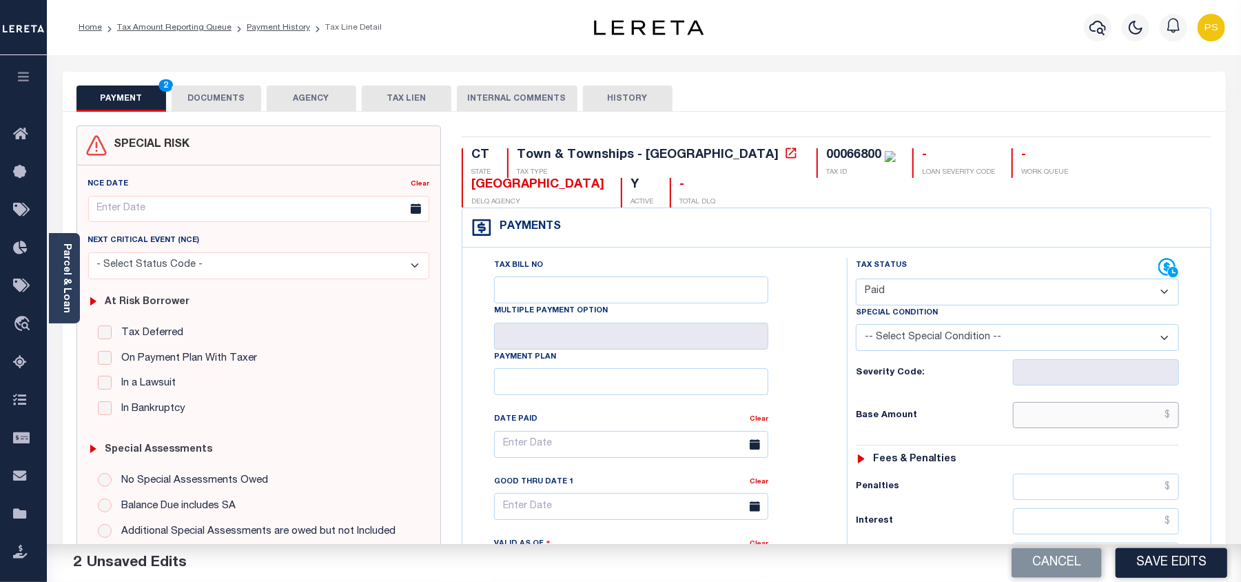
click at [1133, 414] on input "text" at bounding box center [1096, 415] width 166 height 26
paste input "12,759.94"
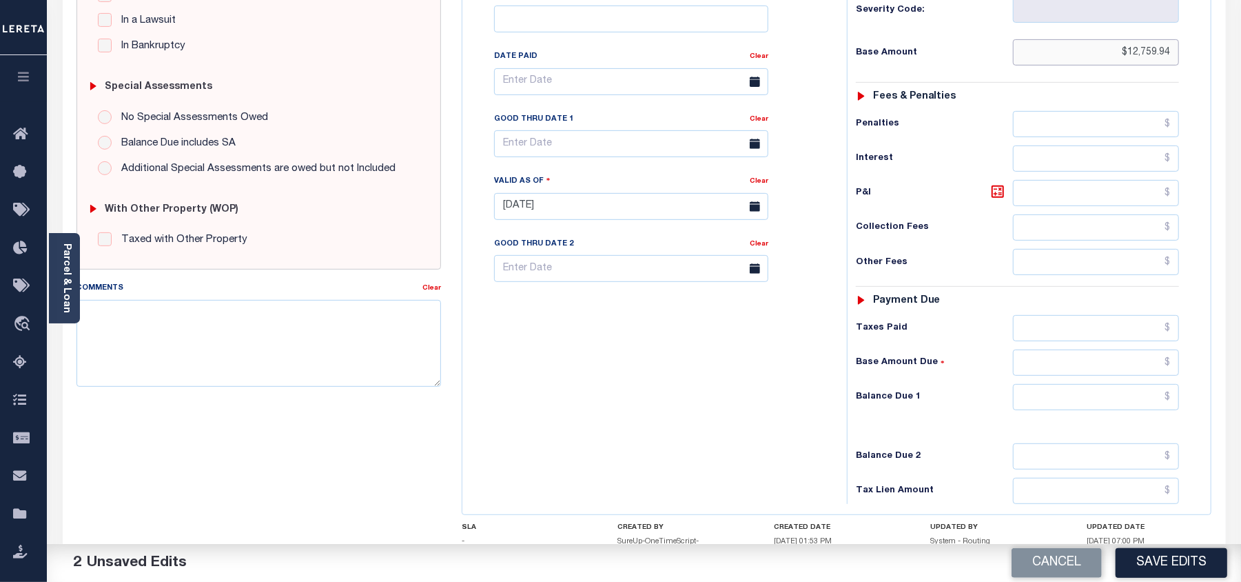
scroll to position [367, 0]
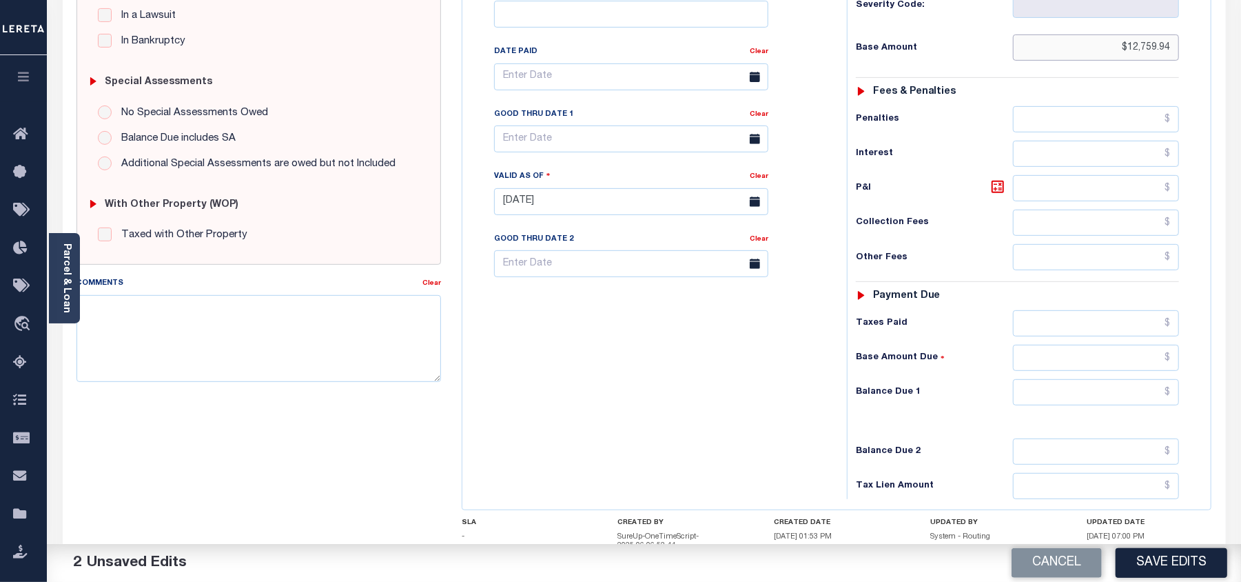
type input "$12,759.94"
click at [1127, 405] on input "text" at bounding box center [1096, 392] width 166 height 26
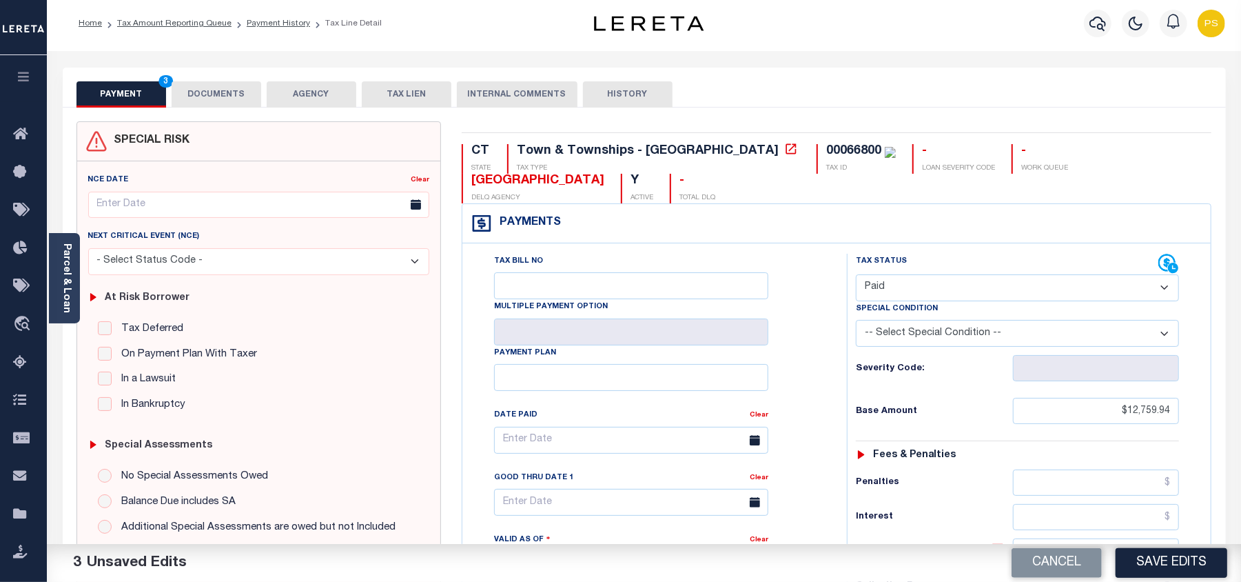
scroll to position [0, 0]
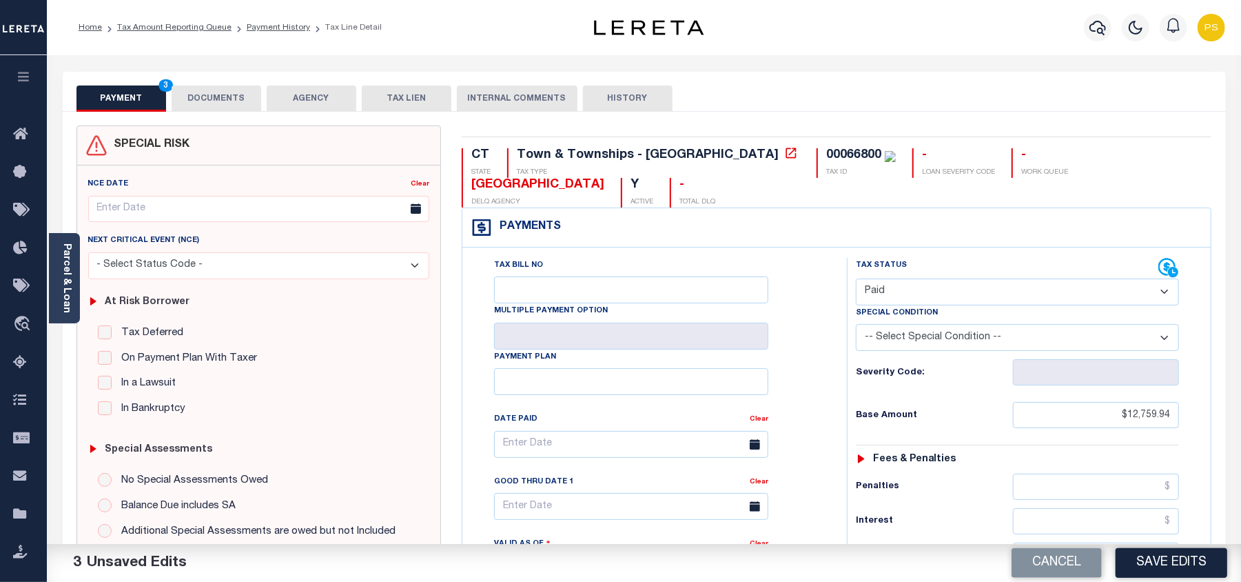
type input "$0.00"
click at [215, 102] on button "DOCUMENTS" at bounding box center [217, 98] width 90 height 26
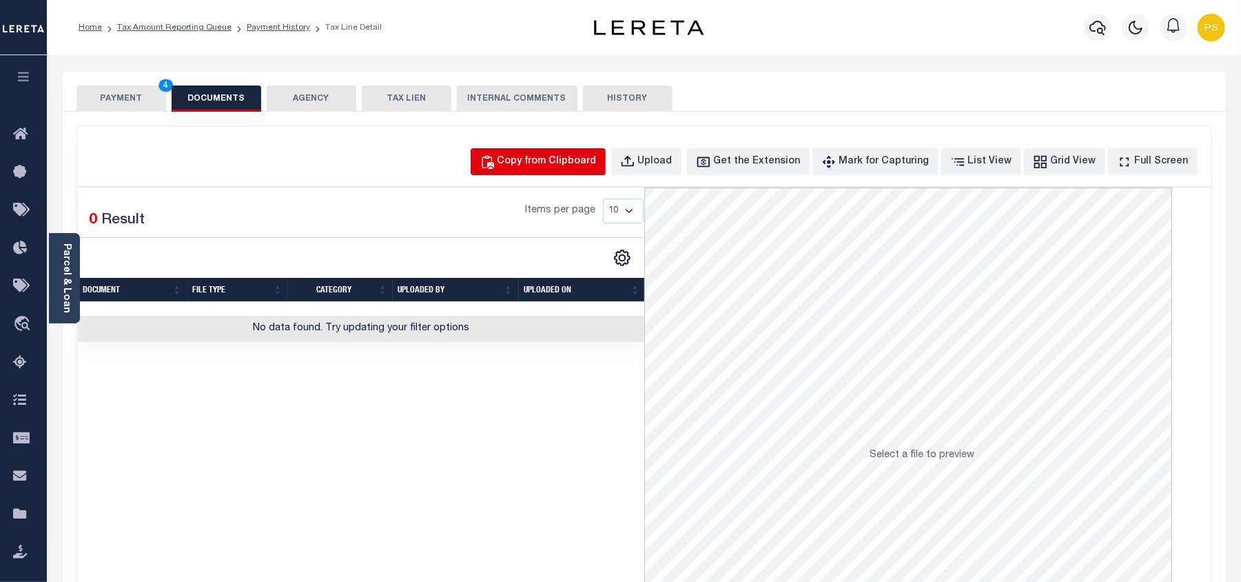
click at [547, 166] on div "Copy from Clipboard" at bounding box center [546, 161] width 99 height 15
select select "POP"
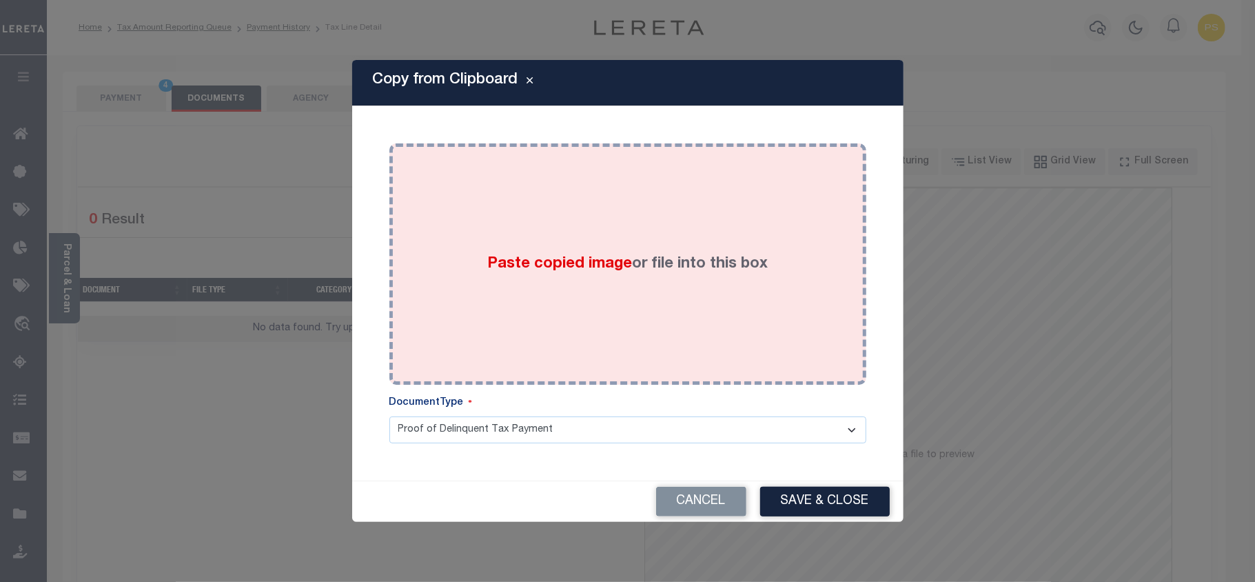
click at [648, 285] on div "Paste copied image or file into this box" at bounding box center [628, 264] width 456 height 220
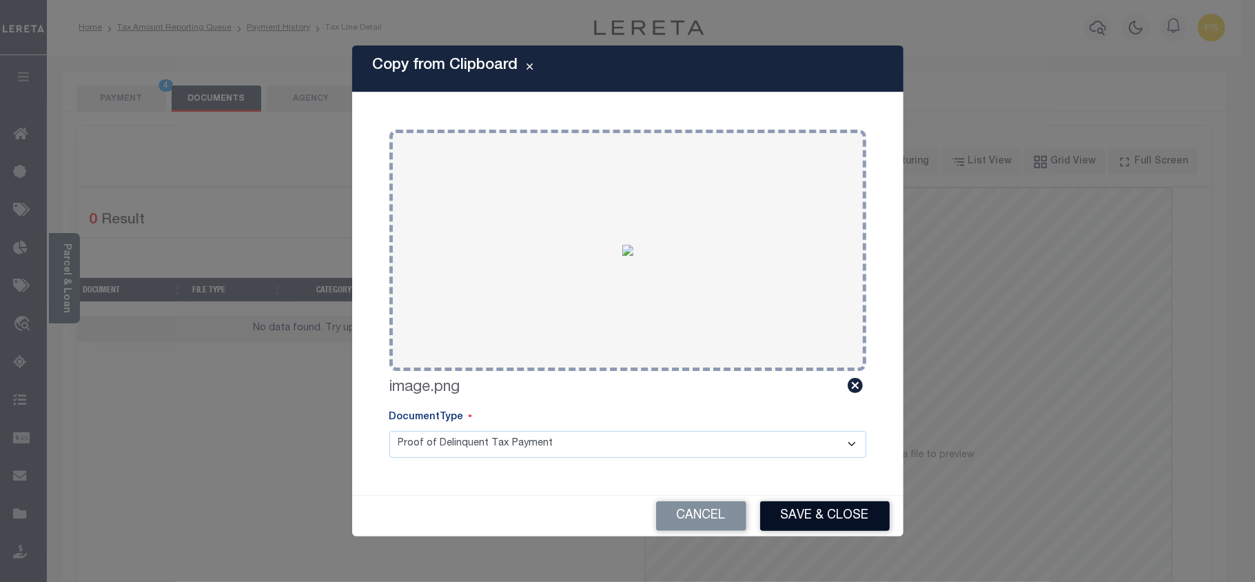
click at [828, 517] on button "Save & Close" at bounding box center [825, 516] width 130 height 30
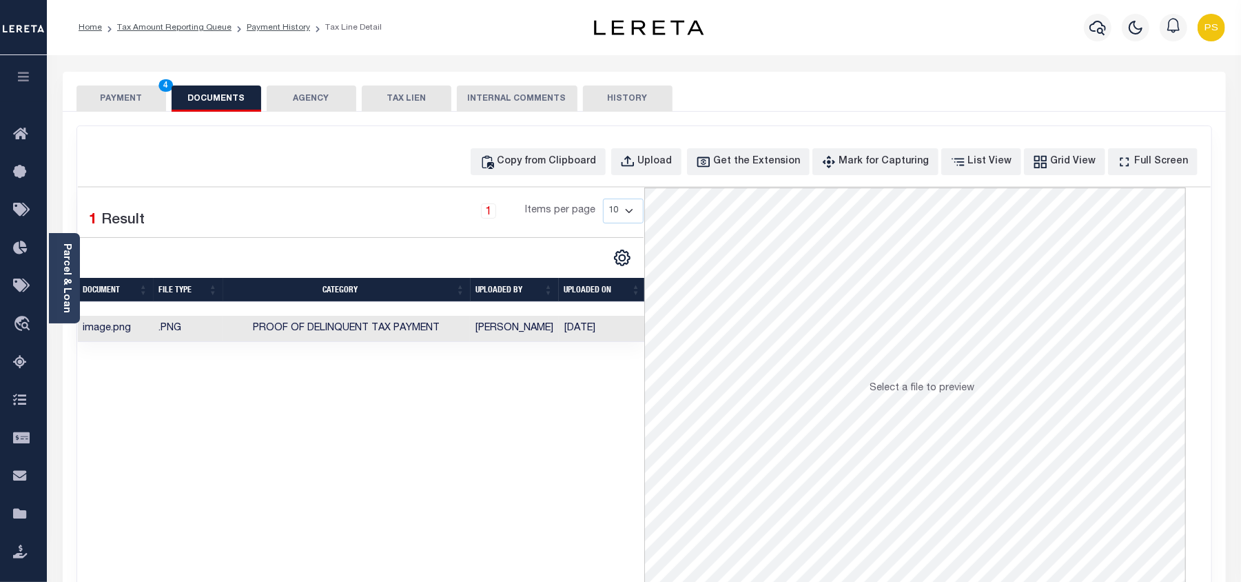
click at [127, 101] on button "PAYMENT 4" at bounding box center [121, 98] width 90 height 26
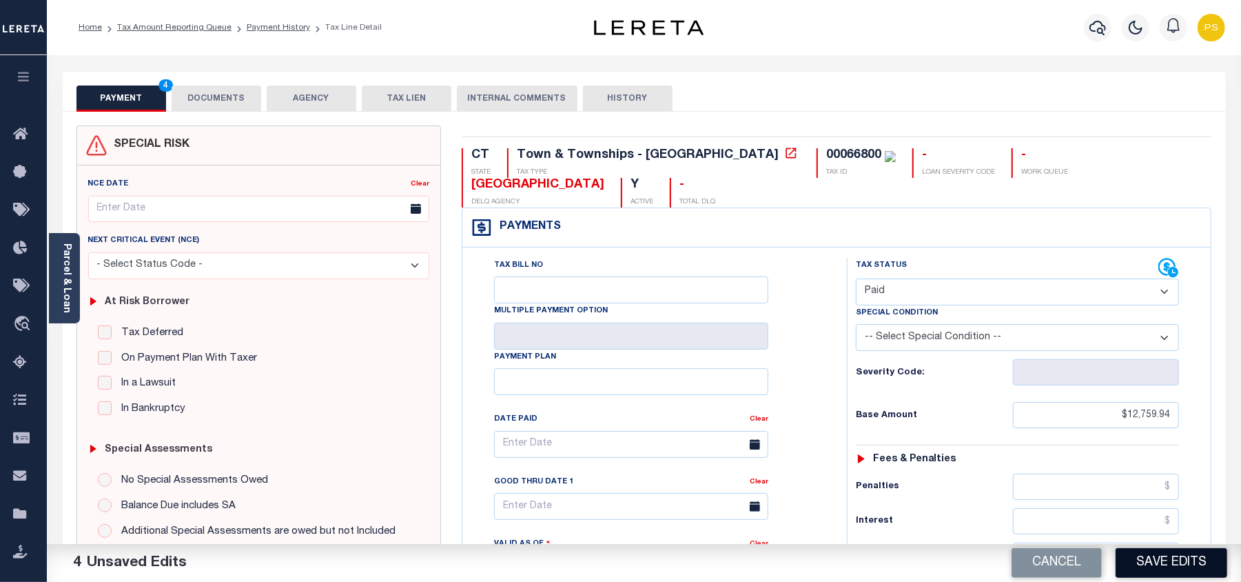
click at [1169, 568] on button "Save Edits" at bounding box center [1172, 563] width 112 height 30
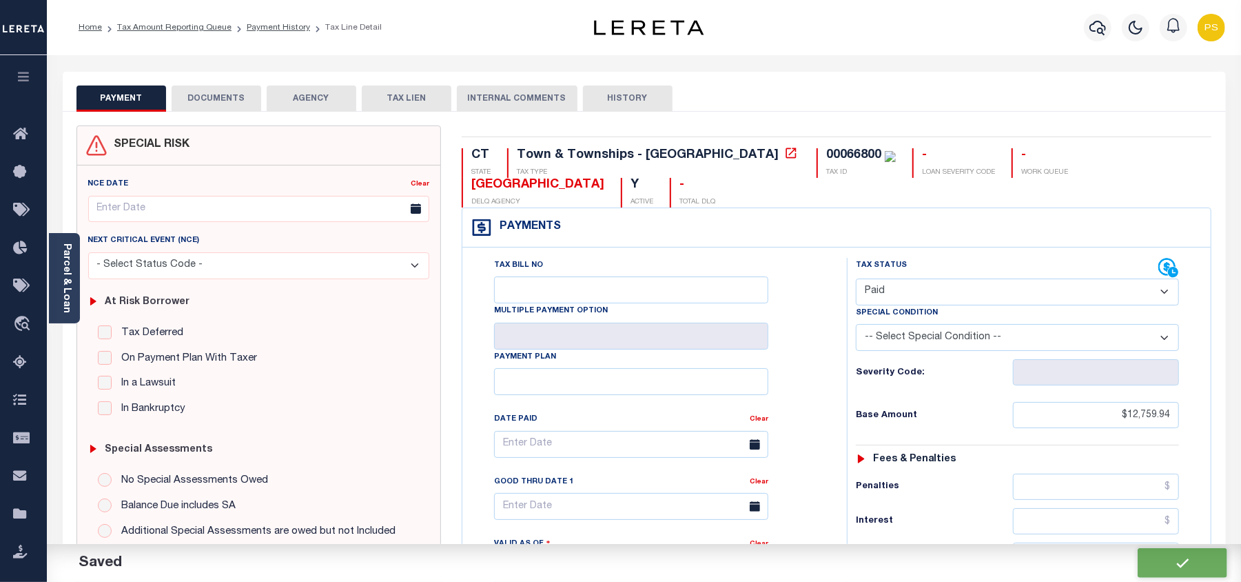
checkbox input "false"
type input "$12,759.94"
type input "$0"
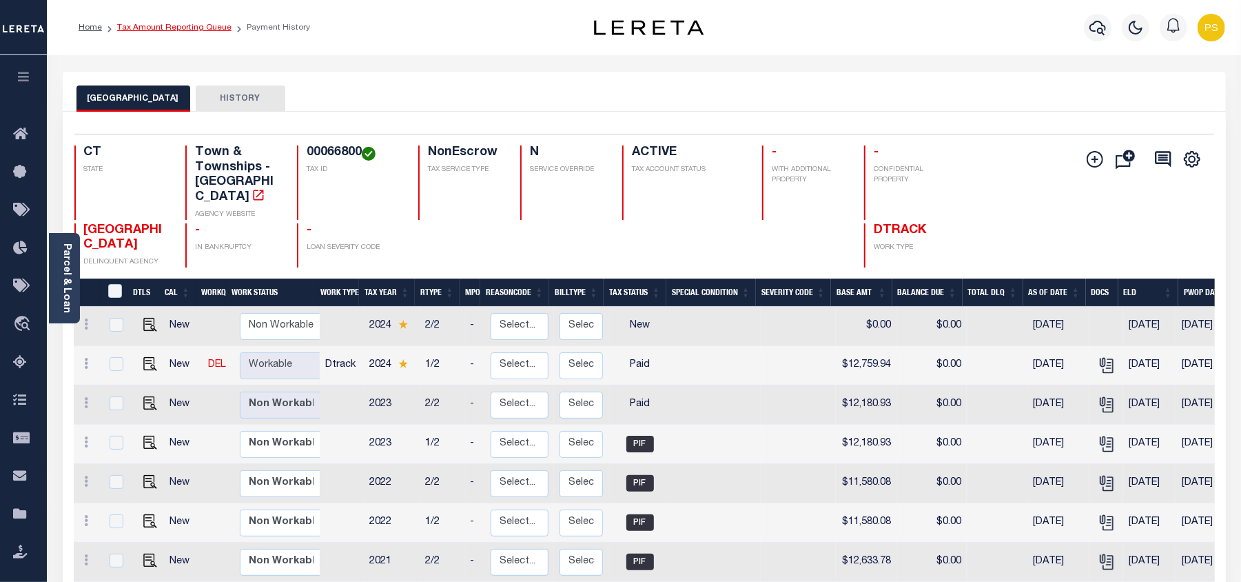
click at [177, 23] on link "Tax Amount Reporting Queue" at bounding box center [174, 27] width 114 height 8
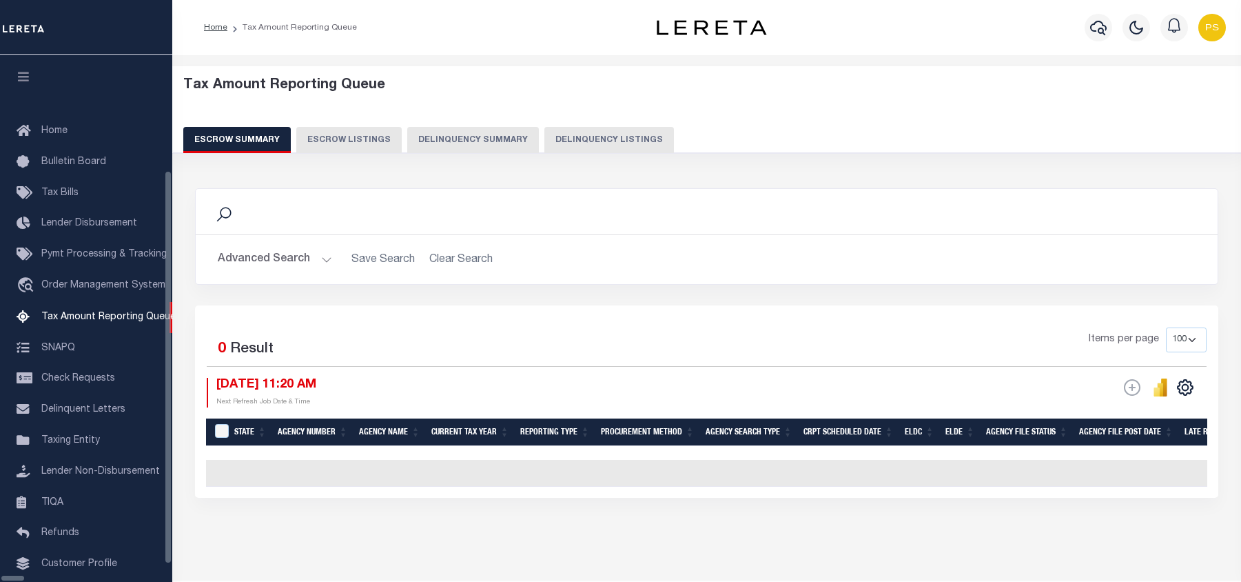
select select "100"
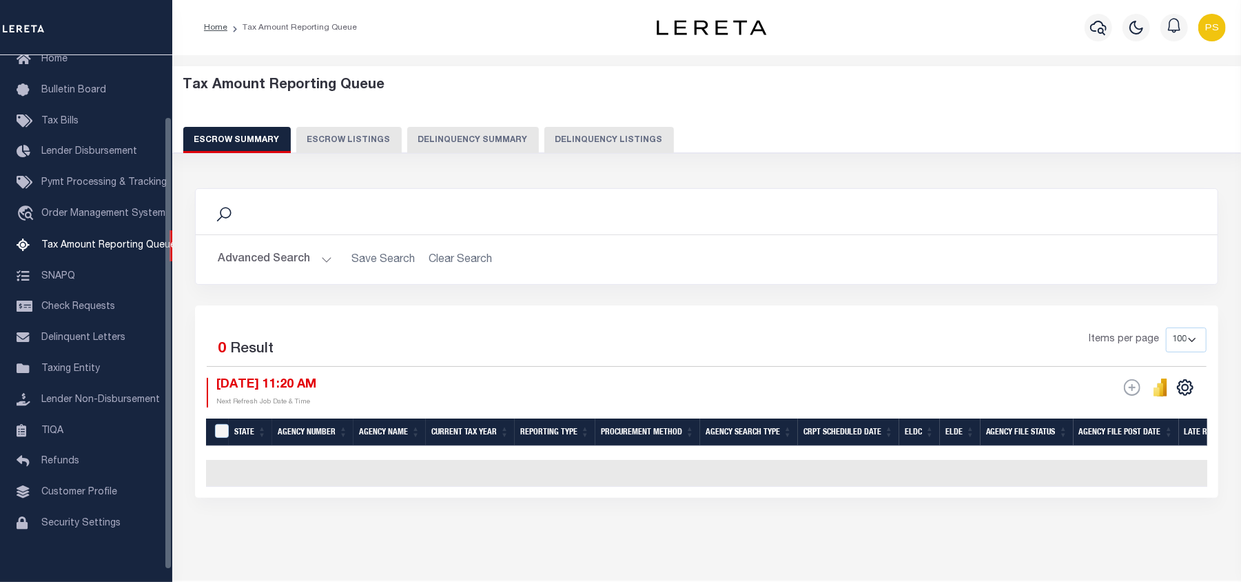
click at [557, 141] on button "Delinquency Listings" at bounding box center [609, 140] width 130 height 26
select select "100"
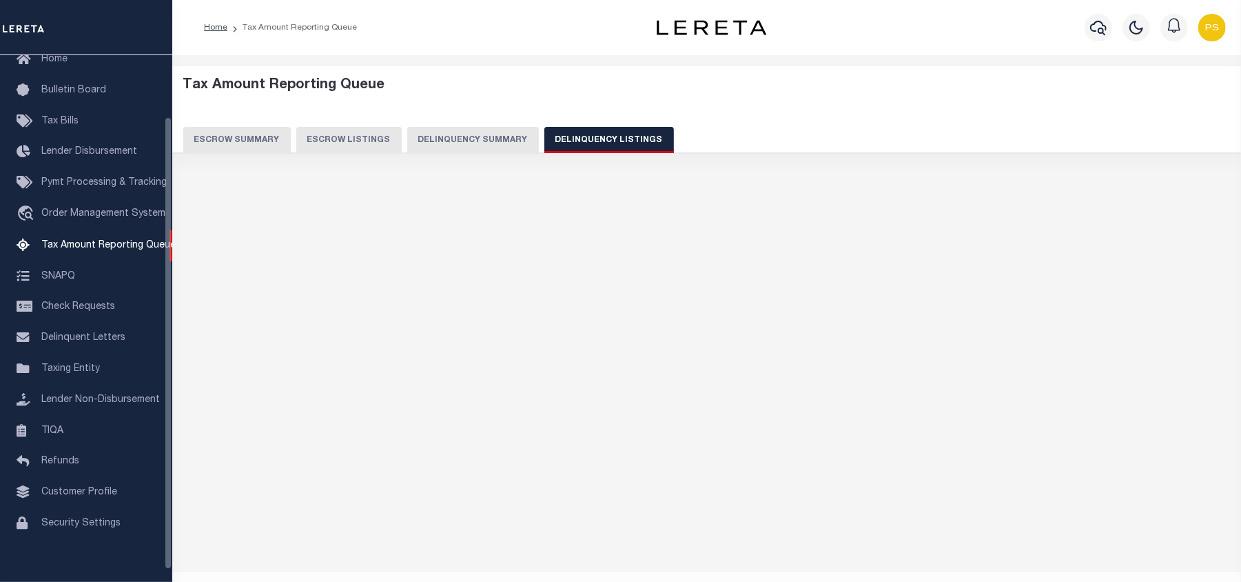
select select "100"
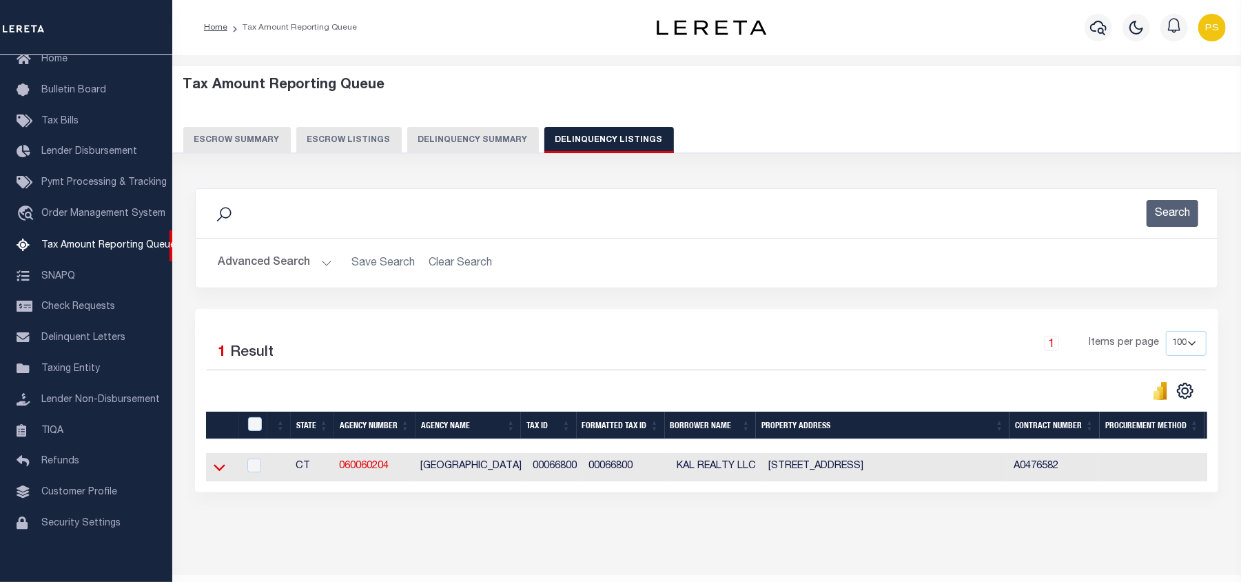
click at [215, 473] on icon at bounding box center [220, 467] width 12 height 14
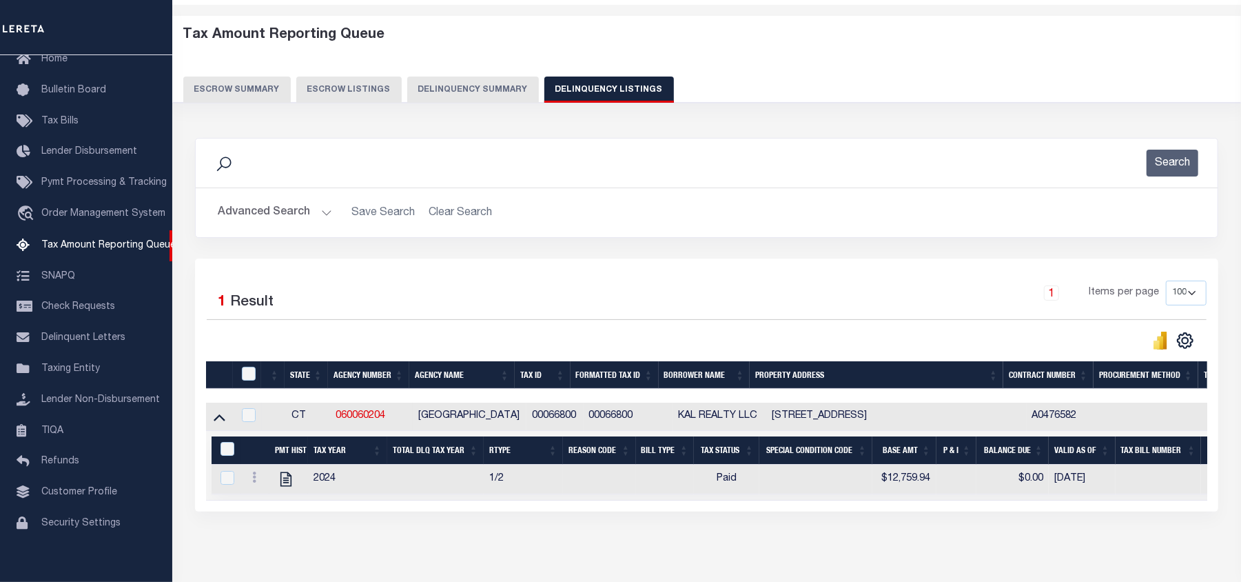
scroll to position [92, 0]
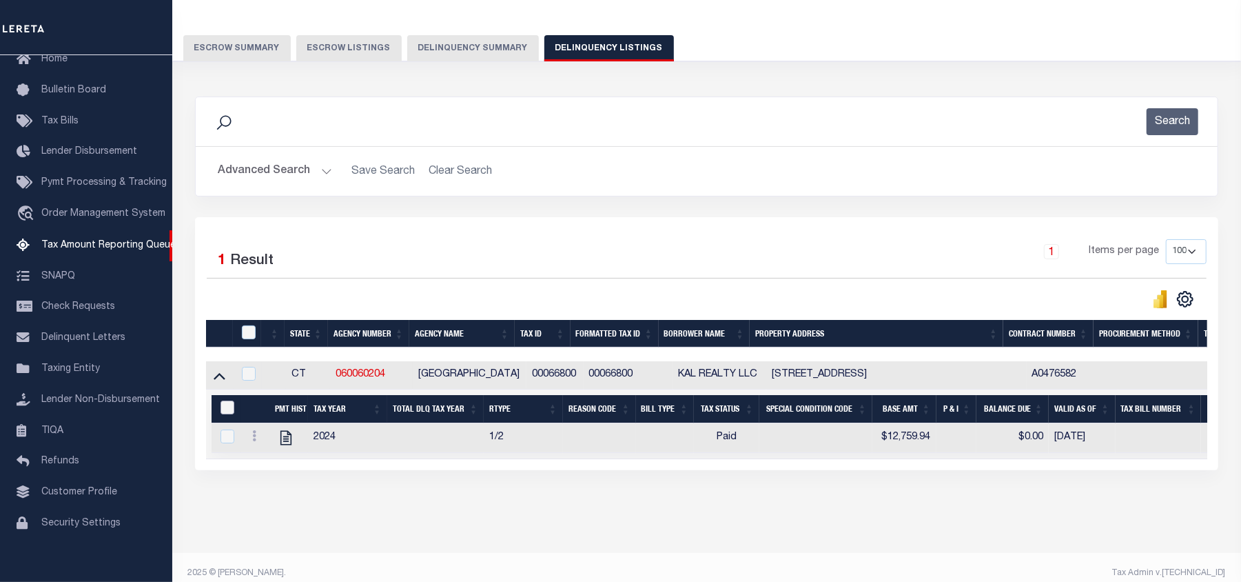
click at [229, 414] on input "&nbsp;" at bounding box center [227, 407] width 14 height 14
checkbox input "true"
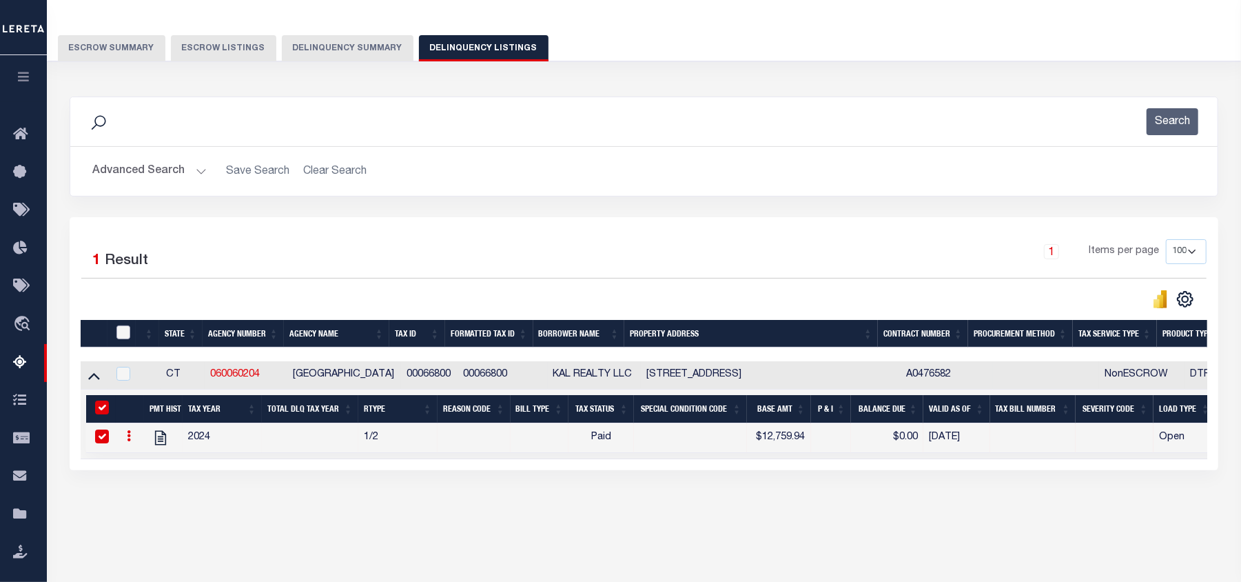
click at [121, 338] on input "checkbox" at bounding box center [123, 332] width 14 height 14
checkbox input "true"
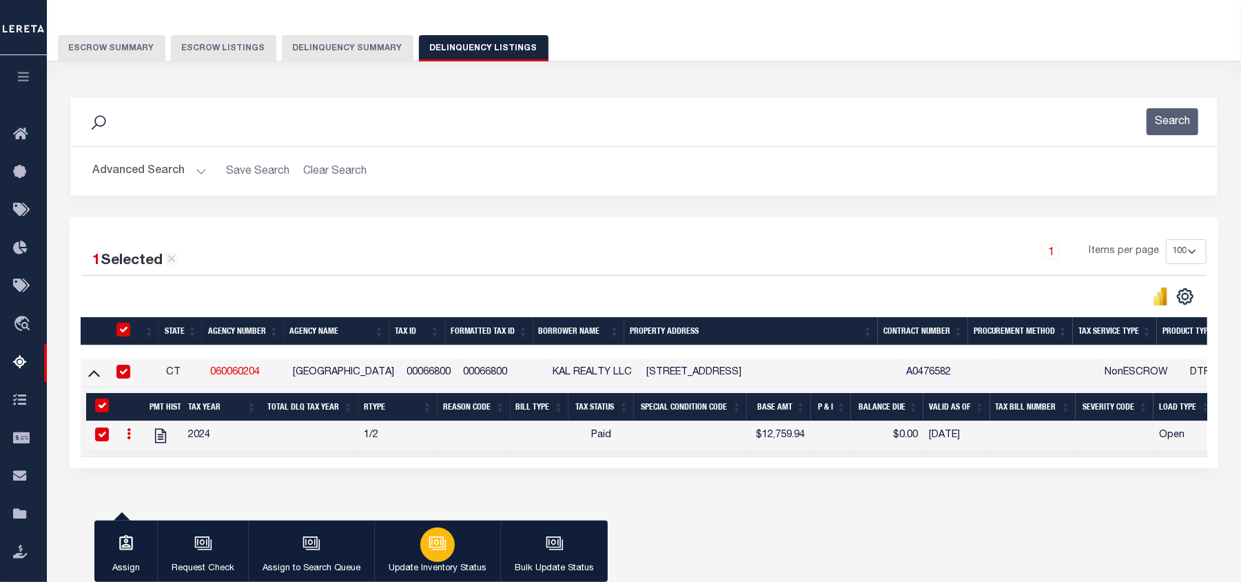
click at [431, 554] on div "button" at bounding box center [437, 544] width 34 height 34
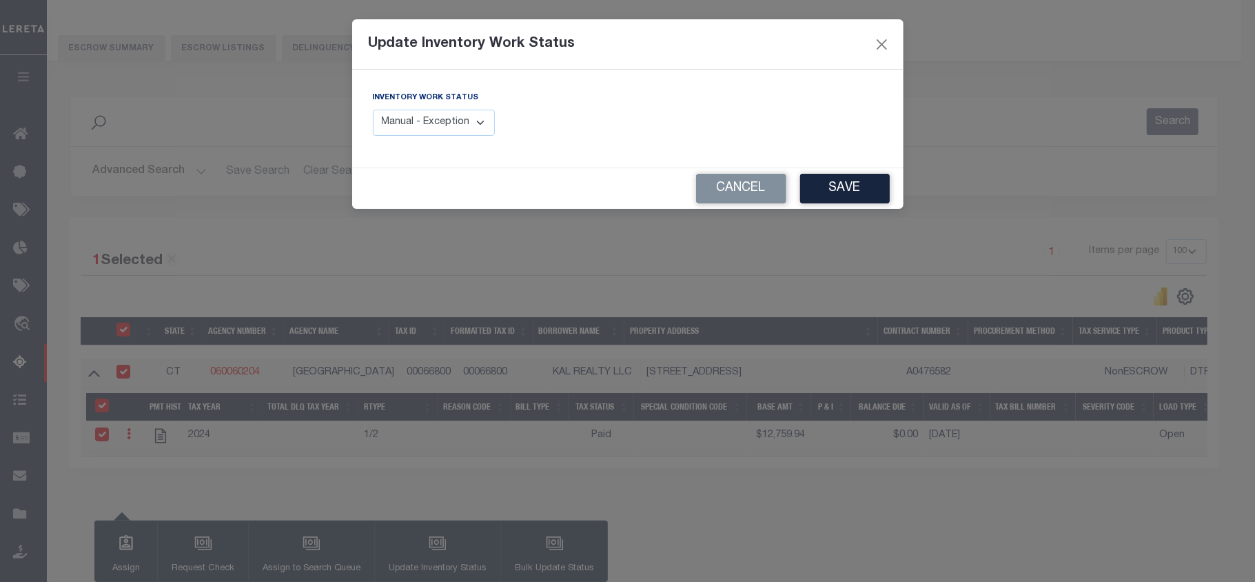
click at [478, 130] on select "Manual - Exception Pended - Awaiting Search Late Add Exception Completed" at bounding box center [434, 123] width 123 height 27
select select "4"
click at [373, 110] on select "Manual - Exception Pended - Awaiting Search Late Add Exception Completed" at bounding box center [434, 123] width 123 height 27
click at [870, 185] on button "Save" at bounding box center [845, 189] width 90 height 30
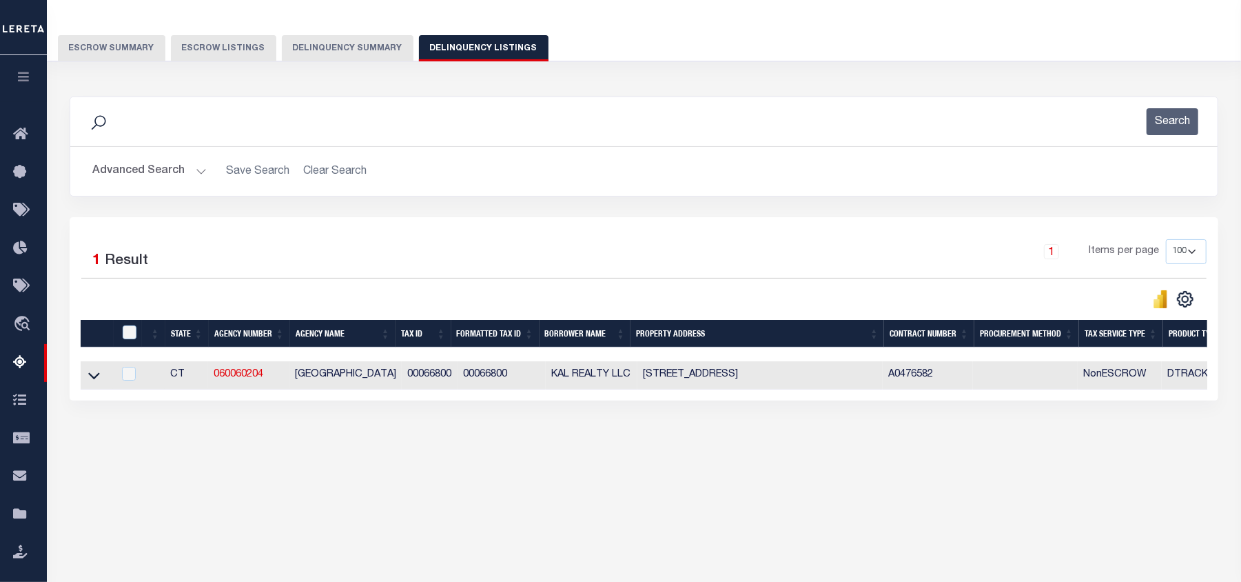
click at [119, 166] on button "Advanced Search" at bounding box center [149, 171] width 114 height 27
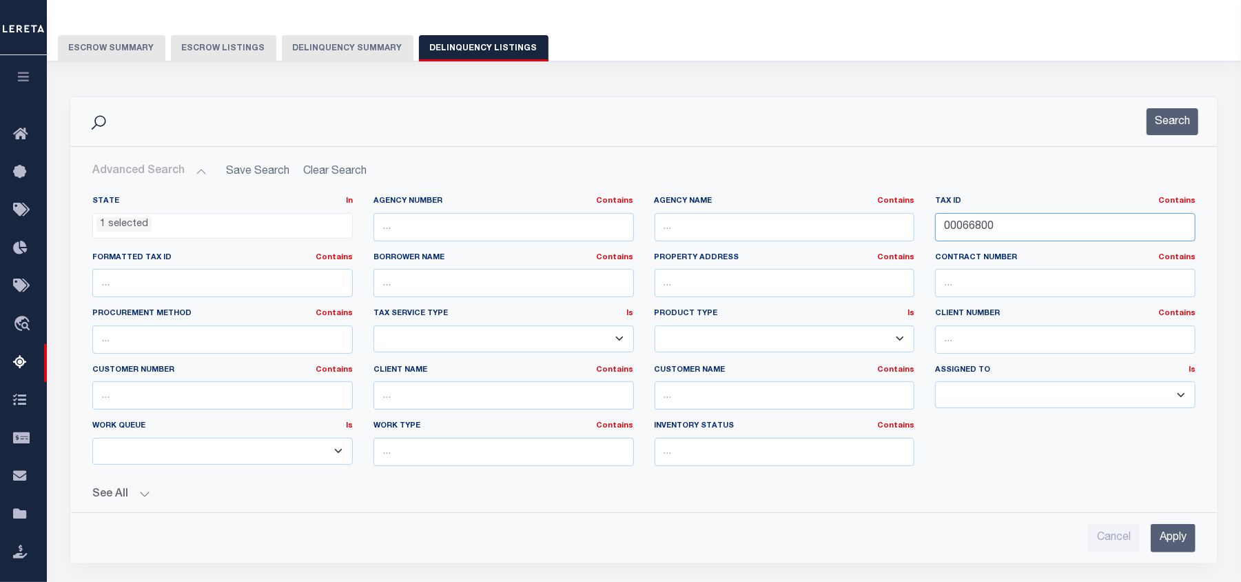
click at [969, 229] on input "00066800" at bounding box center [1065, 227] width 260 height 28
paste input "379"
type input "00379800"
click at [1185, 541] on input "Apply" at bounding box center [1173, 538] width 45 height 28
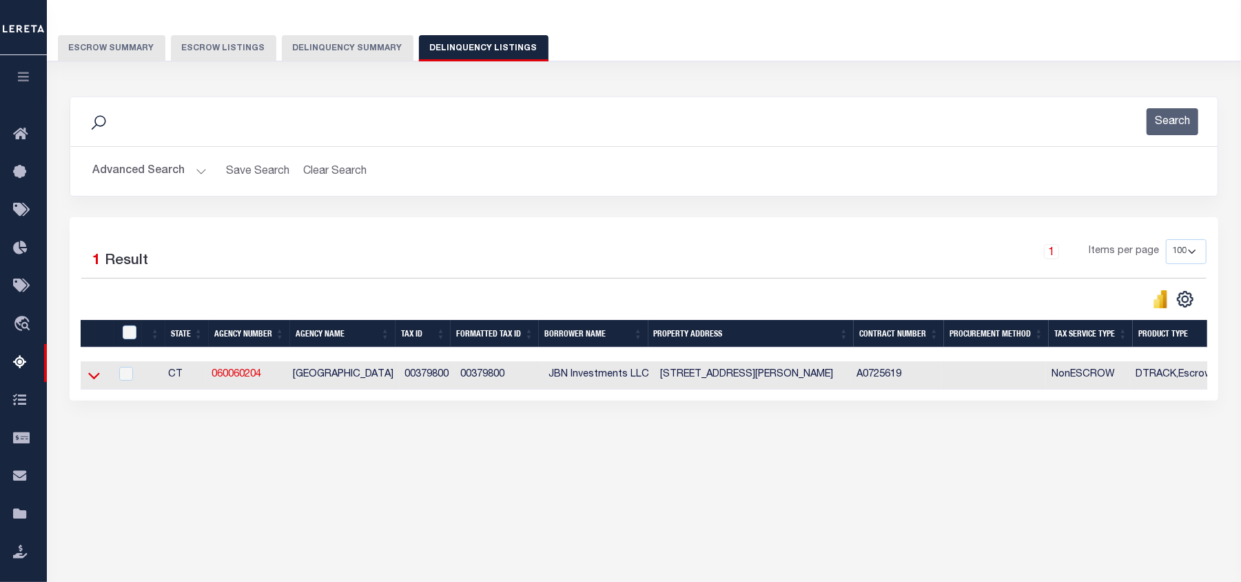
click at [96, 378] on icon at bounding box center [94, 375] width 12 height 14
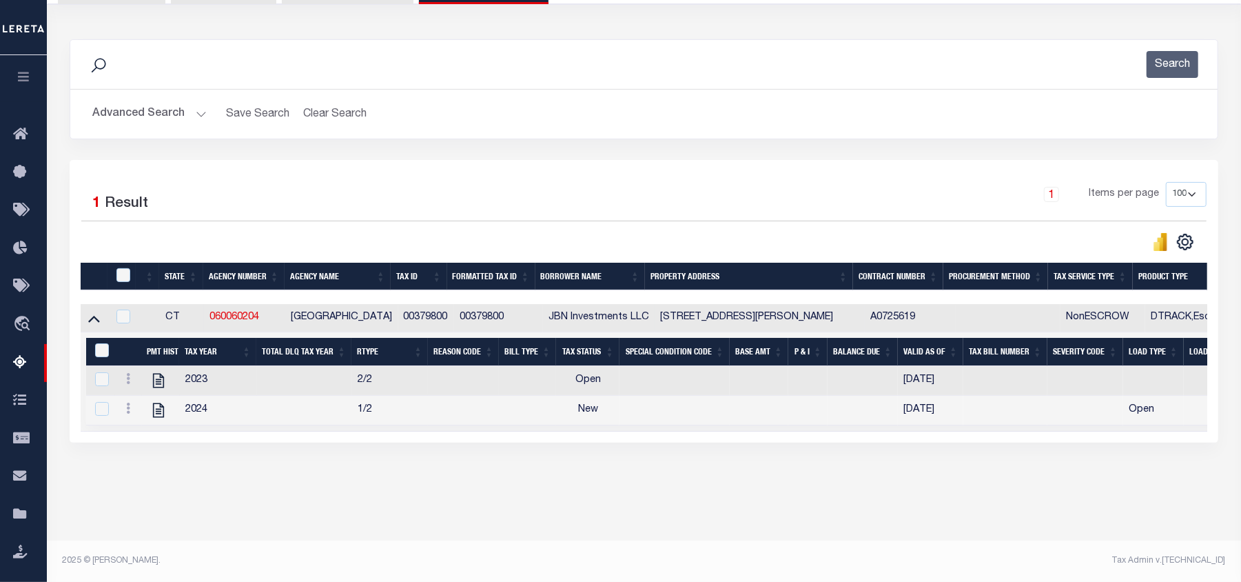
scroll to position [149, 0]
click at [155, 418] on icon "" at bounding box center [159, 410] width 18 height 18
checkbox input "false"
checkbox input "true"
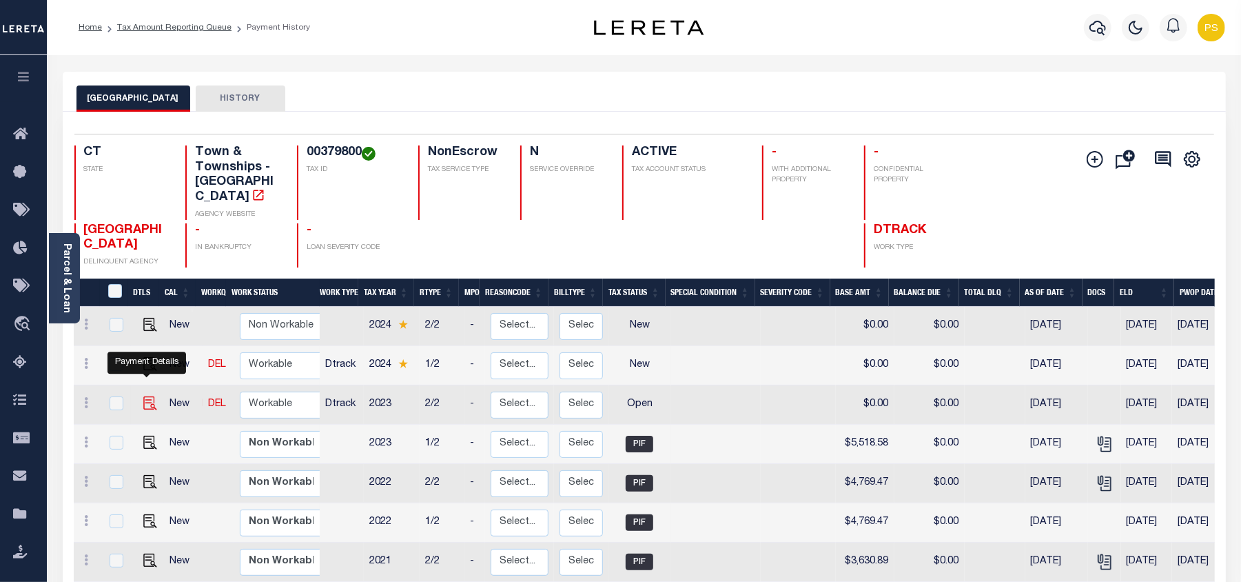
click at [145, 396] on img "" at bounding box center [150, 403] width 14 height 14
checkbox input "true"
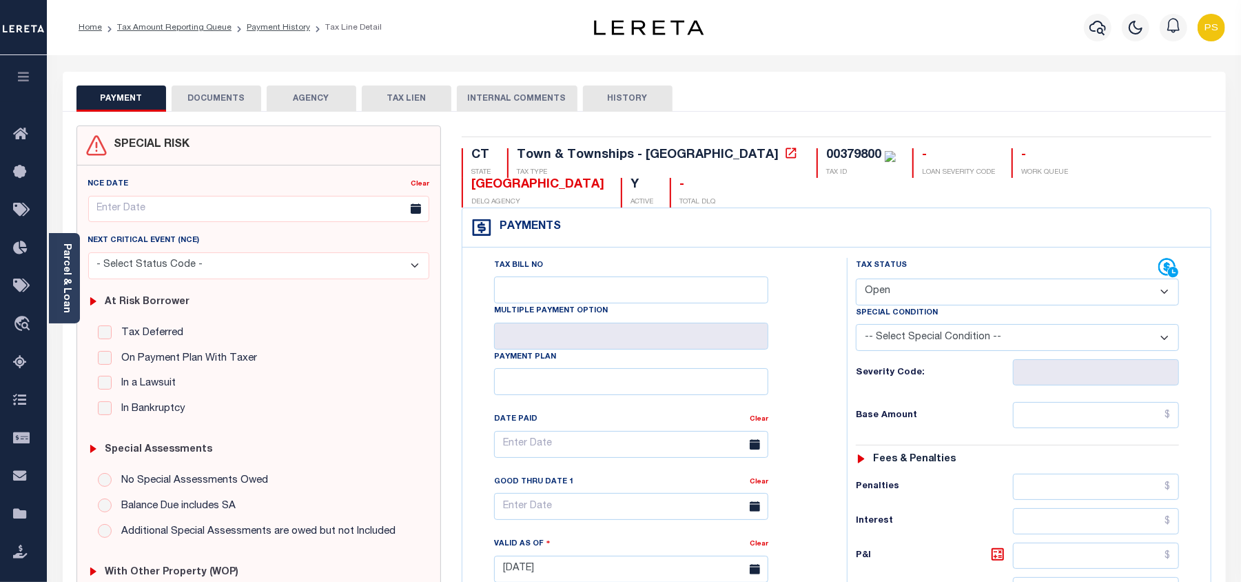
click at [893, 293] on select "- Select Status Code - Open Due/Unpaid Paid Incomplete No Tax Due Internal Refu…" at bounding box center [1017, 291] width 323 height 27
select select "PYD"
click at [856, 280] on select "- Select Status Code - Open Due/Unpaid Paid Incomplete No Tax Due Internal Refu…" at bounding box center [1017, 291] width 323 height 27
type input "[DATE]"
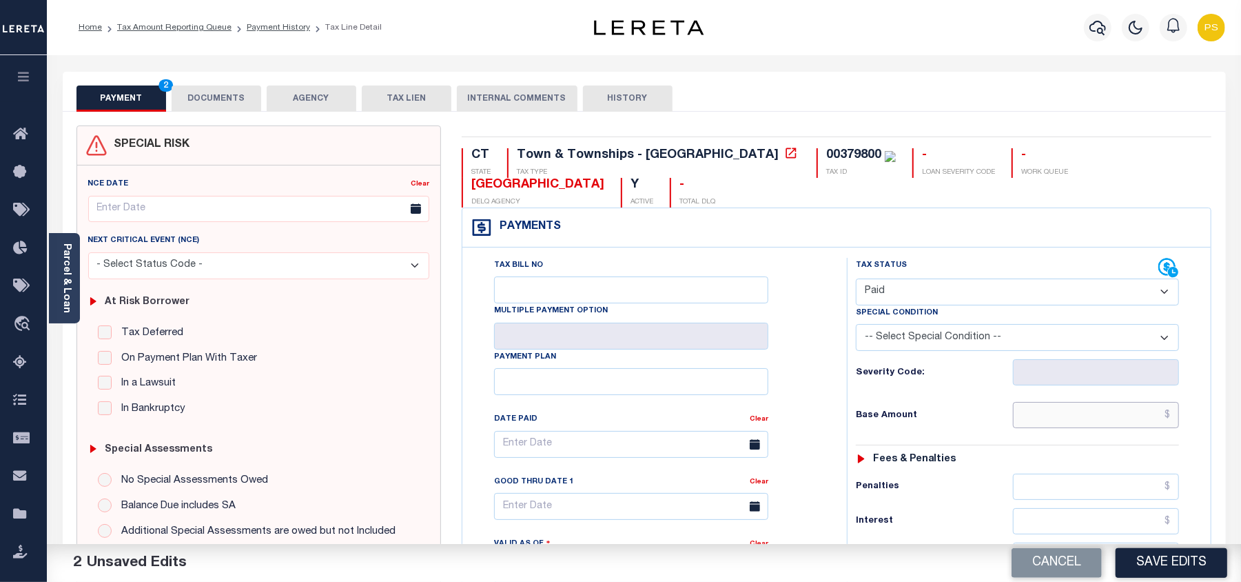
click at [1171, 420] on input "text" at bounding box center [1096, 415] width 166 height 26
paste input "5,518.58"
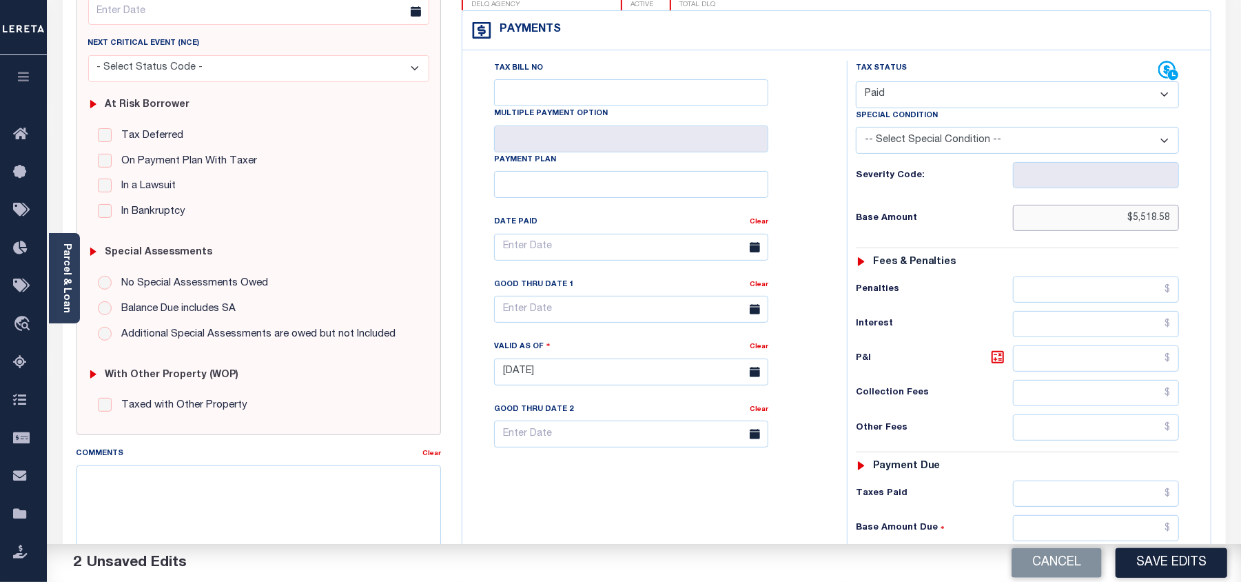
scroll to position [276, 0]
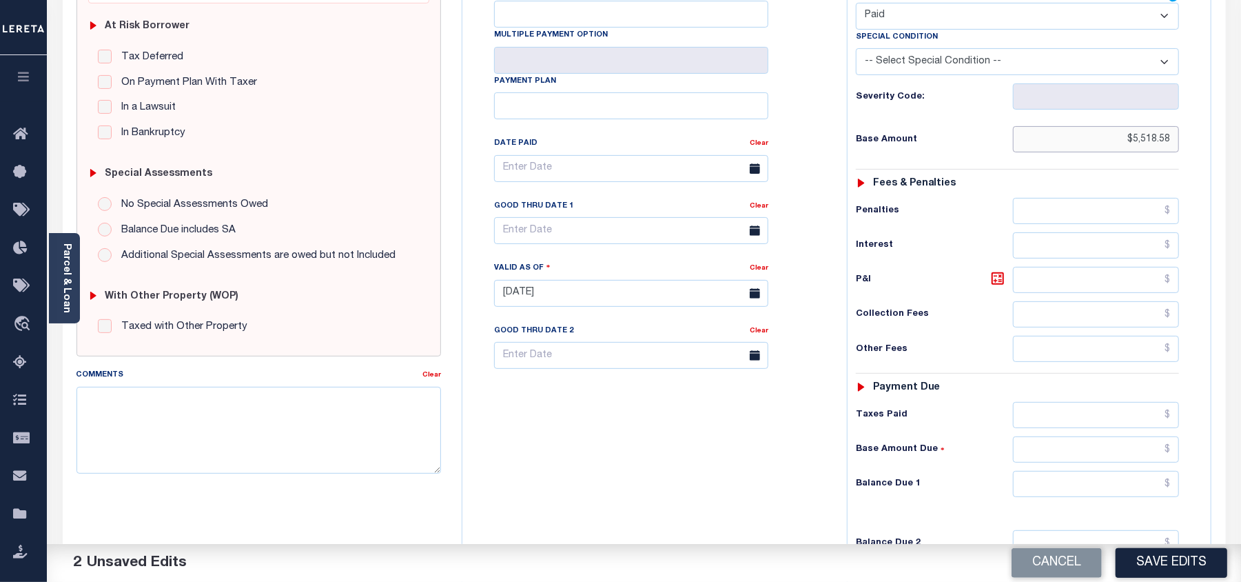
type input "$5,518.58"
click at [1074, 486] on input "text" at bounding box center [1096, 484] width 166 height 26
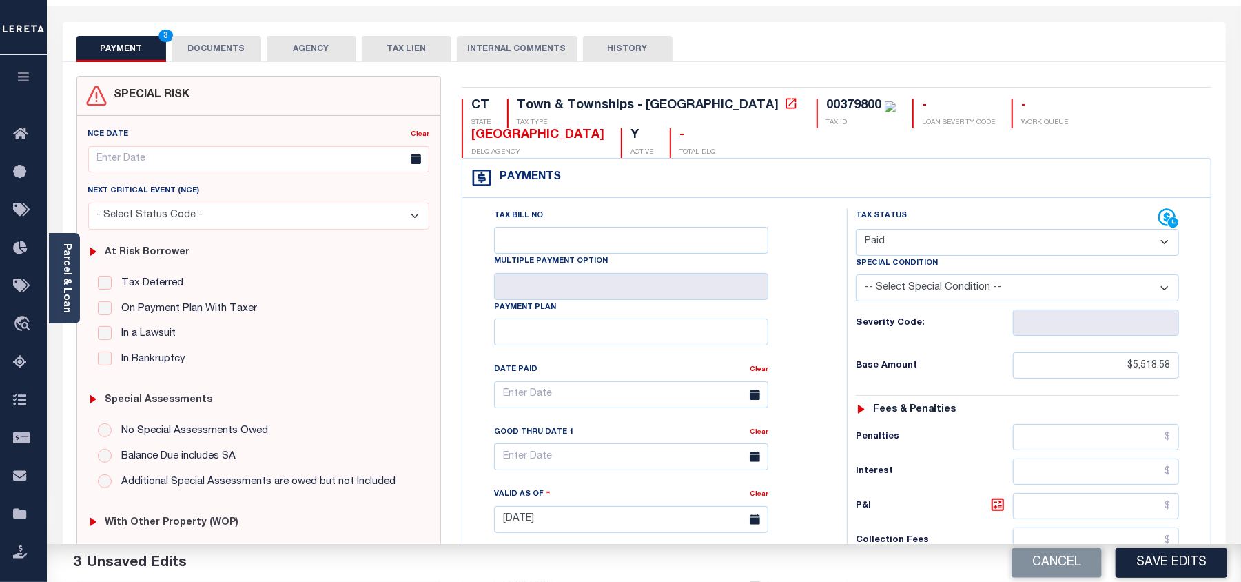
scroll to position [0, 0]
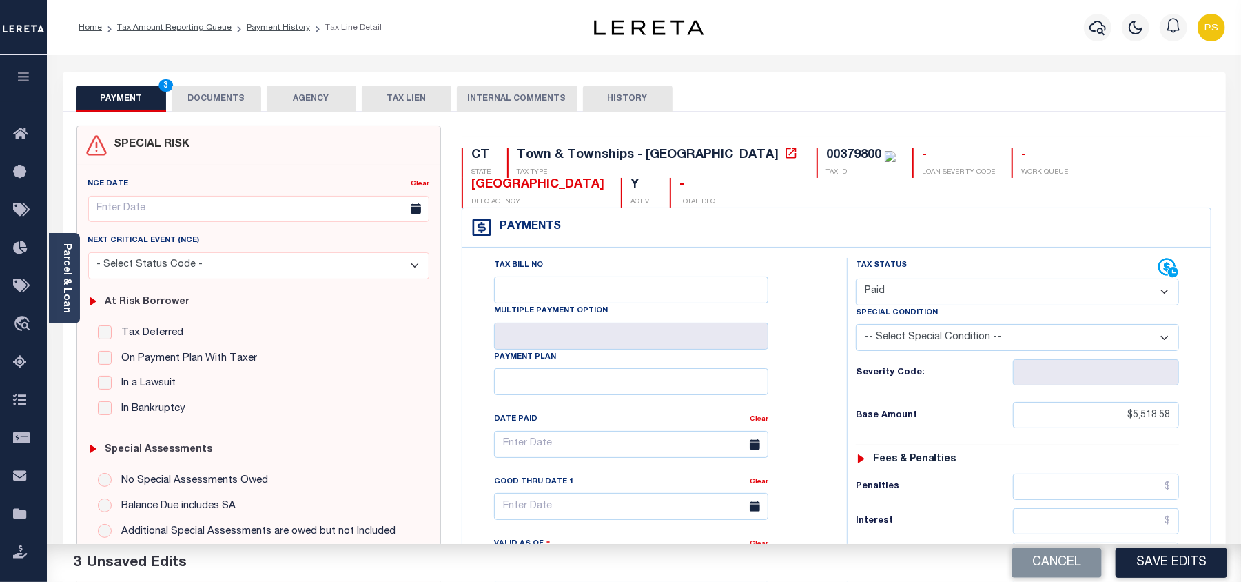
type input "$0.00"
drag, startPoint x: 211, startPoint y: 90, endPoint x: 255, endPoint y: 83, distance: 44.6
click at [211, 90] on button "DOCUMENTS" at bounding box center [217, 98] width 90 height 26
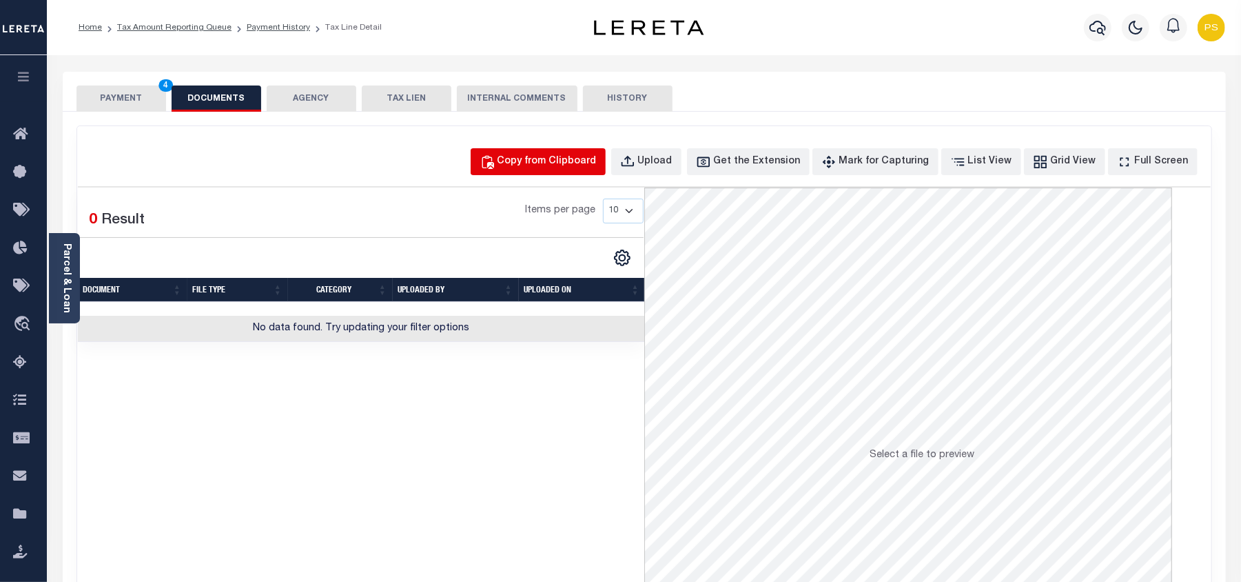
click at [557, 157] on div "Copy from Clipboard" at bounding box center [546, 161] width 99 height 15
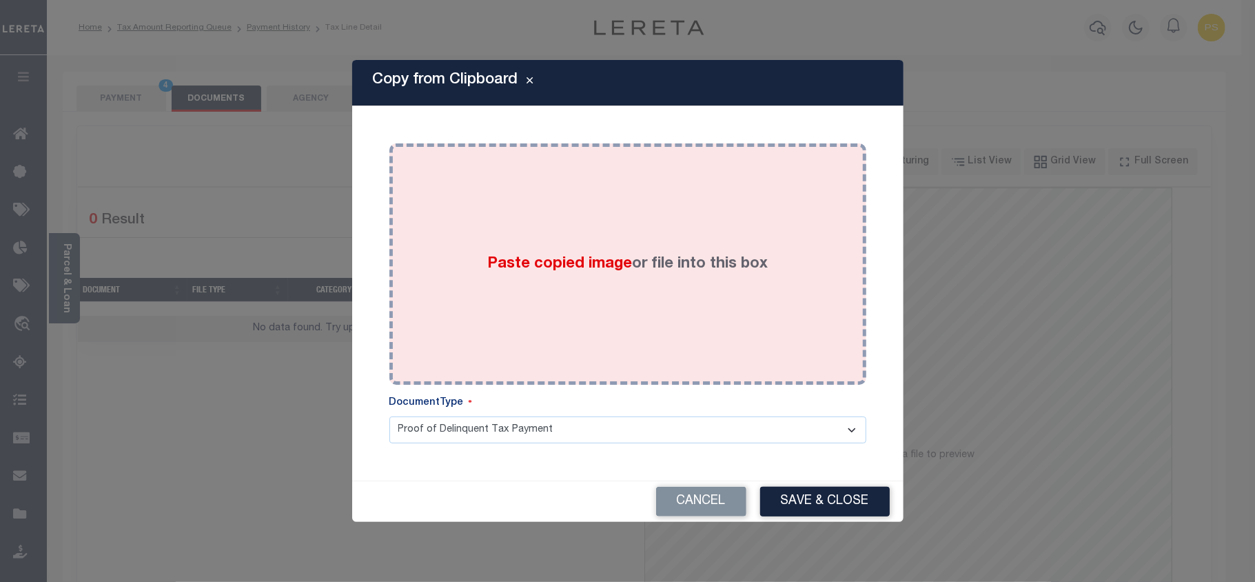
click at [596, 306] on div "Paste copied image or file into this box" at bounding box center [628, 264] width 456 height 220
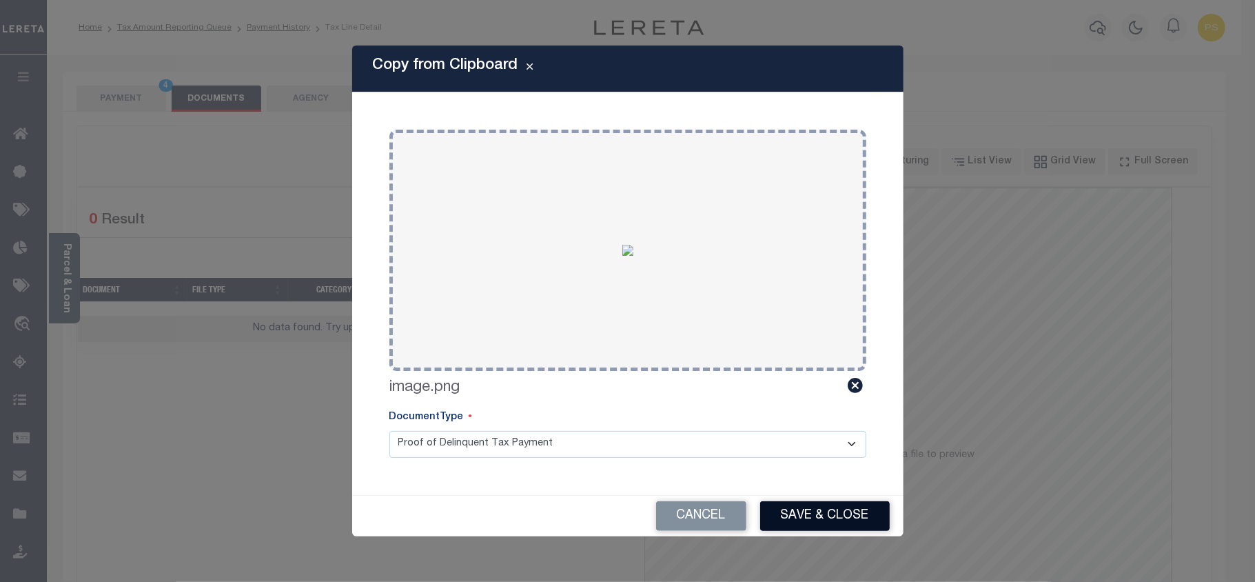
click at [825, 513] on button "Save & Close" at bounding box center [825, 516] width 130 height 30
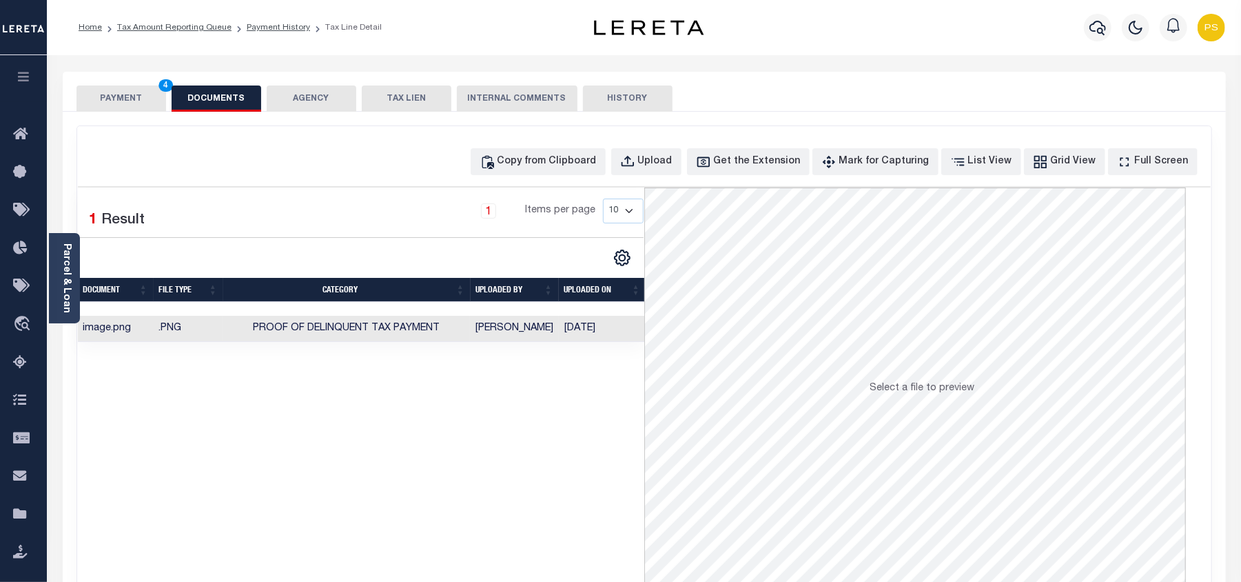
click at [117, 98] on button "PAYMENT 4" at bounding box center [121, 98] width 90 height 26
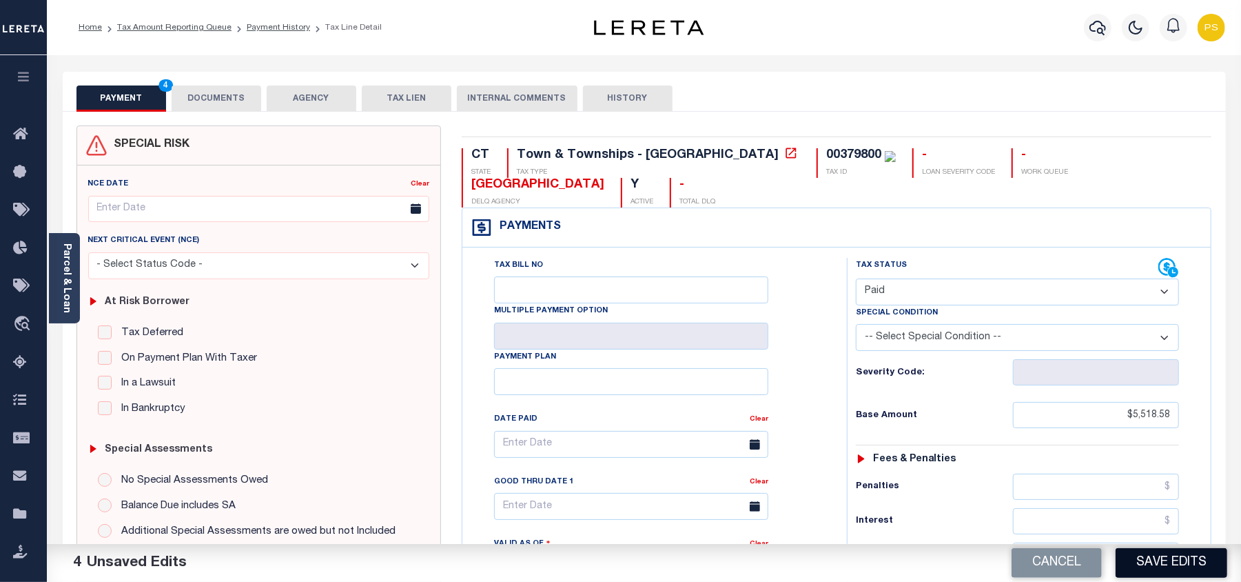
click at [1186, 571] on button "Save Edits" at bounding box center [1172, 563] width 112 height 30
checkbox input "false"
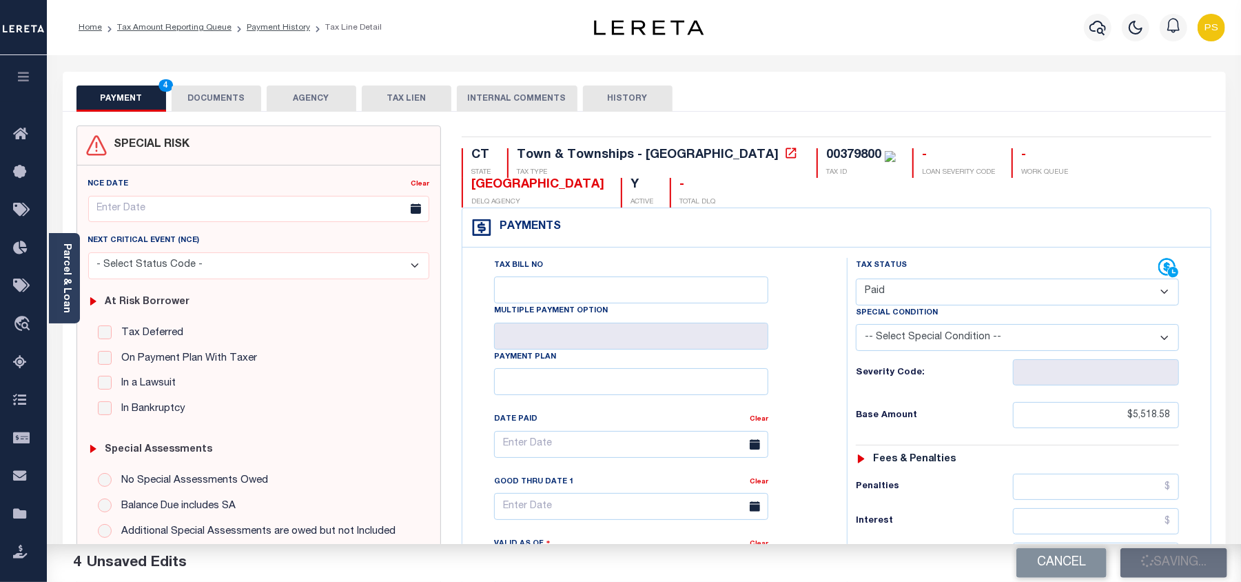
type input "$5,518.58"
type input "$0"
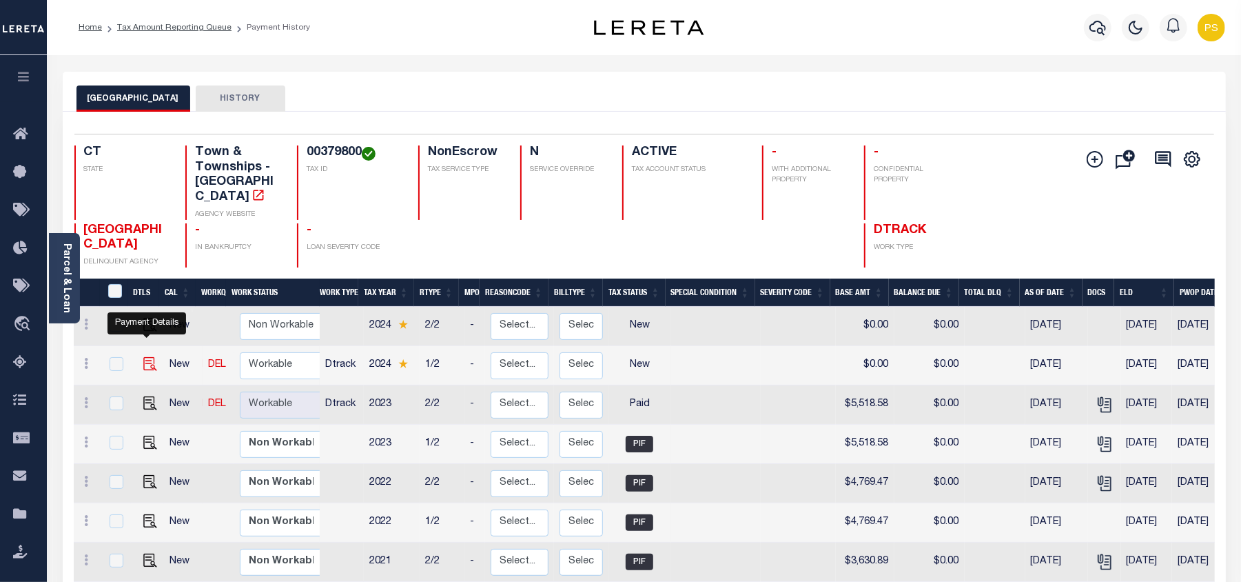
click at [145, 357] on img "" at bounding box center [150, 364] width 14 height 14
checkbox input "true"
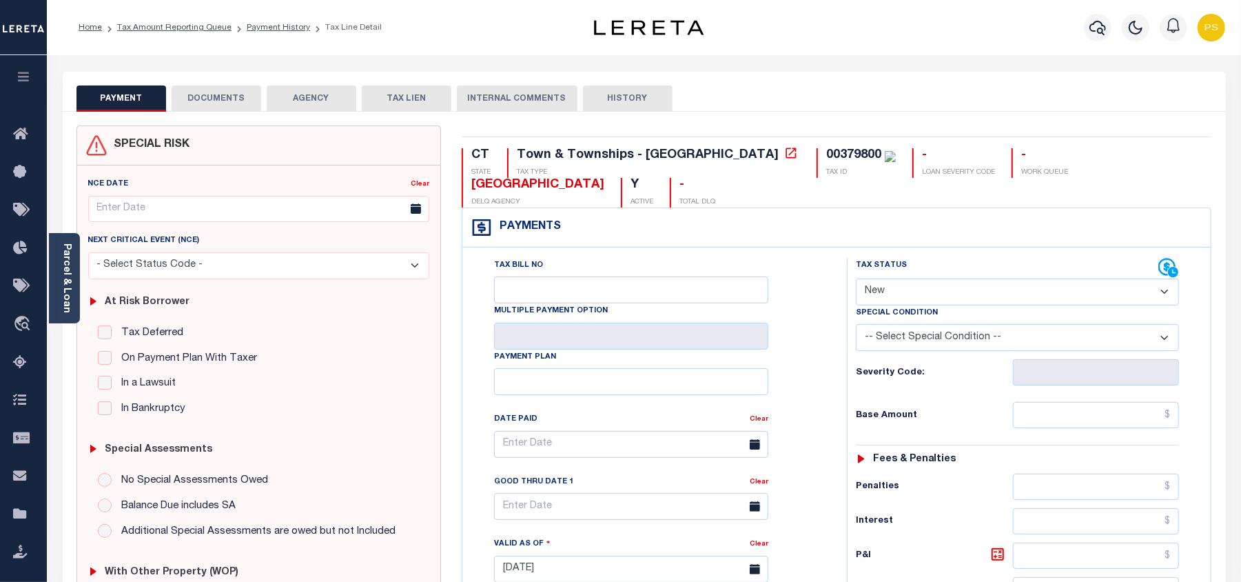
click at [888, 294] on select "- Select Status Code - Open Due/Unpaid Paid Incomplete No Tax Due Internal Refu…" at bounding box center [1017, 291] width 323 height 27
select select "PYD"
click at [856, 280] on select "- Select Status Code - Open Due/Unpaid Paid Incomplete No Tax Due Internal Refu…" at bounding box center [1017, 291] width 323 height 27
type input "[DATE]"
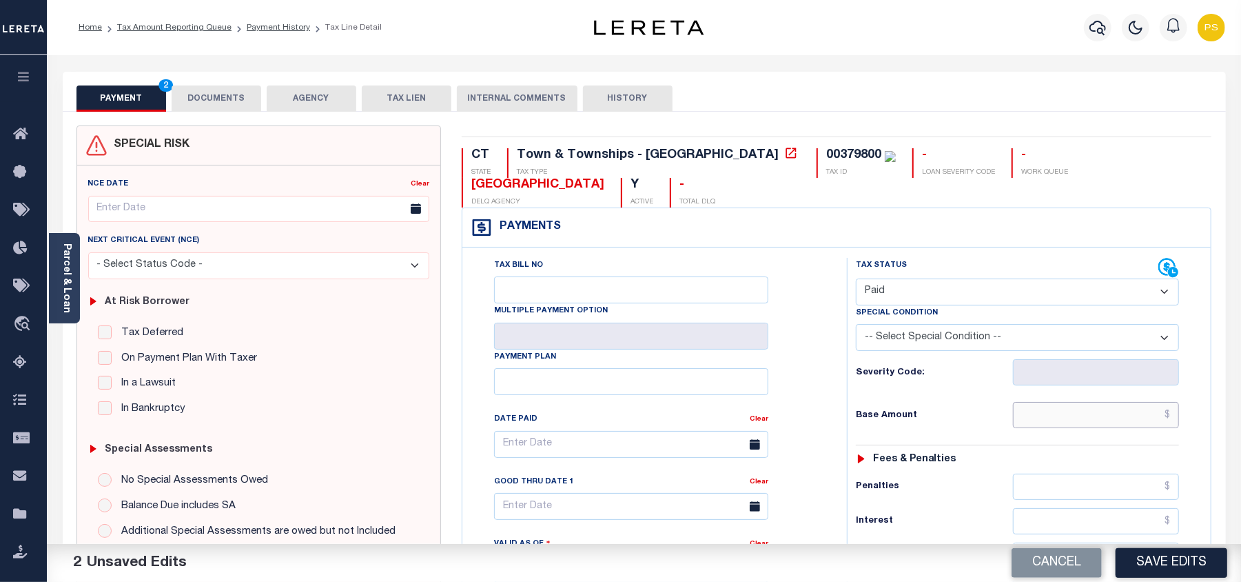
click at [1171, 422] on input "text" at bounding box center [1096, 415] width 166 height 26
paste input "5,255.42"
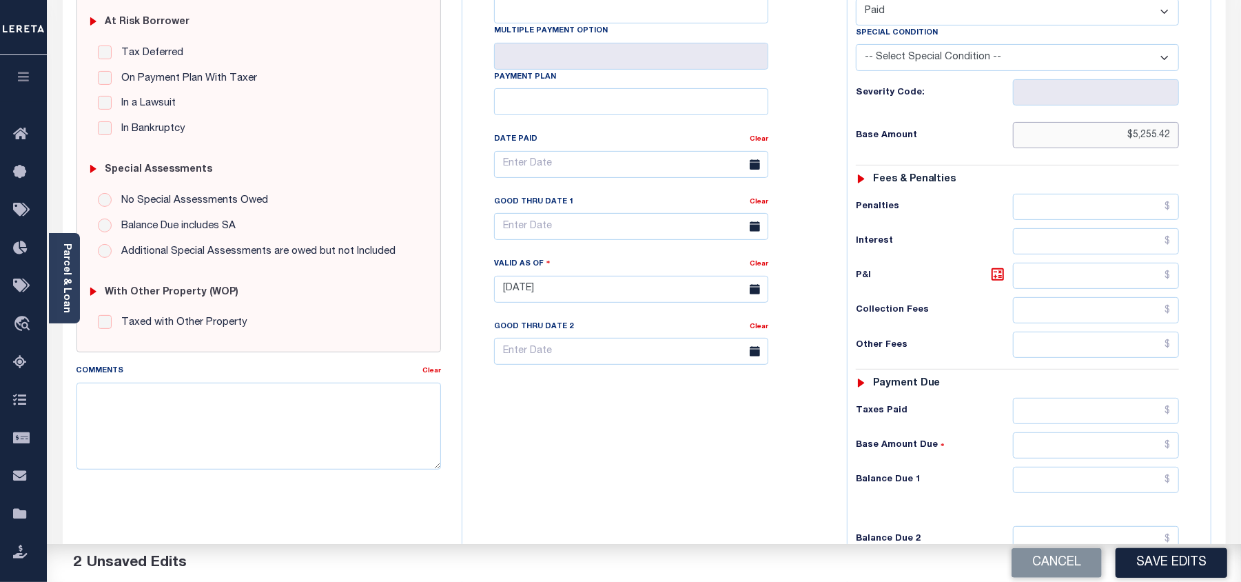
scroll to position [367, 0]
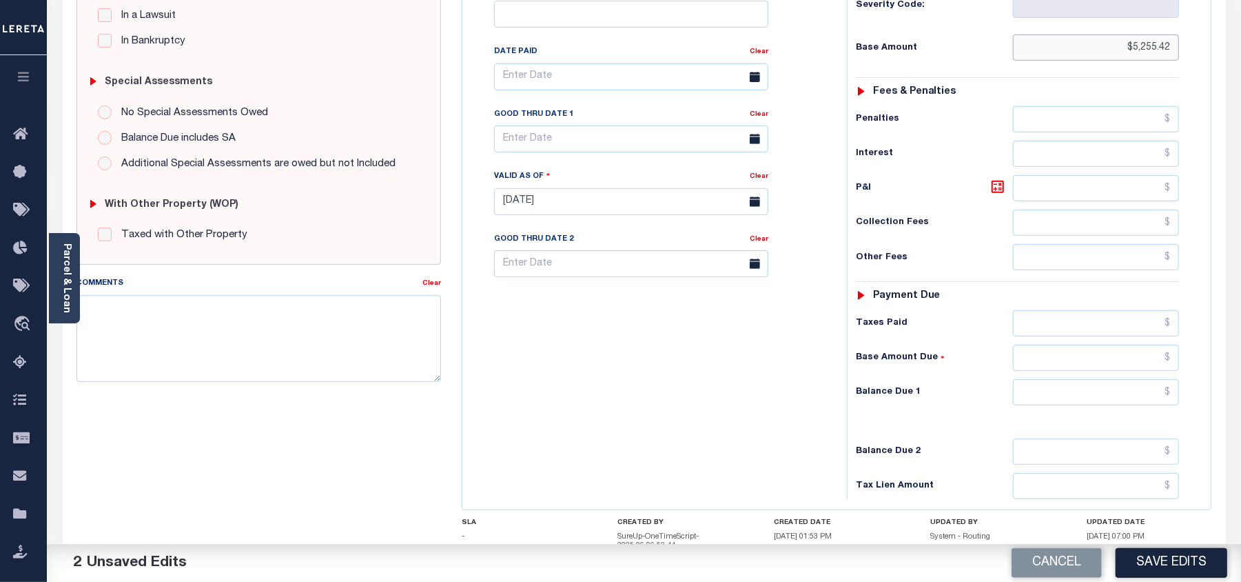
type input "$5,255.42"
drag, startPoint x: 1095, startPoint y: 409, endPoint x: 1100, endPoint y: 397, distance: 12.7
click at [1095, 405] on input "text" at bounding box center [1096, 392] width 166 height 26
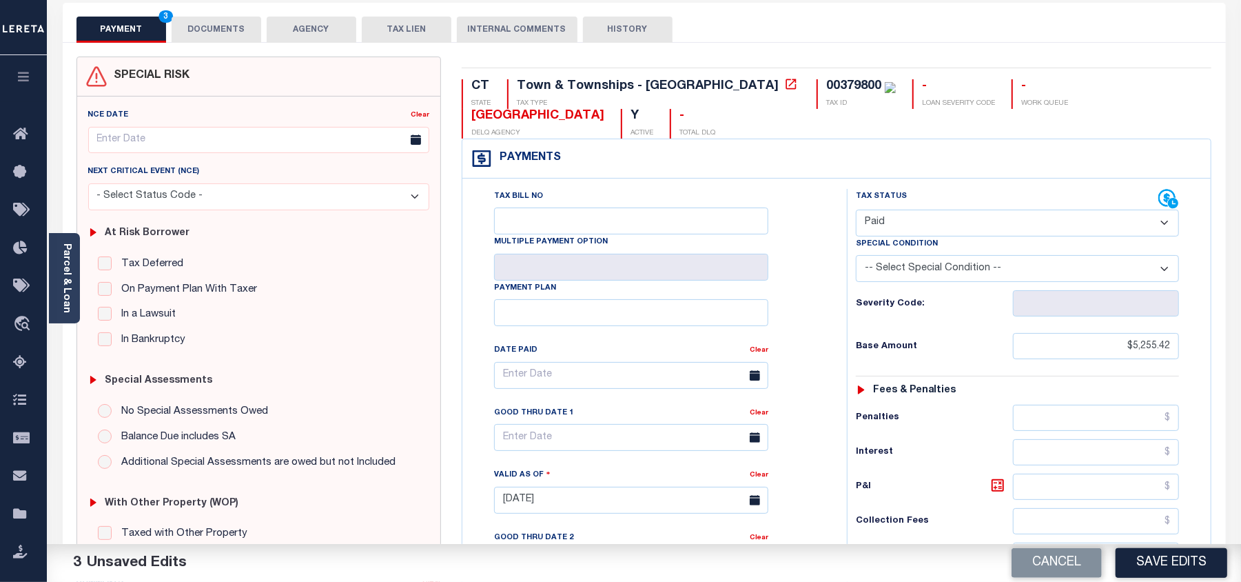
scroll to position [0, 0]
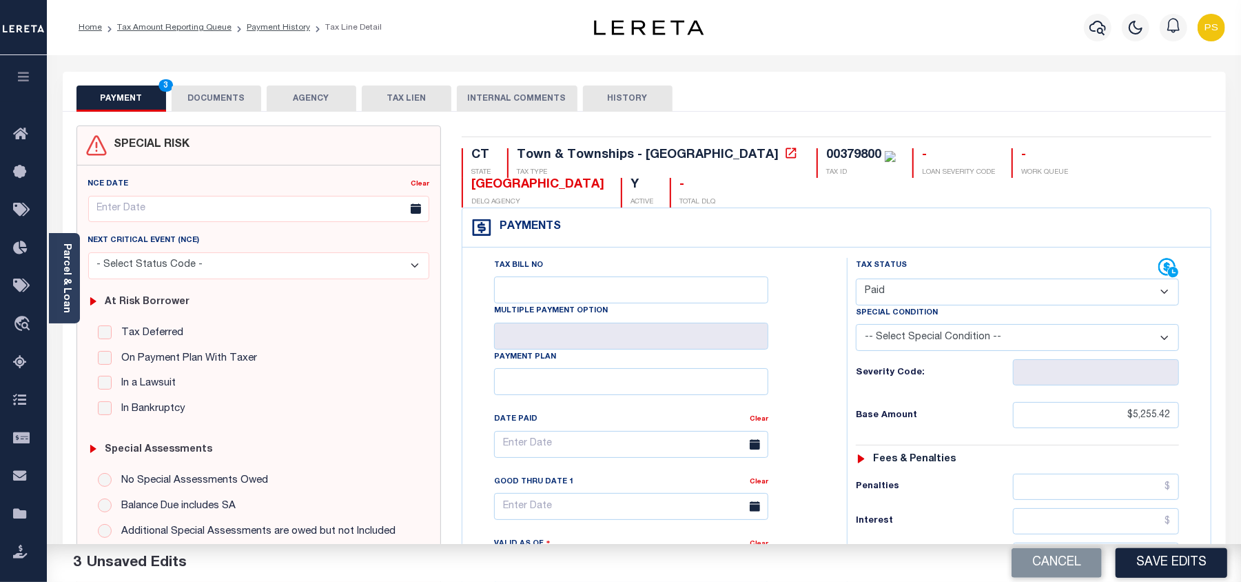
type input "$0.00"
click at [225, 92] on button "DOCUMENTS" at bounding box center [217, 98] width 90 height 26
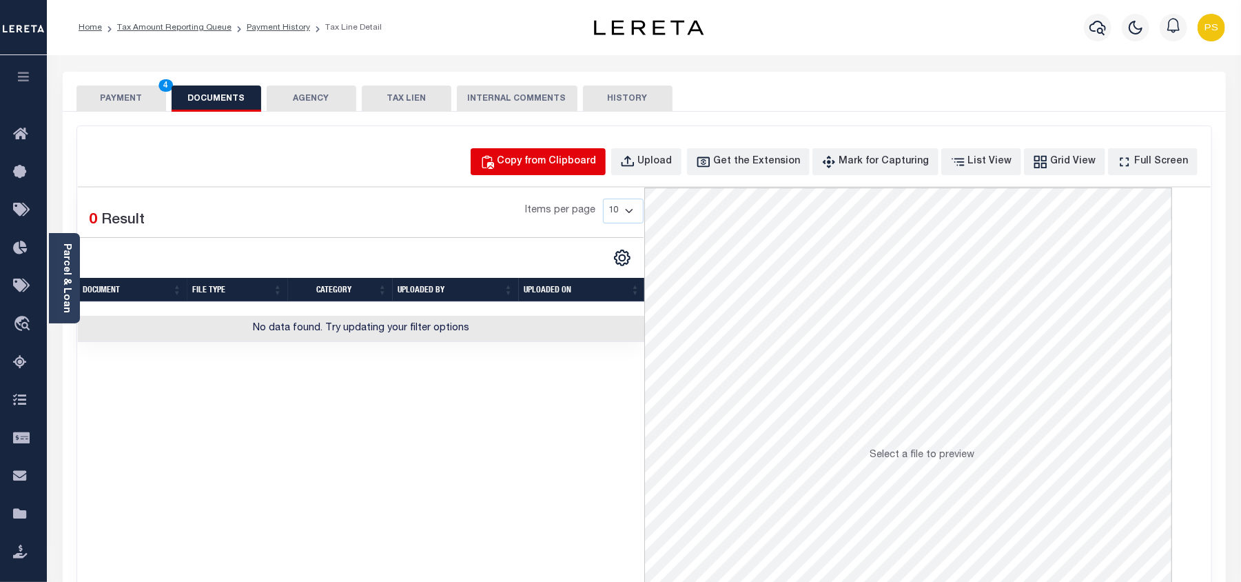
click at [577, 169] on div "Copy from Clipboard" at bounding box center [546, 161] width 99 height 15
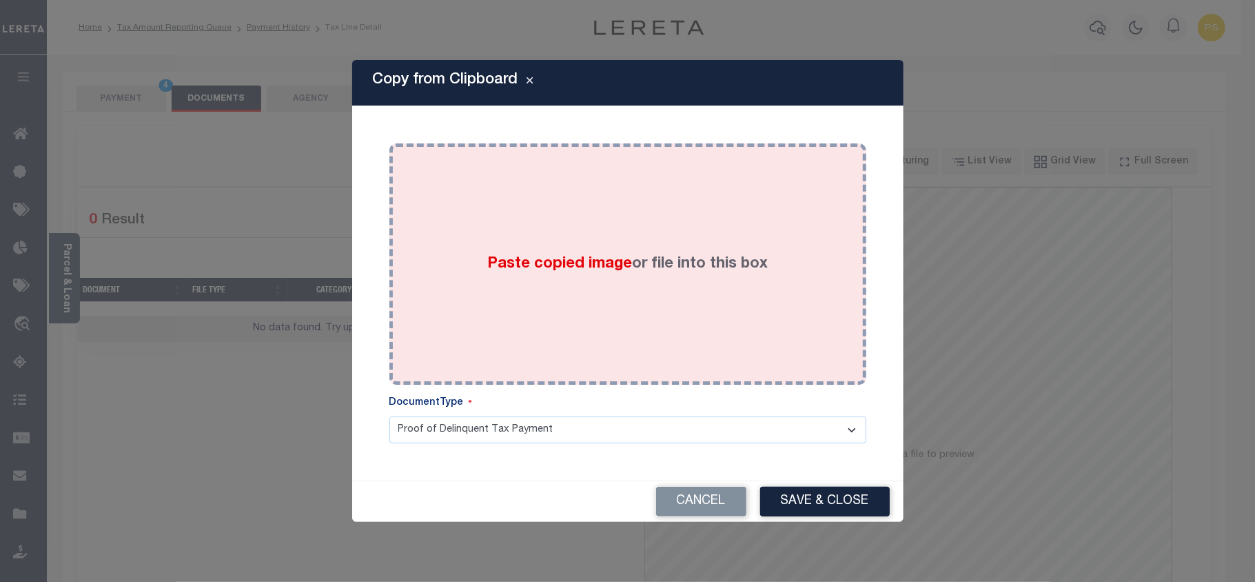
click at [584, 257] on span "Paste copied image" at bounding box center [559, 263] width 145 height 15
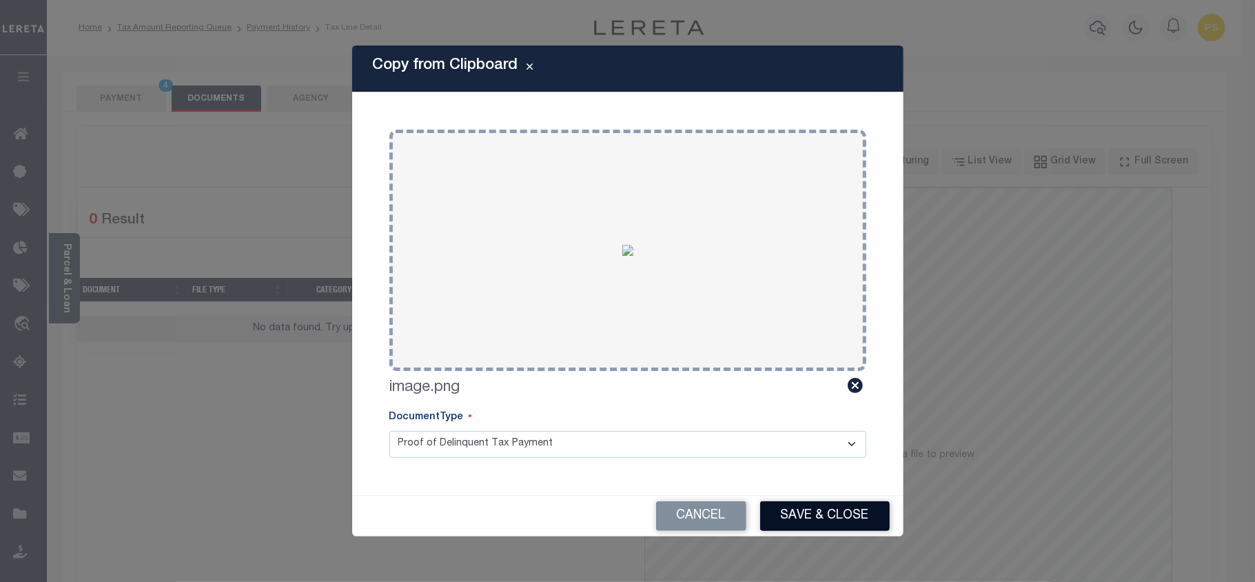
click at [823, 521] on button "Save & Close" at bounding box center [825, 516] width 130 height 30
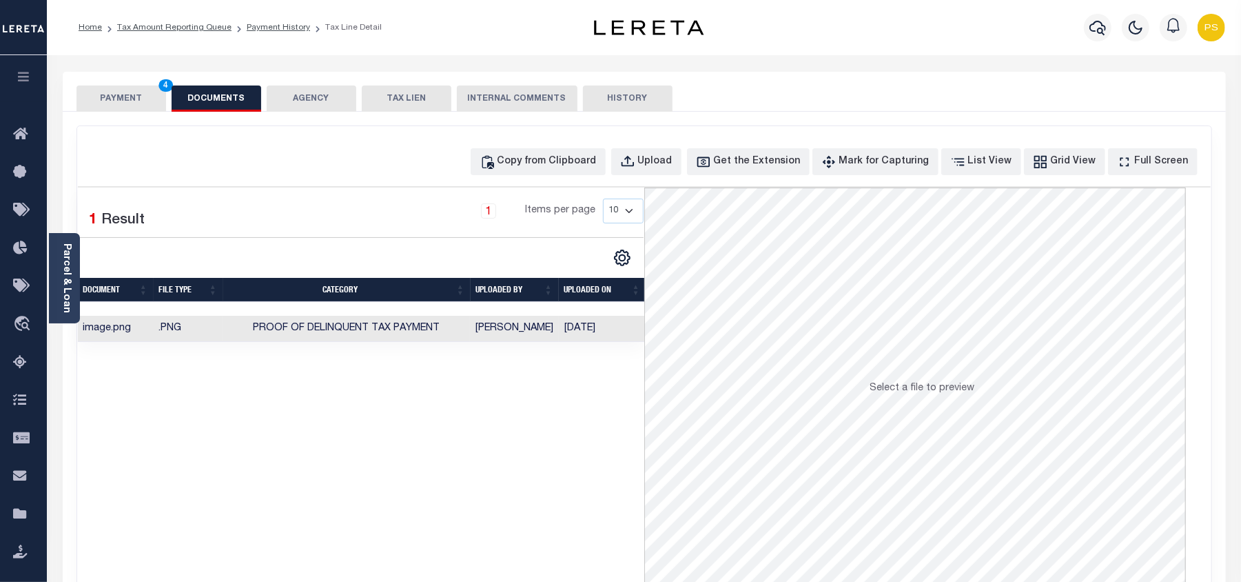
click at [119, 102] on button "PAYMENT 4" at bounding box center [121, 98] width 90 height 26
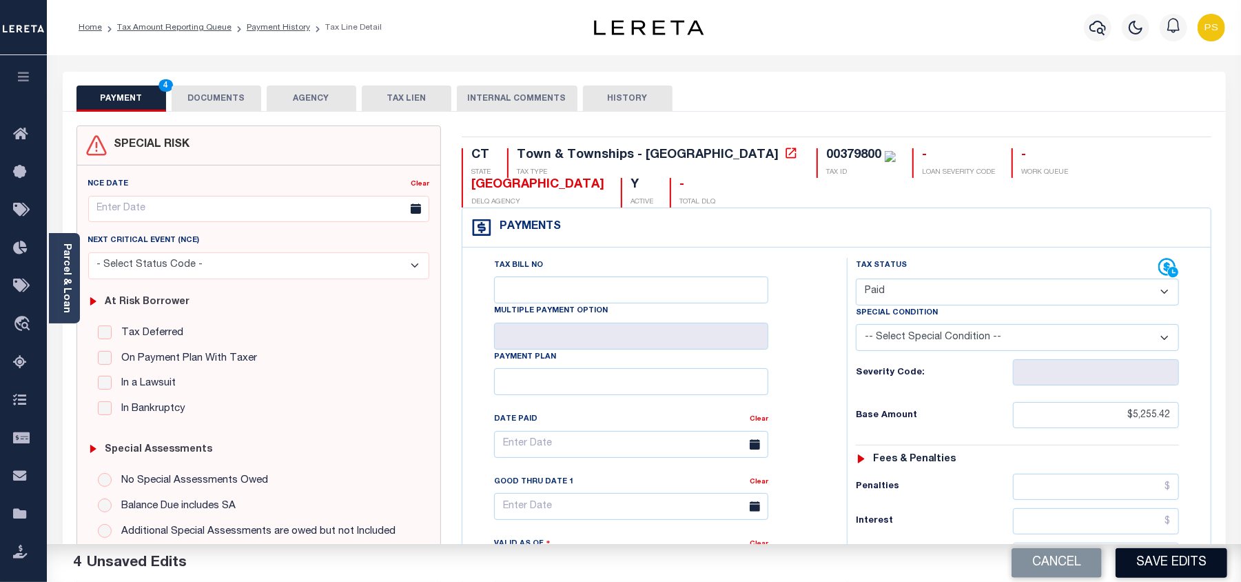
click at [1147, 561] on button "Save Edits" at bounding box center [1172, 563] width 112 height 30
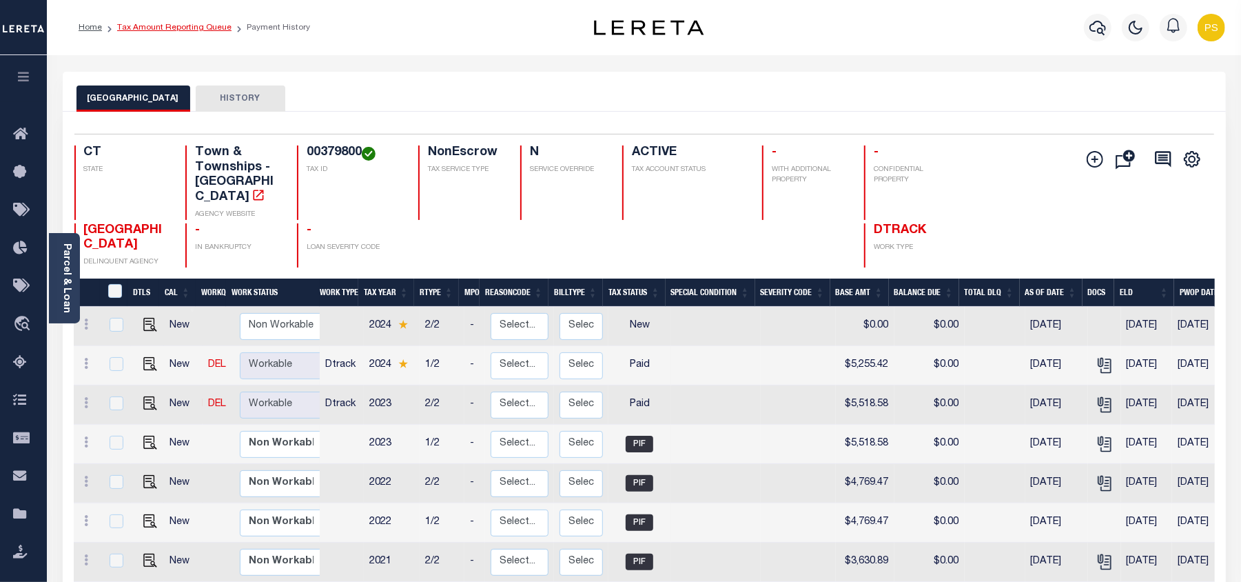
click at [205, 30] on link "Tax Amount Reporting Queue" at bounding box center [174, 27] width 114 height 8
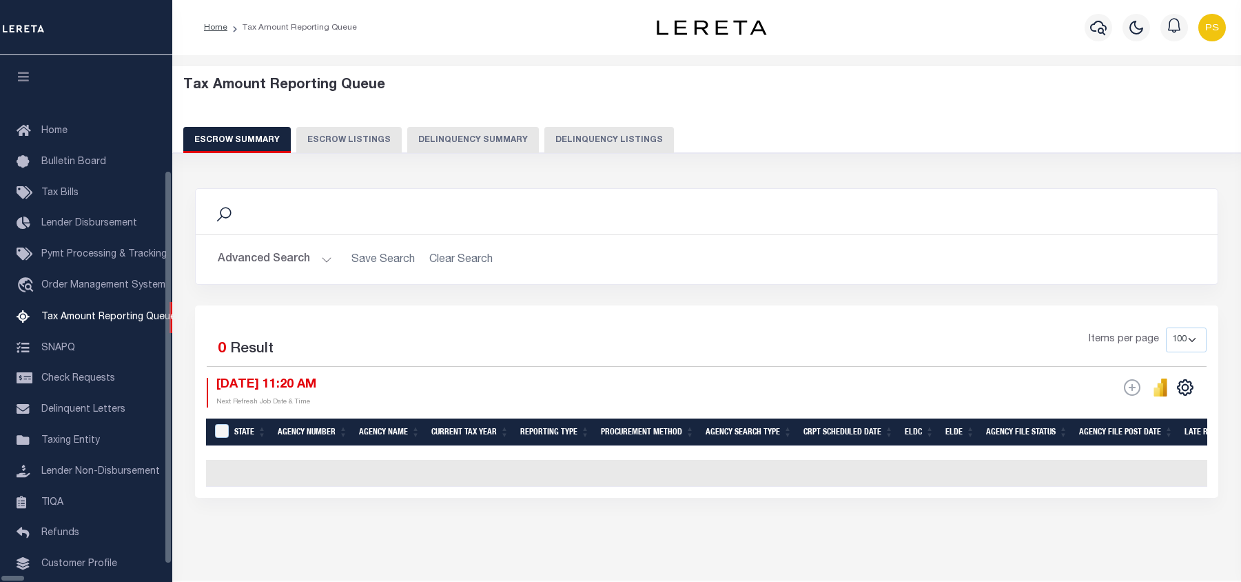
select select "100"
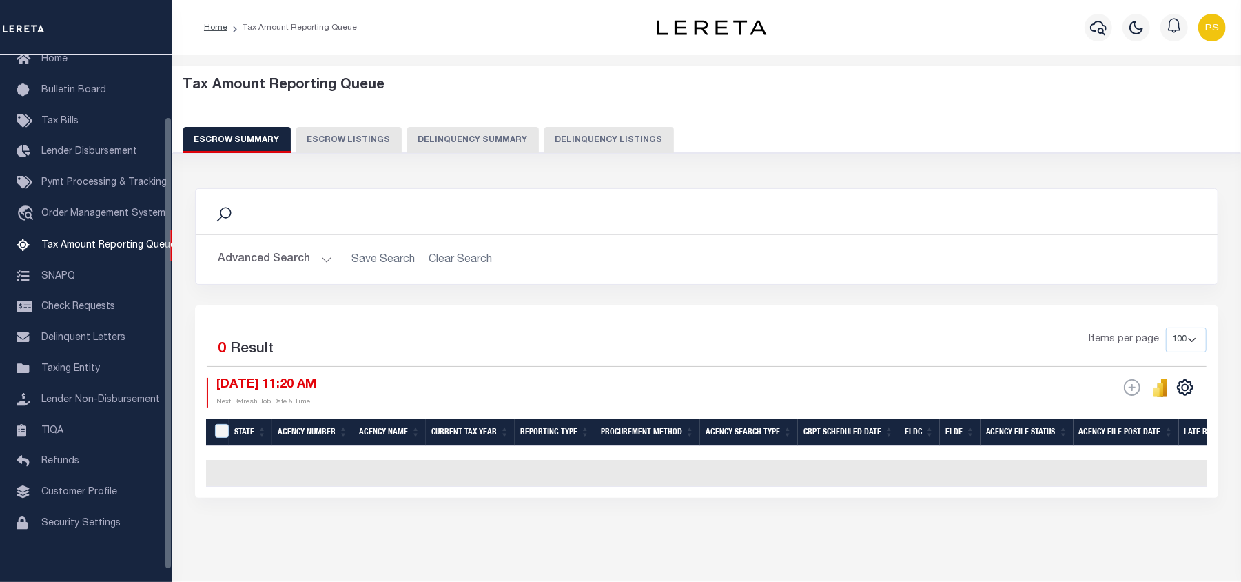
click at [588, 141] on button "Delinquency Listings" at bounding box center [609, 140] width 130 height 26
select select "100"
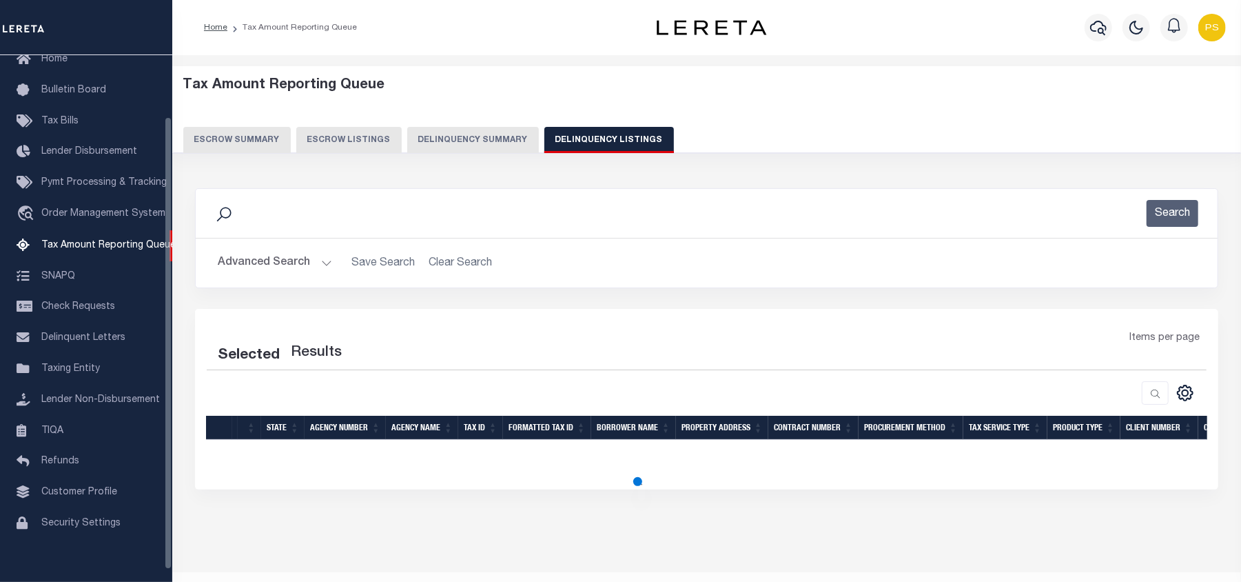
select select "100"
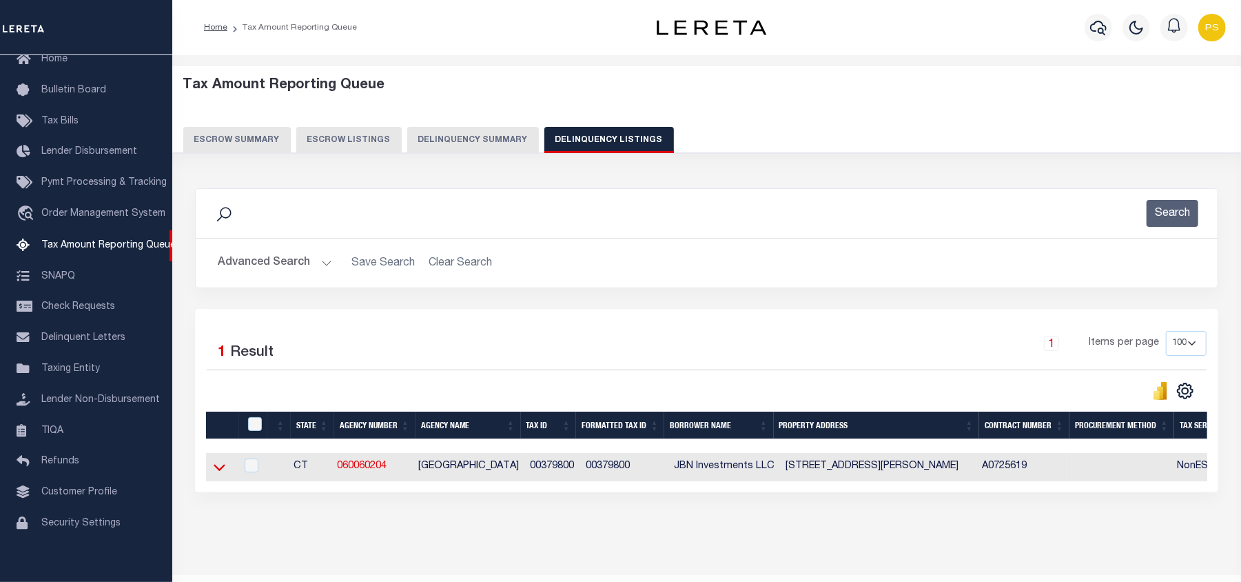
click at [220, 470] on icon at bounding box center [220, 467] width 12 height 14
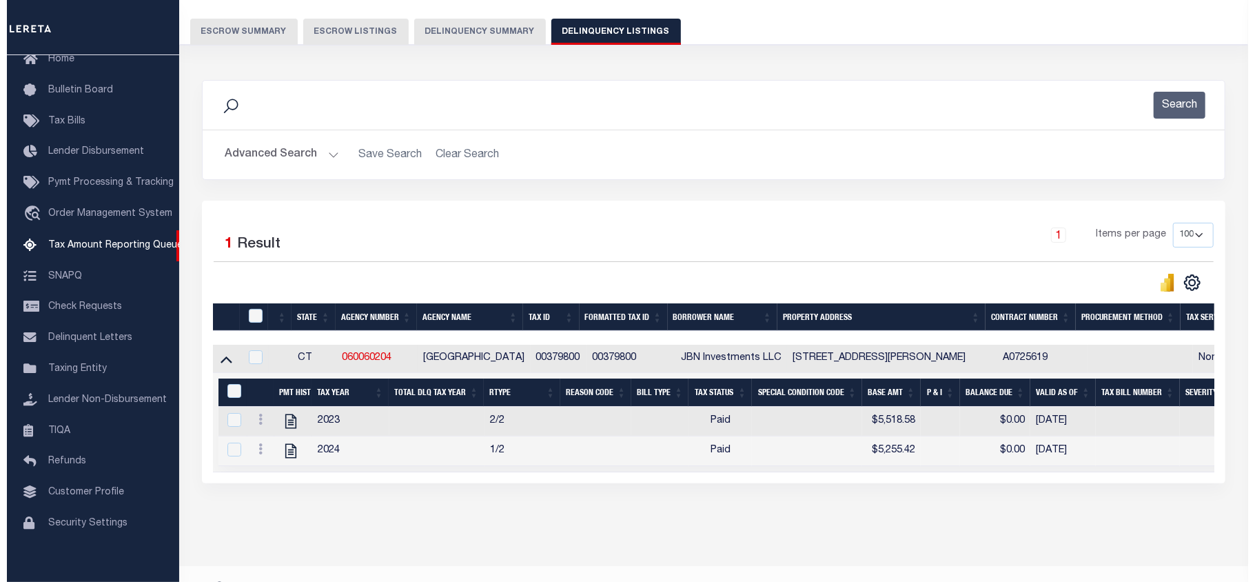
scroll to position [130, 0]
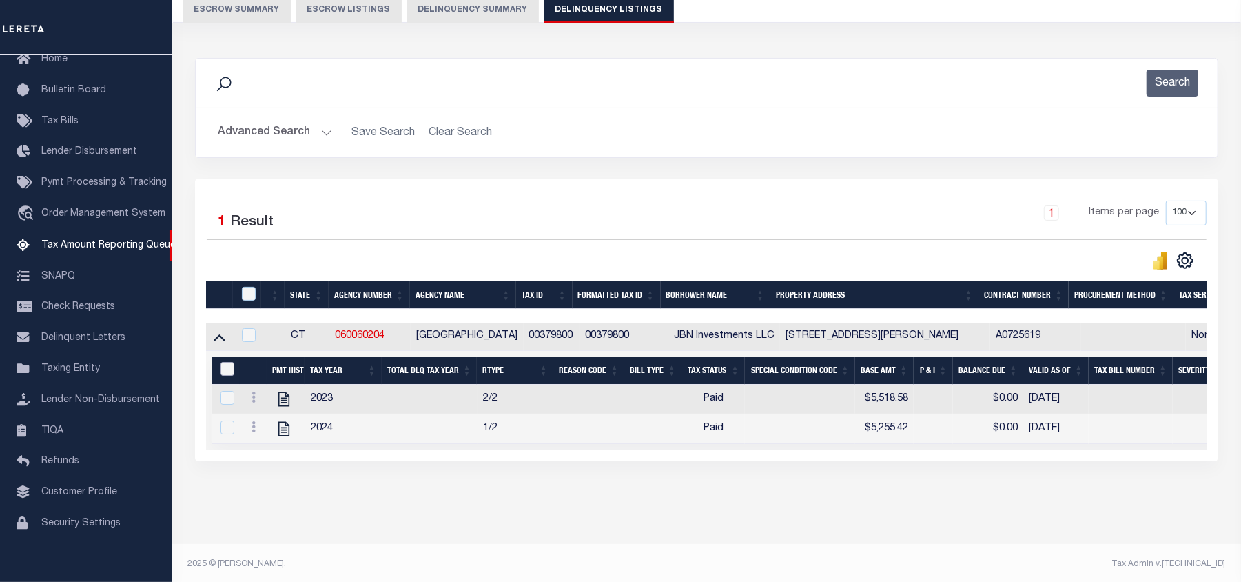
click at [230, 371] on input "&nbsp;" at bounding box center [227, 369] width 14 height 14
checkbox input "true"
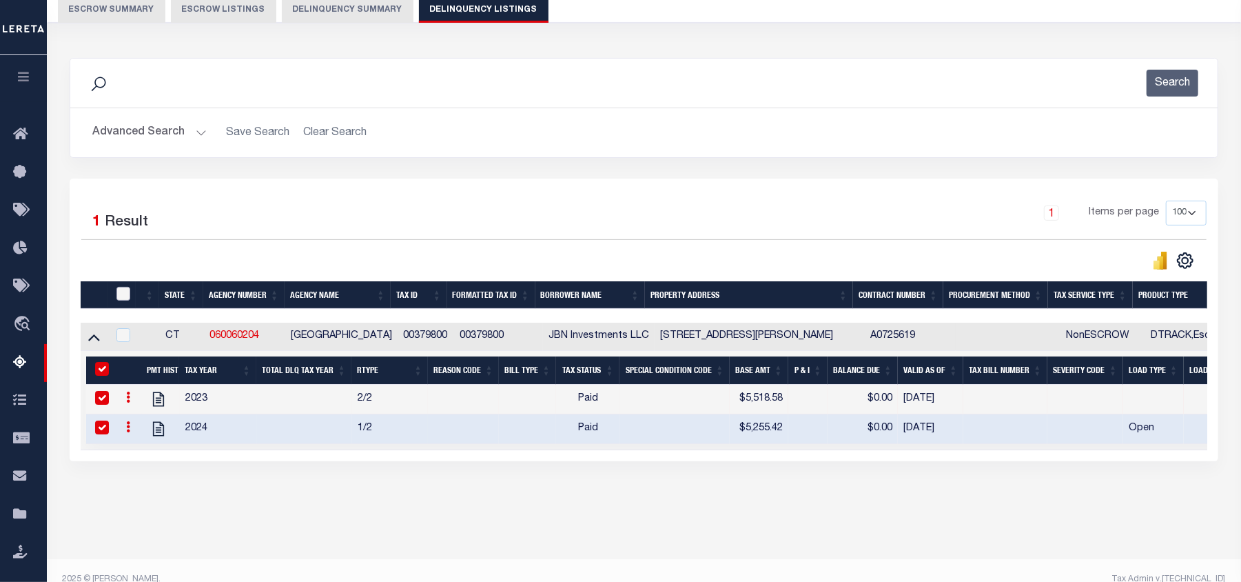
click at [125, 298] on input "checkbox" at bounding box center [123, 294] width 14 height 14
checkbox input "true"
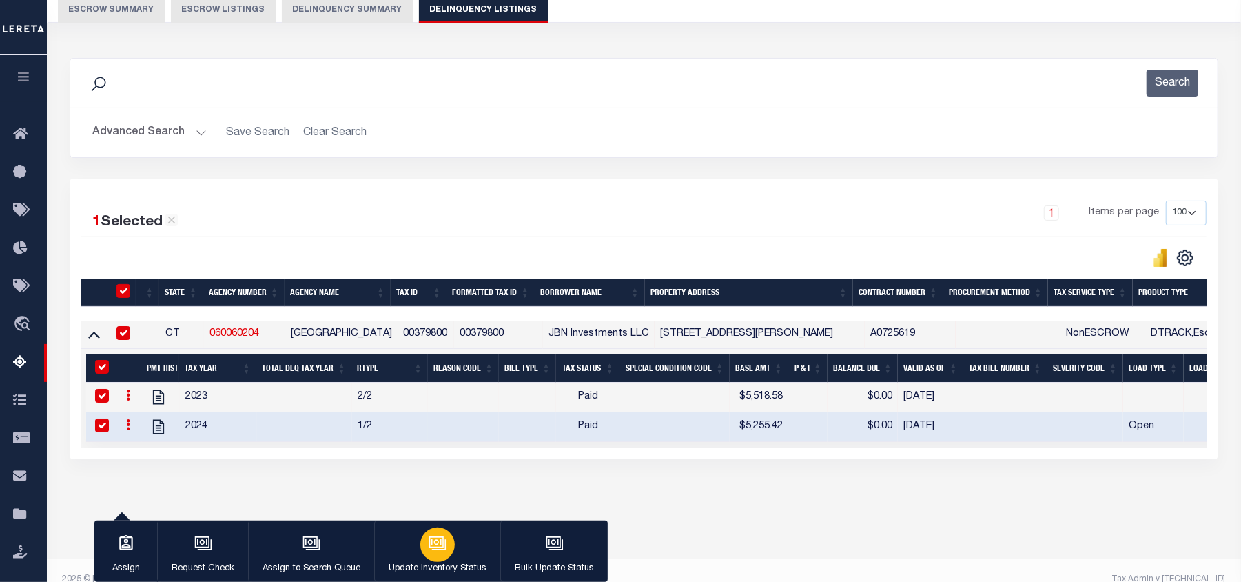
click at [449, 538] on div "button" at bounding box center [437, 544] width 34 height 34
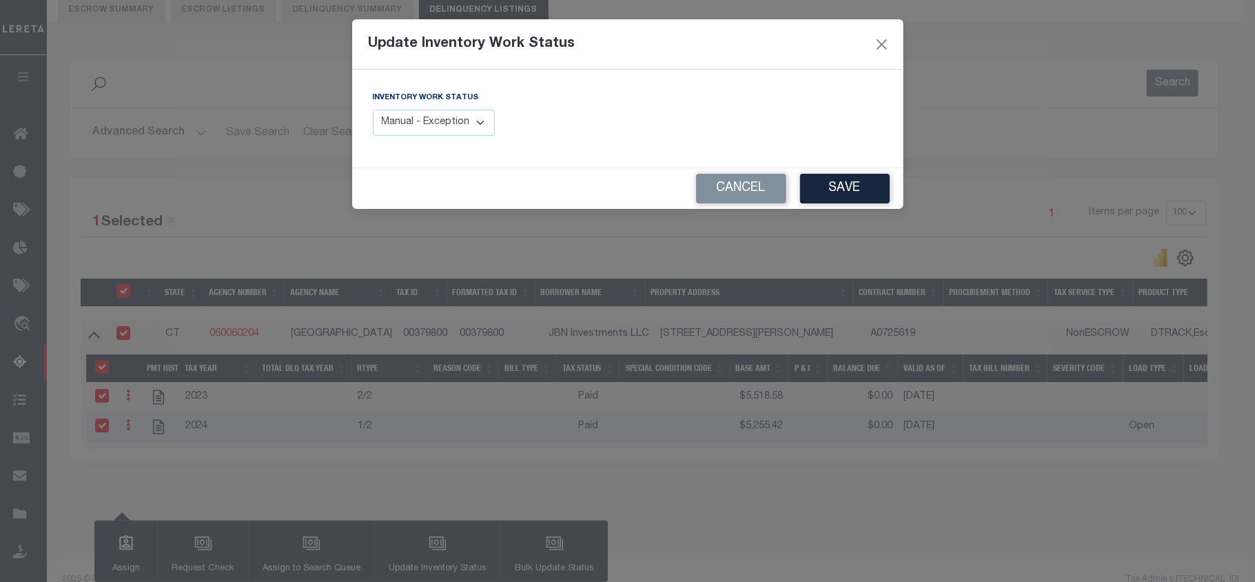
click at [418, 127] on select "Manual - Exception Pended - Awaiting Search Late Add Exception Completed" at bounding box center [434, 123] width 123 height 27
select select "4"
click at [373, 110] on select "Manual - Exception Pended - Awaiting Search Late Add Exception Completed" at bounding box center [434, 123] width 123 height 27
click at [852, 188] on button "Save" at bounding box center [845, 189] width 90 height 30
